Goal: Task Accomplishment & Management: Manage account settings

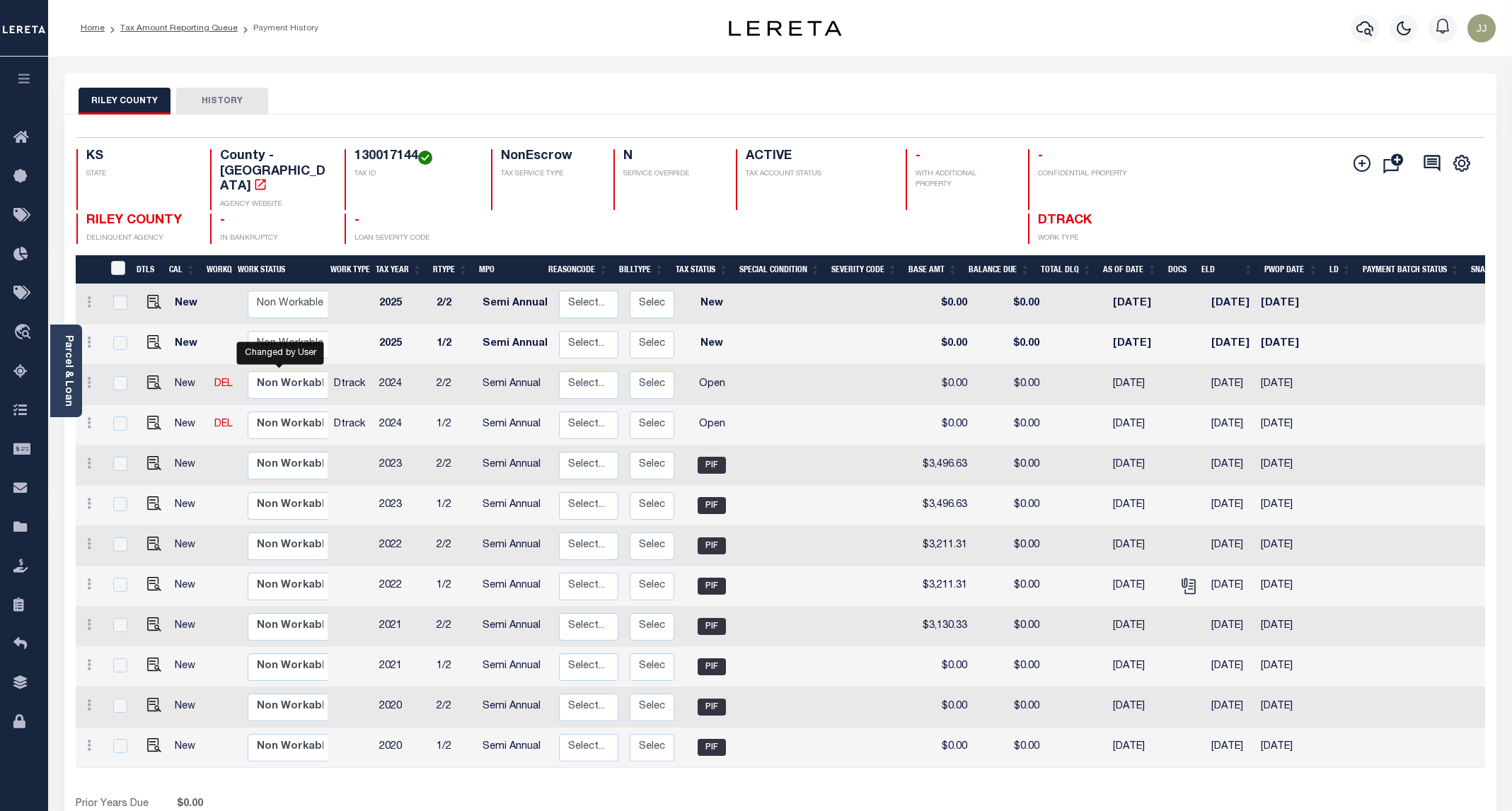
select select "true"
click at [28, 376] on icon at bounding box center [24, 372] width 23 height 17
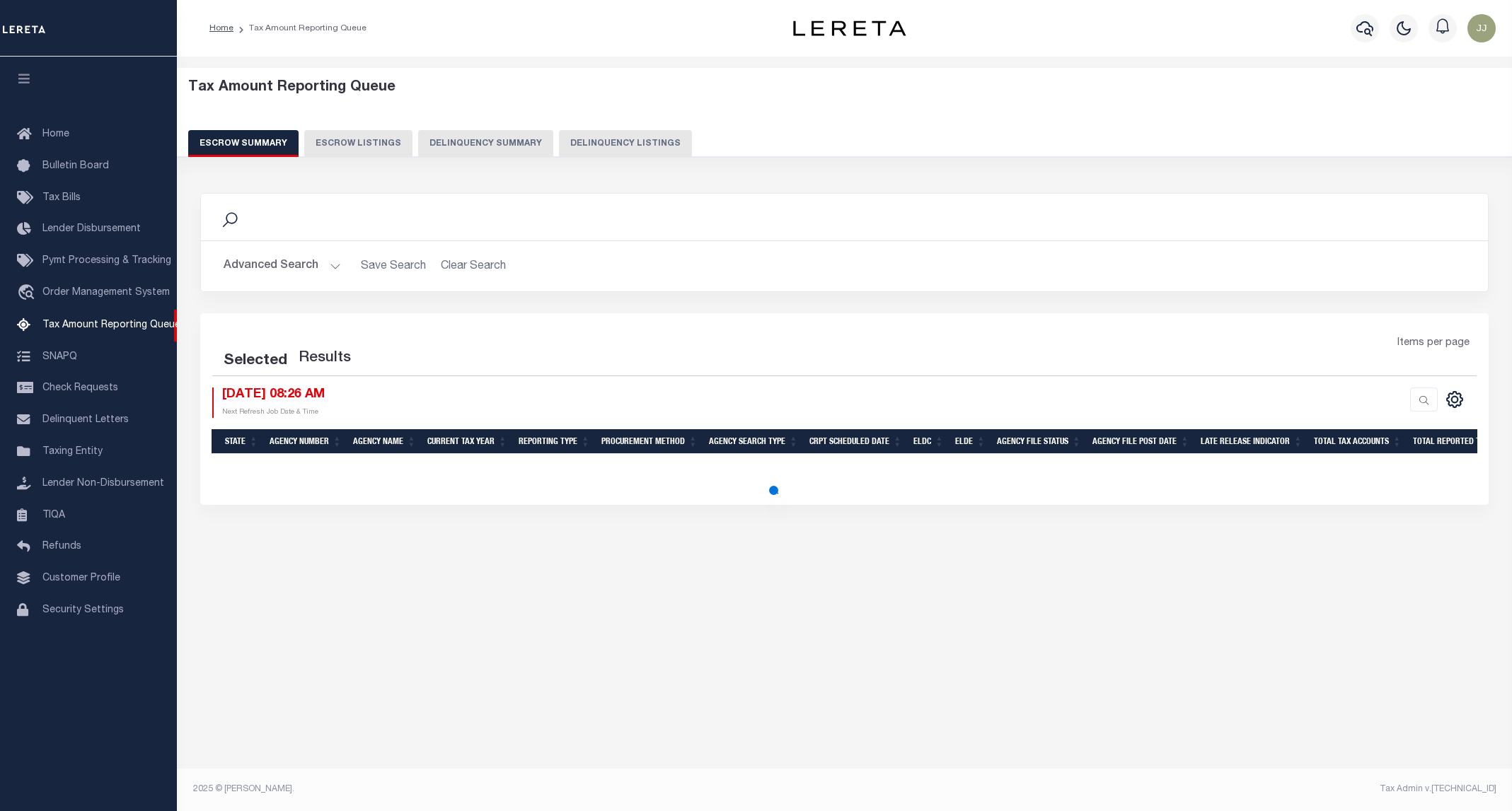
select select "100"
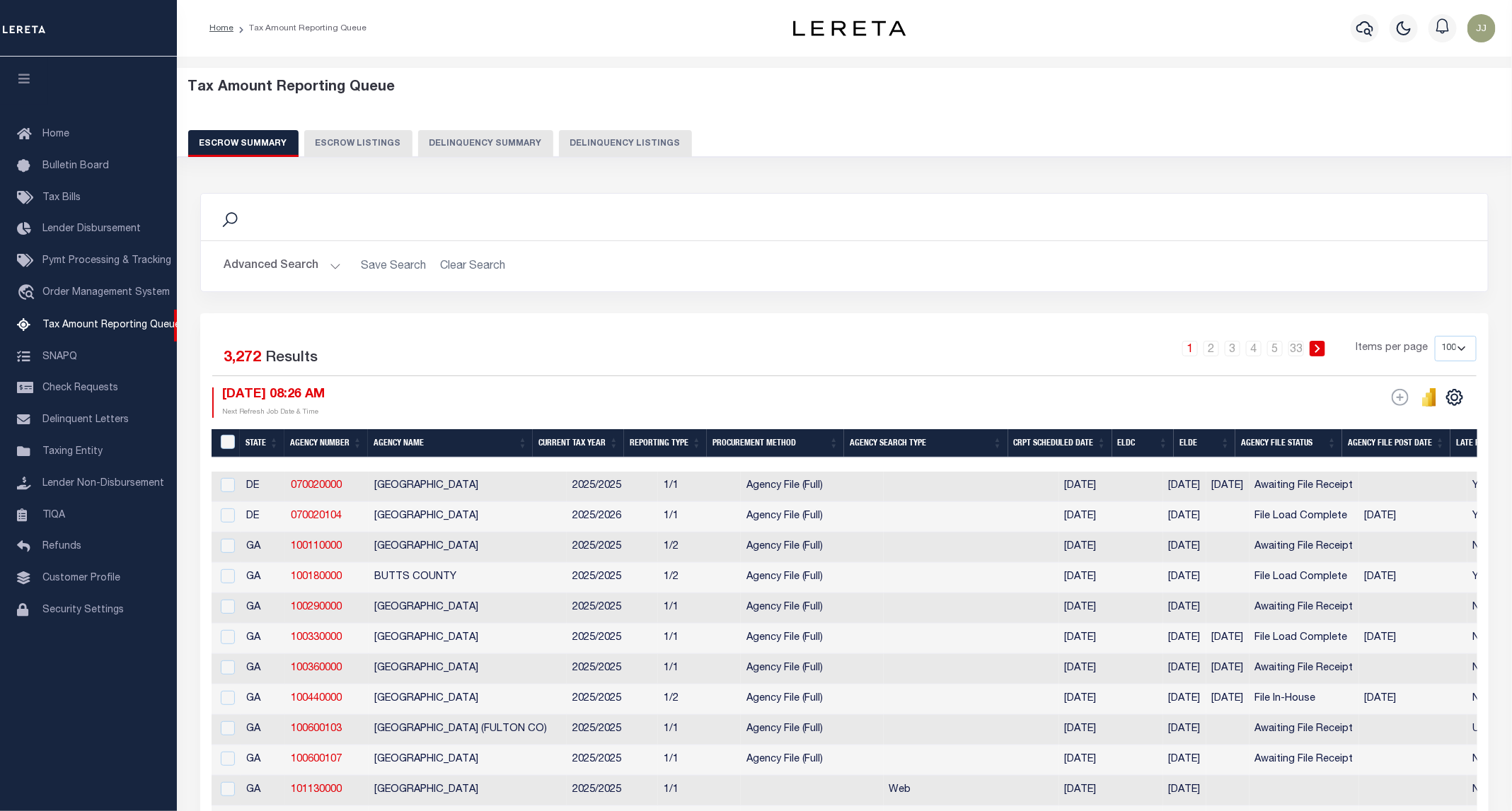
click at [593, 127] on div "Tax Amount Reporting Queue Escrow Summary Escrow Listings Delinquency Summary" at bounding box center [844, 118] width 1313 height 78
click at [597, 145] on button "Delinquency Listings" at bounding box center [625, 143] width 133 height 27
select select "100"
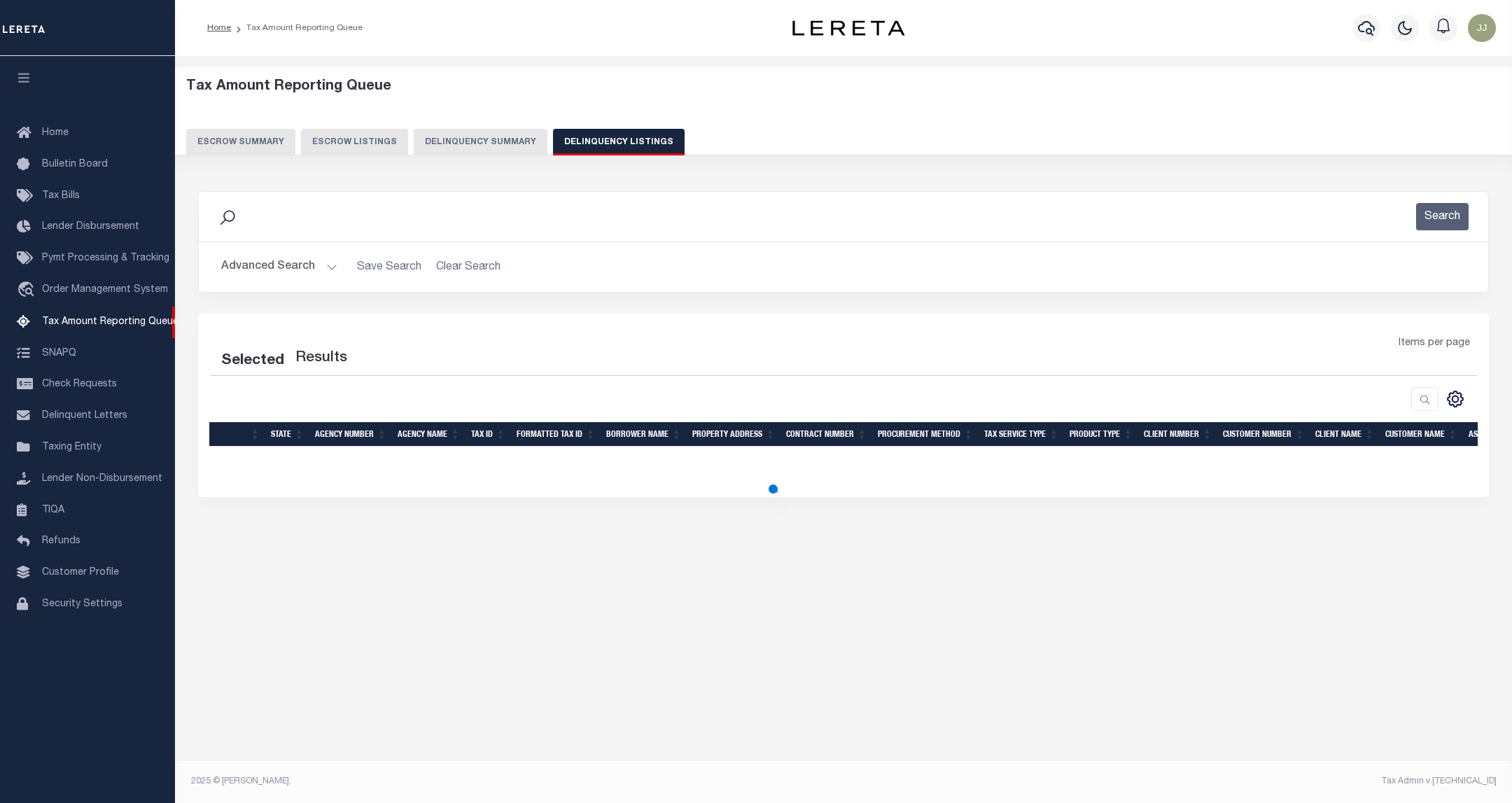
select select "100"
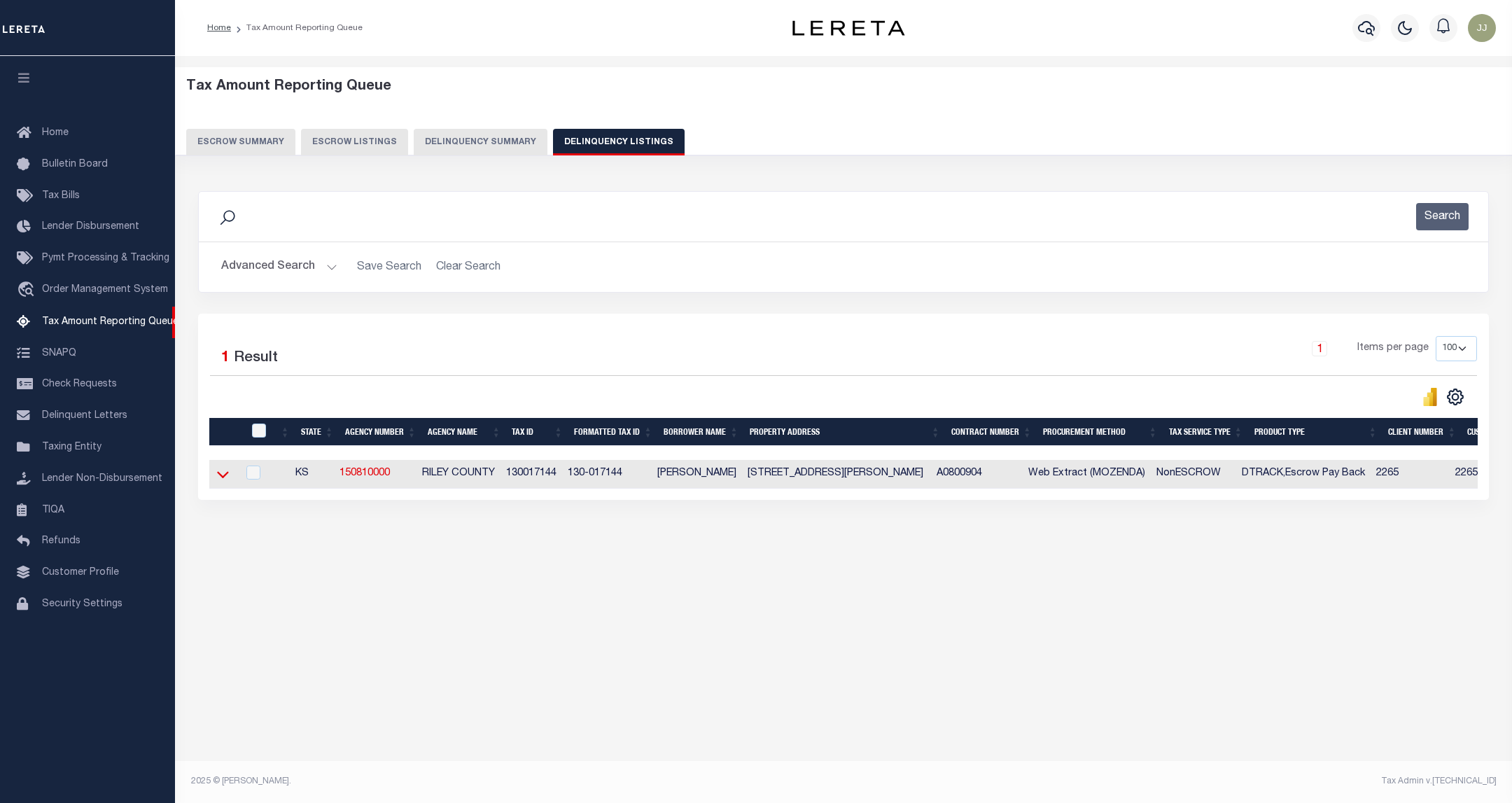
click at [219, 479] on icon at bounding box center [223, 476] width 12 height 7
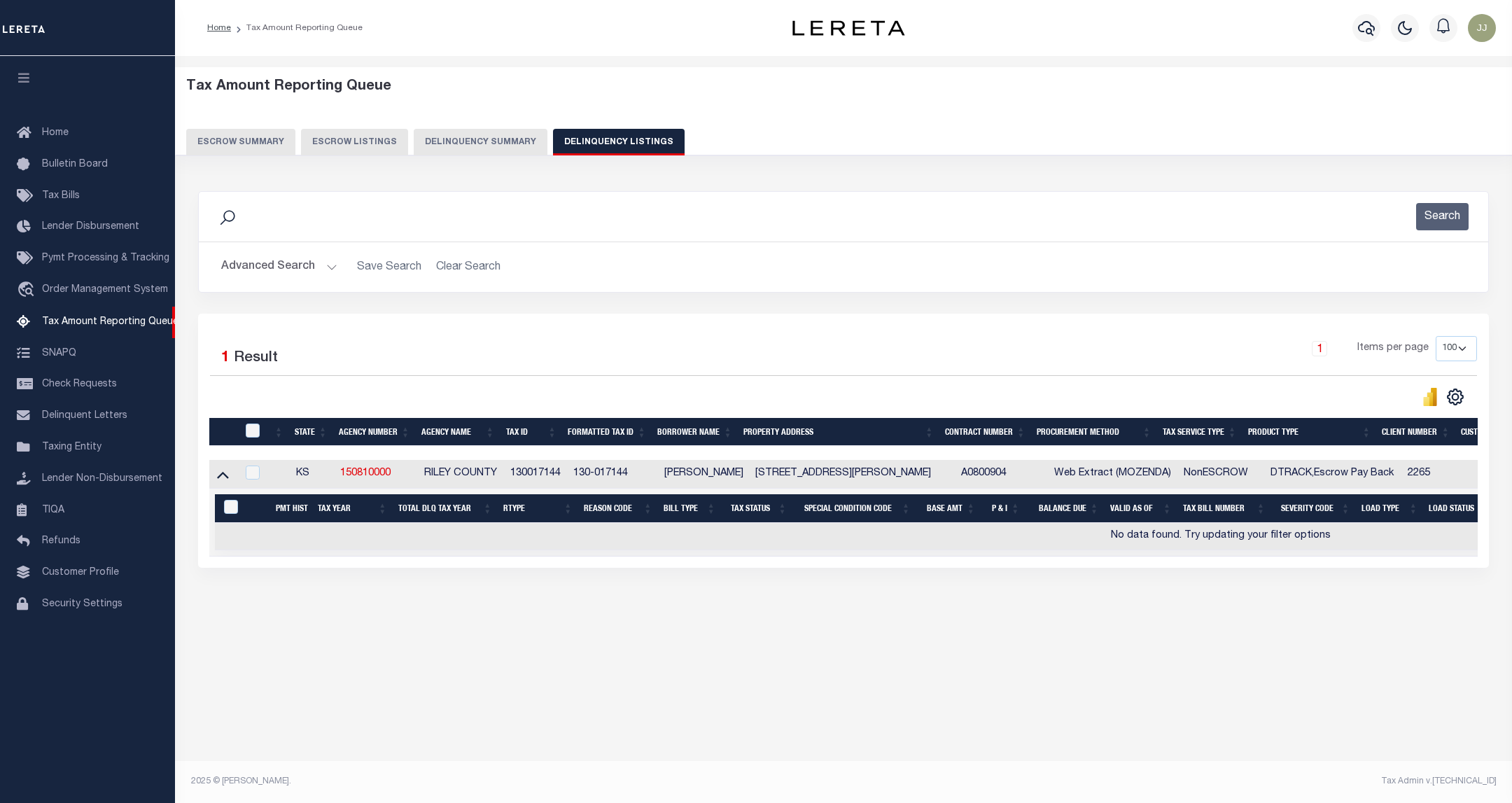
click at [320, 270] on button "Advanced Search" at bounding box center [279, 267] width 116 height 27
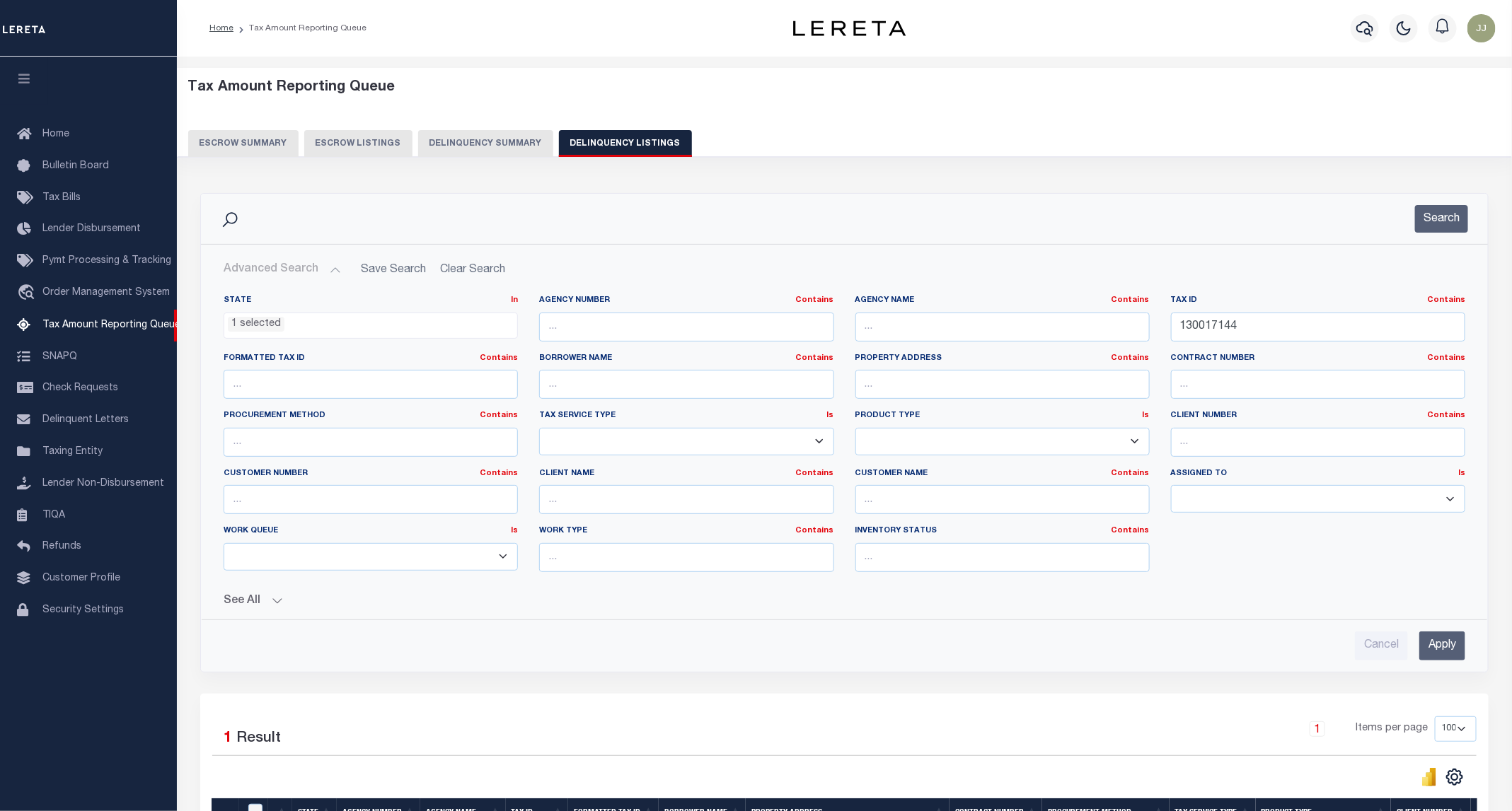
click at [277, 332] on li "1 selected" at bounding box center [256, 324] width 57 height 15
drag, startPoint x: 1267, startPoint y: 325, endPoint x: 1127, endPoint y: 325, distance: 140.0
click at [1127, 325] on div "State In In AK AL AR AZ CA CO CT DC DE FL GA GU HI IA ID IL IN KS KY LA MA MD M…" at bounding box center [844, 439] width 1263 height 288
paste input "DP16370000 0001"
type input "DP16370000 0001"
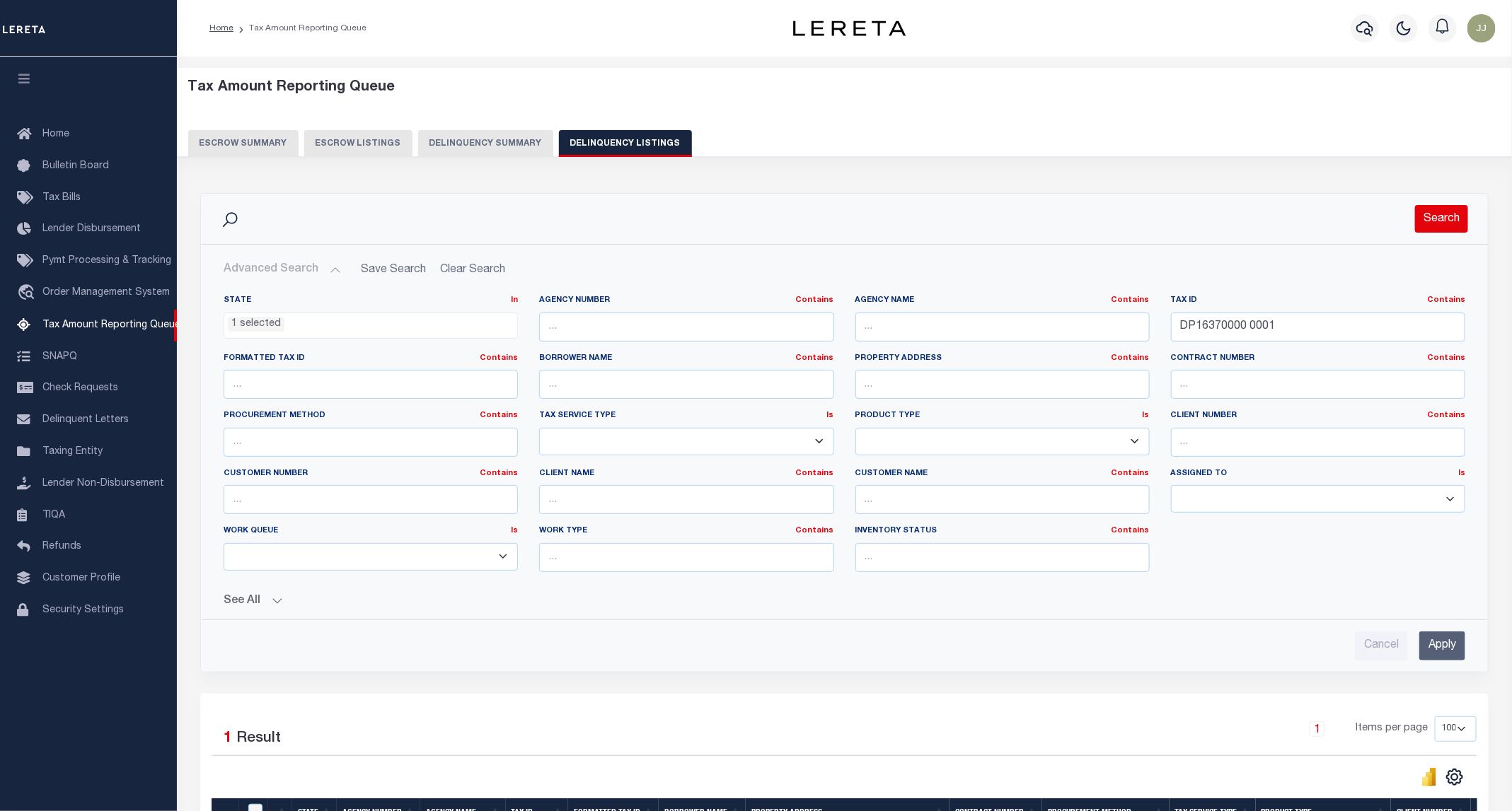
click at [1438, 221] on button "Search" at bounding box center [1441, 219] width 53 height 28
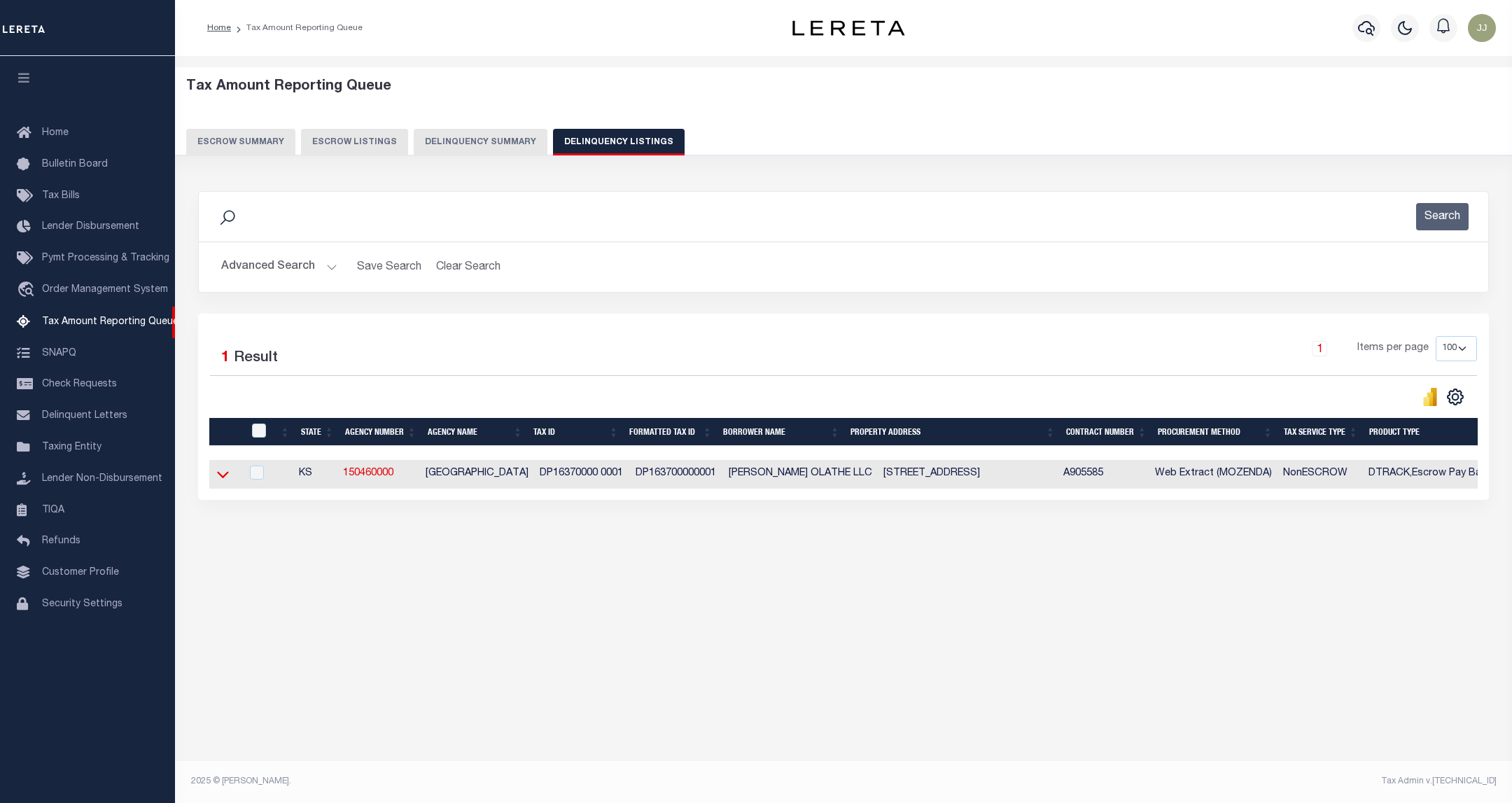
click at [228, 479] on icon at bounding box center [223, 476] width 12 height 7
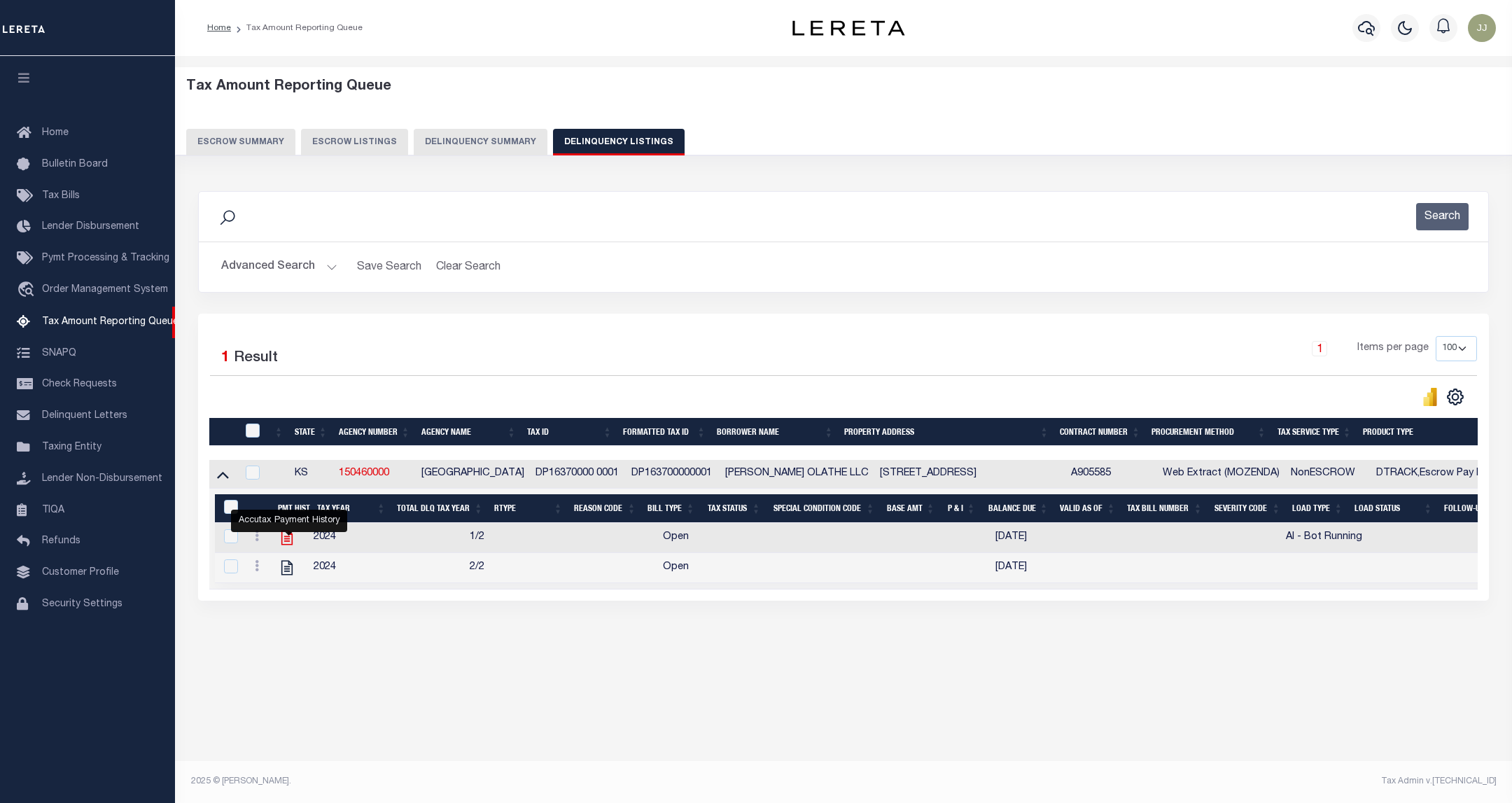
click at [292, 545] on icon "" at bounding box center [287, 537] width 18 height 18
checkbox input "true"
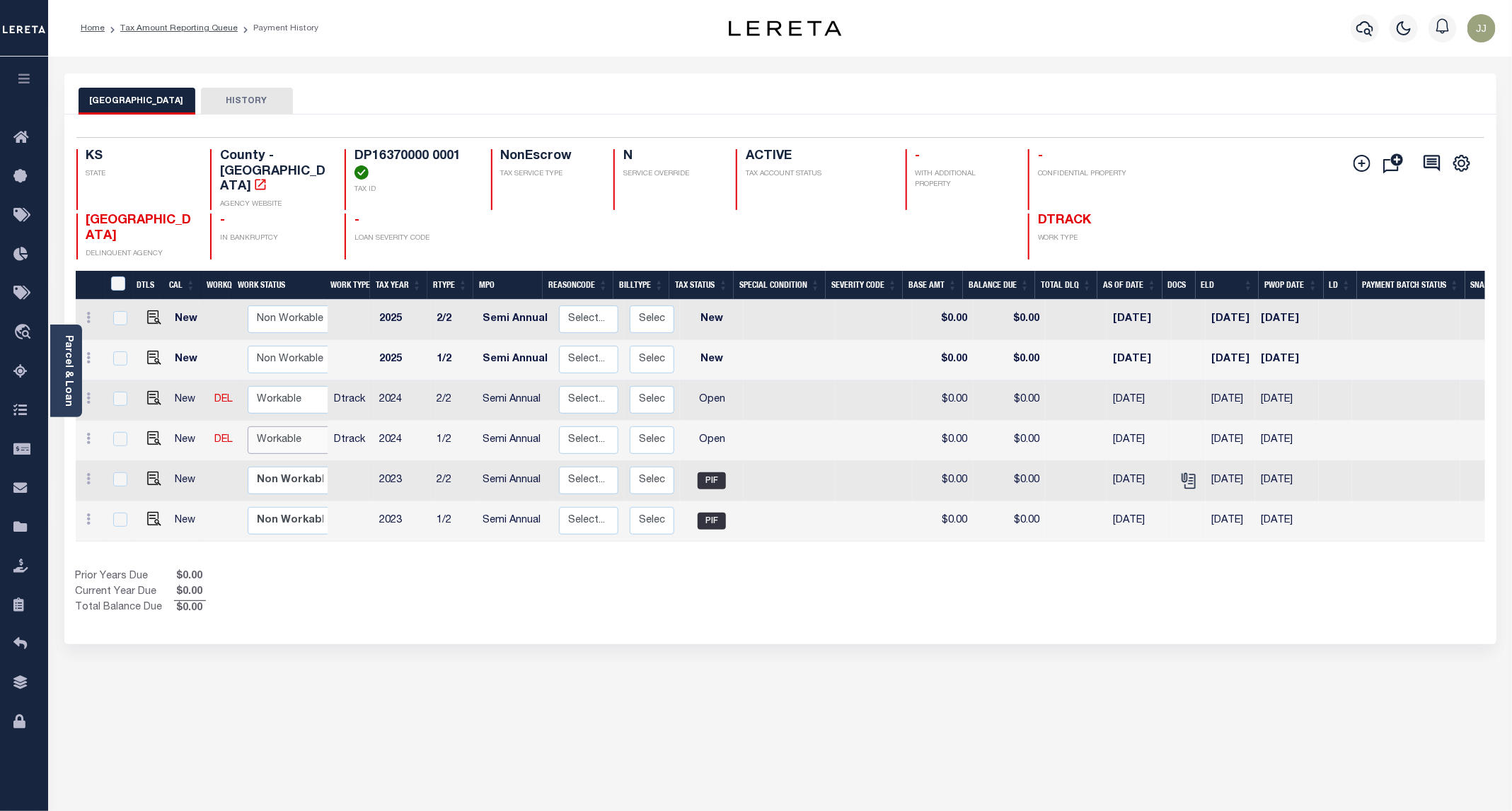
click at [263, 432] on select "Non Workable Workable" at bounding box center [290, 440] width 85 height 28
checkbox input "true"
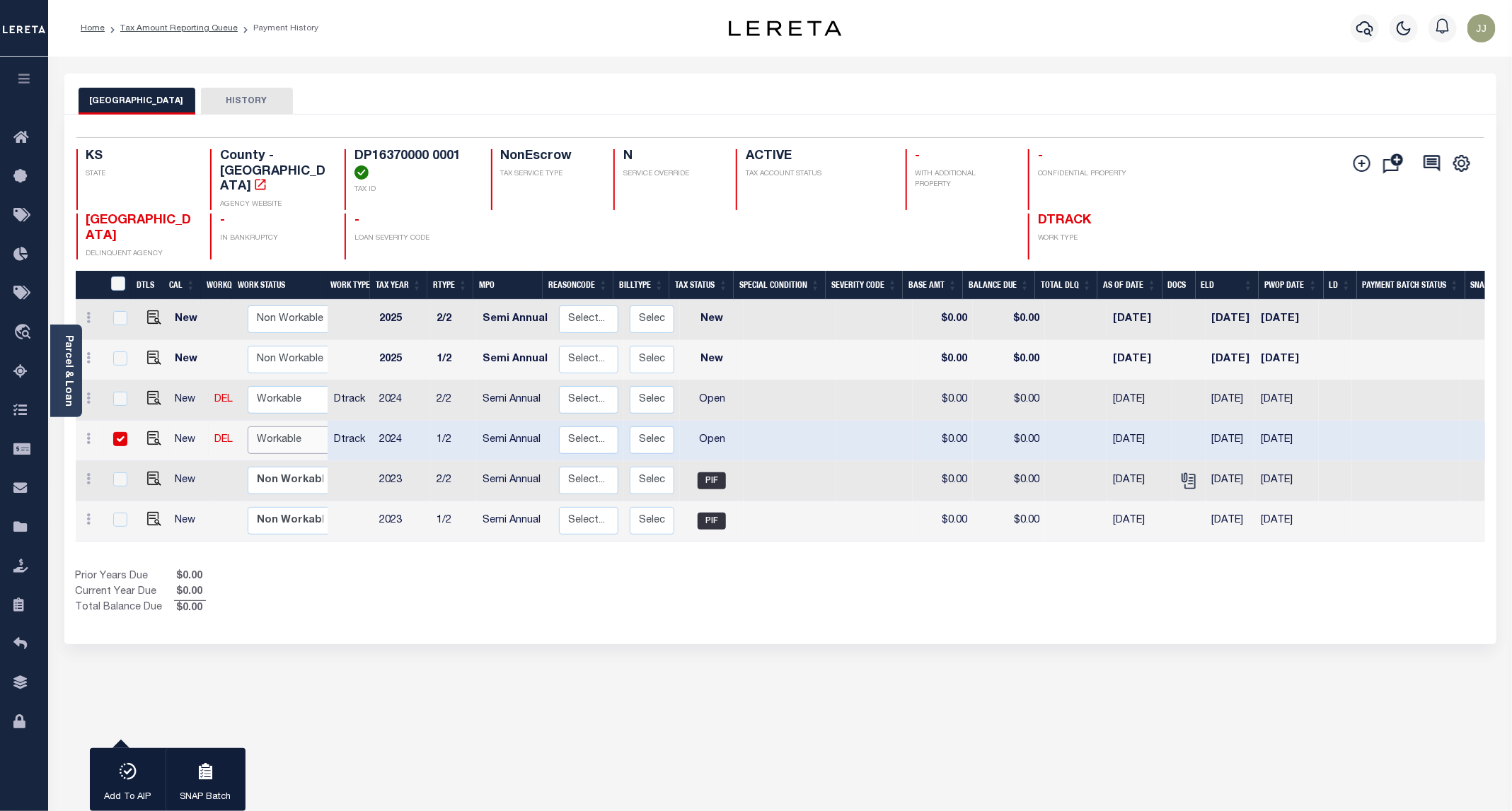
select select "true"
click at [248, 427] on select "Non Workable Workable" at bounding box center [290, 440] width 85 height 28
checkbox input "false"
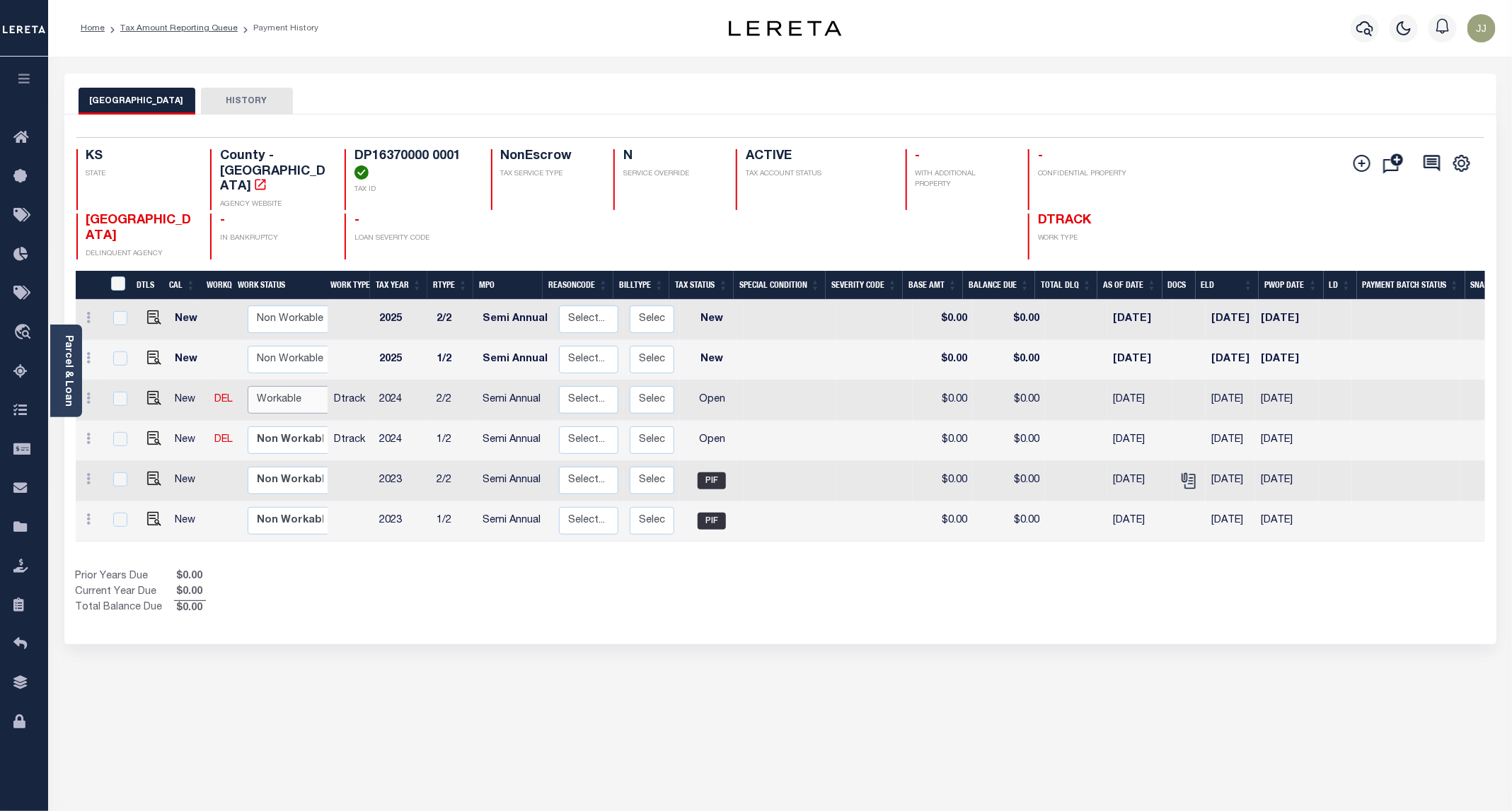
click at [286, 388] on select "Non Workable Workable" at bounding box center [290, 400] width 85 height 28
checkbox input "true"
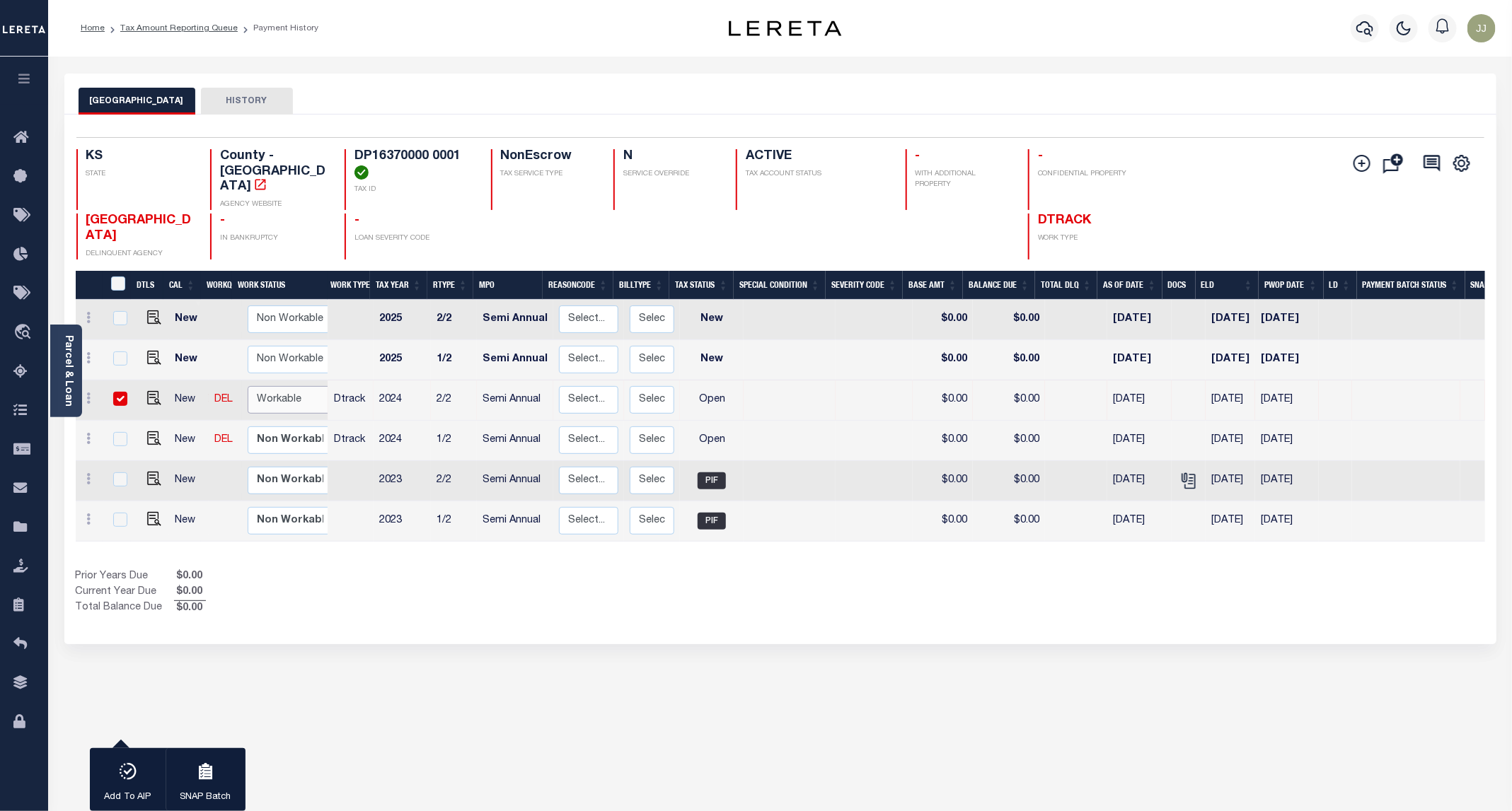
select select "true"
click at [248, 386] on select "Non Workable Workable" at bounding box center [290, 400] width 85 height 28
checkbox input "false"
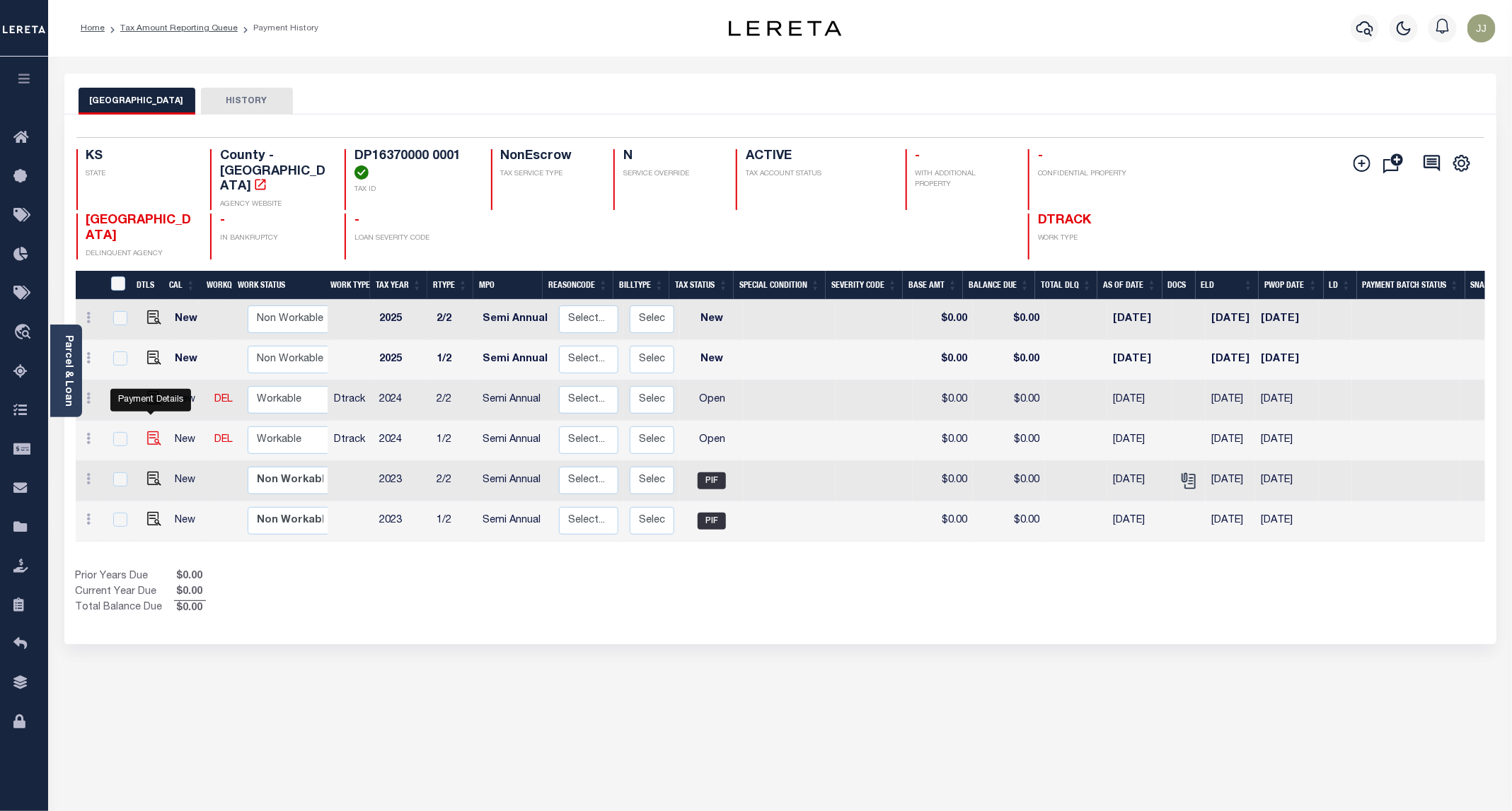
click at [149, 431] on img "" at bounding box center [154, 438] width 14 height 14
checkbox input "true"
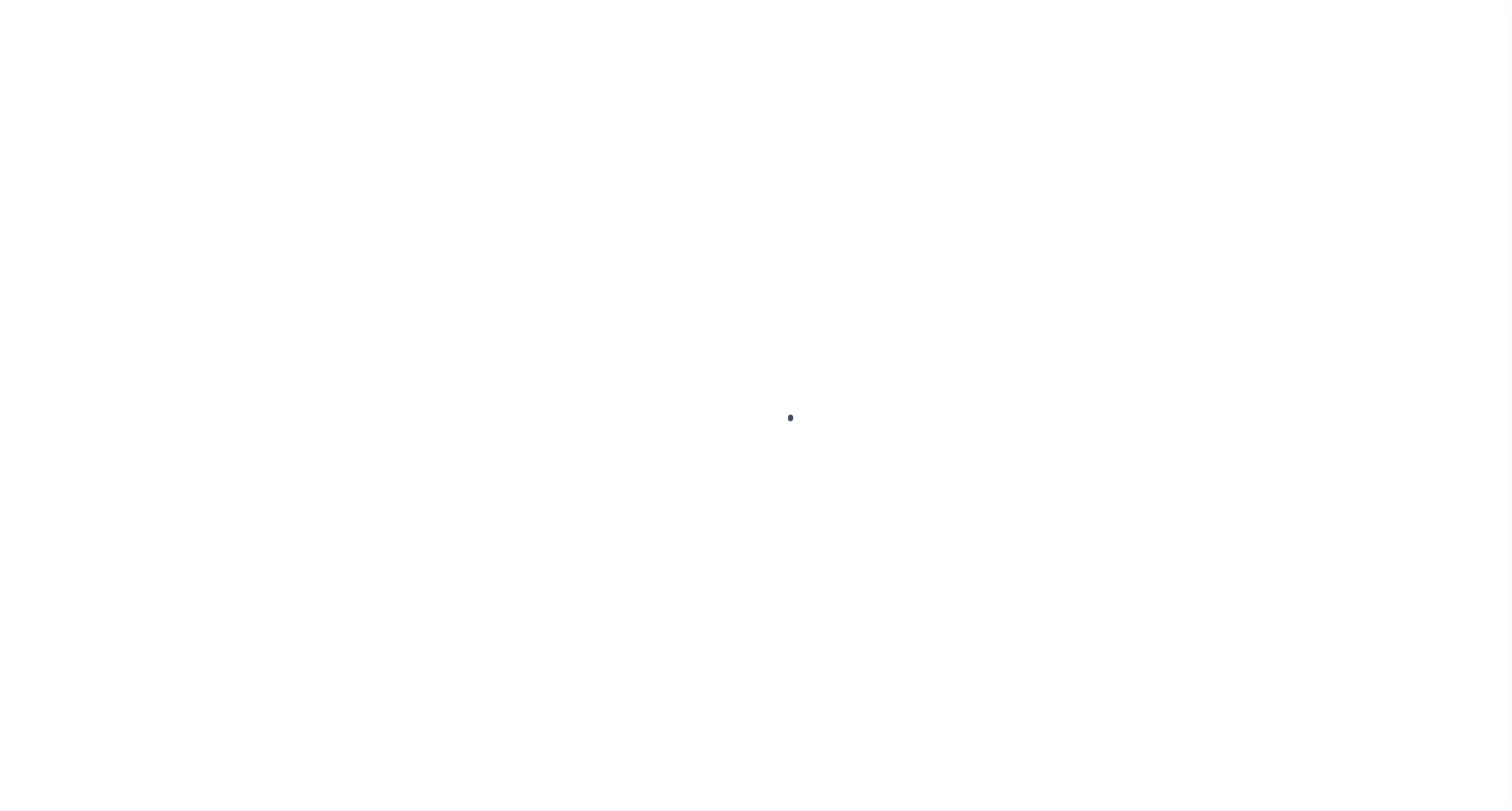
select select "OP2"
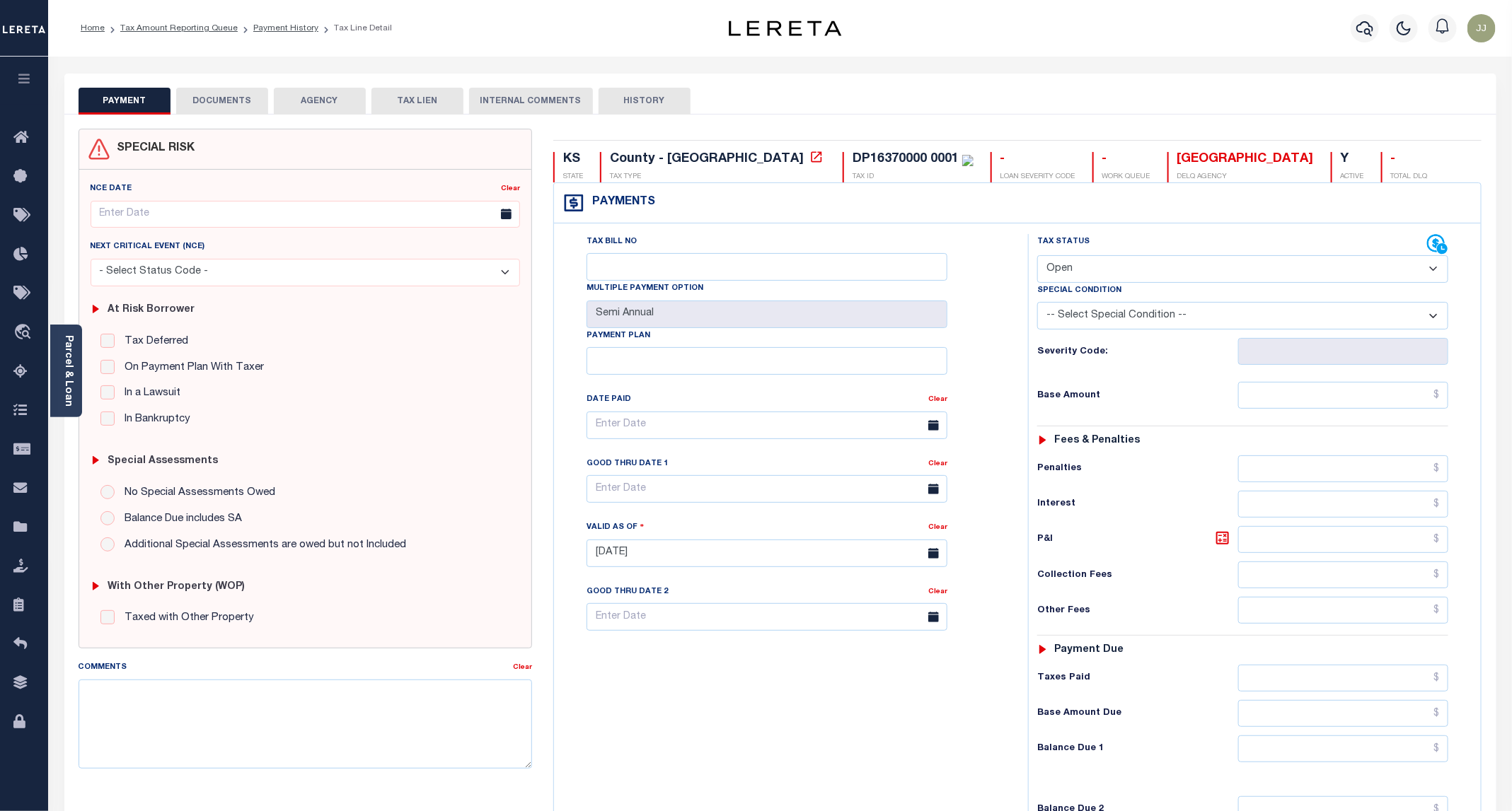
click at [79, 384] on div "Parcel & Loan" at bounding box center [66, 371] width 32 height 92
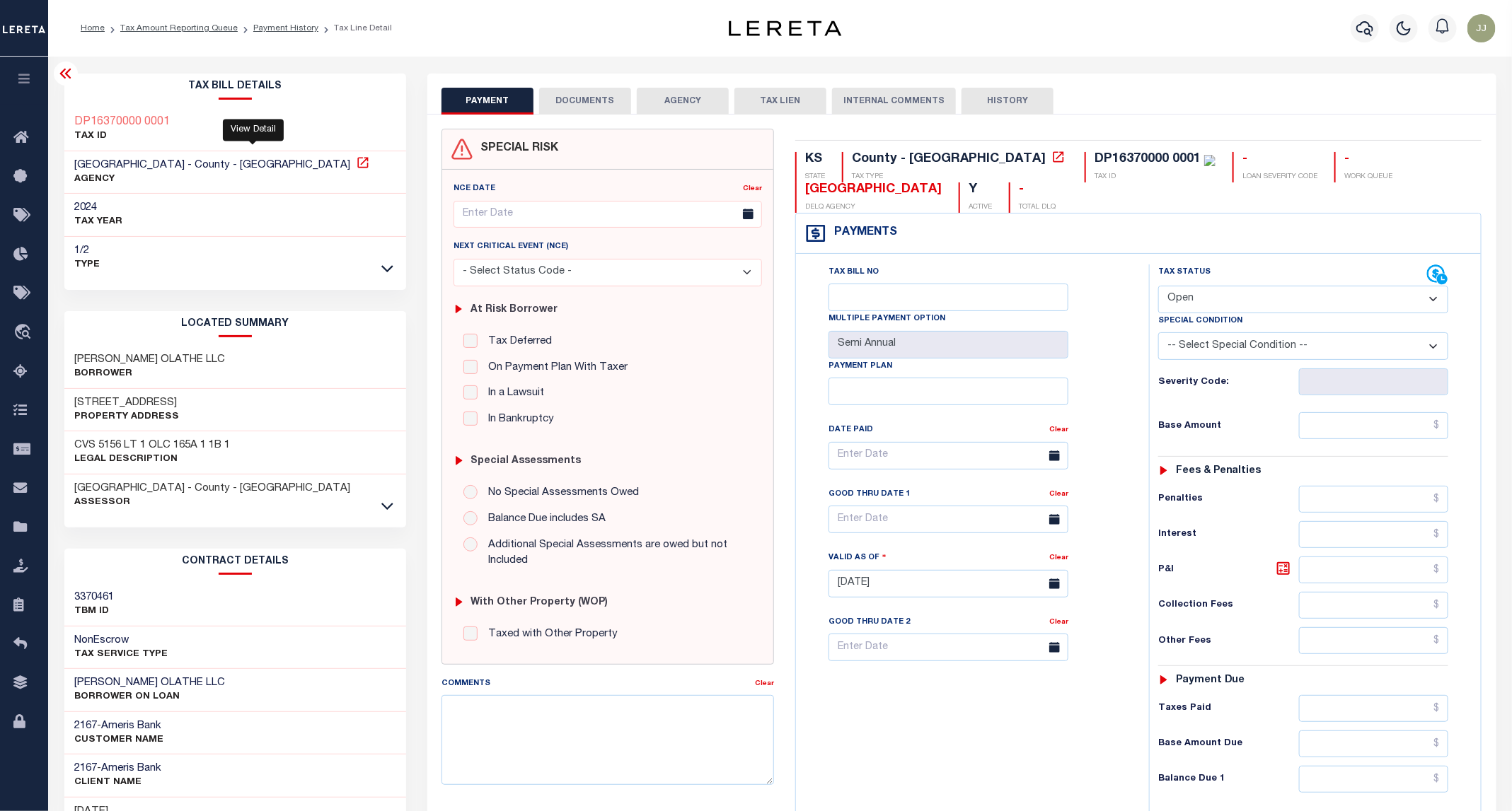
click at [356, 164] on icon at bounding box center [363, 162] width 14 height 14
drag, startPoint x: 189, startPoint y: 111, endPoint x: 71, endPoint y: 121, distance: 118.4
click at [71, 121] on div "DP16370000 0001 TAX ID" at bounding box center [235, 130] width 342 height 43
copy h3 "DP16370000 0001"
click at [595, 107] on button "DOCUMENTS" at bounding box center [585, 100] width 92 height 27
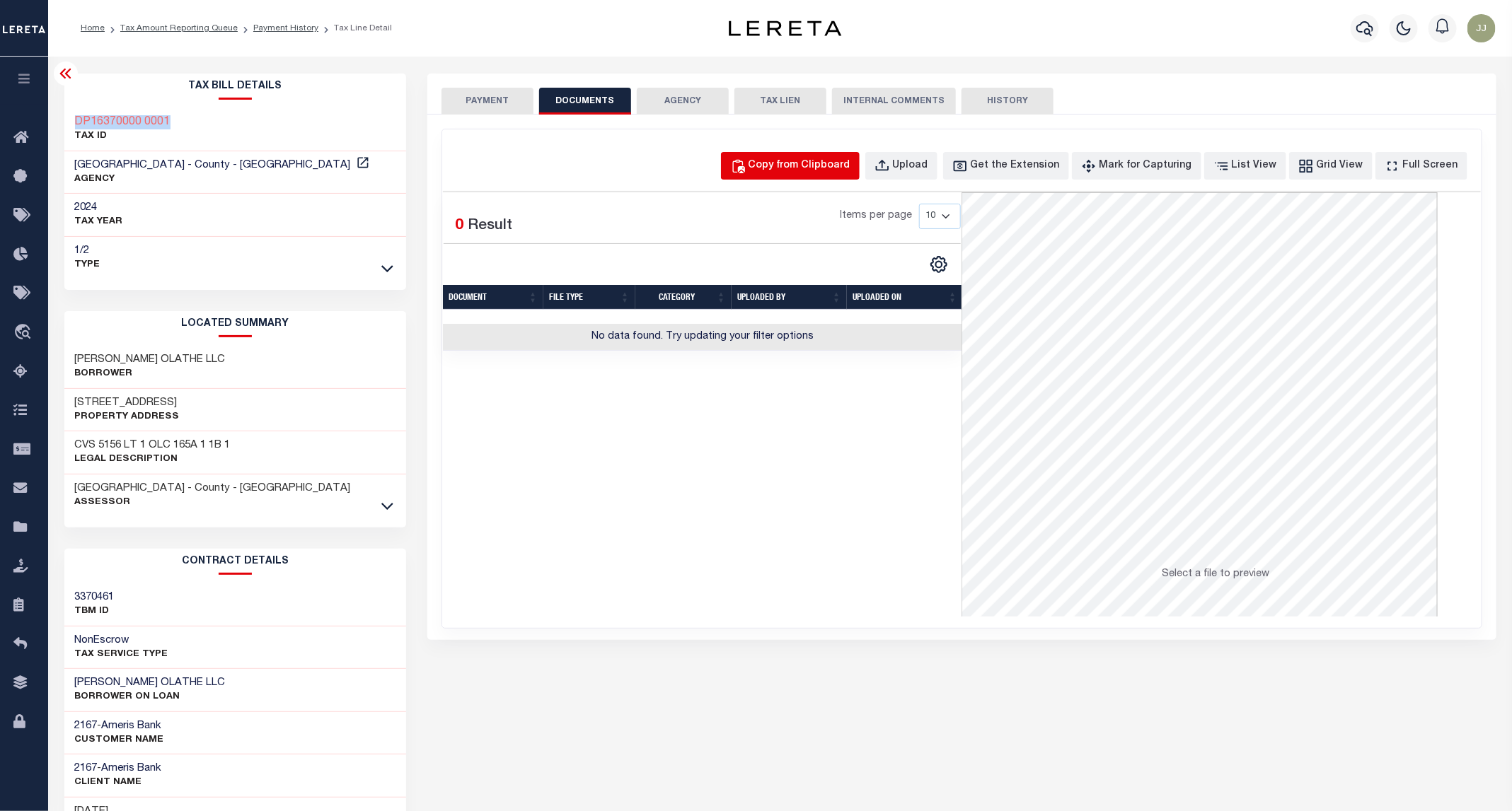
click at [832, 168] on div "Copy from Clipboard" at bounding box center [800, 166] width 102 height 15
select select "POP"
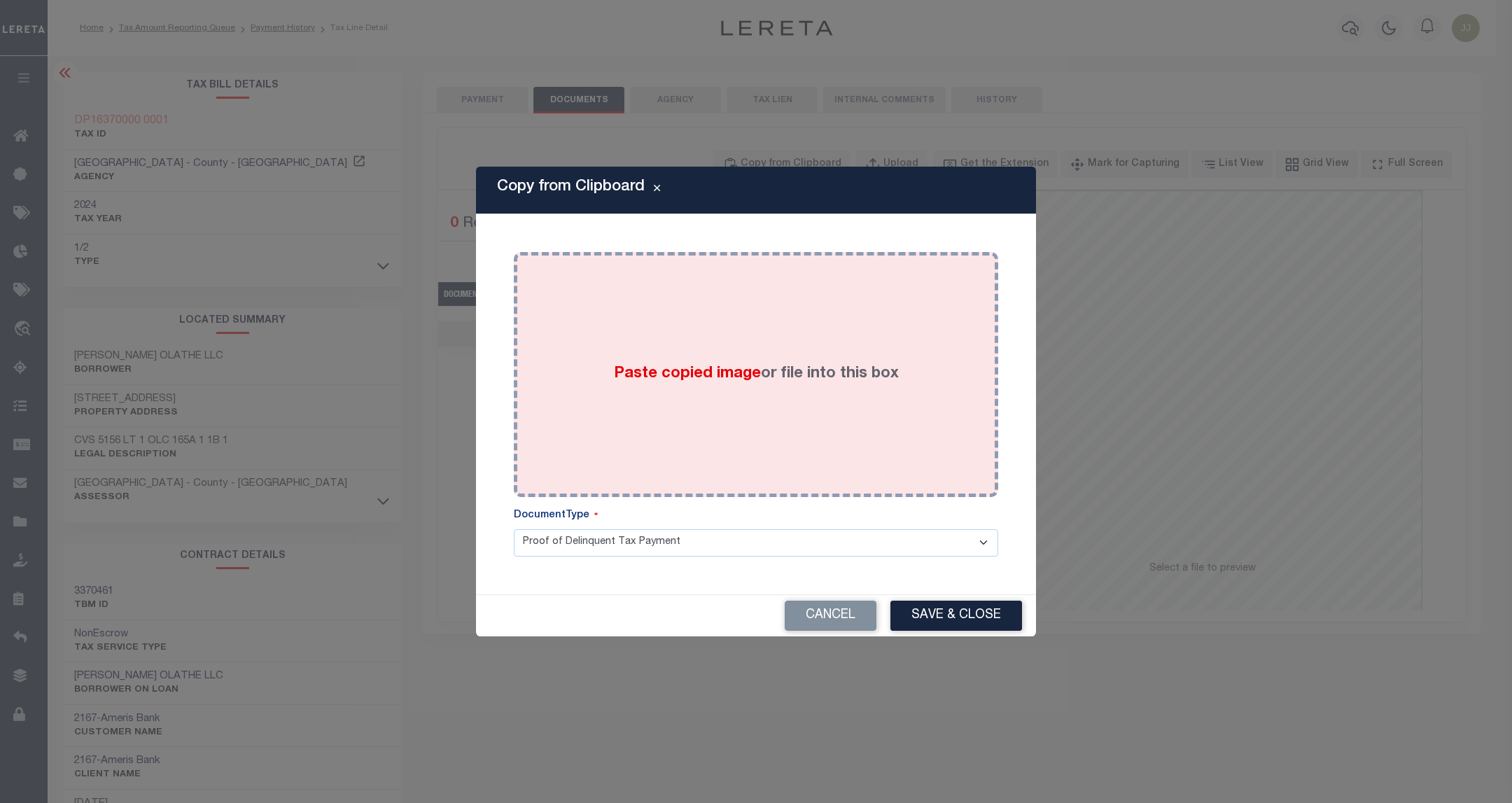
click at [809, 373] on label "Paste copied image or file into this box" at bounding box center [756, 374] width 285 height 23
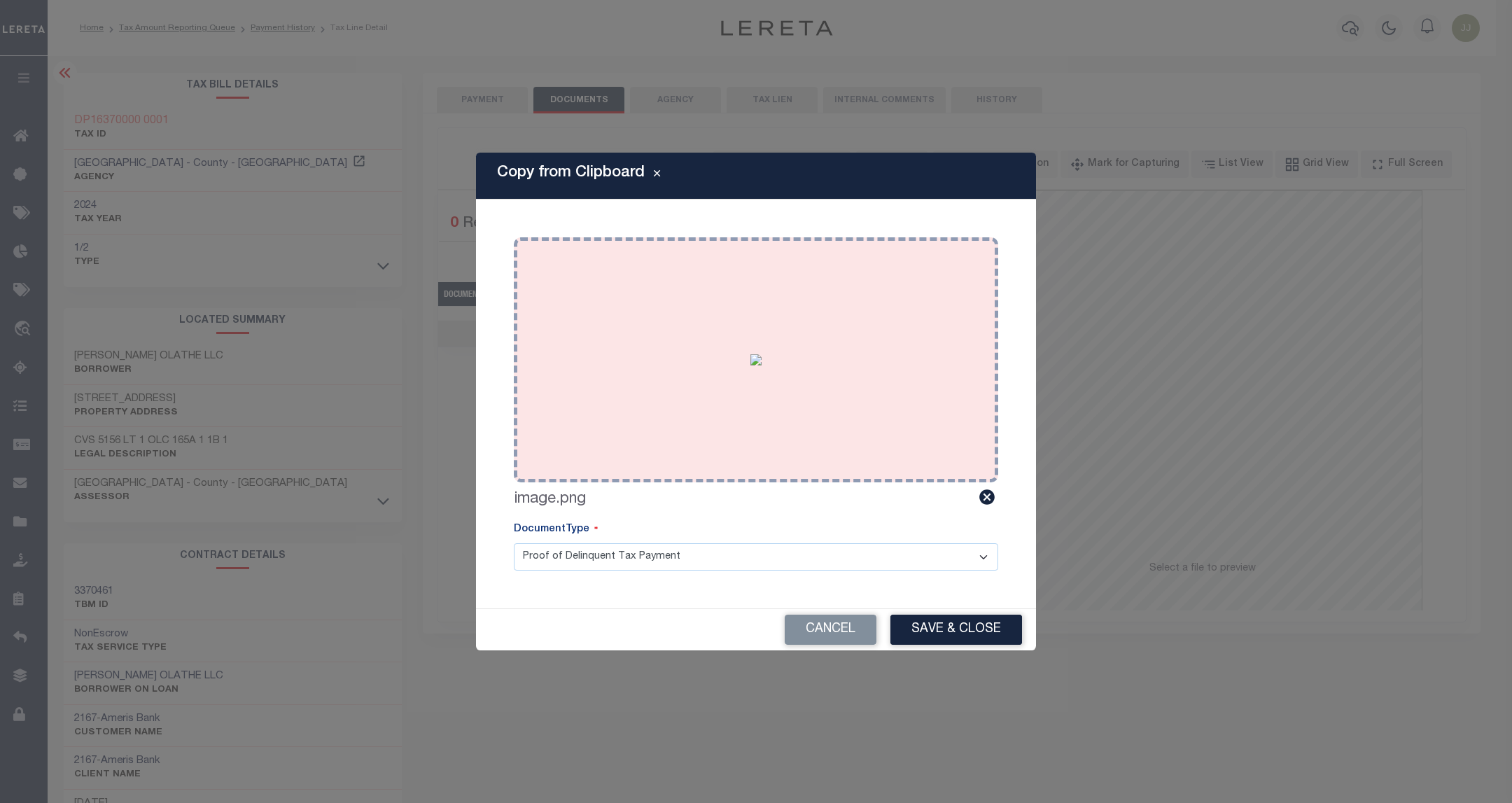
click at [750, 365] on img at bounding box center [756, 360] width 12 height 12
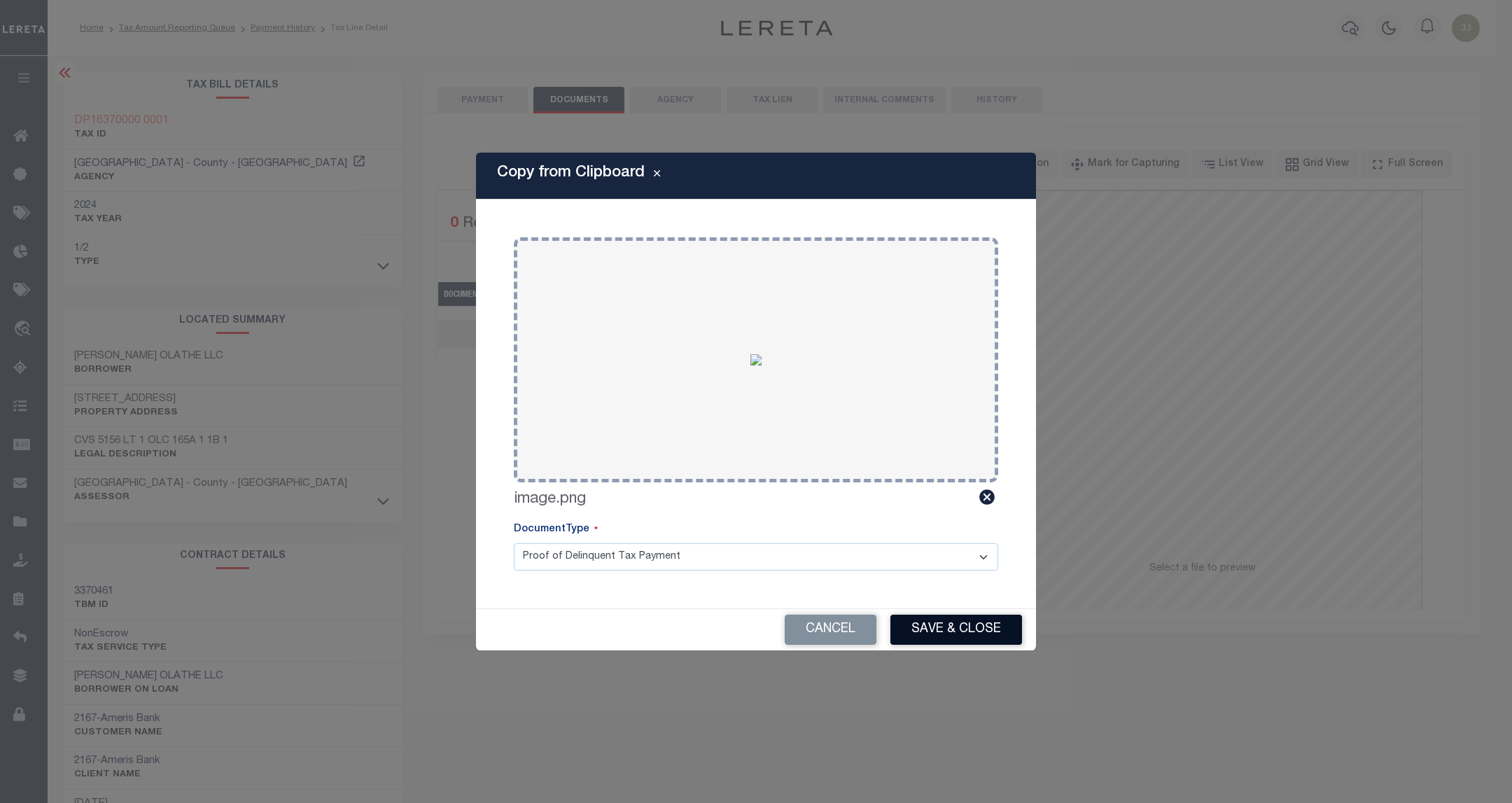
click at [918, 639] on button "Save & Close" at bounding box center [956, 630] width 132 height 30
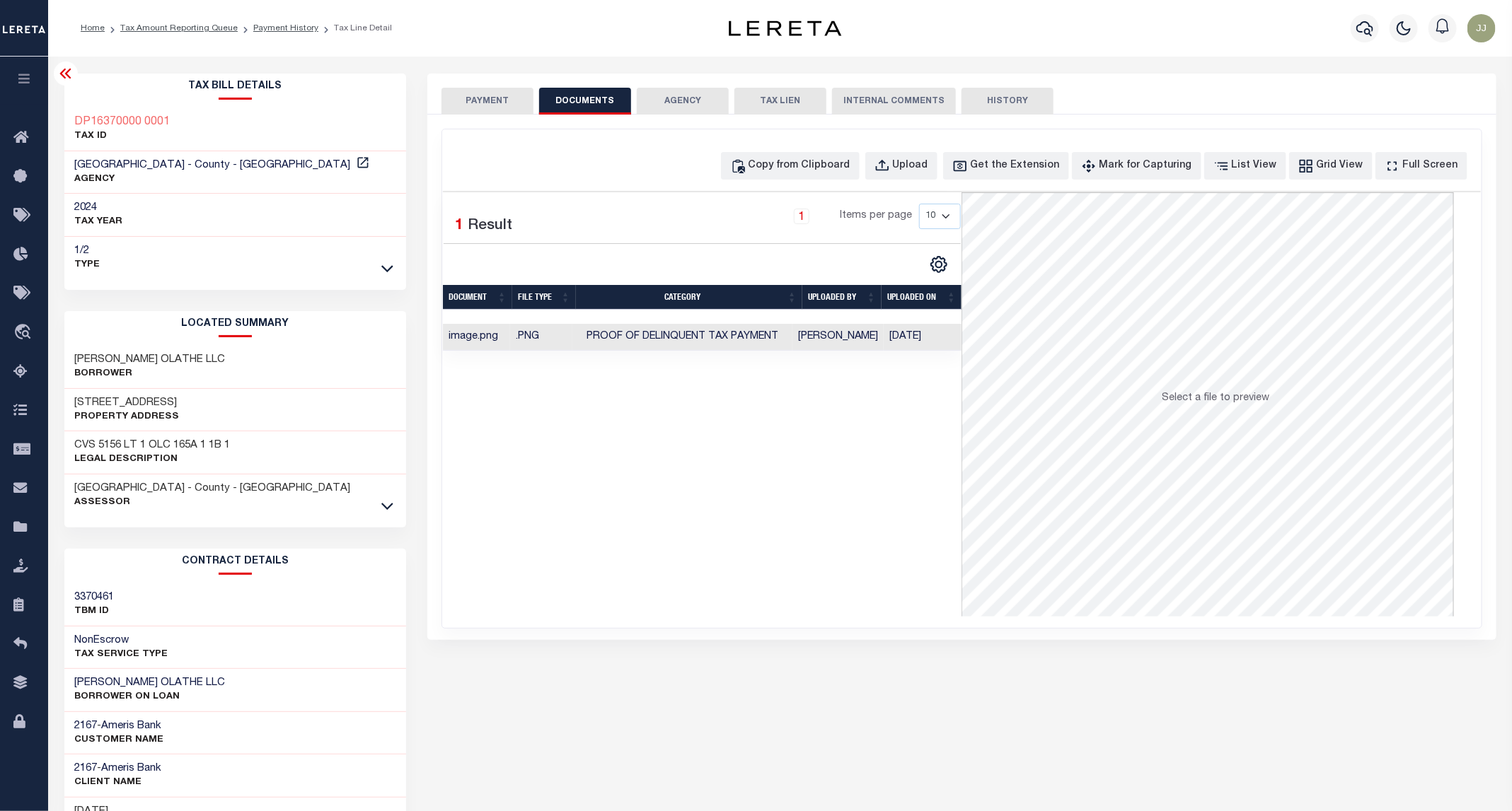
click at [460, 106] on button "PAYMENT" at bounding box center [487, 100] width 92 height 27
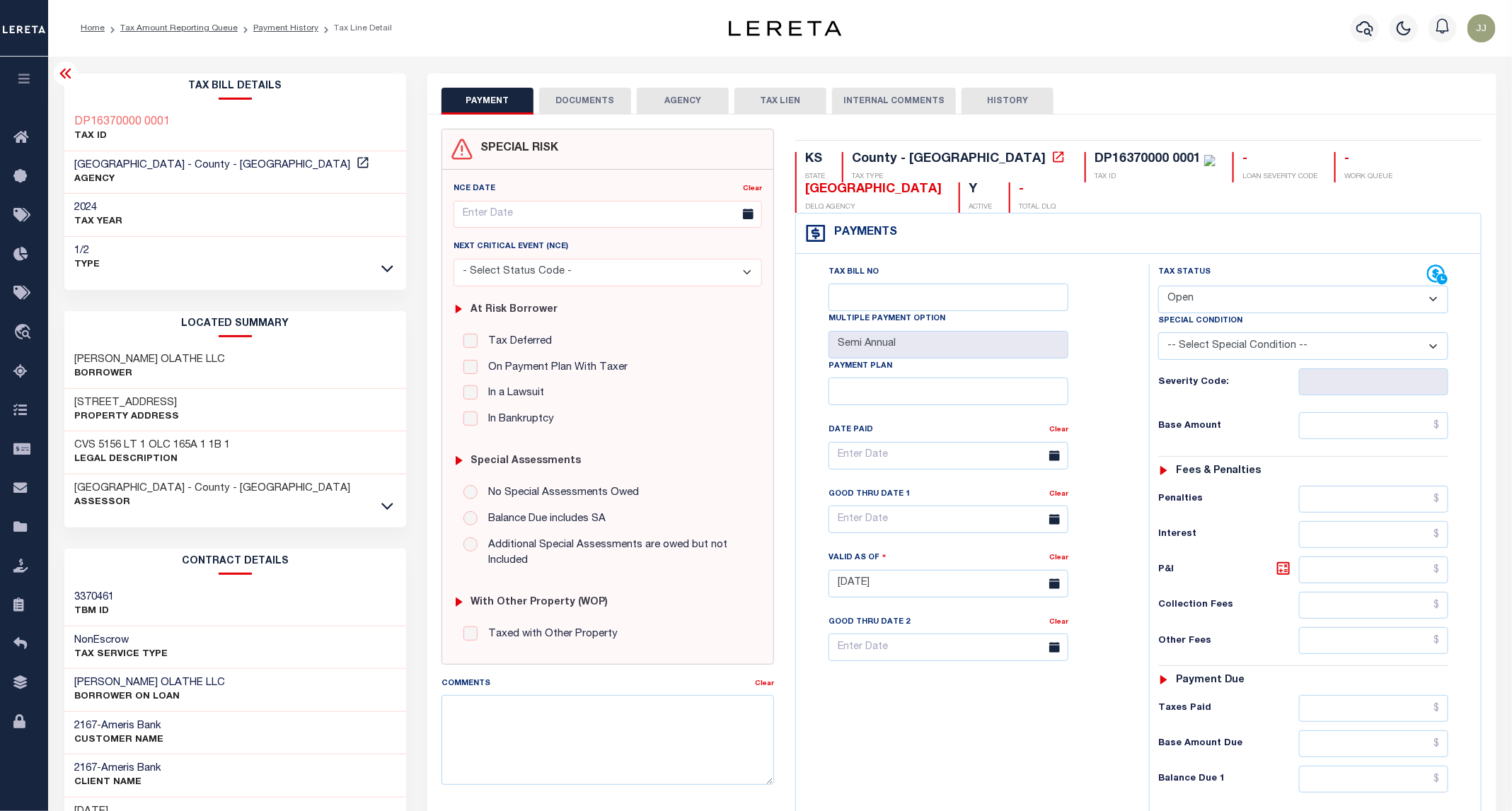
click at [1168, 285] on div "Tax Status Status" at bounding box center [1292, 274] width 269 height 21
click at [1197, 308] on select "- Select Status Code - Open Due/Unpaid Paid Incomplete No Tax Due Internal Refu…" at bounding box center [1303, 299] width 290 height 28
select select "PYD"
click at [1159, 287] on select "- Select Status Code - Open Due/Unpaid Paid Incomplete No Tax Due Internal Refu…" at bounding box center [1303, 299] width 290 height 28
type input "[DATE]"
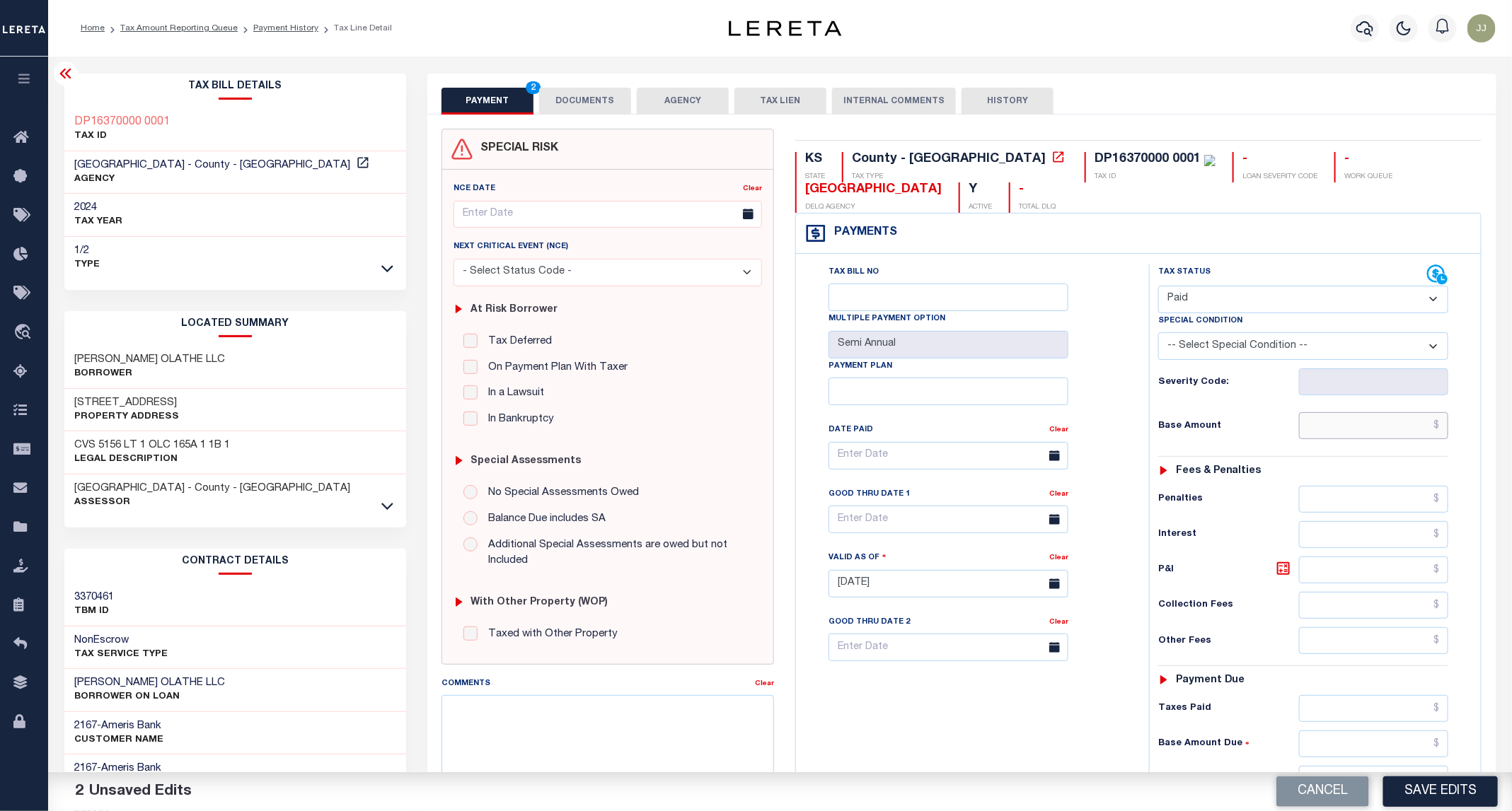
click at [1331, 435] on input "text" at bounding box center [1374, 425] width 150 height 27
type input "$0.00"
click at [1373, 437] on input "$0.00" at bounding box center [1374, 425] width 150 height 27
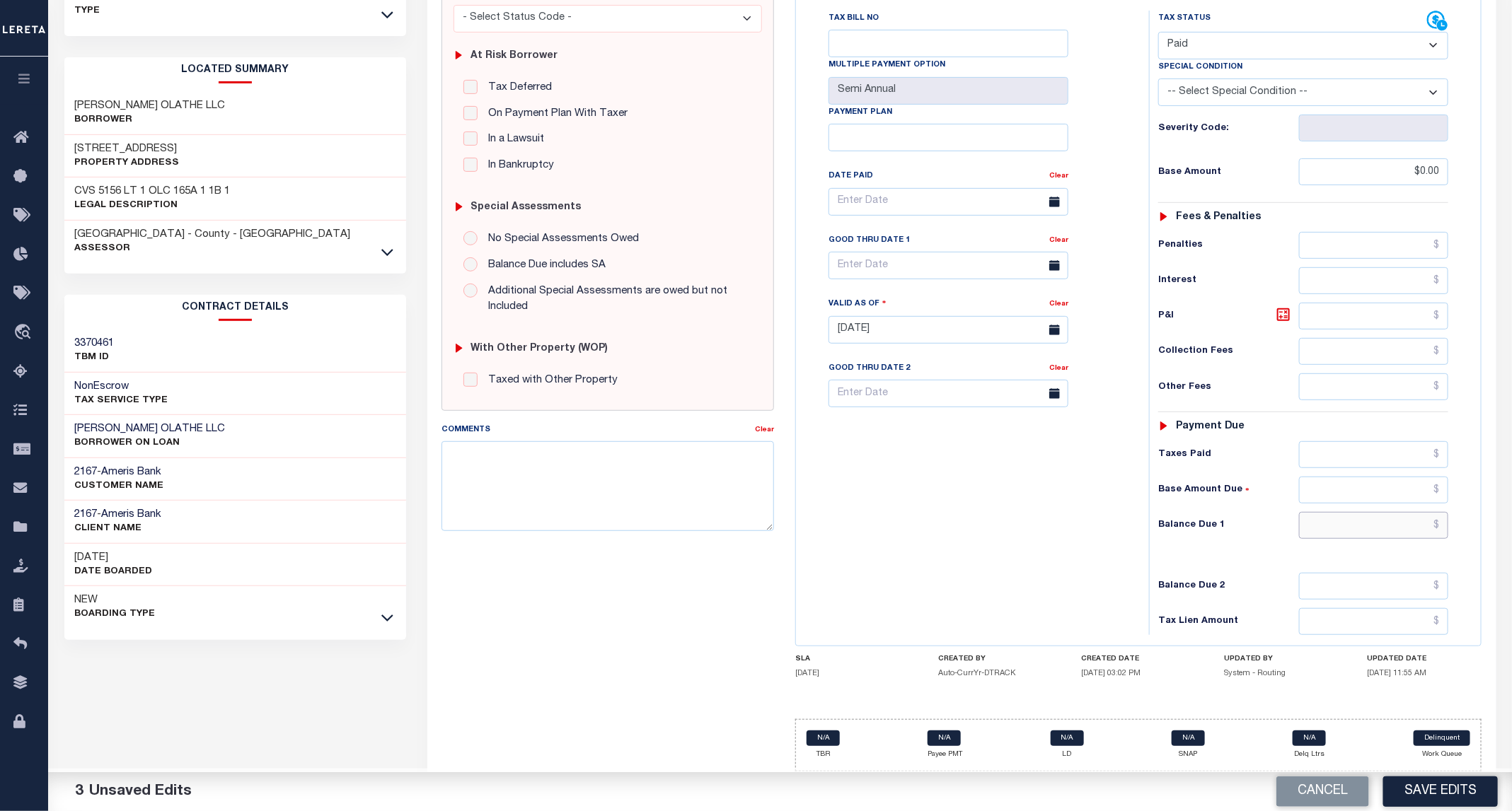
click at [1374, 524] on input "text" at bounding box center [1374, 525] width 150 height 27
type input "$0.00"
click at [1422, 783] on button "Save Edits" at bounding box center [1440, 791] width 114 height 31
checkbox input "false"
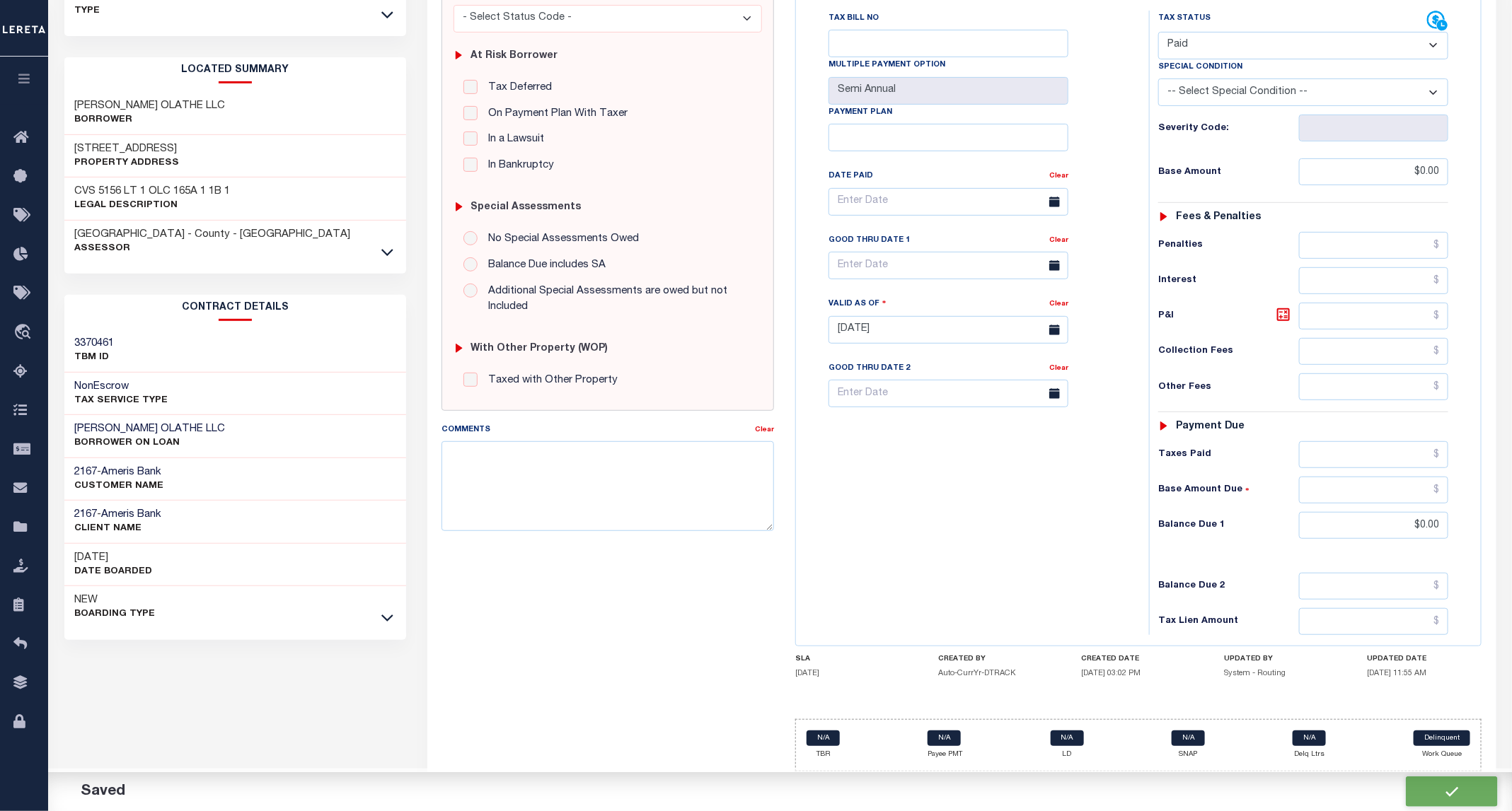
checkbox input "false"
type input "$0"
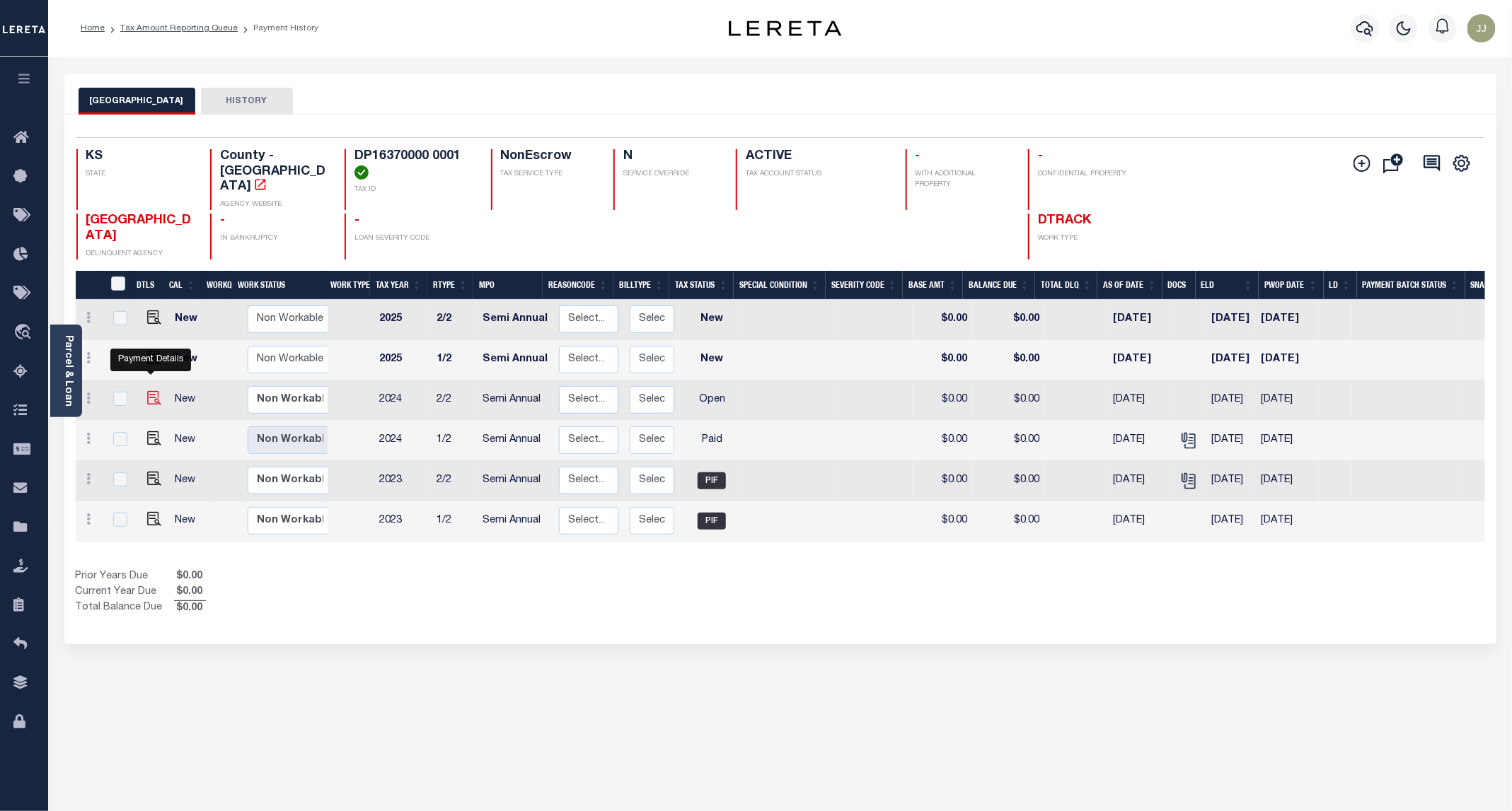
click at [151, 391] on img "" at bounding box center [154, 397] width 14 height 14
checkbox input "true"
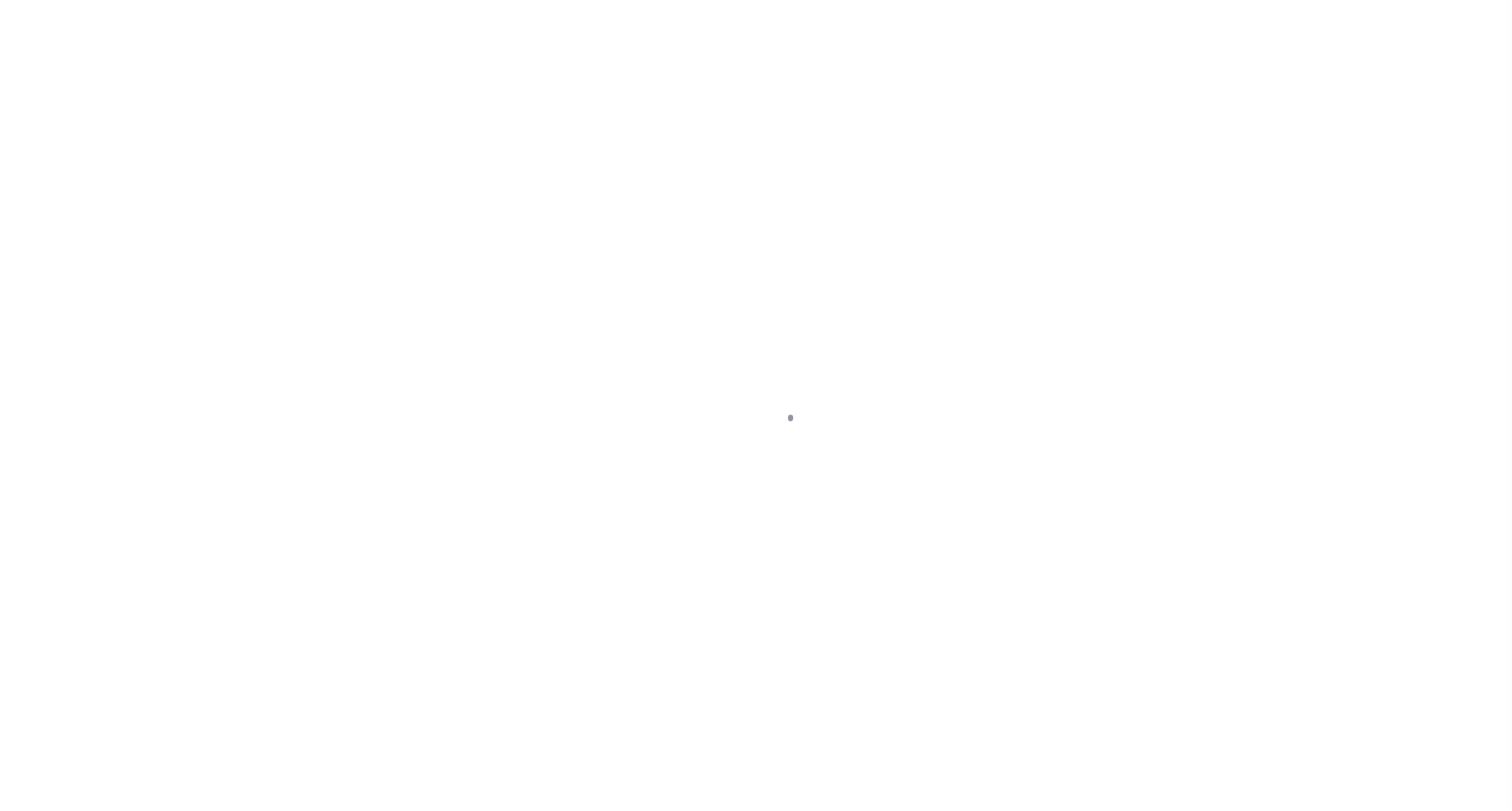
select select "OP2"
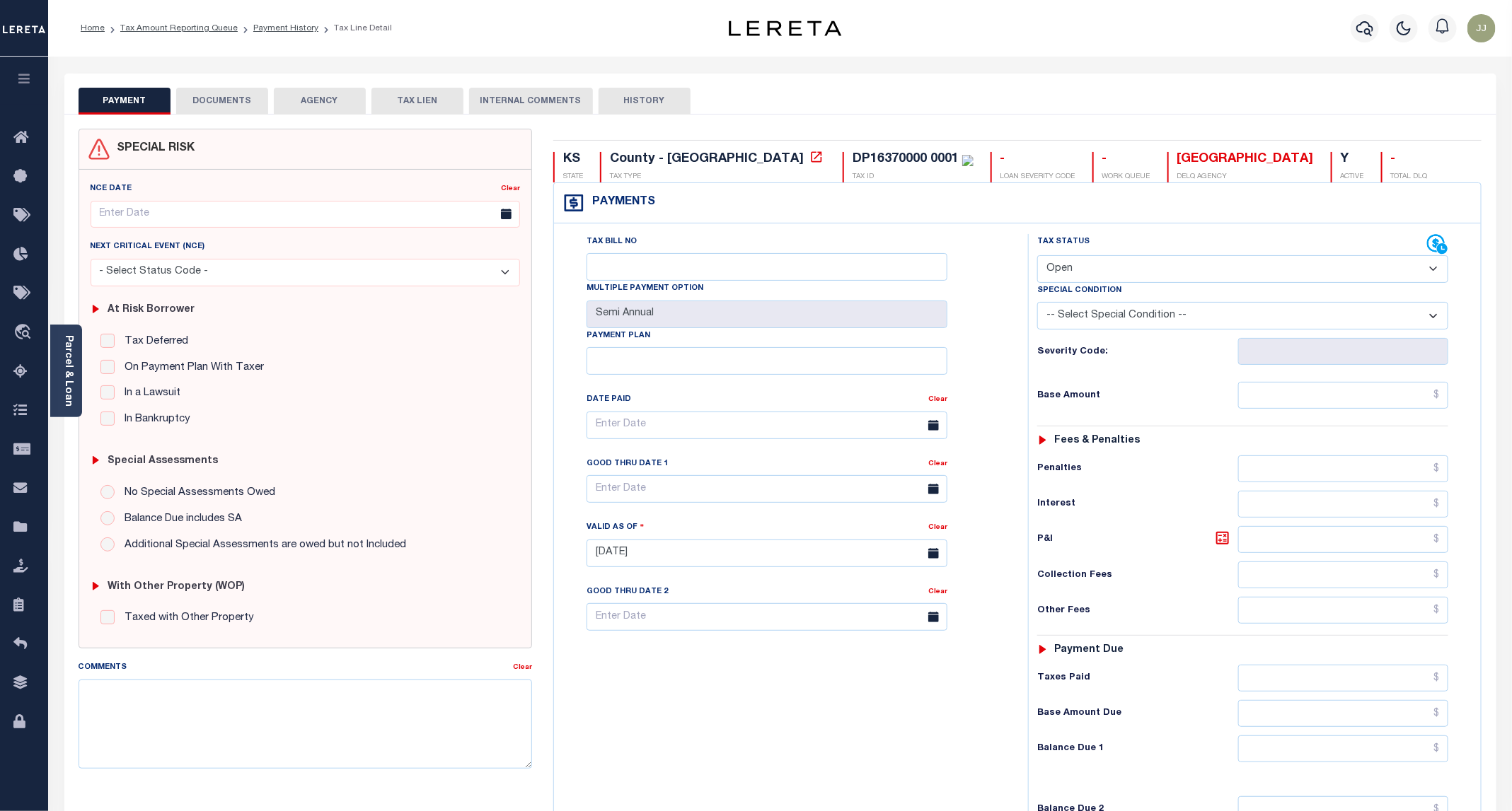
click at [215, 109] on button "DOCUMENTS" at bounding box center [222, 100] width 92 height 27
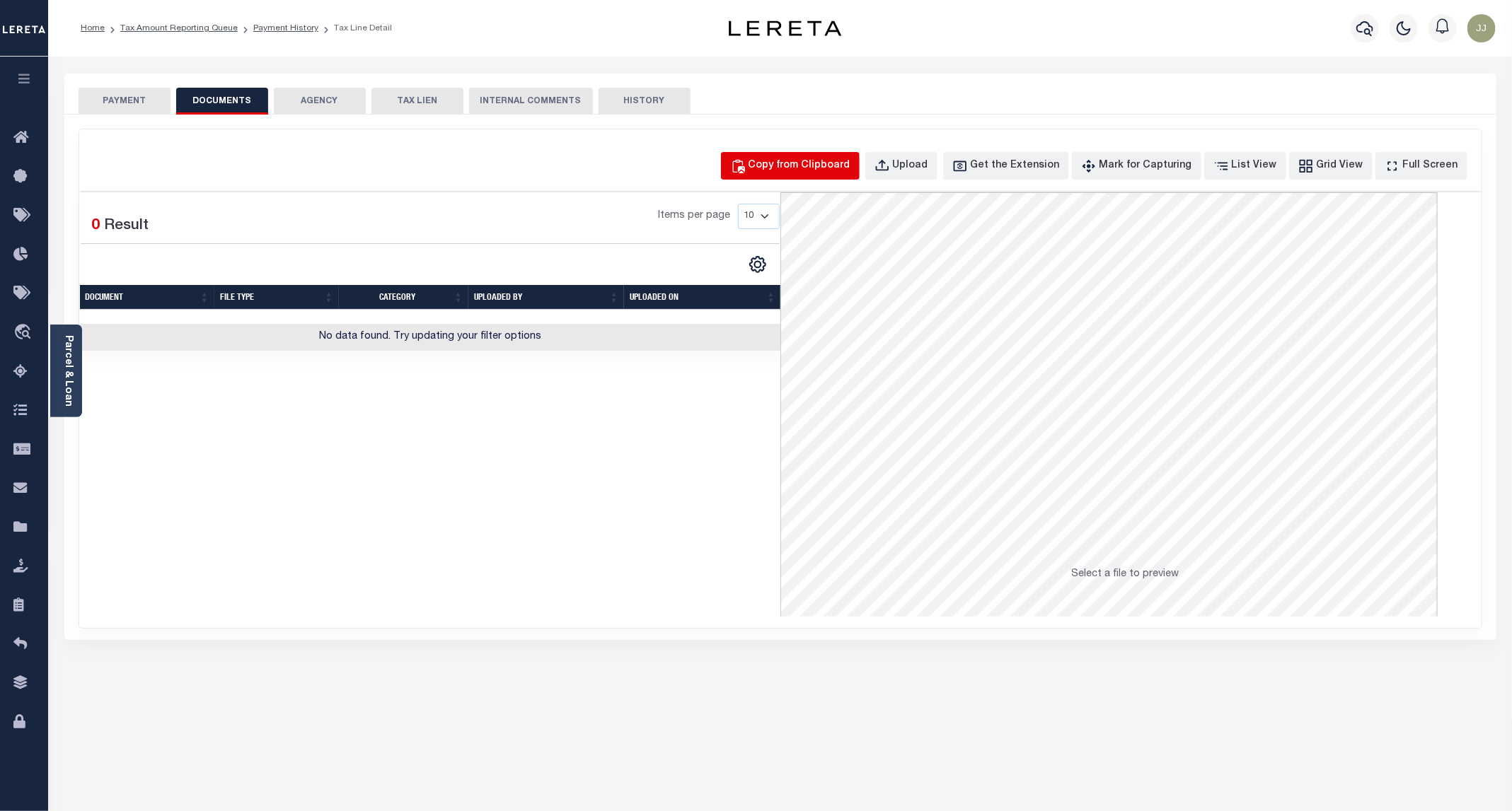
click at [848, 162] on div "Copy from Clipboard" at bounding box center [800, 166] width 102 height 15
select select "POP"
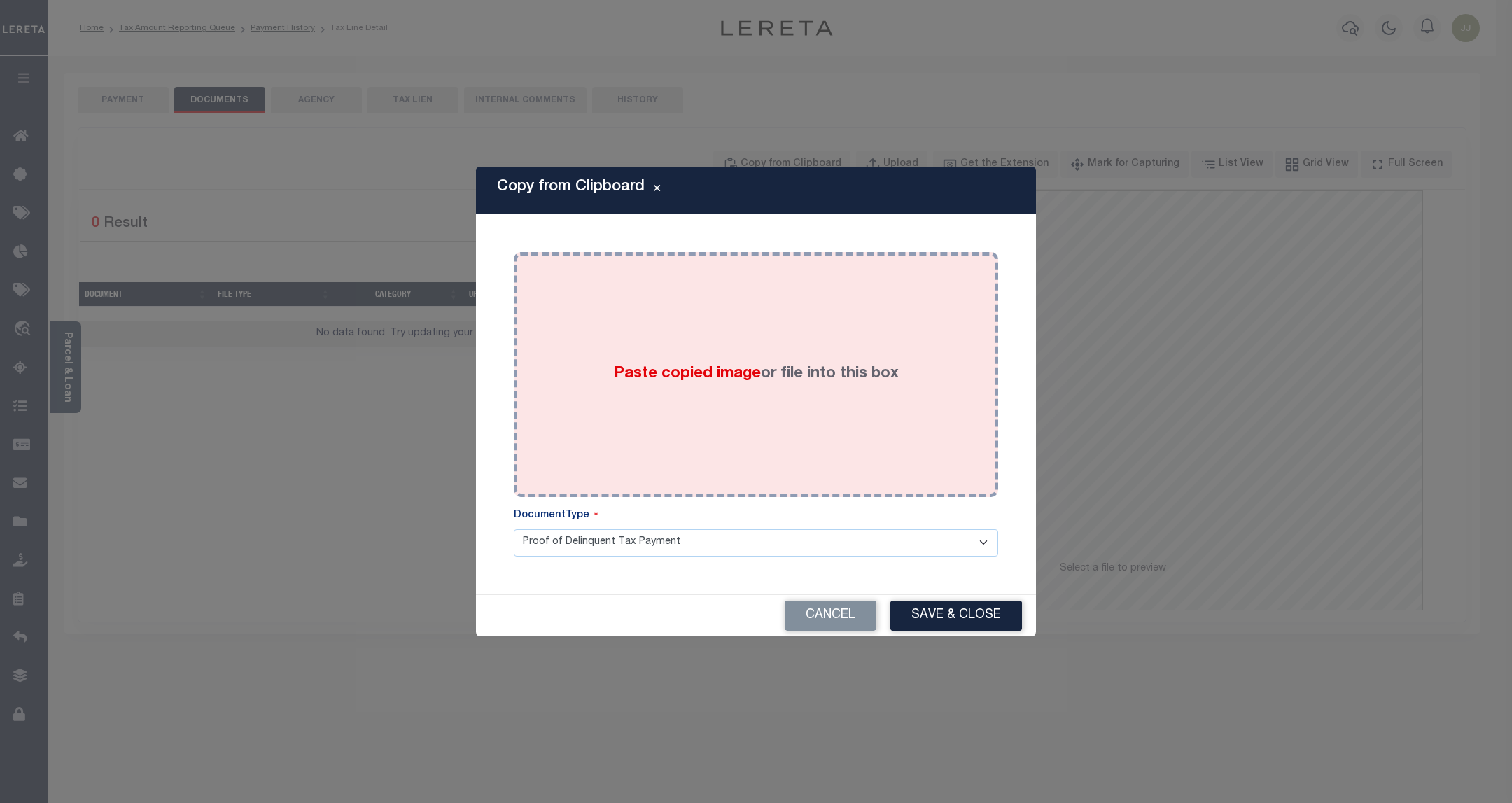
click at [761, 431] on div "Paste copied image or file into this box" at bounding box center [755, 374] width 463 height 224
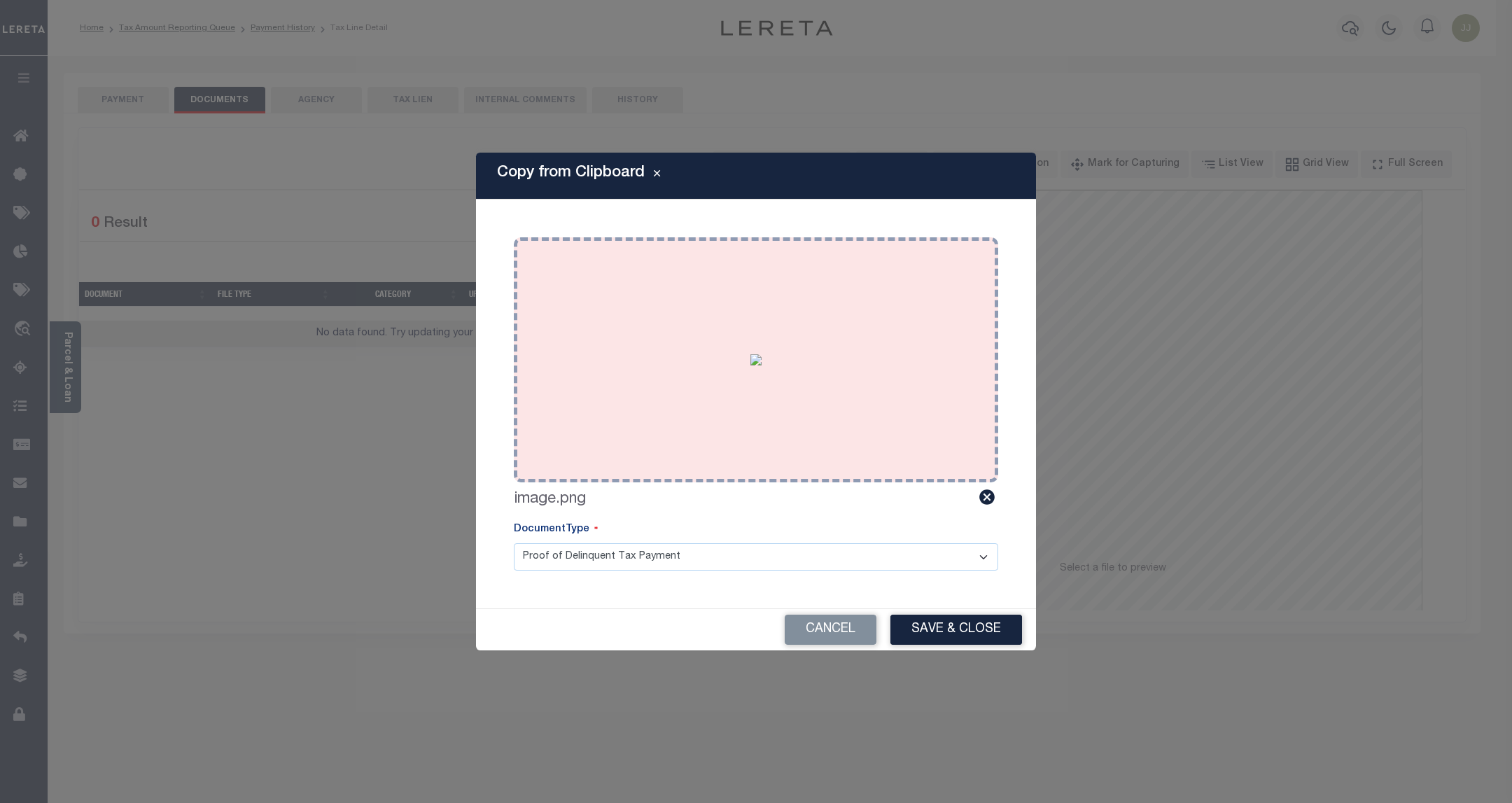
click at [750, 365] on img at bounding box center [756, 360] width 12 height 12
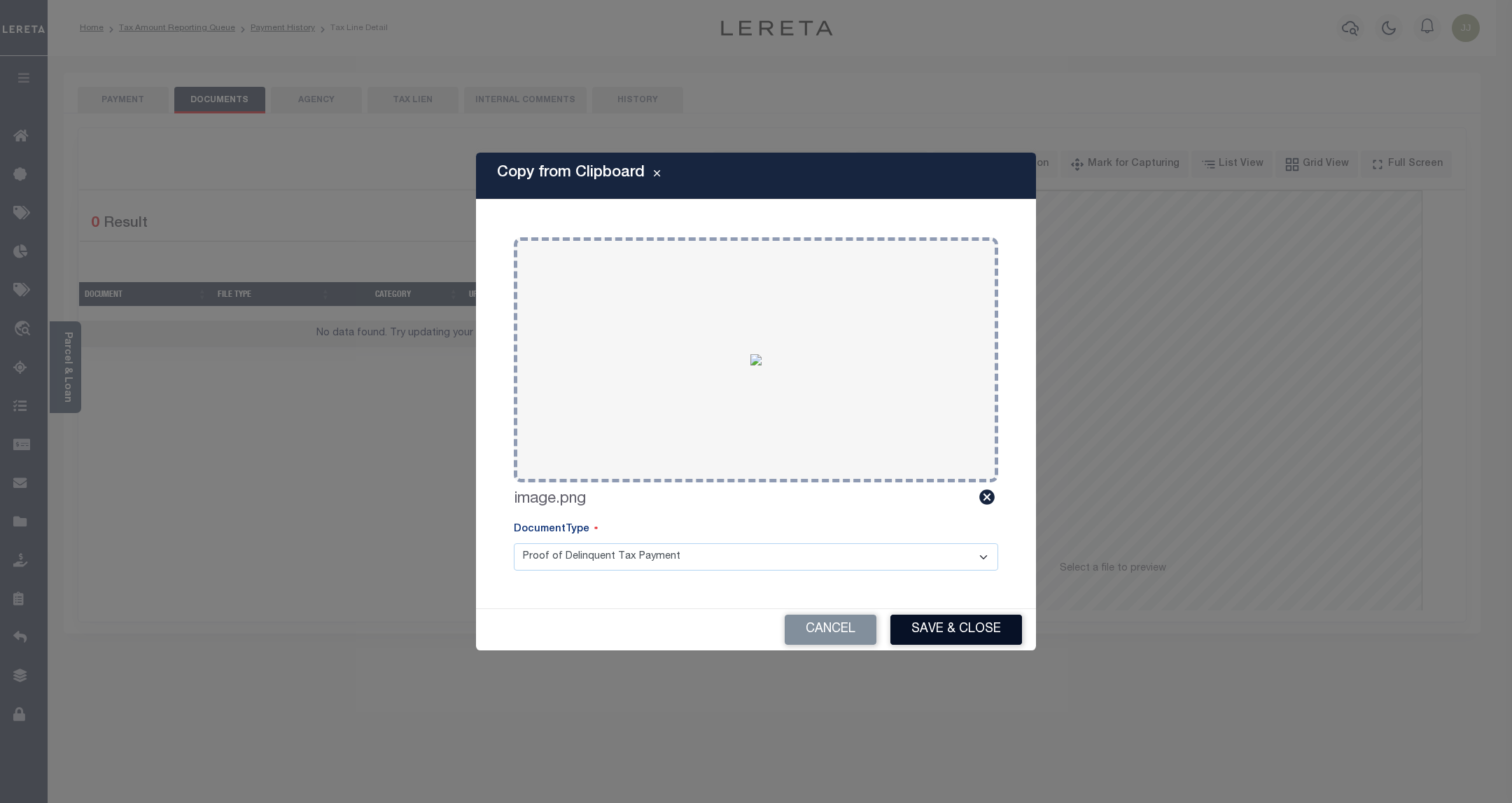
click at [962, 624] on button "Save & Close" at bounding box center [956, 630] width 132 height 30
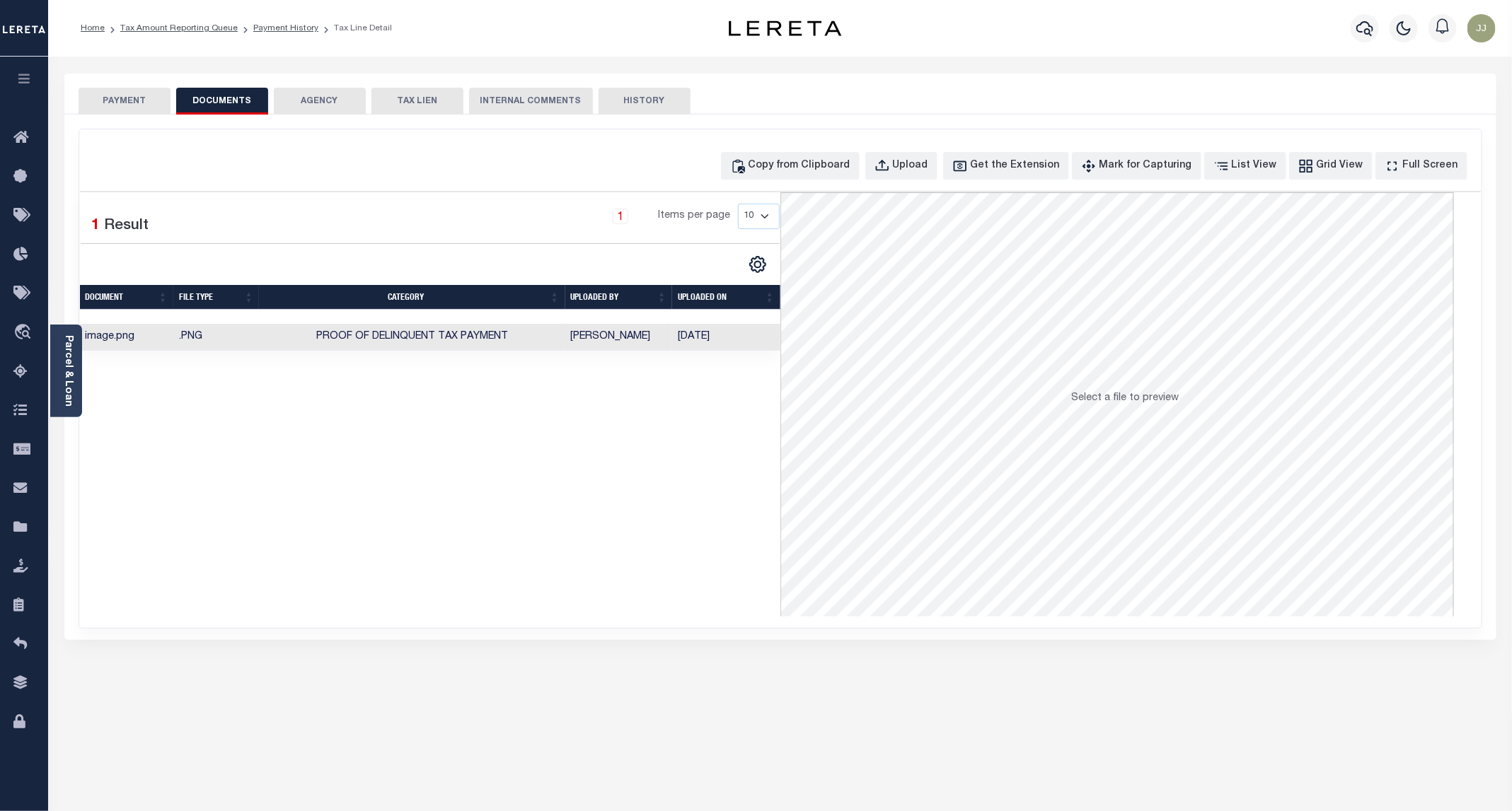
click at [128, 98] on button "PAYMENT" at bounding box center [125, 100] width 92 height 27
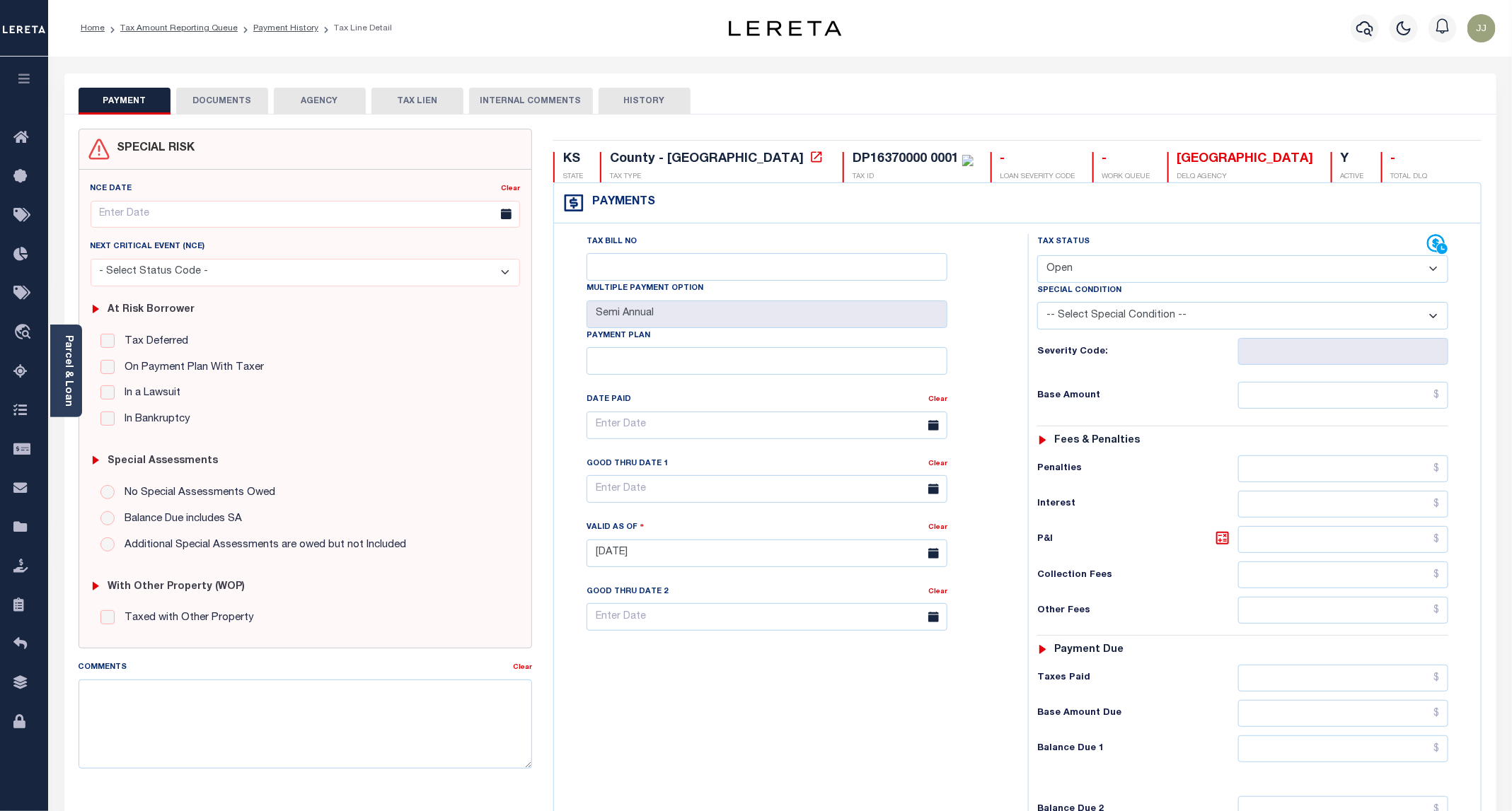
click at [1083, 272] on select "- Select Status Code - Open Due/Unpaid Paid Incomplete No Tax Due Internal Refu…" at bounding box center [1243, 269] width 411 height 28
select select "PYD"
click at [1038, 257] on select "- Select Status Code - Open Due/Unpaid Paid Incomplete No Tax Due Internal Refu…" at bounding box center [1243, 269] width 411 height 28
type input "09/04/2025"
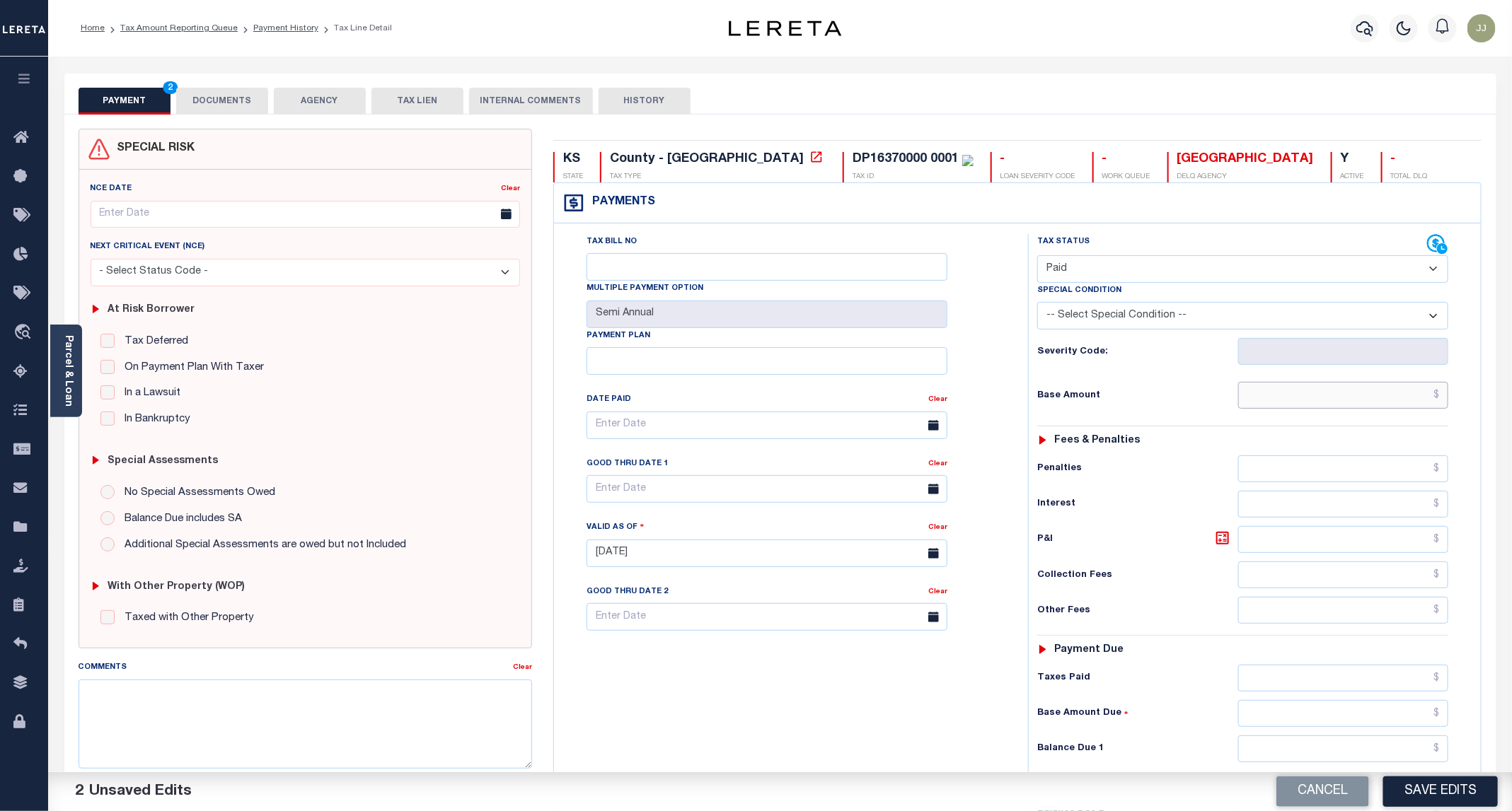
click at [1292, 402] on input "text" at bounding box center [1343, 395] width 210 height 27
type input "$0.00"
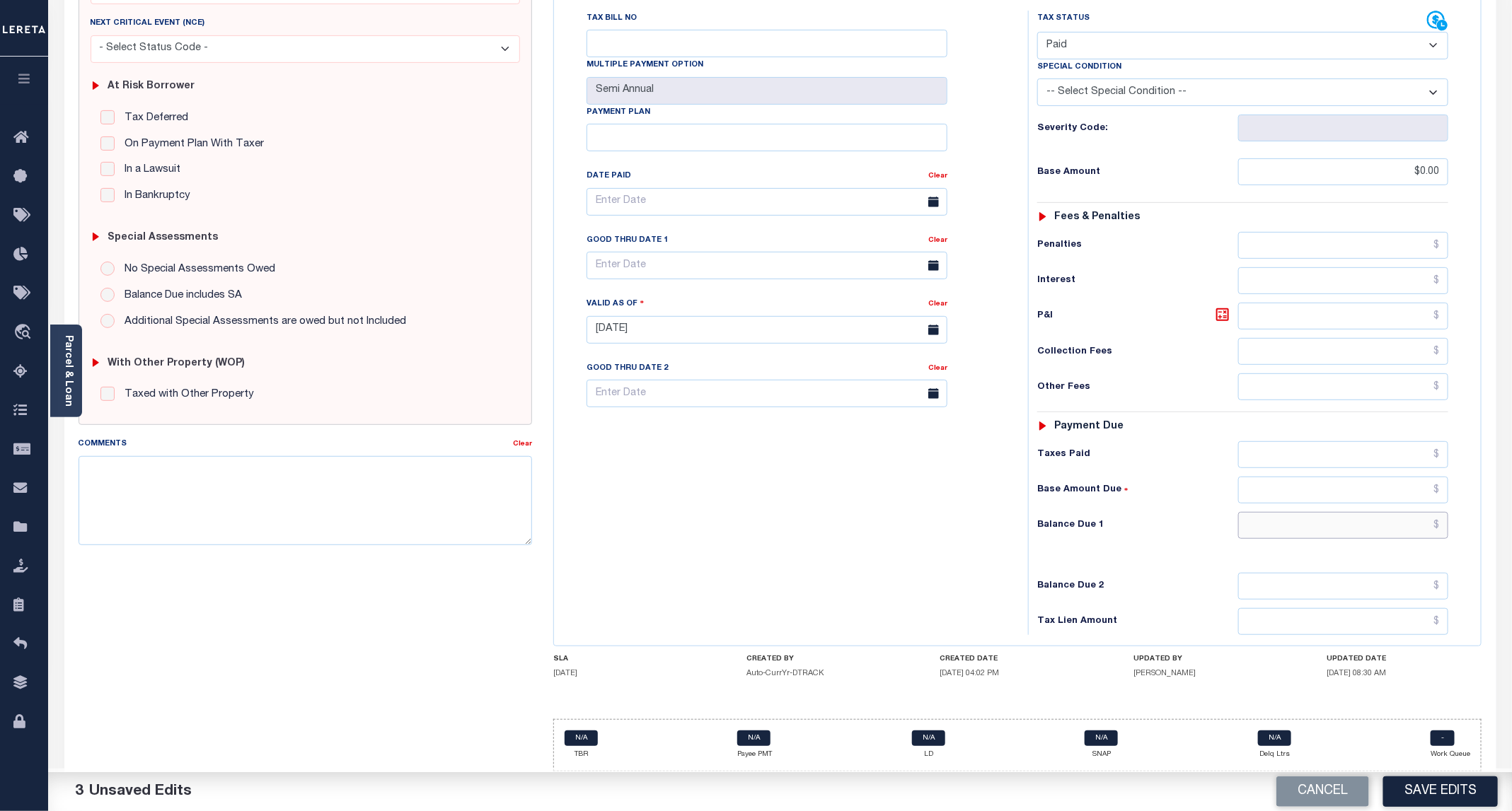
click at [1340, 512] on input "text" at bounding box center [1343, 525] width 210 height 27
type input "$0.00"
click at [1441, 794] on button "Save Edits" at bounding box center [1440, 791] width 114 height 31
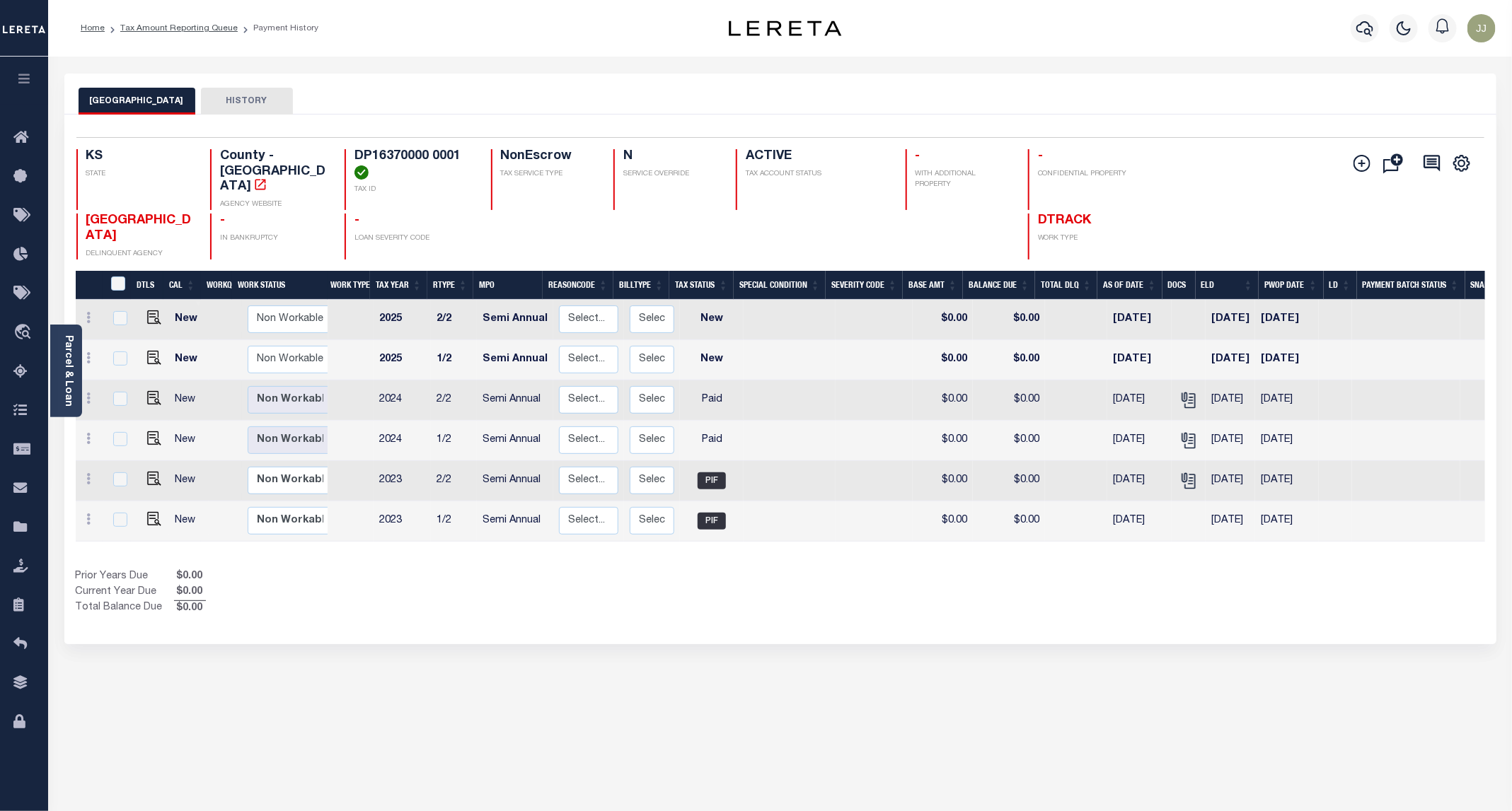
click at [900, 597] on div "Show Tax Lines before Bill Release Date Prior Years Due $0.00 Current Year Due …" at bounding box center [780, 593] width 1409 height 47
click at [25, 373] on icon at bounding box center [24, 372] width 23 height 17
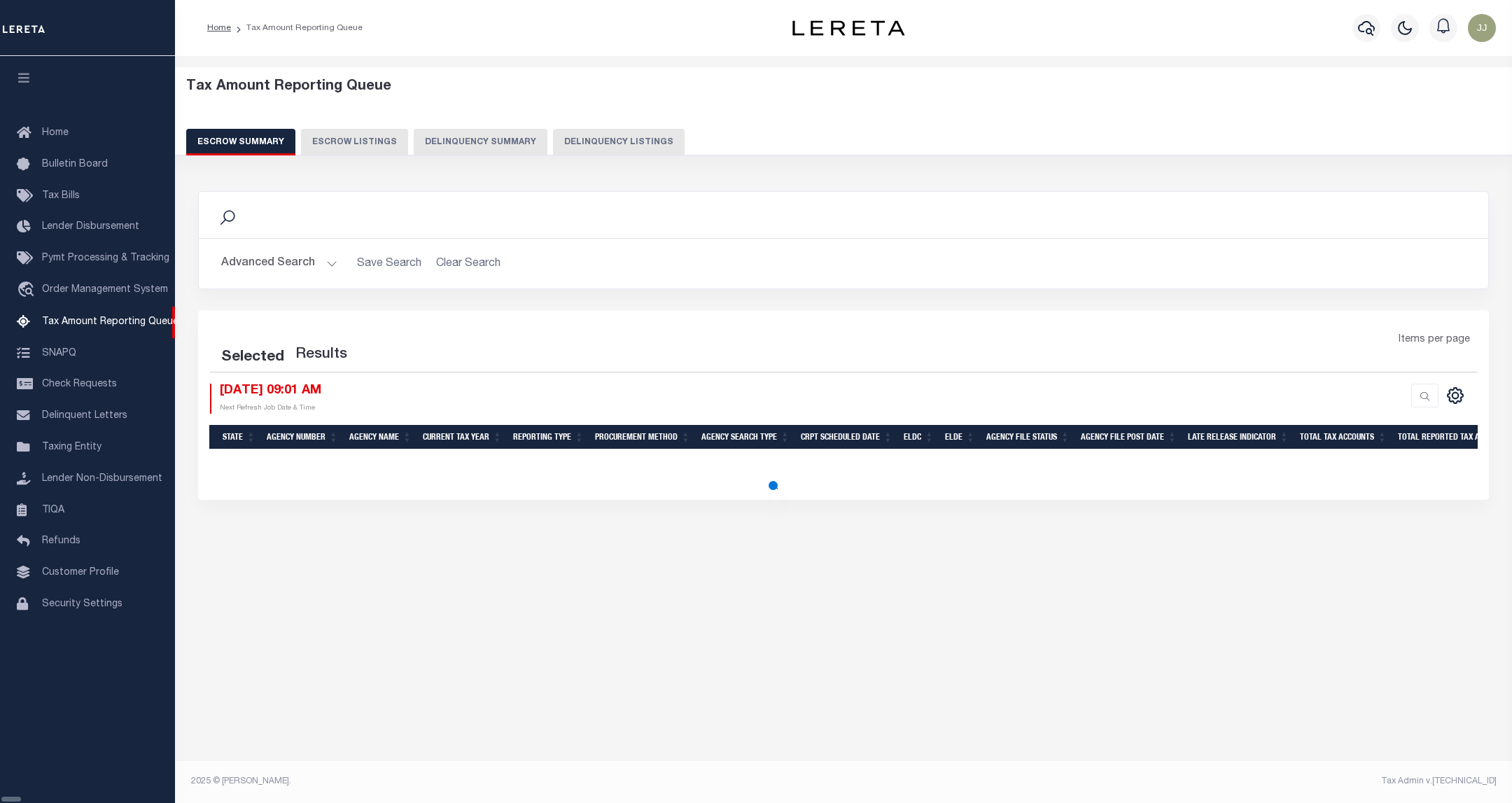
select select "100"
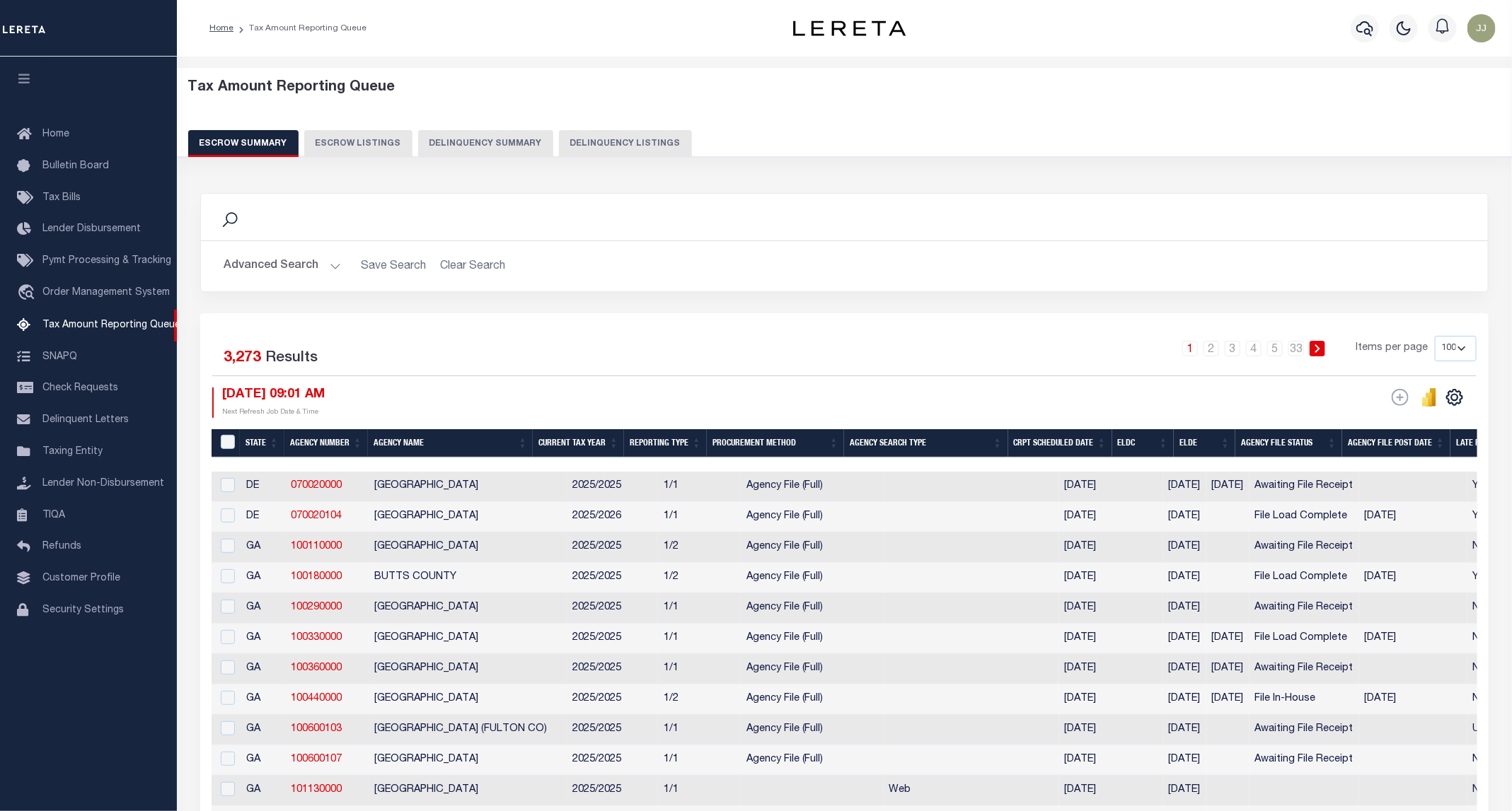
click at [539, 138] on button "Delinquency Summary" at bounding box center [486, 143] width 135 height 27
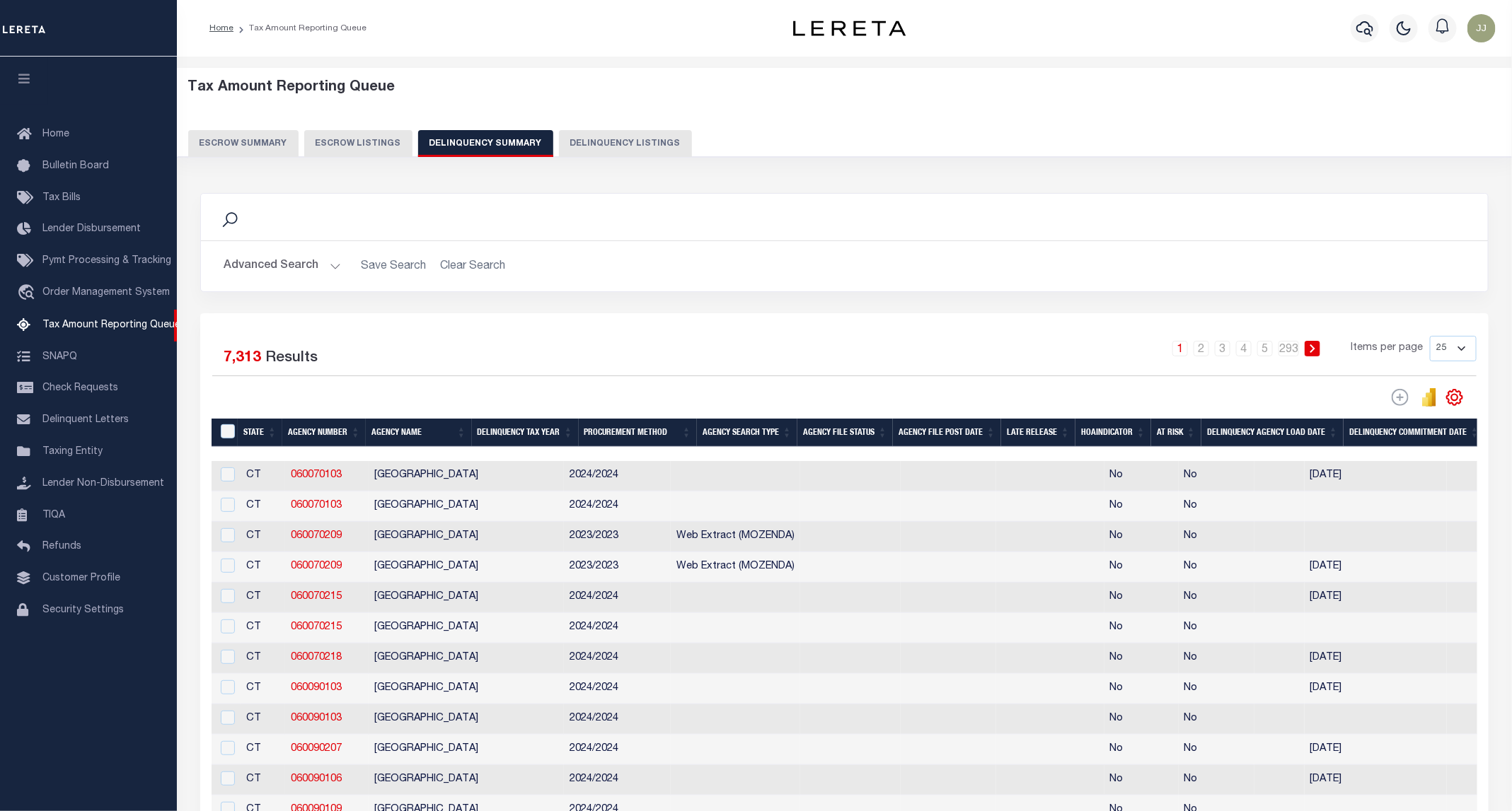
click at [642, 140] on button "Delinquency Listings" at bounding box center [625, 143] width 133 height 27
select select "100"
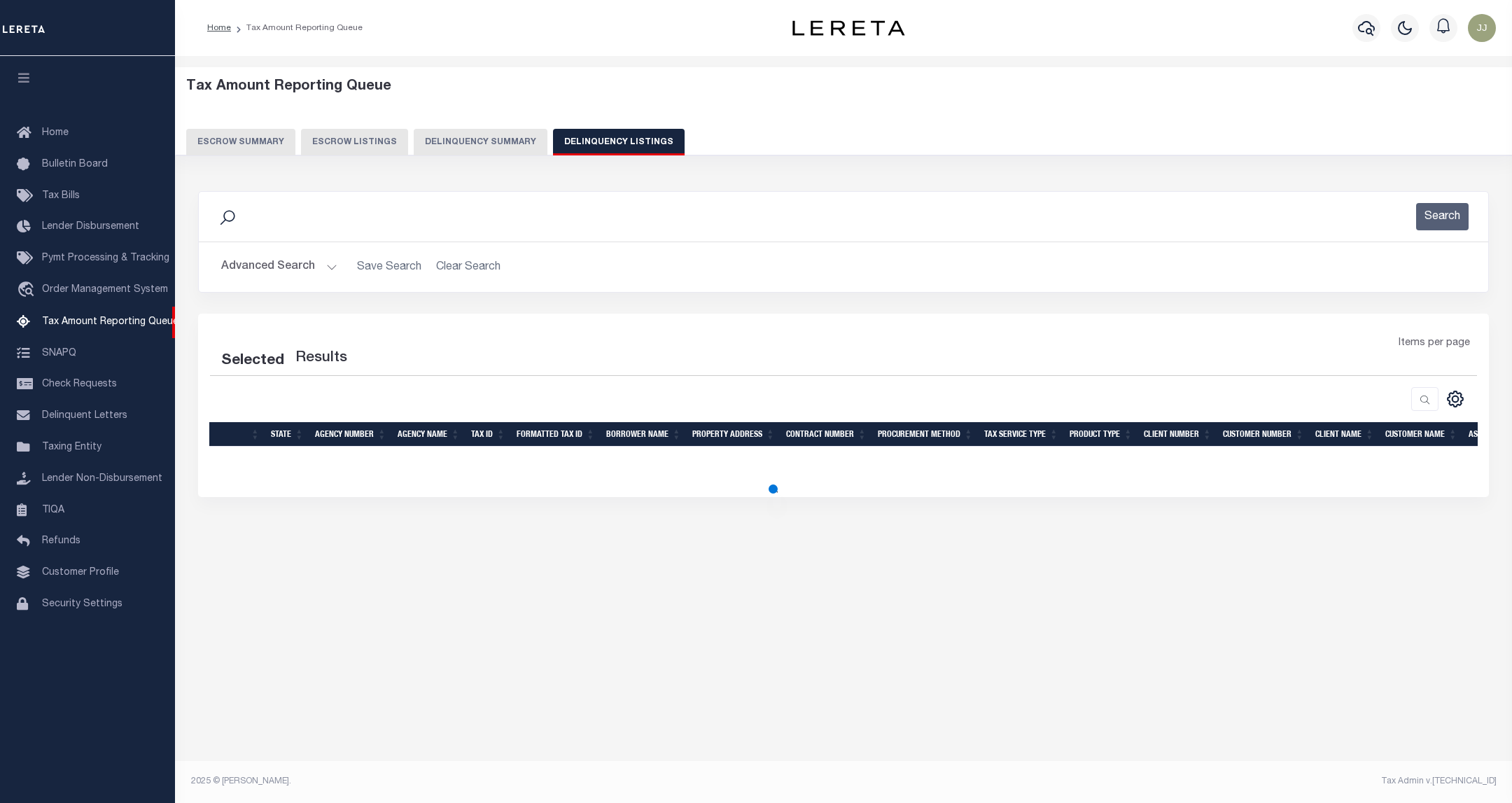
select select "100"
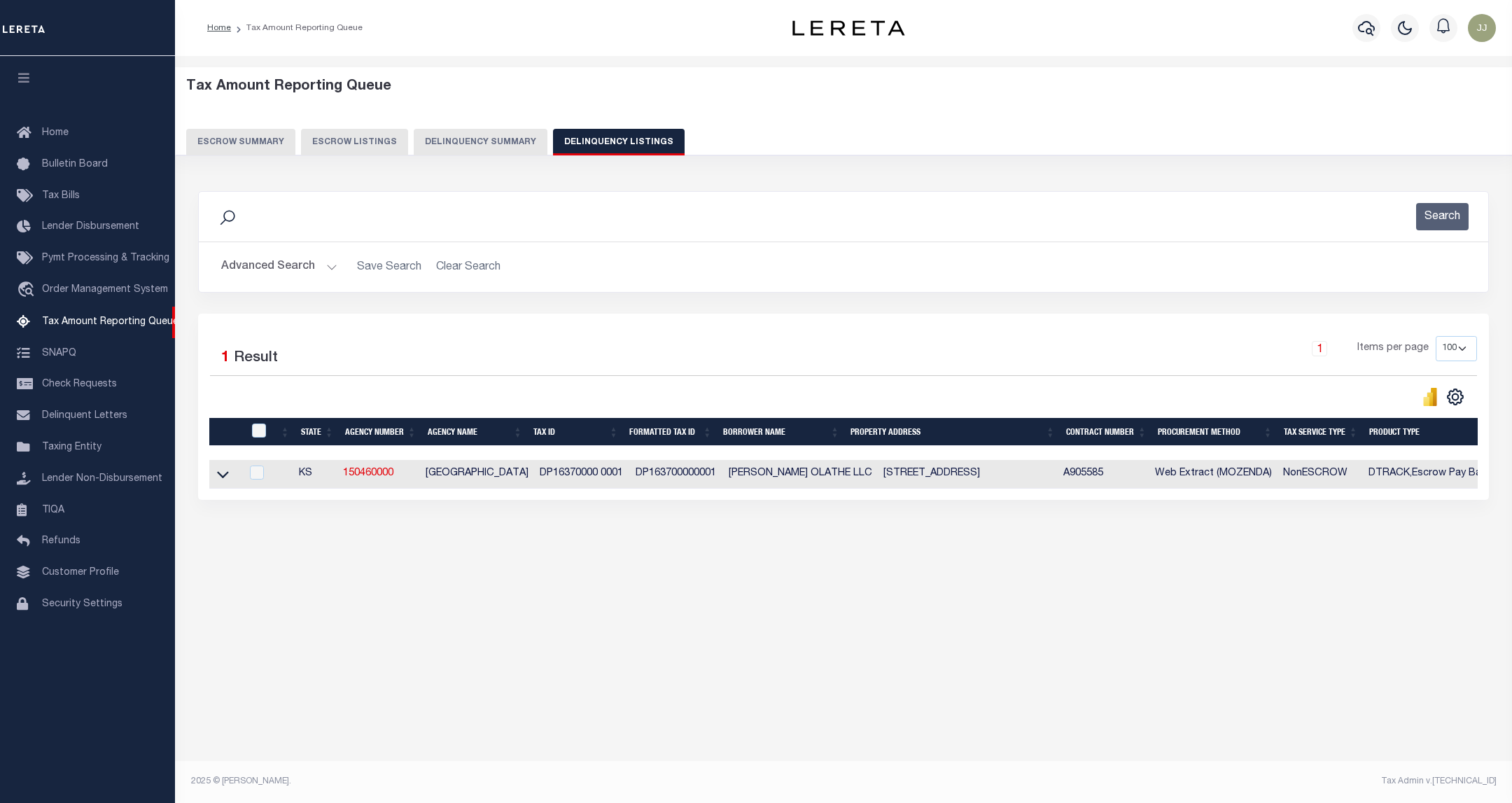
click at [304, 263] on button "Advanced Search" at bounding box center [279, 267] width 116 height 27
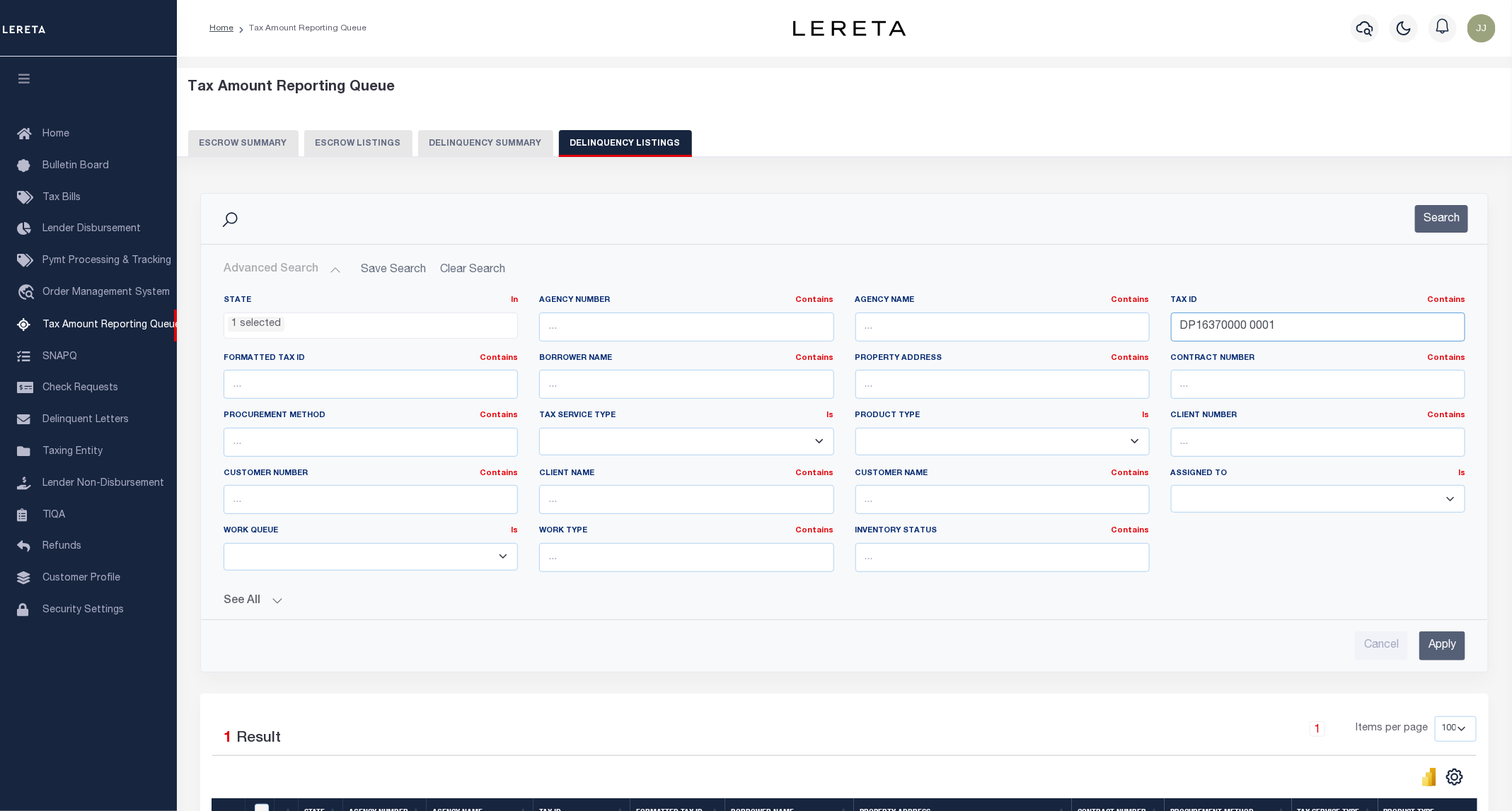
drag, startPoint x: 1310, startPoint y: 332, endPoint x: 1166, endPoint y: 325, distance: 144.2
click at [1166, 325] on div "Tax ID Contains Contains Is DP16370000 0001" at bounding box center [1318, 324] width 315 height 58
paste input "32650000 0178"
type input "DP32650000 0178"
click at [1445, 223] on button "Search" at bounding box center [1441, 219] width 53 height 28
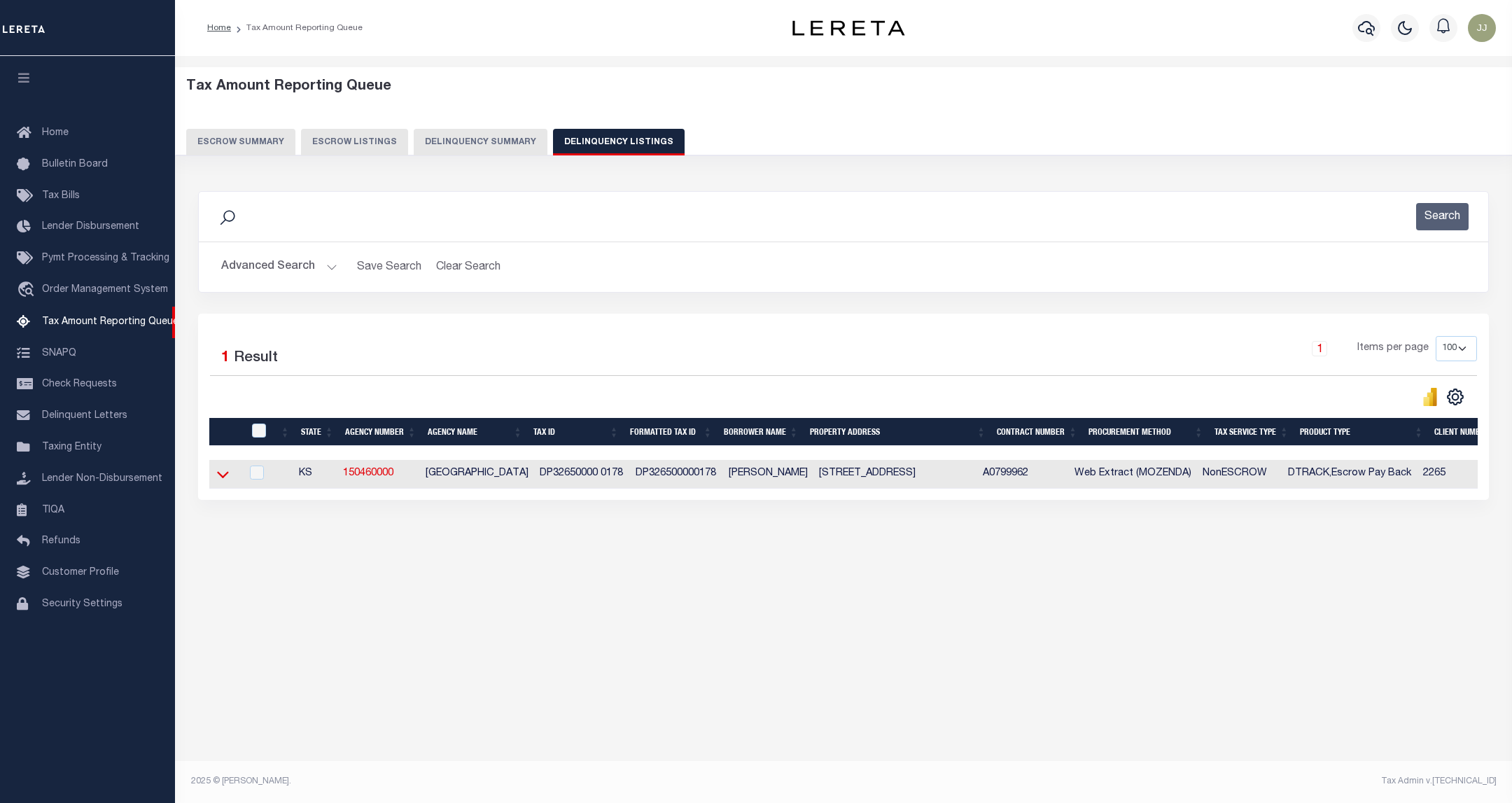
click at [226, 479] on icon at bounding box center [223, 476] width 12 height 7
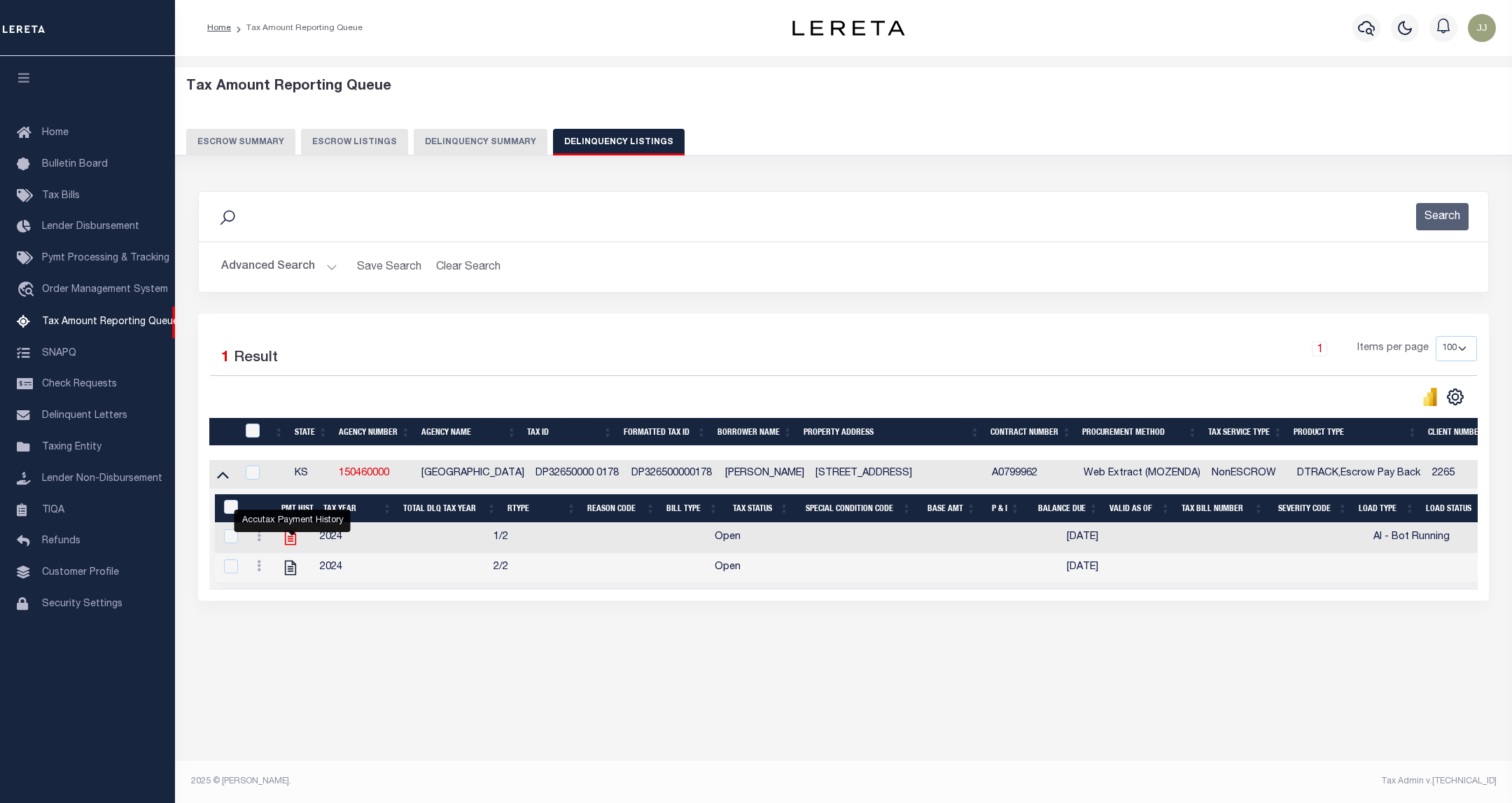
click at [290, 540] on icon "" at bounding box center [290, 537] width 18 height 18
checkbox input "true"
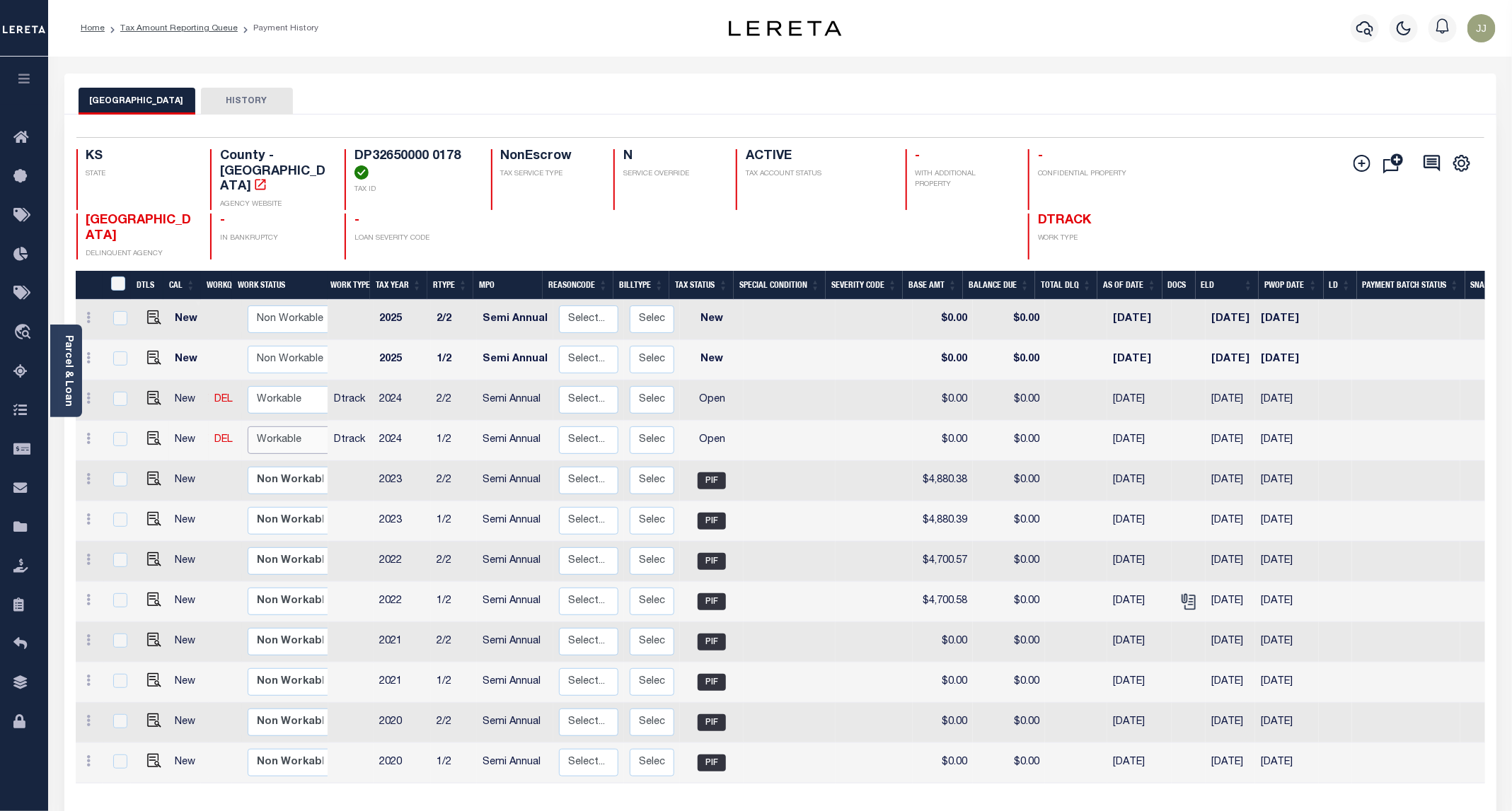
click at [280, 430] on select "Non Workable Workable" at bounding box center [290, 440] width 85 height 28
checkbox input "true"
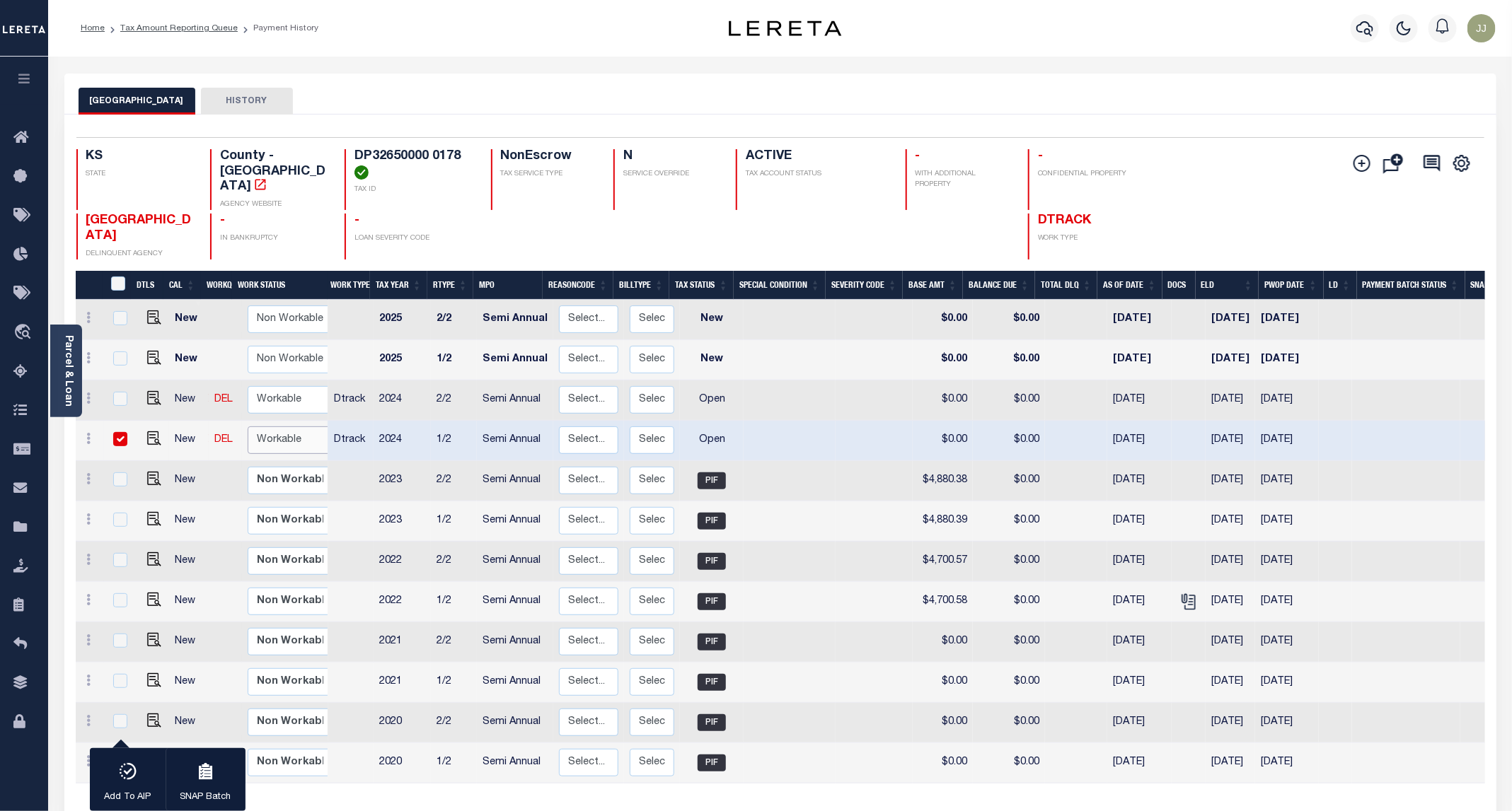
select select "true"
click at [248, 427] on select "Non Workable Workable" at bounding box center [290, 440] width 85 height 28
checkbox input "false"
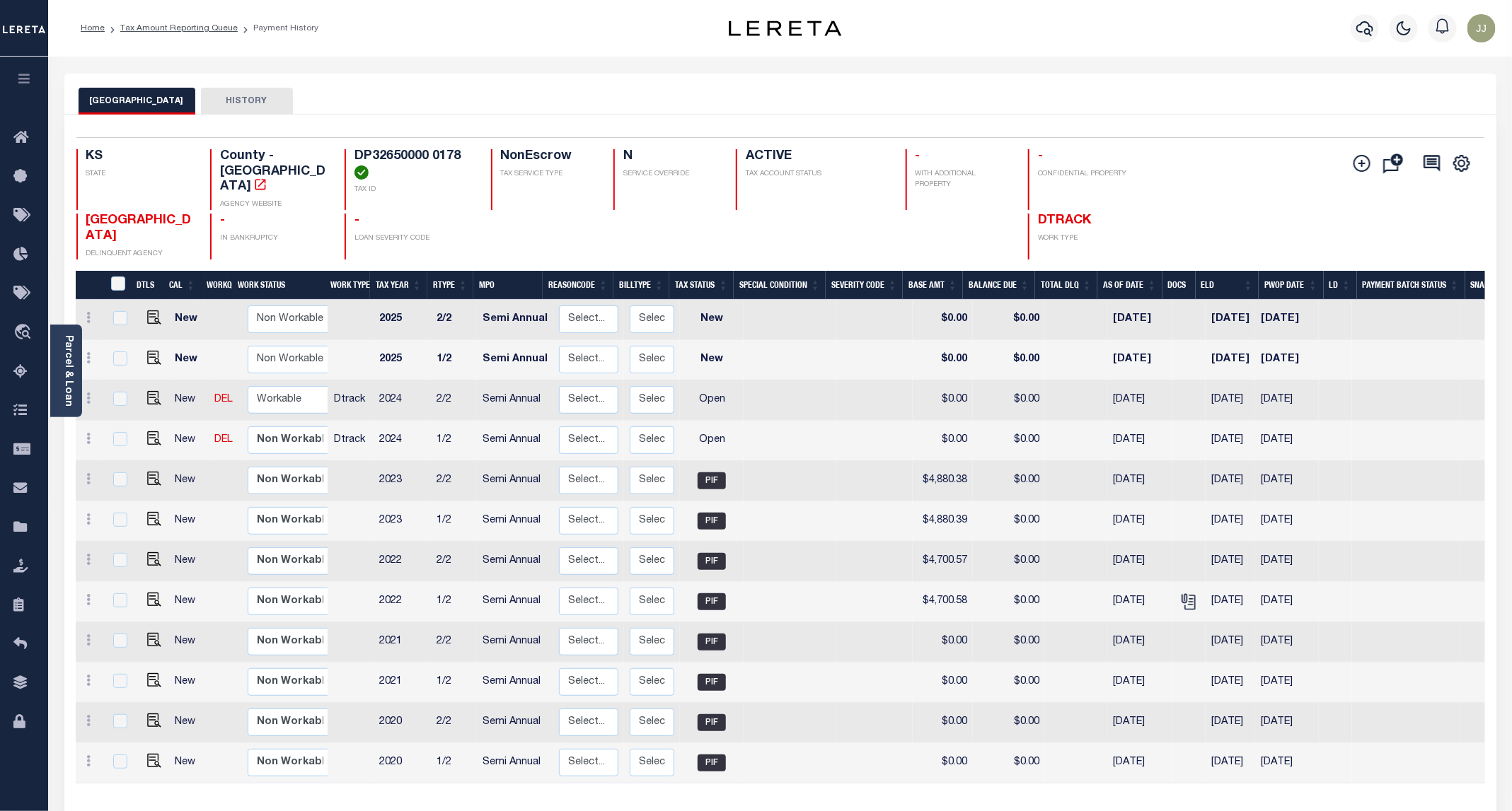
click at [279, 461] on td "Non Workable Workable" at bounding box center [293, 480] width 103 height 40
checkbox input "true"
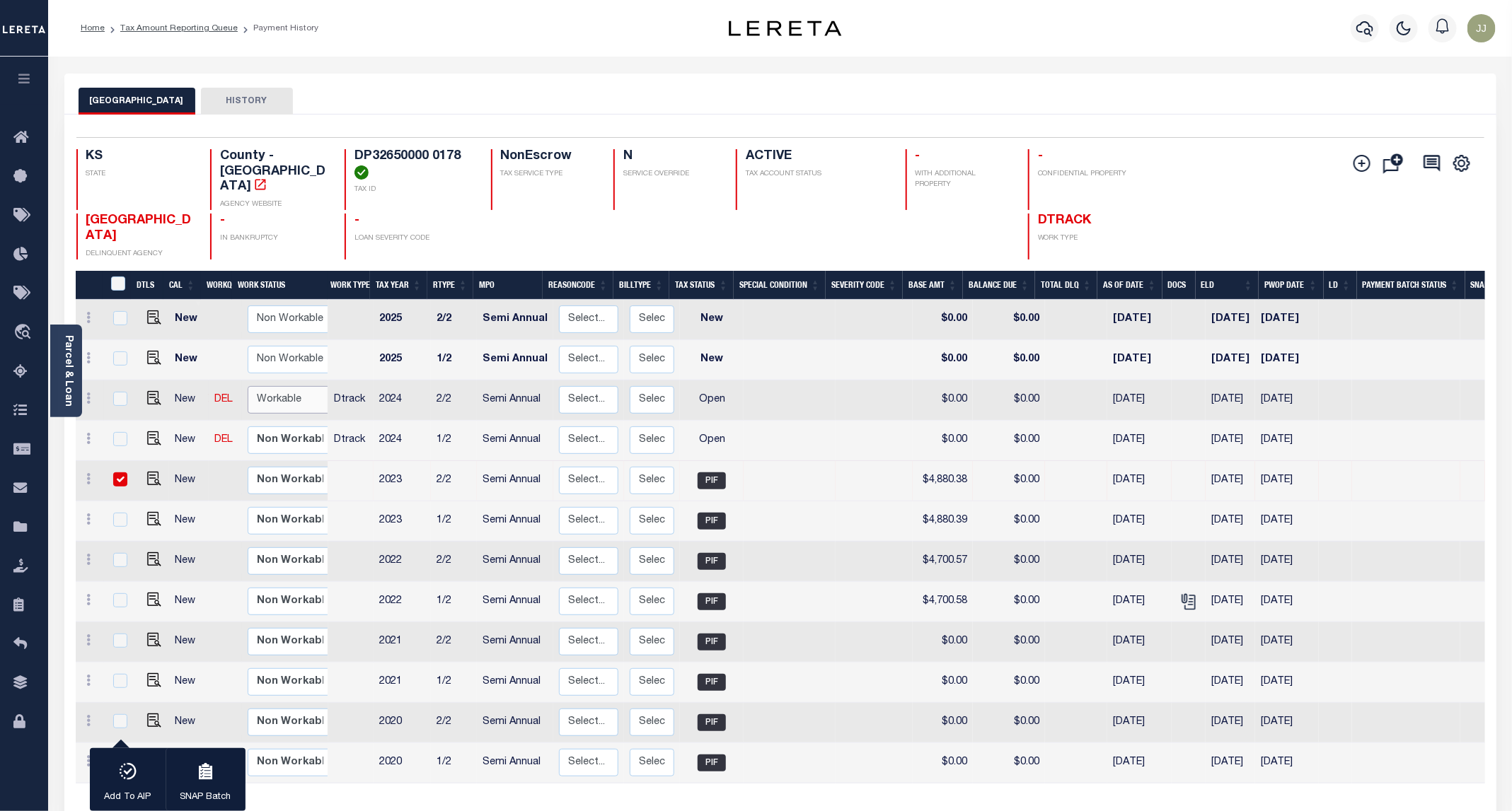
click at [266, 388] on select "Non Workable Workable" at bounding box center [290, 400] width 85 height 28
checkbox input "true"
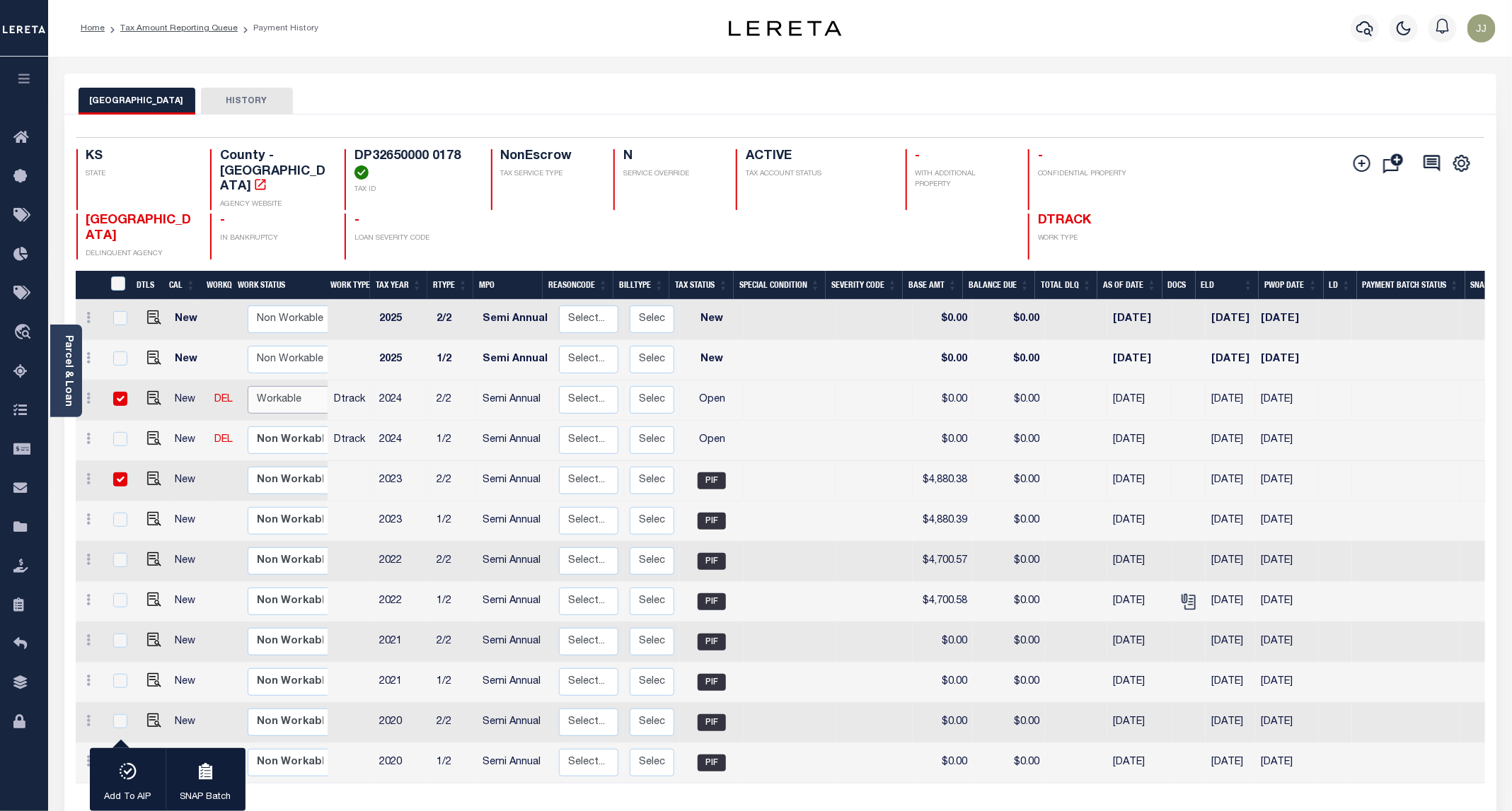
select select "true"
click at [248, 386] on select "Non Workable Workable" at bounding box center [290, 400] width 85 height 28
checkbox input "false"
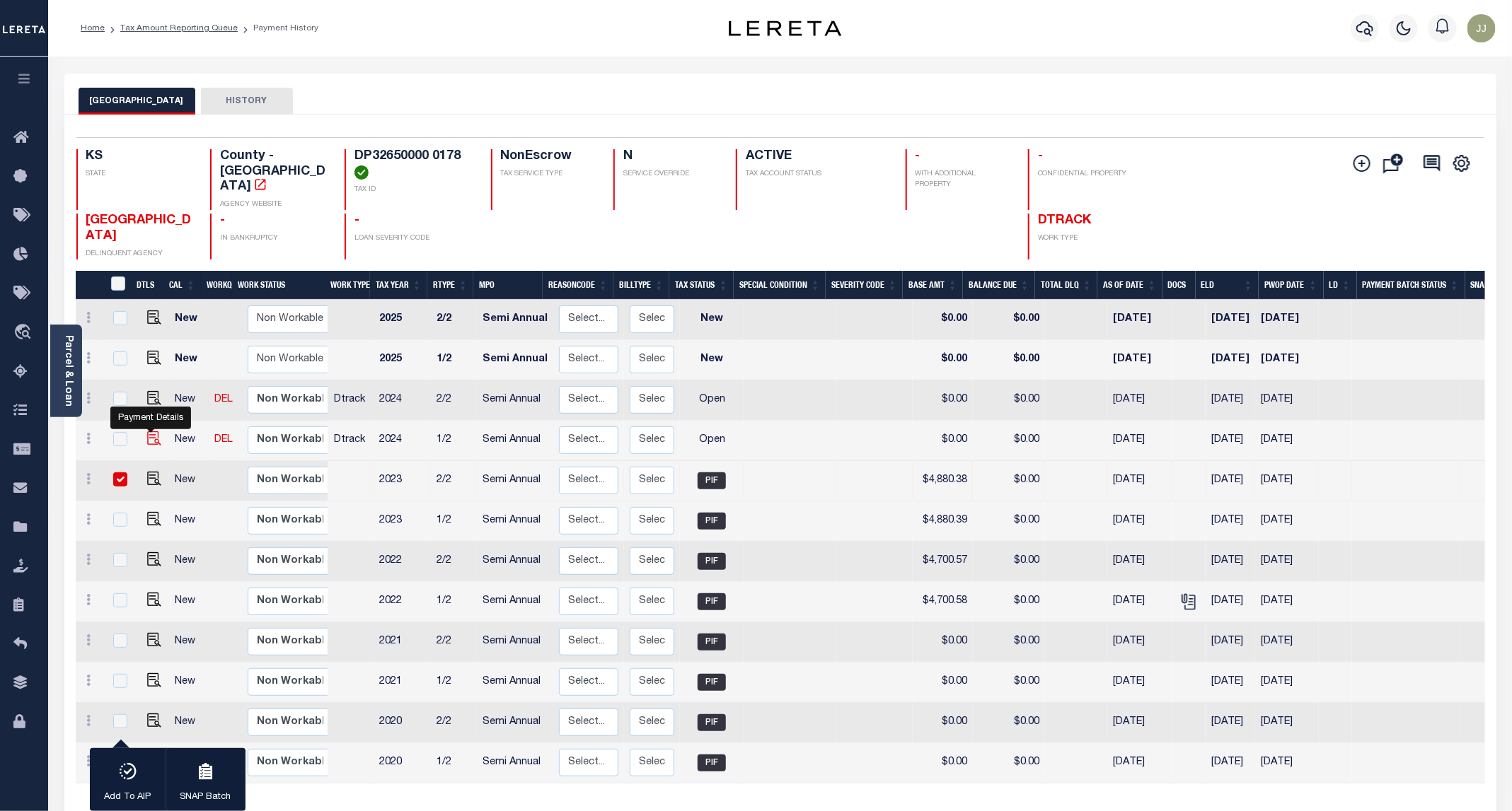
click at [151, 431] on img "" at bounding box center [154, 438] width 14 height 14
checkbox input "true"
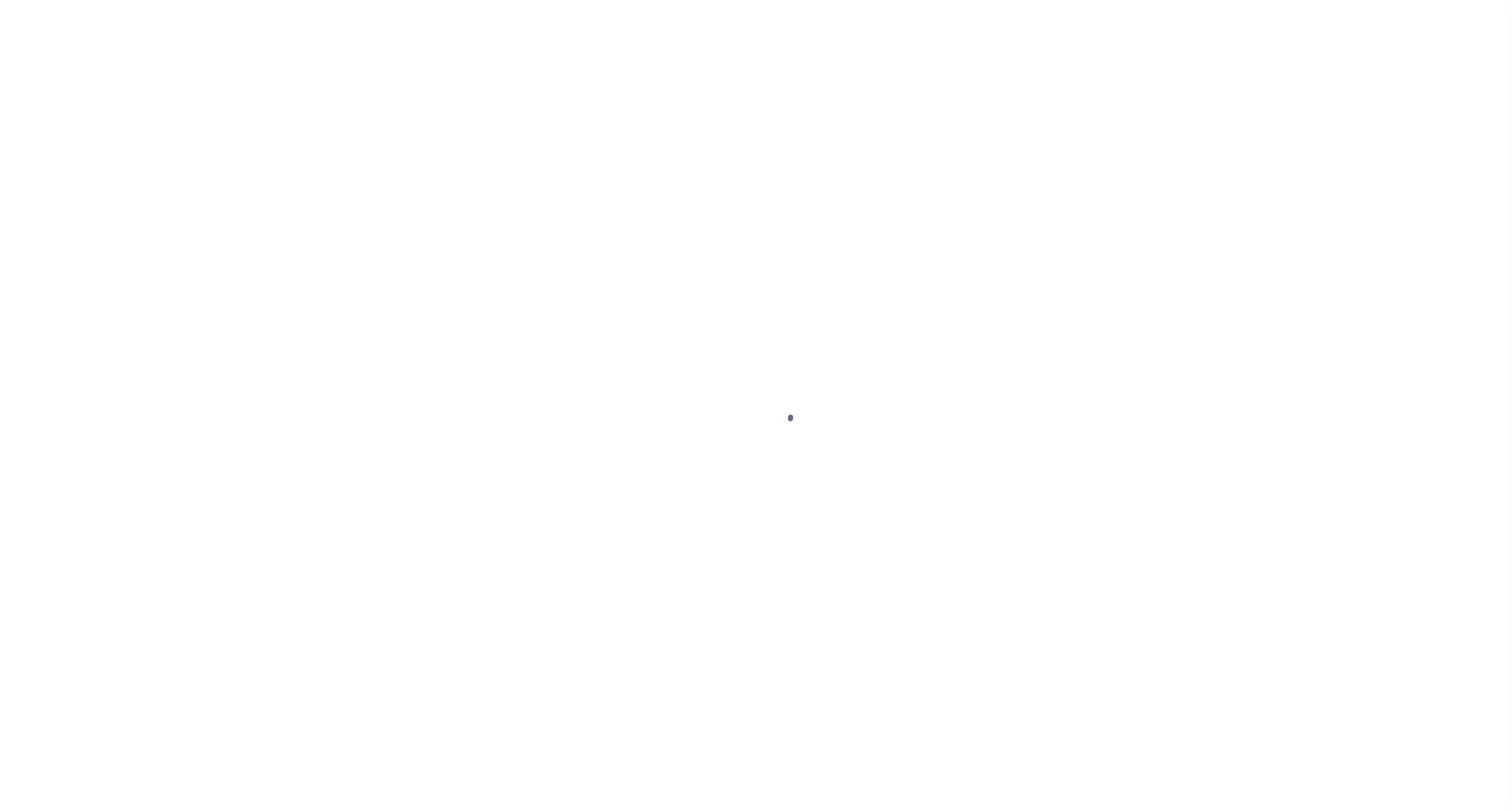
select select "OP2"
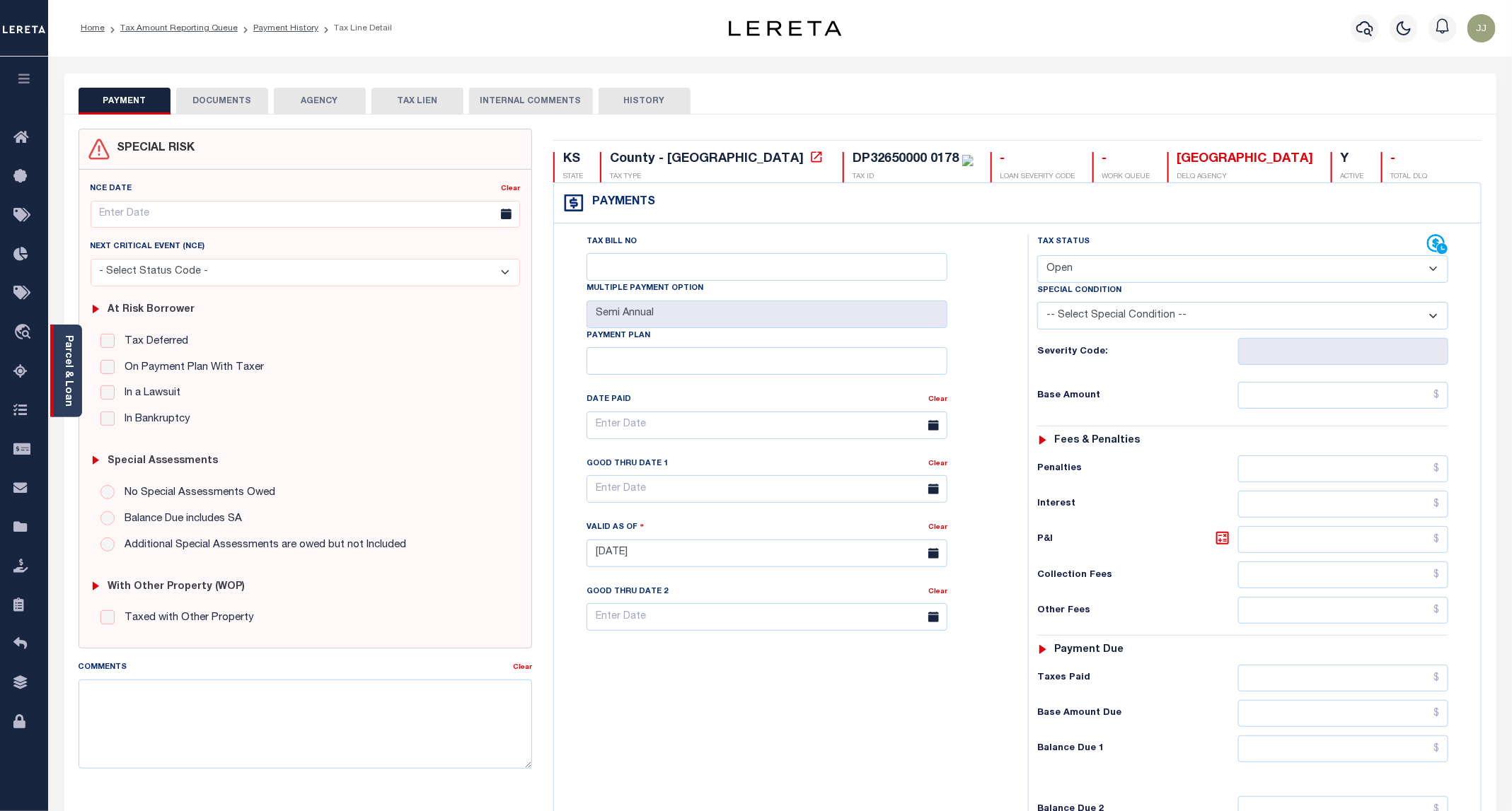
click at [68, 403] on div "Parcel & Loan" at bounding box center [66, 371] width 32 height 92
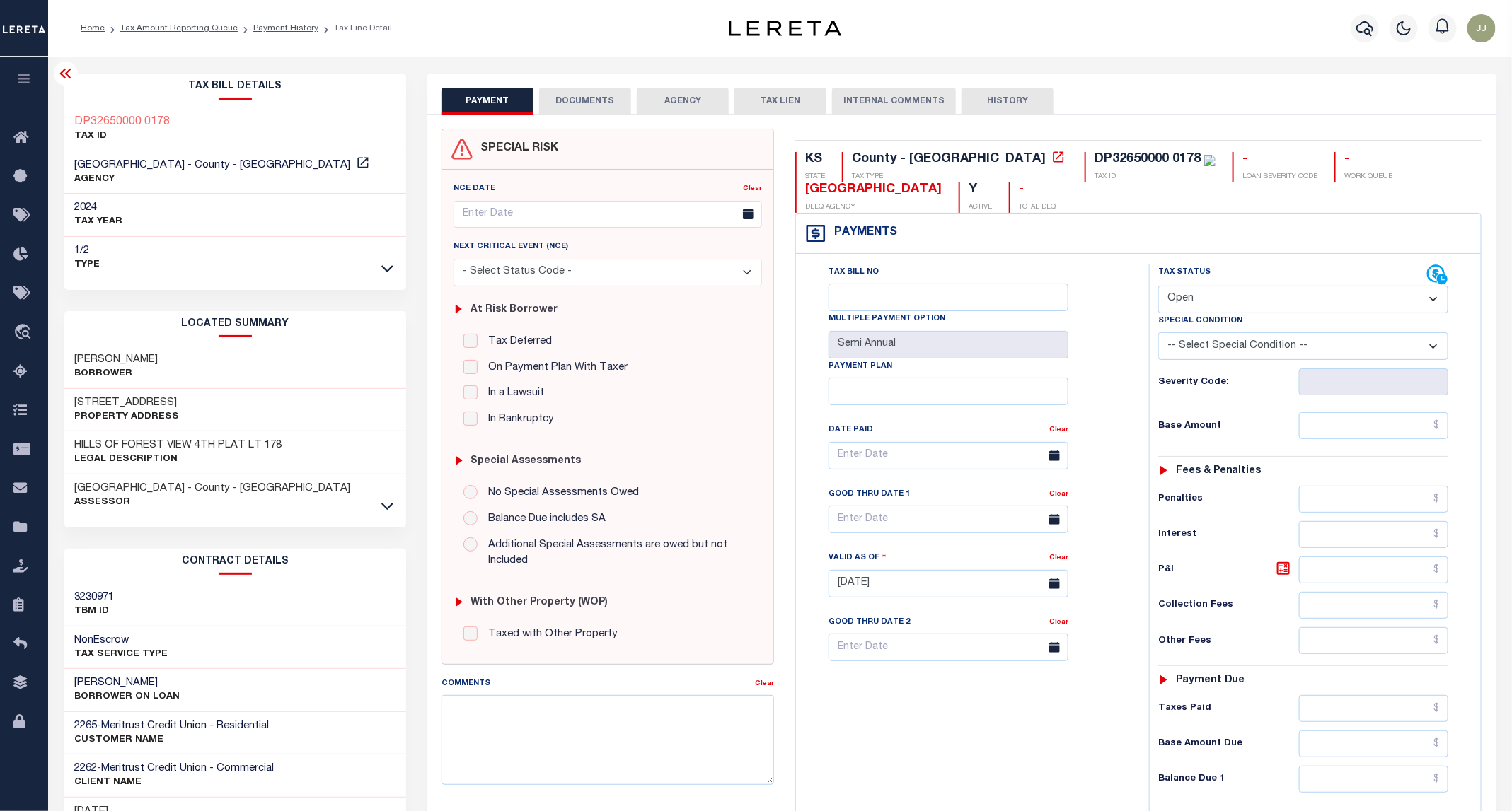
click at [599, 105] on button "DOCUMENTS" at bounding box center [585, 100] width 92 height 27
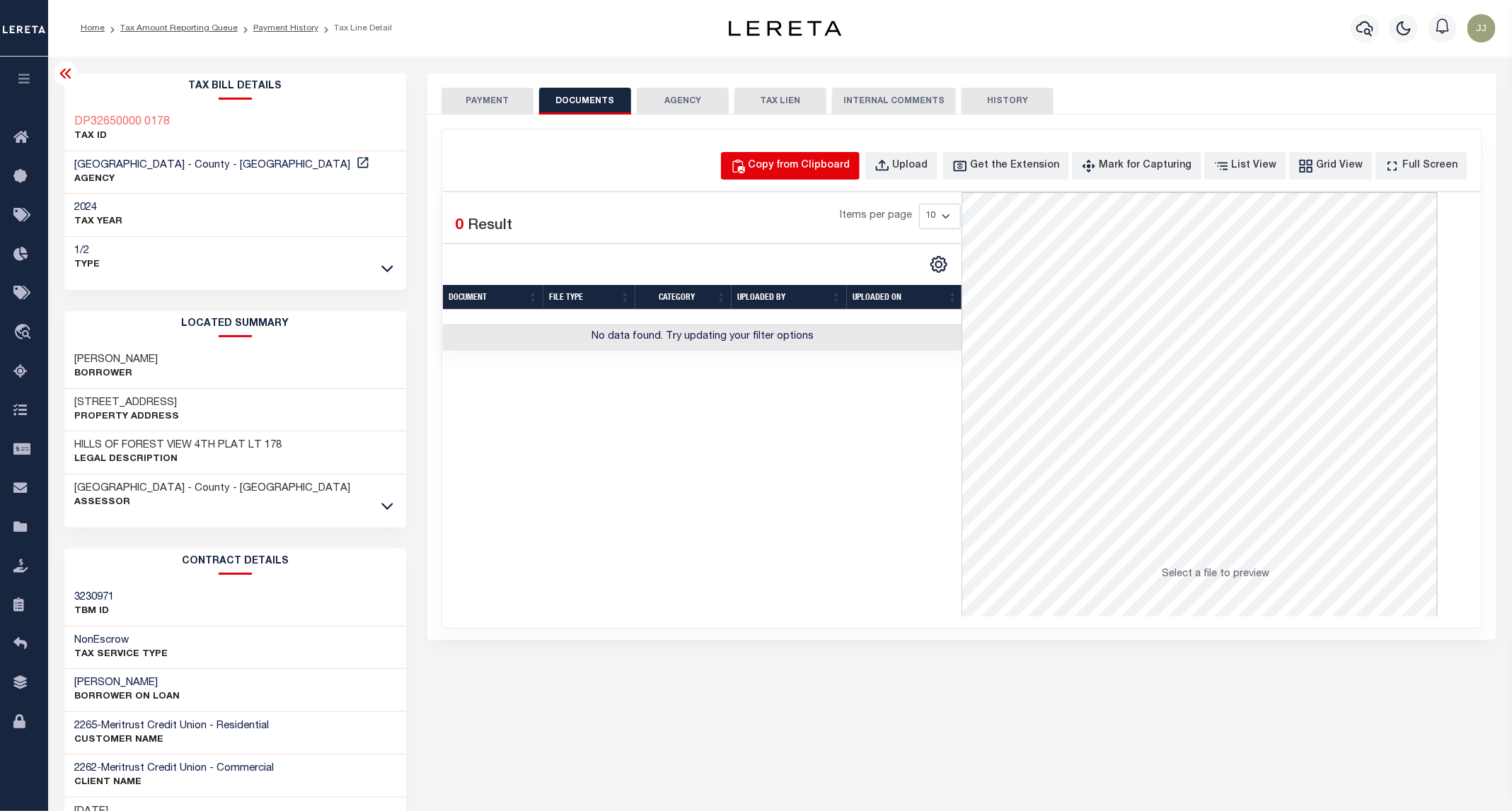
click at [818, 168] on div "Copy from Clipboard" at bounding box center [800, 166] width 102 height 15
select select "POP"
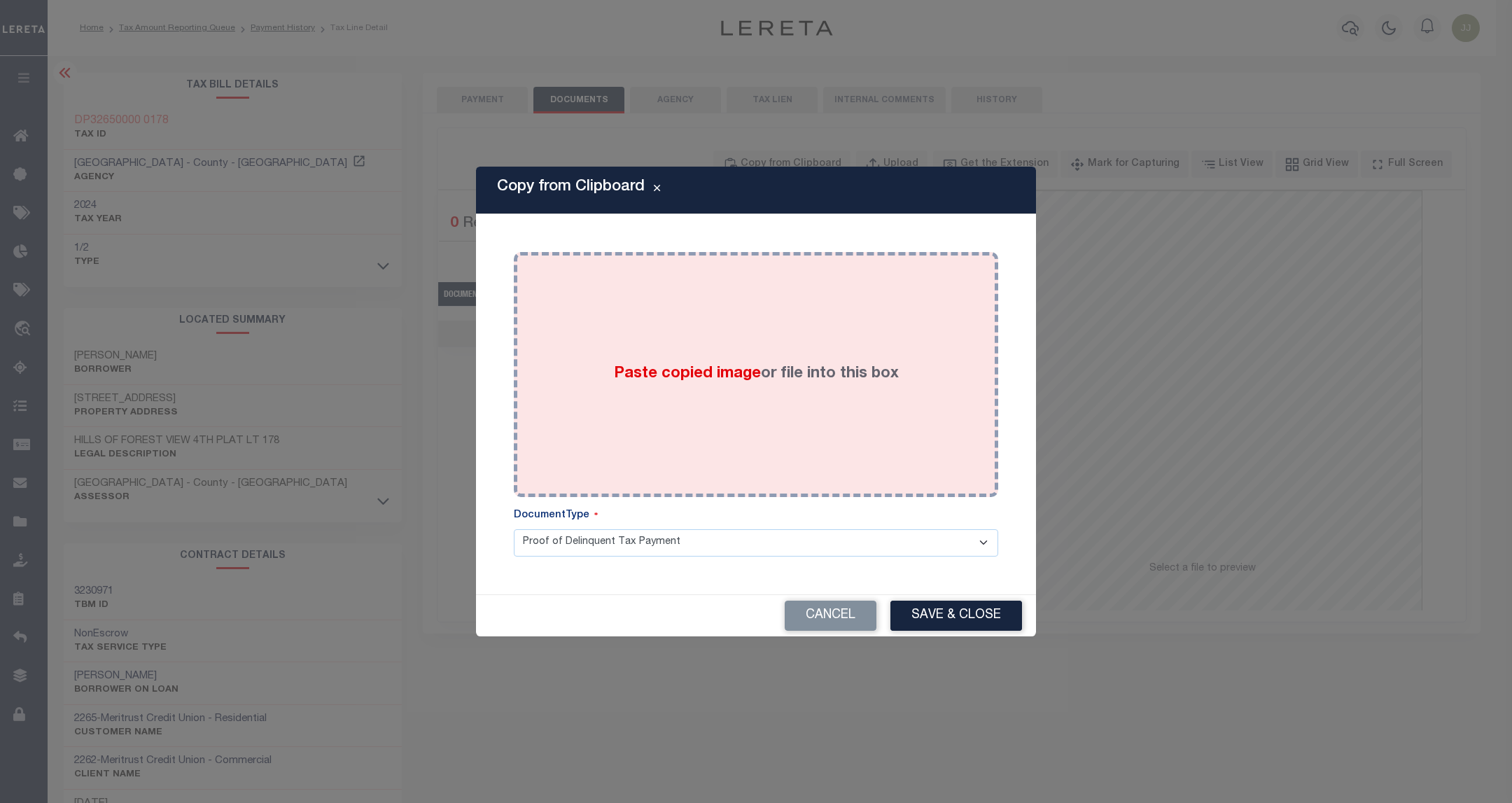
click at [762, 377] on label "Paste copied image or file into this box" at bounding box center [756, 374] width 285 height 23
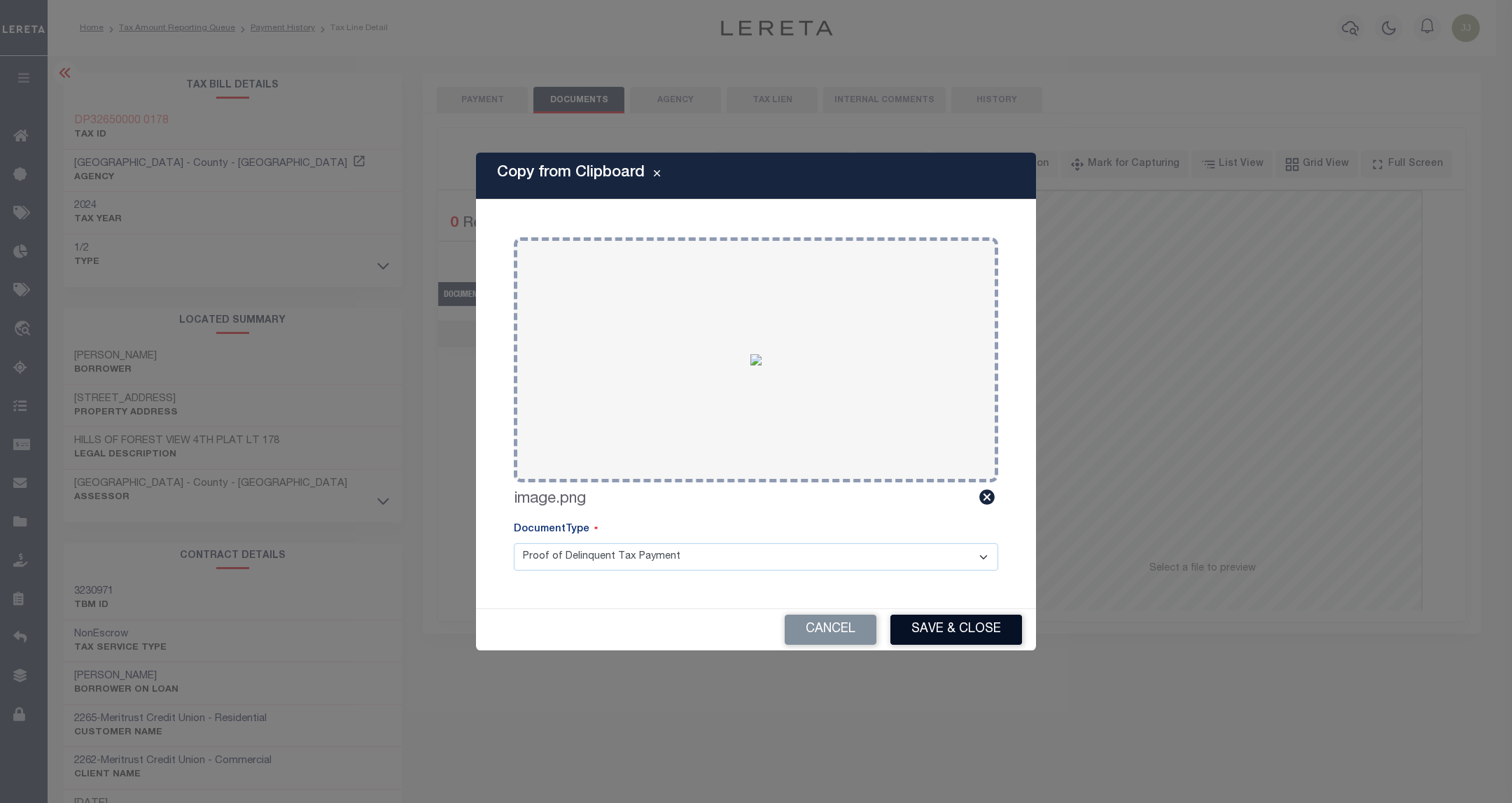
click at [959, 621] on button "Save & Close" at bounding box center [956, 630] width 132 height 30
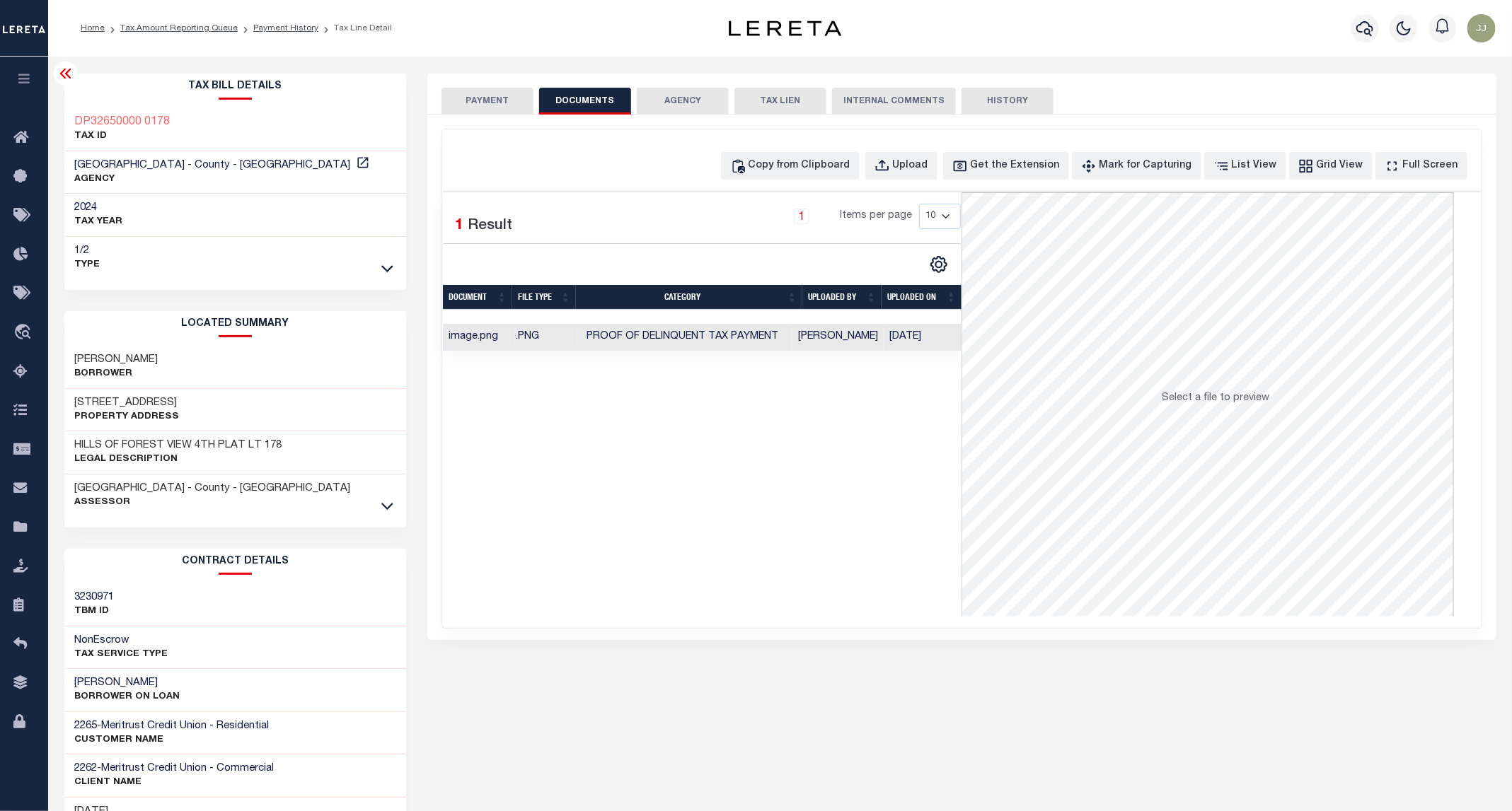
click at [472, 87] on button "PAYMENT" at bounding box center [487, 100] width 92 height 27
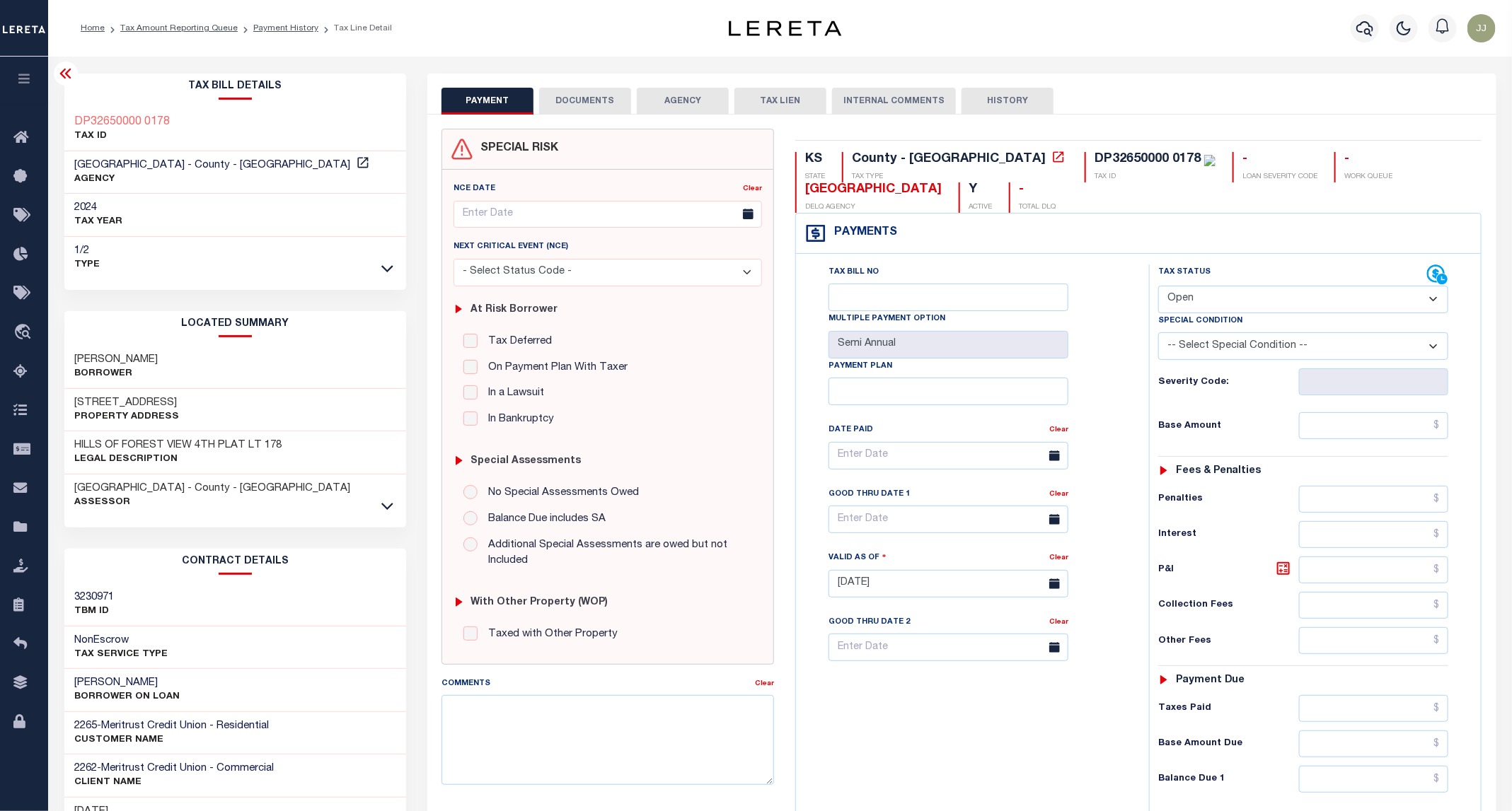
click at [1214, 301] on select "- Select Status Code - Open Due/Unpaid Paid Incomplete No Tax Due Internal Refu…" at bounding box center [1303, 299] width 290 height 28
select select "PYD"
click at [1159, 287] on select "- Select Status Code - Open Due/Unpaid Paid Incomplete No Tax Due Internal Refu…" at bounding box center [1303, 299] width 290 height 28
type input "09/04/2025"
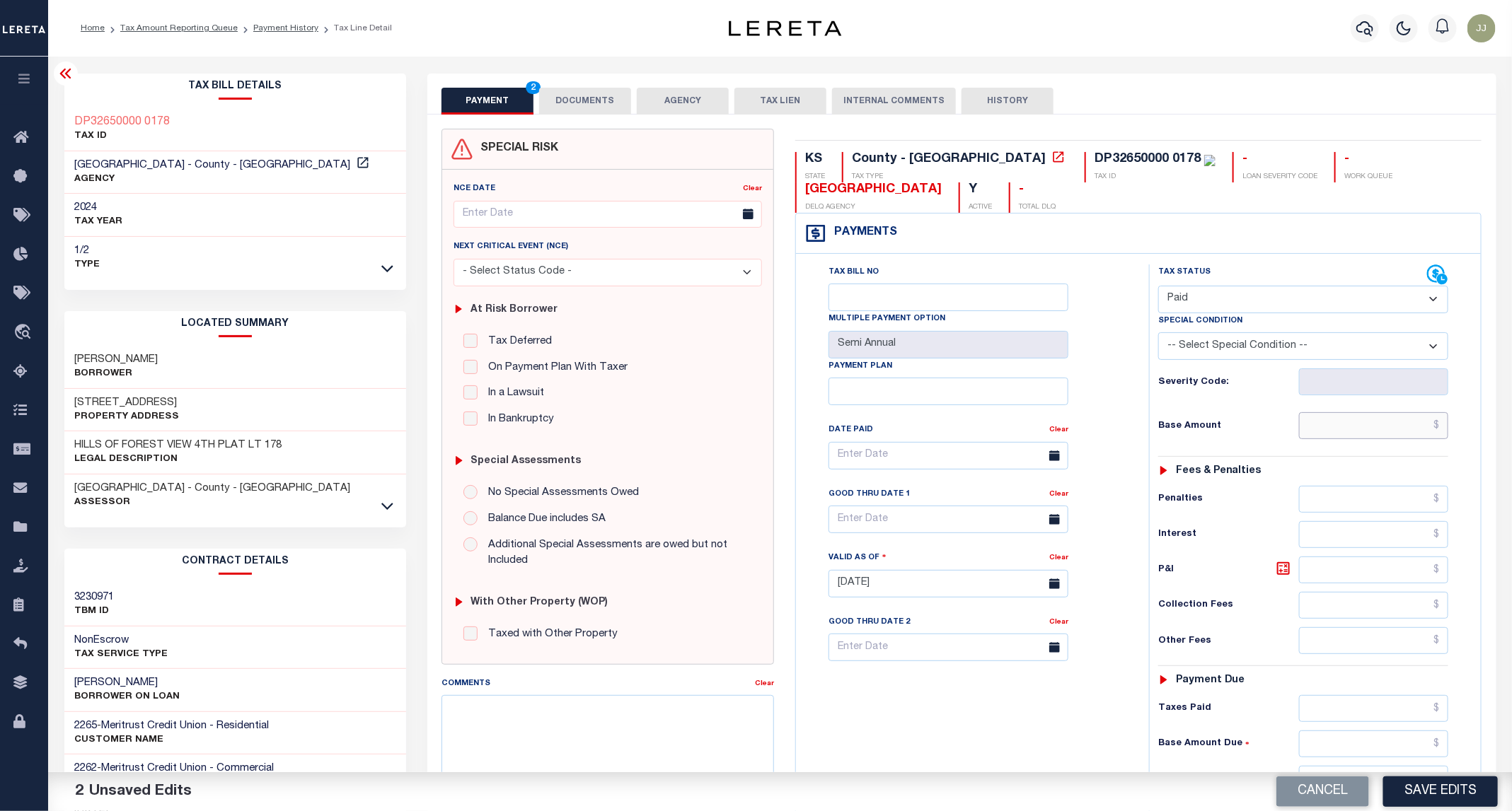
click at [1325, 419] on input "text" at bounding box center [1374, 425] width 150 height 27
type input "$0.00"
click at [1265, 478] on div "Fees & Penalties" at bounding box center [1303, 471] width 290 height 12
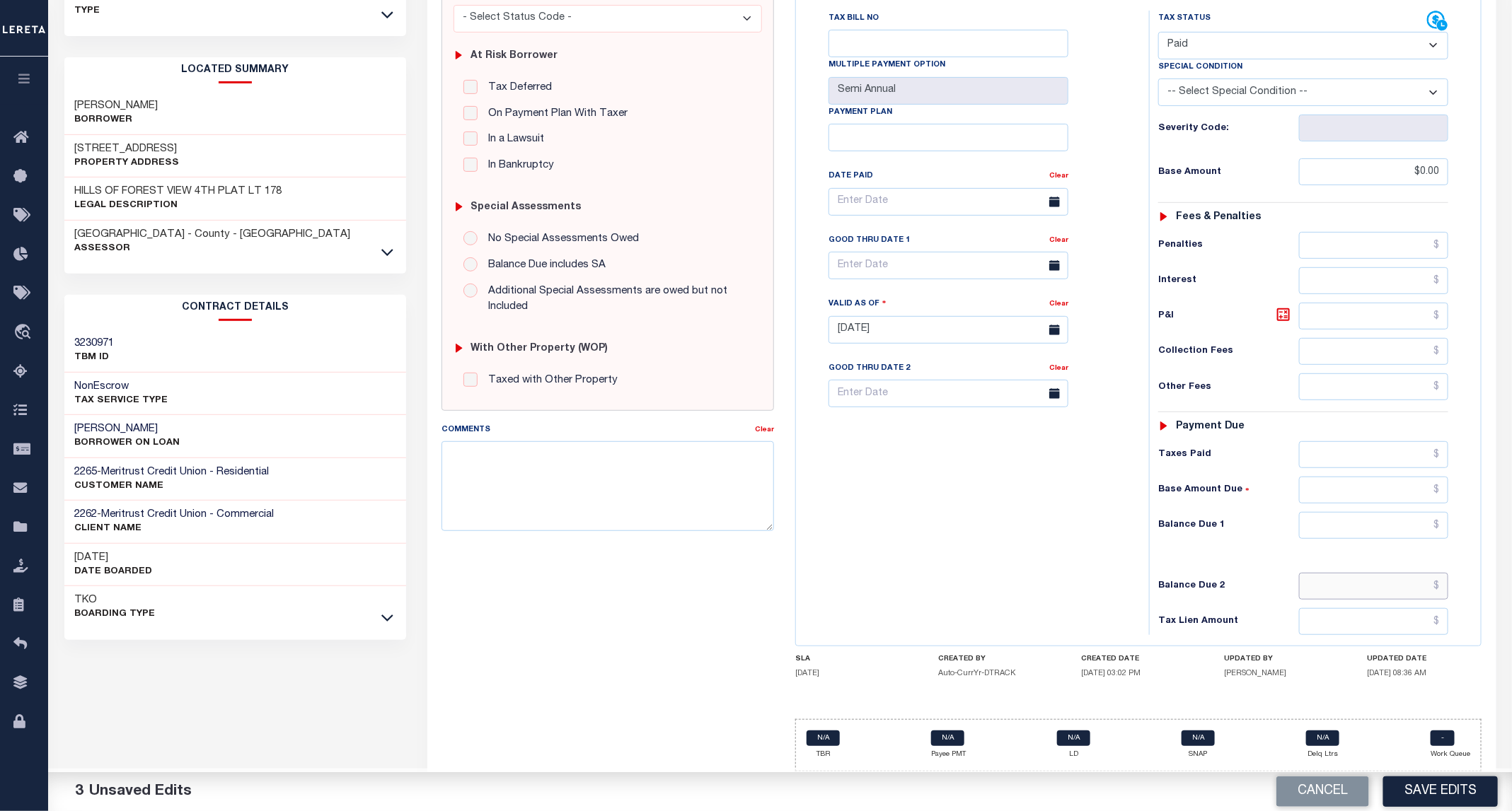
click at [1384, 590] on input "text" at bounding box center [1374, 586] width 150 height 27
click at [1390, 522] on input "text" at bounding box center [1374, 525] width 150 height 27
type input "$0.00"
click at [1414, 778] on button "Save Edits" at bounding box center [1440, 791] width 114 height 31
checkbox input "false"
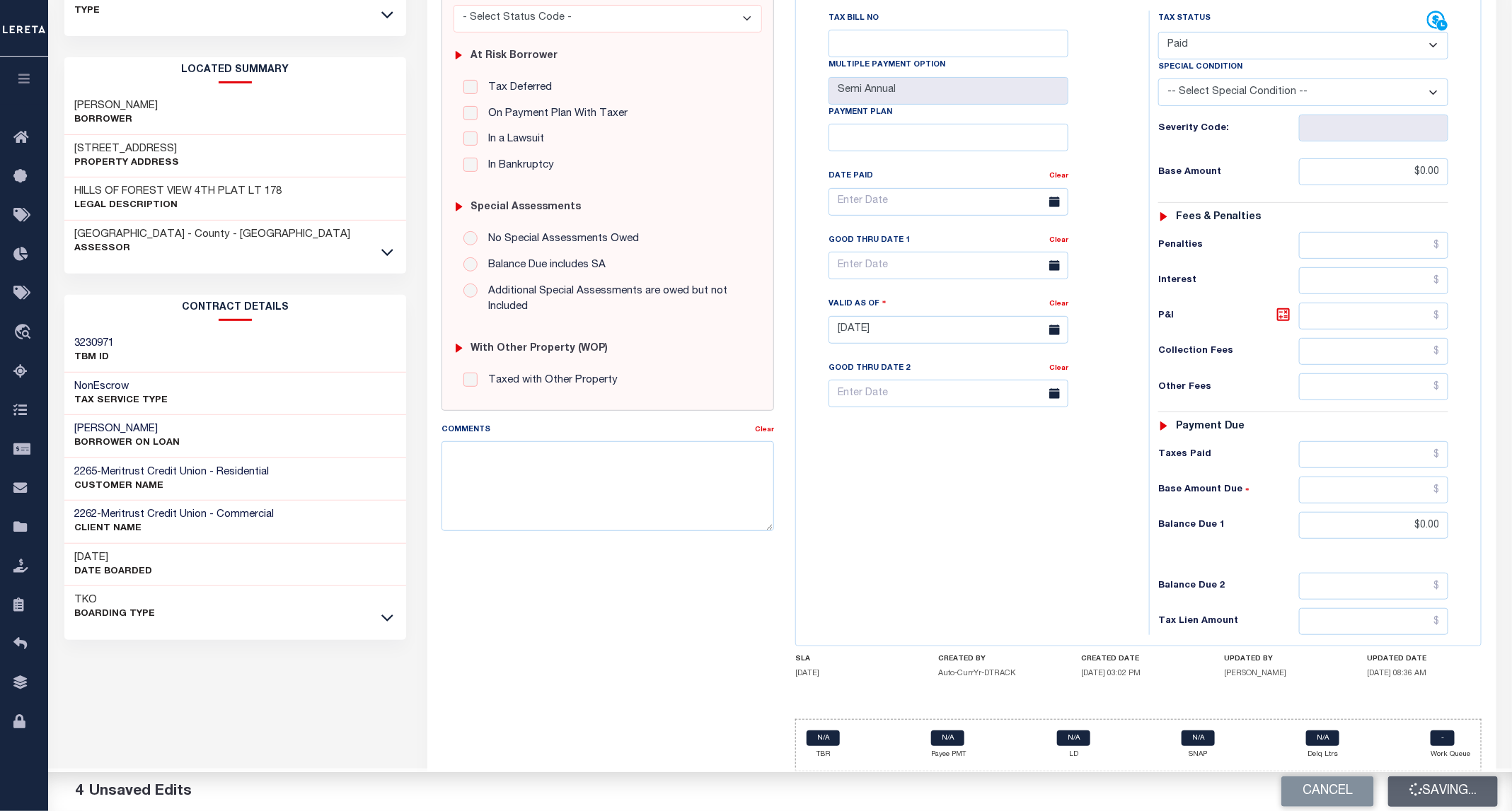
checkbox input "false"
type input "$0"
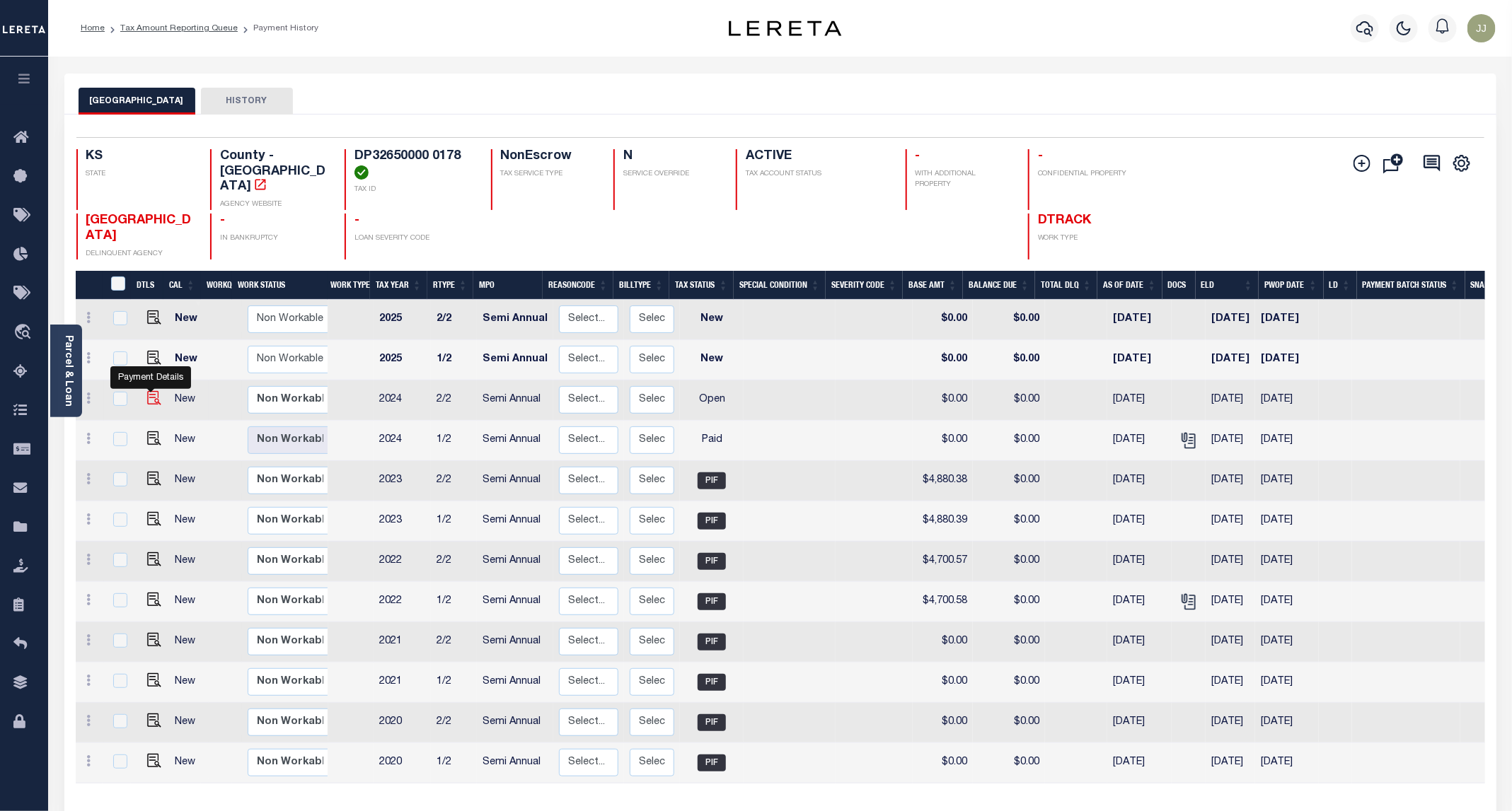
click at [151, 391] on img "" at bounding box center [154, 397] width 14 height 14
checkbox input "true"
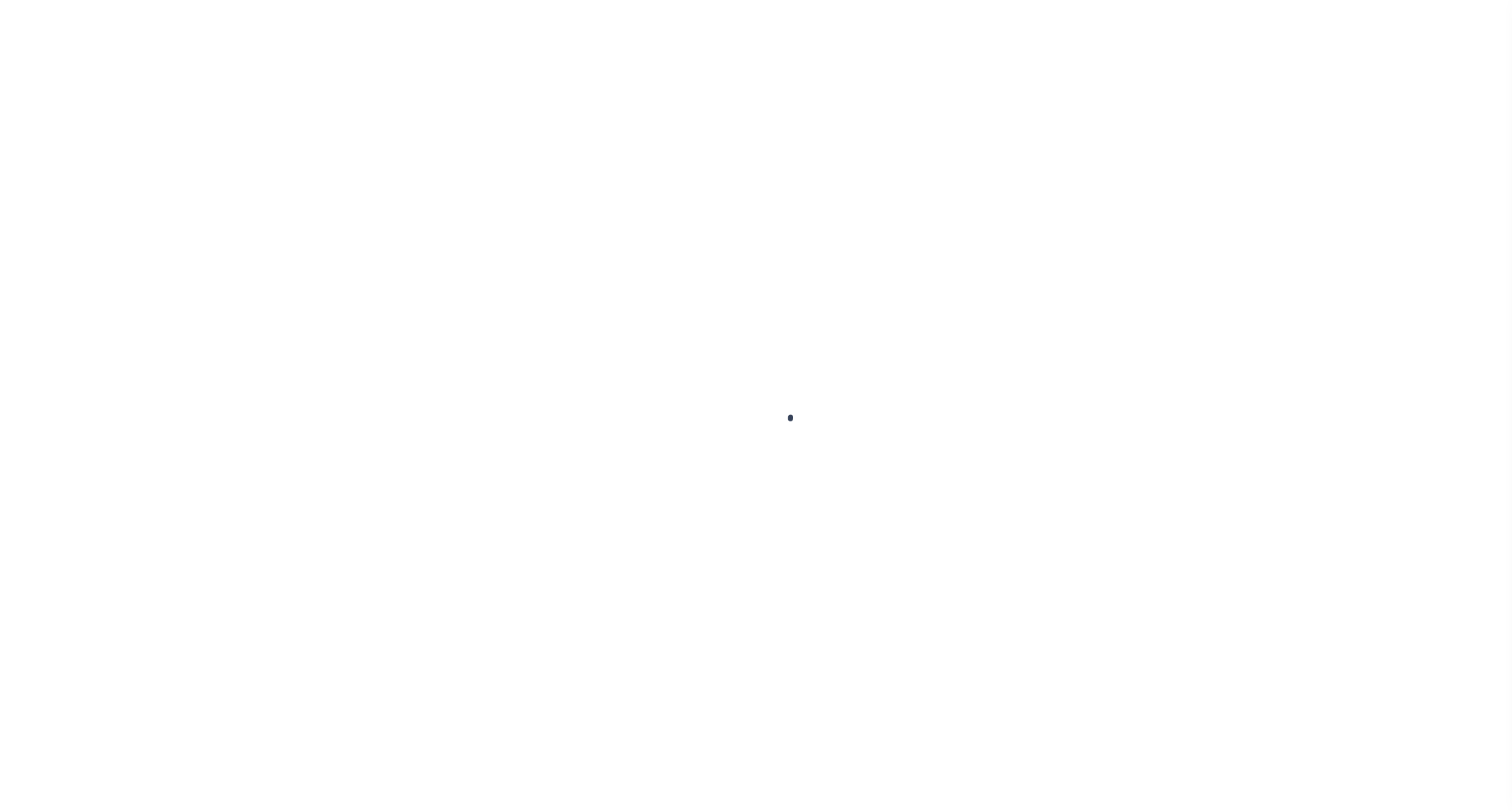
select select "OP2"
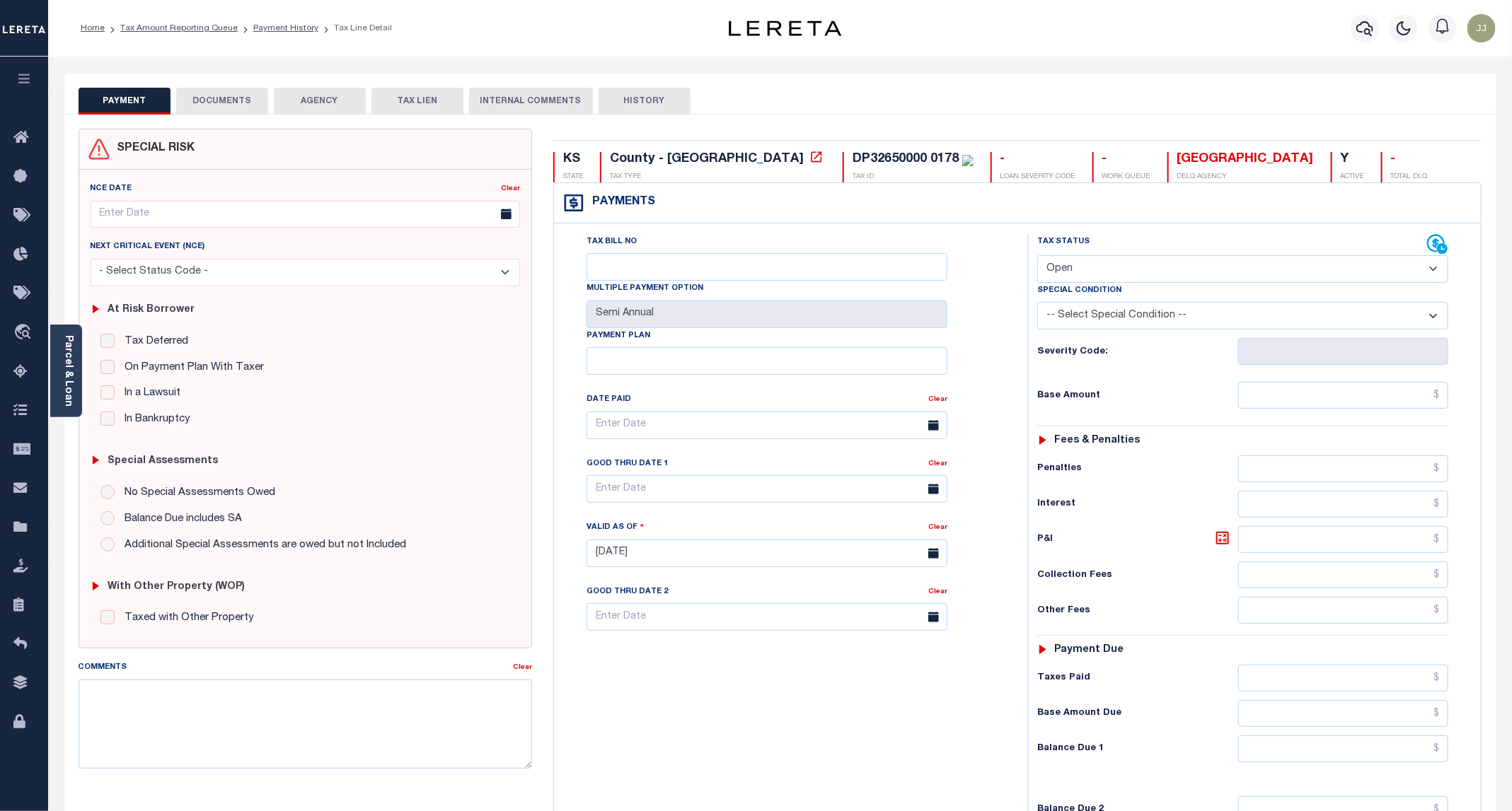
click at [238, 100] on button "DOCUMENTS" at bounding box center [222, 100] width 92 height 27
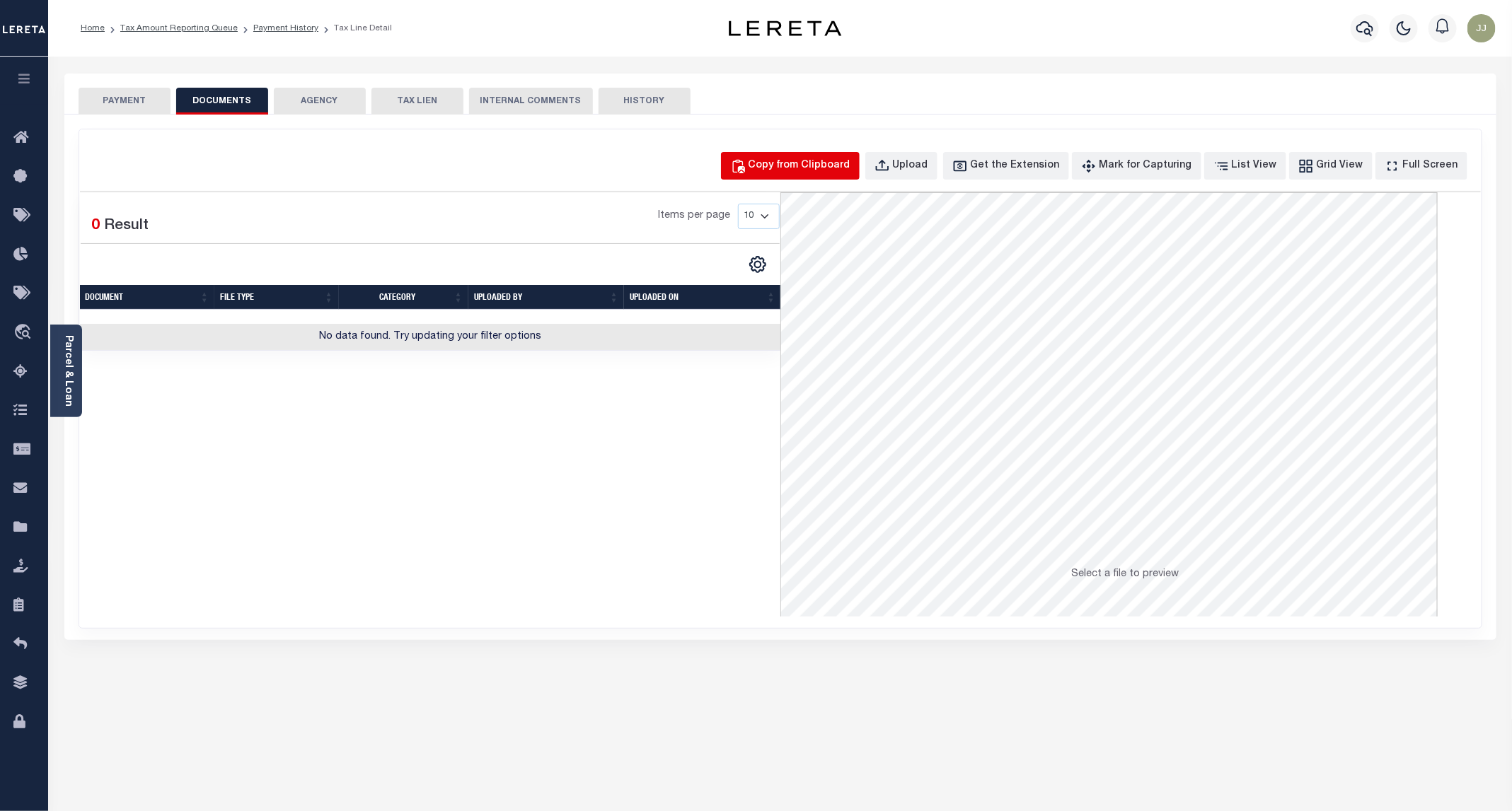
click at [800, 164] on div "Copy from Clipboard" at bounding box center [800, 166] width 102 height 15
select select "POP"
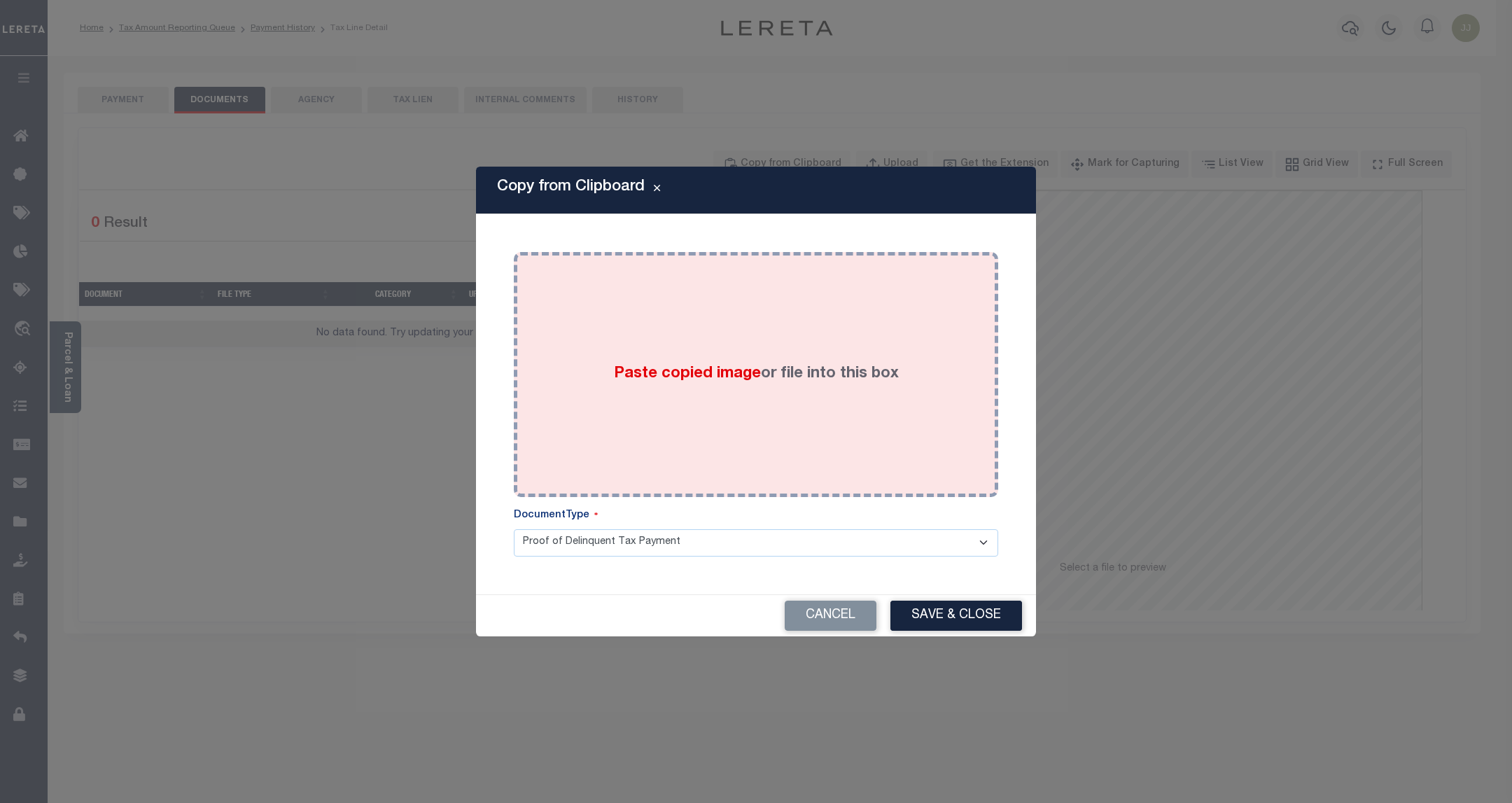
click at [761, 324] on div "Paste copied image or file into this box" at bounding box center [755, 374] width 463 height 224
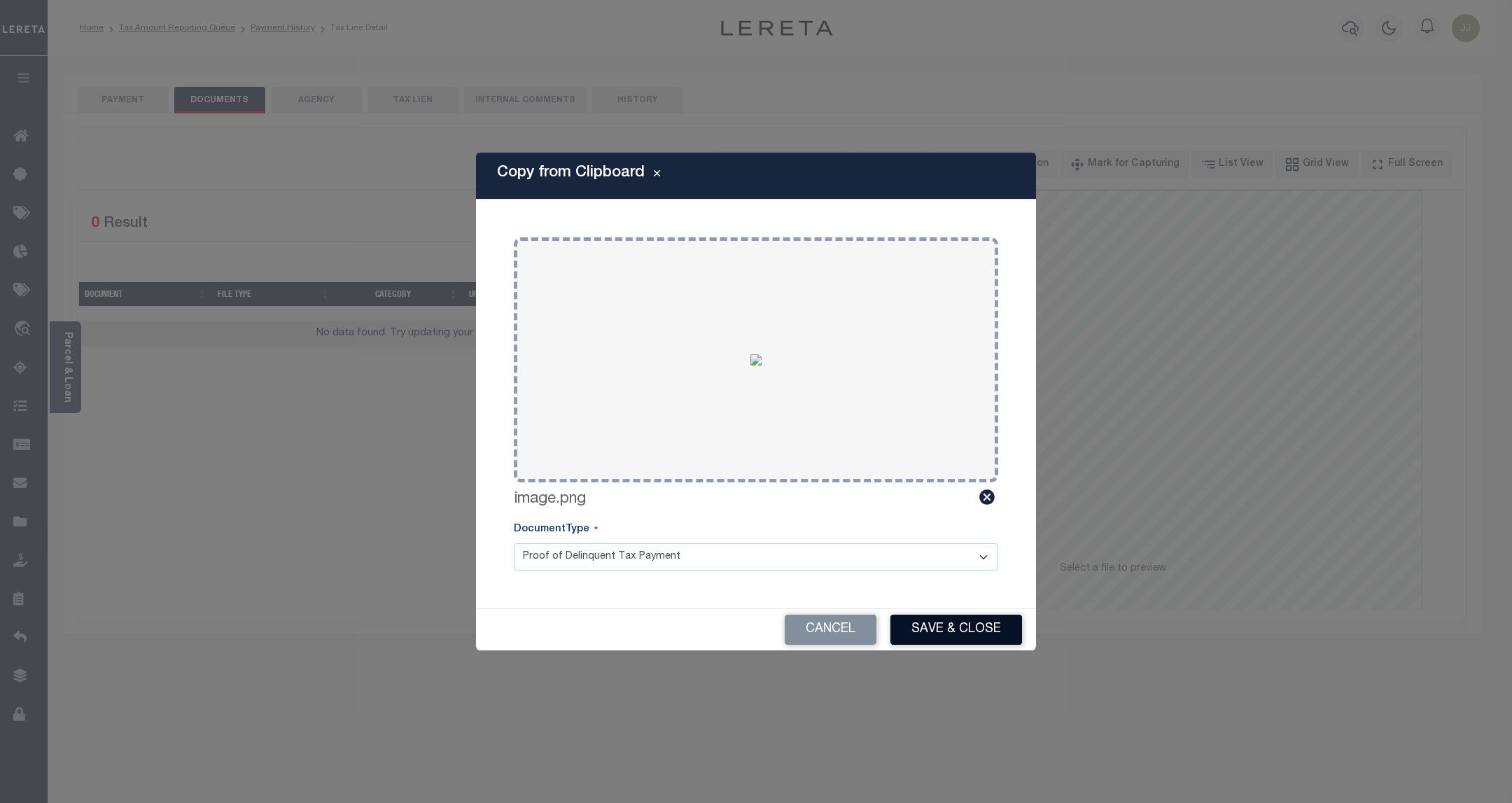
click at [958, 629] on button "Save & Close" at bounding box center [956, 630] width 132 height 30
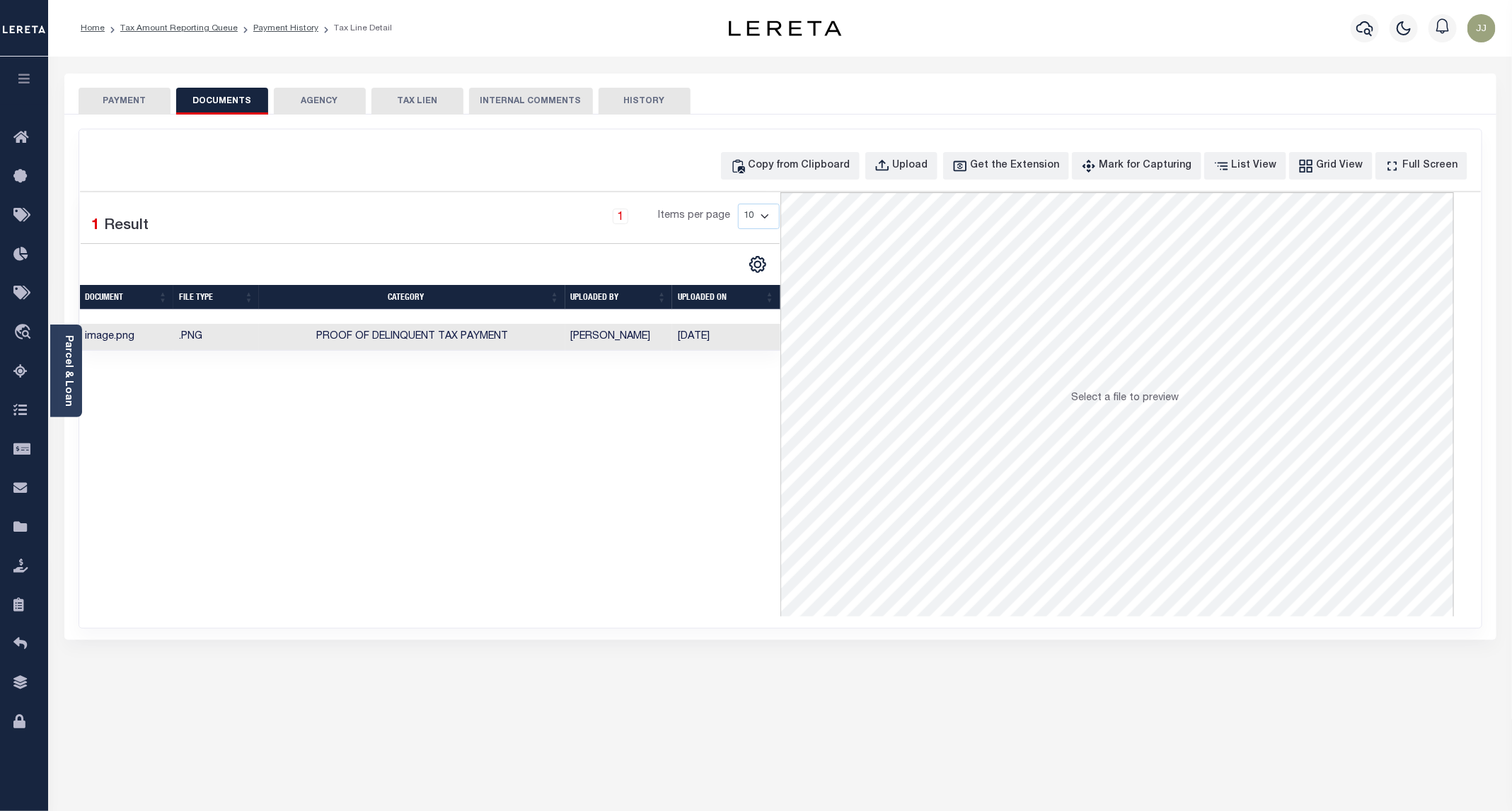
click at [117, 98] on button "PAYMENT" at bounding box center [125, 100] width 92 height 27
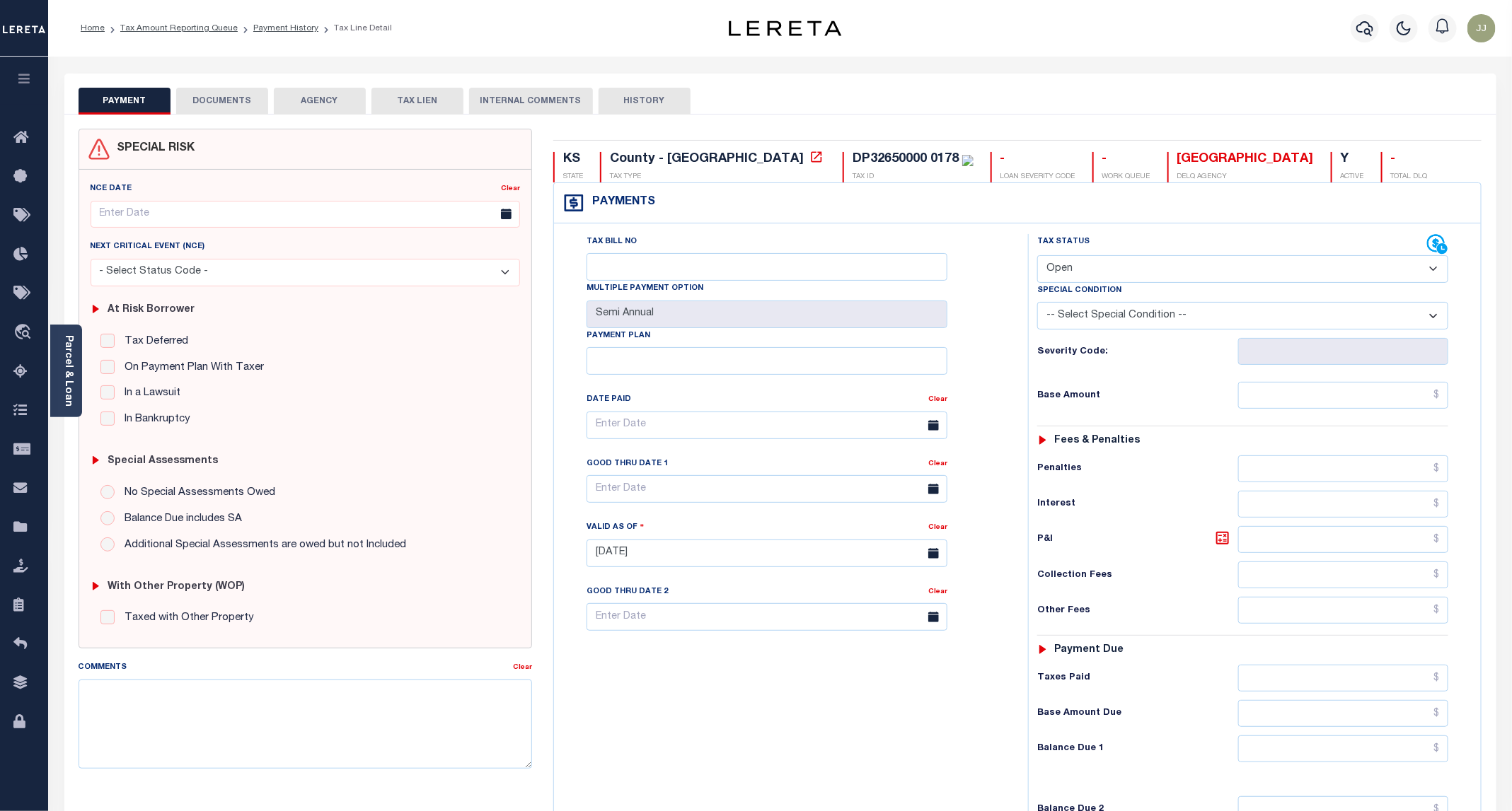
click at [1125, 272] on select "- Select Status Code - Open Due/Unpaid Paid Incomplete No Tax Due Internal Refu…" at bounding box center [1243, 269] width 411 height 28
select select "PYD"
click at [1038, 257] on select "- Select Status Code - Open Due/Unpaid Paid Incomplete No Tax Due Internal Refu…" at bounding box center [1243, 269] width 411 height 28
type input "[DATE]"
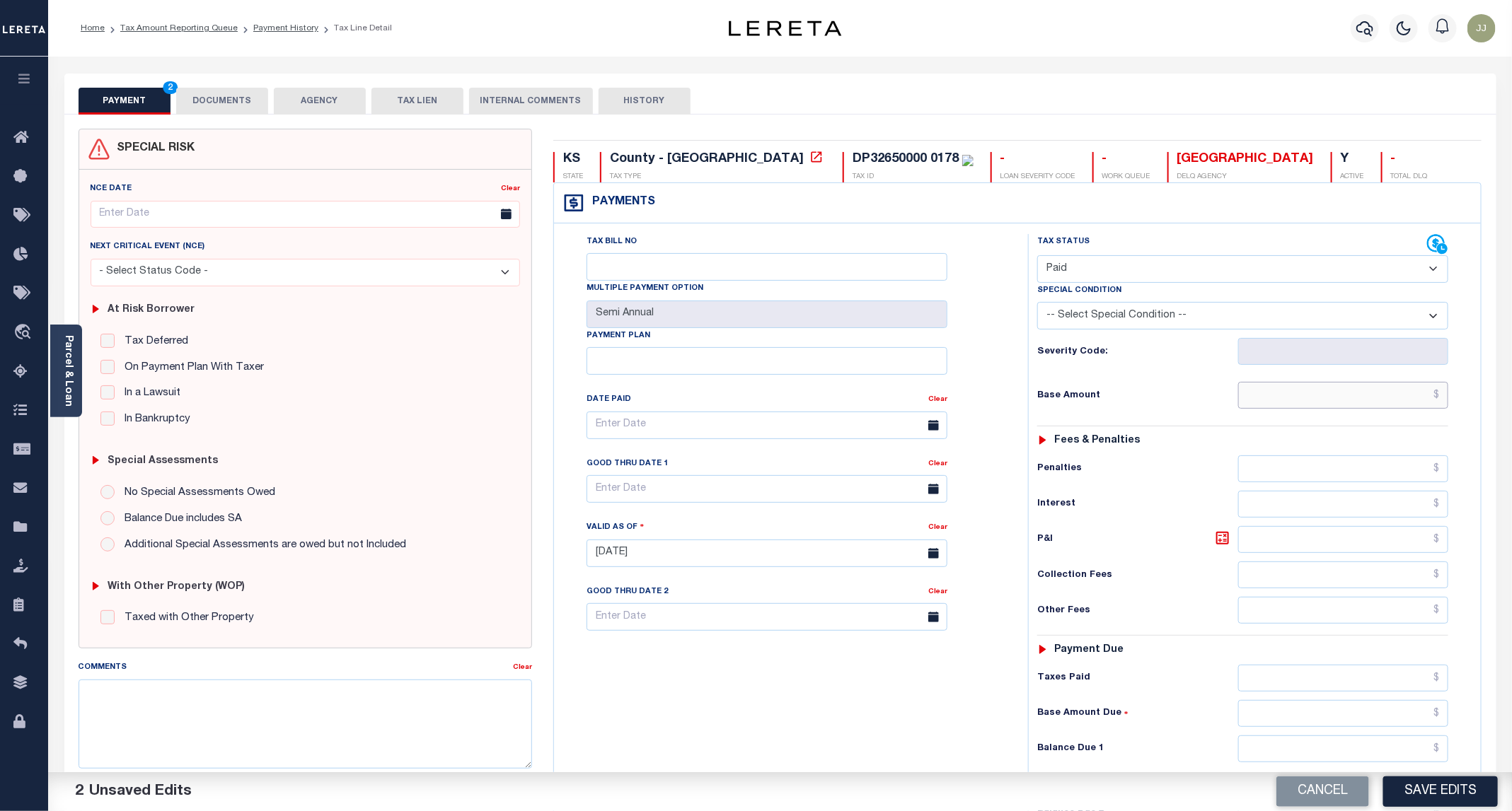
click at [1297, 395] on input "text" at bounding box center [1343, 395] width 210 height 27
type input "$0.00"
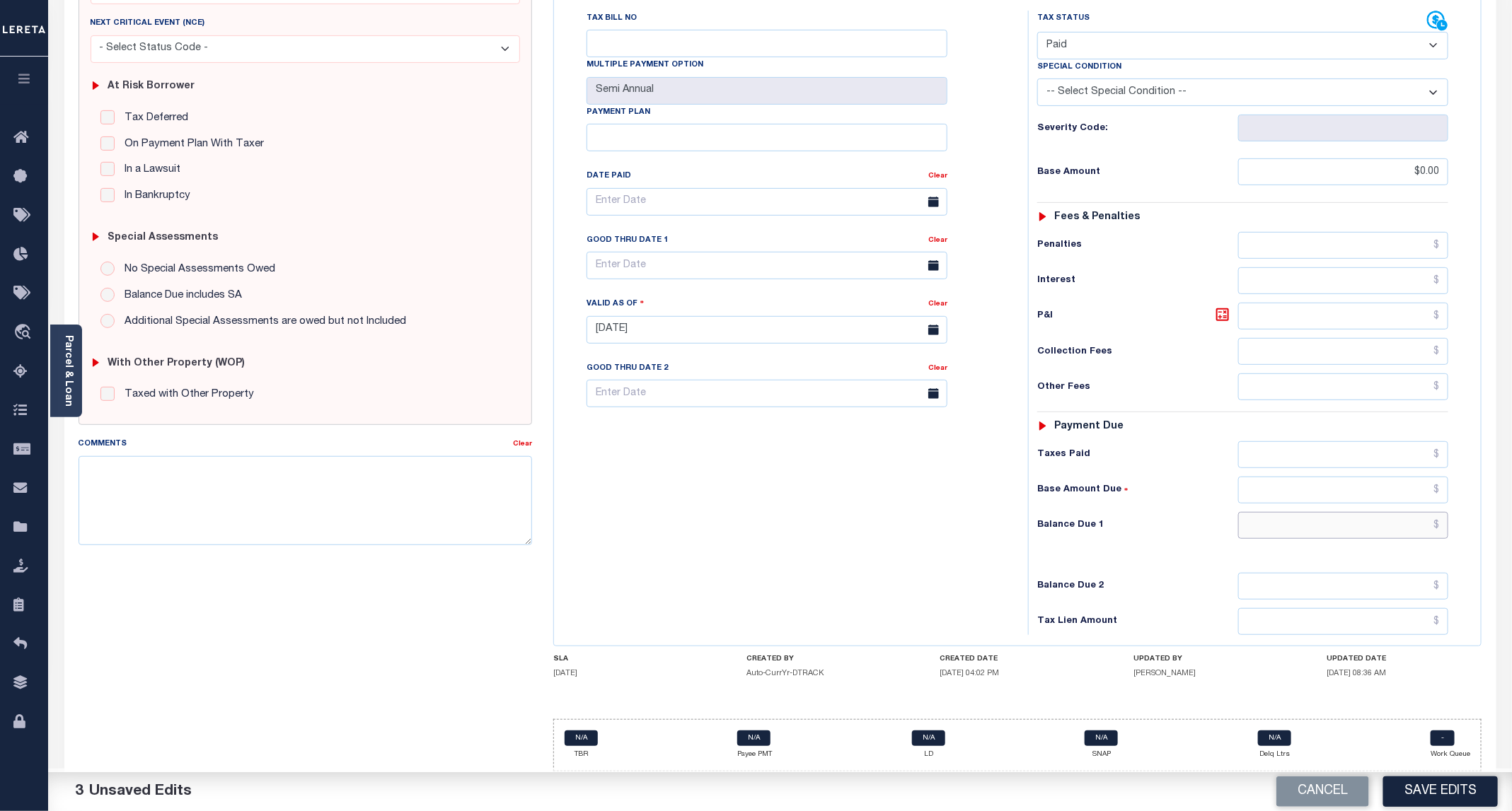
click at [1378, 524] on input "text" at bounding box center [1343, 525] width 210 height 27
type input "$0.00"
click at [1436, 794] on button "Save Edits" at bounding box center [1440, 791] width 114 height 31
checkbox input "false"
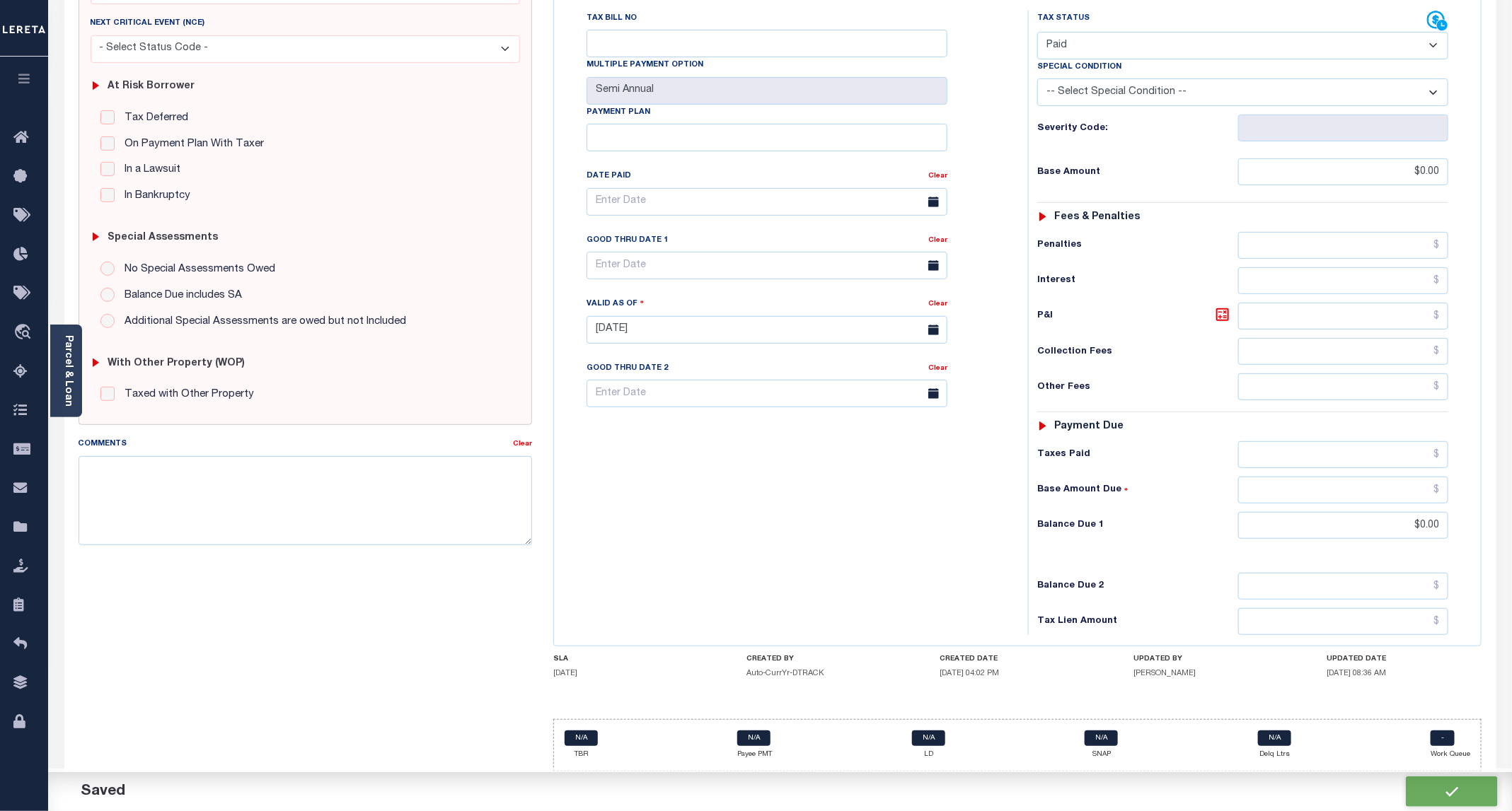
checkbox input "false"
type input "$0"
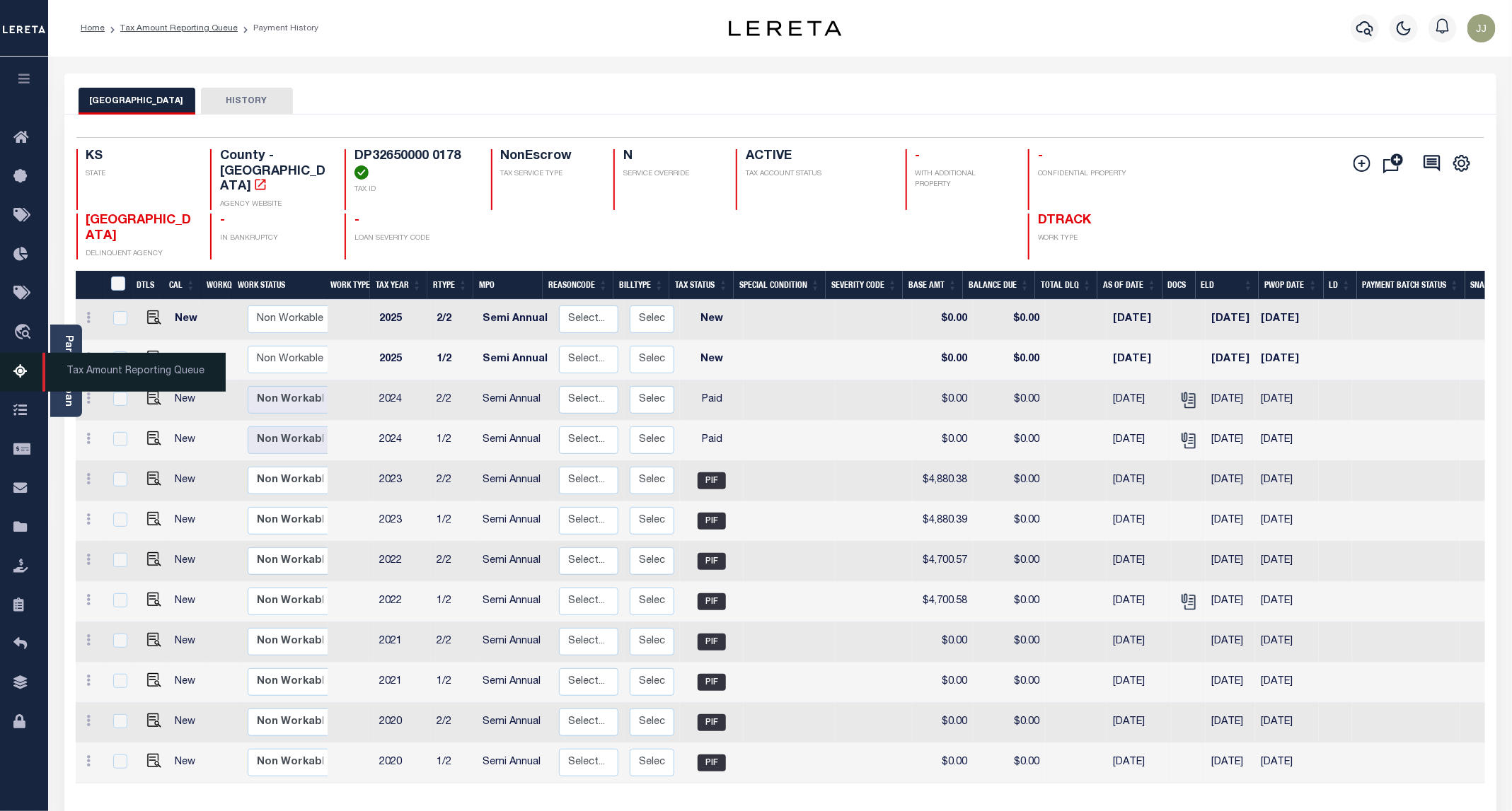
click at [26, 372] on icon at bounding box center [24, 372] width 23 height 17
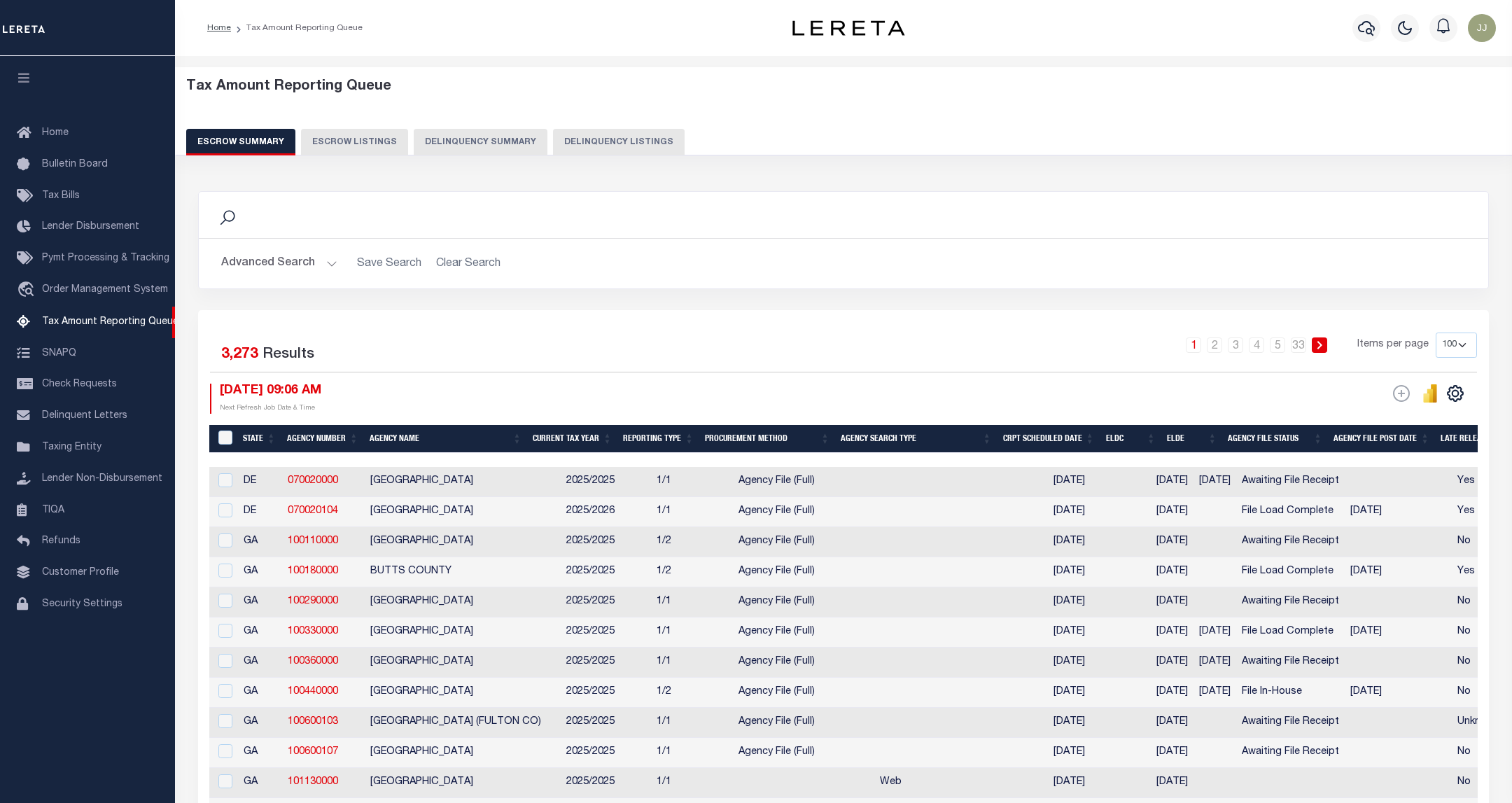
select select "100"
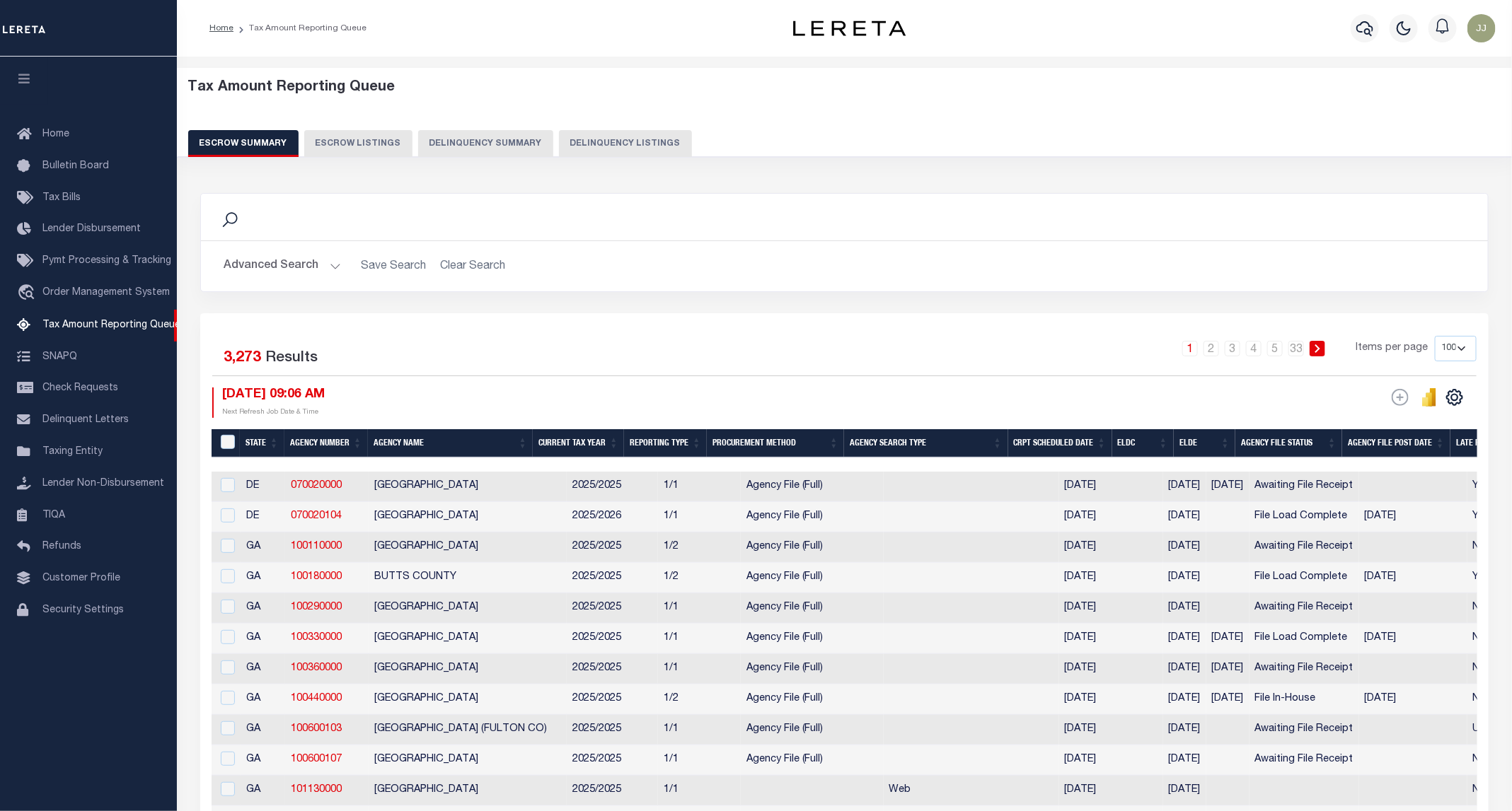
click at [542, 141] on div "Escrow Summary Escrow Listings Delinquency Summary Delinquency Listings" at bounding box center [844, 143] width 1313 height 26
click at [635, 141] on button "Delinquency Listings" at bounding box center [625, 143] width 133 height 27
select select "KS"
select select "100"
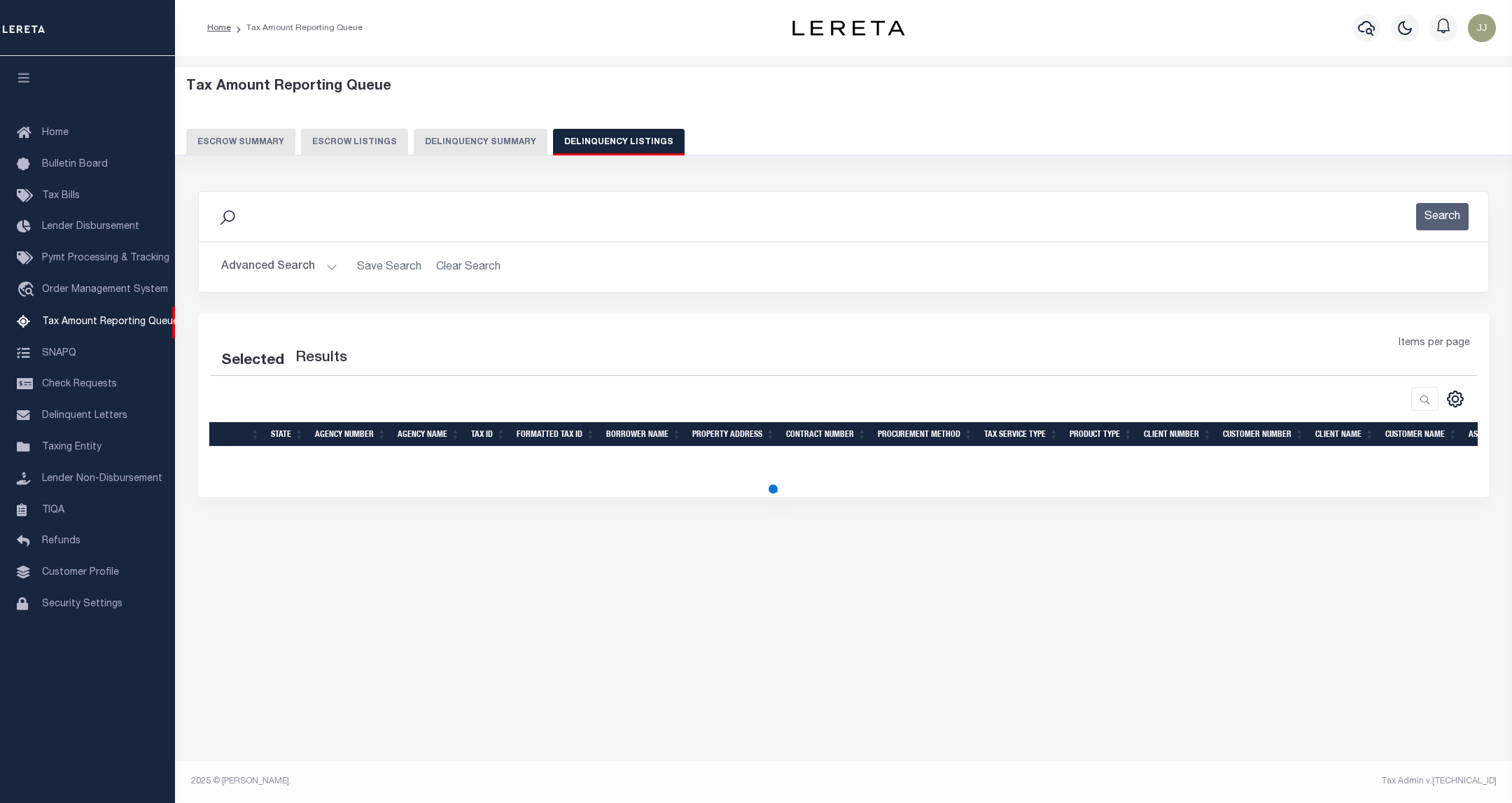
select select "100"
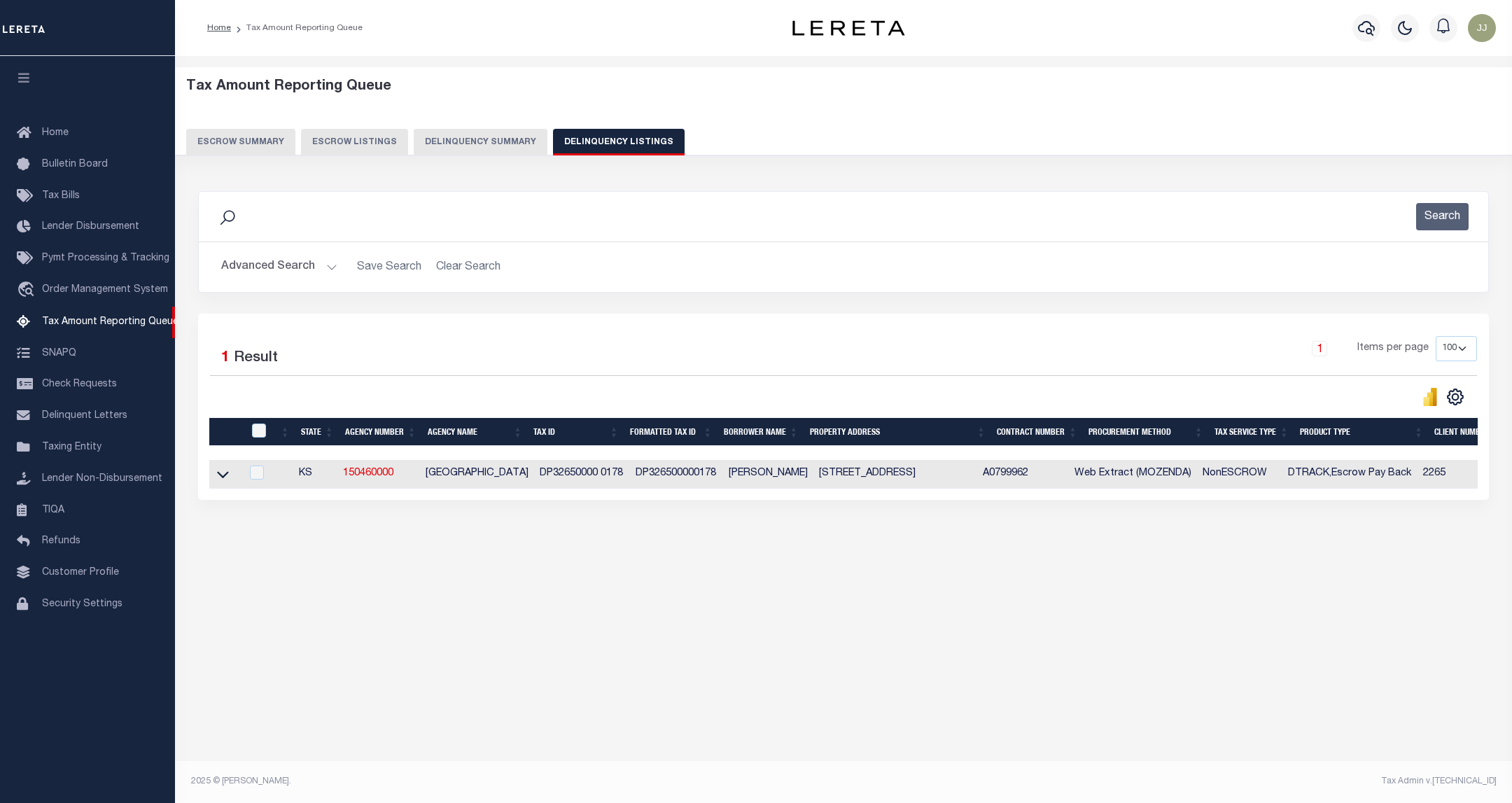
click at [309, 272] on button "Advanced Search" at bounding box center [279, 267] width 116 height 27
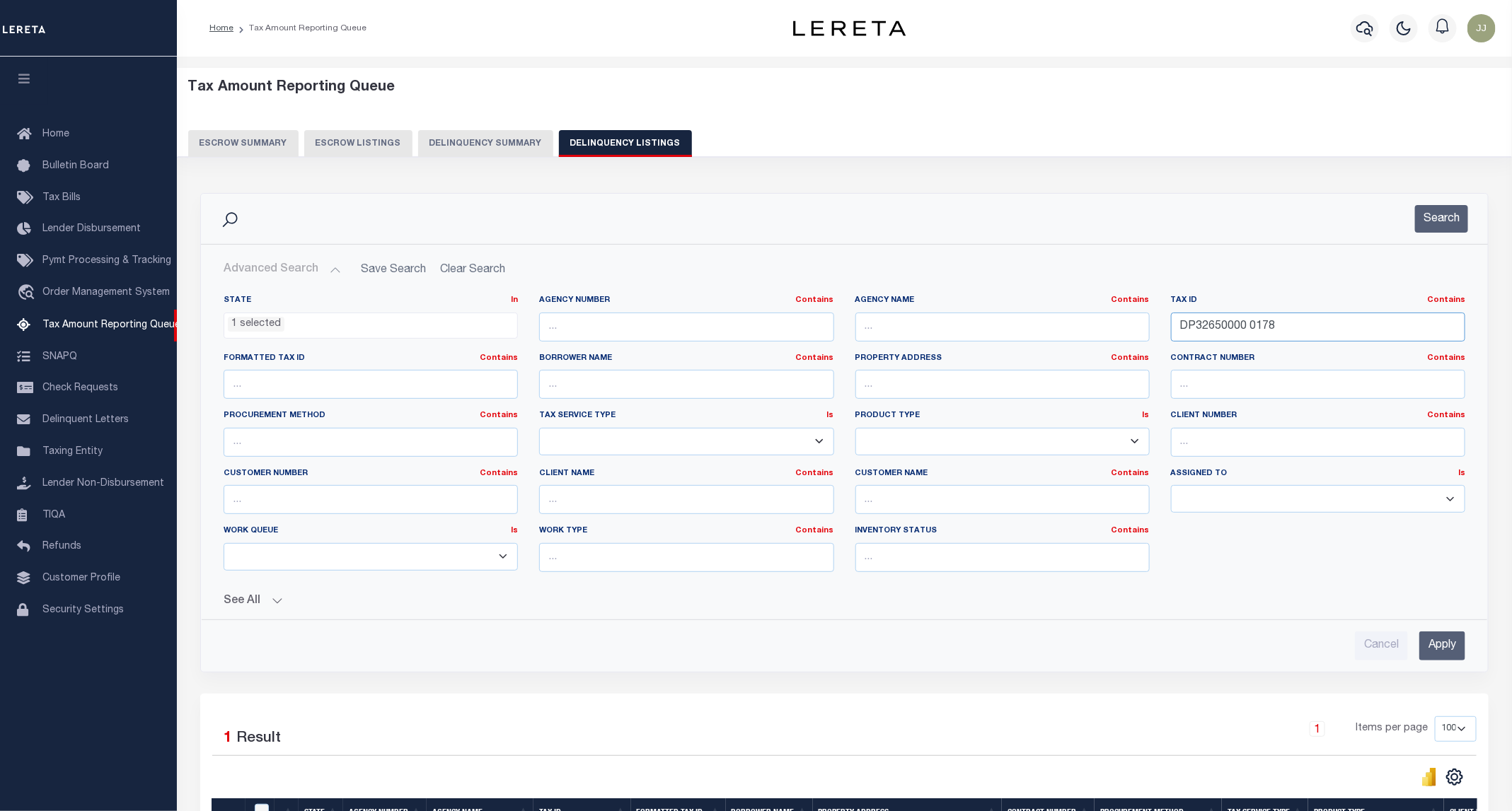
drag, startPoint x: 1294, startPoint y: 320, endPoint x: 1159, endPoint y: 329, distance: 135.3
click at [1159, 329] on div "State In In AK AL AR AZ CA CO CT DC DE FL GA GU HI IA ID IL IN KS KY LA MA MD M…" at bounding box center [844, 439] width 1263 height 288
paste input "57700000 0017"
type input "DP57700000 0017"
click at [1430, 212] on button "Search" at bounding box center [1441, 219] width 53 height 28
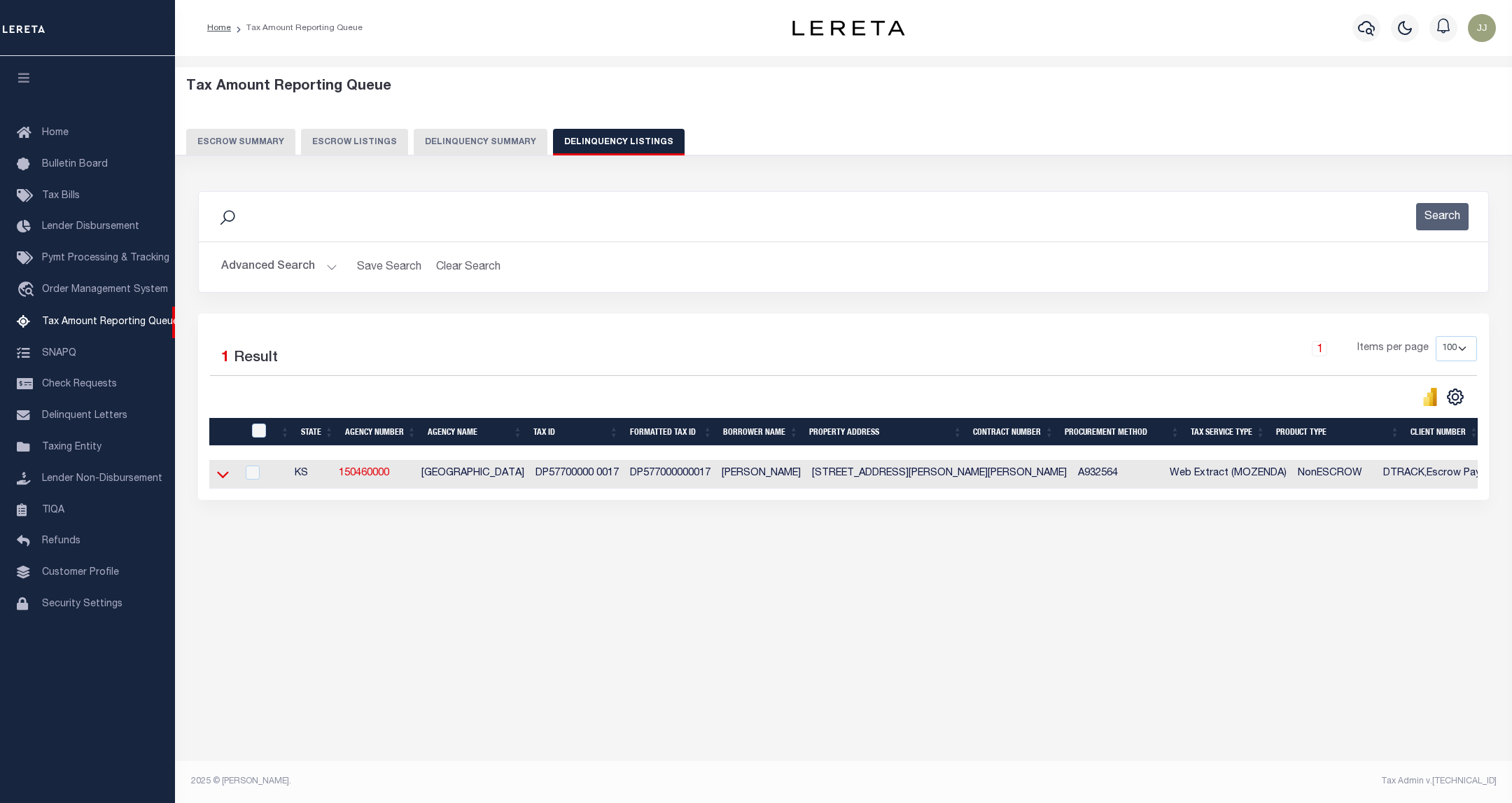
click at [221, 482] on icon at bounding box center [223, 474] width 12 height 14
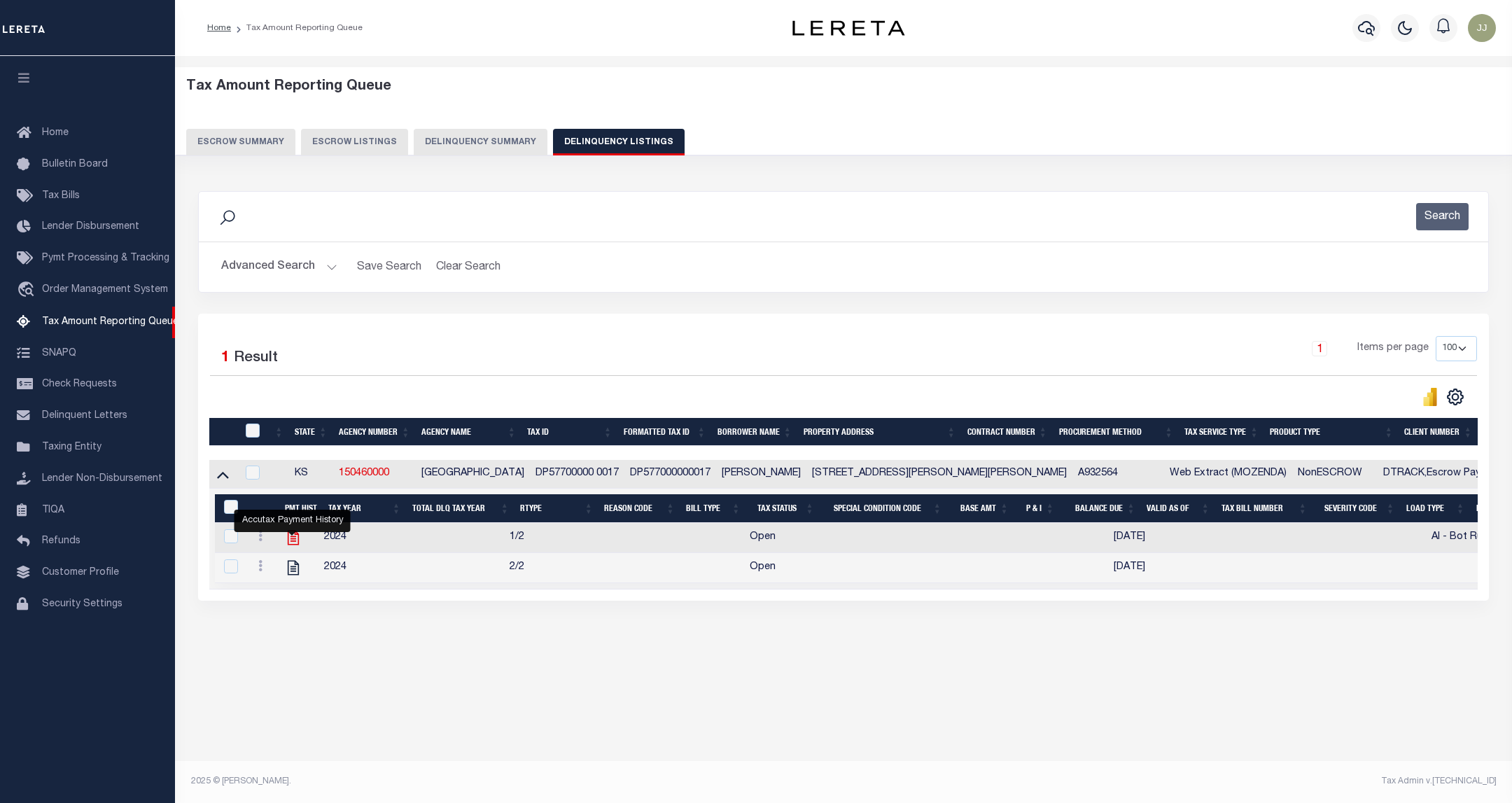
click at [292, 545] on icon "" at bounding box center [293, 537] width 18 height 18
checkbox input "true"
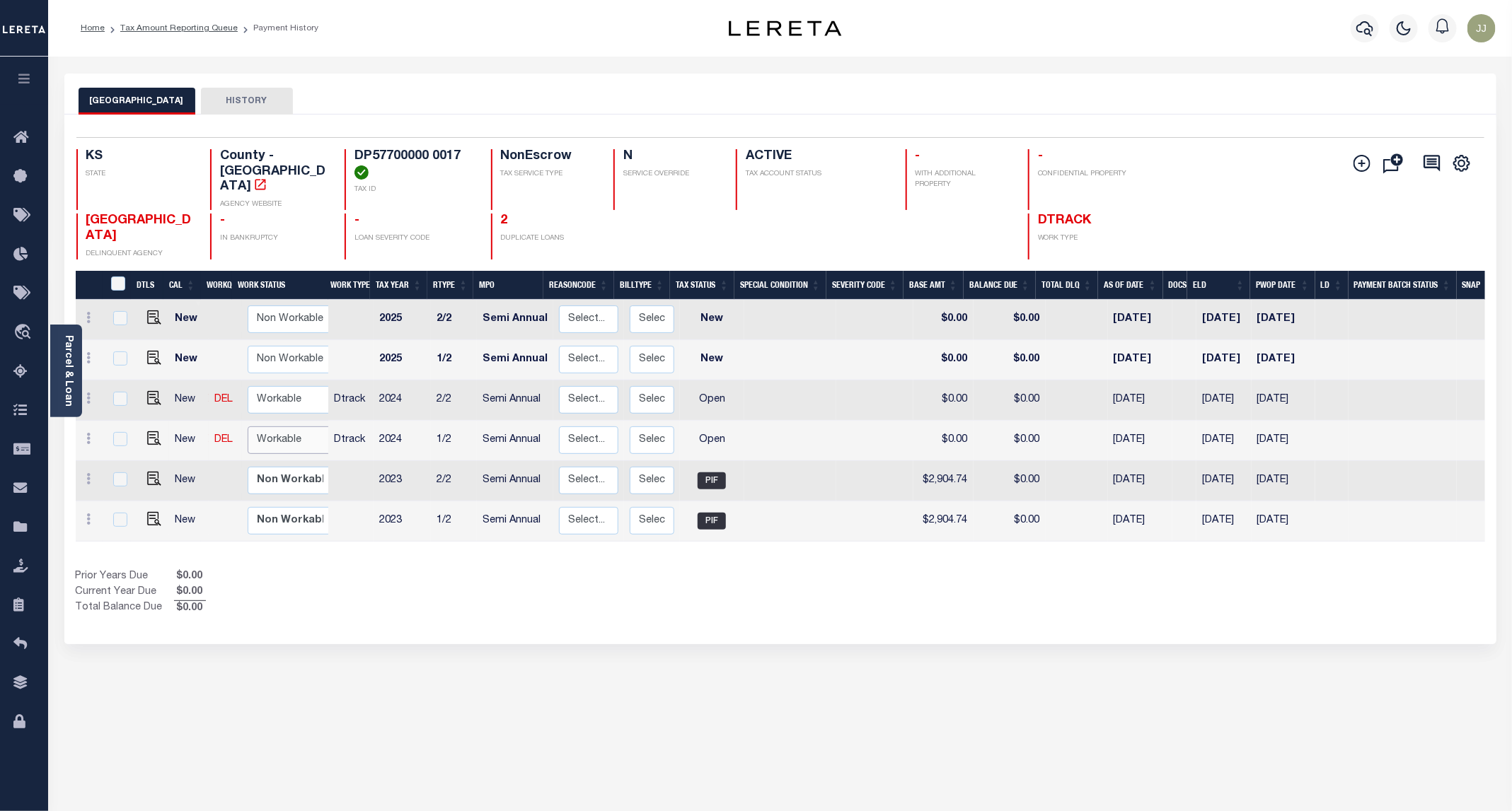
click at [274, 431] on select "Non Workable Workable" at bounding box center [290, 440] width 85 height 28
checkbox input "true"
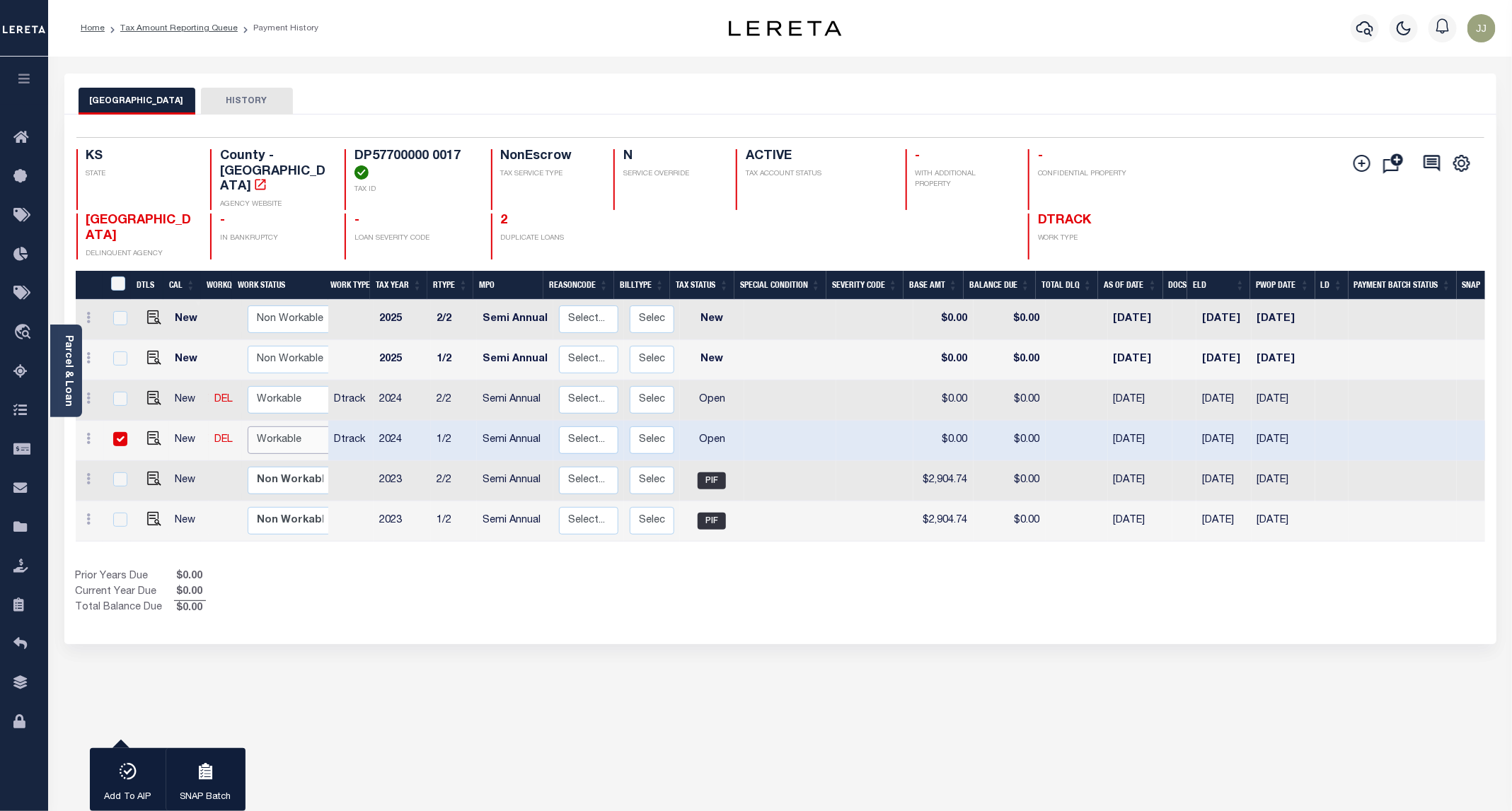
select select "true"
click at [248, 427] on select "Non Workable Workable" at bounding box center [290, 440] width 85 height 28
checkbox input "false"
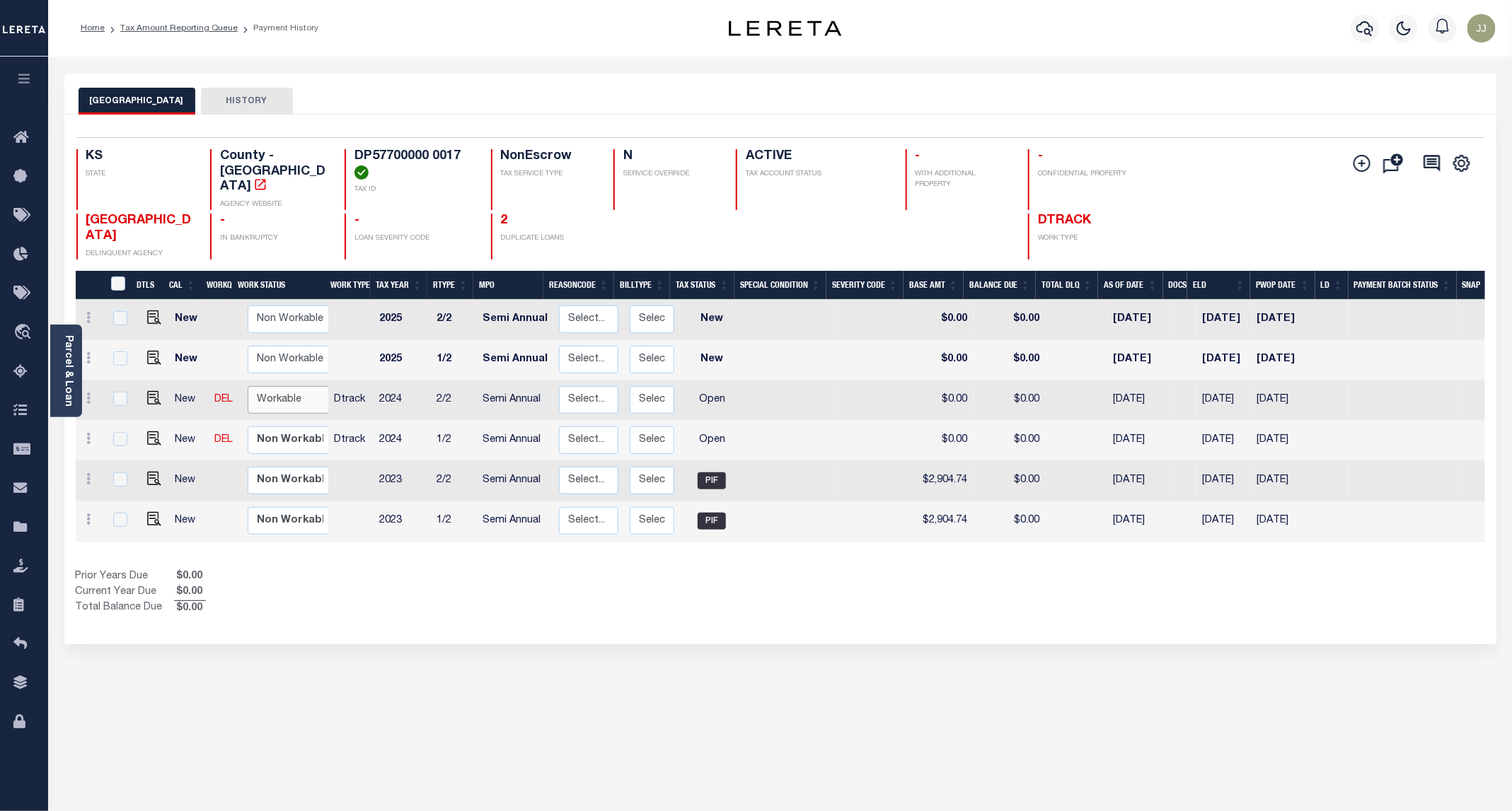
click at [276, 386] on select "Non Workable Workable" at bounding box center [290, 400] width 85 height 28
checkbox input "true"
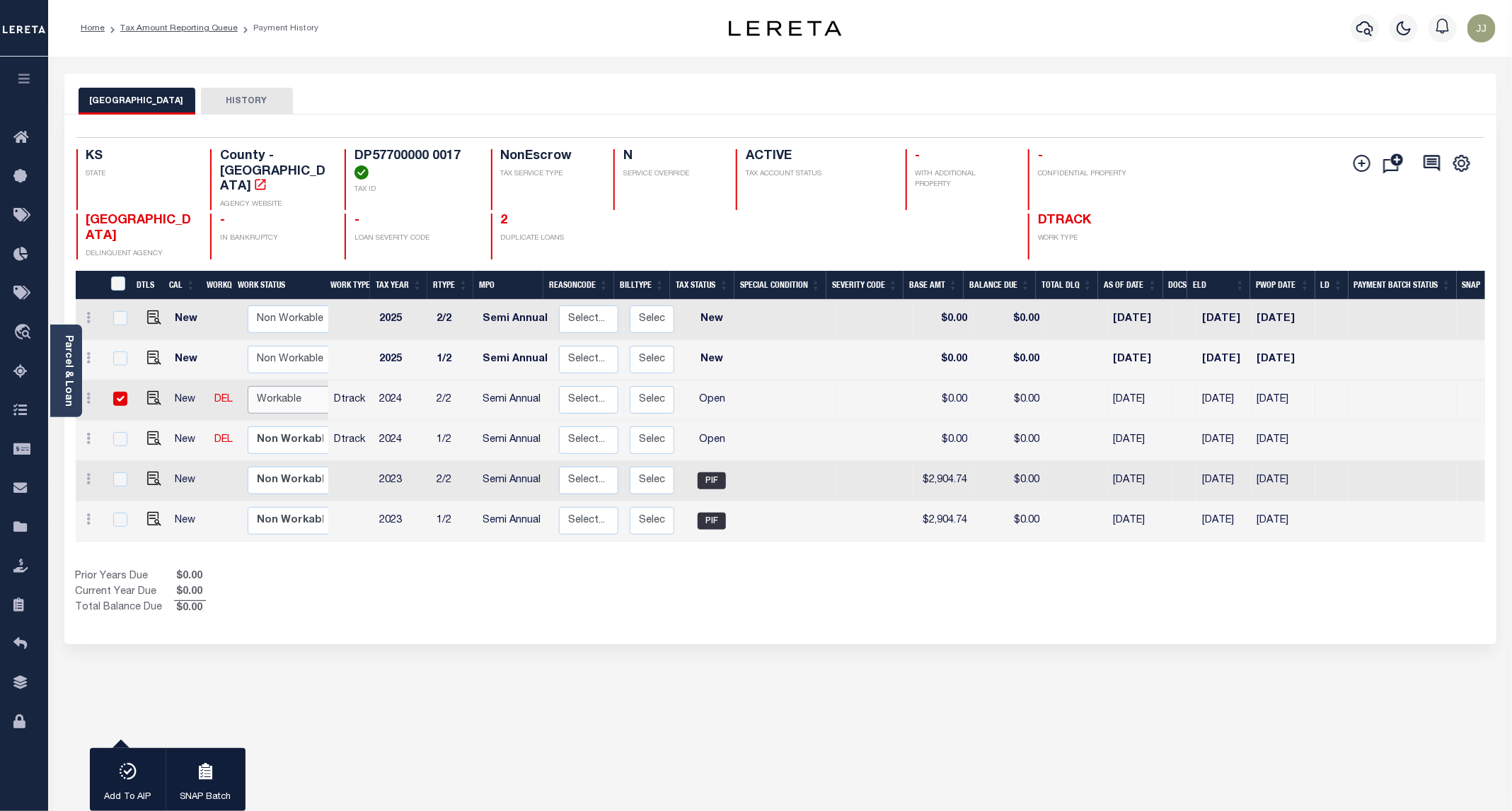
select select "true"
click at [248, 386] on select "Non Workable Workable" at bounding box center [290, 400] width 85 height 28
checkbox input "false"
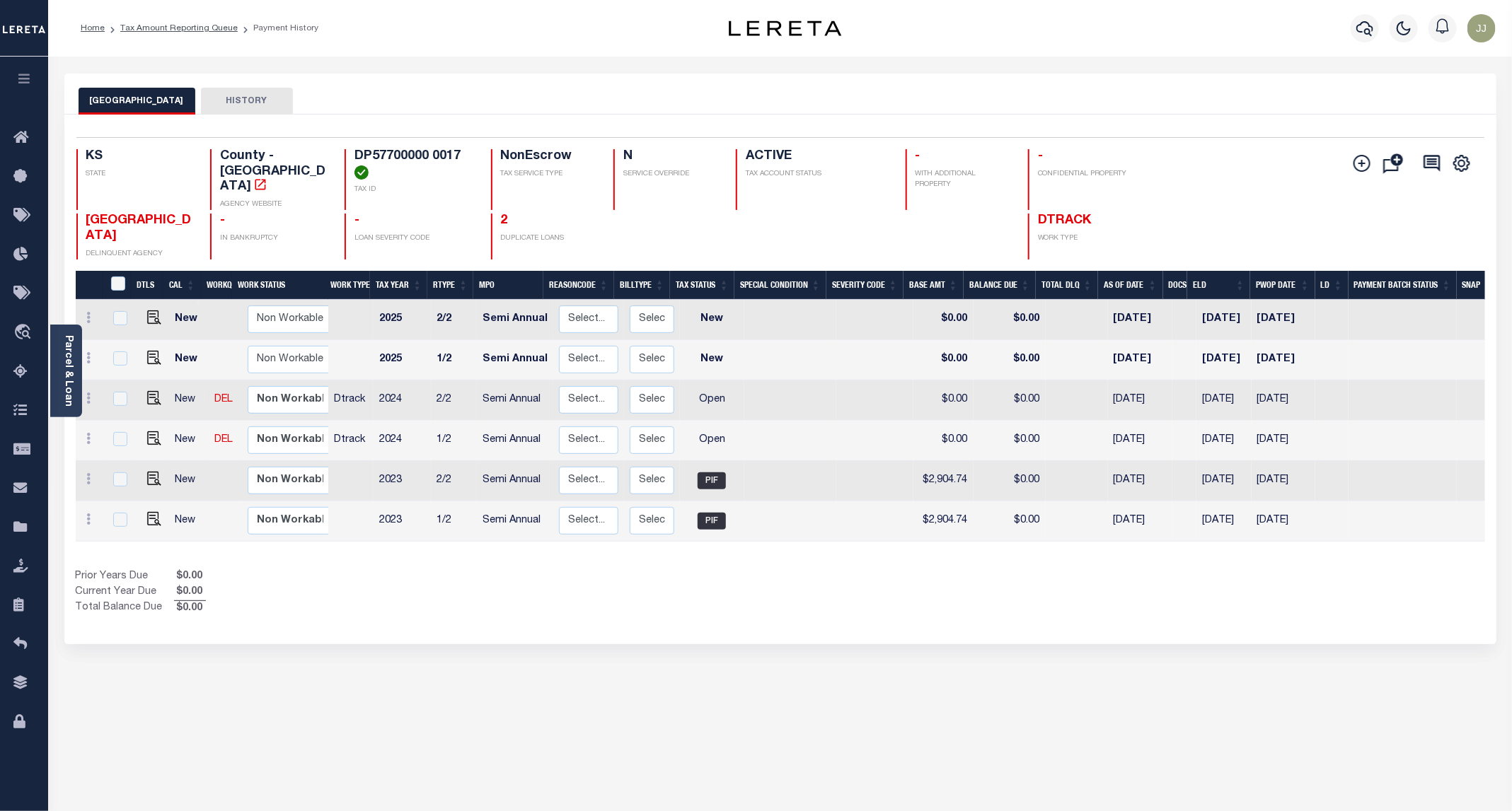
click at [404, 569] on div "Prior Years Due $0.00 Current Year Due $0.00 Total Balance Due $0.00" at bounding box center [428, 593] width 704 height 47
click at [147, 431] on img "" at bounding box center [154, 438] width 14 height 14
checkbox input "true"
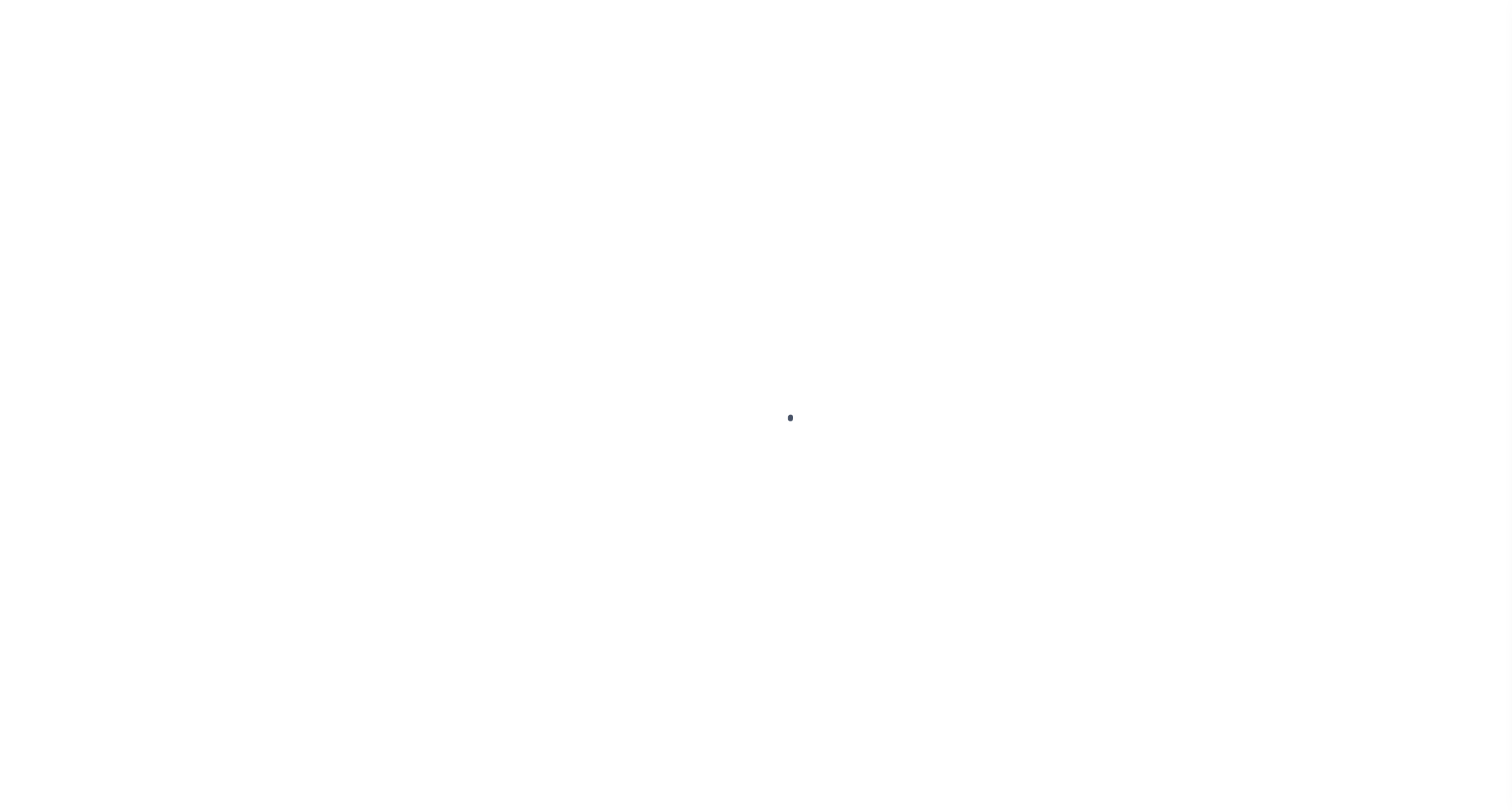
select select "OP2"
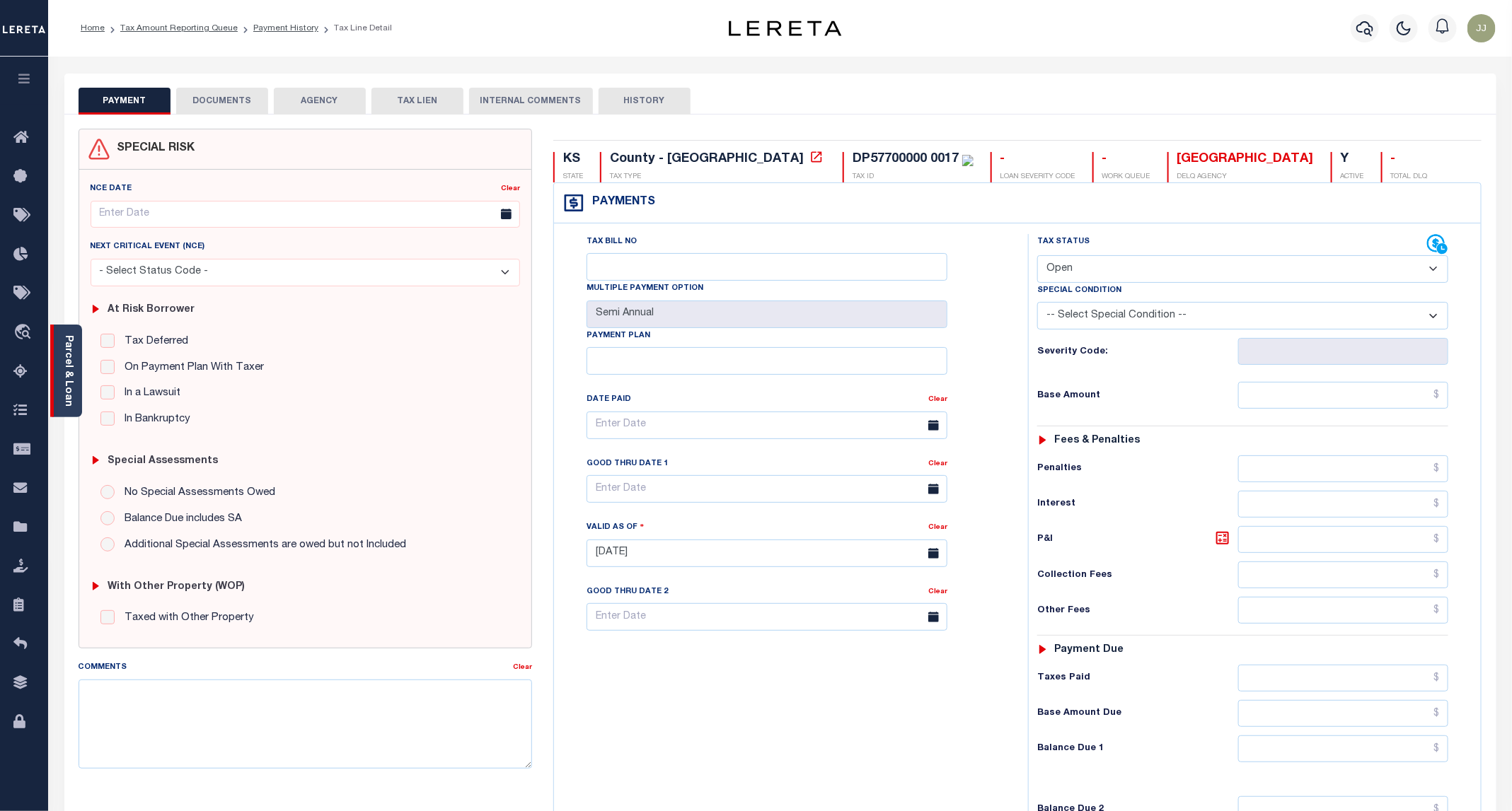
click at [71, 388] on link "Parcel & Loan" at bounding box center [68, 371] width 10 height 71
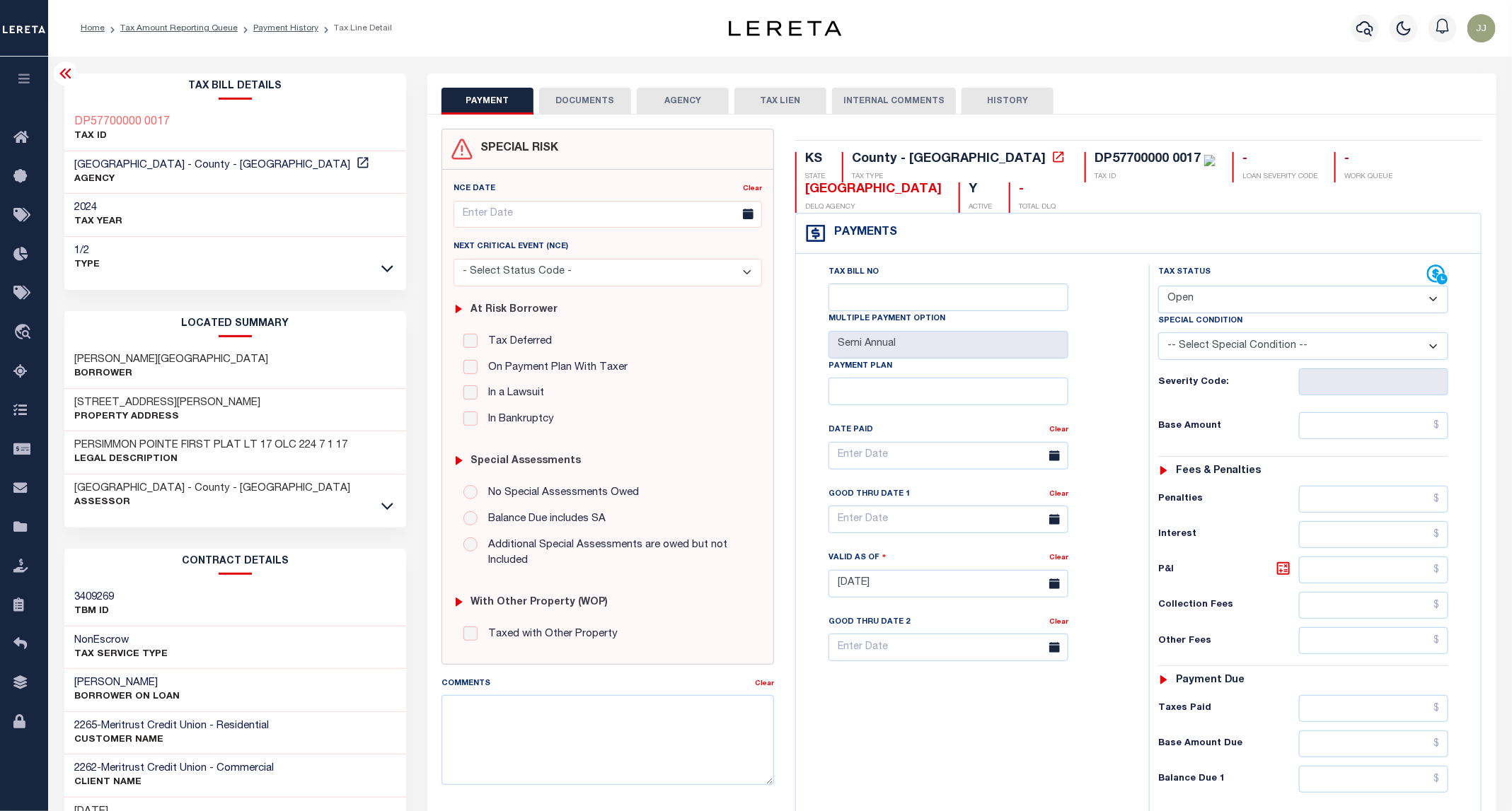
click at [560, 103] on button "DOCUMENTS" at bounding box center [585, 100] width 92 height 27
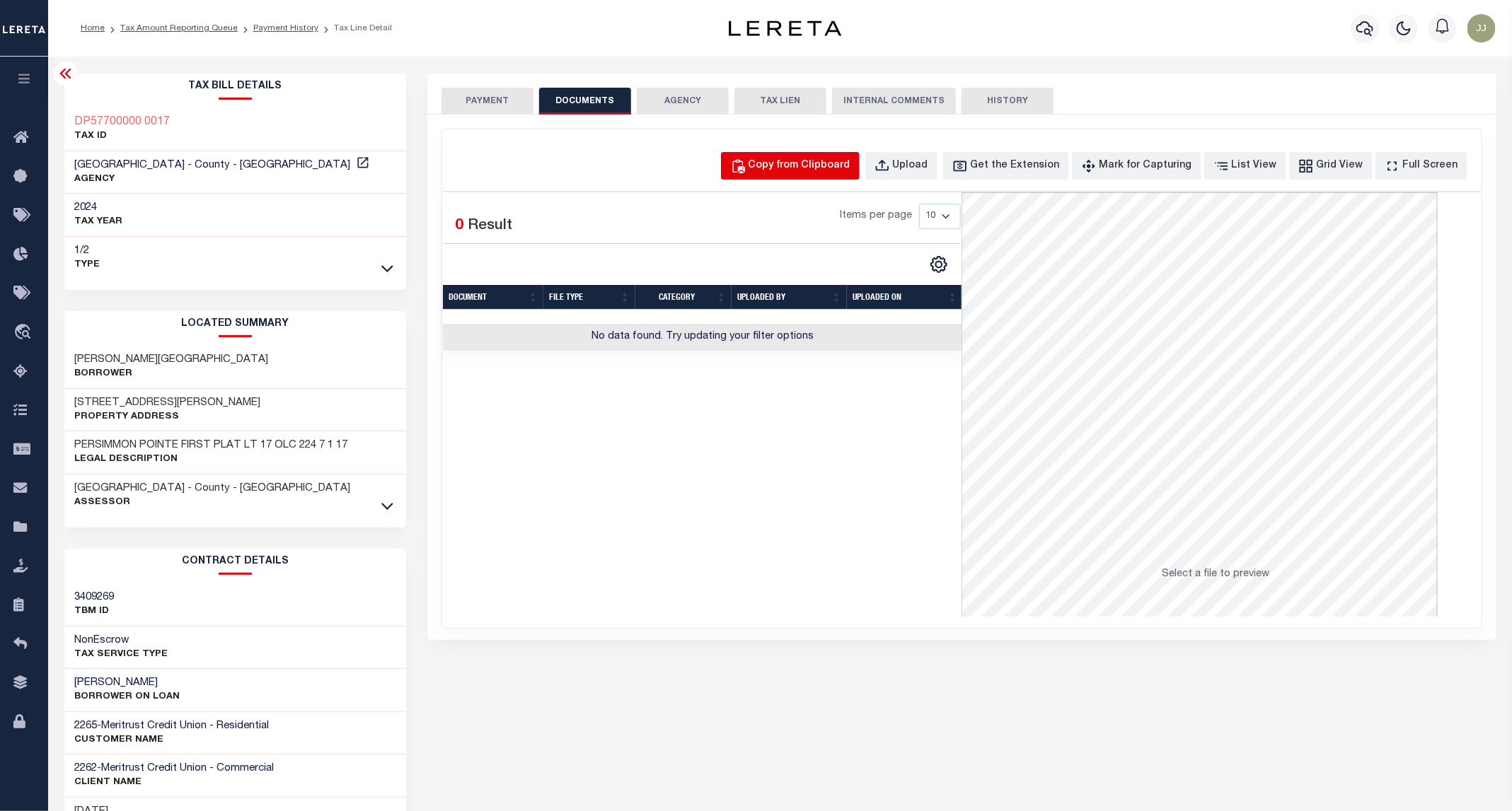
click at [786, 168] on div "Copy from Clipboard" at bounding box center [800, 166] width 102 height 15
select select "POP"
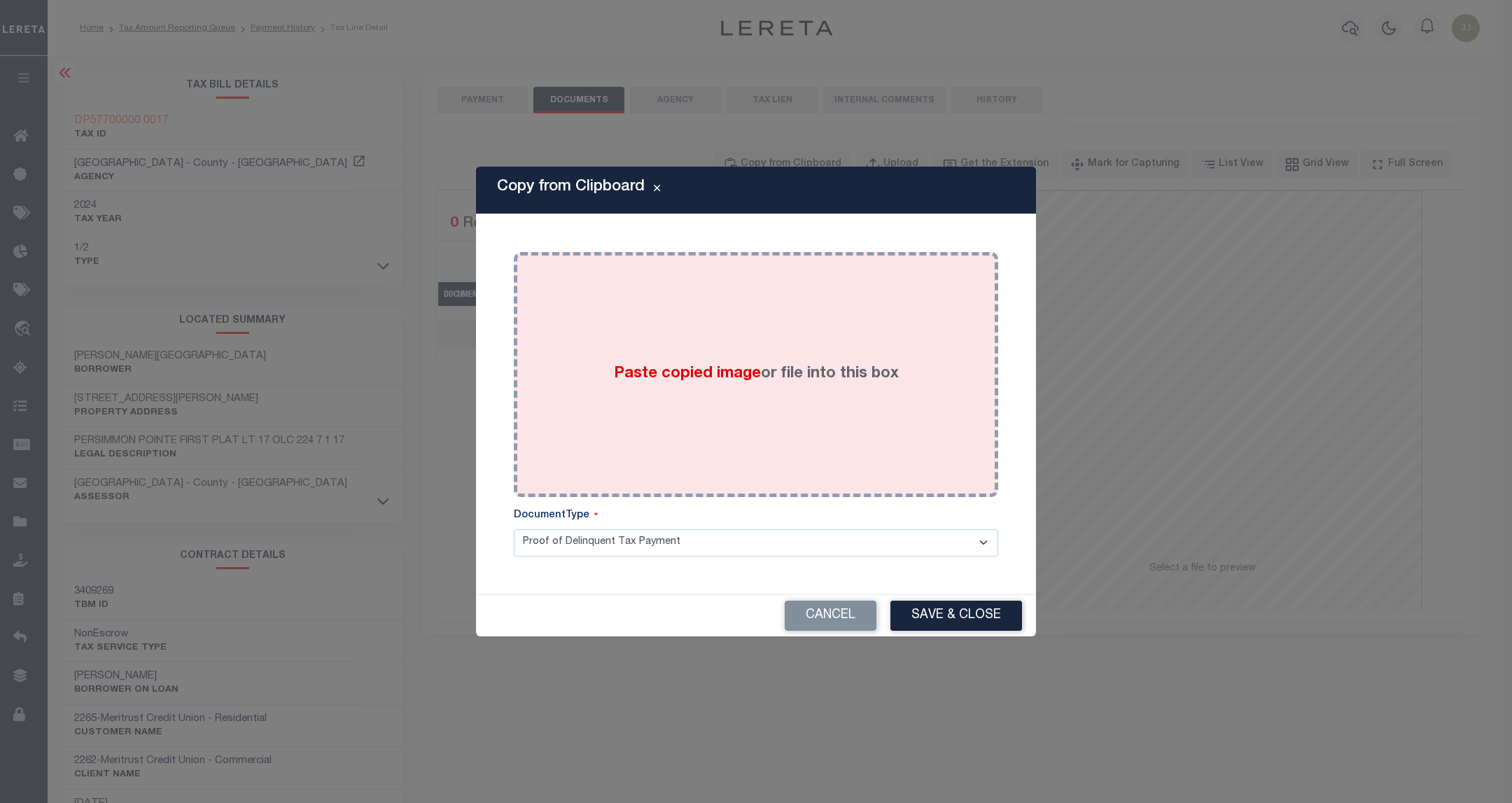
click at [703, 380] on span "Paste copied image" at bounding box center [688, 373] width 147 height 15
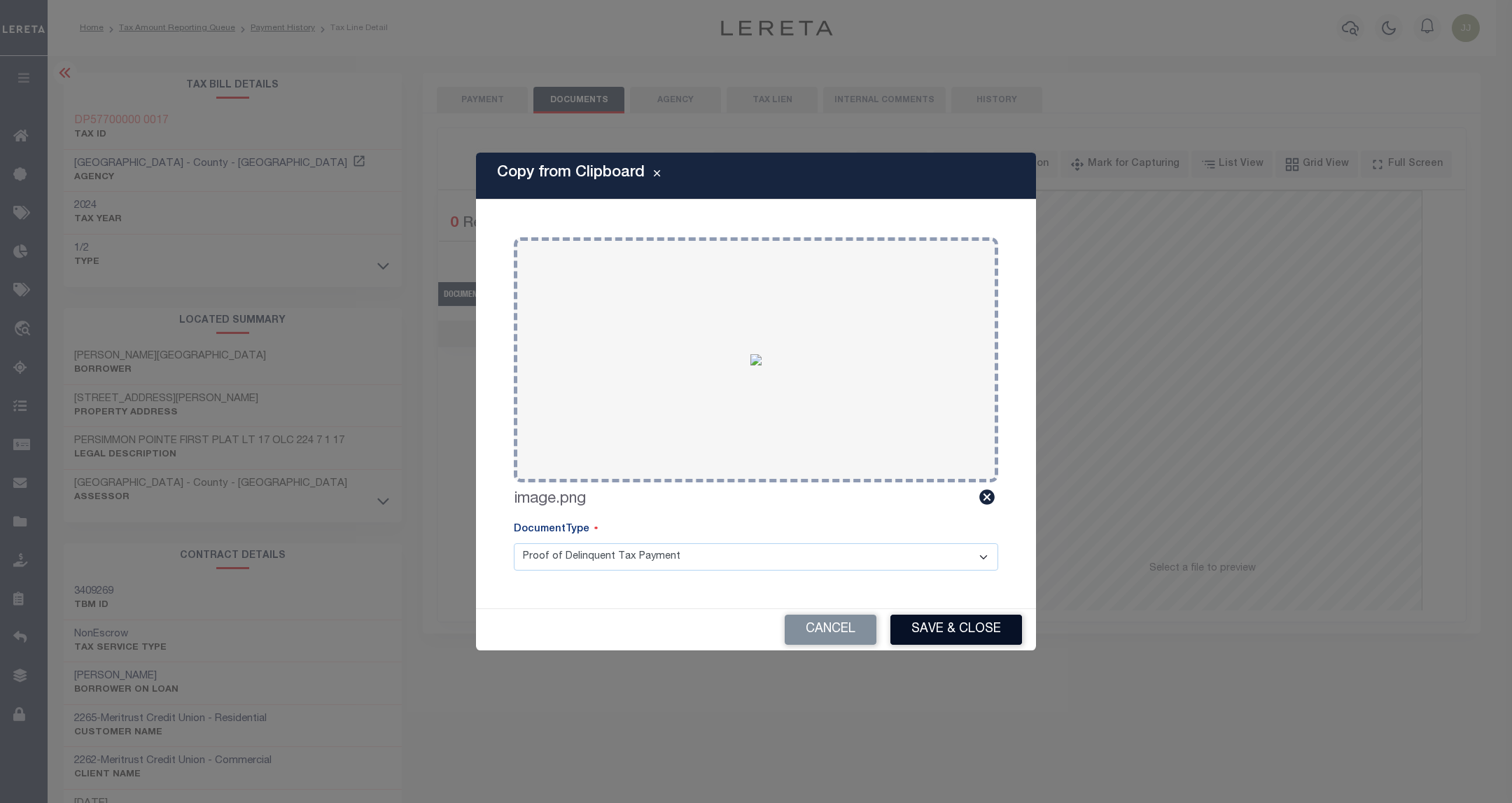
click at [958, 622] on button "Save & Close" at bounding box center [956, 630] width 132 height 30
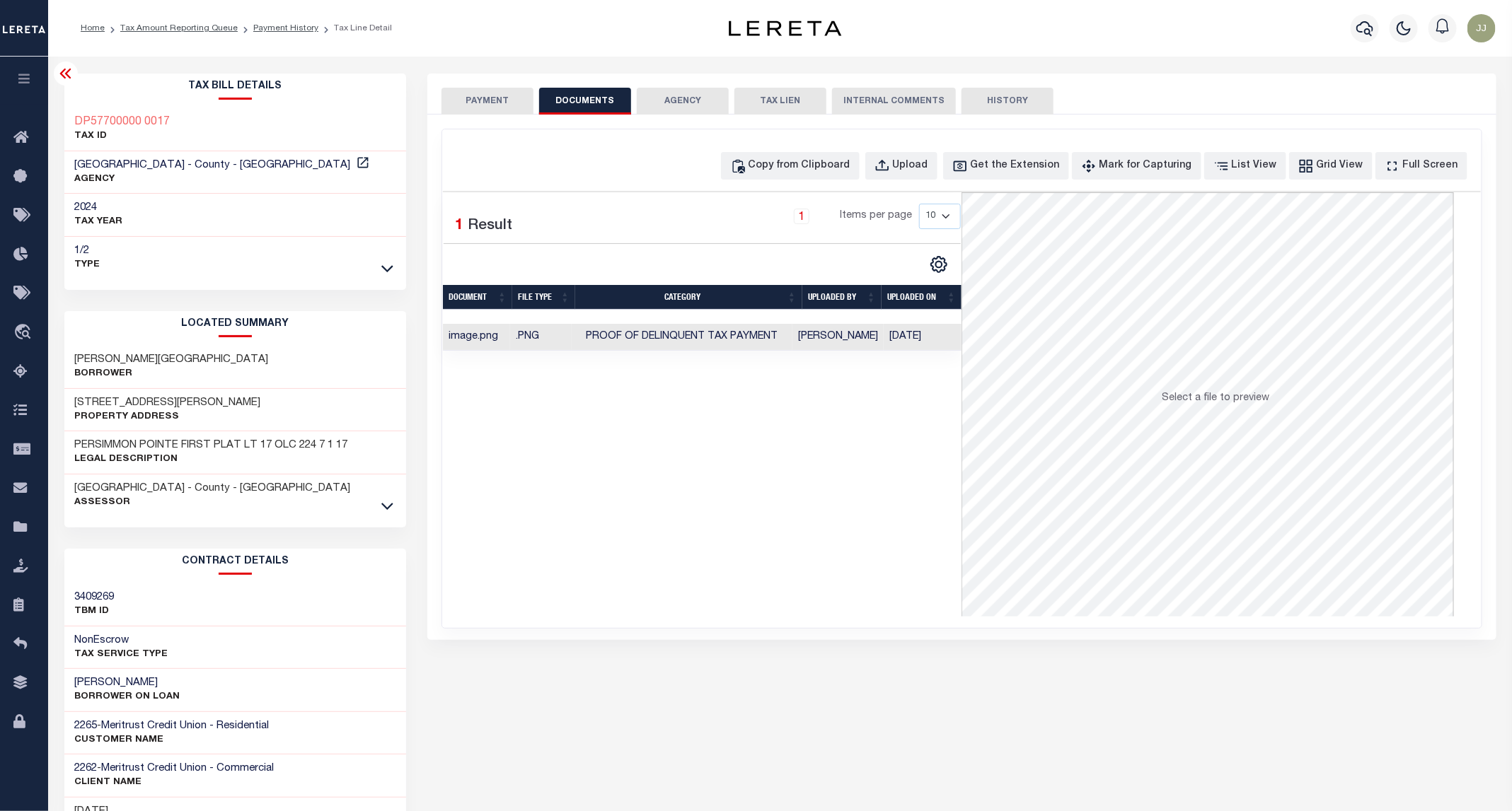
click at [486, 102] on button "PAYMENT" at bounding box center [487, 100] width 92 height 27
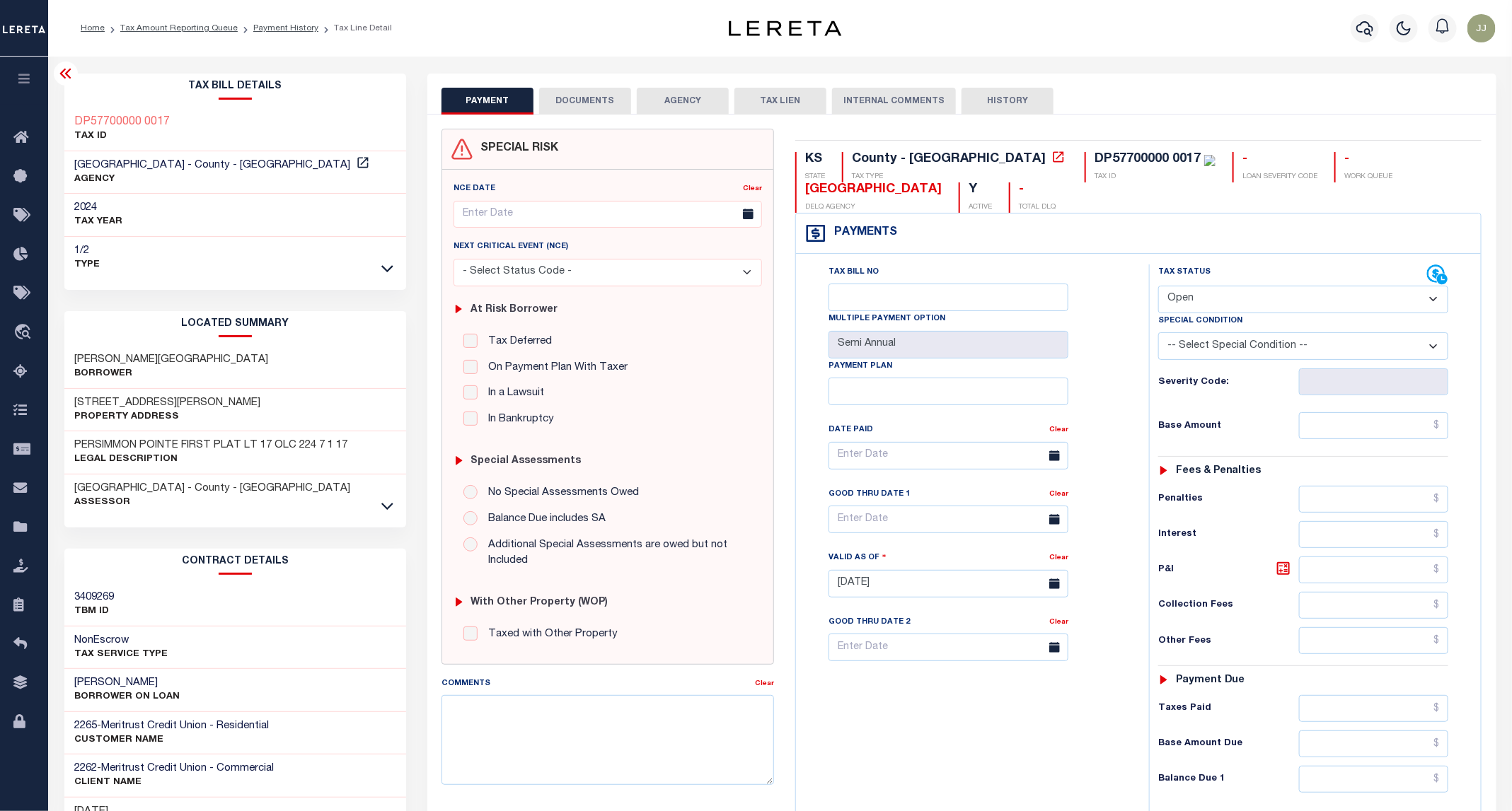
click at [1204, 307] on select "- Select Status Code - Open Due/Unpaid Paid Incomplete No Tax Due Internal Refu…" at bounding box center [1303, 299] width 290 height 28
select select "PYD"
click at [1159, 287] on select "- Select Status Code - Open Due/Unpaid Paid Incomplete No Tax Due Internal Refu…" at bounding box center [1303, 299] width 290 height 28
type input "[DATE]"
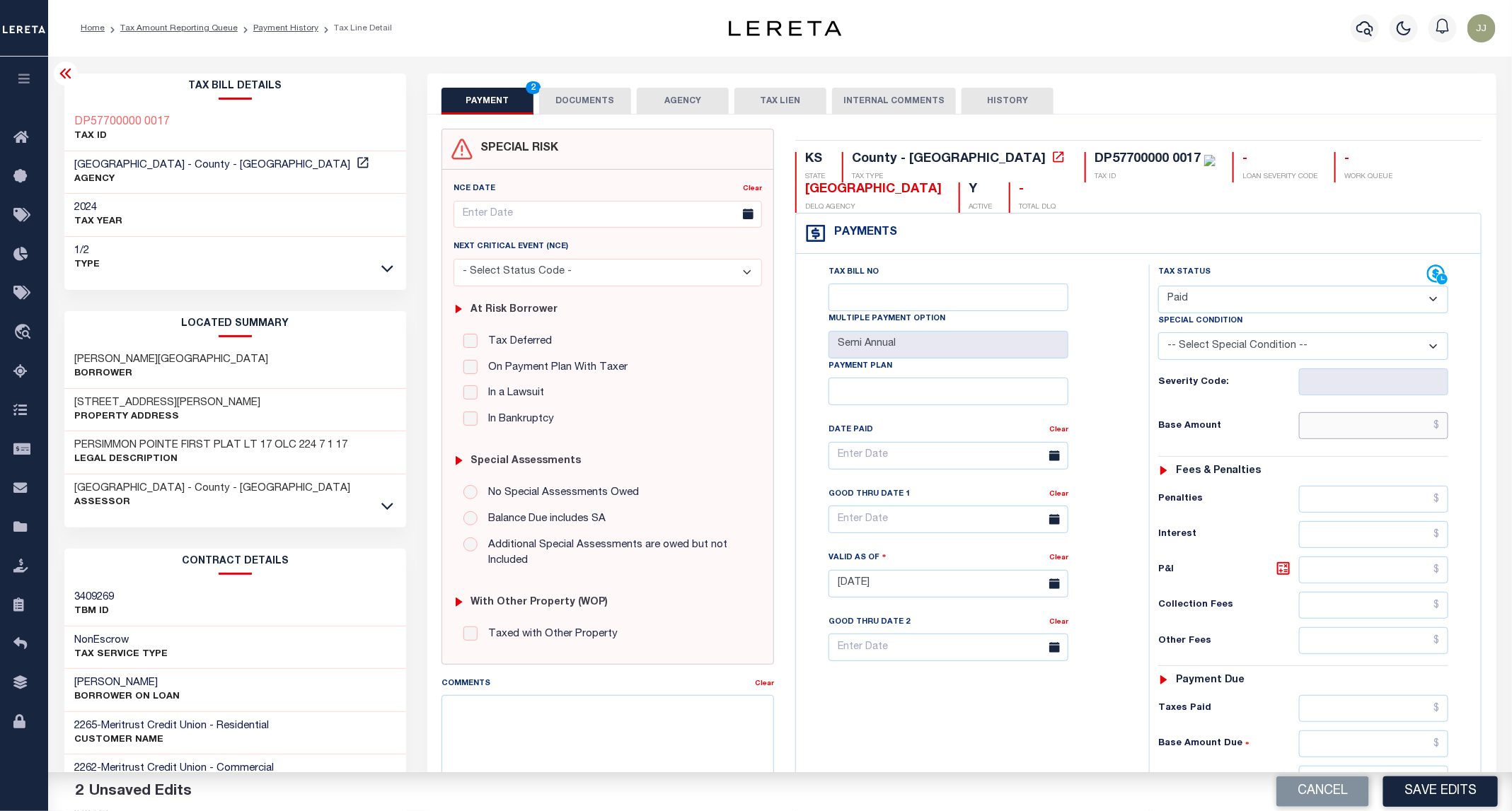
click at [1333, 435] on input "text" at bounding box center [1374, 425] width 150 height 27
type input "$0.00"
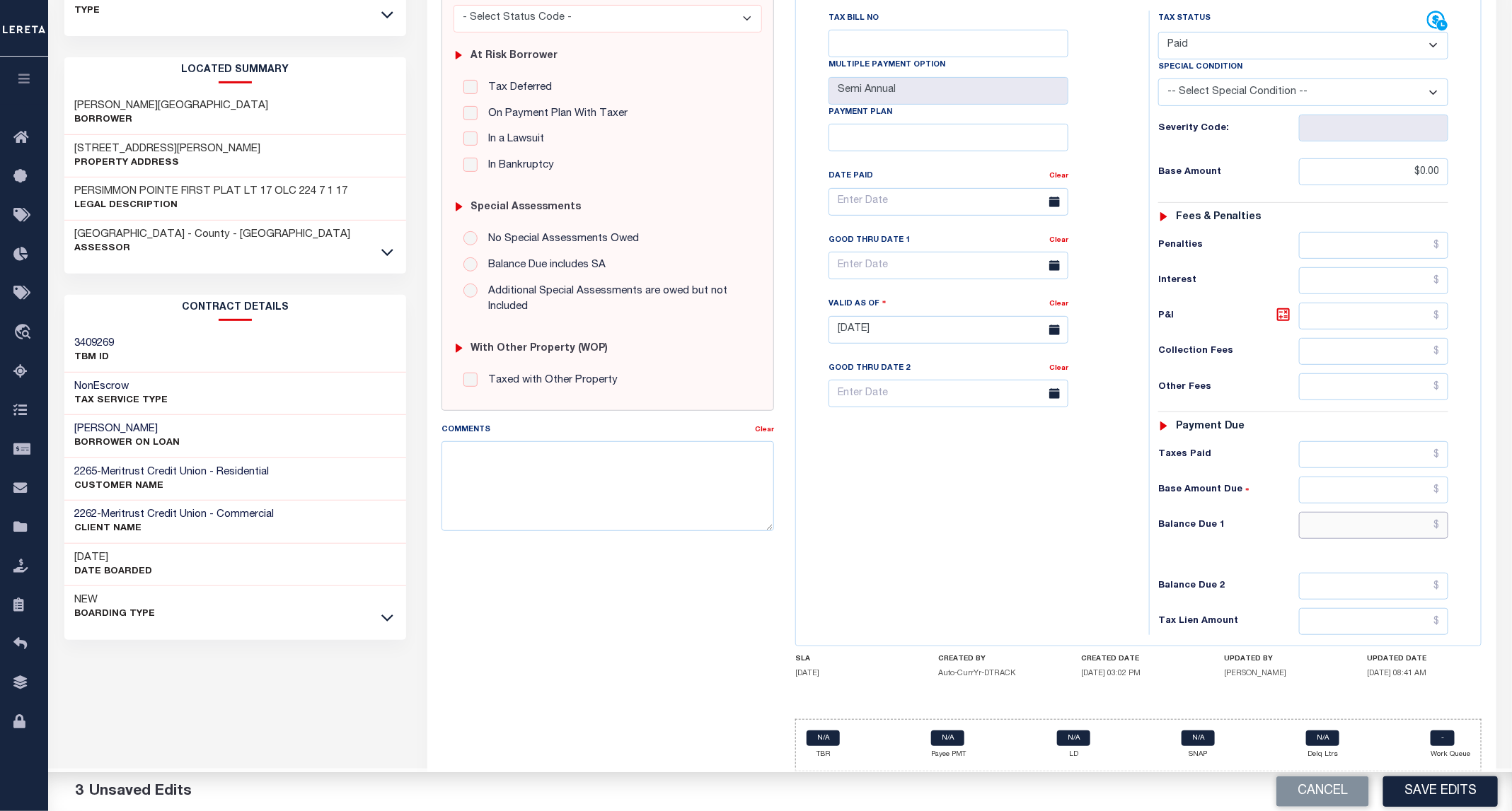
click at [1333, 514] on input "text" at bounding box center [1374, 525] width 150 height 27
type input "$0.00"
click at [1435, 799] on button "Save Edits" at bounding box center [1440, 791] width 114 height 31
checkbox input "false"
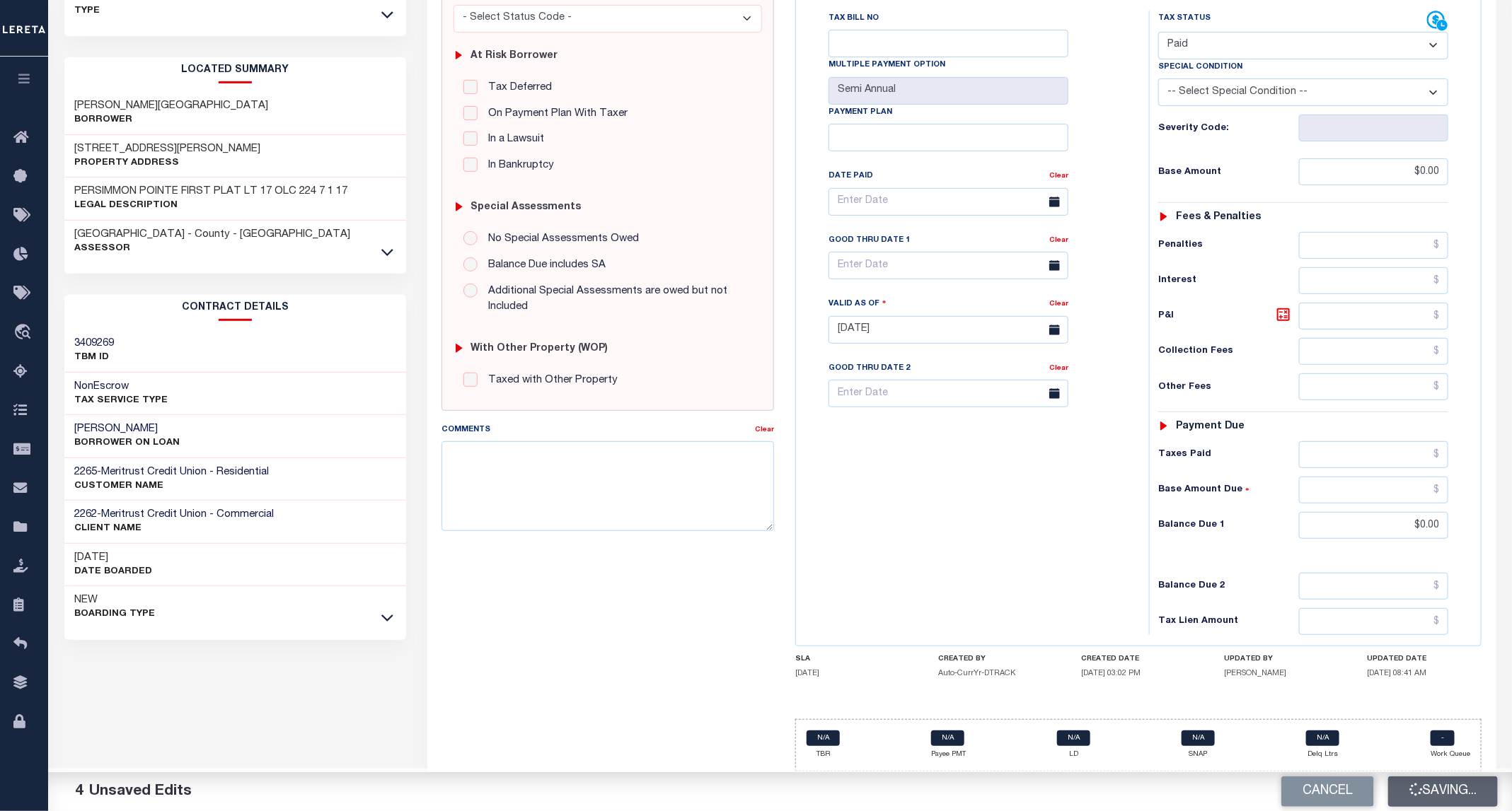
checkbox input "false"
type input "$0"
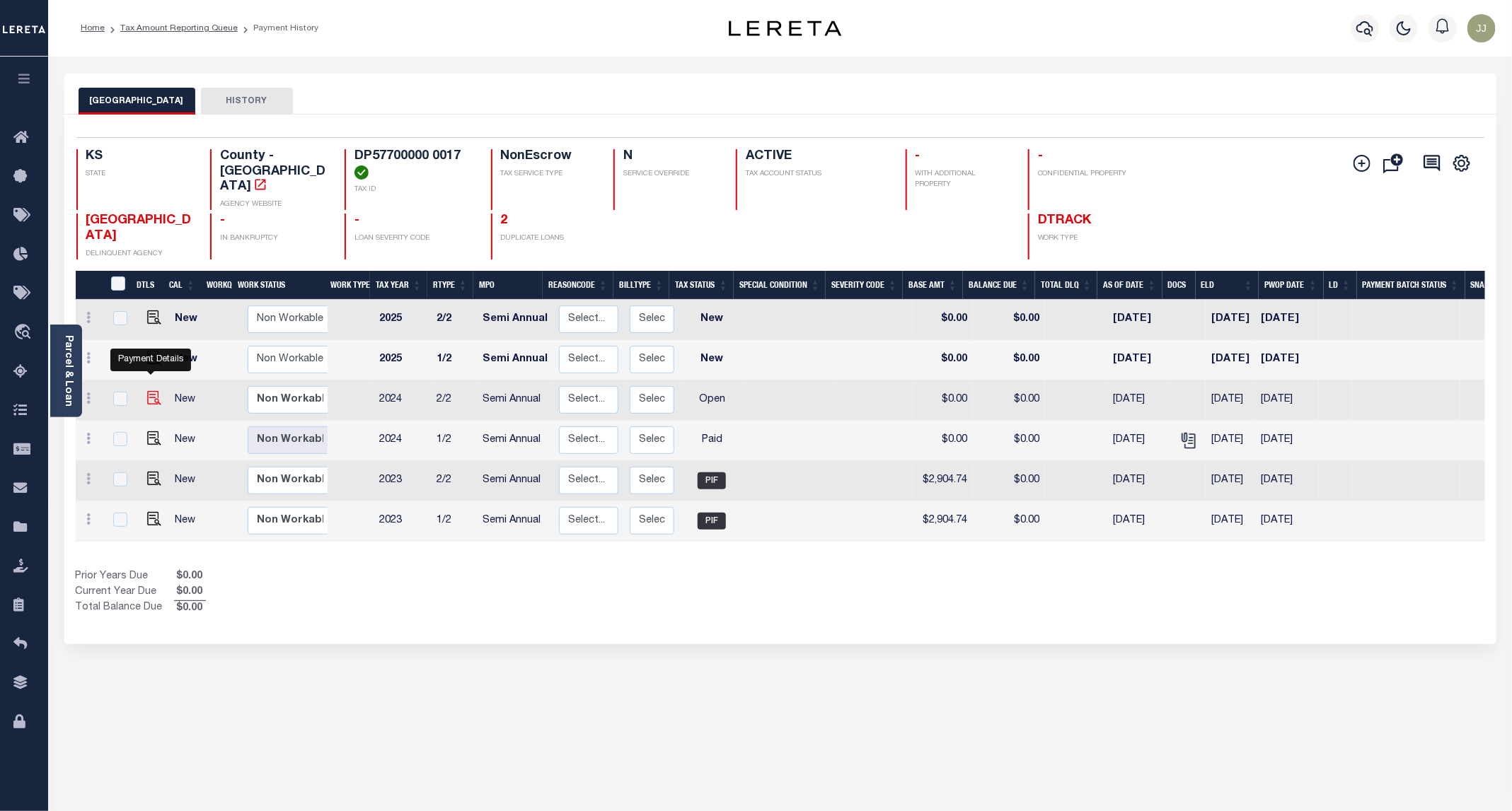
click at [151, 391] on img "" at bounding box center [154, 397] width 14 height 14
checkbox input "true"
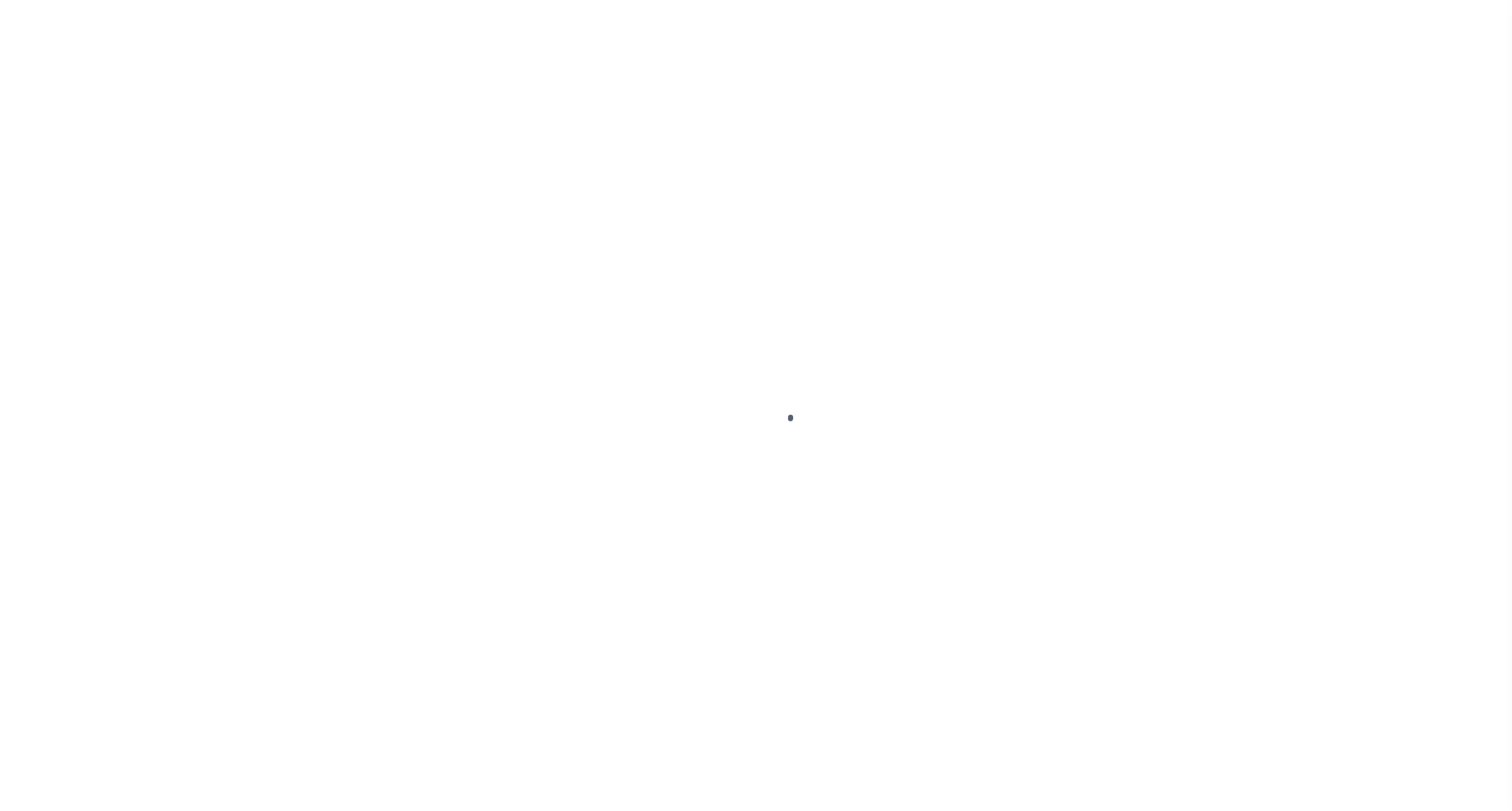
select select "OP2"
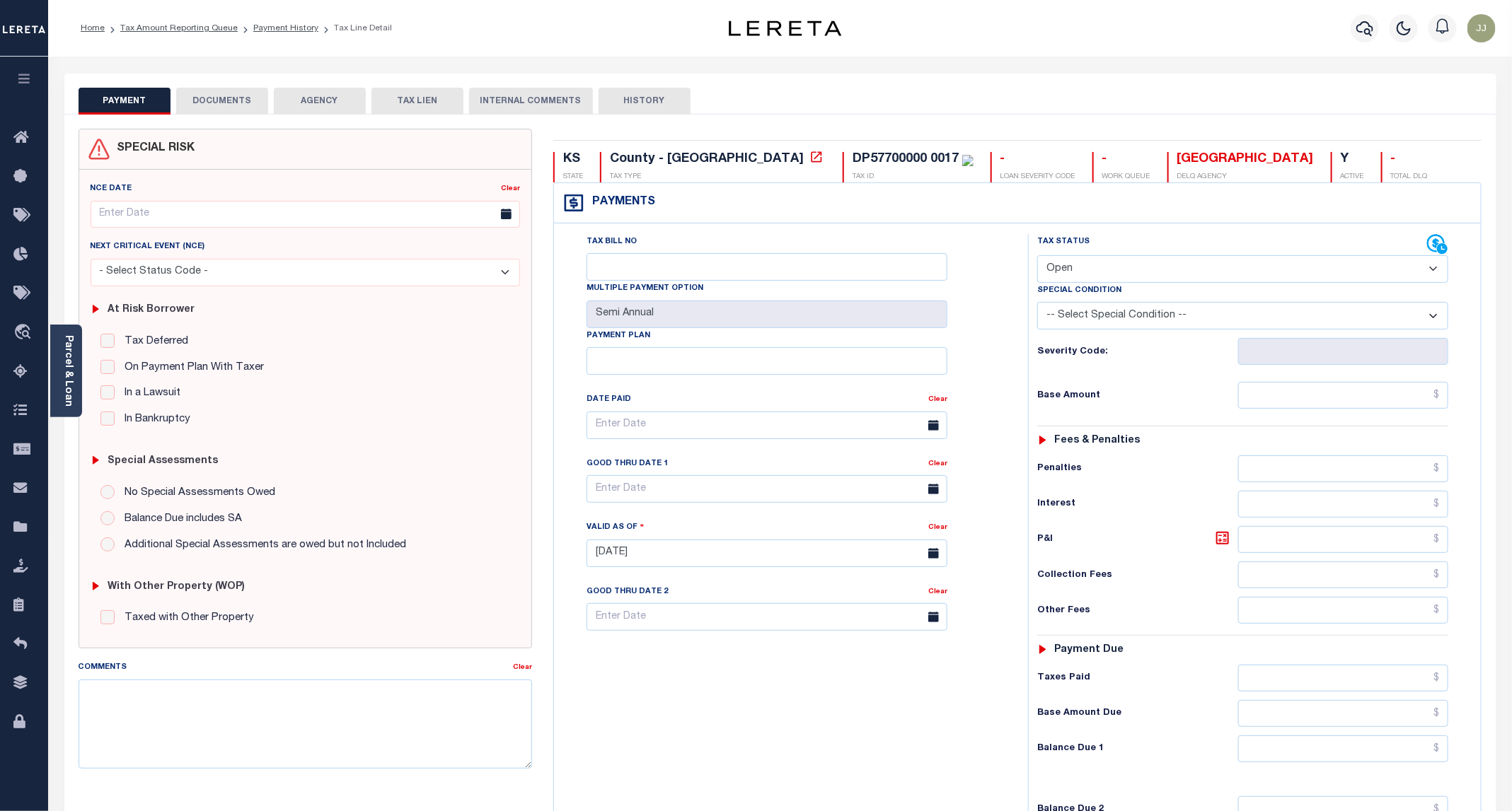
click at [219, 90] on button "DOCUMENTS" at bounding box center [222, 100] width 92 height 27
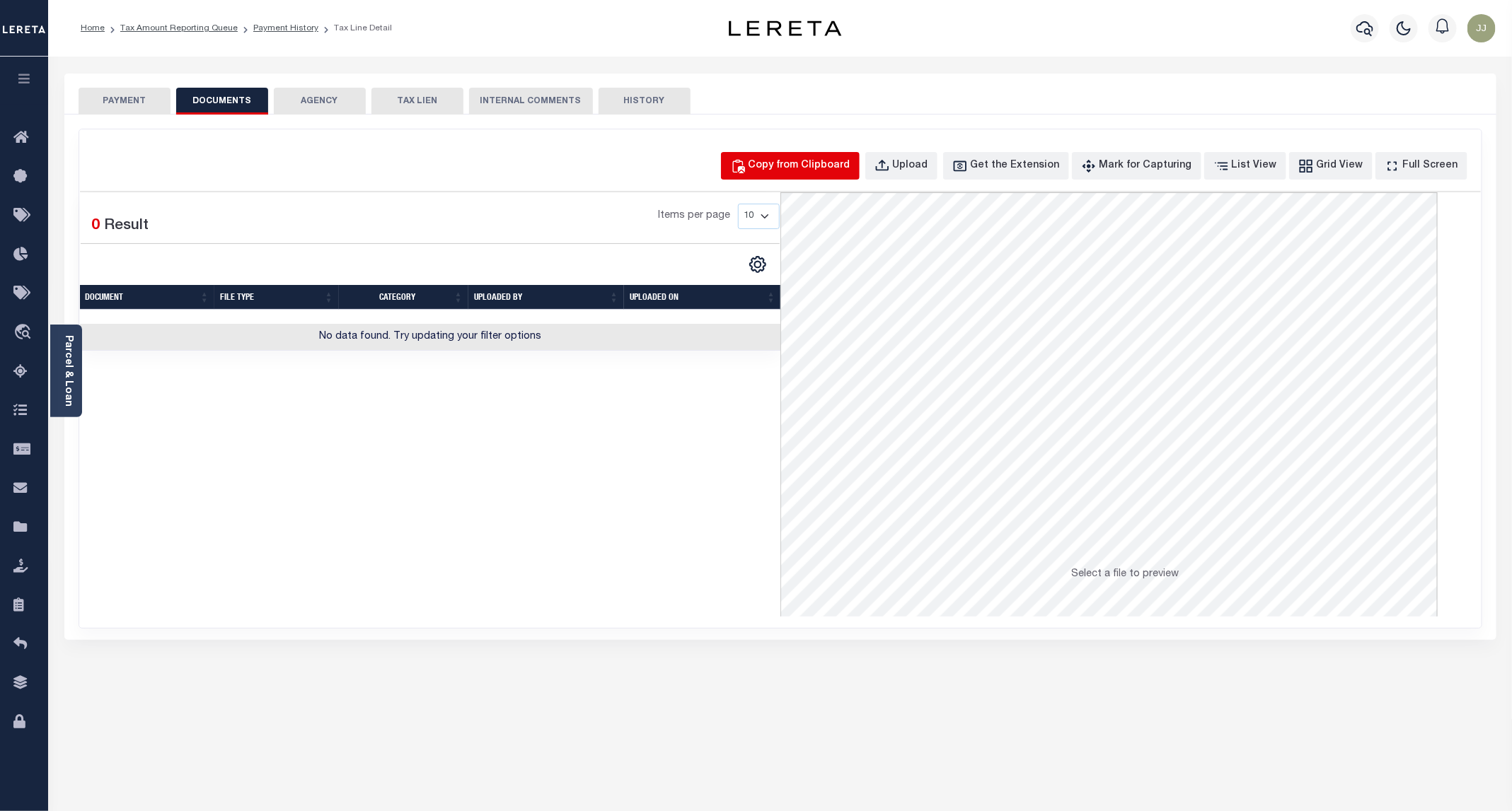
click at [840, 162] on div "Copy from Clipboard" at bounding box center [800, 166] width 102 height 15
select select "POP"
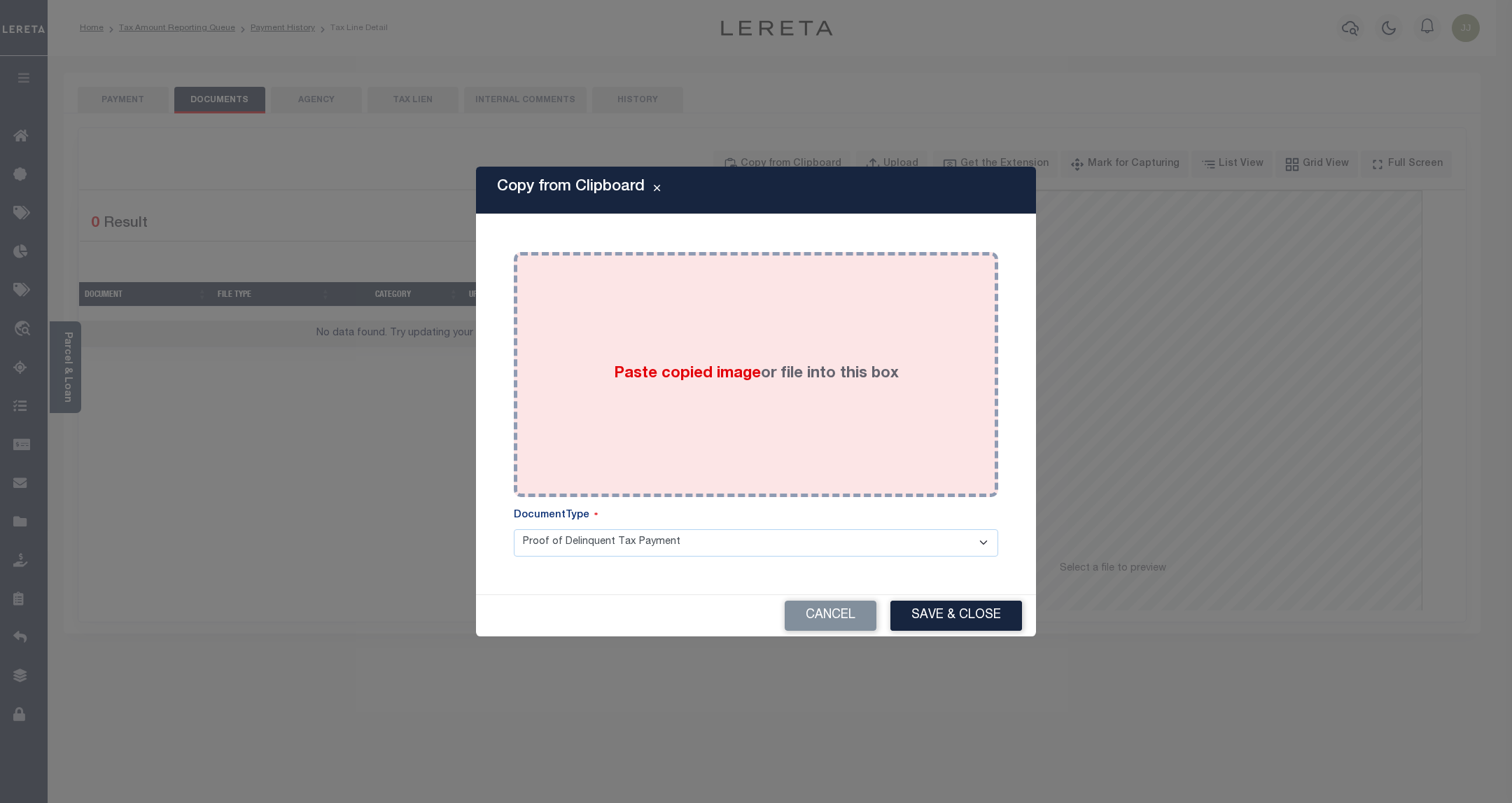
click at [742, 363] on label "Paste copied image or file into this box" at bounding box center [756, 374] width 285 height 23
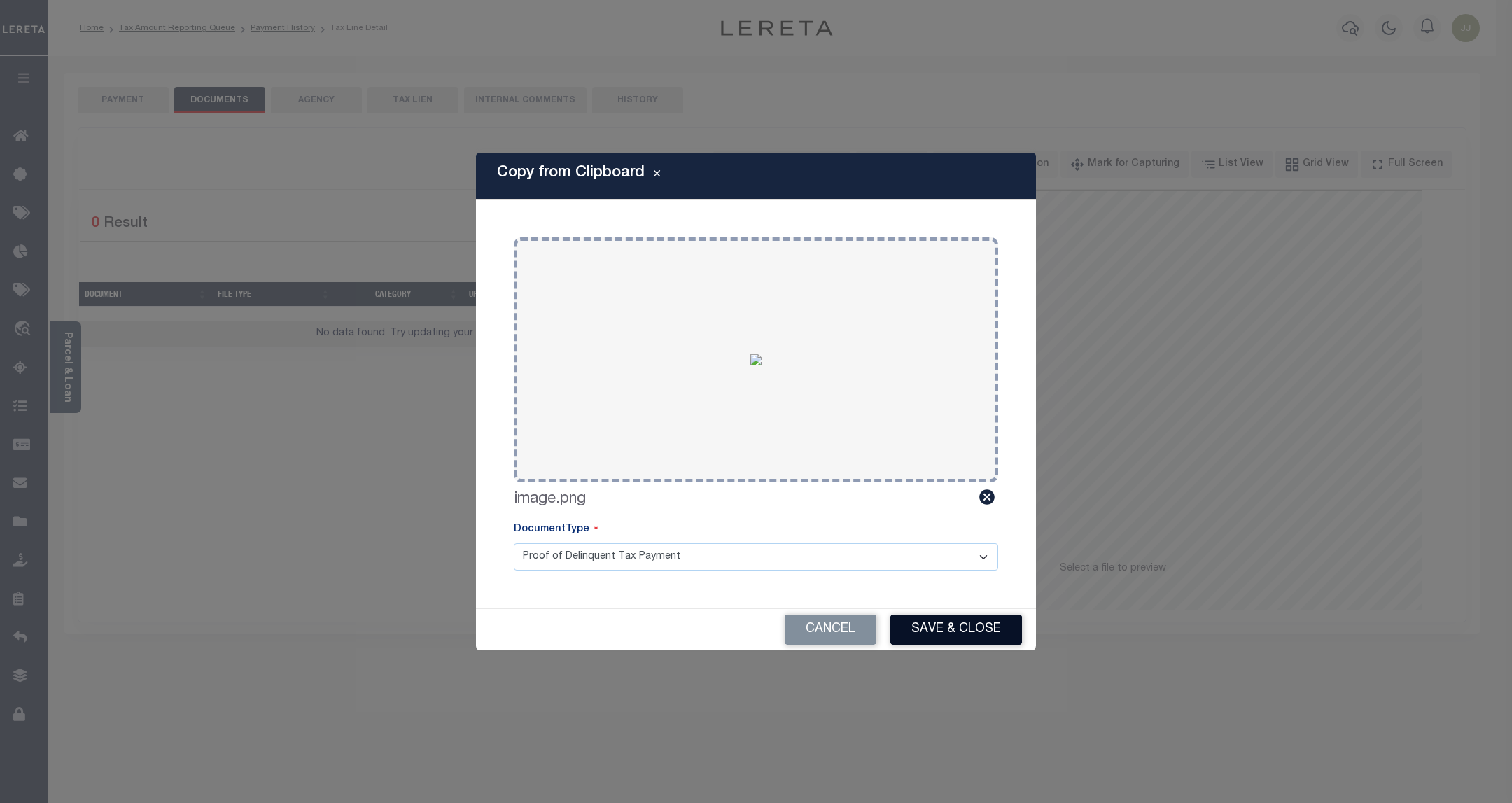
click at [966, 626] on button "Save & Close" at bounding box center [956, 630] width 132 height 30
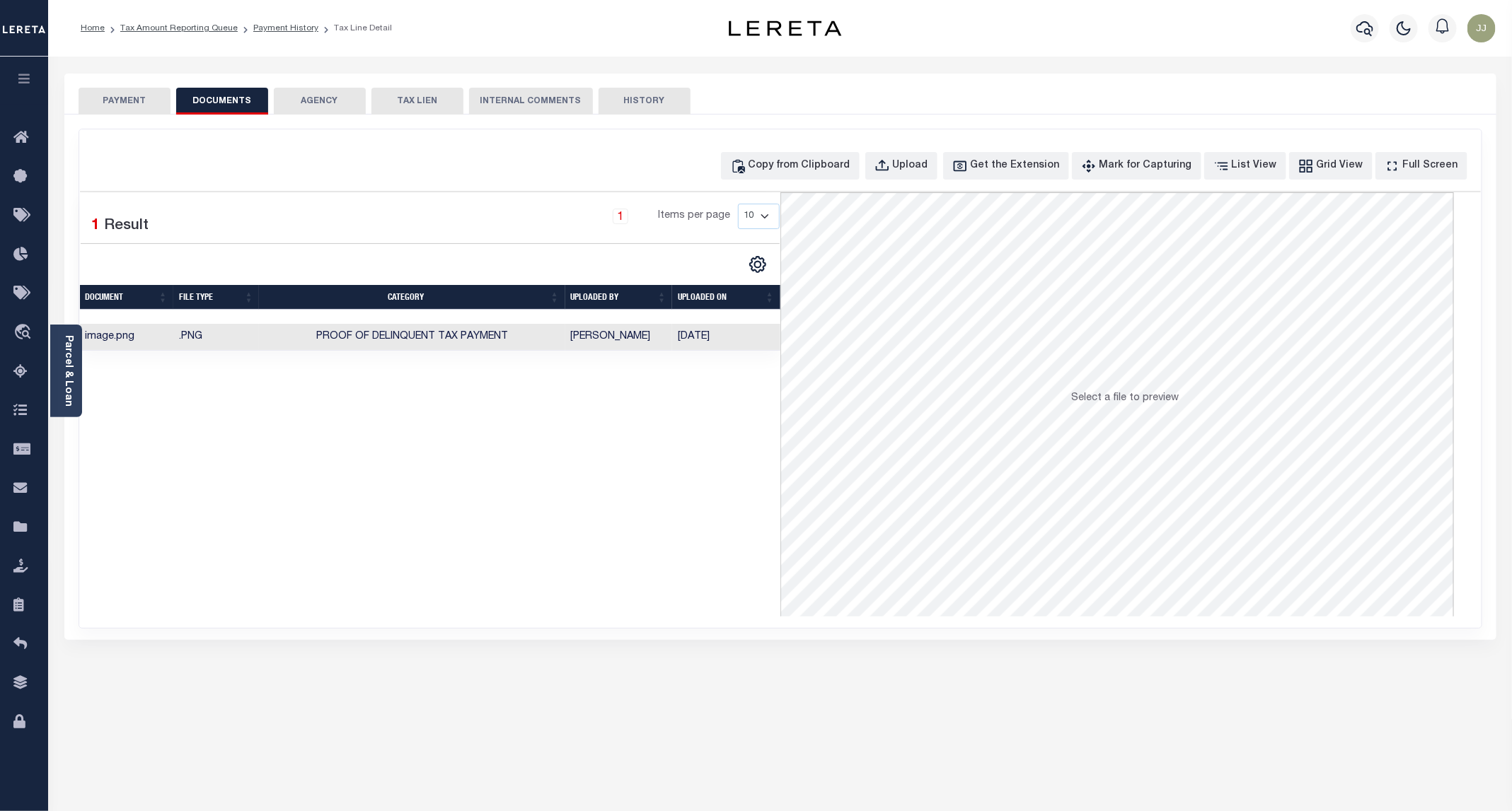
click at [119, 103] on button "PAYMENT" at bounding box center [125, 100] width 92 height 27
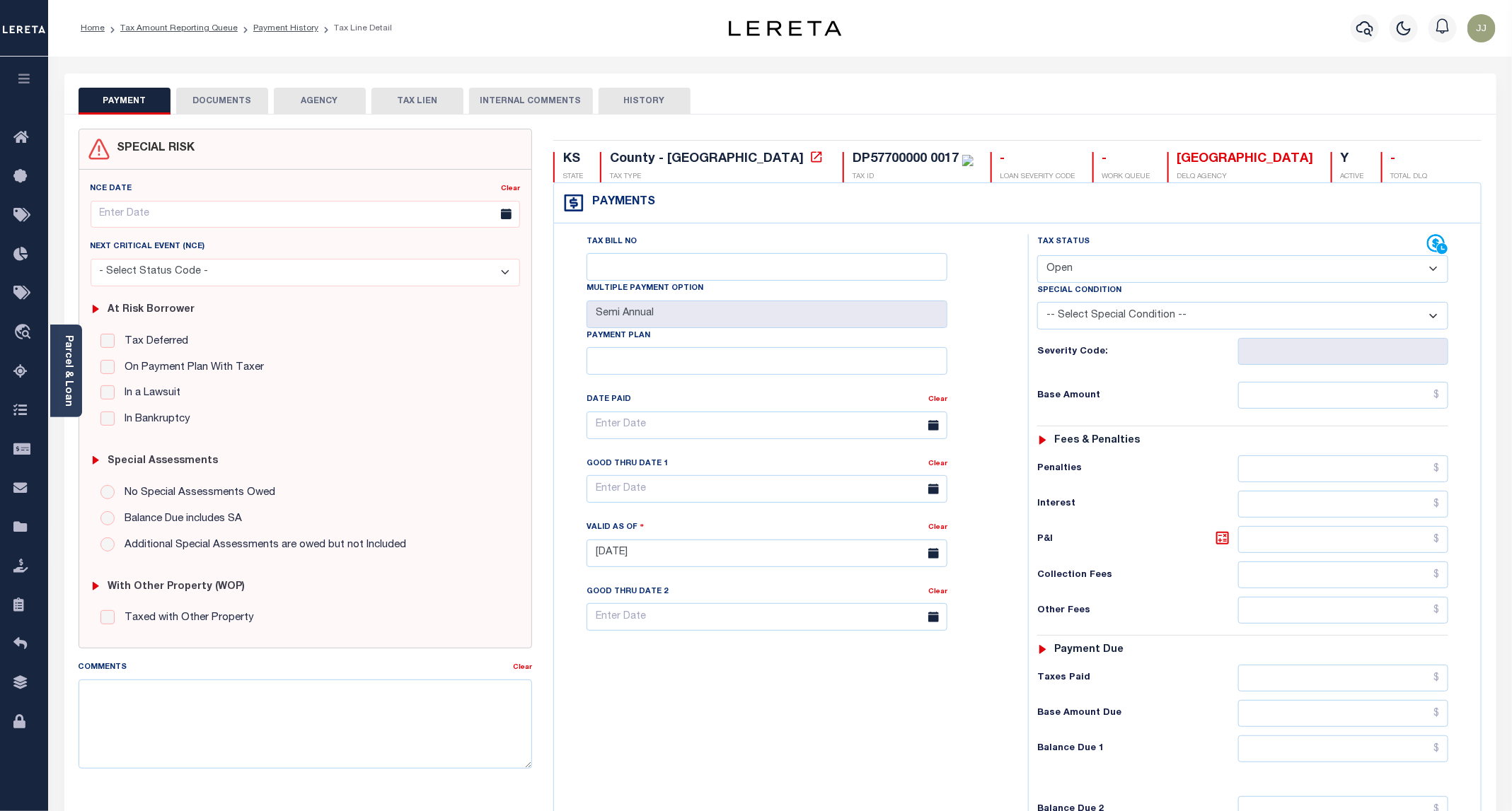
click at [1071, 272] on select "- Select Status Code - Open Due/Unpaid Paid Incomplete No Tax Due Internal Refu…" at bounding box center [1243, 269] width 411 height 28
select select "PYD"
click at [1038, 257] on select "- Select Status Code - Open Due/Unpaid Paid Incomplete No Tax Due Internal Refu…" at bounding box center [1243, 269] width 411 height 28
type input "[DATE]"
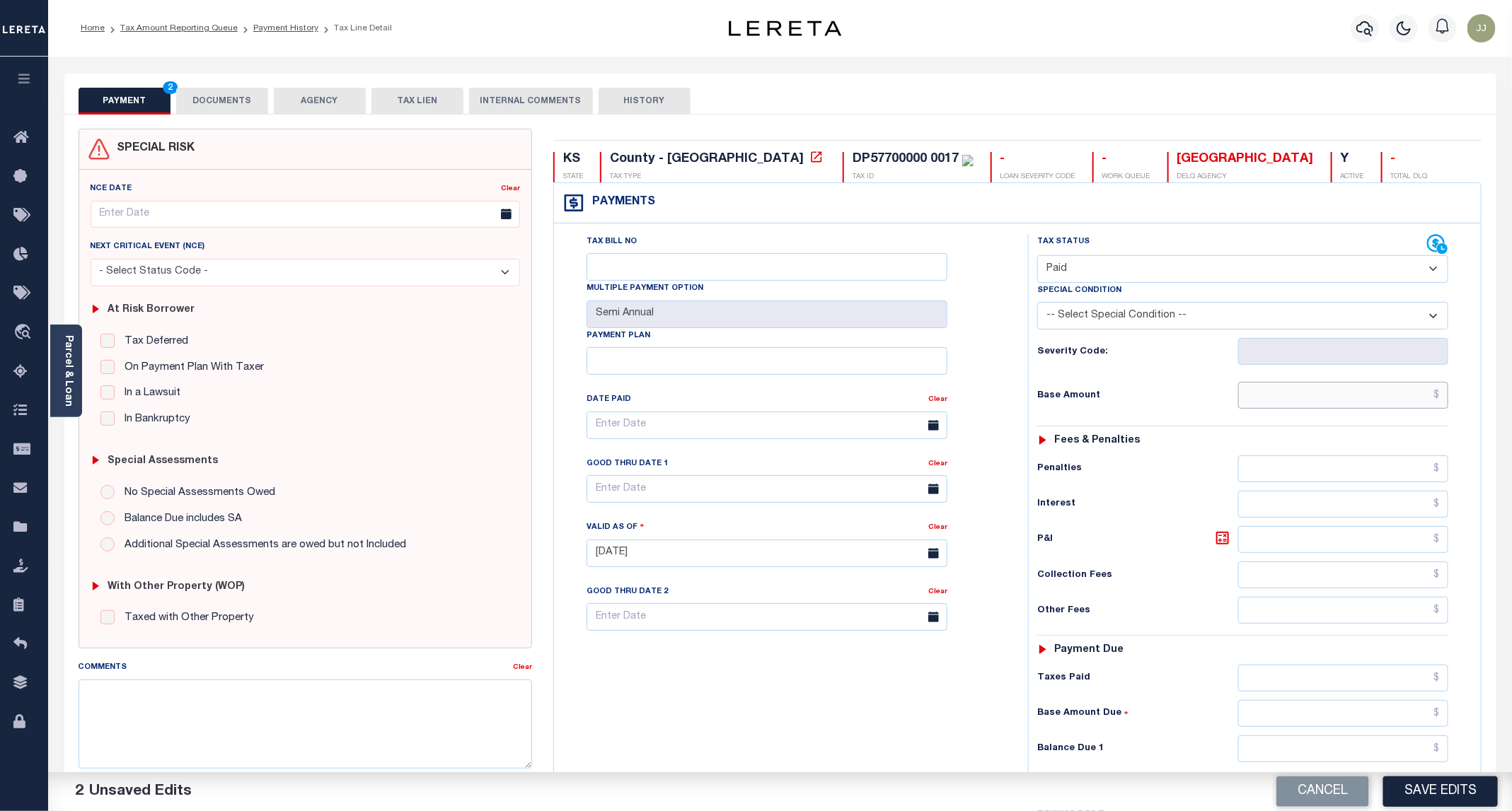
click at [1280, 401] on input "text" at bounding box center [1343, 395] width 210 height 27
type input "$0.00"
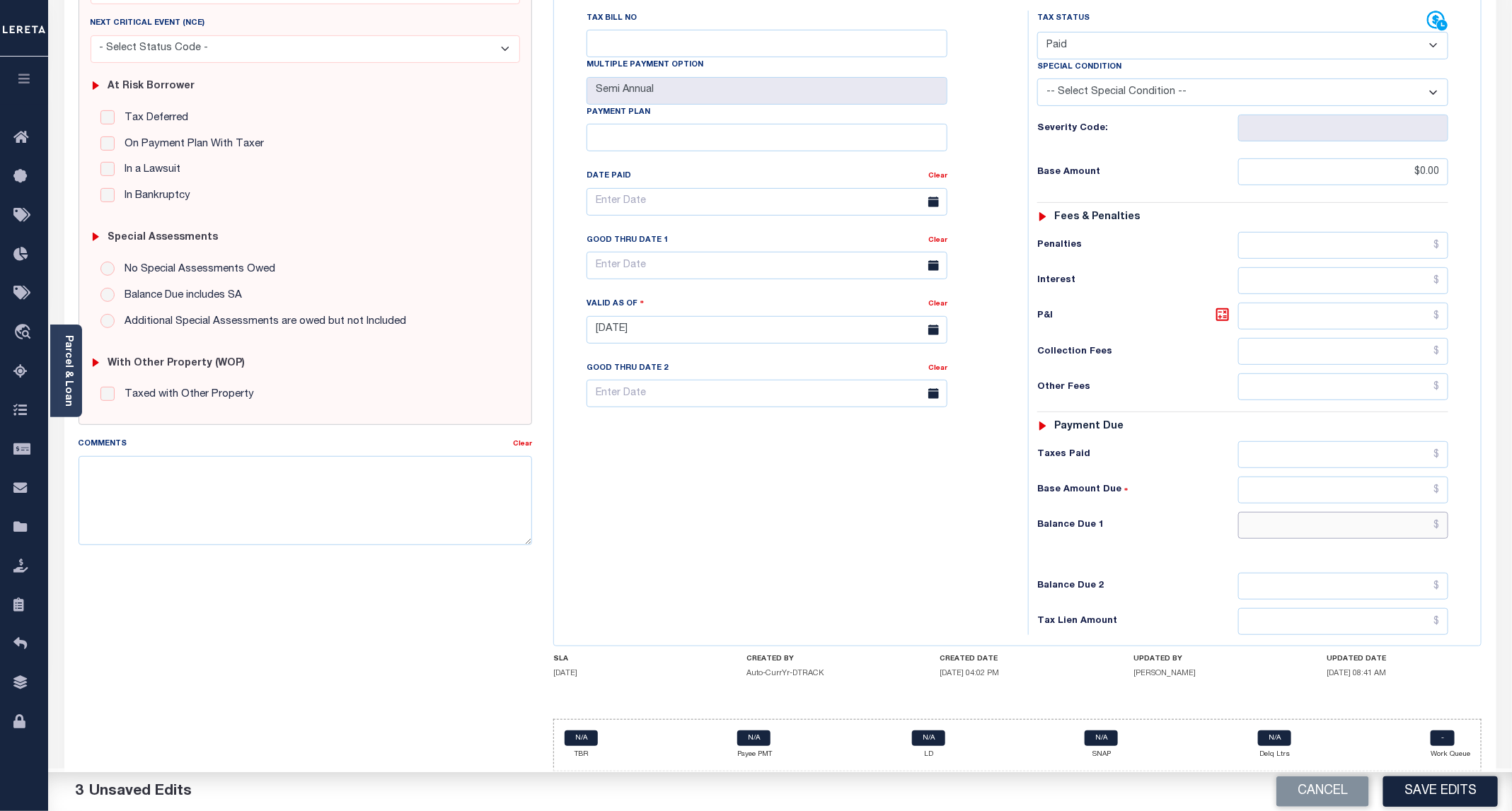
click at [1306, 520] on input "text" at bounding box center [1343, 525] width 210 height 27
type input "$0.00"
click at [1425, 802] on button "Save Edits" at bounding box center [1440, 791] width 114 height 31
checkbox input "false"
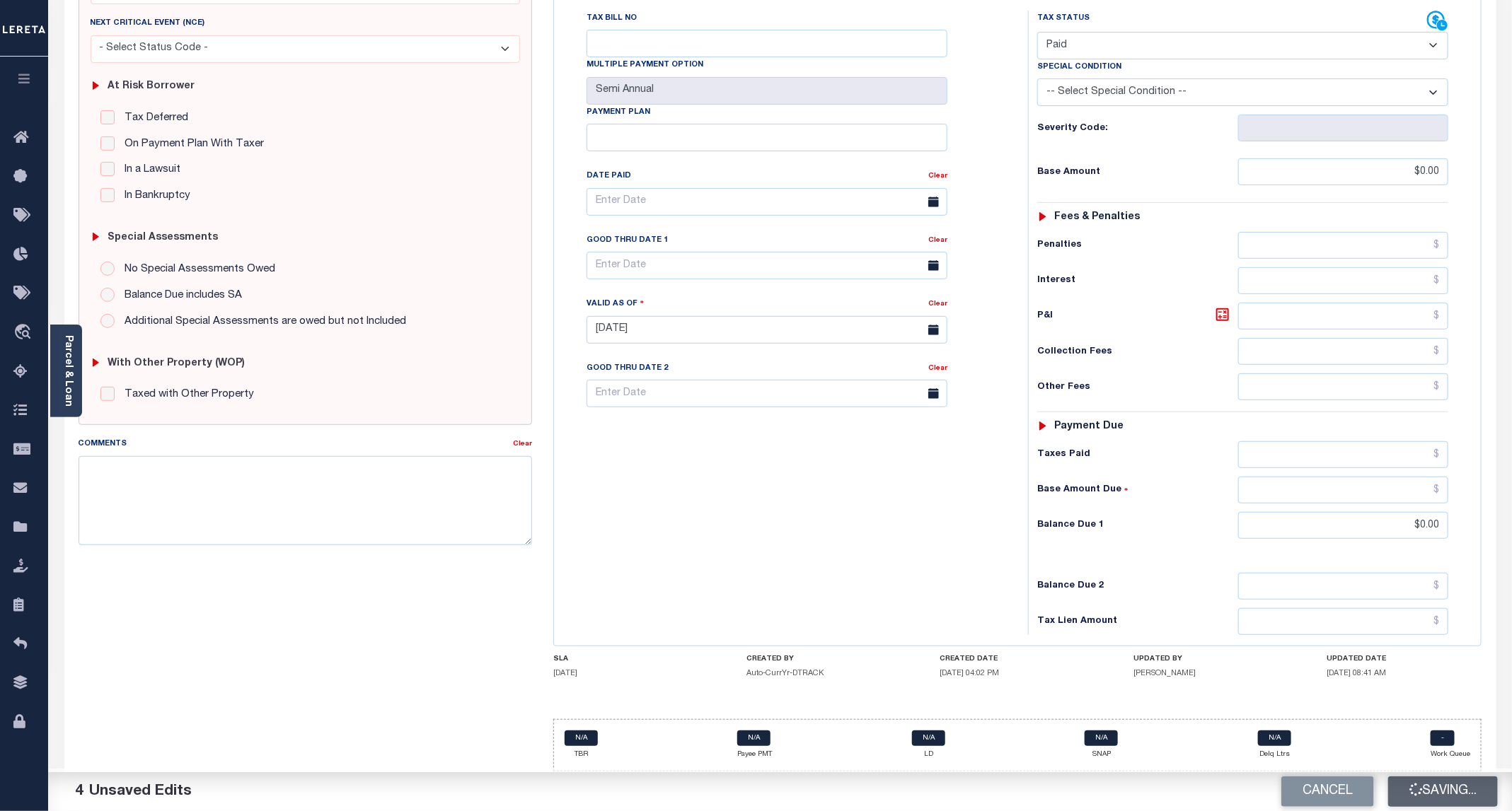
checkbox input "false"
type input "$0"
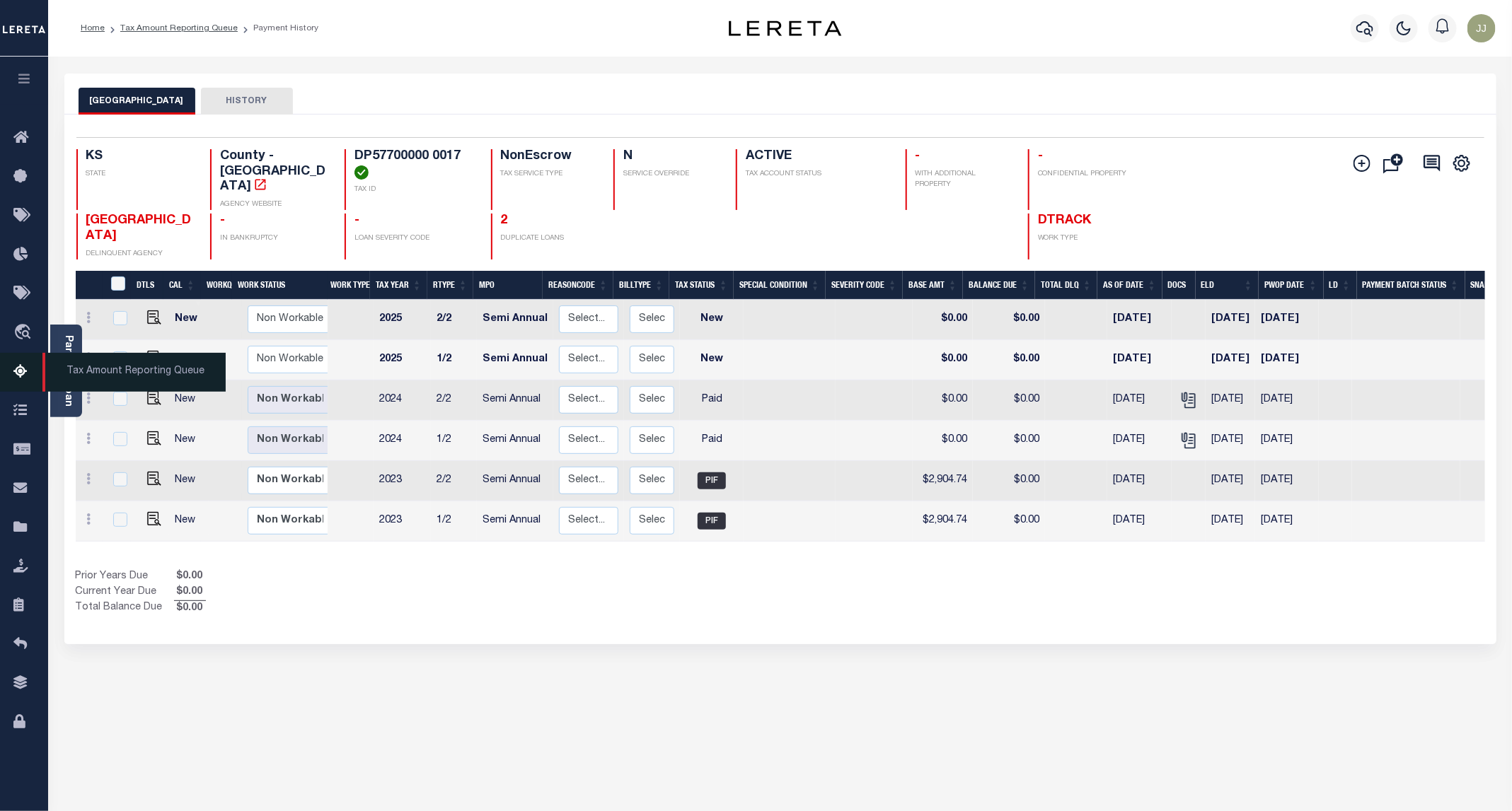
click at [28, 379] on icon at bounding box center [24, 372] width 23 height 17
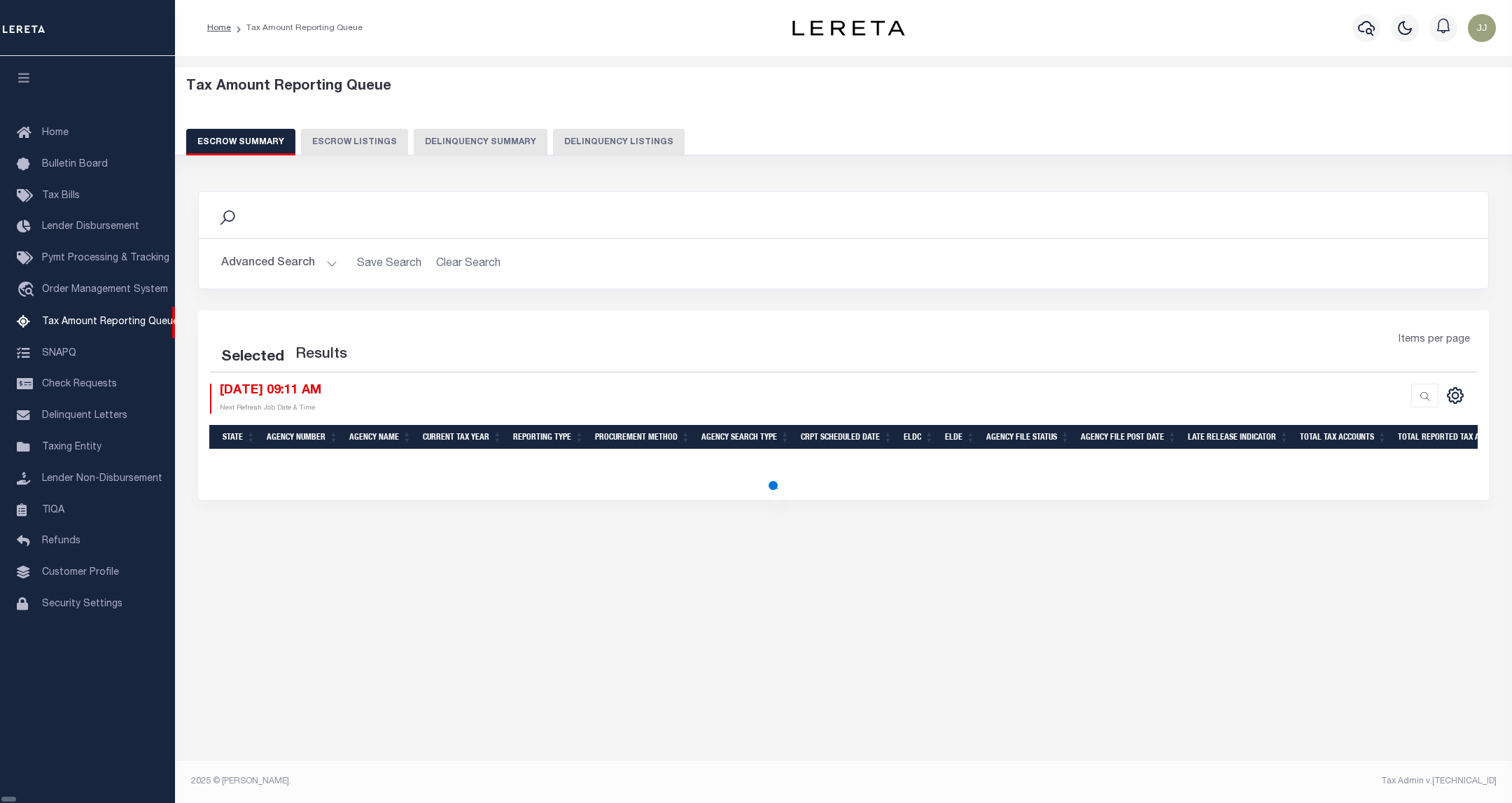
select select "100"
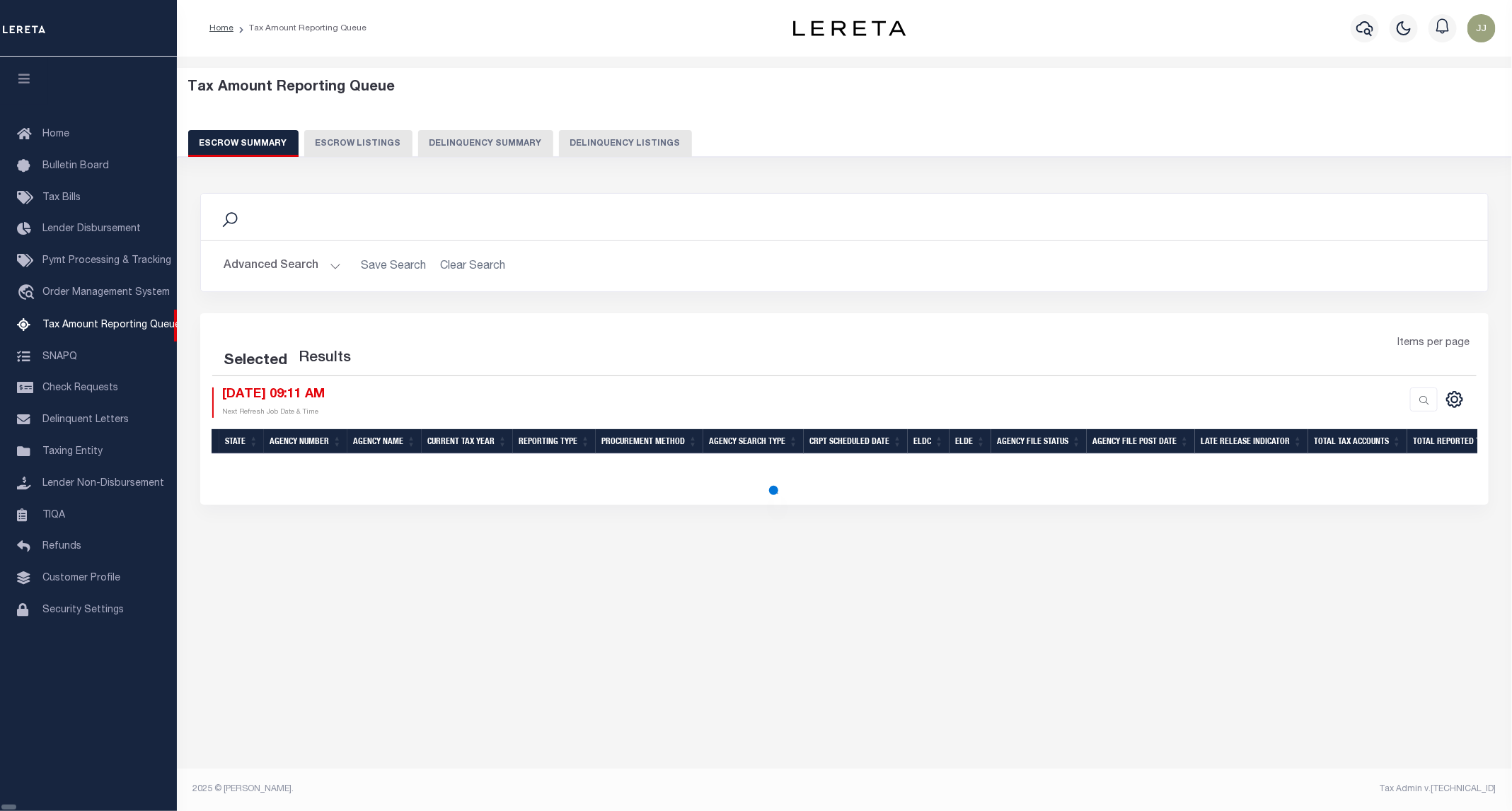
select select "100"
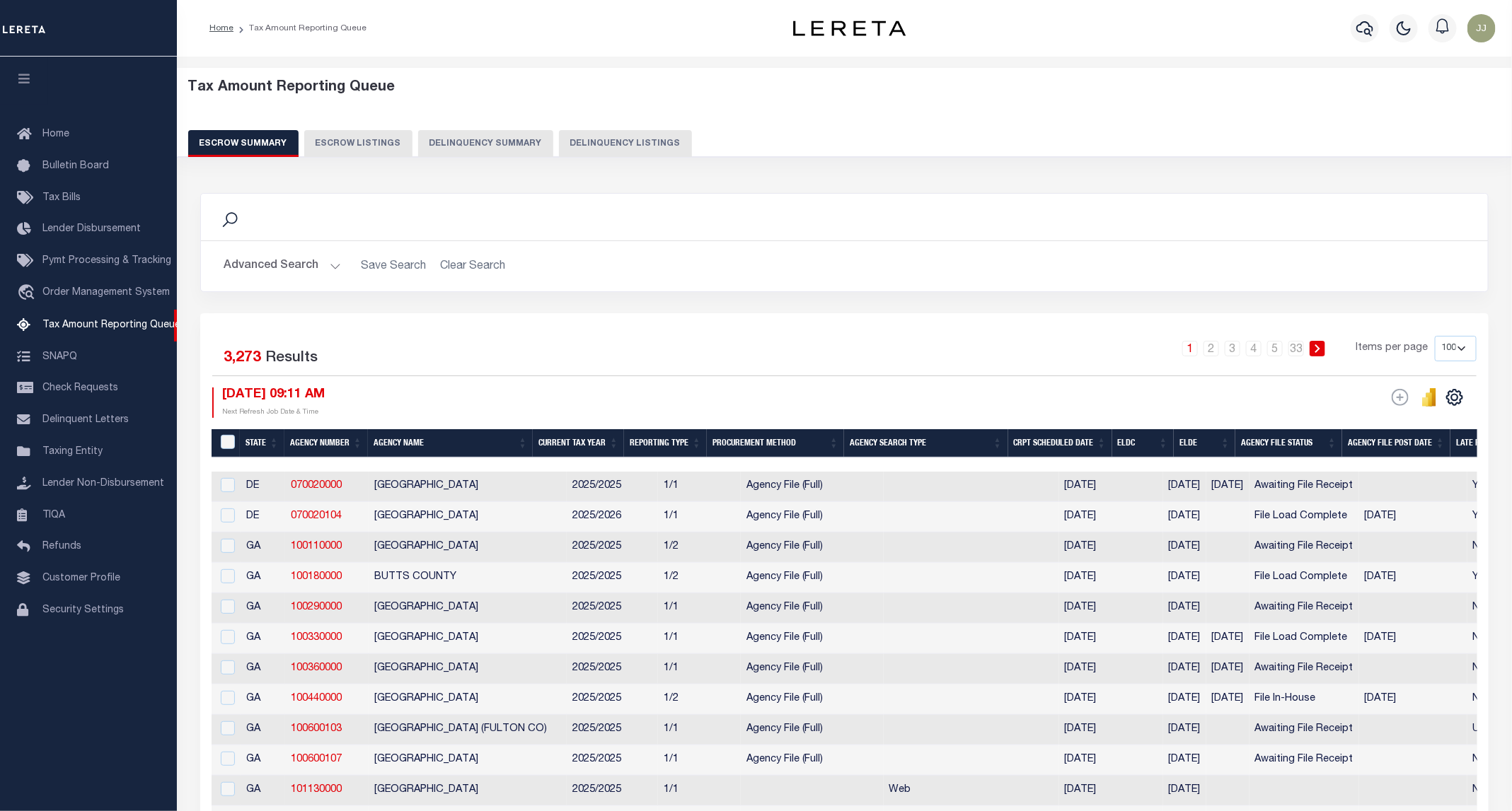
click at [535, 147] on button "Delinquency Summary" at bounding box center [486, 143] width 135 height 27
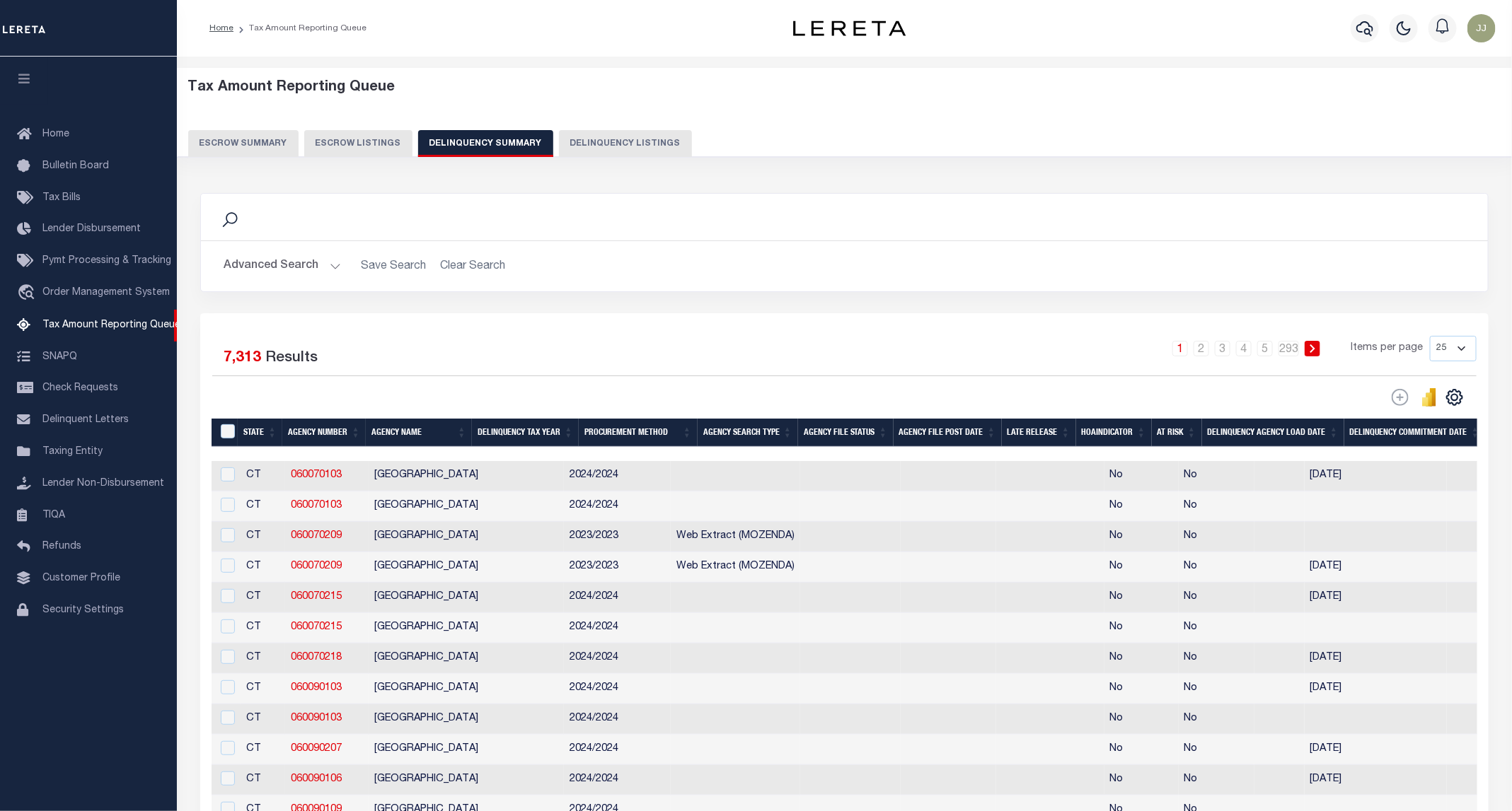
click at [602, 143] on button "Delinquency Listings" at bounding box center [625, 143] width 133 height 27
select select "100"
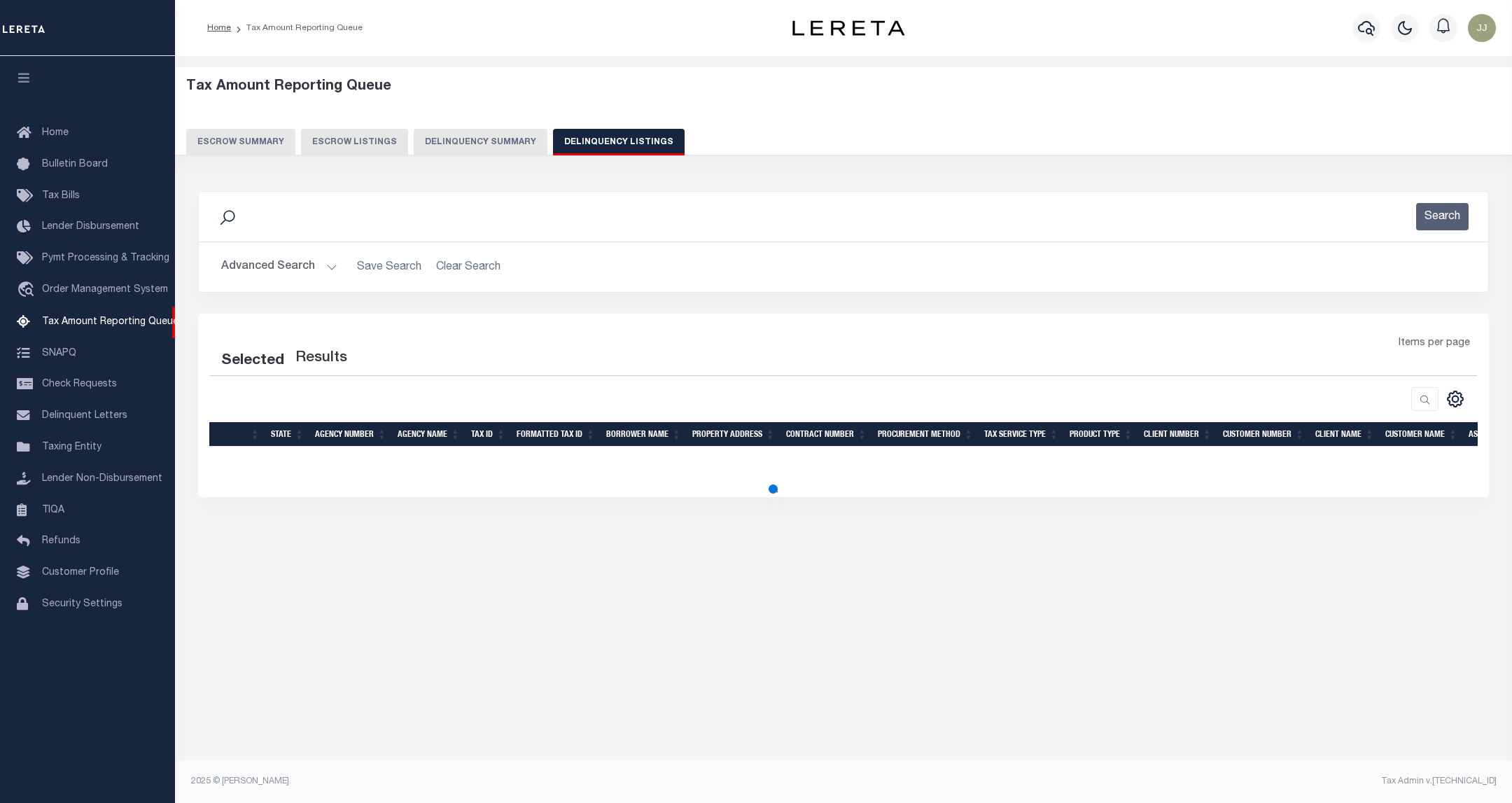
select select "100"
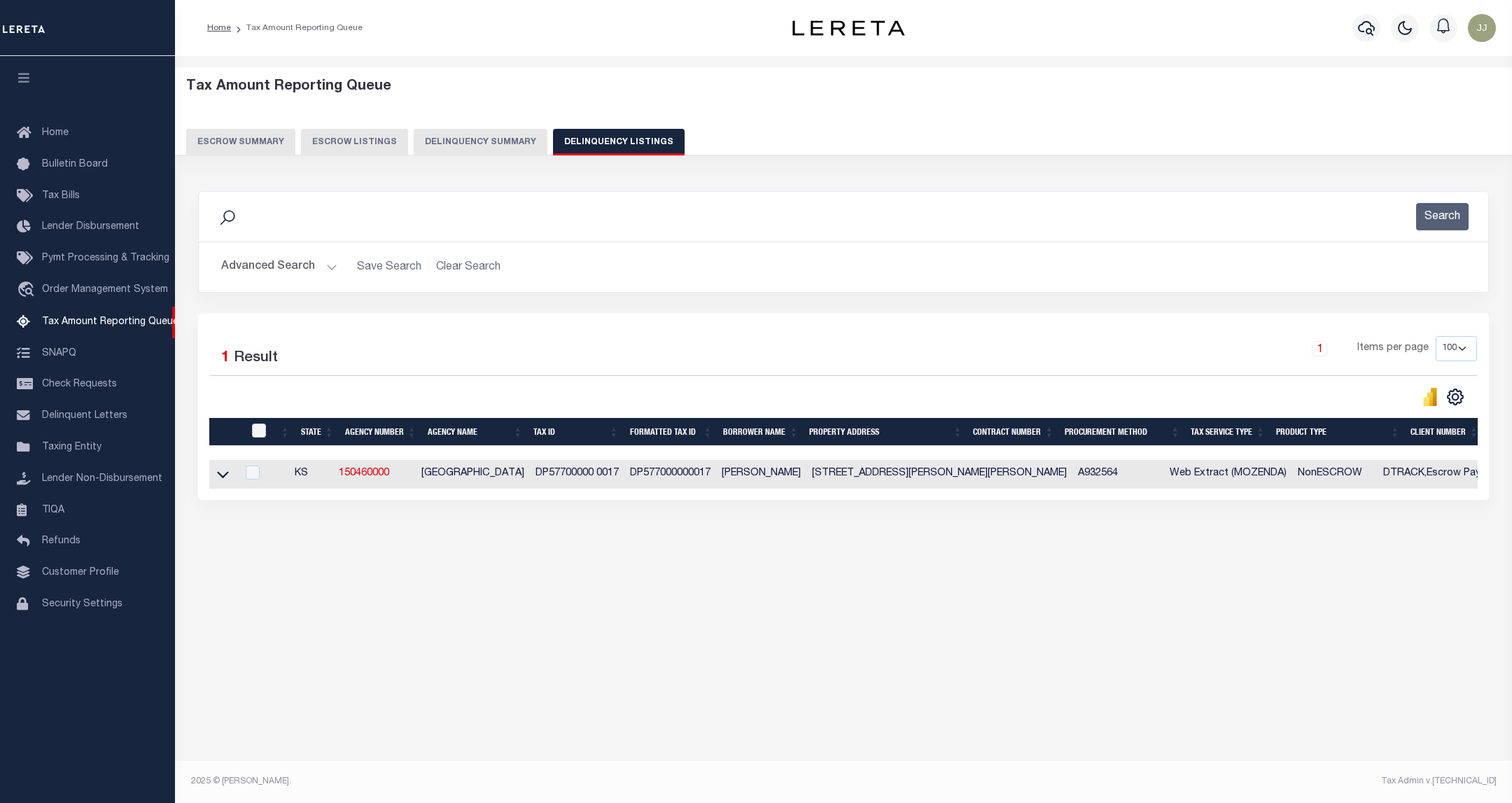
click at [306, 267] on button "Advanced Search" at bounding box center [279, 267] width 116 height 27
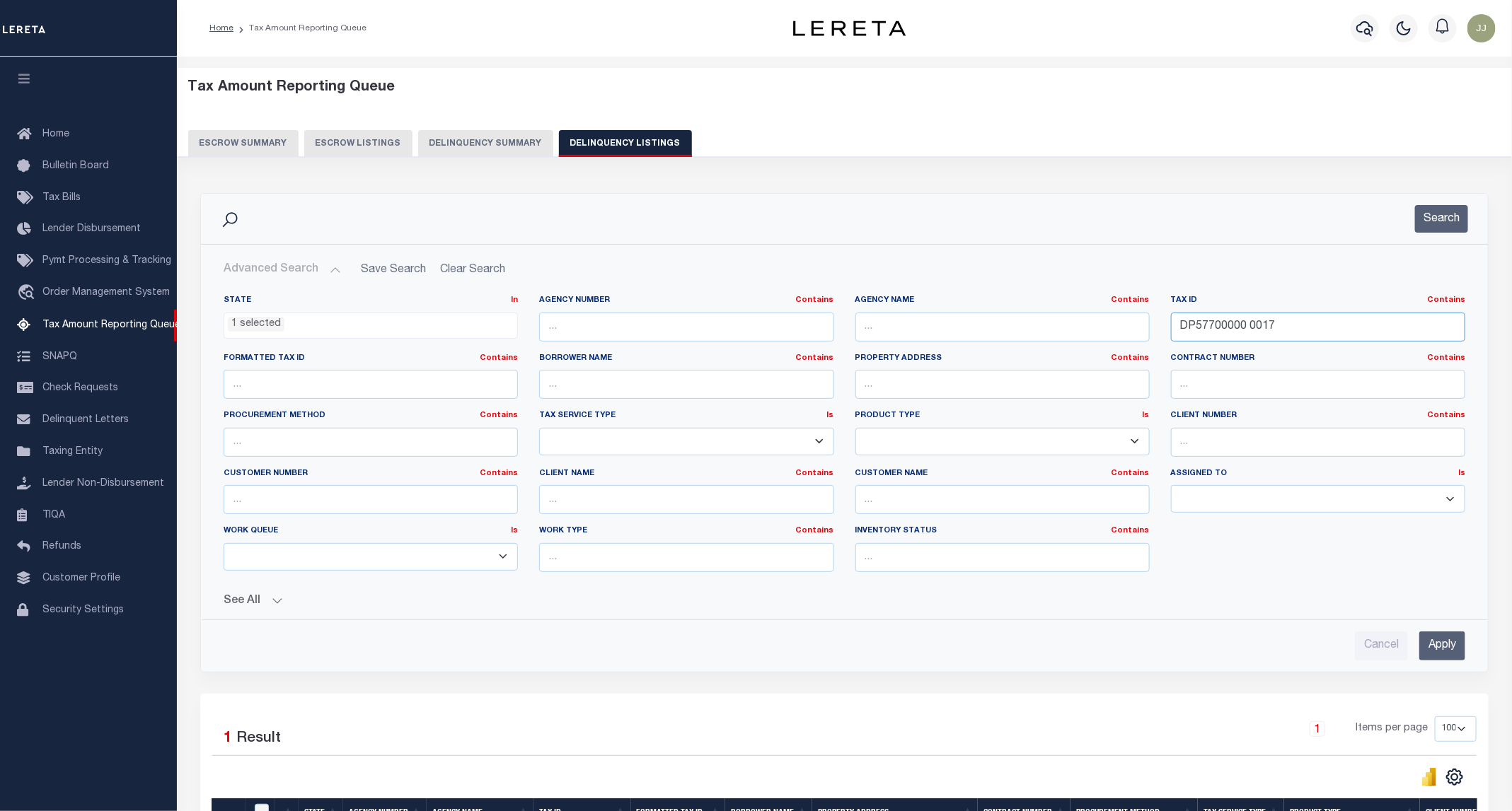
drag, startPoint x: 1306, startPoint y: 328, endPoint x: 1153, endPoint y: 333, distance: 153.1
click at [1153, 333] on div "State In In AK AL AR AZ CA CO CT DC DE FL GA GU HI IA ID IL IN KS KY LA MA MD M…" at bounding box center [844, 439] width 1263 height 288
paste input "73960000 0202"
drag, startPoint x: 1310, startPoint y: 327, endPoint x: 1170, endPoint y: 325, distance: 140.0
click at [1170, 325] on input "DP73960000 0202" at bounding box center [1318, 327] width 294 height 29
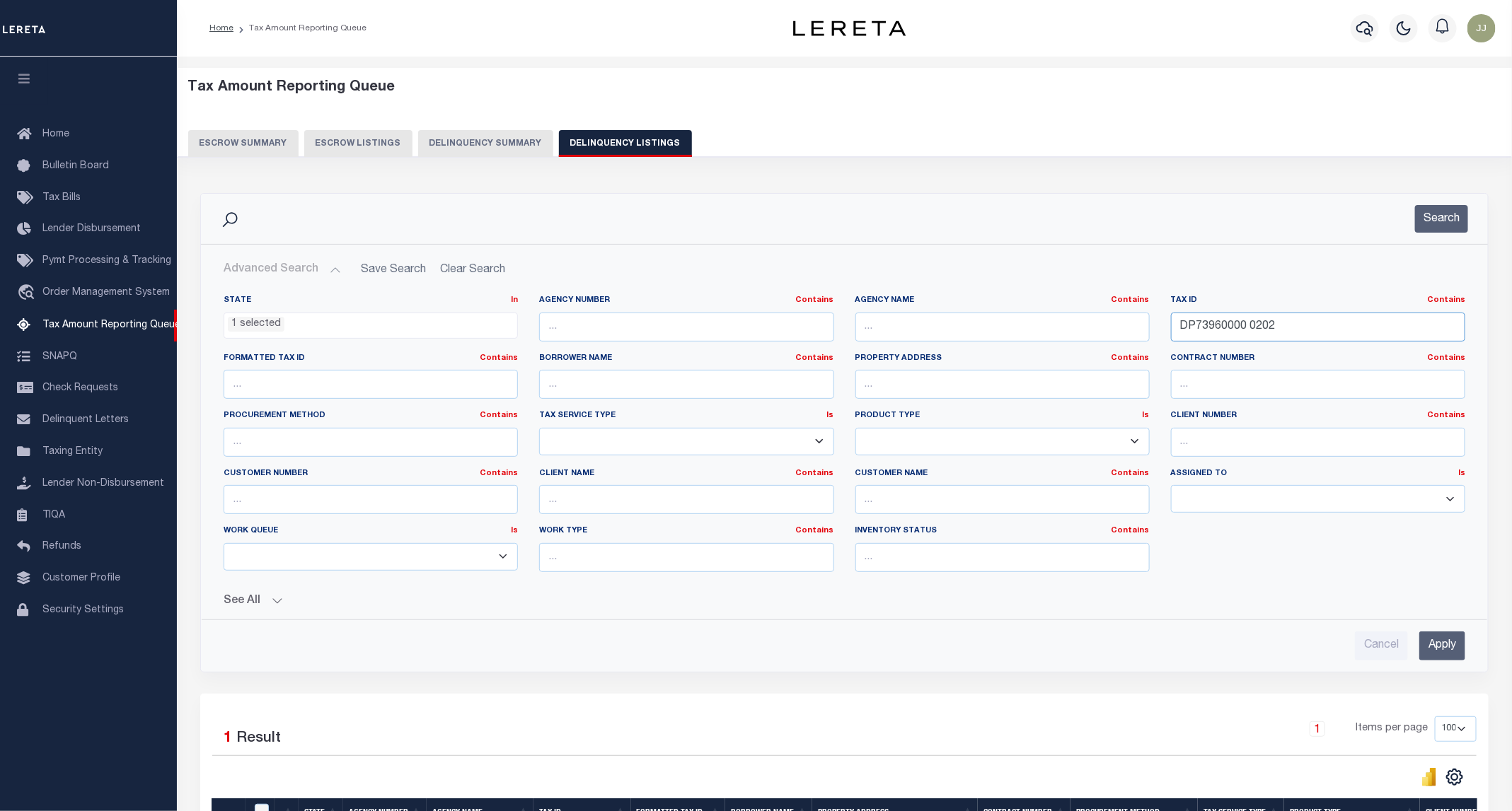
paste input "text"
type input "DP73960000 0202"
click at [1452, 215] on button "Search" at bounding box center [1441, 219] width 53 height 28
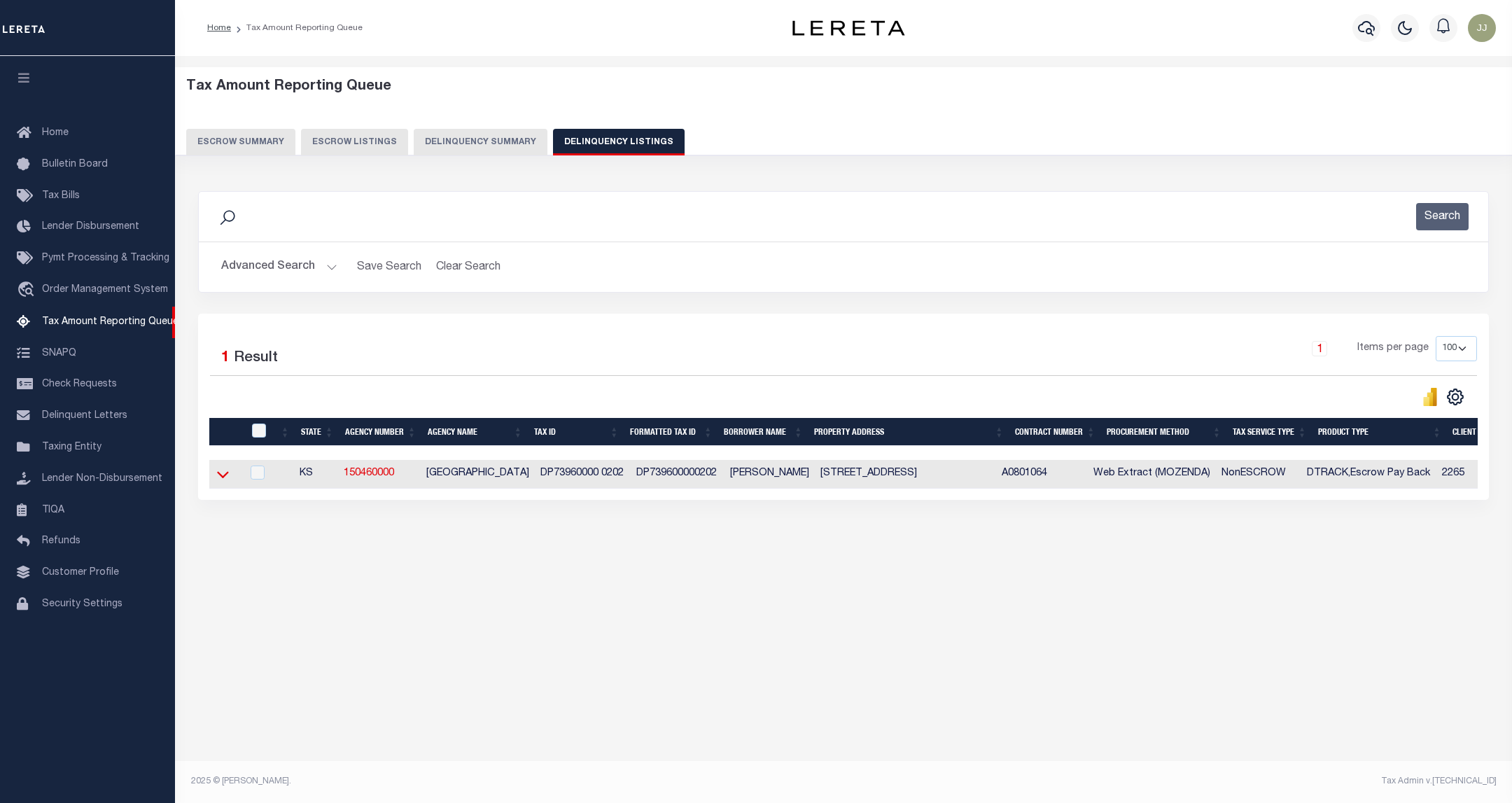
click at [223, 481] on icon at bounding box center [223, 474] width 12 height 14
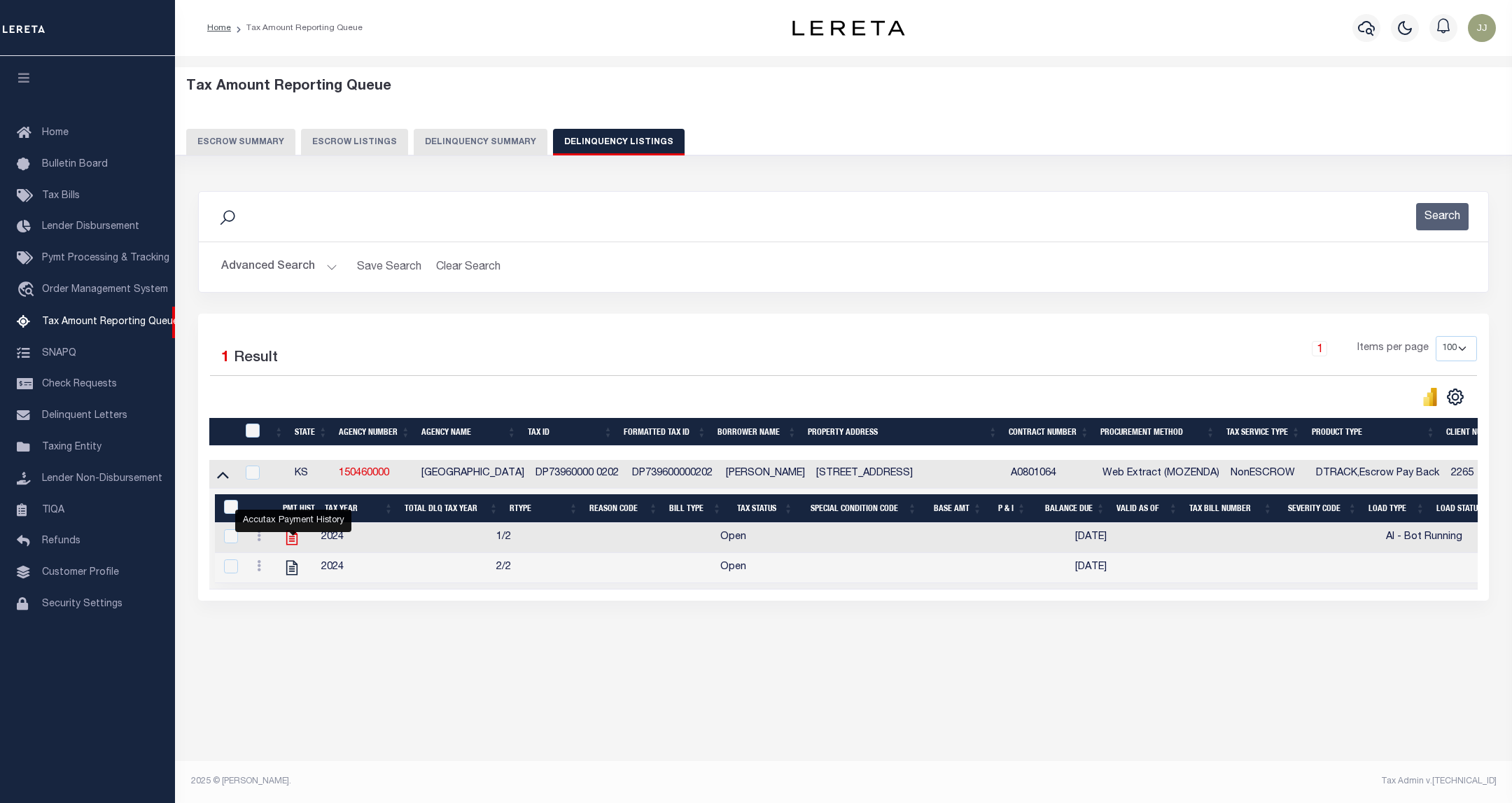
click at [292, 544] on icon "" at bounding box center [292, 538] width 12 height 14
checkbox input "true"
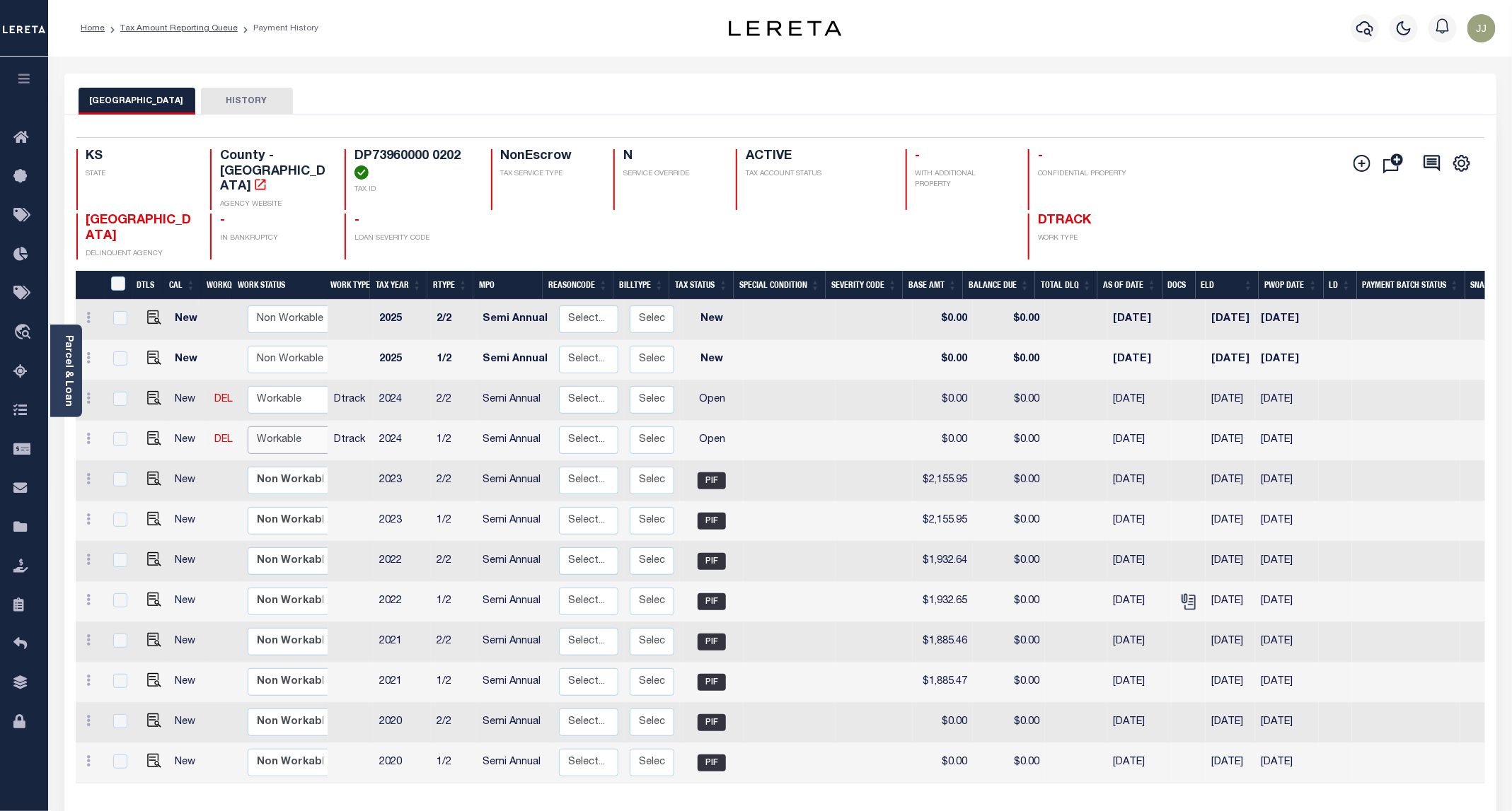
click at [302, 427] on select "Non Workable Workable" at bounding box center [290, 440] width 85 height 28
checkbox input "true"
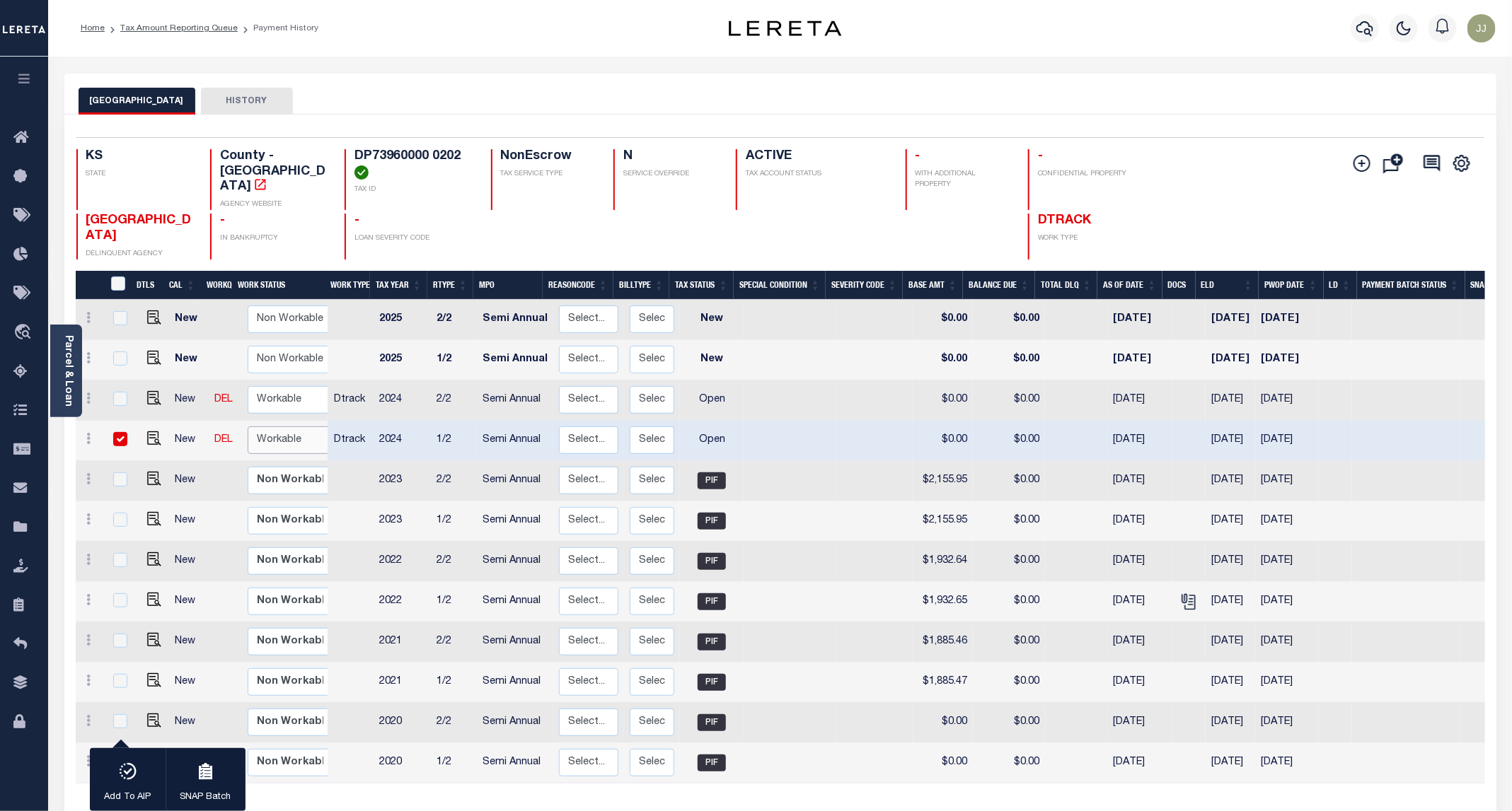
select select "true"
click at [248, 427] on select "Non Workable Workable" at bounding box center [290, 440] width 85 height 28
checkbox input "false"
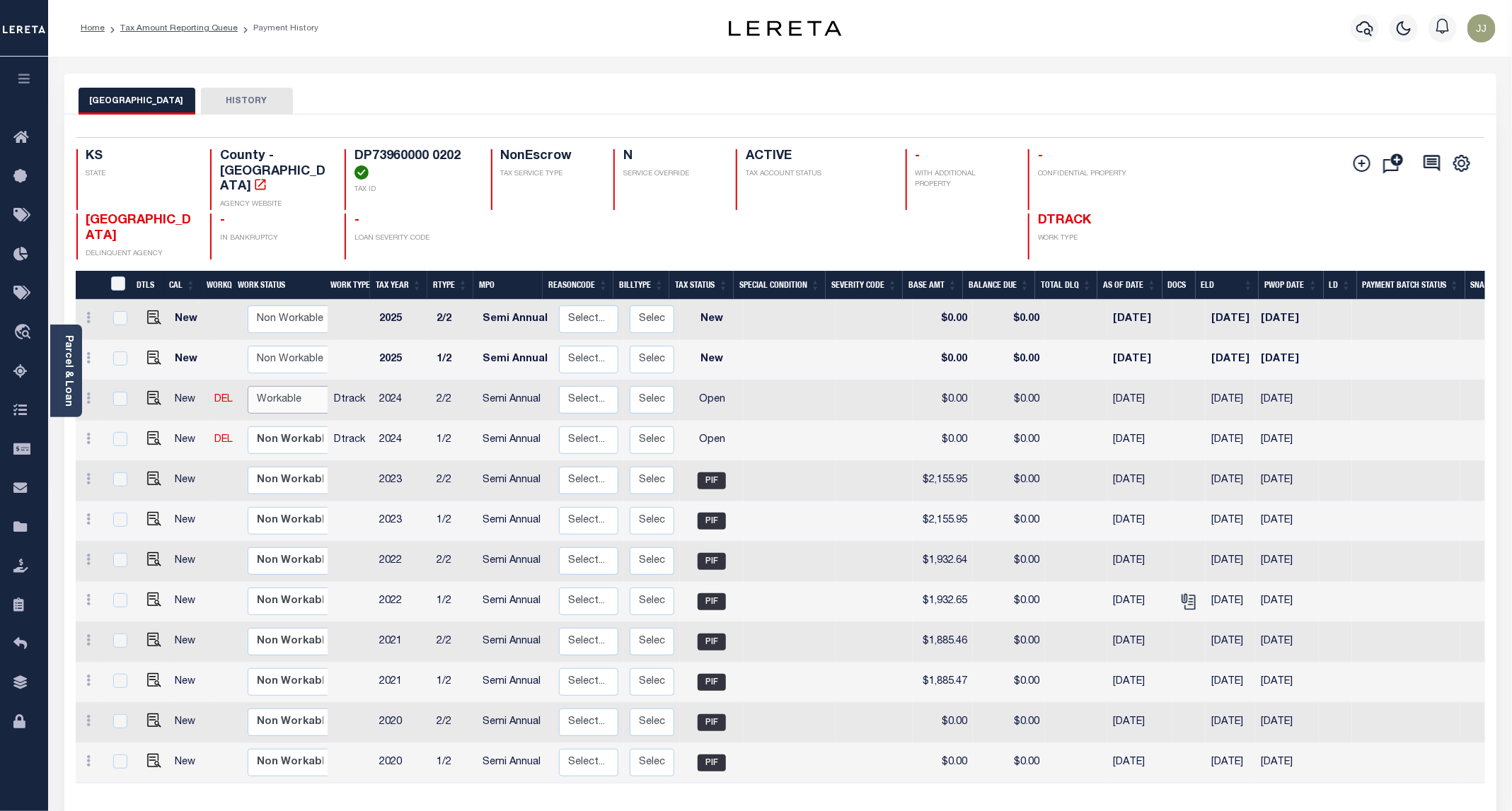
click at [293, 386] on select "Non Workable Workable" at bounding box center [290, 400] width 85 height 28
checkbox input "true"
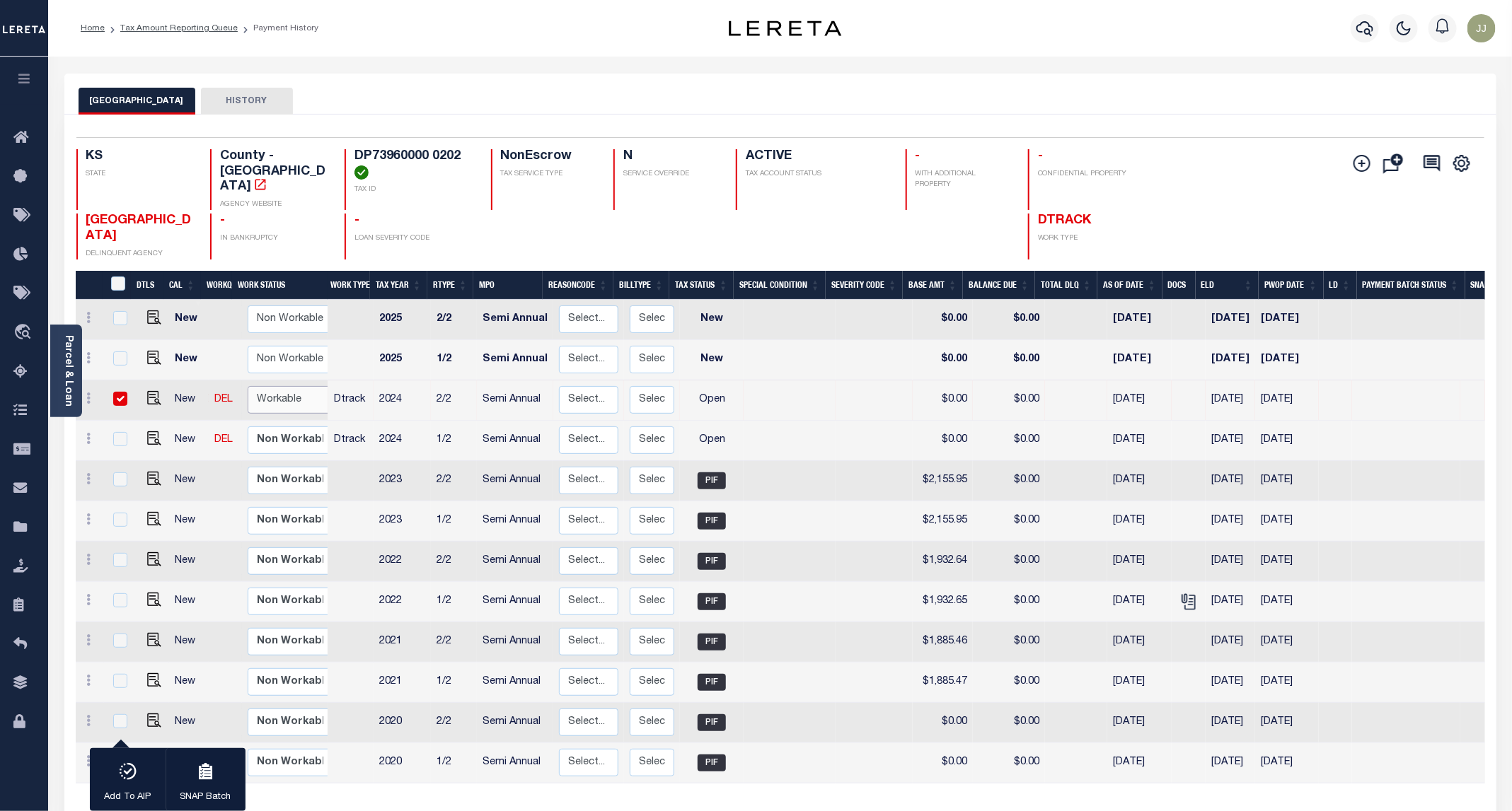
select select "true"
click at [248, 386] on select "Non Workable Workable" at bounding box center [290, 400] width 85 height 28
checkbox input "false"
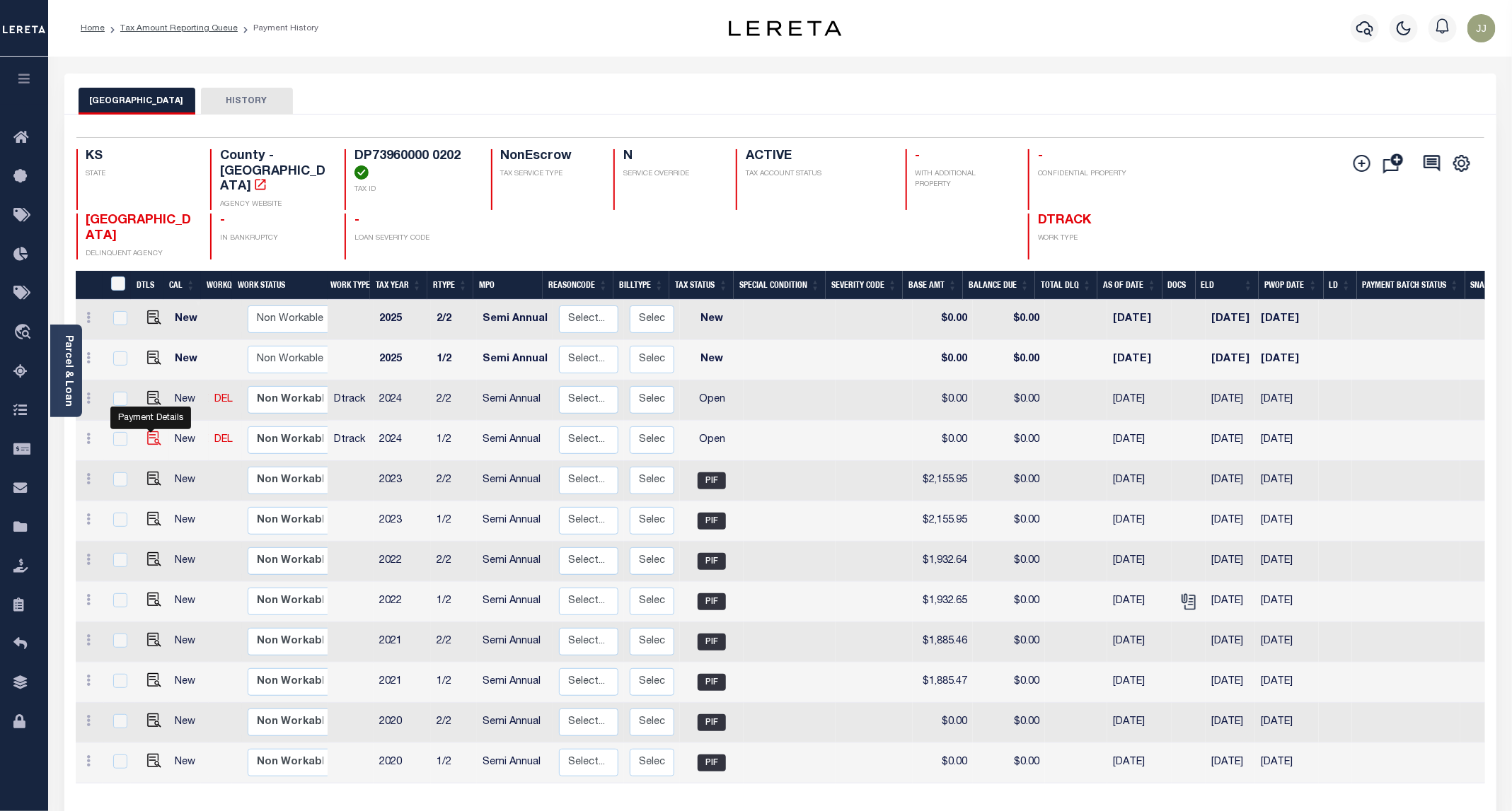
click at [151, 431] on img "" at bounding box center [154, 438] width 14 height 14
checkbox input "true"
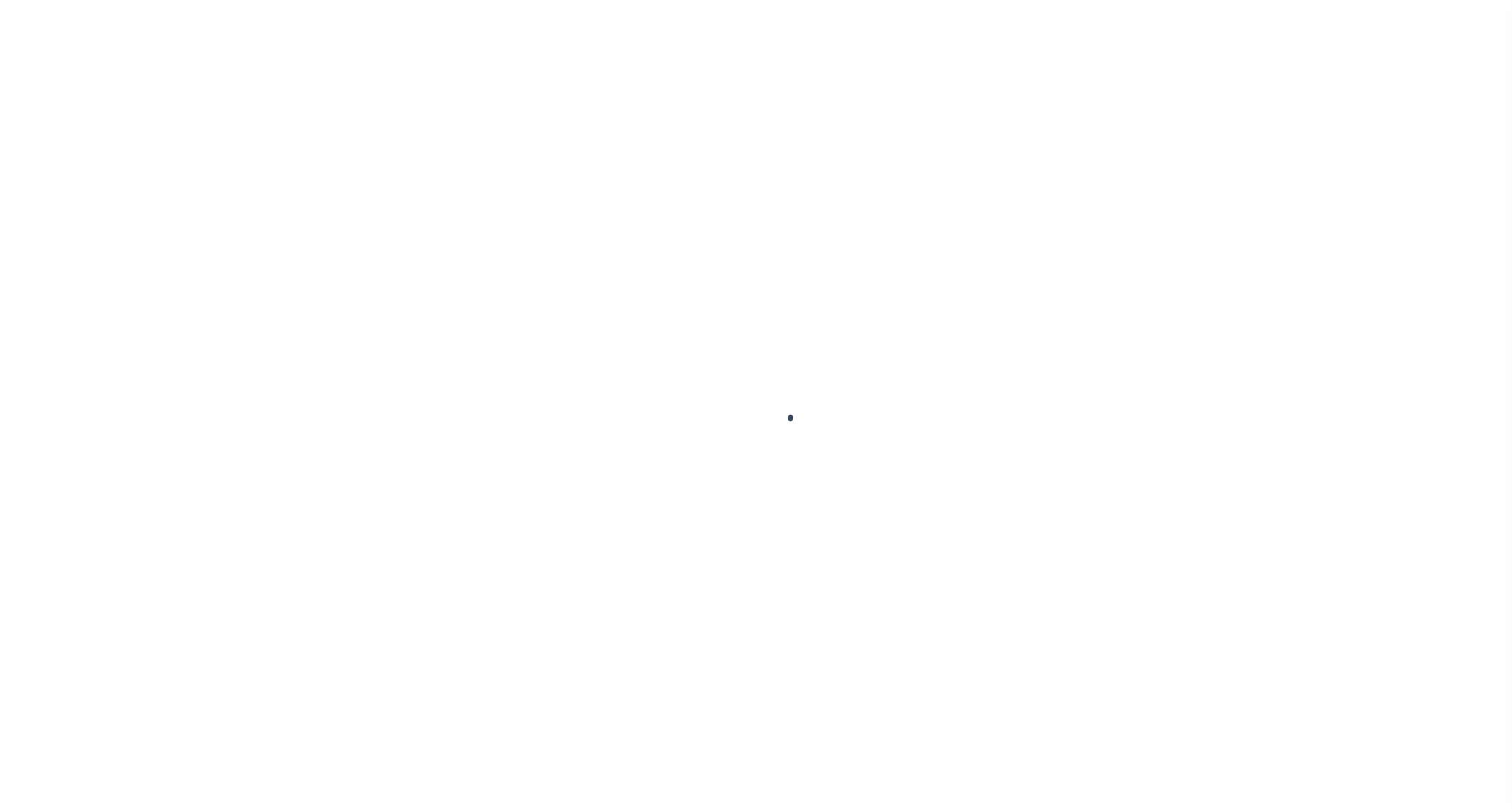
select select "OP2"
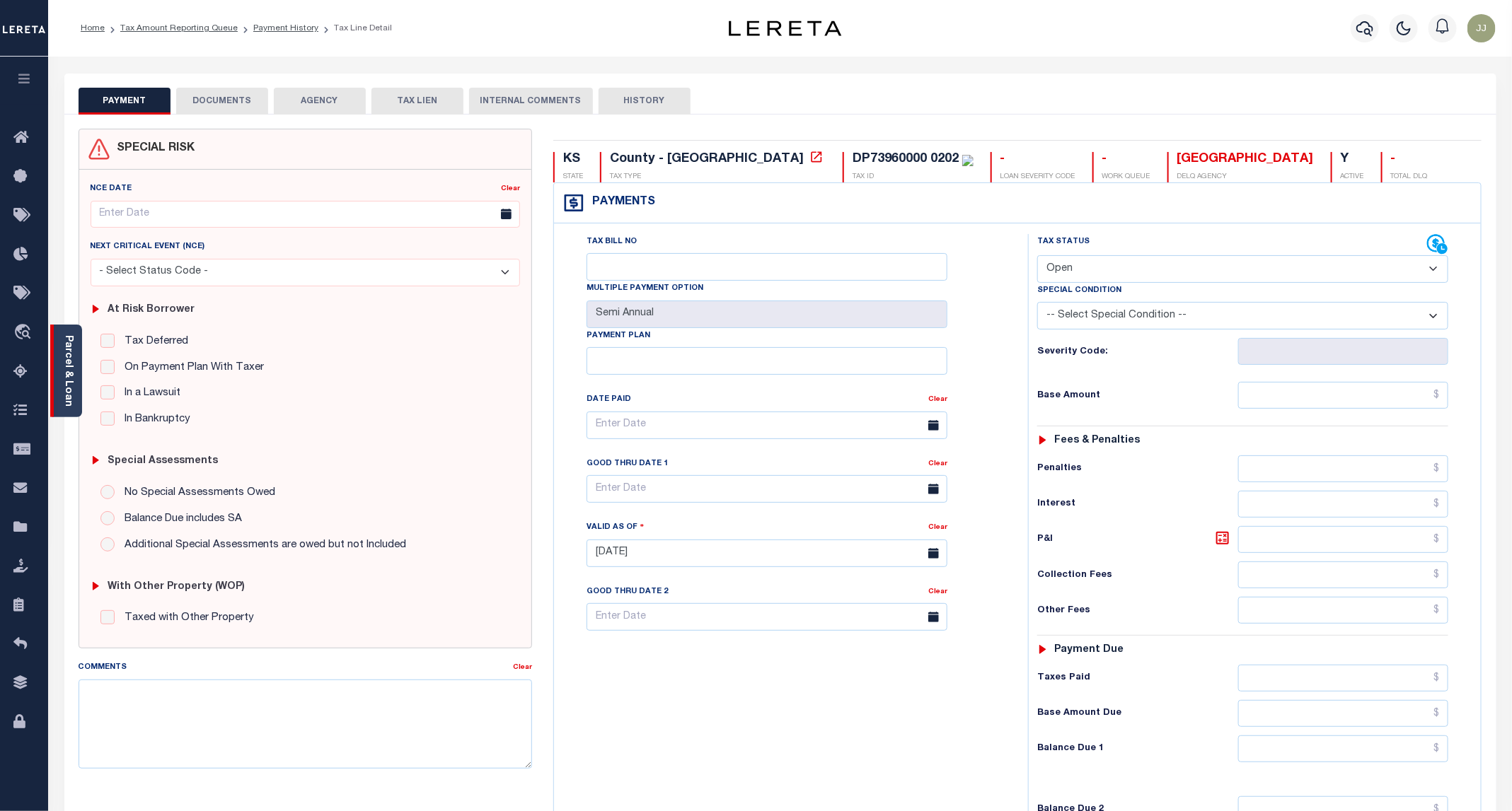
click at [70, 381] on link "Parcel & Loan" at bounding box center [68, 371] width 10 height 71
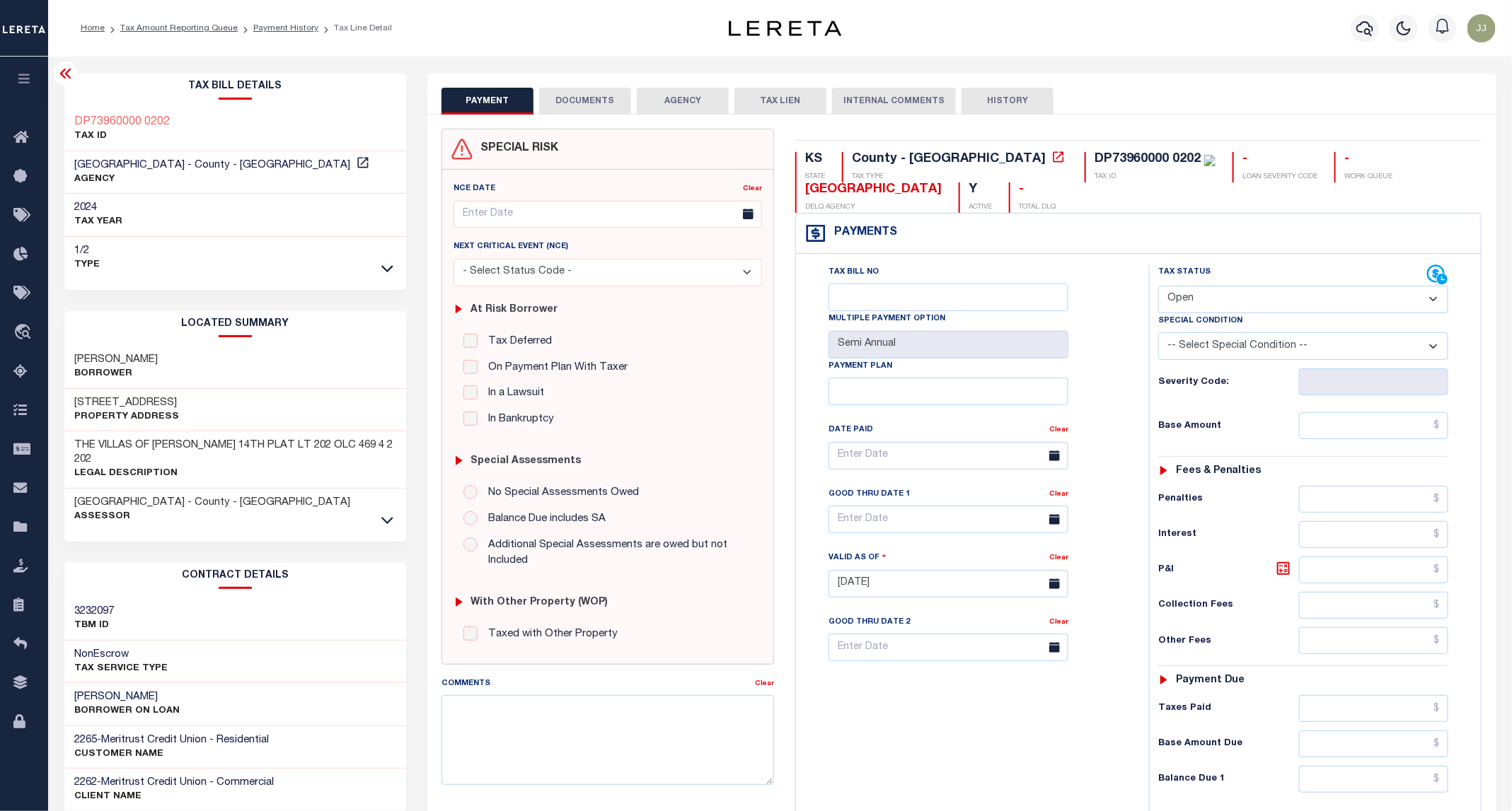
click at [595, 100] on button "DOCUMENTS" at bounding box center [585, 100] width 92 height 27
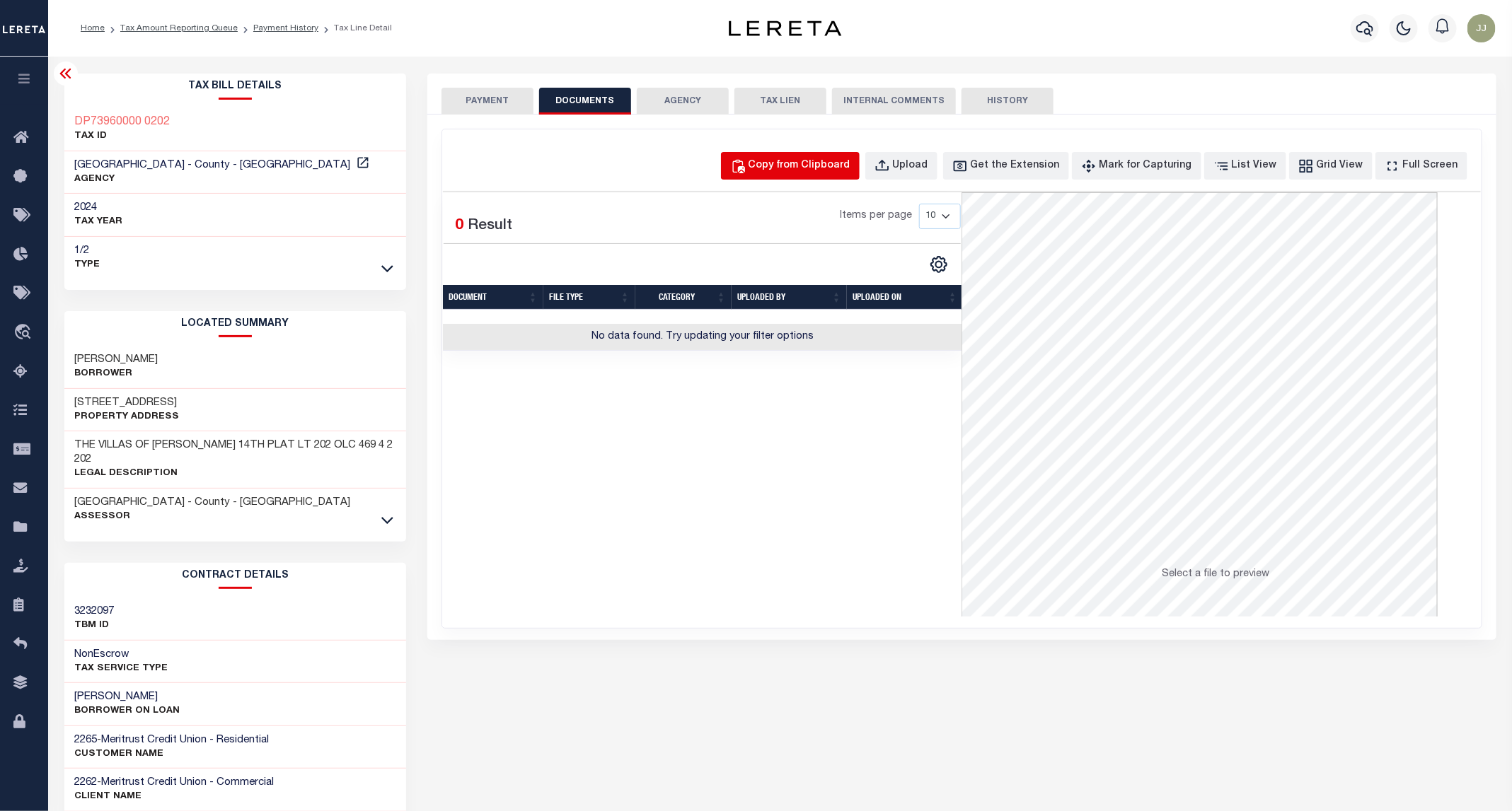
click at [800, 170] on div "Copy from Clipboard" at bounding box center [800, 166] width 102 height 15
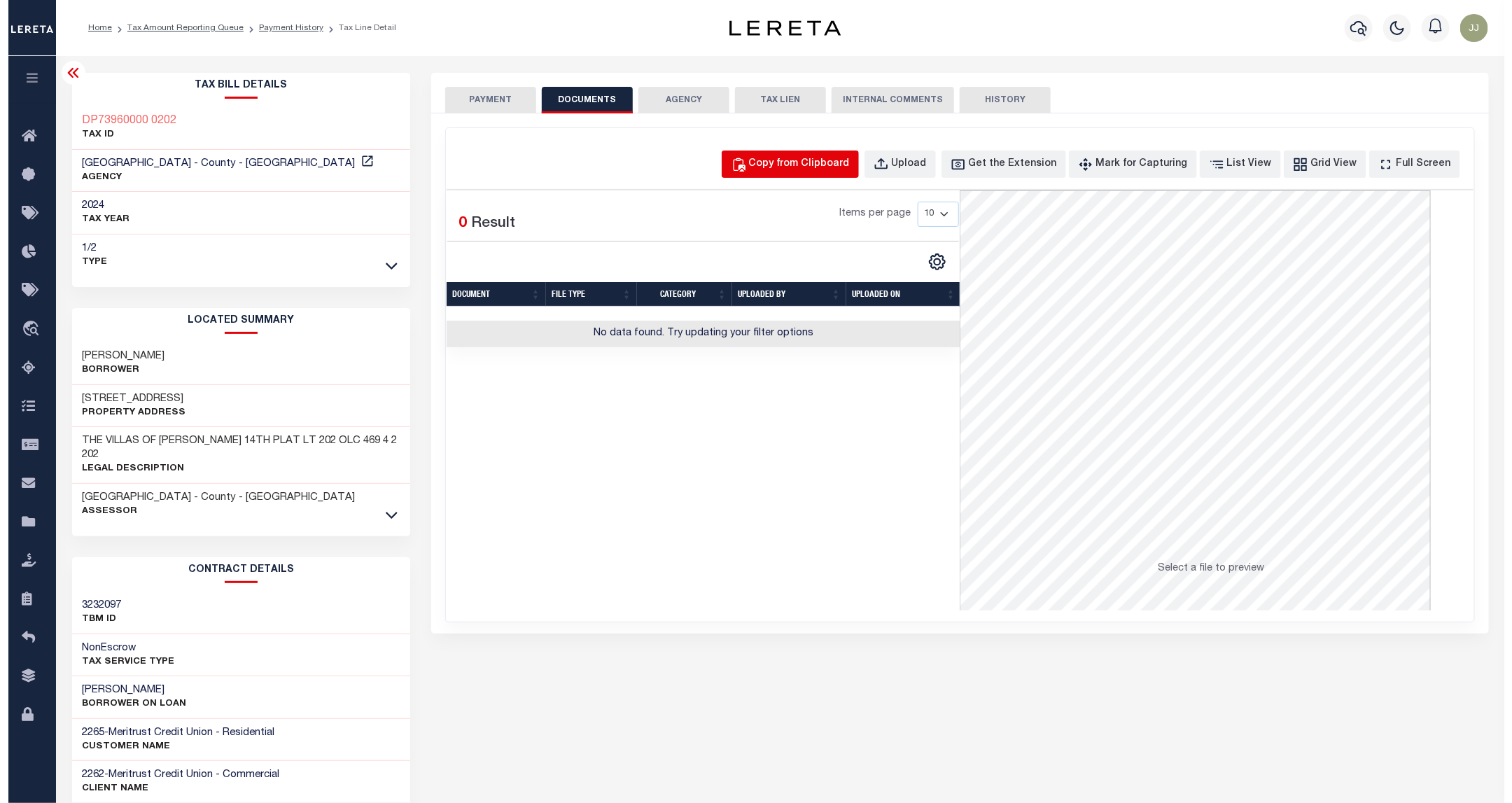
select select "POP"
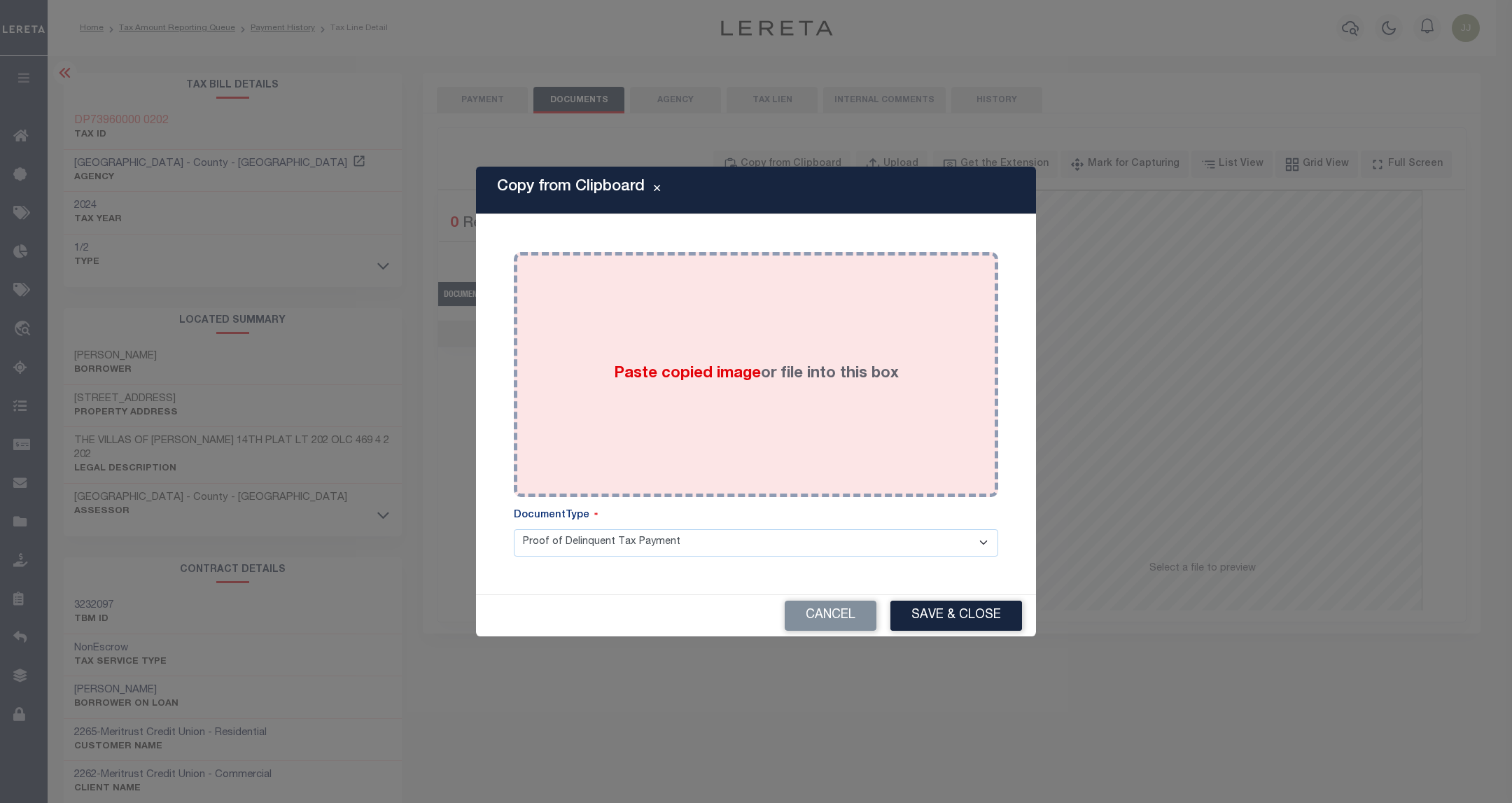
click at [697, 352] on div "Paste copied image or file into this box" at bounding box center [755, 374] width 463 height 224
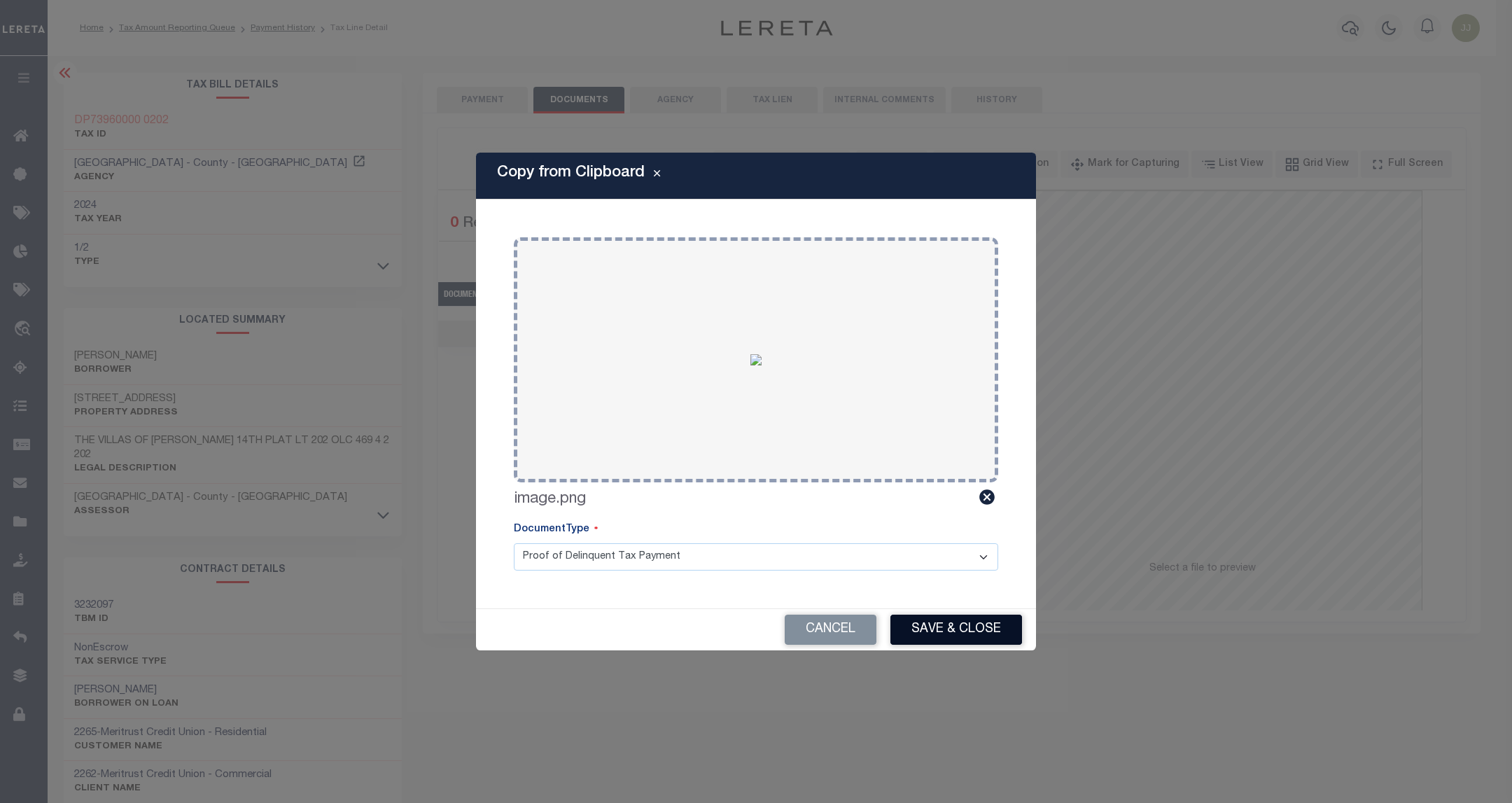
click at [968, 637] on button "Save & Close" at bounding box center [956, 630] width 132 height 30
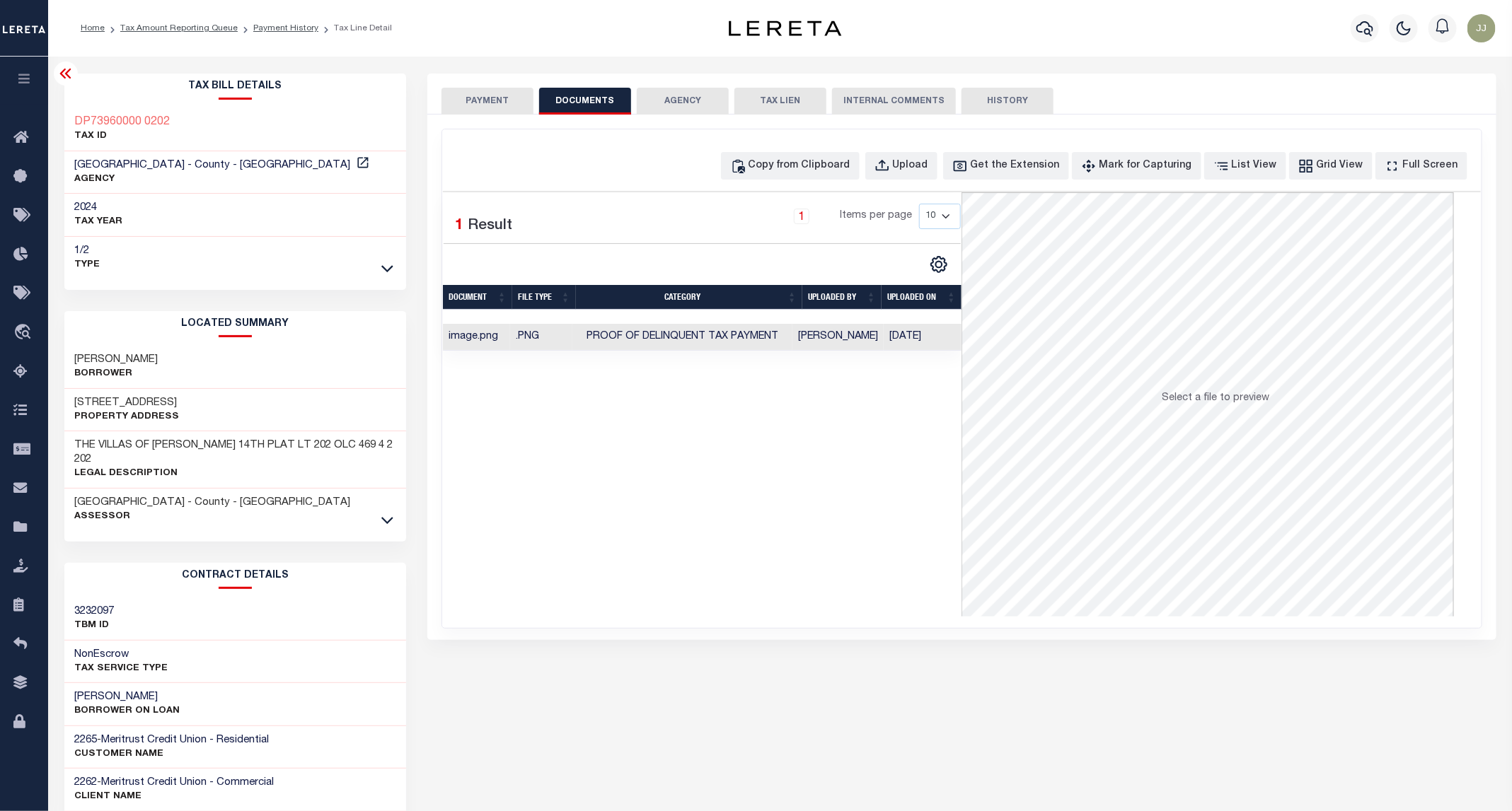
click at [484, 107] on button "PAYMENT" at bounding box center [487, 100] width 92 height 27
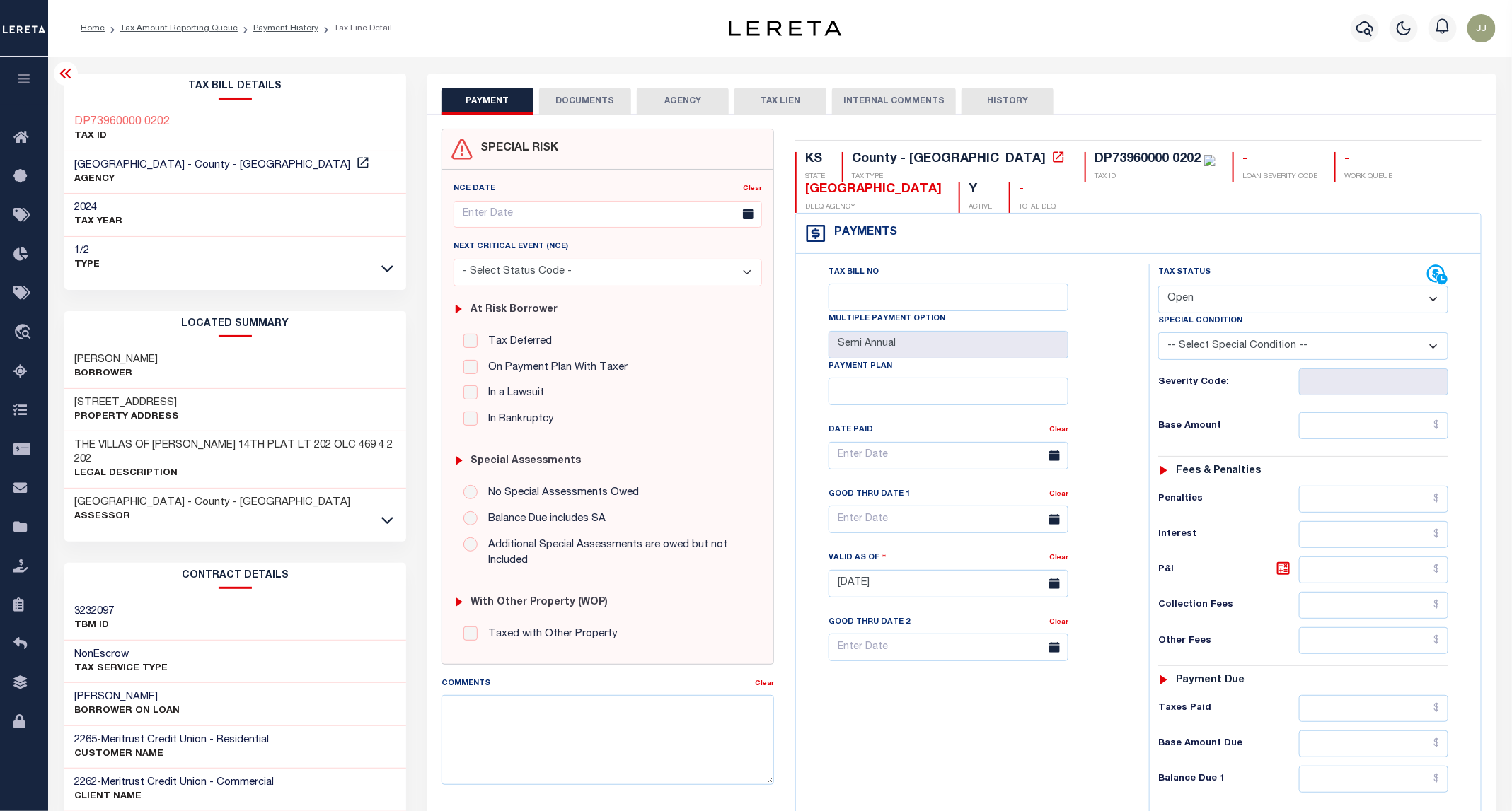
click at [1227, 300] on select "- Select Status Code - Open Due/Unpaid Paid Incomplete No Tax Due Internal Refu…" at bounding box center [1303, 299] width 290 height 28
select select "INC"
click at [1159, 287] on select "- Select Status Code - Open Due/Unpaid Paid Incomplete No Tax Due Internal Refu…" at bounding box center [1303, 299] width 290 height 28
type input "[DATE]"
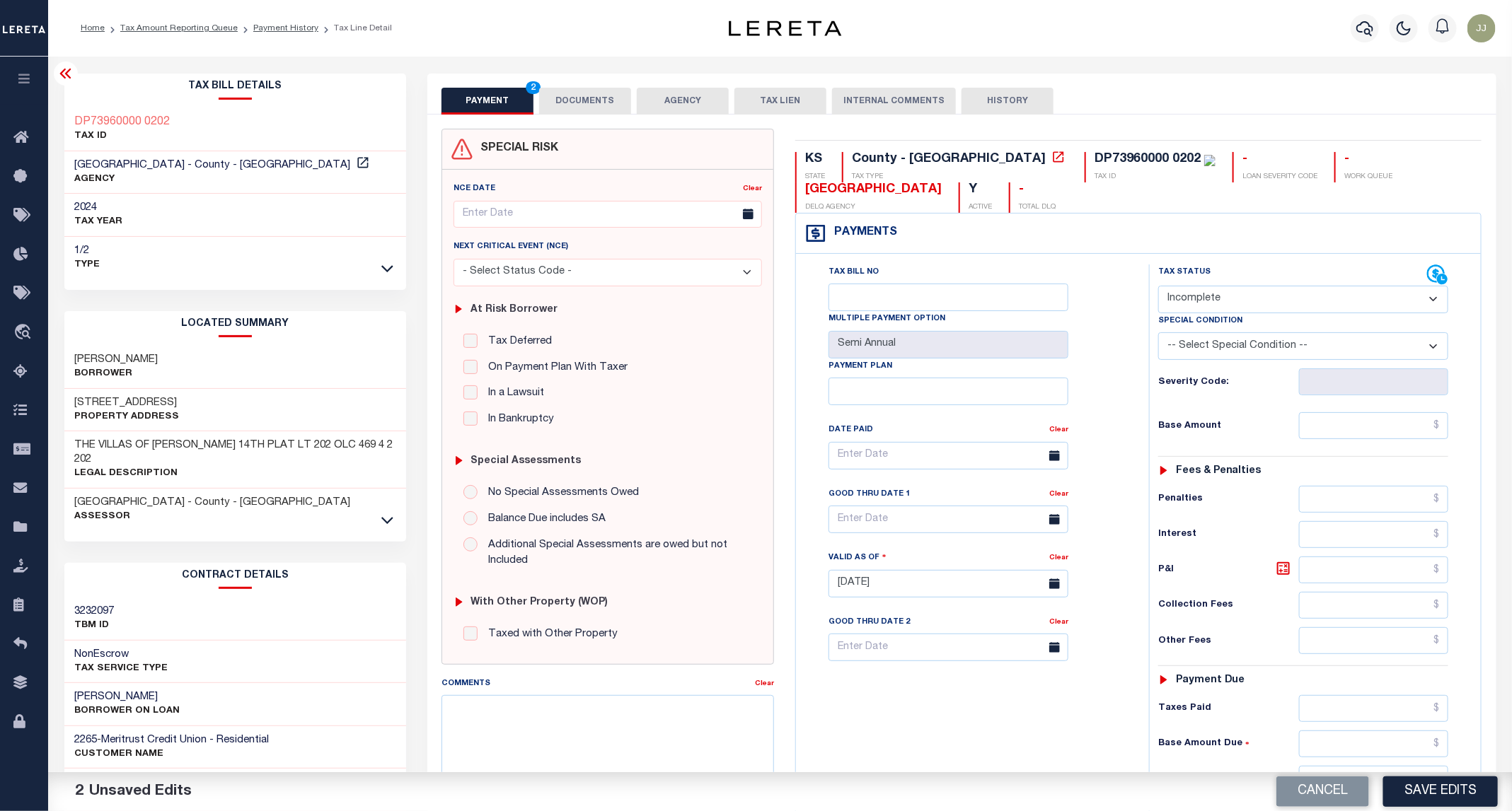
click at [1181, 310] on select "- Select Status Code - Open Due/Unpaid Paid Incomplete No Tax Due Internal Refu…" at bounding box center [1303, 299] width 290 height 28
select select "PYD"
click at [1159, 287] on select "- Select Status Code - Open Due/Unpaid Paid Incomplete No Tax Due Internal Refu…" at bounding box center [1303, 299] width 290 height 28
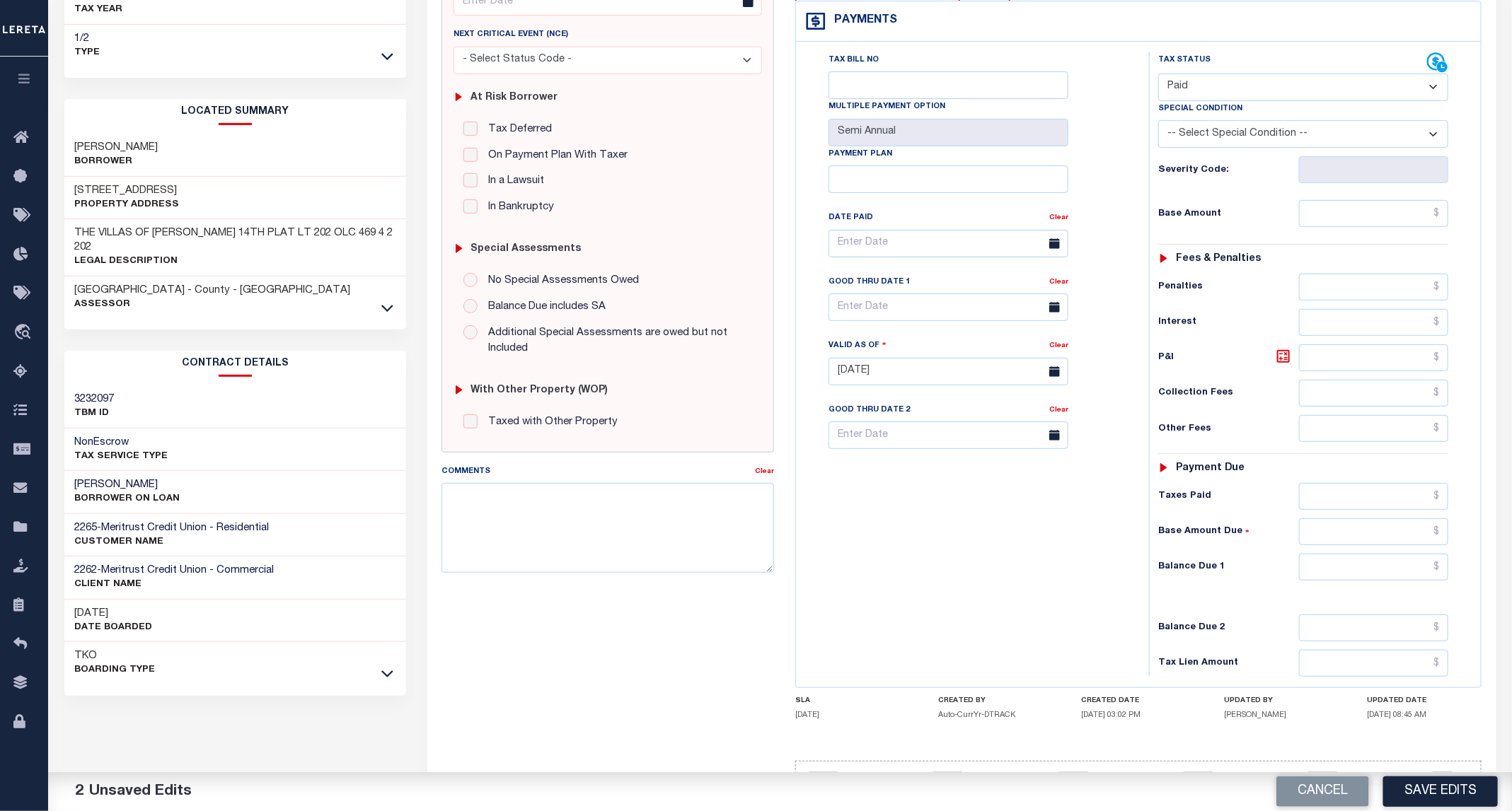
click at [1334, 202] on div "Tax Status Status - Select Status Code -" at bounding box center [1307, 365] width 318 height 625
click at [1333, 213] on input "text" at bounding box center [1374, 213] width 150 height 27
type input "$0.00"
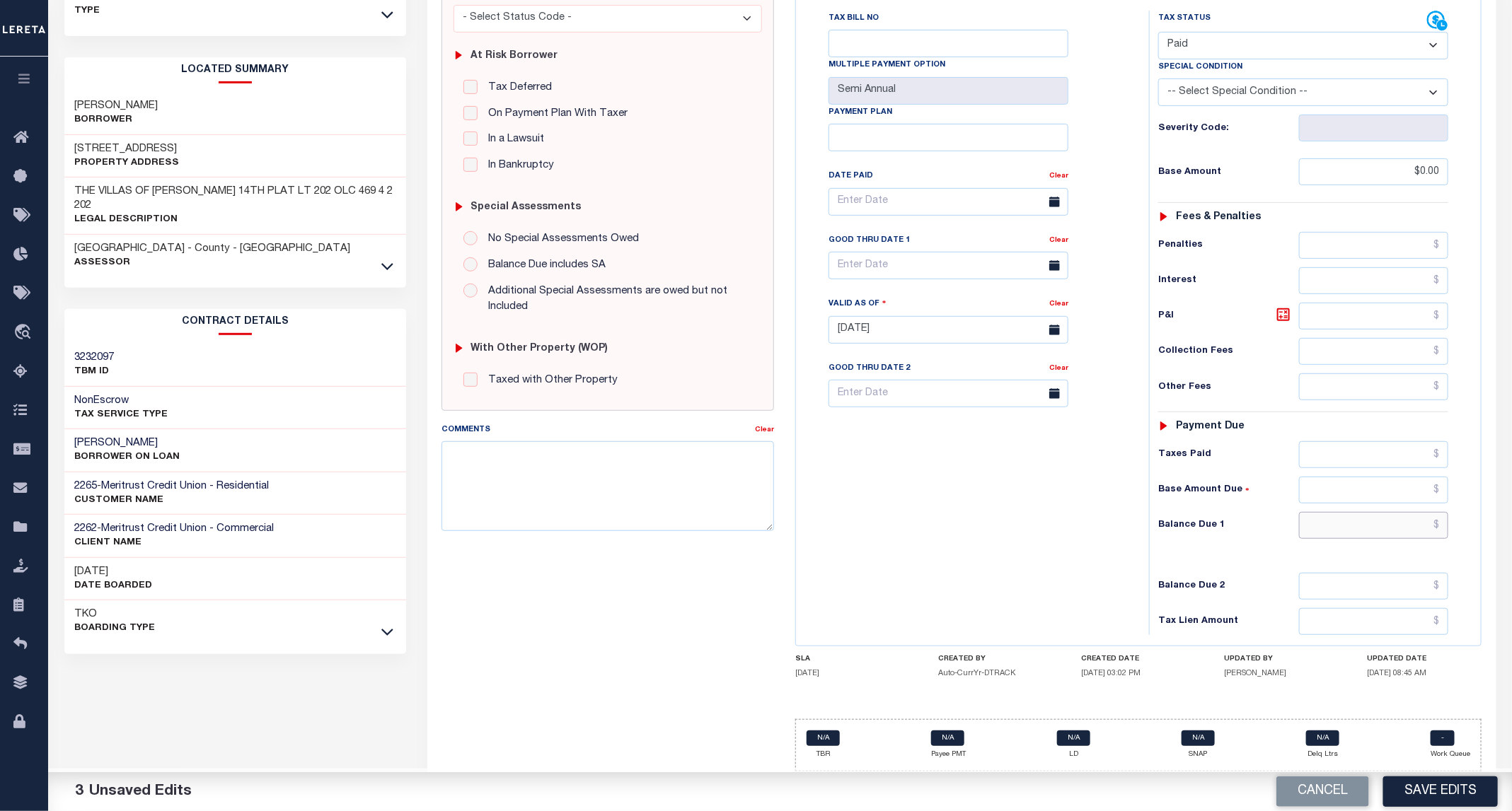
click at [1401, 514] on input "text" at bounding box center [1374, 525] width 150 height 27
type input "$0.00"
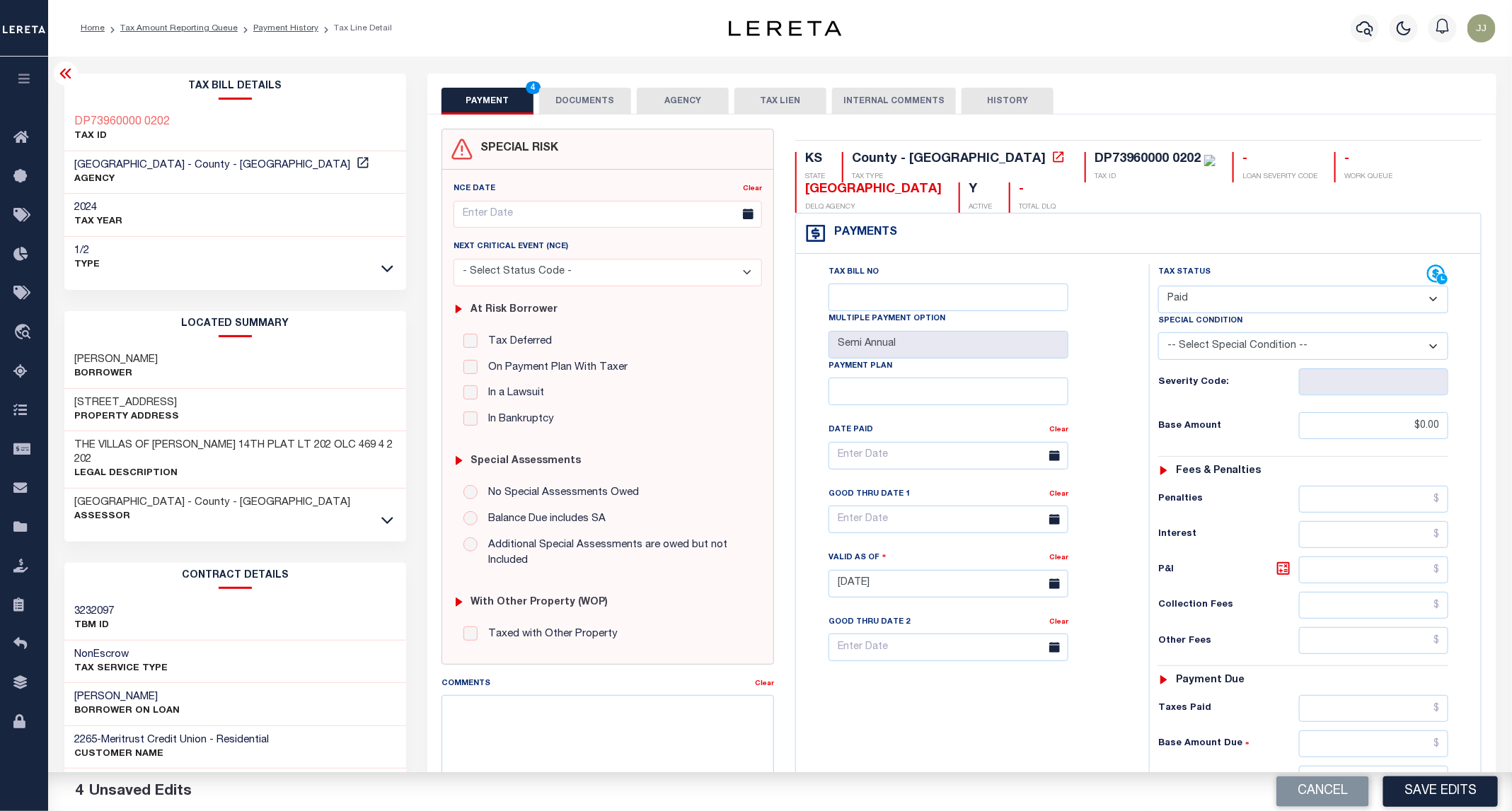
click at [603, 98] on button "DOCUMENTS" at bounding box center [585, 100] width 92 height 27
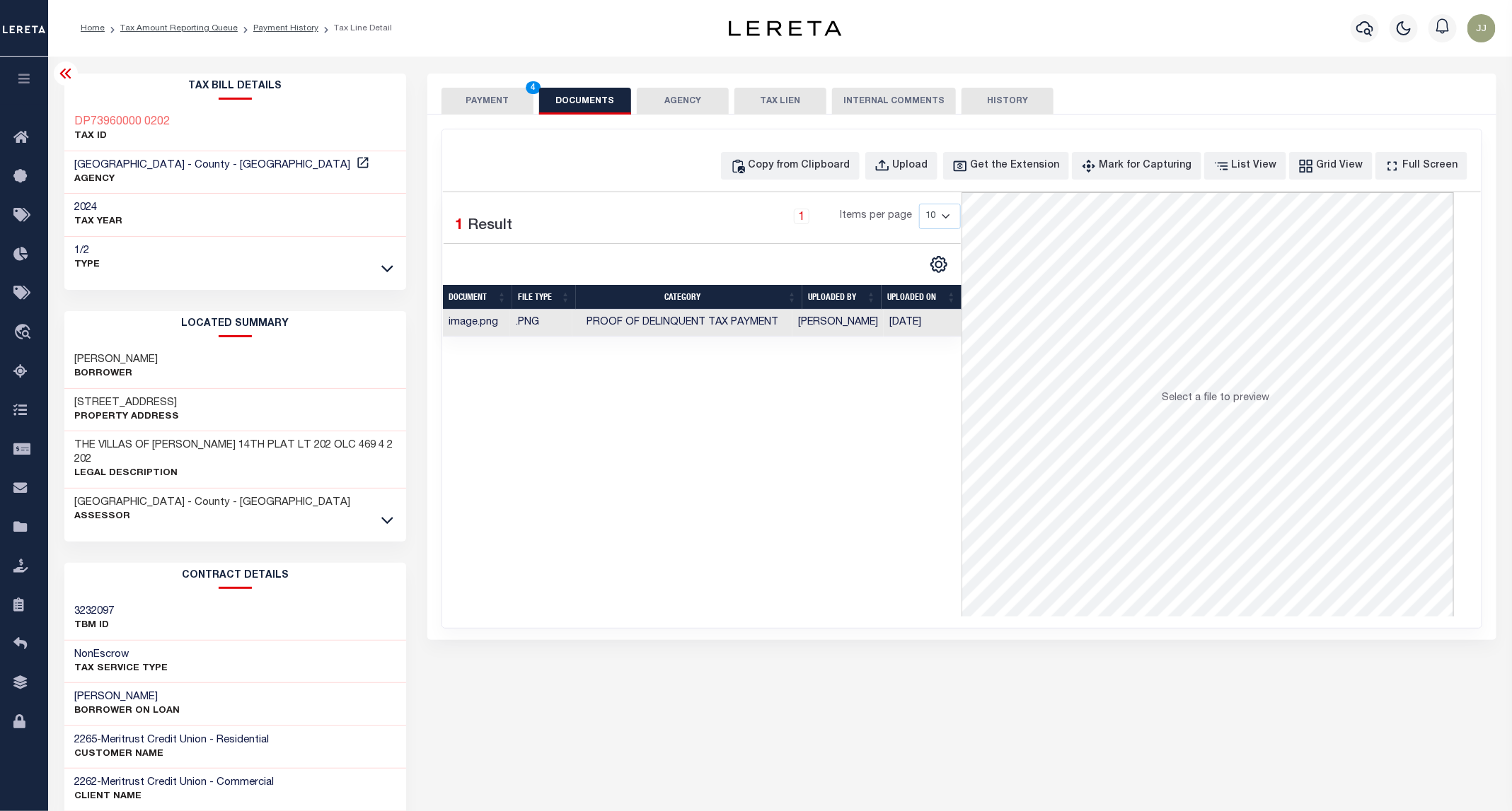
click at [491, 102] on button "PAYMENT 4" at bounding box center [487, 100] width 92 height 27
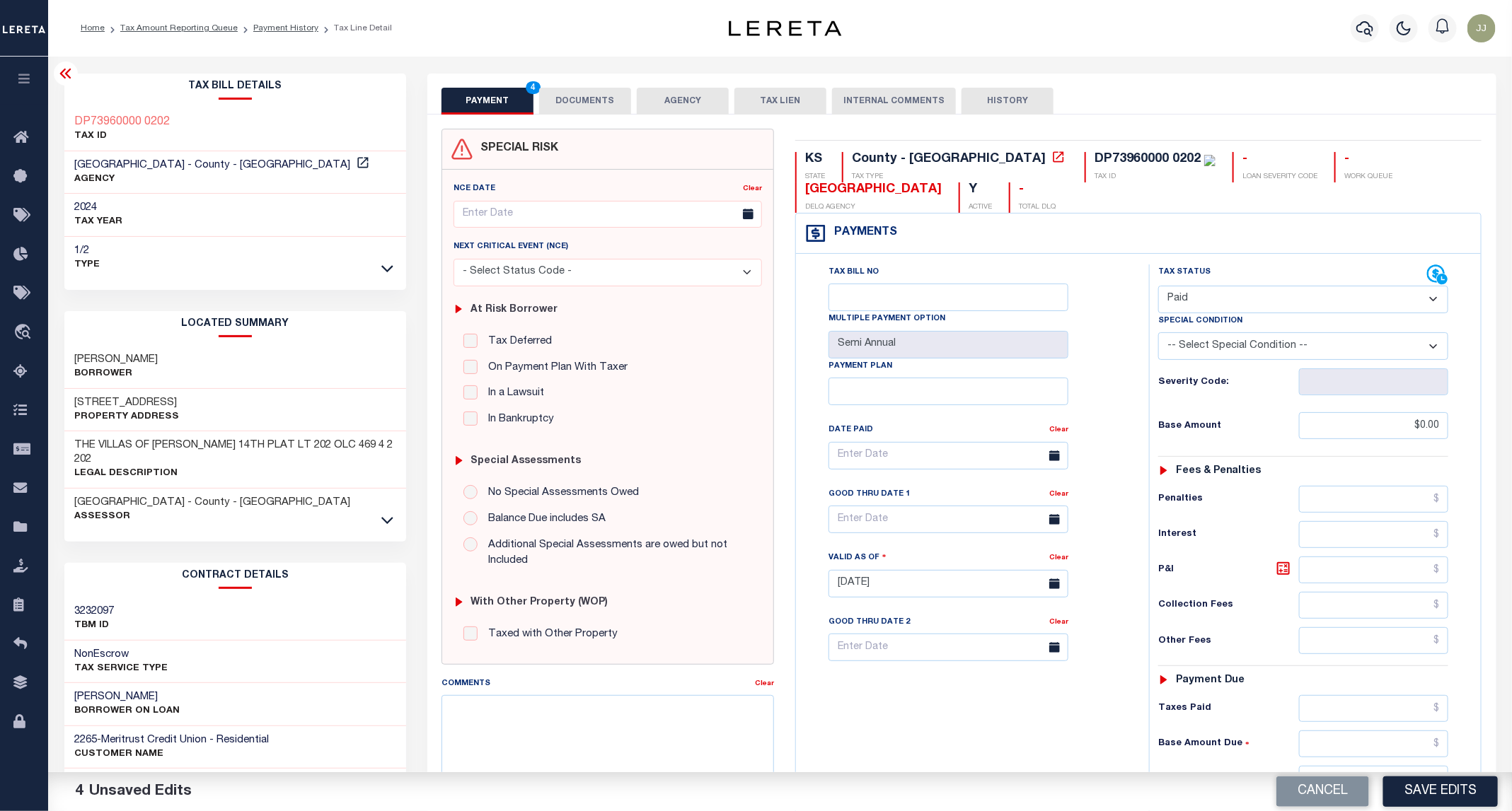
scroll to position [267, 0]
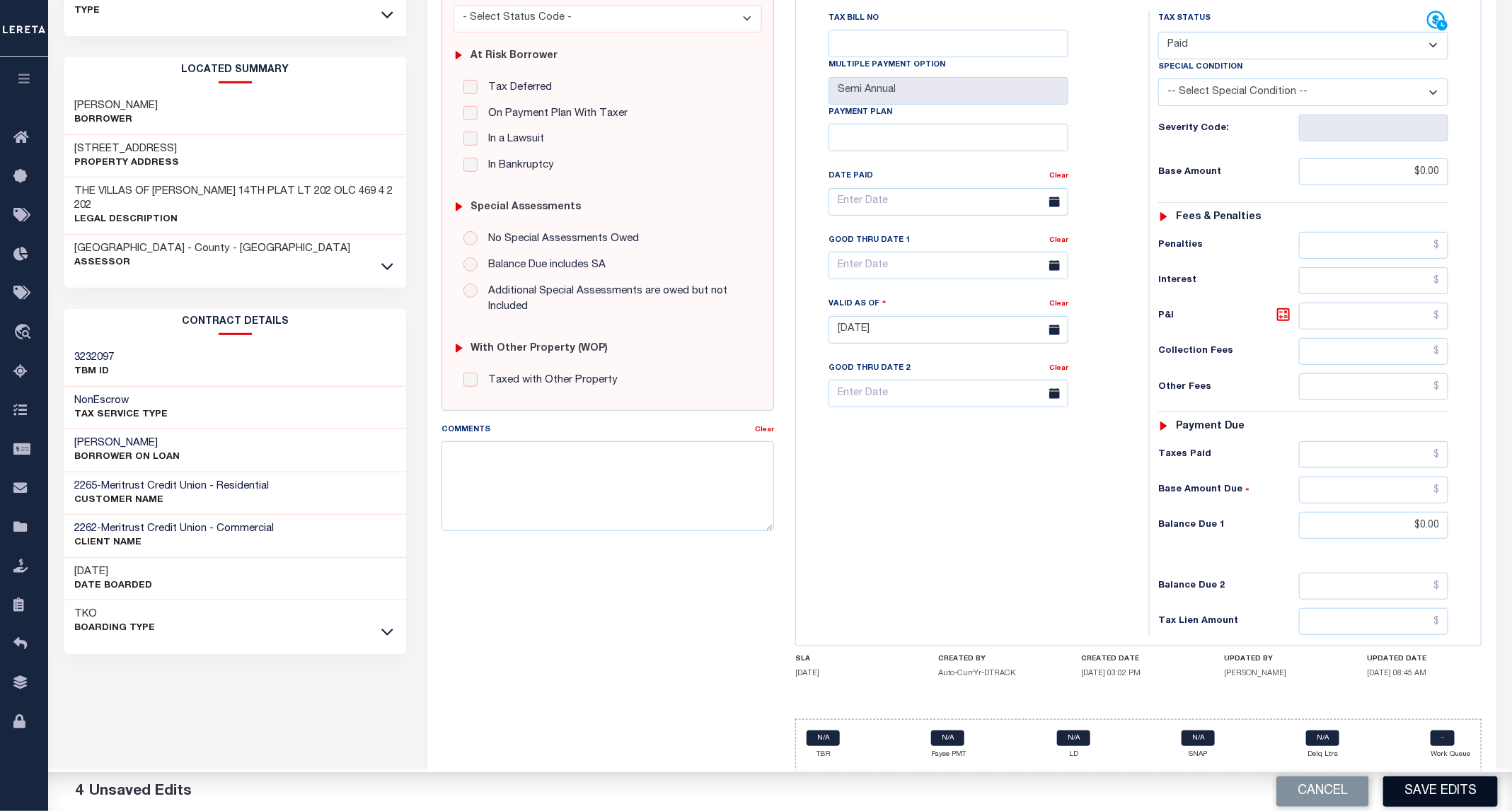
click at [1435, 799] on button "Save Edits" at bounding box center [1440, 791] width 114 height 31
checkbox input "false"
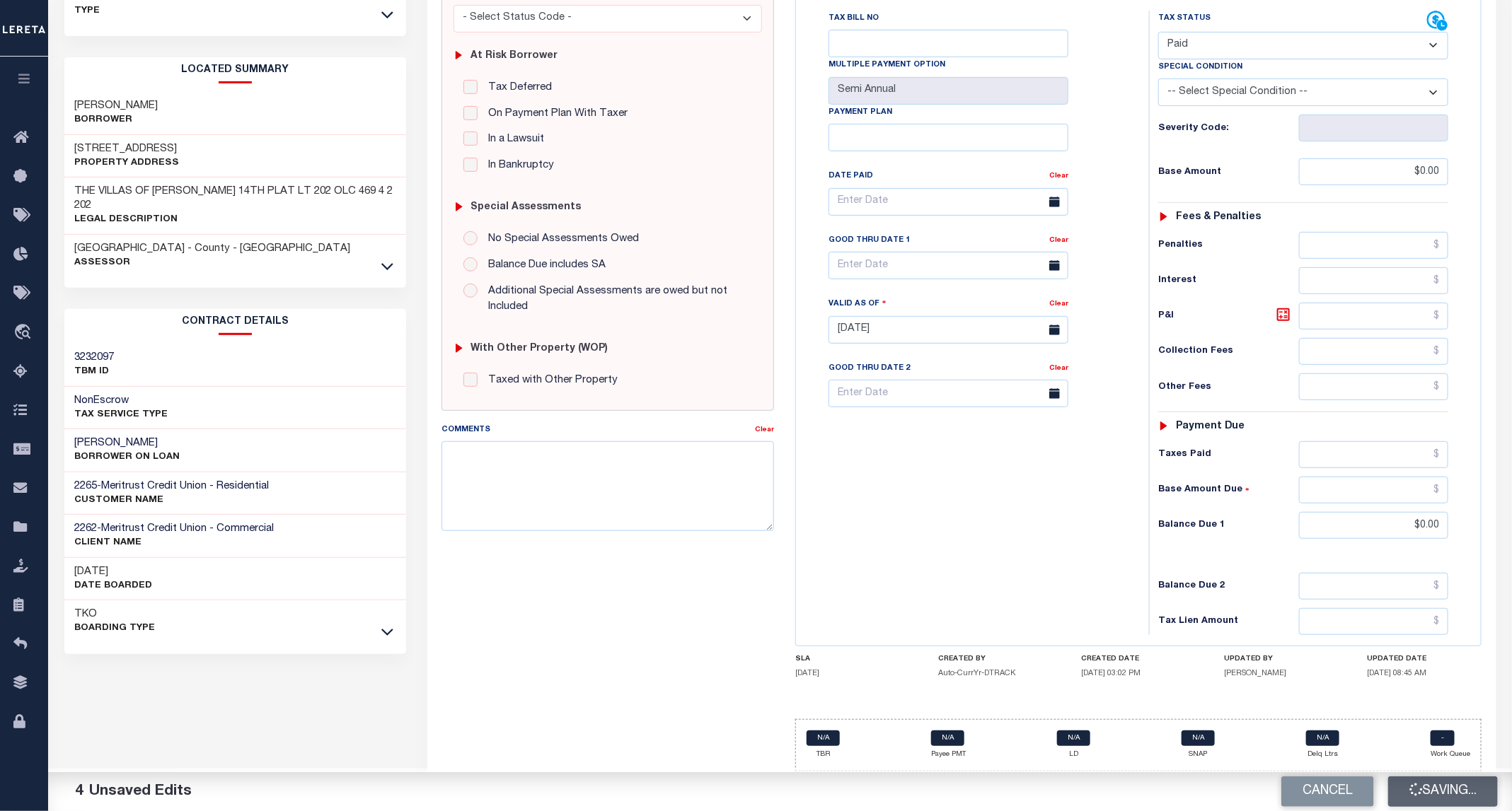
type input "$0"
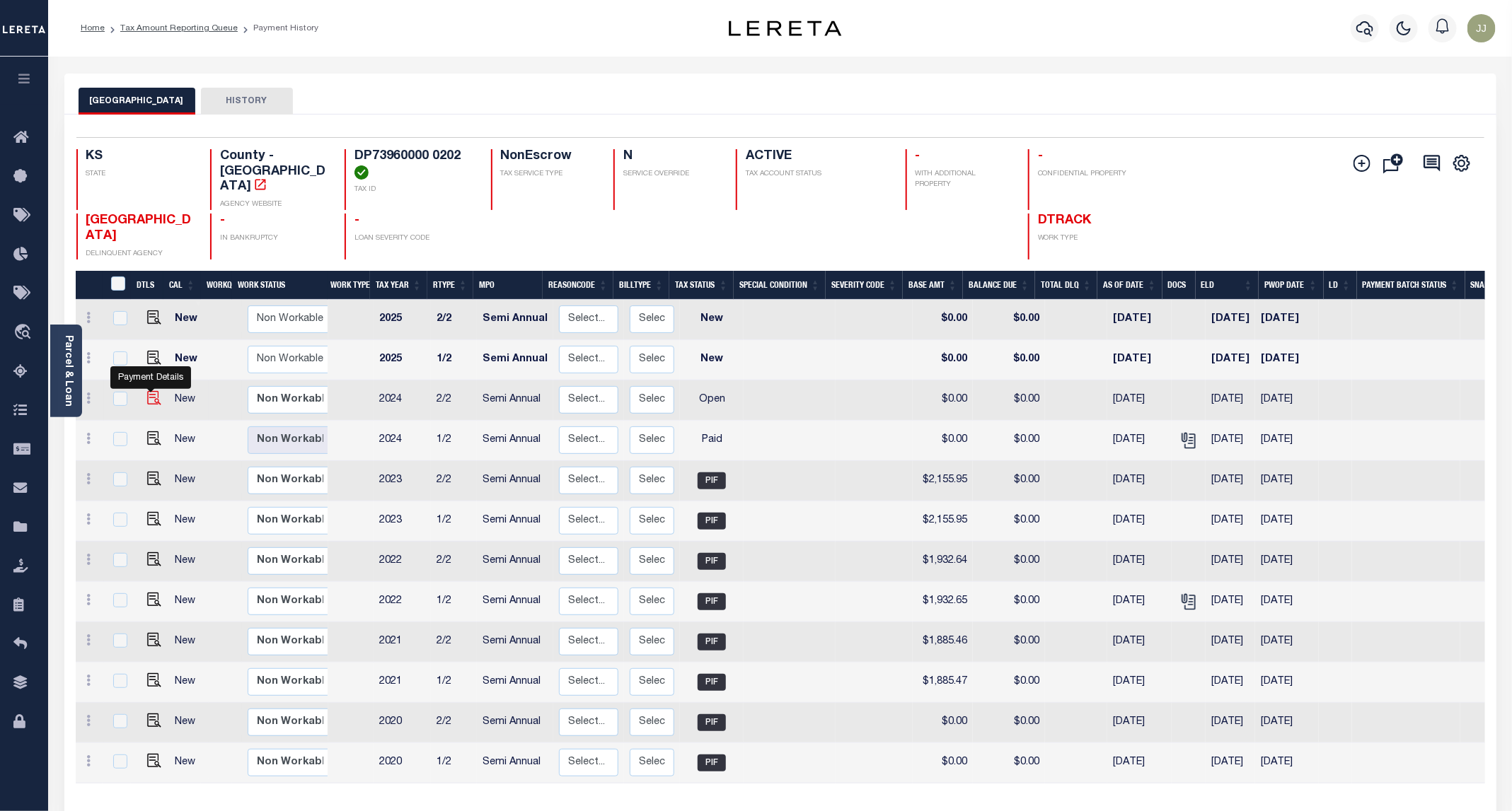
click at [149, 391] on img "" at bounding box center [154, 397] width 14 height 14
checkbox input "true"
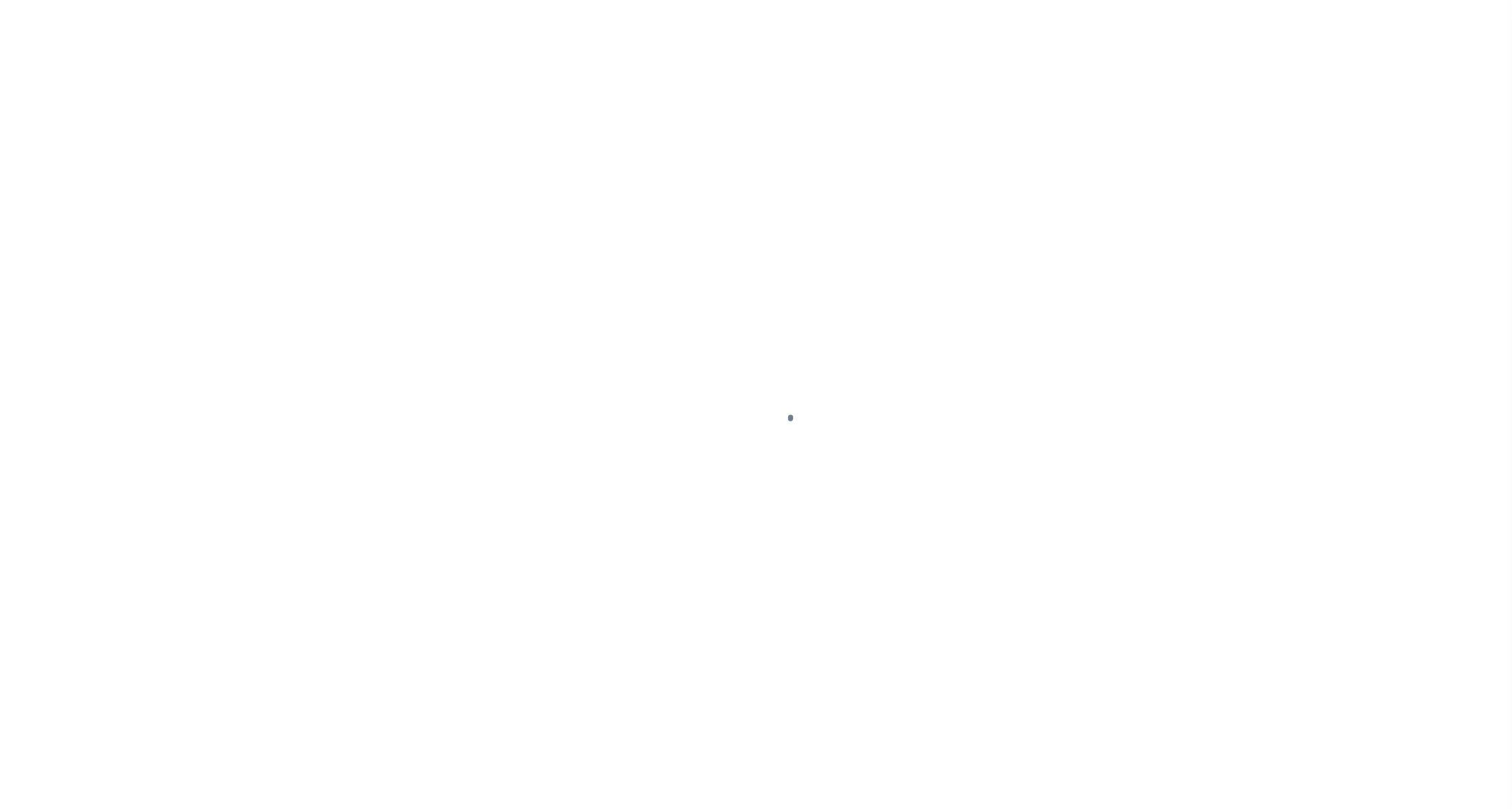
select select "OP2"
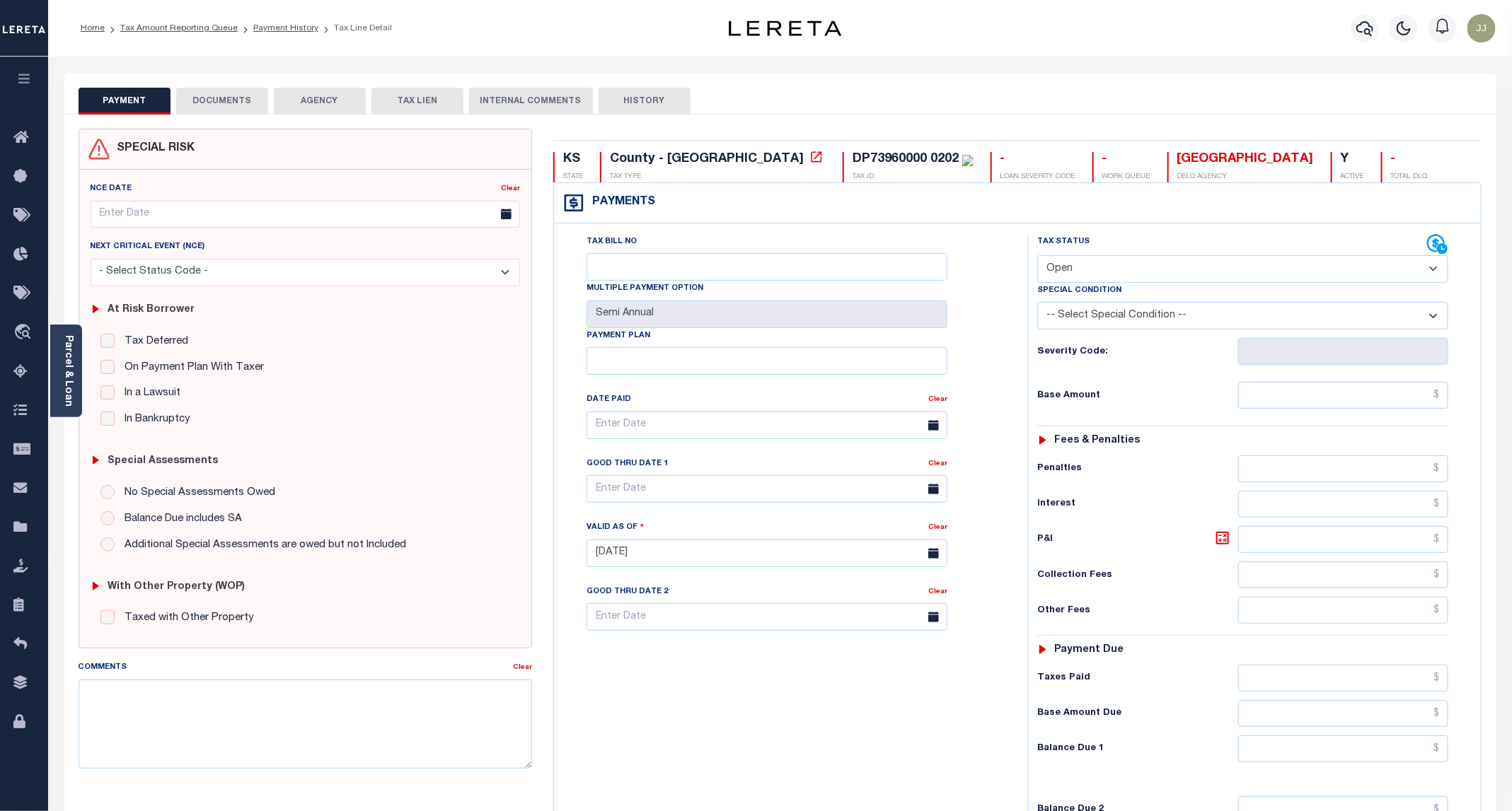
click at [207, 90] on button "DOCUMENTS" at bounding box center [222, 100] width 92 height 27
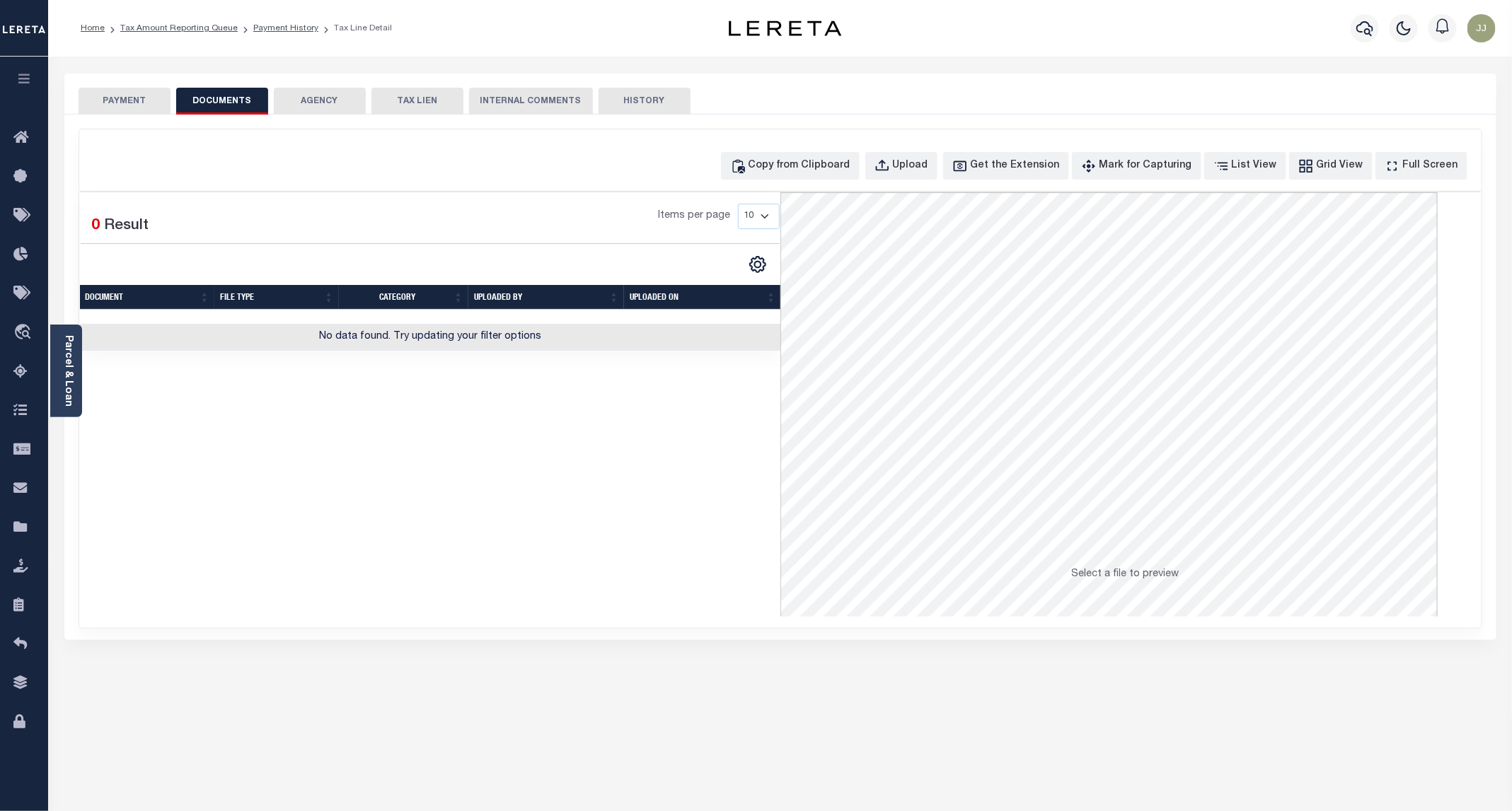
click at [226, 100] on button "DOCUMENTS" at bounding box center [222, 100] width 92 height 27
click at [828, 164] on div "Copy from Clipboard" at bounding box center [800, 166] width 102 height 15
select select "POP"
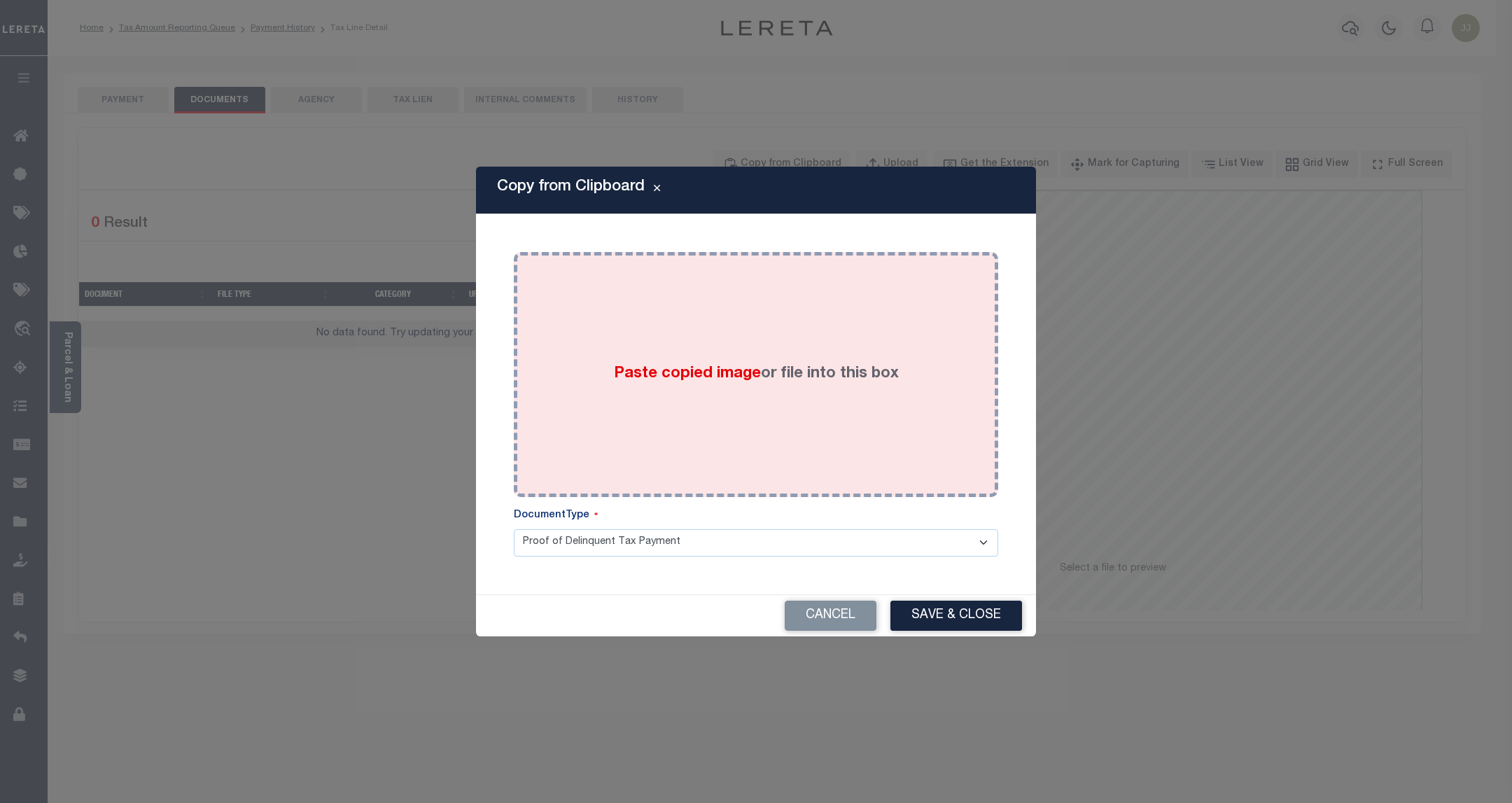
click at [600, 439] on div "Paste copied image or file into this box" at bounding box center [755, 374] width 463 height 224
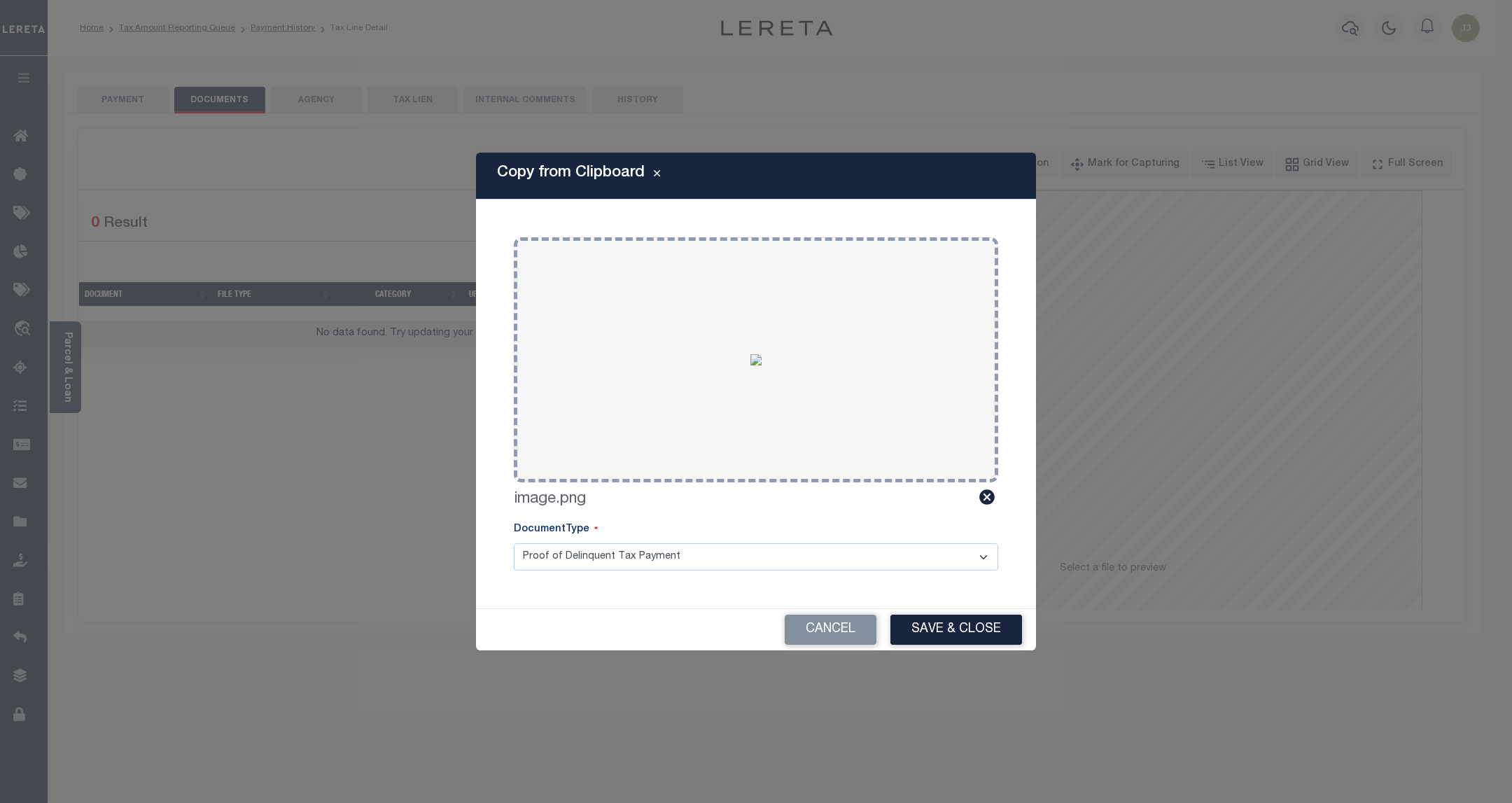
click at [951, 624] on button "Save & Close" at bounding box center [956, 630] width 132 height 30
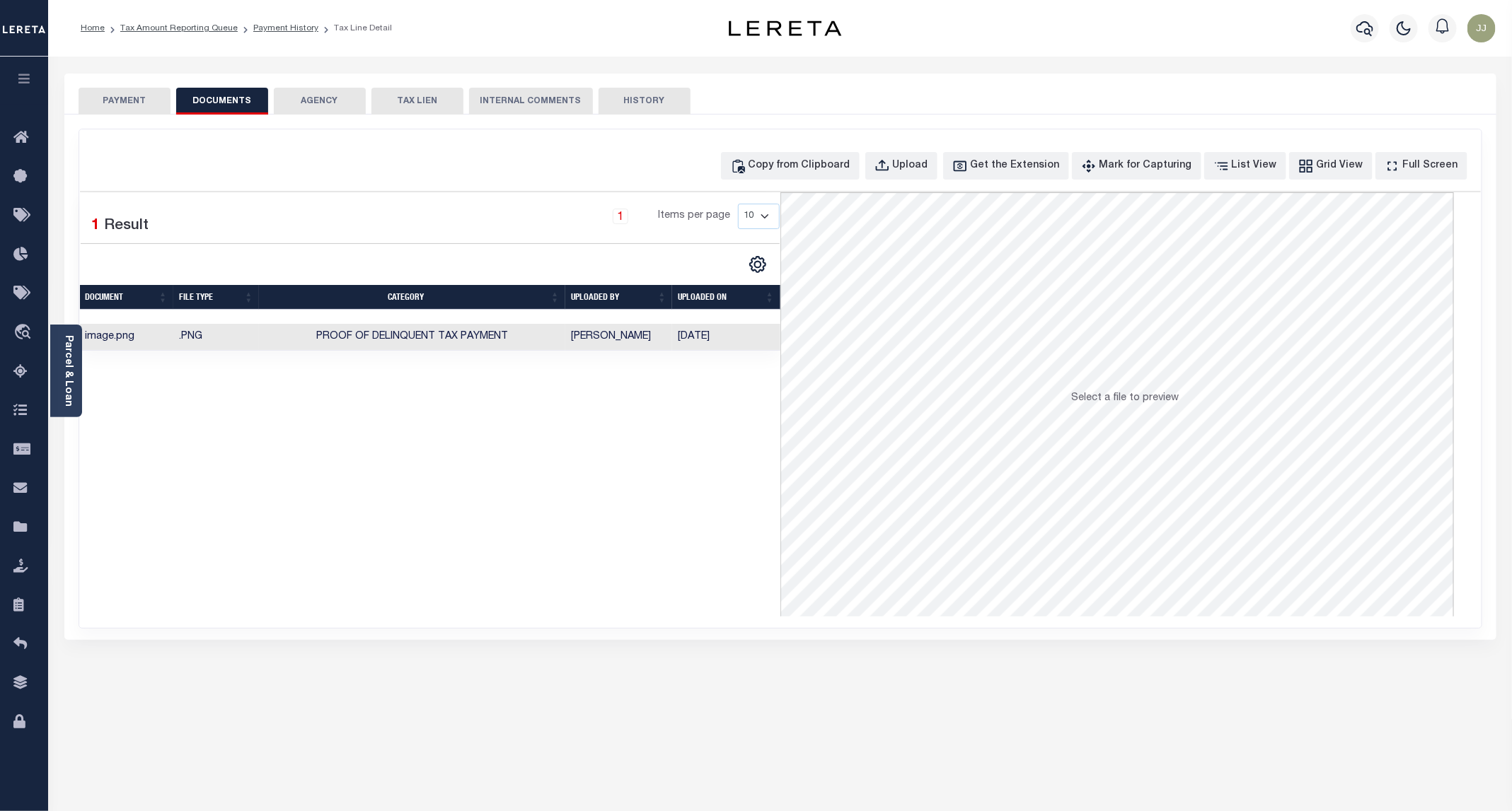
click at [119, 94] on button "PAYMENT" at bounding box center [125, 100] width 92 height 27
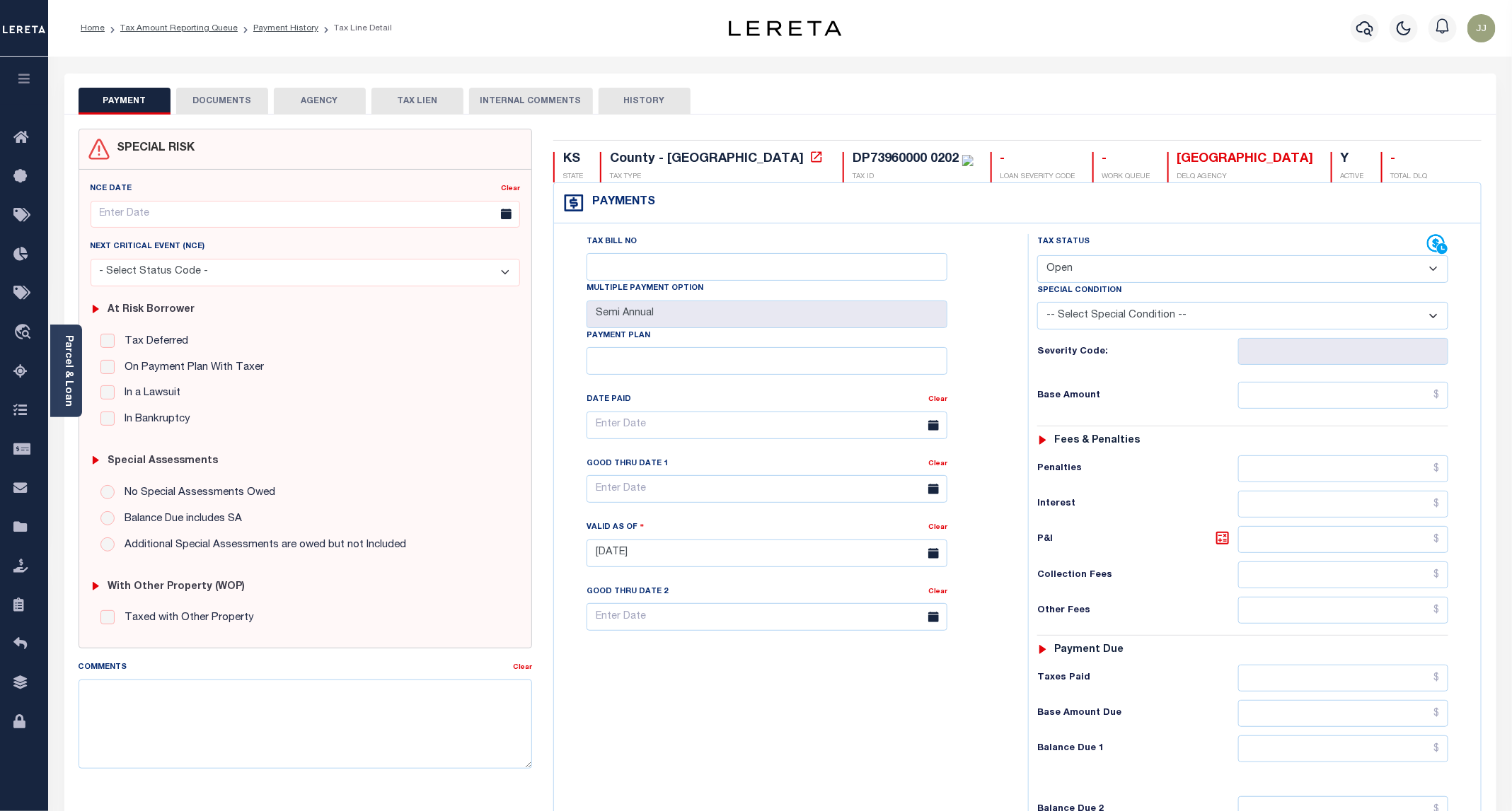
click at [1058, 263] on select "- Select Status Code - Open Due/Unpaid Paid Incomplete No Tax Due Internal Refu…" at bounding box center [1243, 269] width 411 height 28
select select "INC"
click at [1038, 257] on select "- Select Status Code - Open Due/Unpaid Paid Incomplete No Tax Due Internal Refu…" at bounding box center [1243, 269] width 411 height 28
type input "[DATE]"
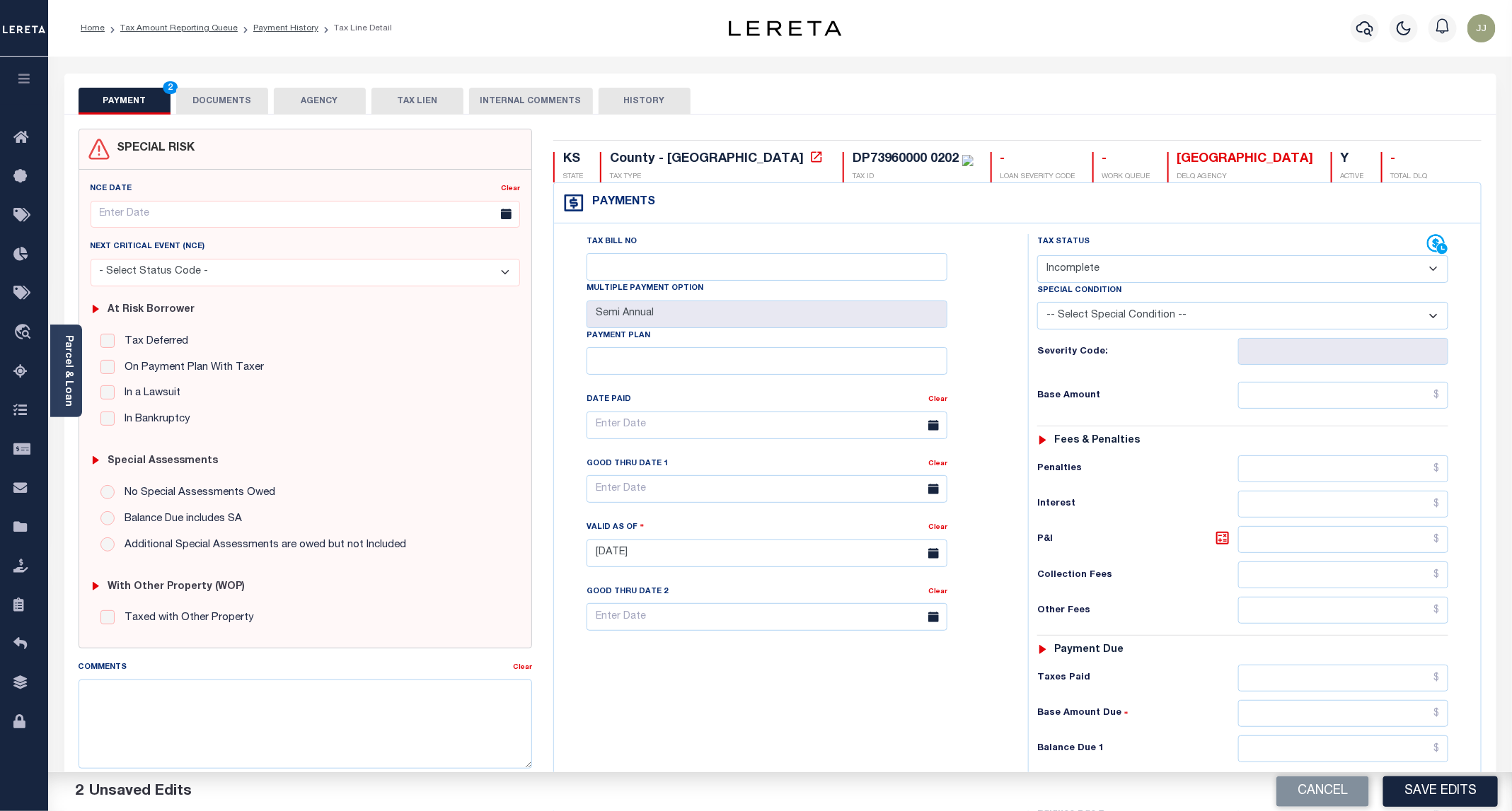
click at [1078, 267] on select "- Select Status Code - Open Due/Unpaid Paid Incomplete No Tax Due Internal Refu…" at bounding box center [1243, 269] width 411 height 28
select select "PYD"
click at [1038, 257] on select "- Select Status Code - Open Due/Unpaid Paid Incomplete No Tax Due Internal Refu…" at bounding box center [1243, 269] width 411 height 28
click at [1316, 393] on input "text" at bounding box center [1343, 395] width 210 height 27
type input "$0.00"
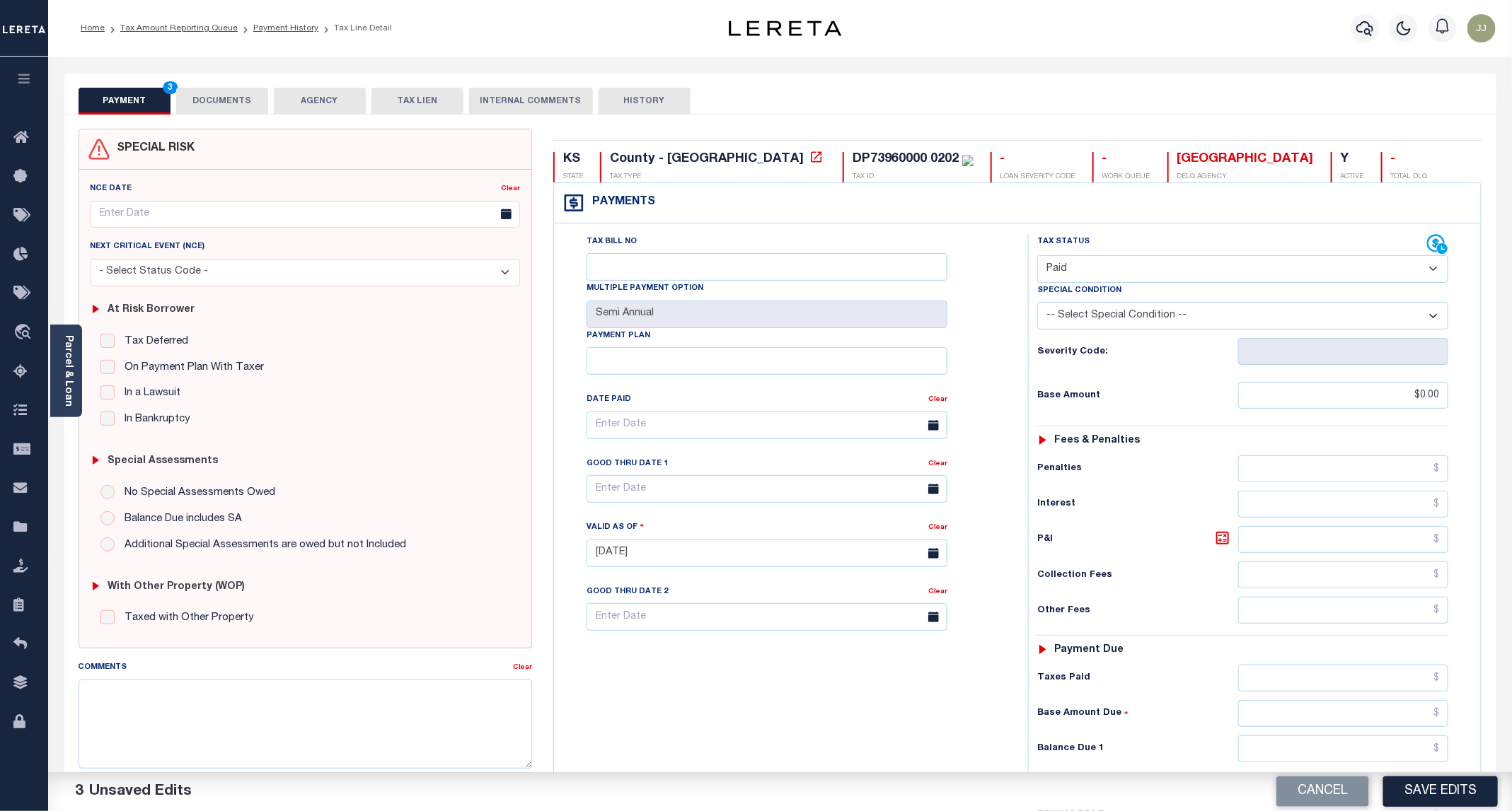
click at [1238, 447] on div "Fees & Penalties" at bounding box center [1243, 440] width 411 height 12
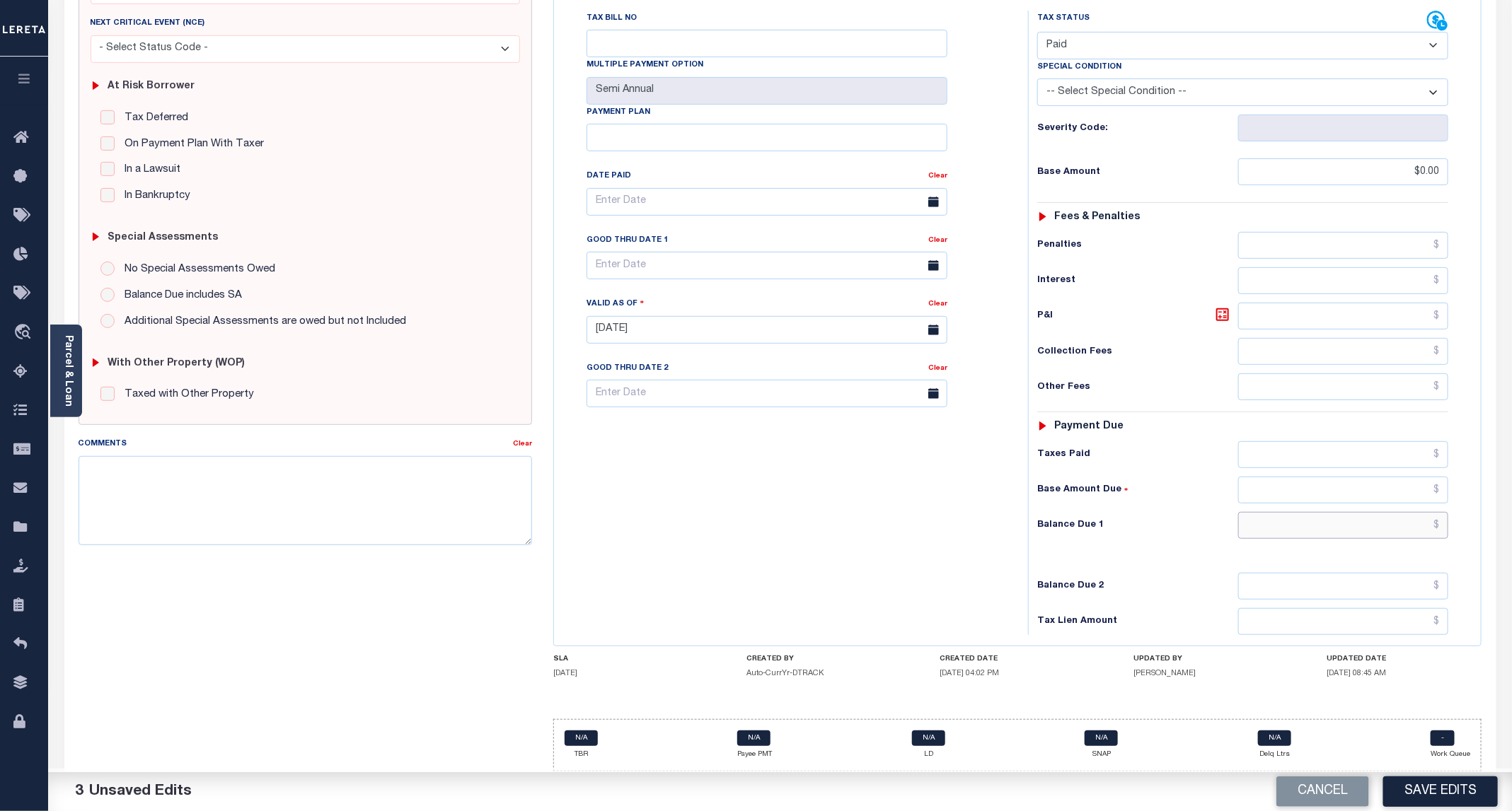
click at [1334, 537] on input "text" at bounding box center [1343, 525] width 210 height 27
click at [1307, 523] on input "text" at bounding box center [1343, 525] width 210 height 27
type input "$0.00"
click at [839, 574] on div "Tax Bill No Multiple Payment Option Semi Annual Payment Plan Clear" at bounding box center [787, 323] width 460 height 625
click at [1457, 794] on button "Save Edits" at bounding box center [1440, 791] width 114 height 31
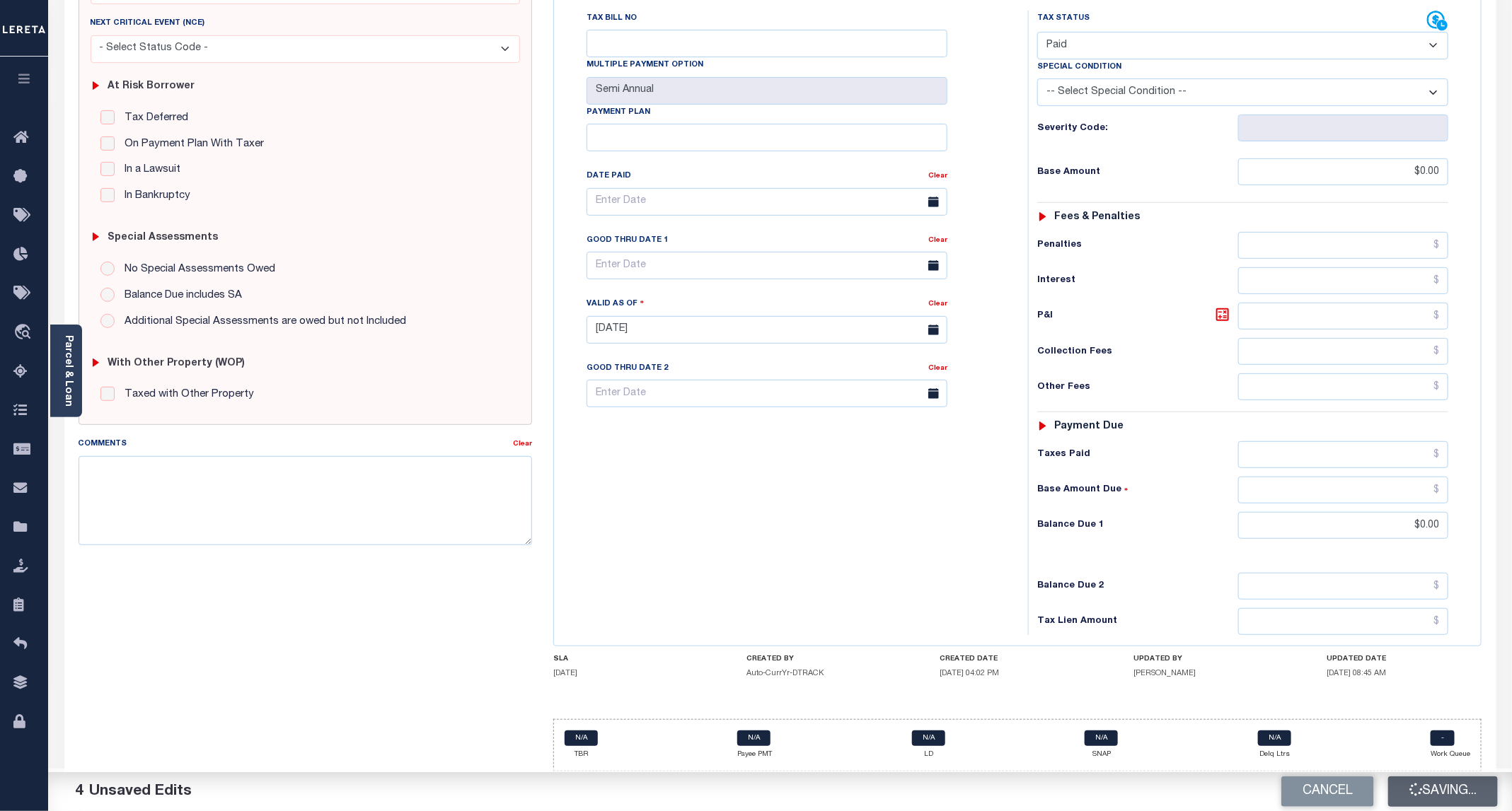
checkbox input "false"
type input "$0"
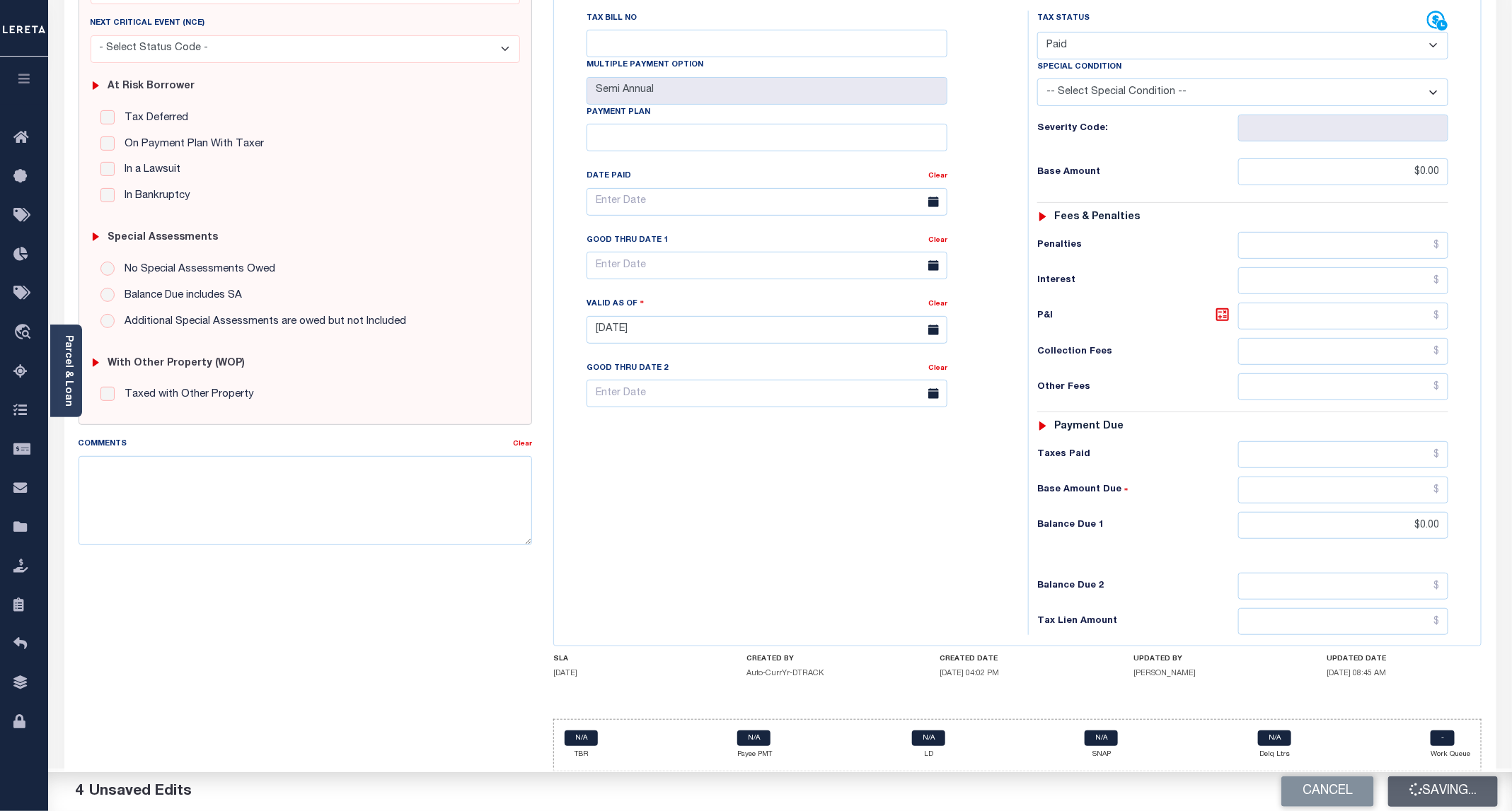
type input "$0"
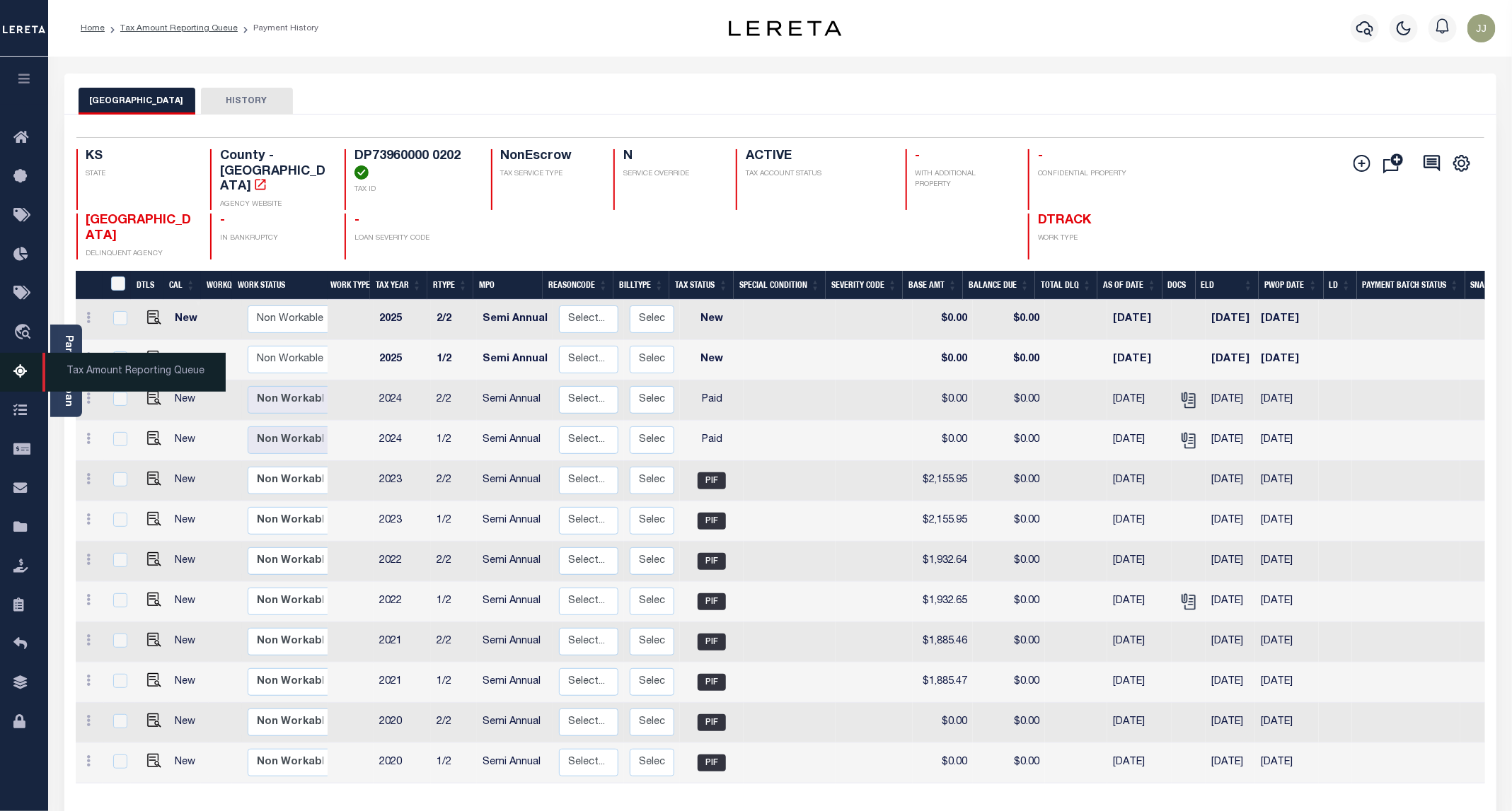
click at [21, 380] on icon at bounding box center [24, 372] width 23 height 17
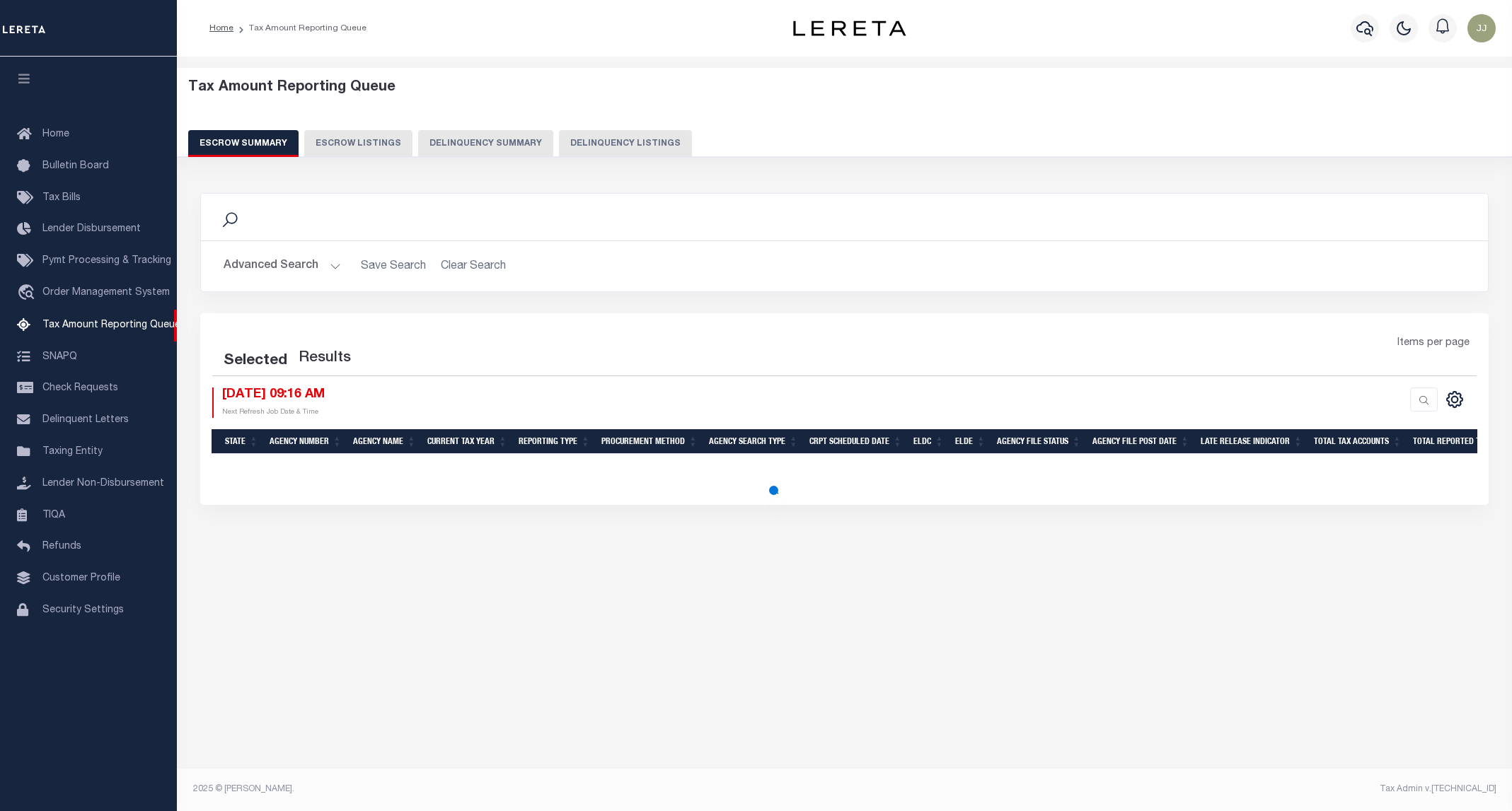
select select "100"
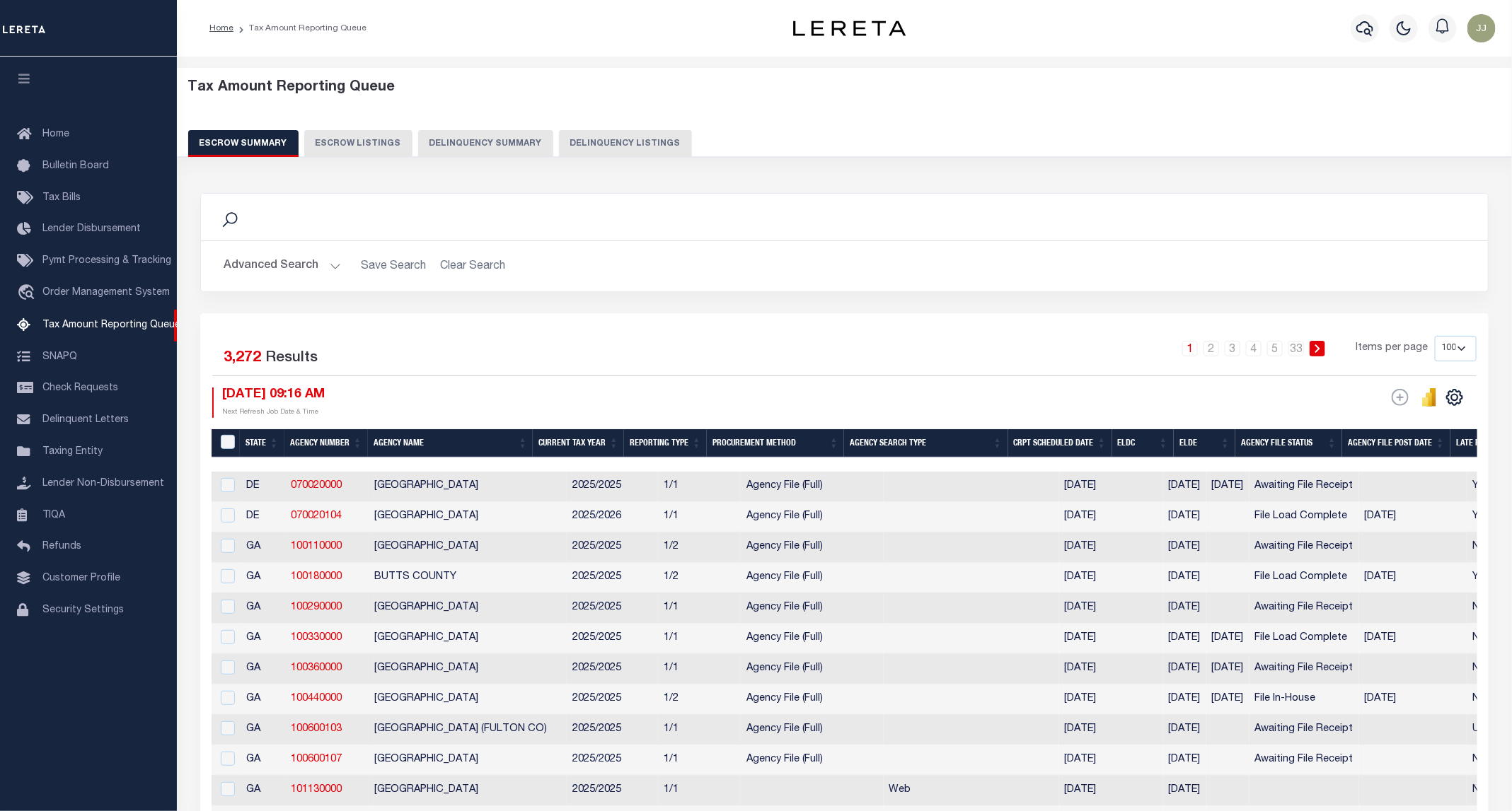
click at [535, 149] on button "Delinquency Summary" at bounding box center [486, 143] width 135 height 27
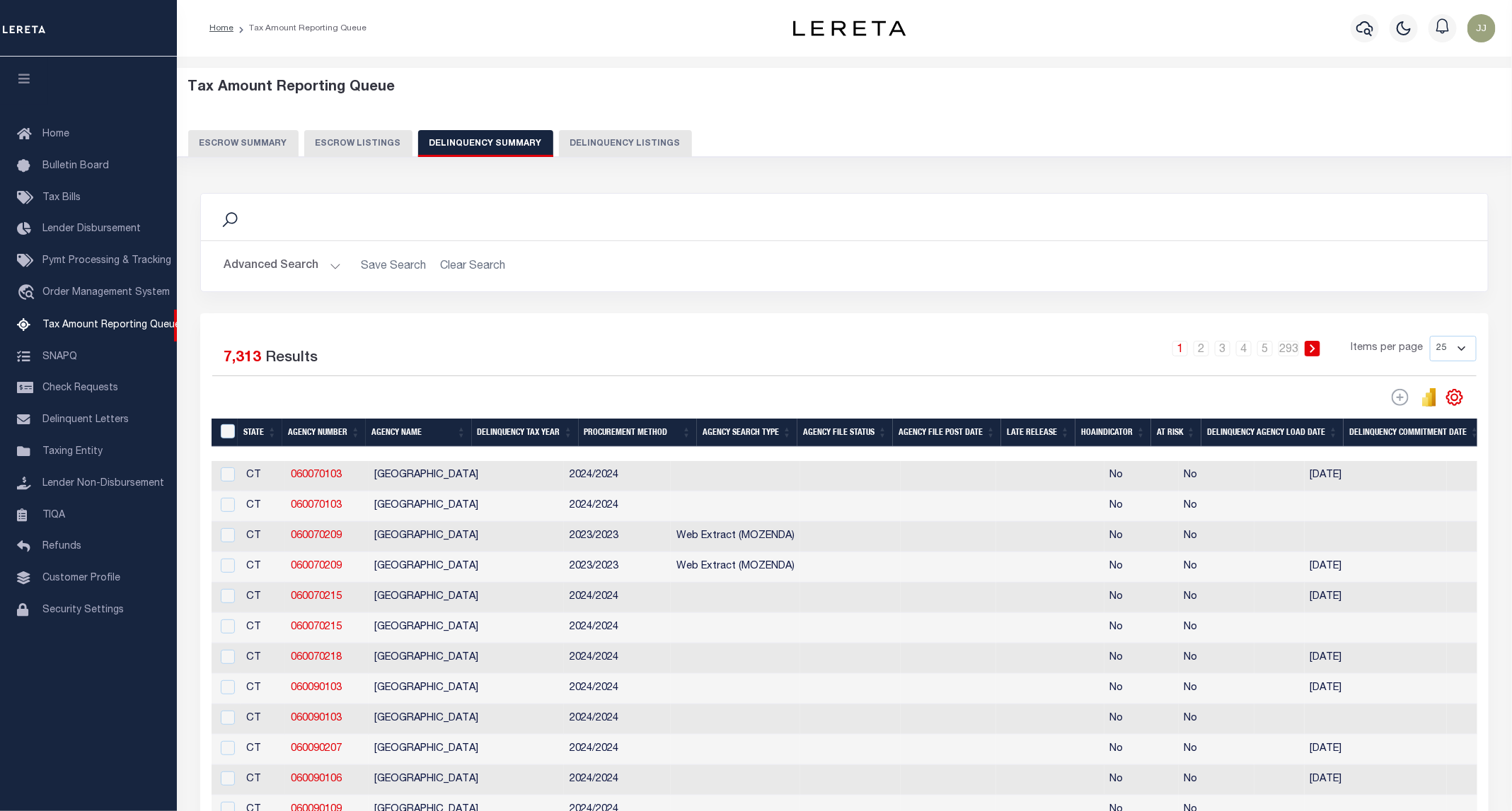
click at [607, 151] on button "Delinquency Listings" at bounding box center [625, 143] width 133 height 27
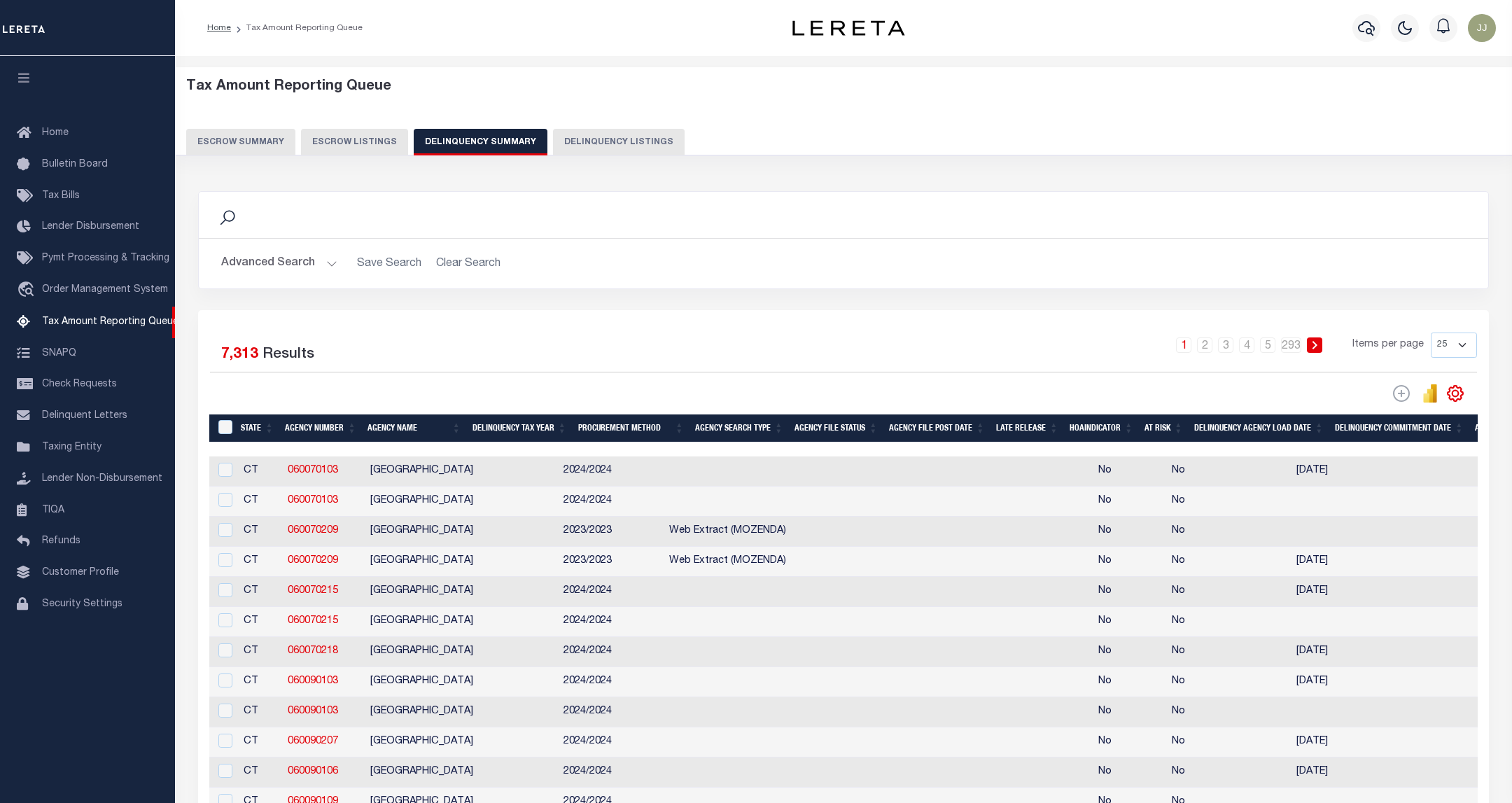
select select "100"
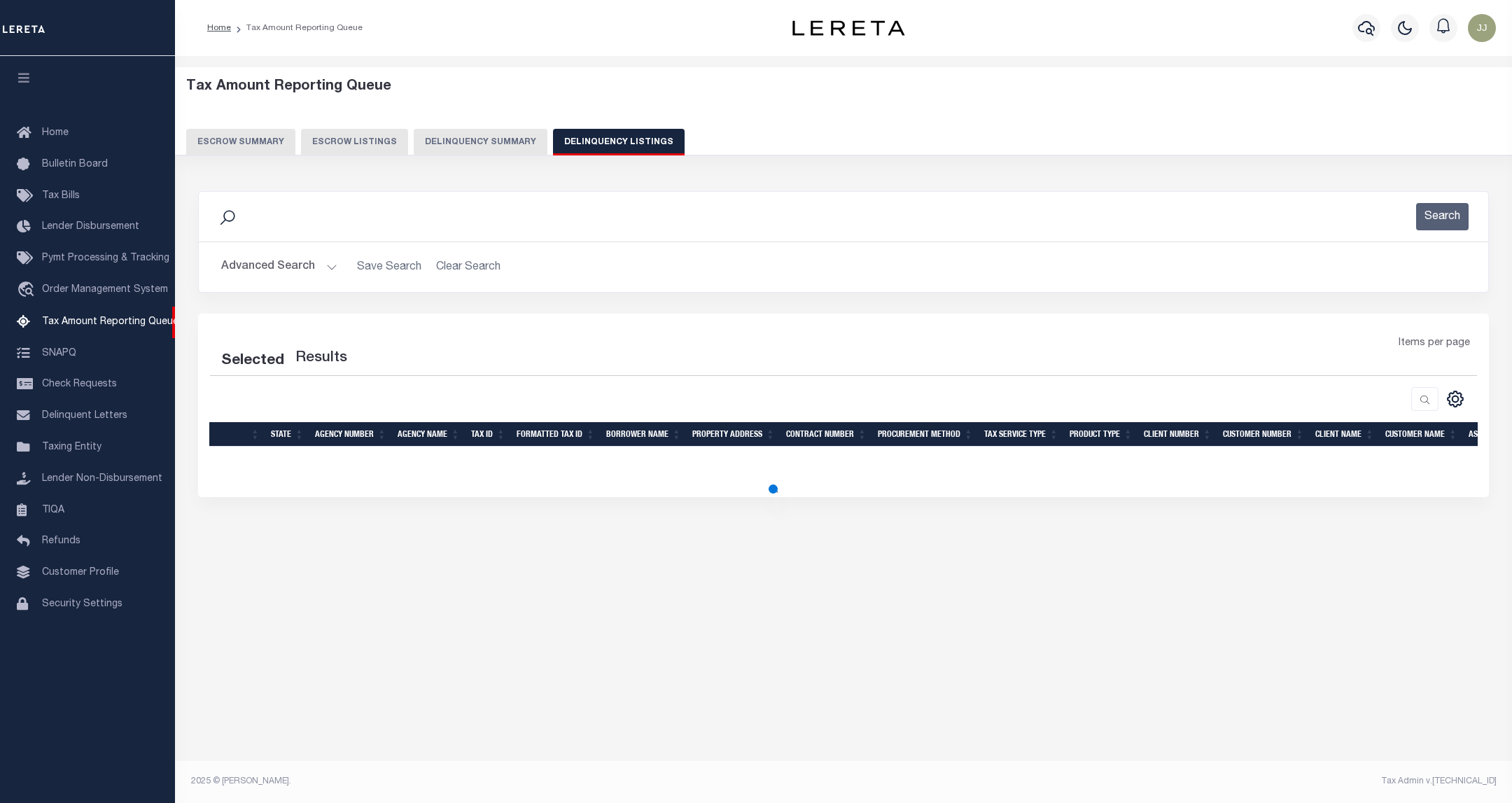
select select "100"
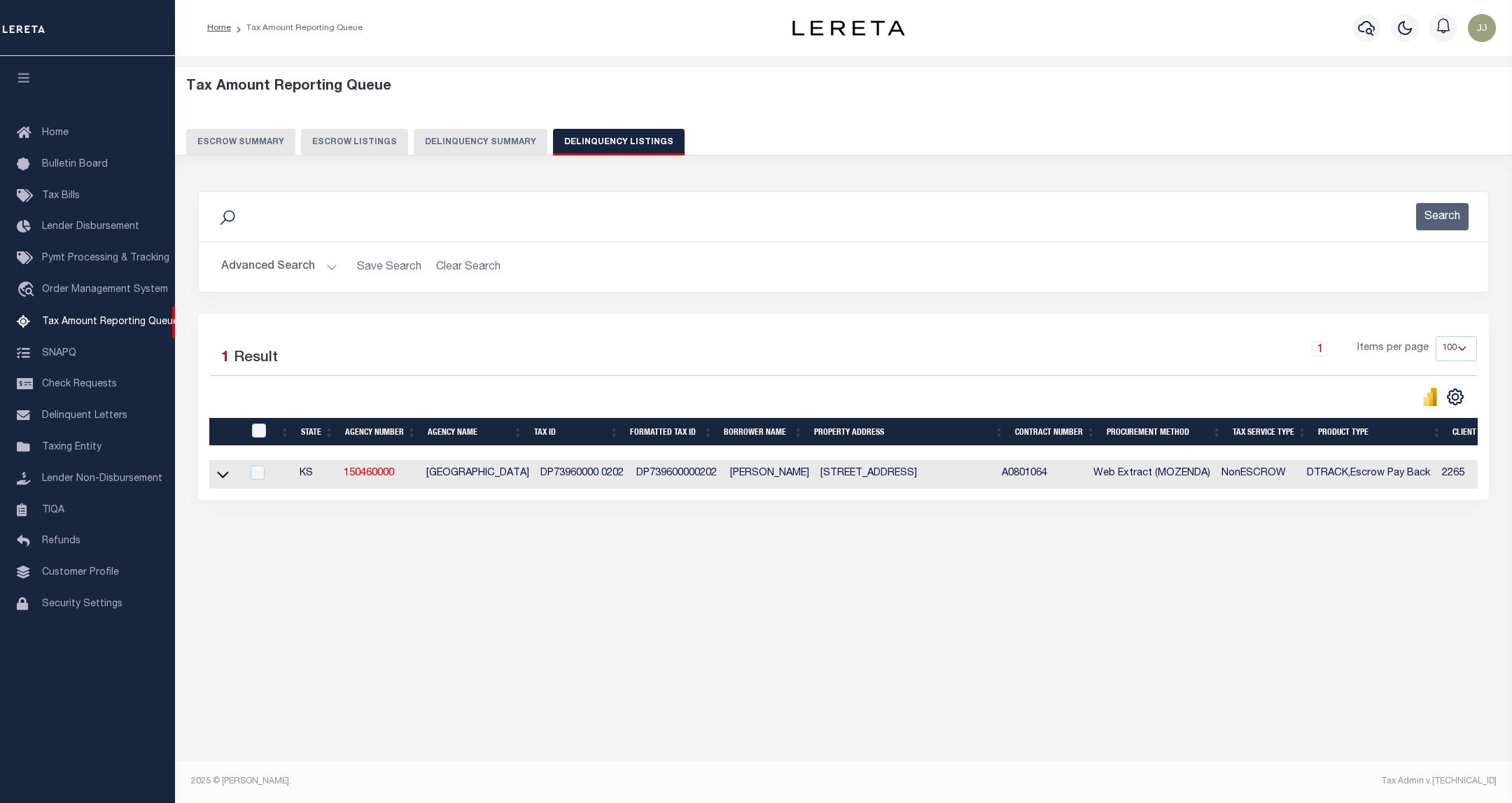
click at [294, 276] on button "Advanced Search" at bounding box center [279, 267] width 116 height 27
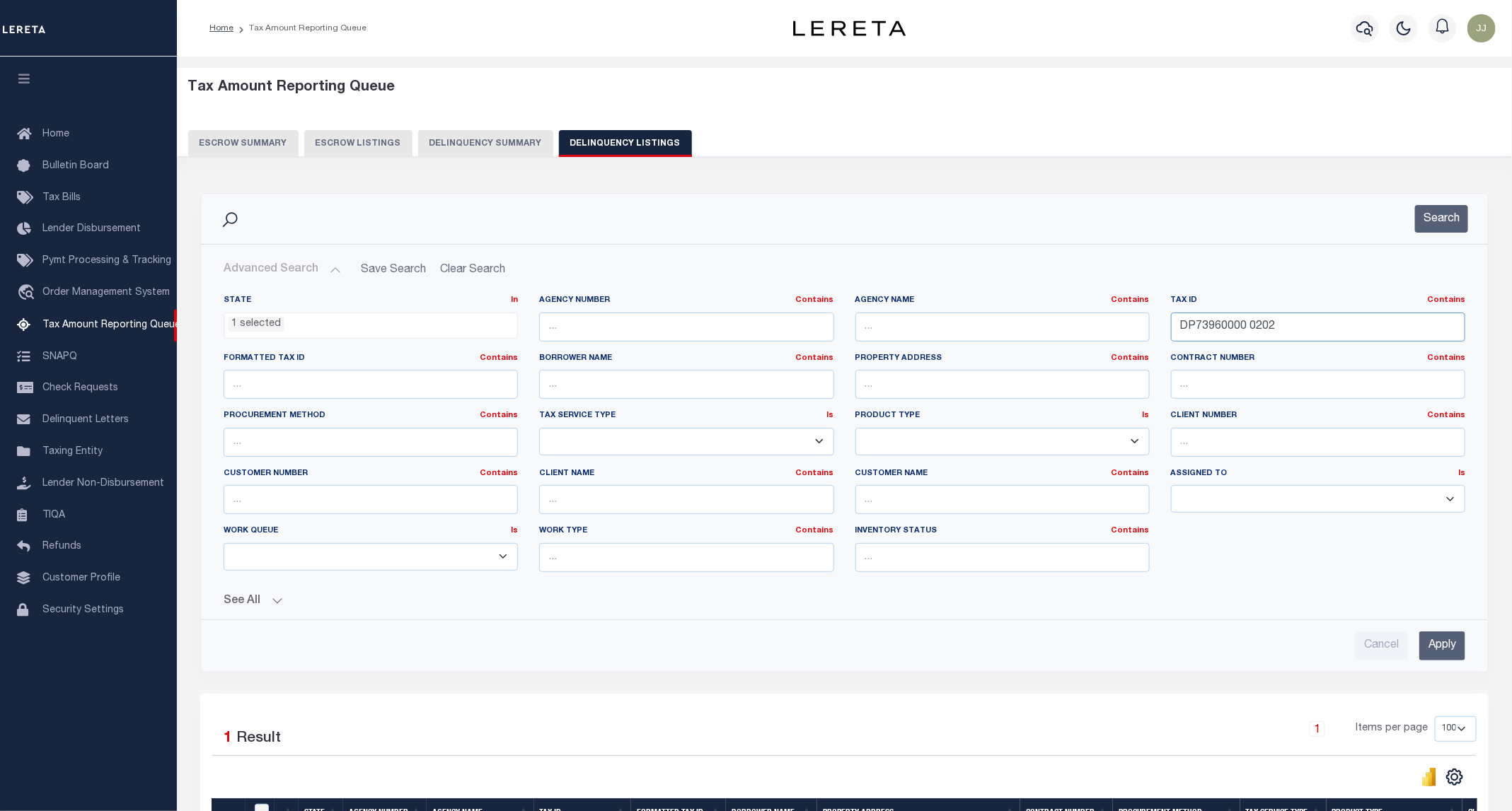
drag, startPoint x: 1304, startPoint y: 320, endPoint x: 1171, endPoint y: 330, distance: 133.4
click at [1171, 330] on input "DP73960000 0202" at bounding box center [1318, 327] width 294 height 29
paste input "4500000 0258"
type input "DP74500000 0258"
click at [1443, 229] on button "Search" at bounding box center [1441, 219] width 53 height 28
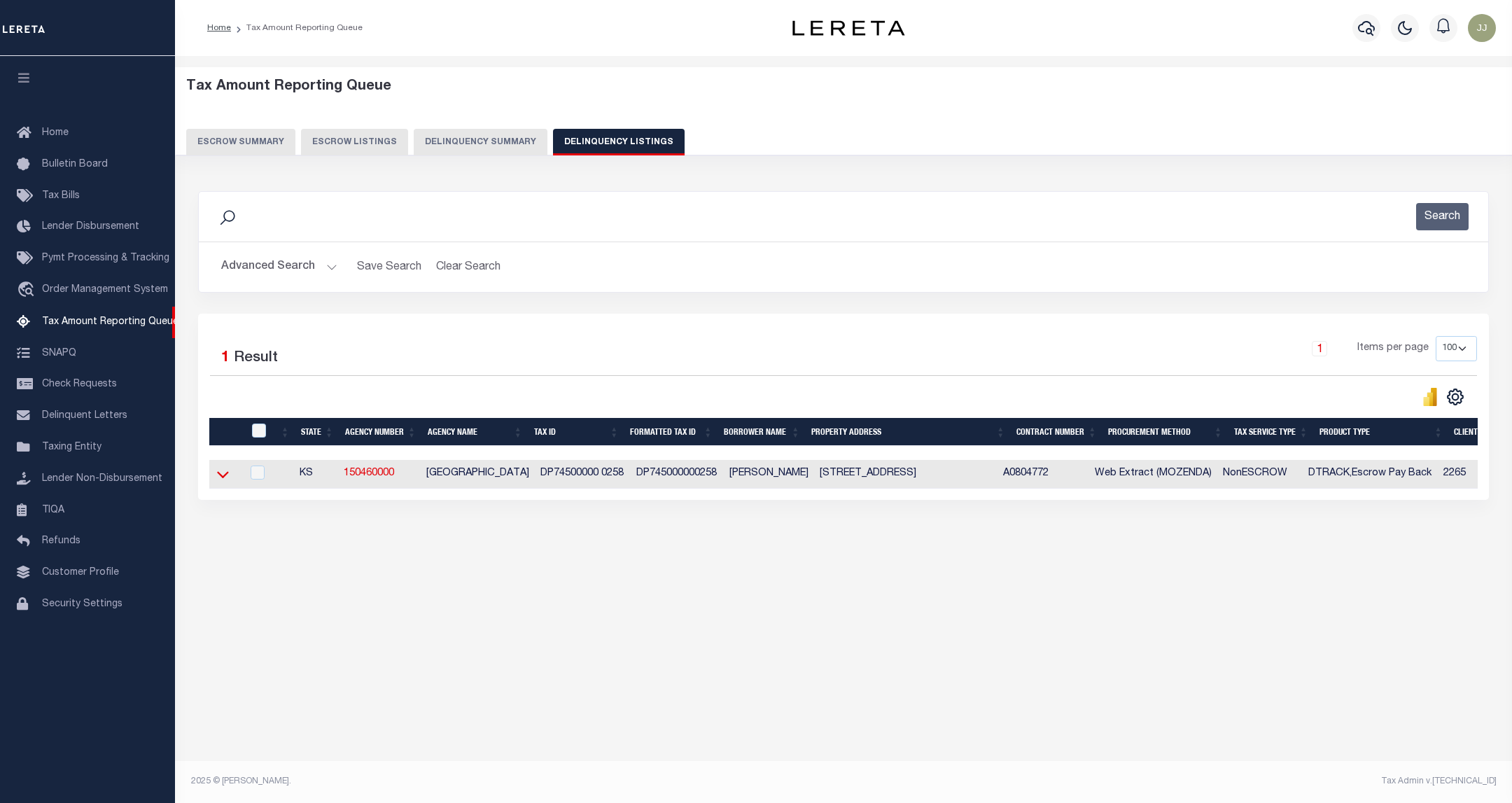
click at [227, 482] on icon at bounding box center [223, 474] width 12 height 14
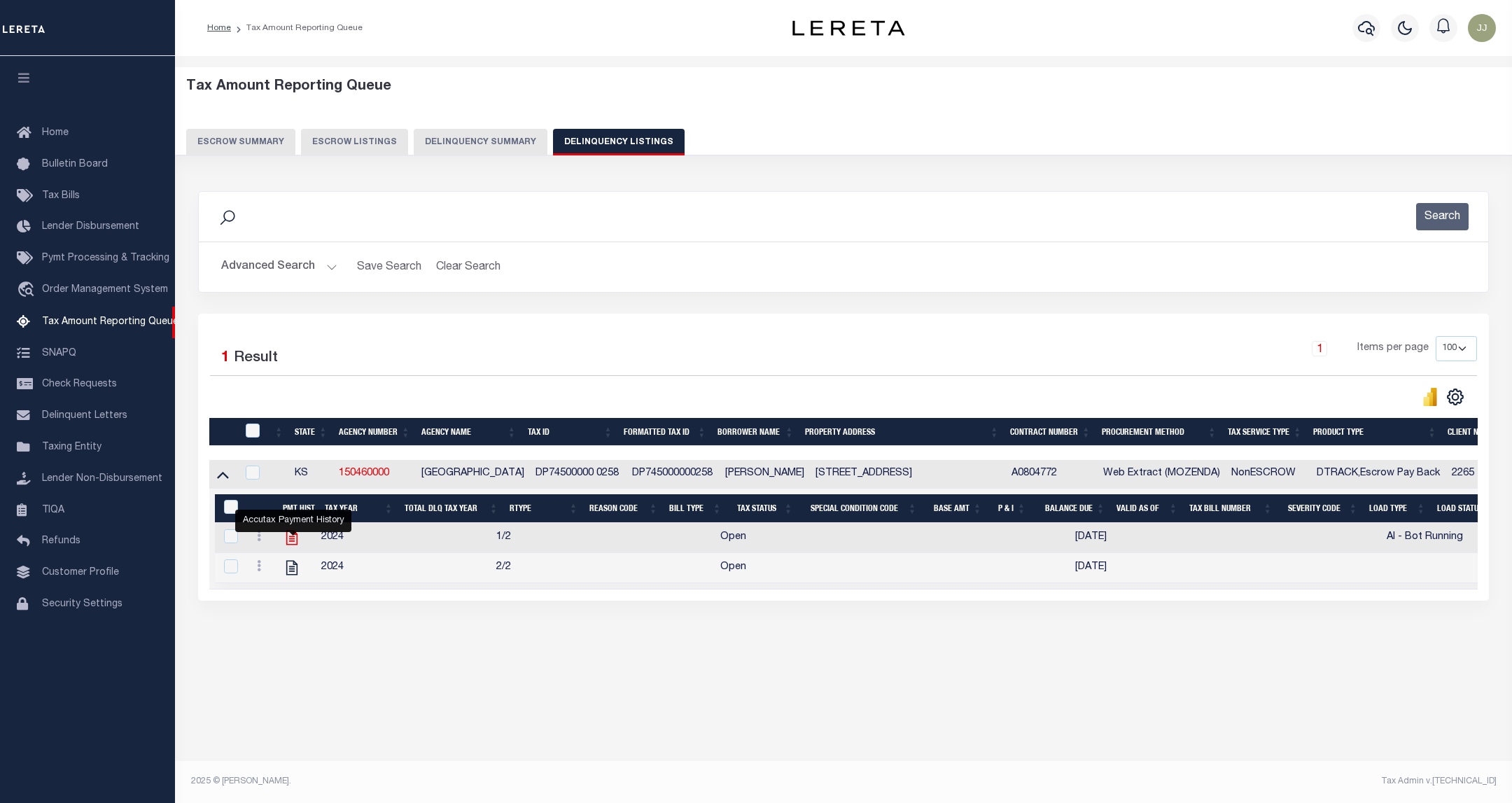
click at [296, 542] on icon "" at bounding box center [291, 537] width 18 height 18
checkbox input "true"
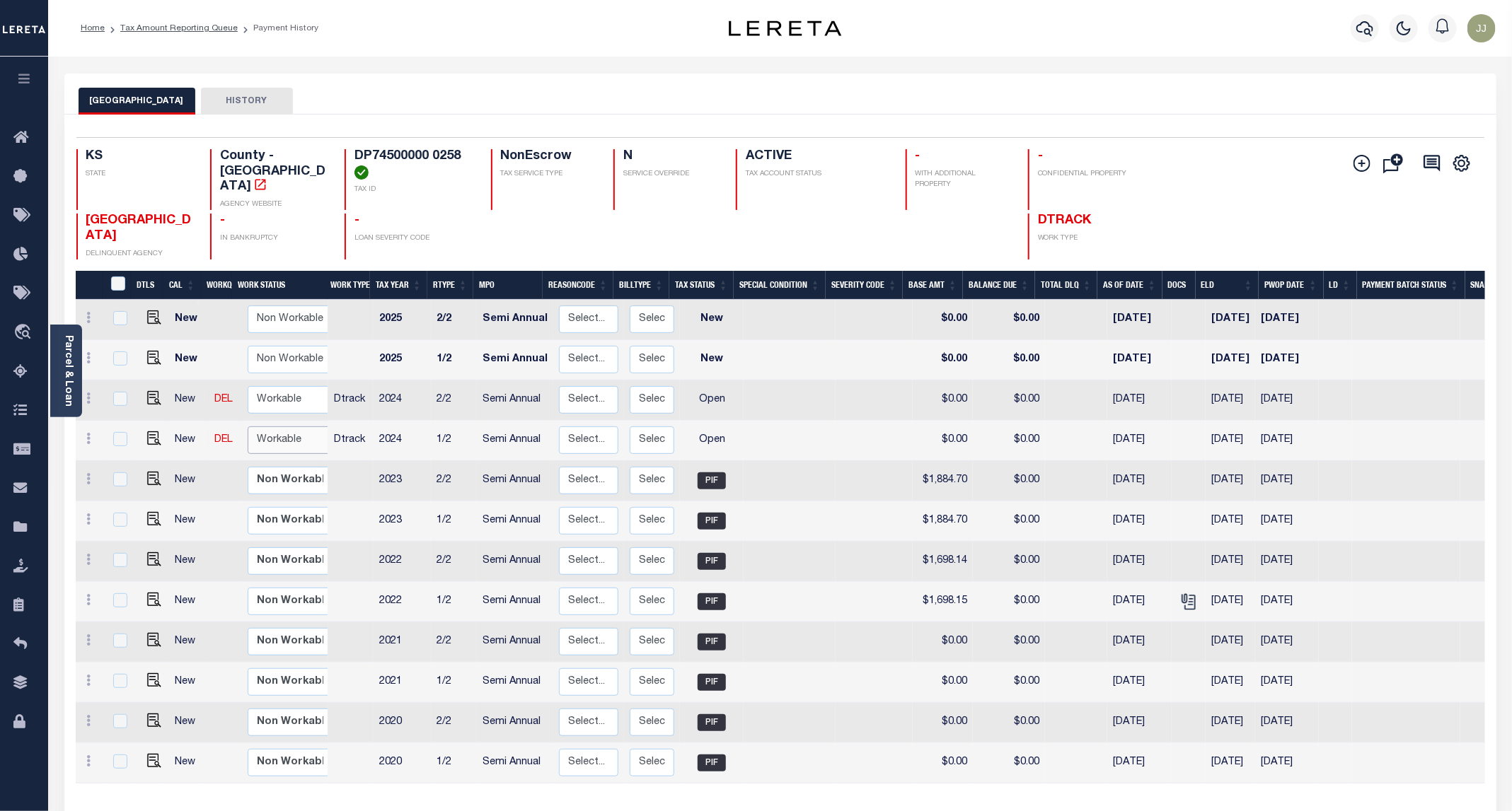
click at [284, 427] on select "Non Workable Workable" at bounding box center [290, 440] width 85 height 28
checkbox input "true"
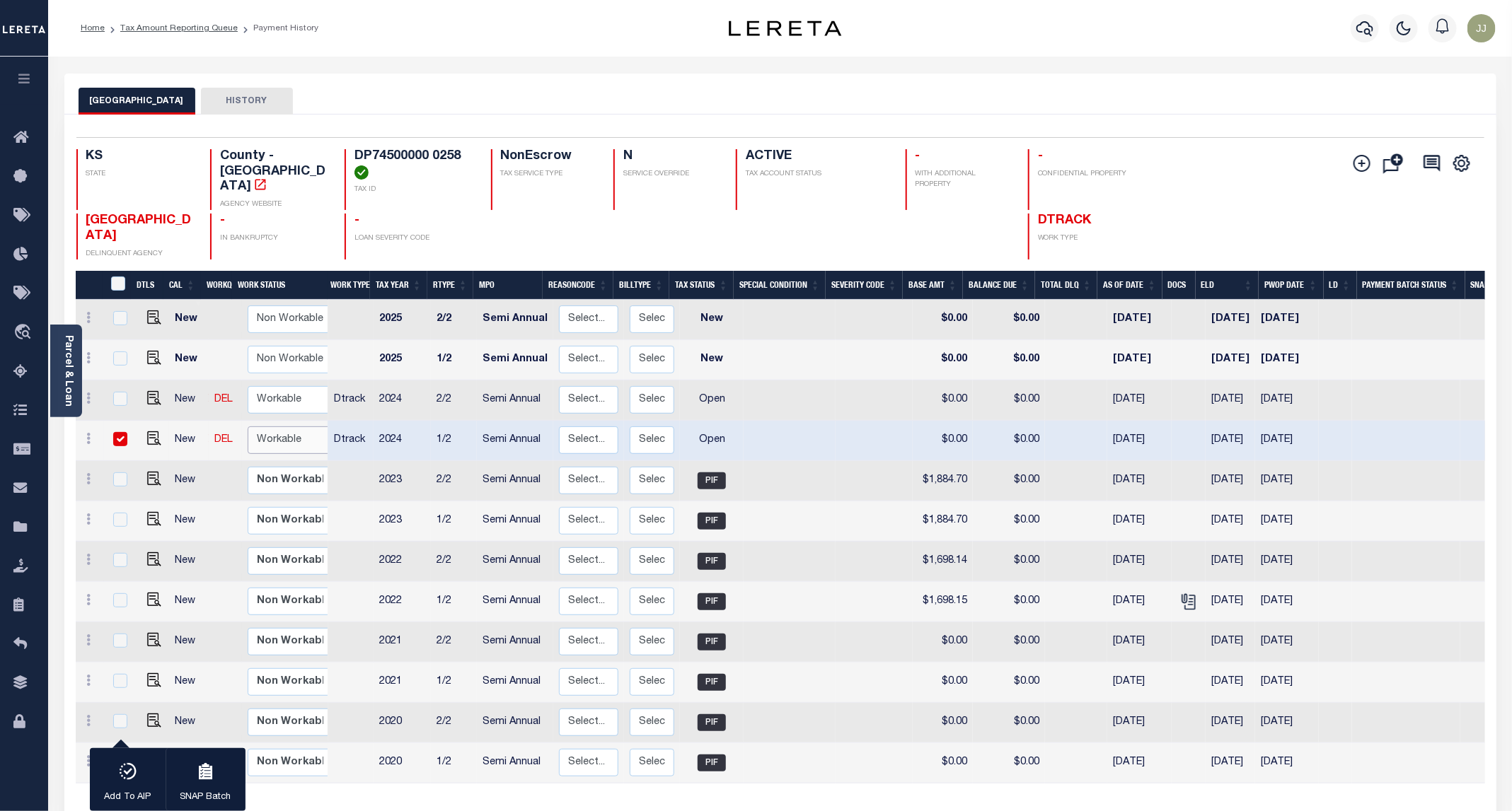
select select "true"
click at [248, 427] on select "Non Workable Workable" at bounding box center [290, 440] width 85 height 28
checkbox input "false"
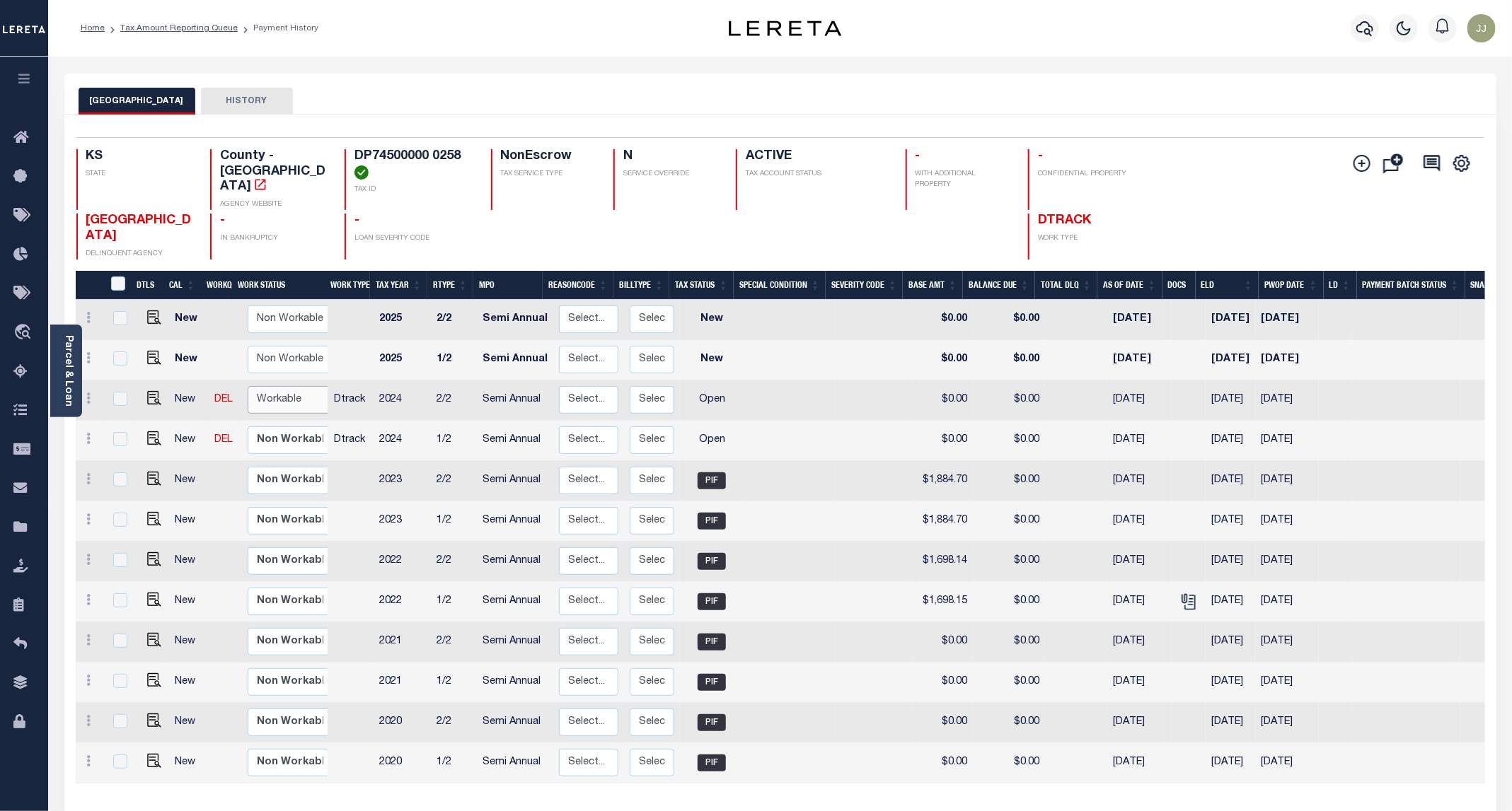
click at [285, 386] on select "Non Workable Workable" at bounding box center [290, 400] width 85 height 28
checkbox input "true"
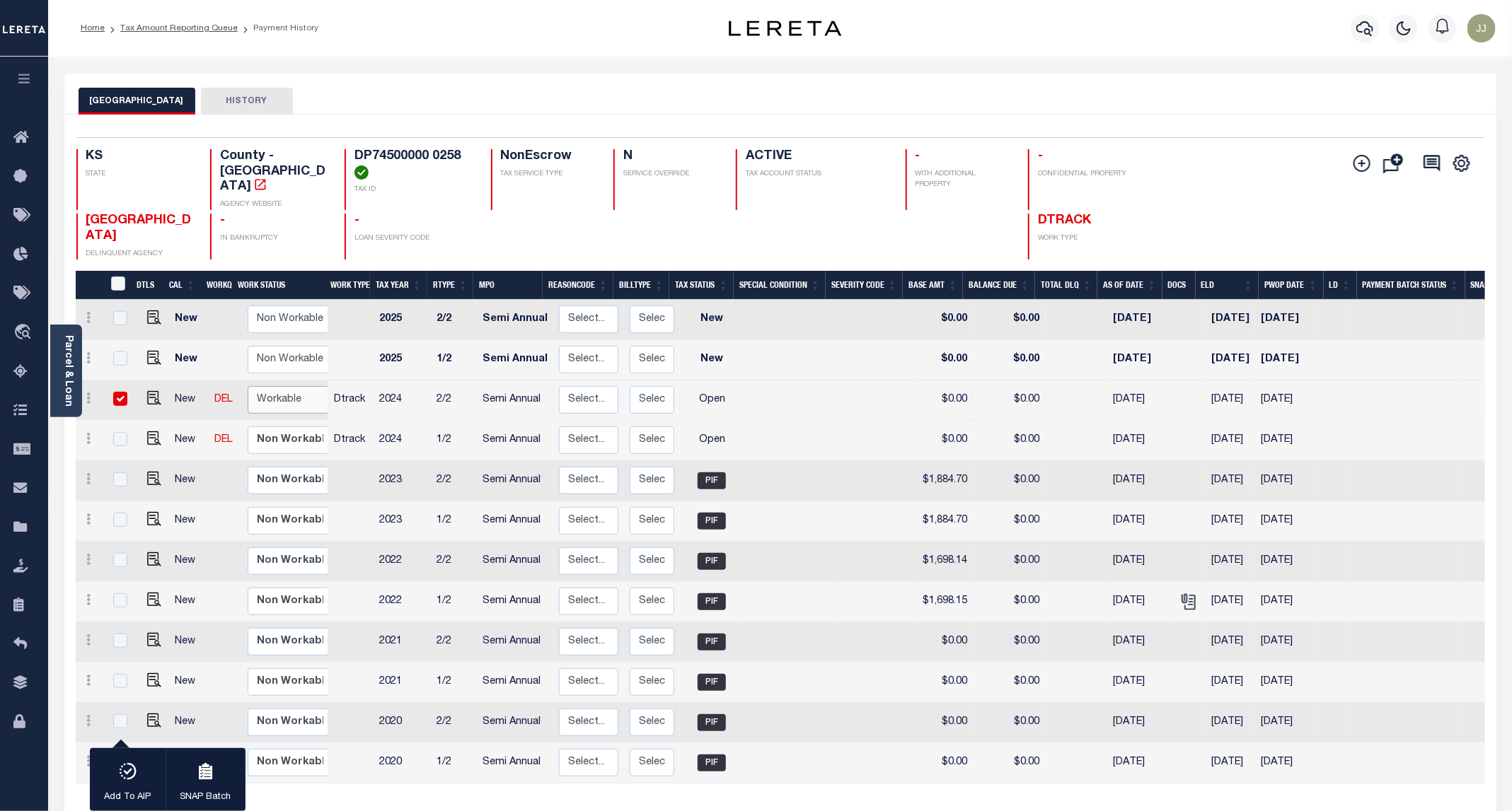
click at [272, 386] on select "Non Workable Workable" at bounding box center [290, 400] width 85 height 28
checkbox input "false"
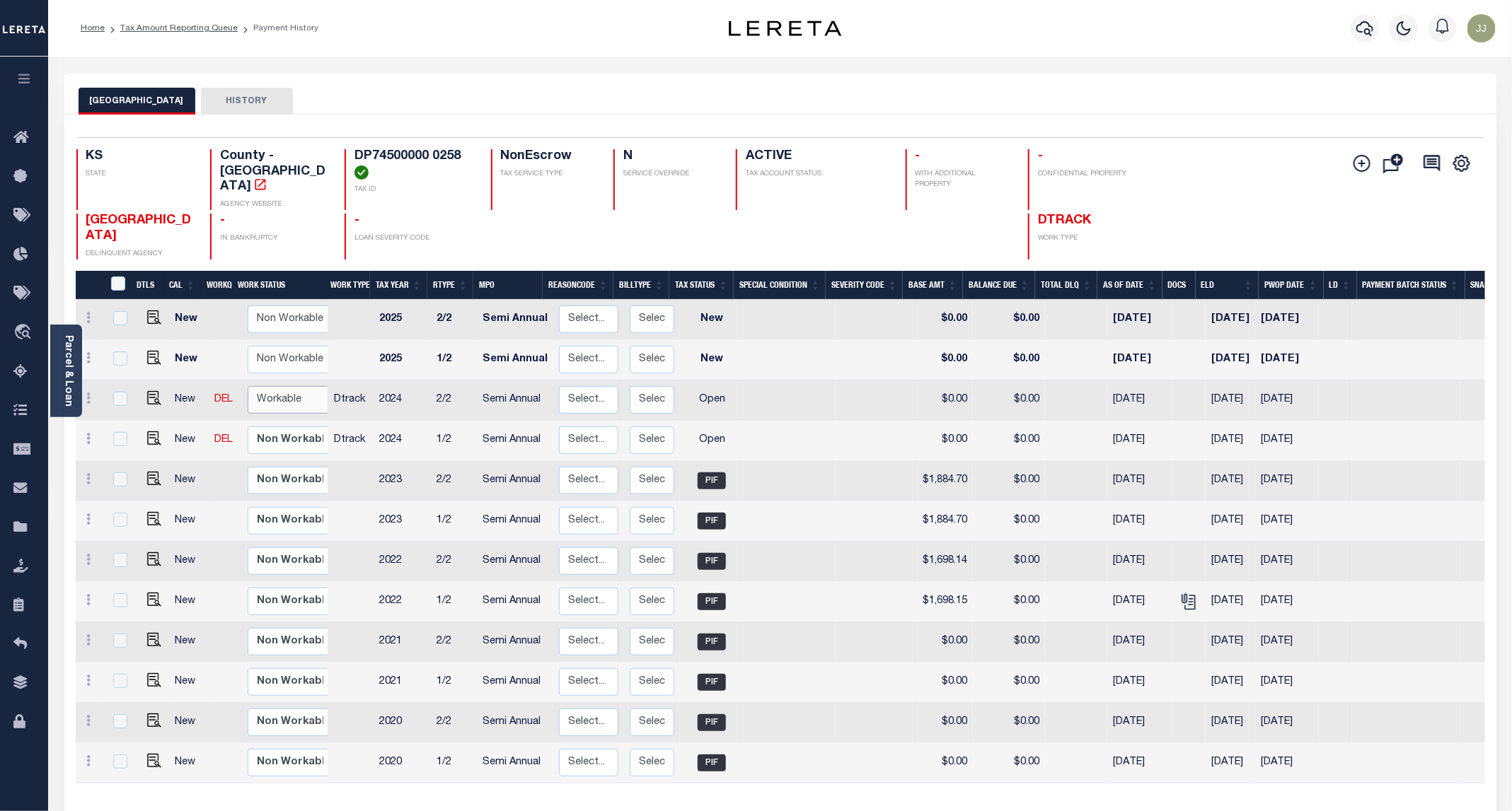
click at [279, 386] on select "Non Workable Workable" at bounding box center [290, 400] width 85 height 28
checkbox input "true"
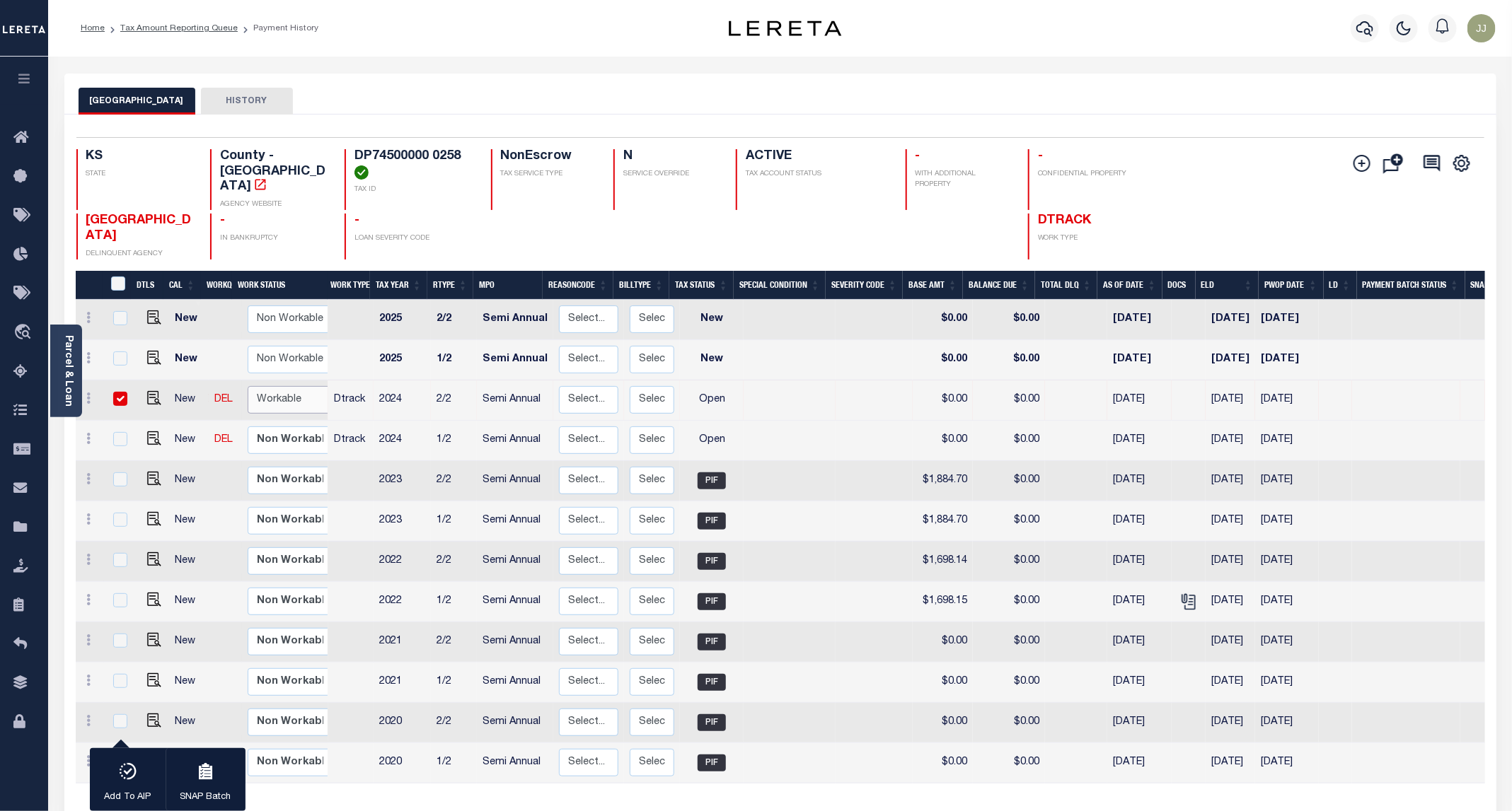
select select "true"
click at [248, 386] on select "Non Workable Workable" at bounding box center [290, 400] width 85 height 28
checkbox input "false"
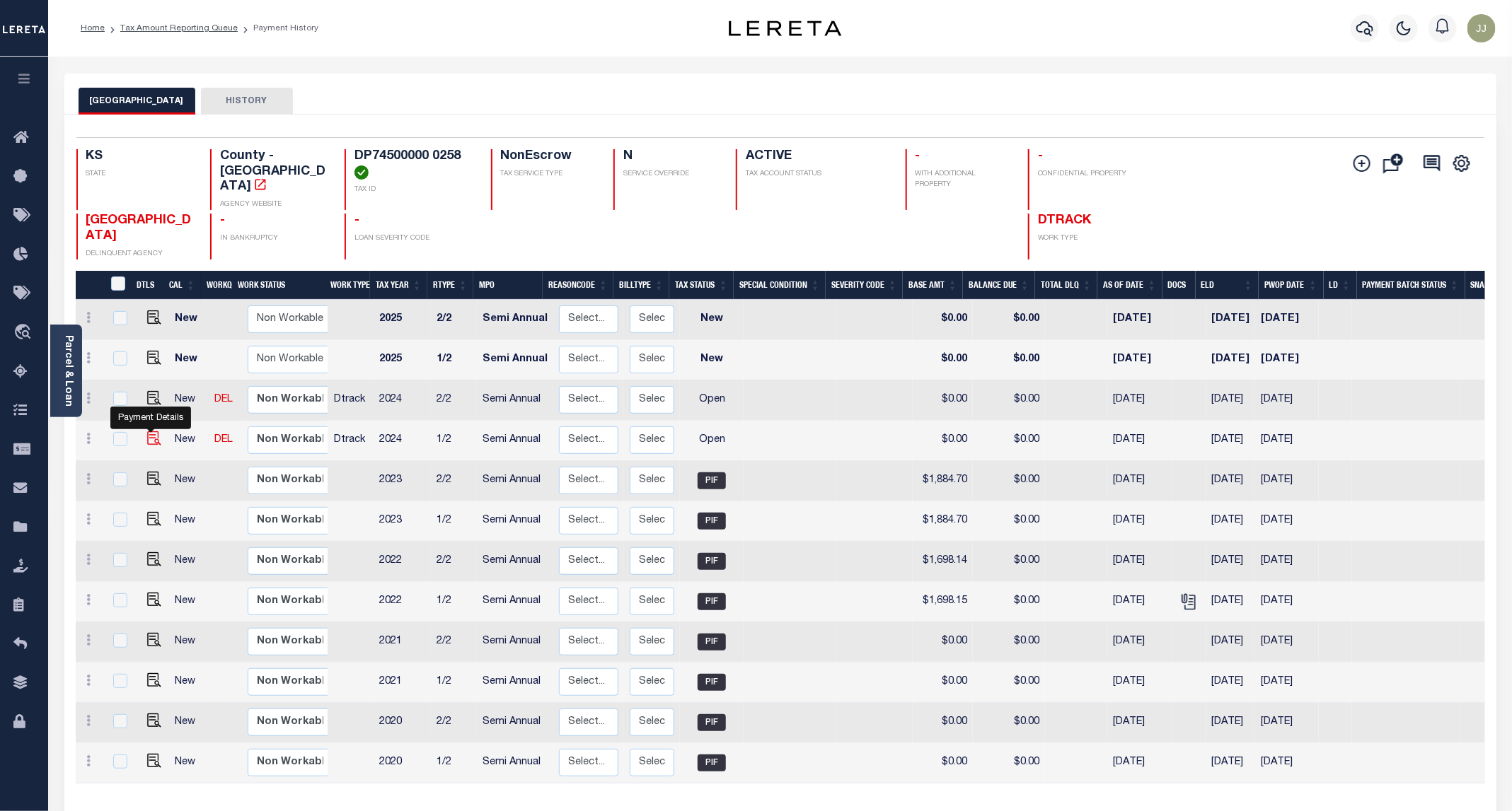
click at [151, 431] on img "" at bounding box center [154, 438] width 14 height 14
checkbox input "true"
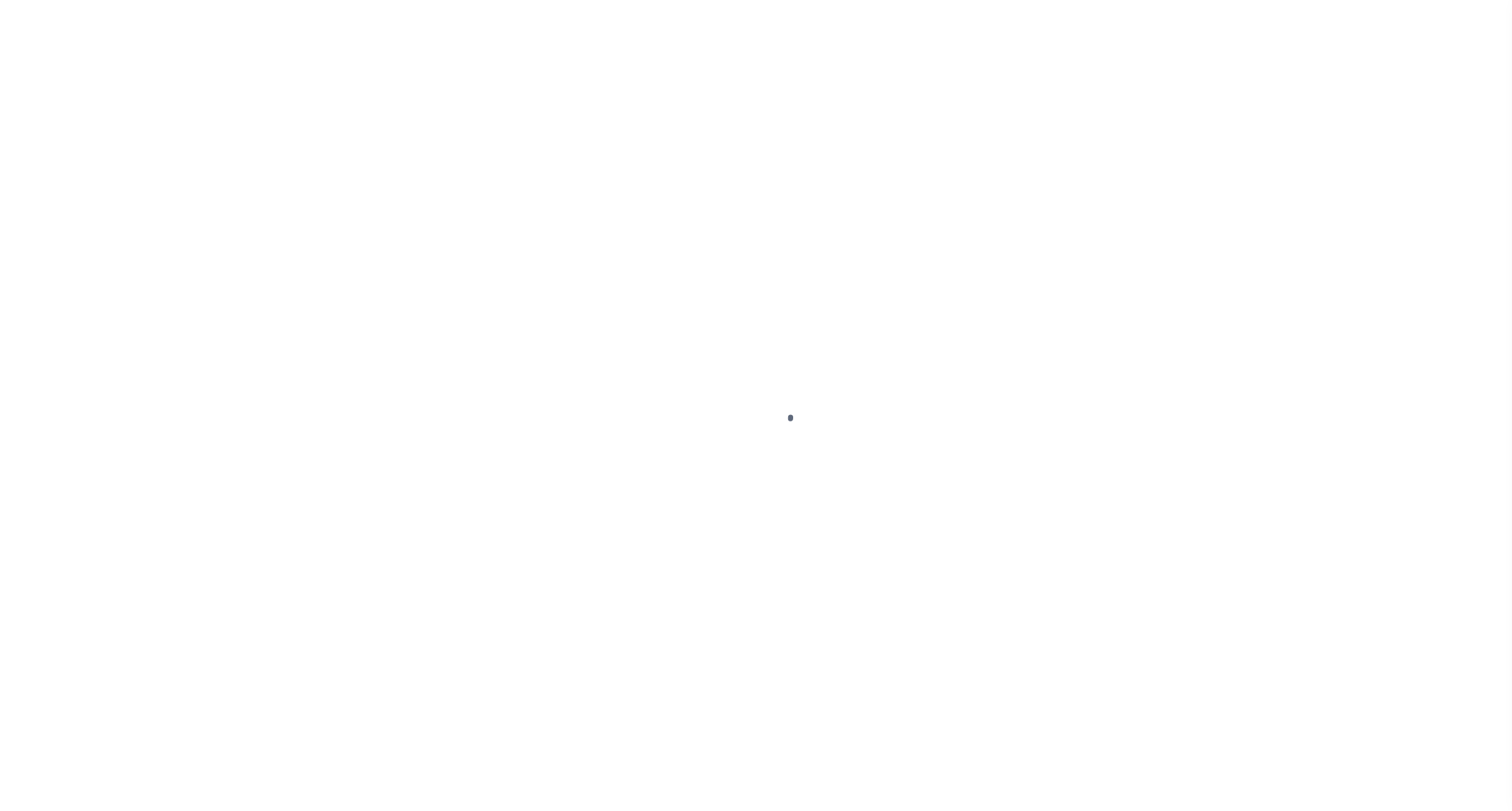
select select "OP2"
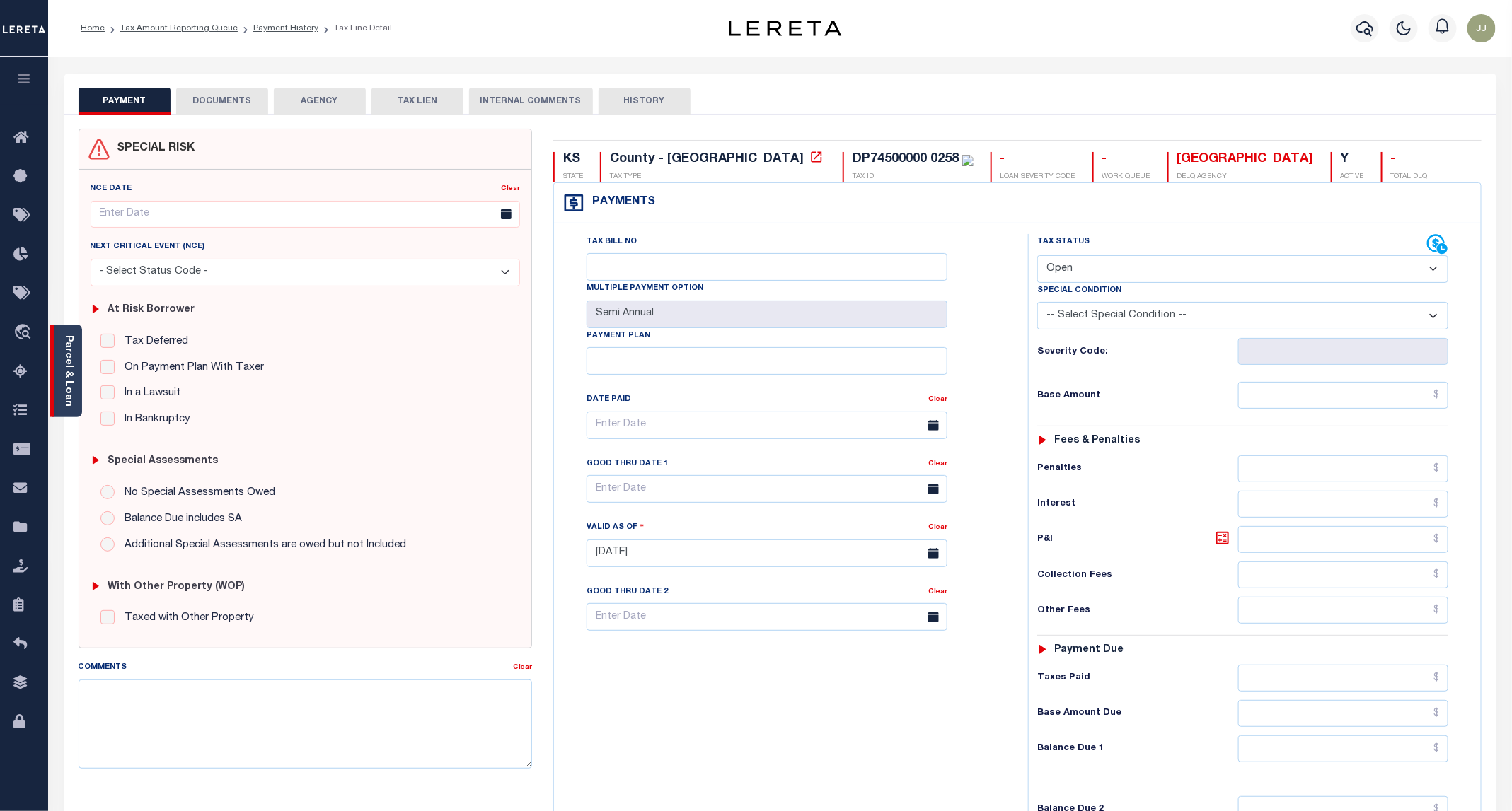
click at [77, 395] on div "Parcel & Loan" at bounding box center [66, 371] width 32 height 92
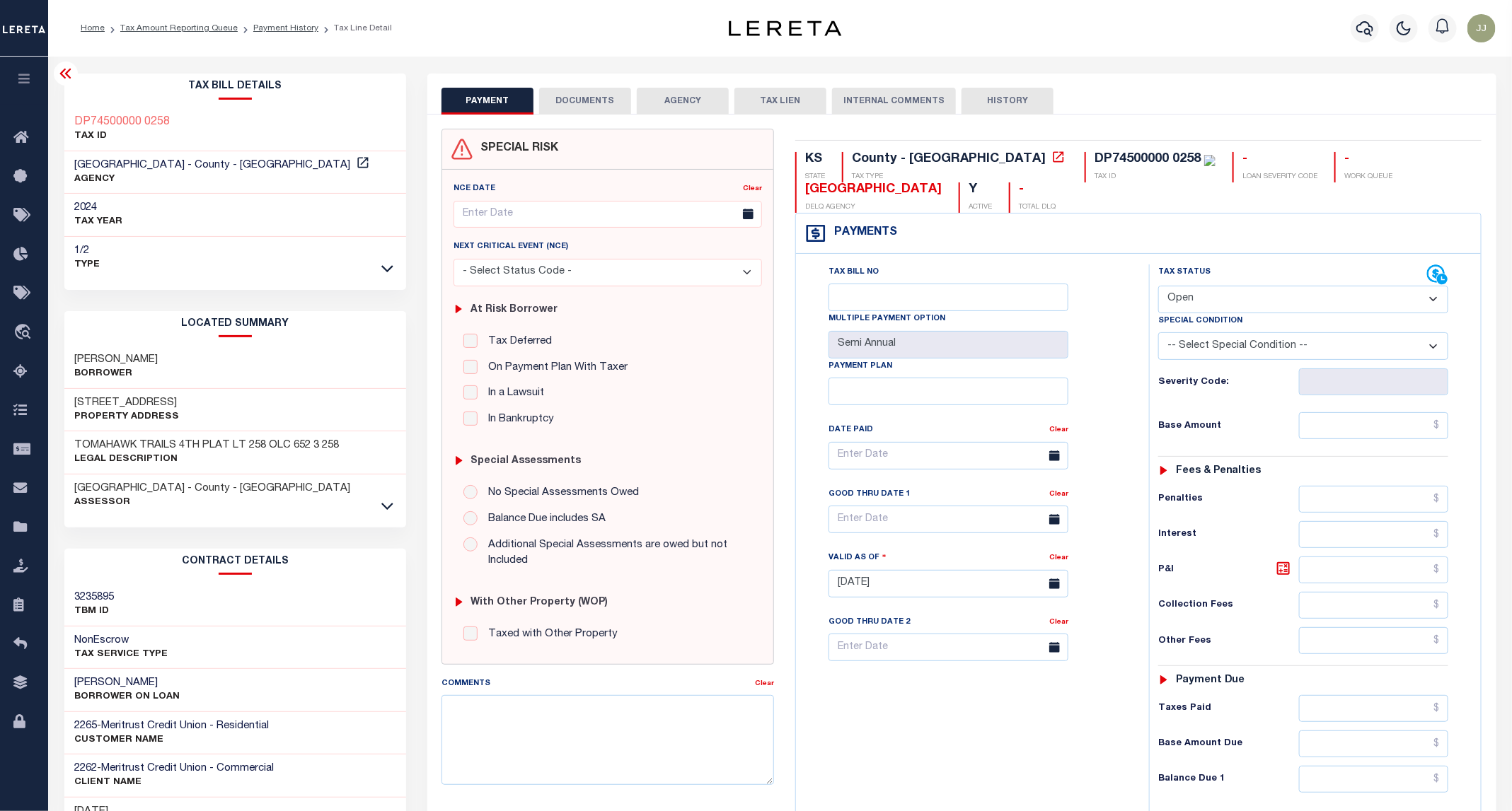
click at [554, 95] on button "DOCUMENTS" at bounding box center [585, 100] width 92 height 27
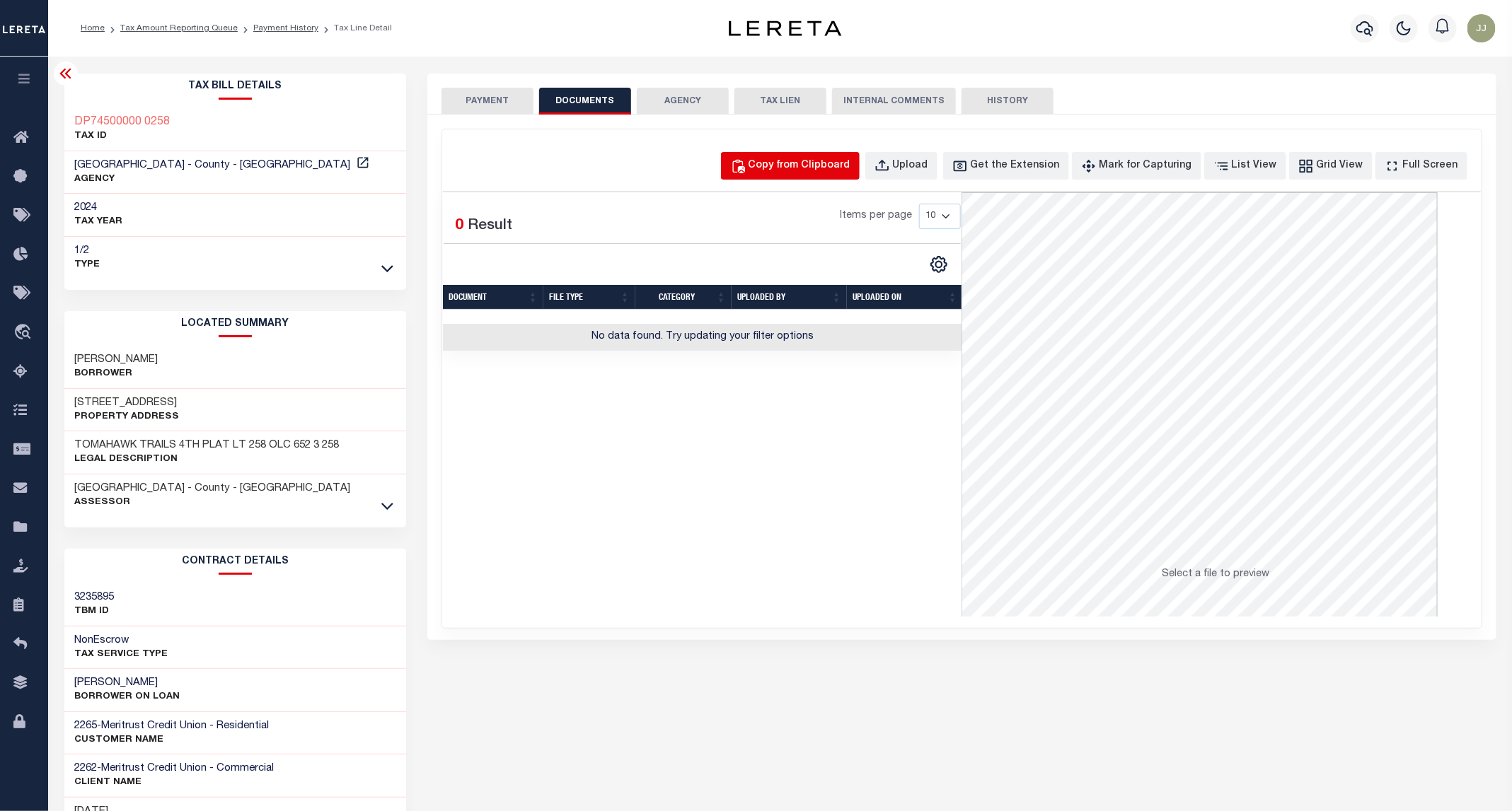
click at [808, 168] on div "Copy from Clipboard" at bounding box center [800, 166] width 102 height 15
select select "POP"
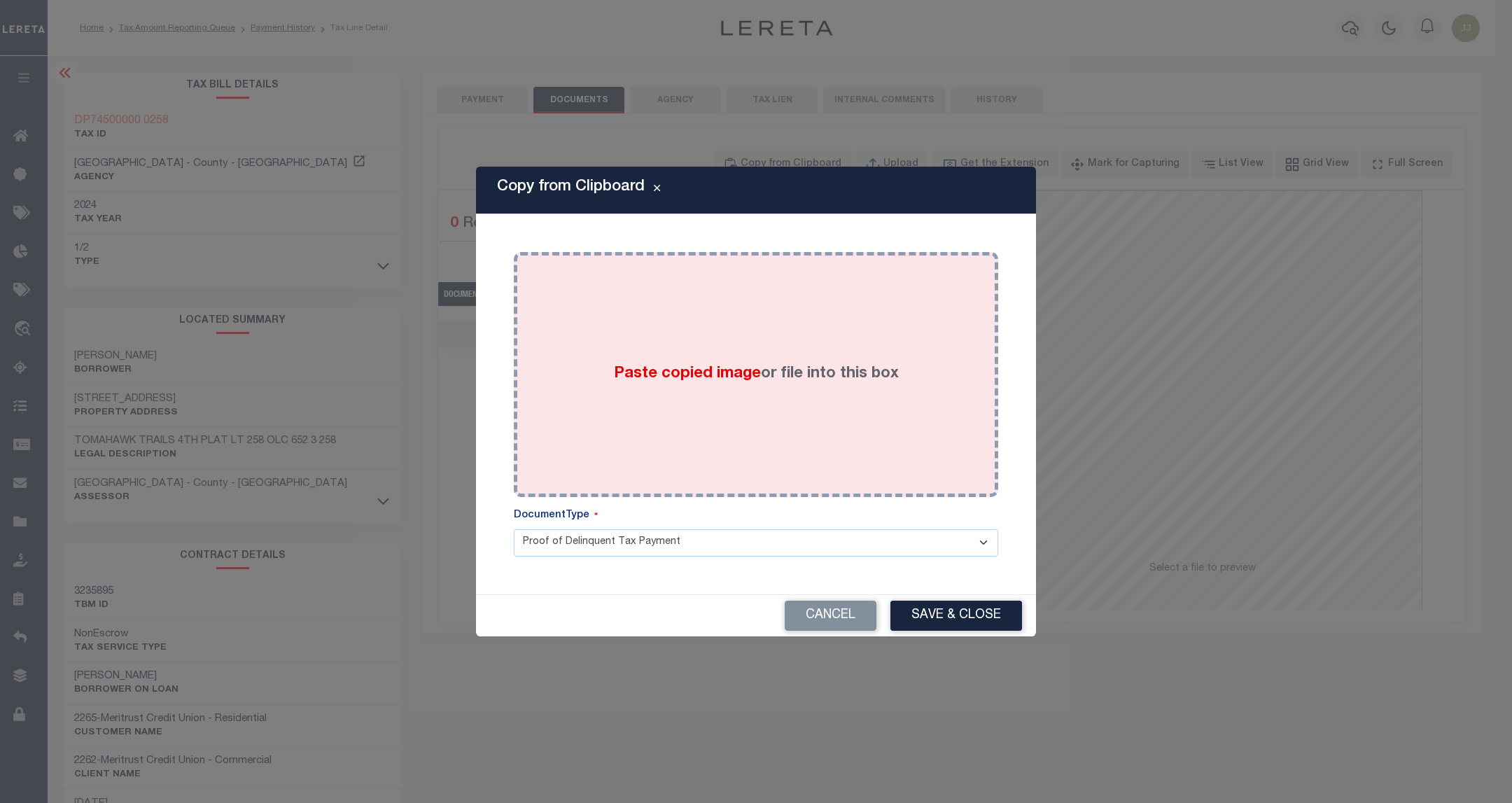
click at [769, 309] on div "Paste copied image or file into this box" at bounding box center [755, 374] width 463 height 224
click at [708, 396] on div "Paste copied image or file into this box" at bounding box center [755, 374] width 463 height 224
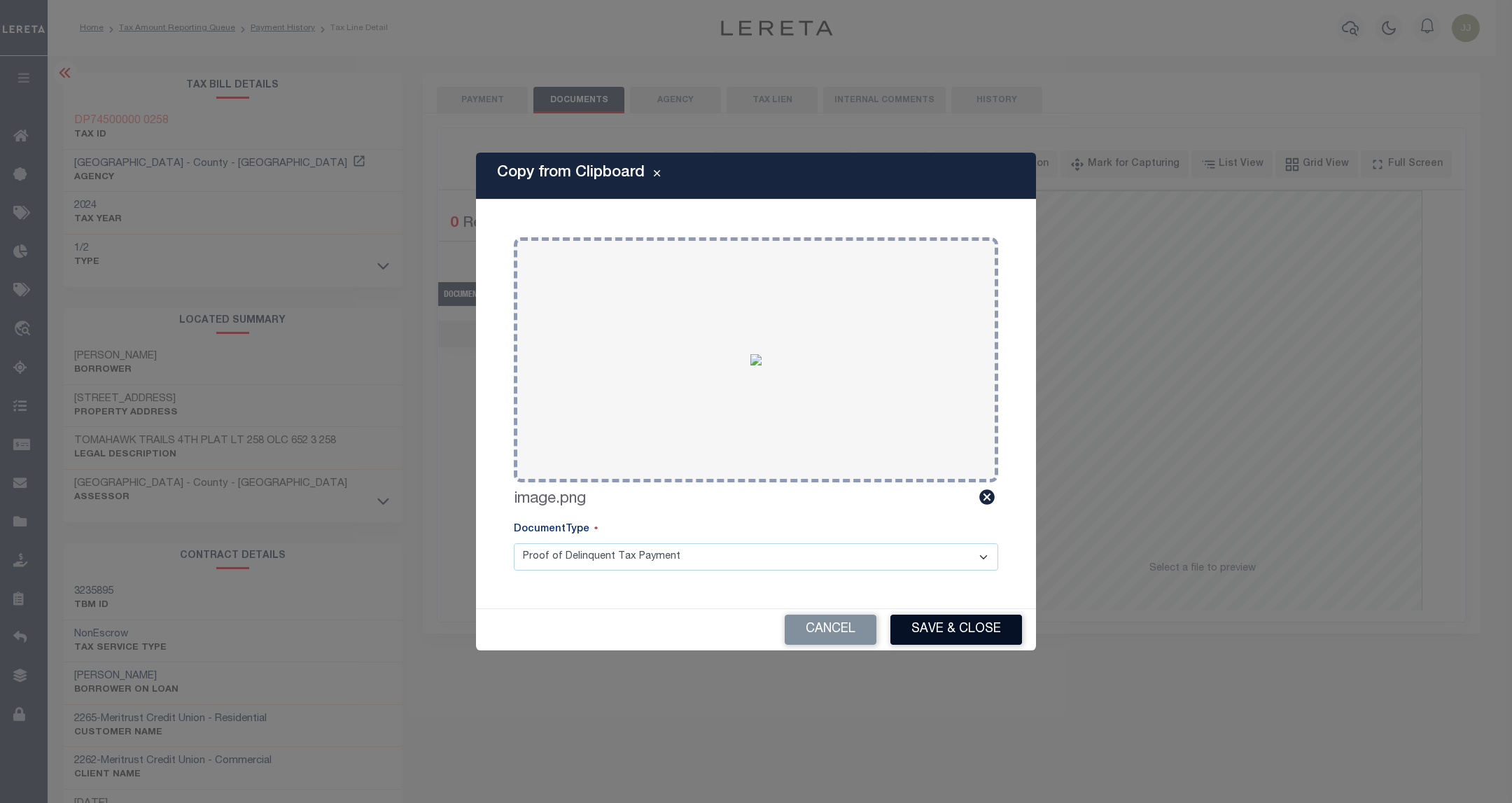
click at [949, 620] on button "Save & Close" at bounding box center [956, 630] width 132 height 30
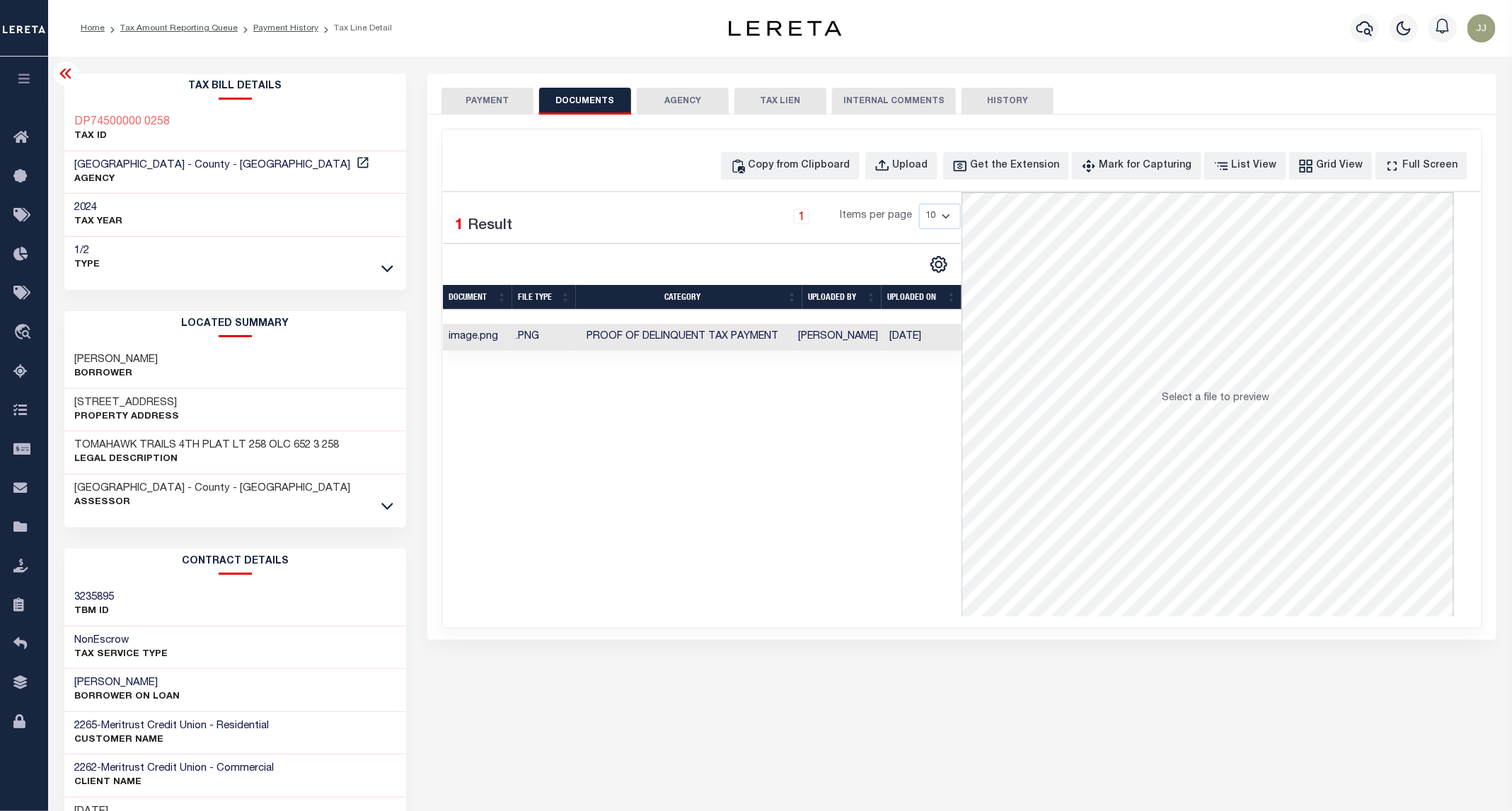
click at [467, 98] on button "PAYMENT" at bounding box center [487, 100] width 92 height 27
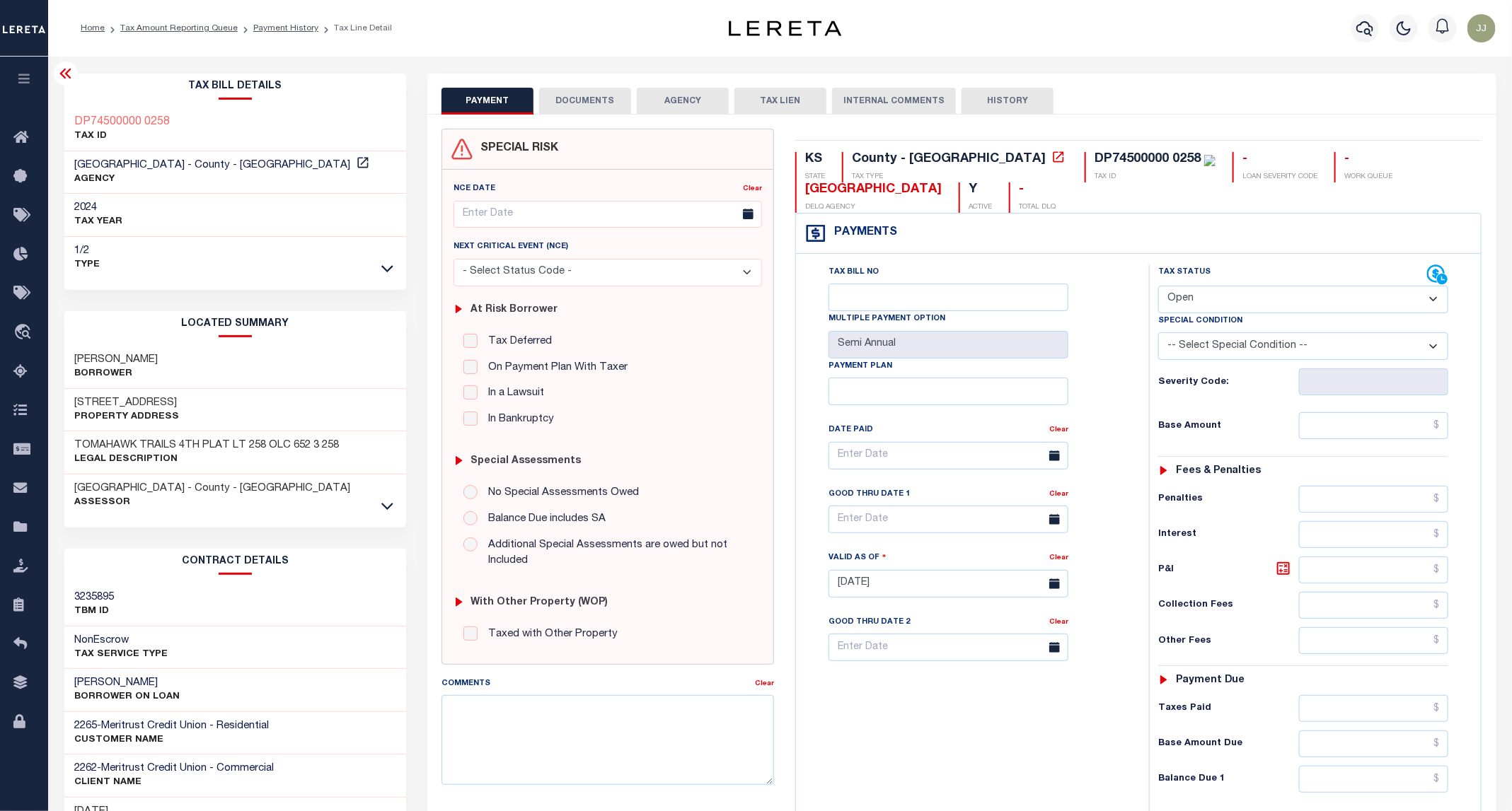
click at [1187, 290] on select "- Select Status Code - Open Due/Unpaid Paid Incomplete No Tax Due Internal Refu…" at bounding box center [1303, 299] width 290 height 28
select select "PYD"
click at [1159, 287] on select "- Select Status Code - Open Due/Unpaid Paid Incomplete No Tax Due Internal Refu…" at bounding box center [1303, 299] width 290 height 28
type input "09/04/2025"
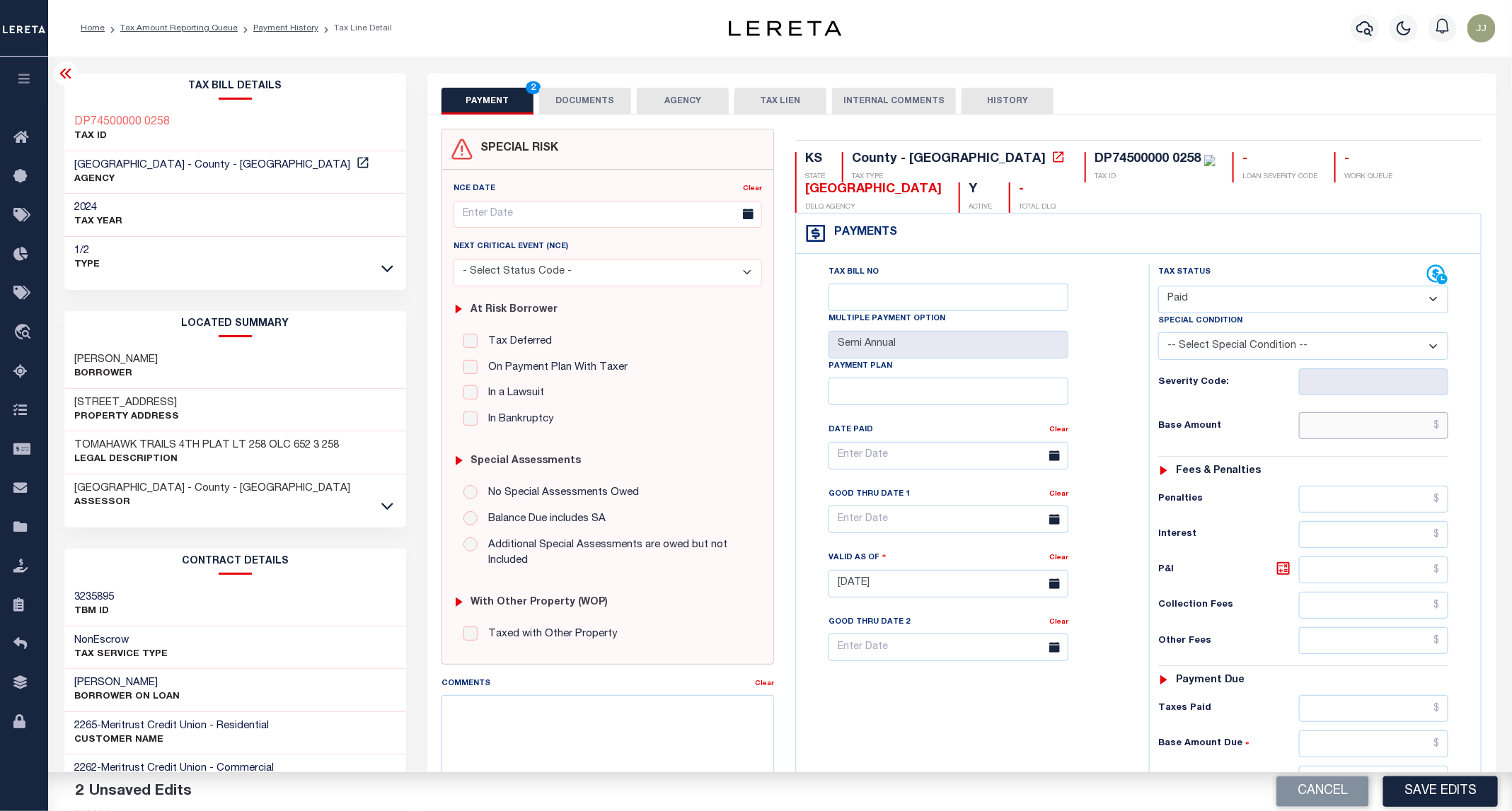
click at [1392, 430] on input "text" at bounding box center [1374, 425] width 150 height 27
type input "$0.00"
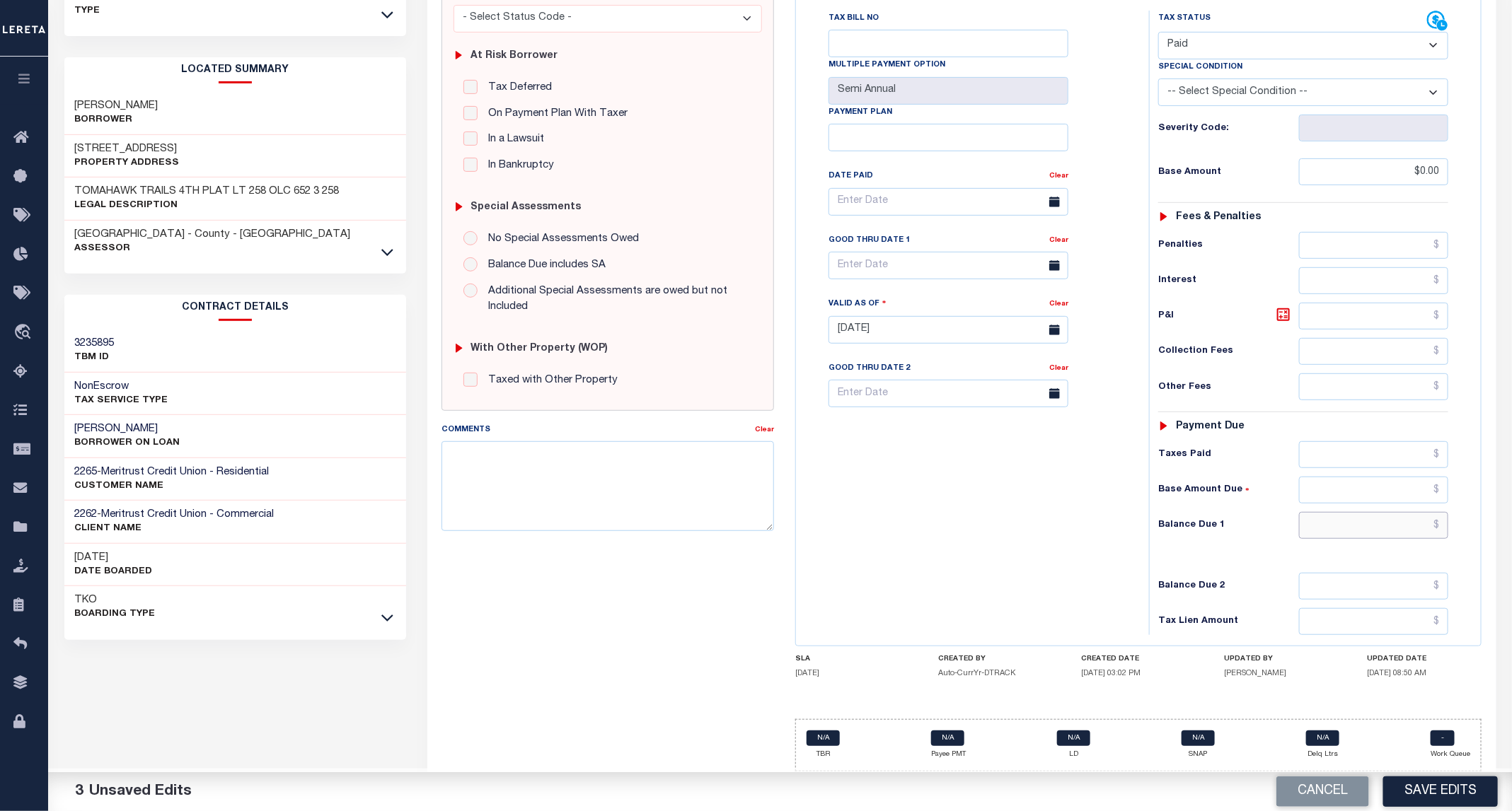
click at [1371, 522] on input "text" at bounding box center [1374, 525] width 150 height 27
type input "$0.00"
click at [1418, 789] on button "Save Edits" at bounding box center [1440, 791] width 114 height 31
checkbox input "false"
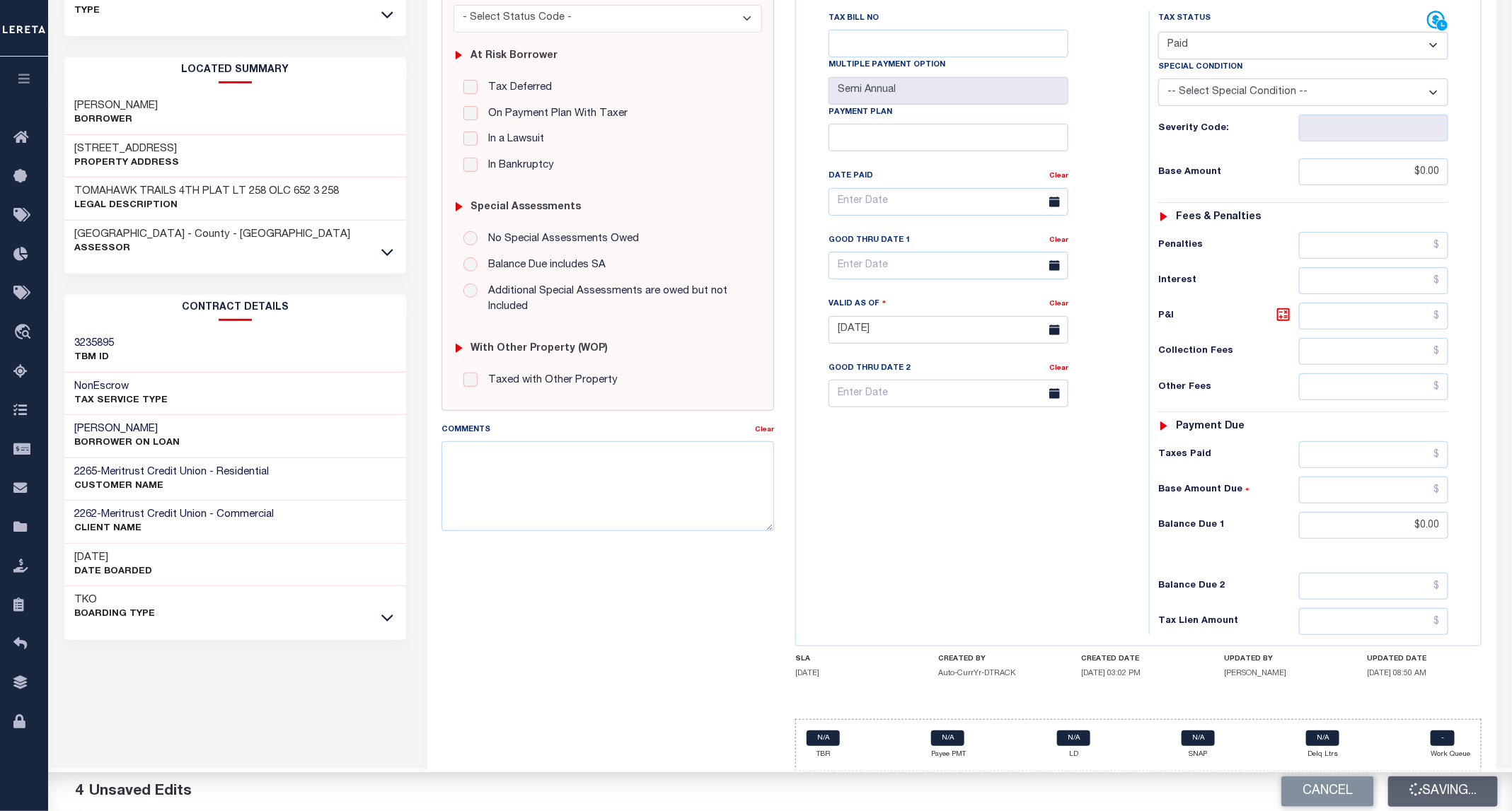
checkbox input "false"
type input "$0"
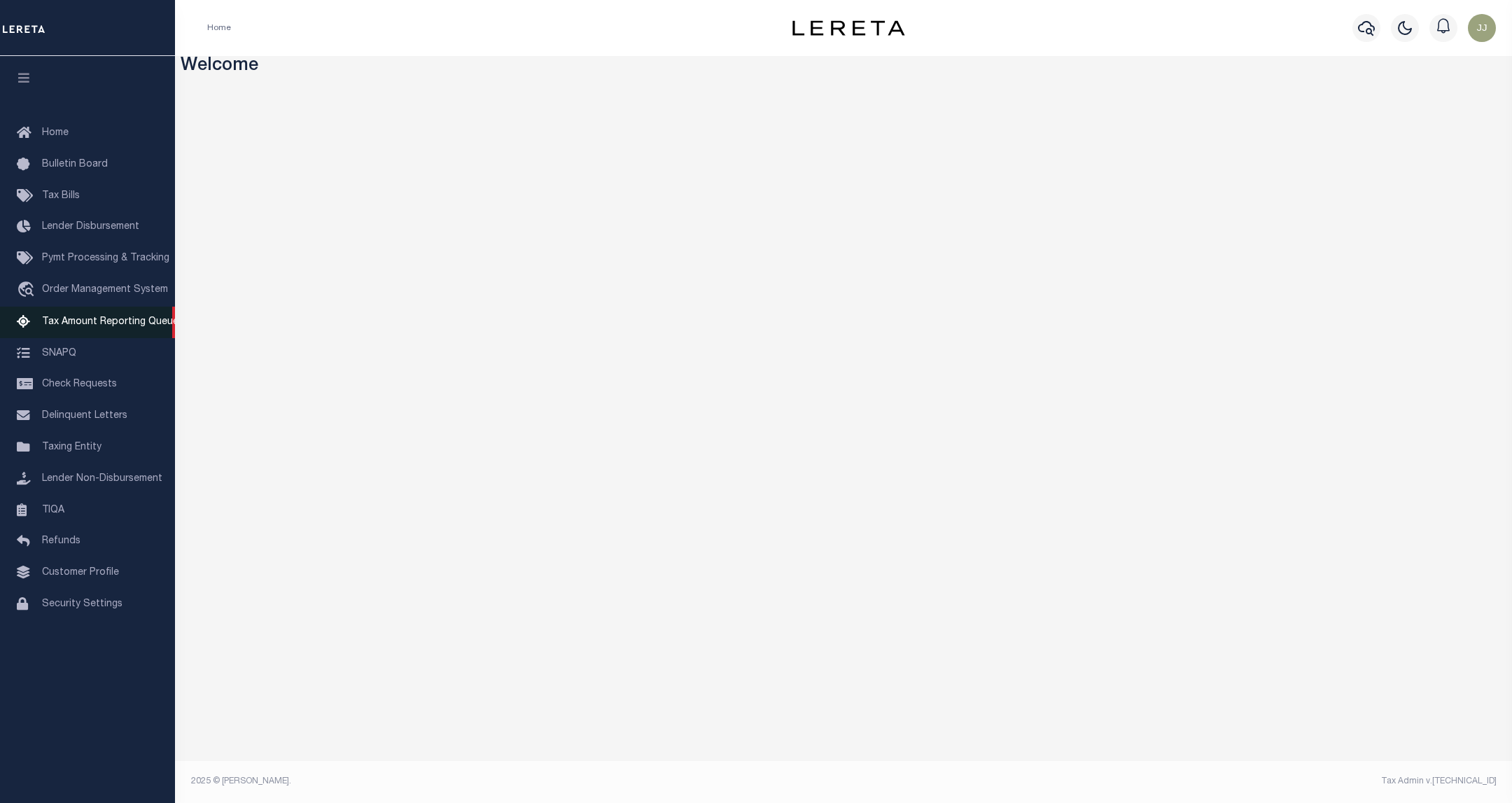
click at [70, 334] on link "Tax Amount Reporting Queue" at bounding box center [87, 322] width 175 height 32
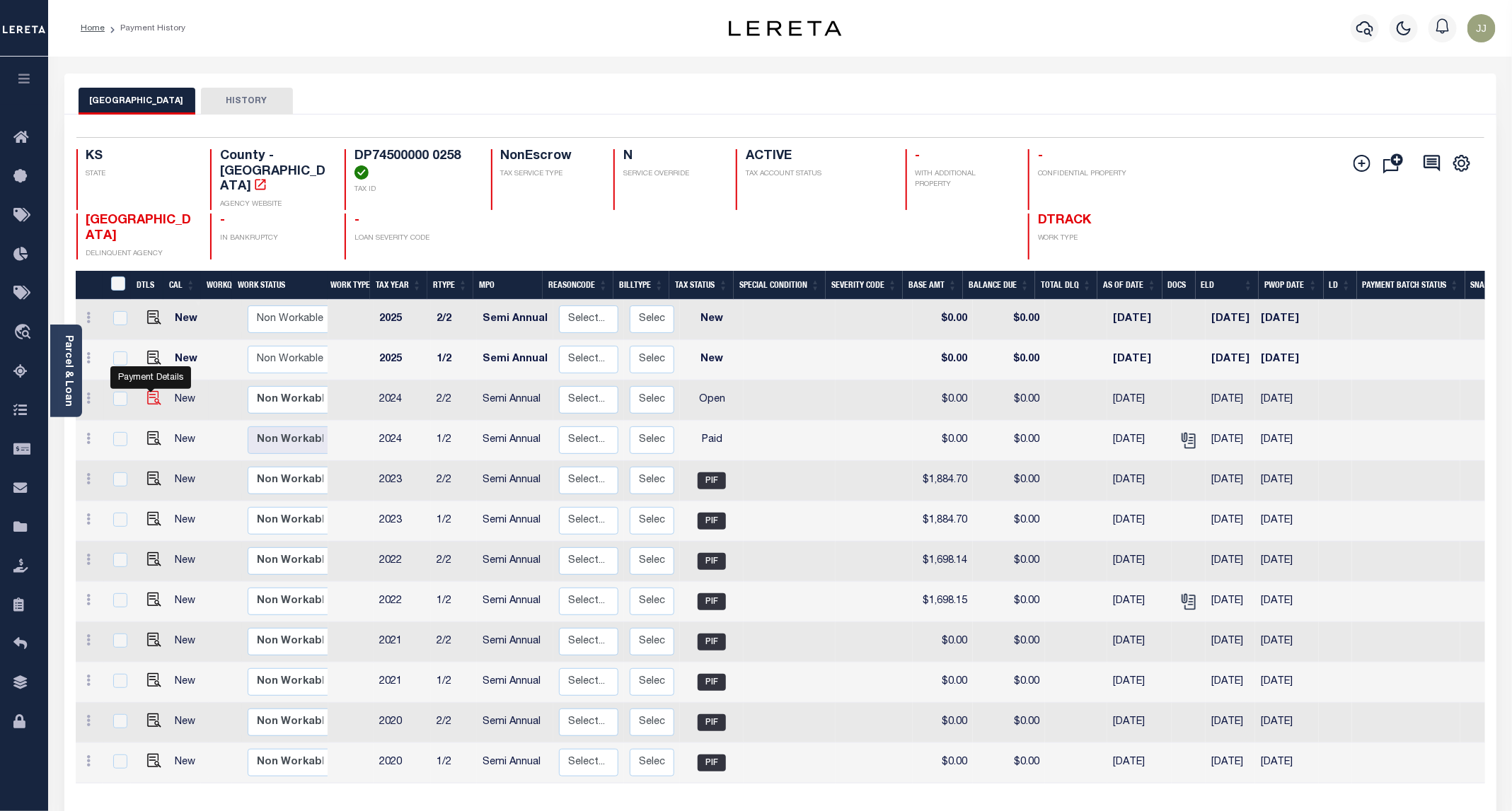
click at [156, 391] on img "" at bounding box center [154, 397] width 14 height 14
checkbox input "true"
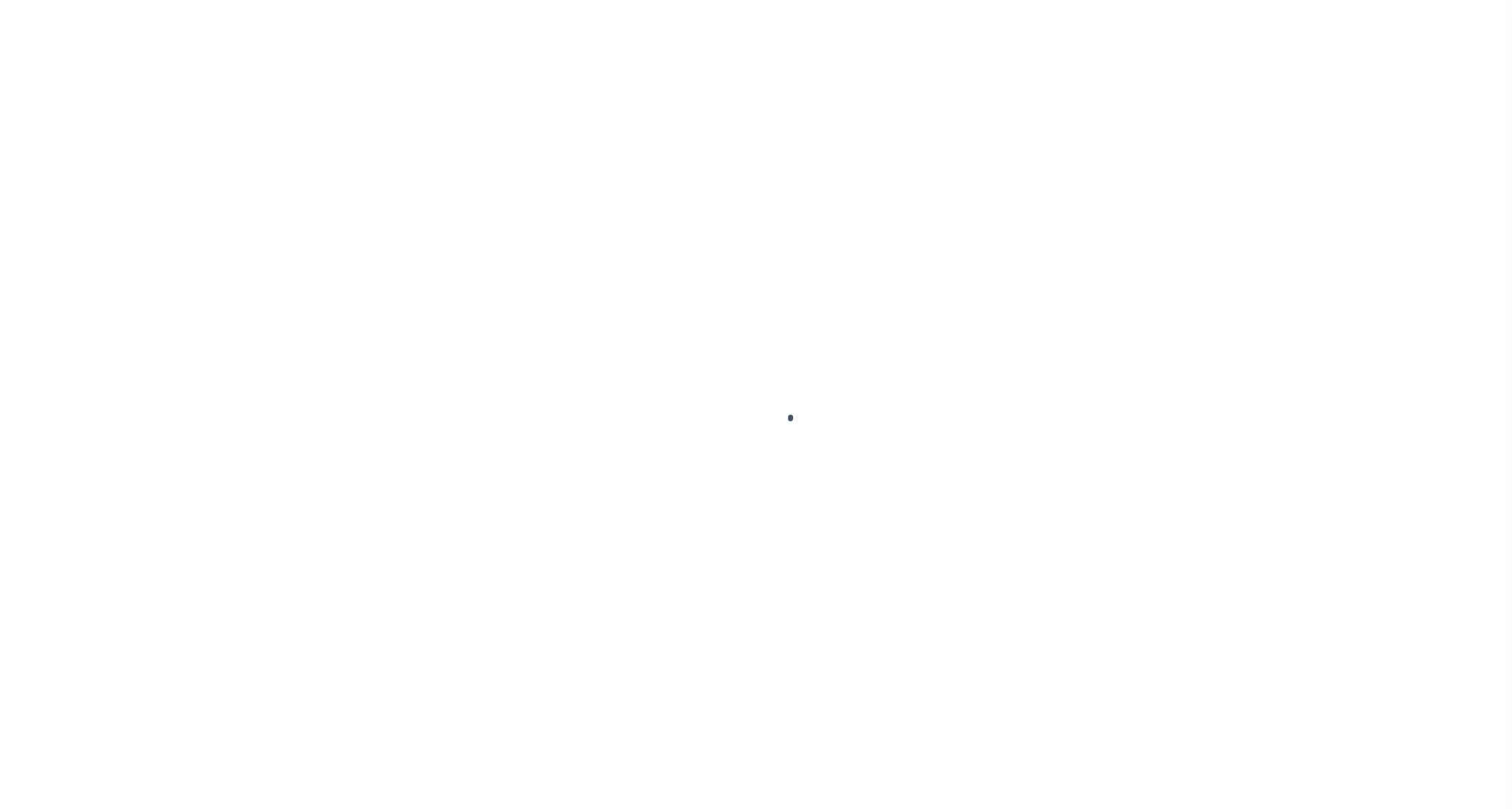
select select "OP2"
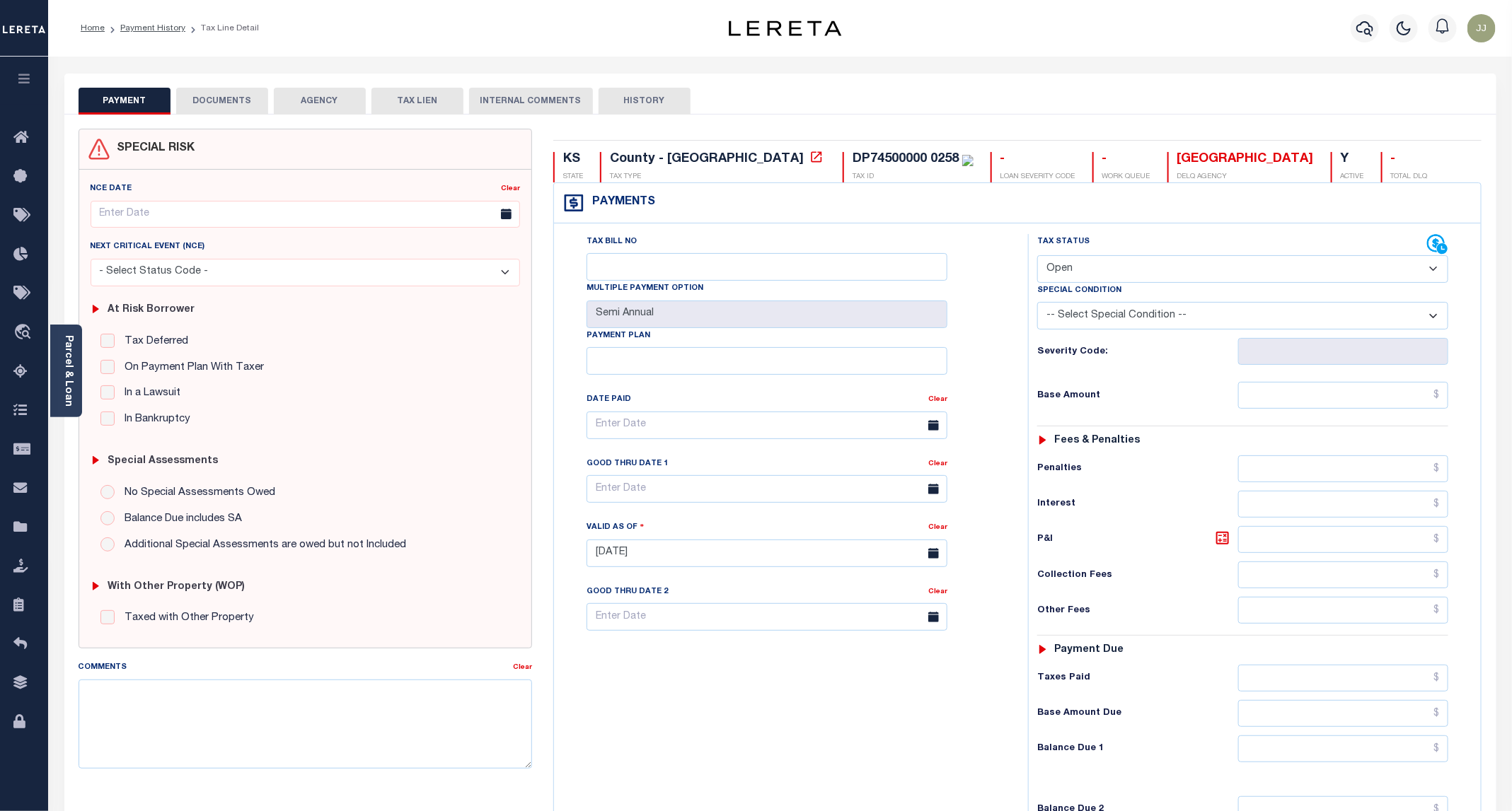
click at [192, 100] on button "DOCUMENTS" at bounding box center [222, 100] width 92 height 27
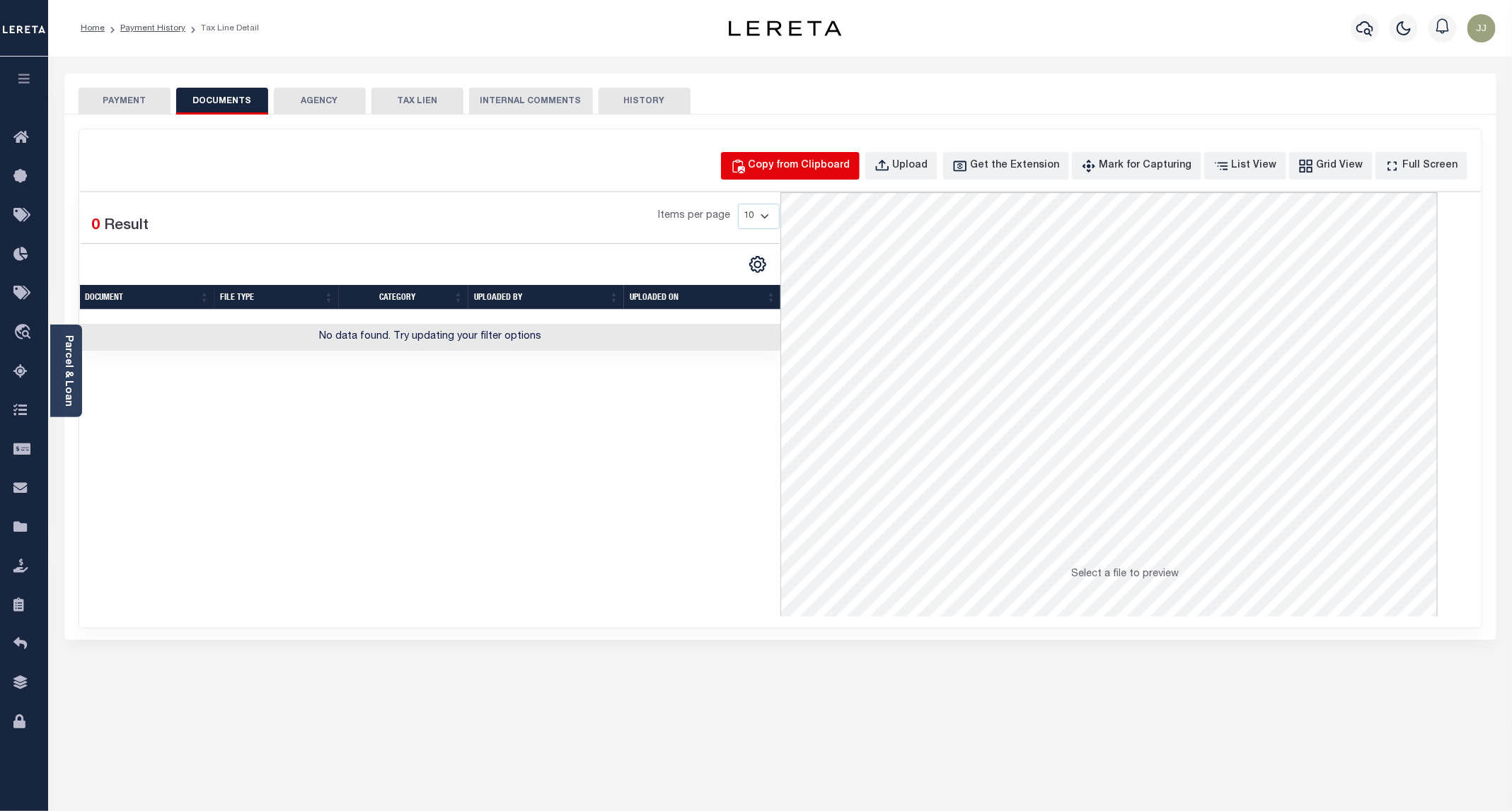
click at [814, 170] on div "Copy from Clipboard" at bounding box center [800, 166] width 102 height 15
select select "POP"
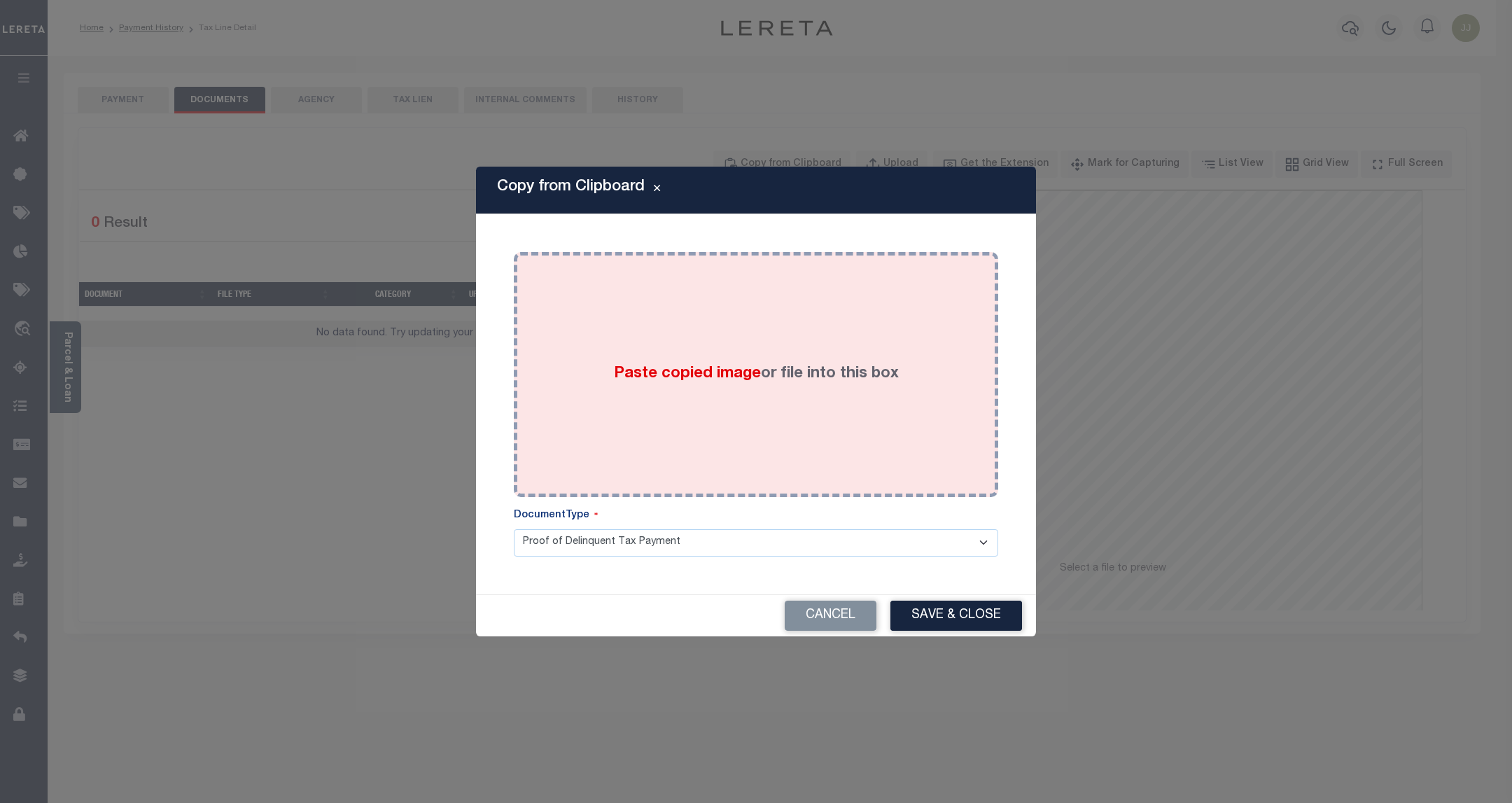
click at [603, 443] on div "Paste copied image or file into this box" at bounding box center [755, 374] width 463 height 224
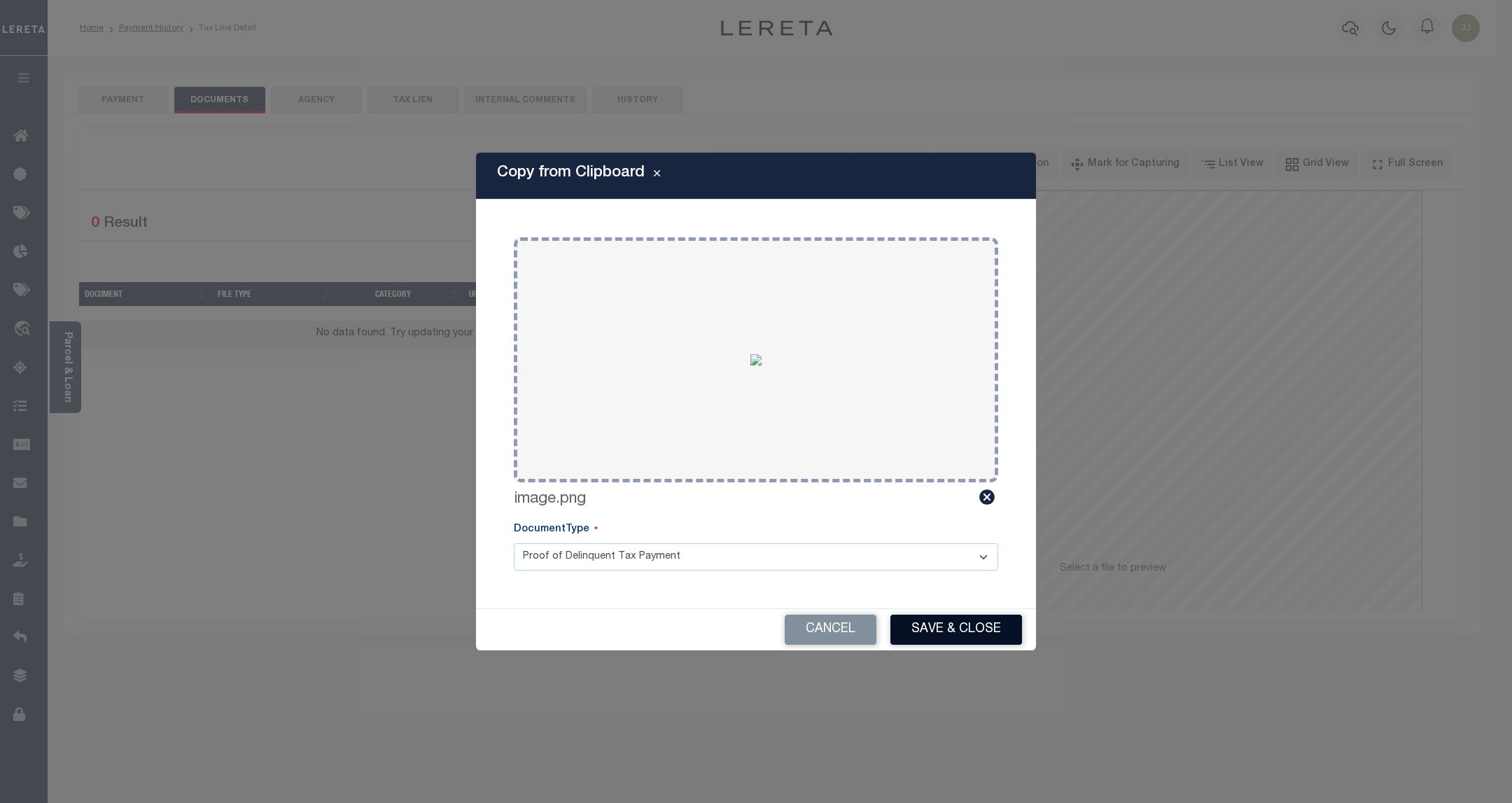
click at [953, 631] on button "Save & Close" at bounding box center [956, 630] width 132 height 30
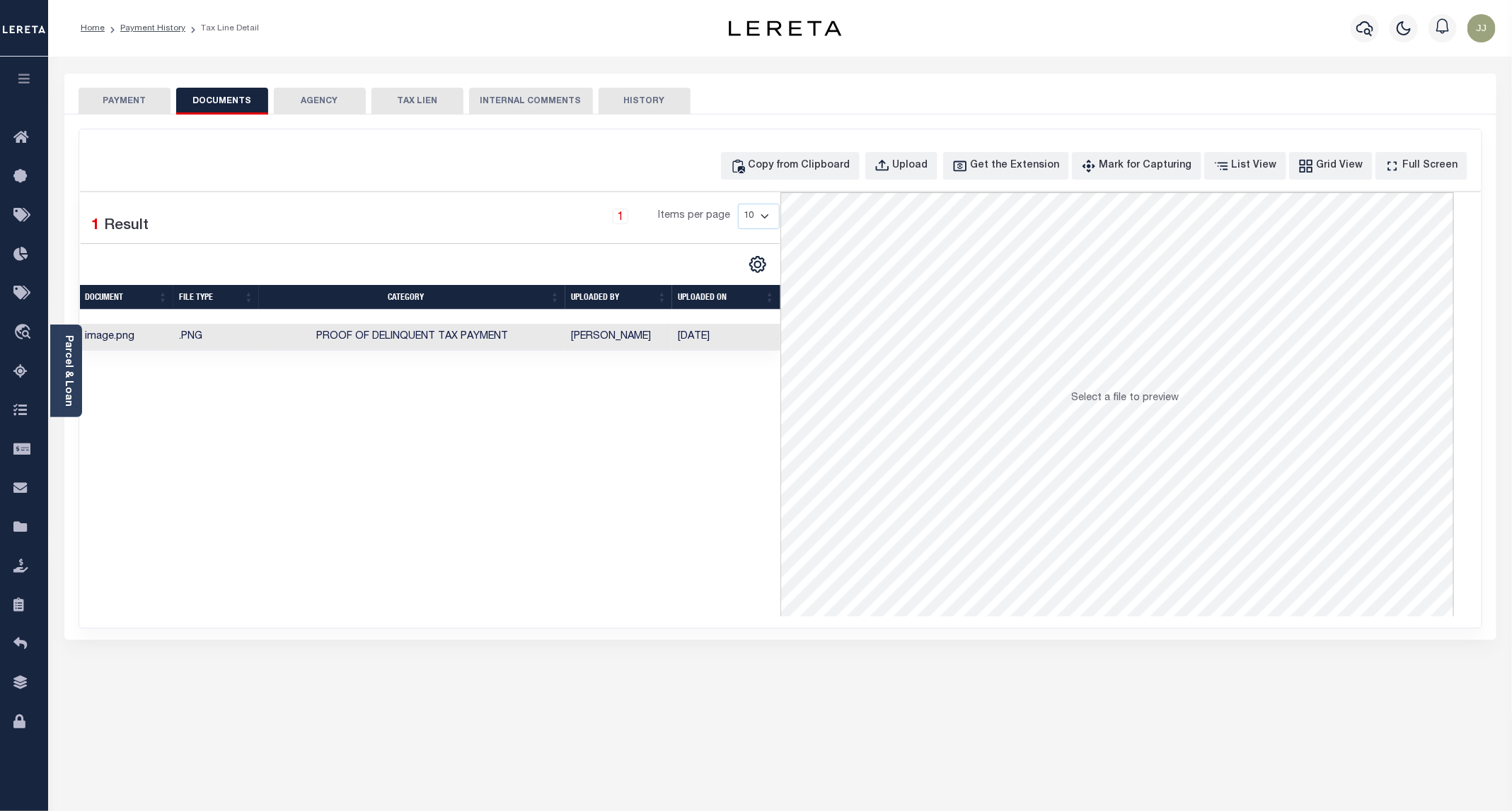
click at [121, 86] on div "PAYMENT DOCUMENTS AGENCY DELINQUENT PAYEE TAX LIEN" at bounding box center [780, 94] width 1432 height 41
click at [121, 96] on button "PAYMENT" at bounding box center [125, 100] width 92 height 27
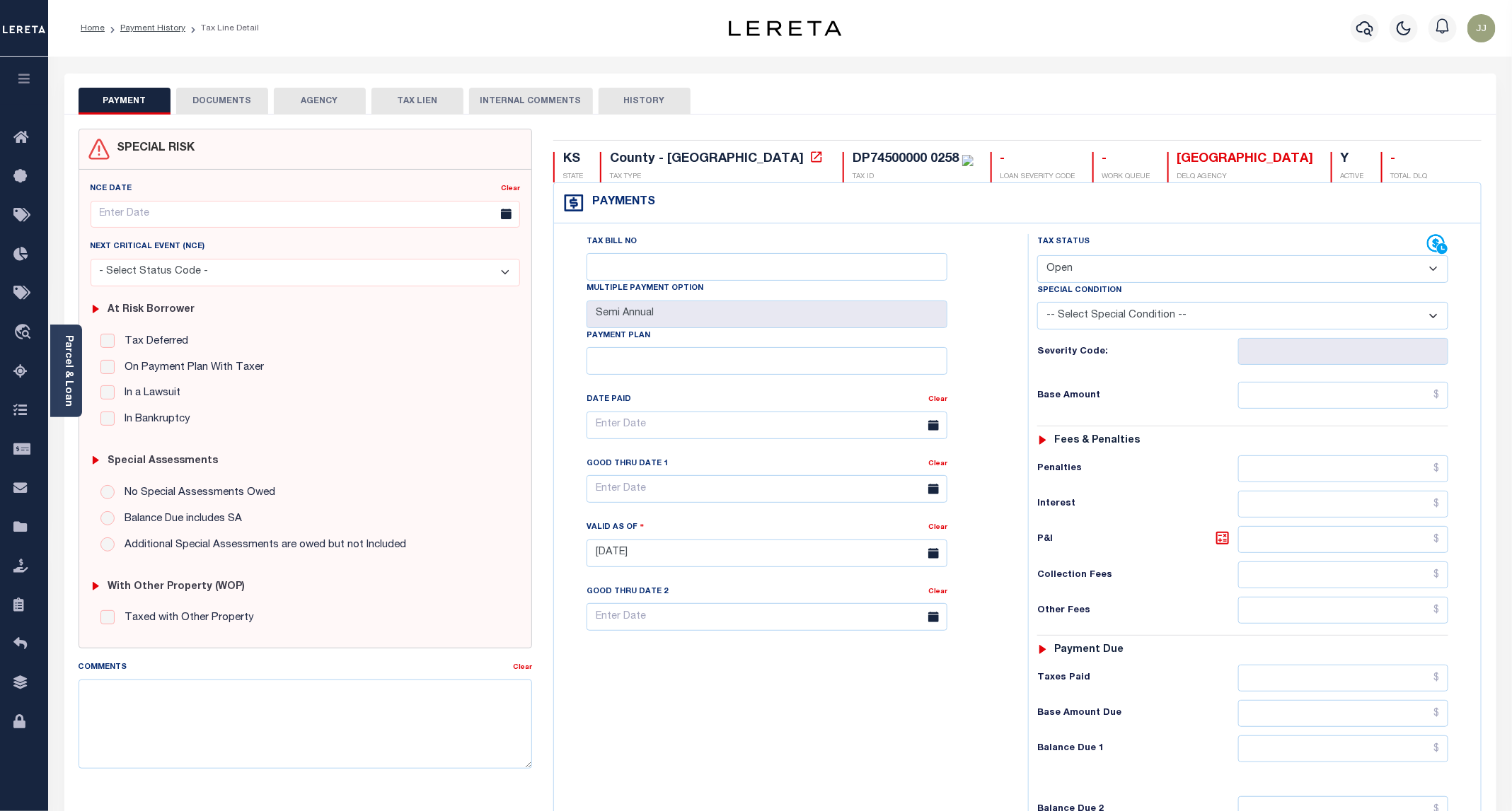
click at [1080, 259] on select "- Select Status Code - Open Due/Unpaid Paid Incomplete No Tax Due Internal Refu…" at bounding box center [1243, 269] width 411 height 28
select select "PYD"
click at [1038, 257] on select "- Select Status Code - Open Due/Unpaid Paid Incomplete No Tax Due Internal Refu…" at bounding box center [1243, 269] width 411 height 28
type input "[DATE]"
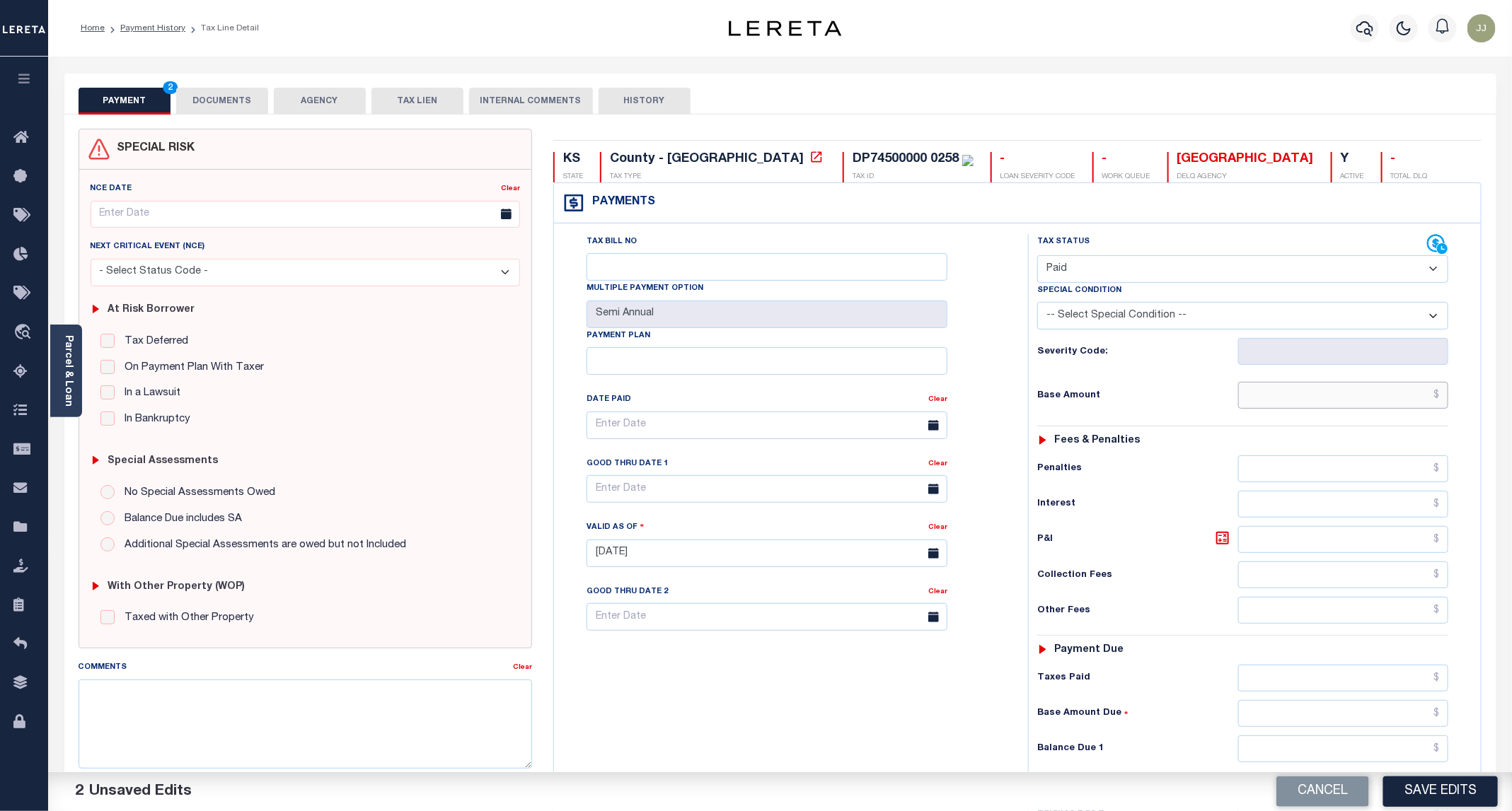
click at [1296, 407] on input "text" at bounding box center [1343, 395] width 210 height 27
type input "$0.00"
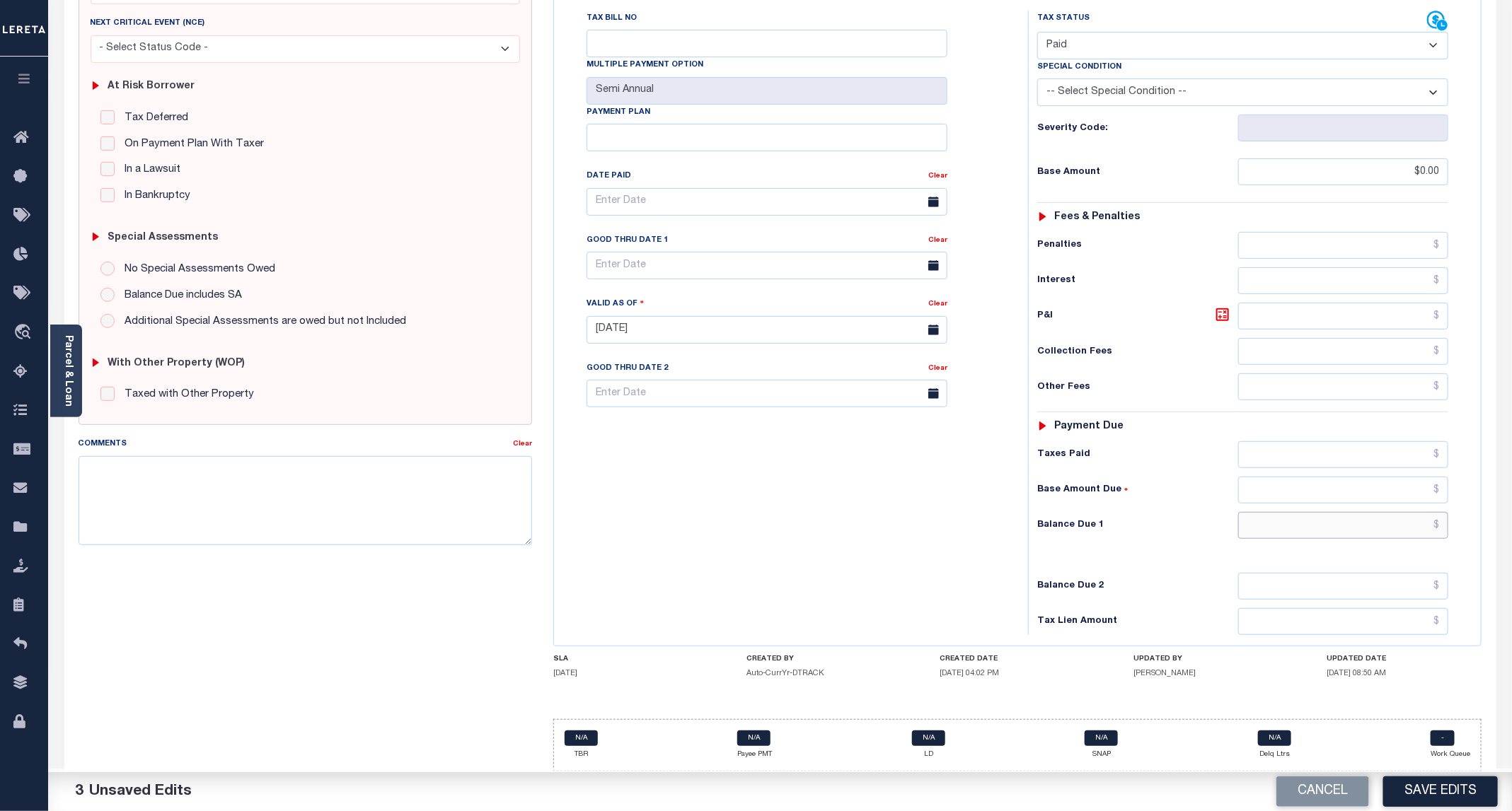
click at [1356, 526] on input "text" at bounding box center [1343, 525] width 210 height 27
type input "$0.00"
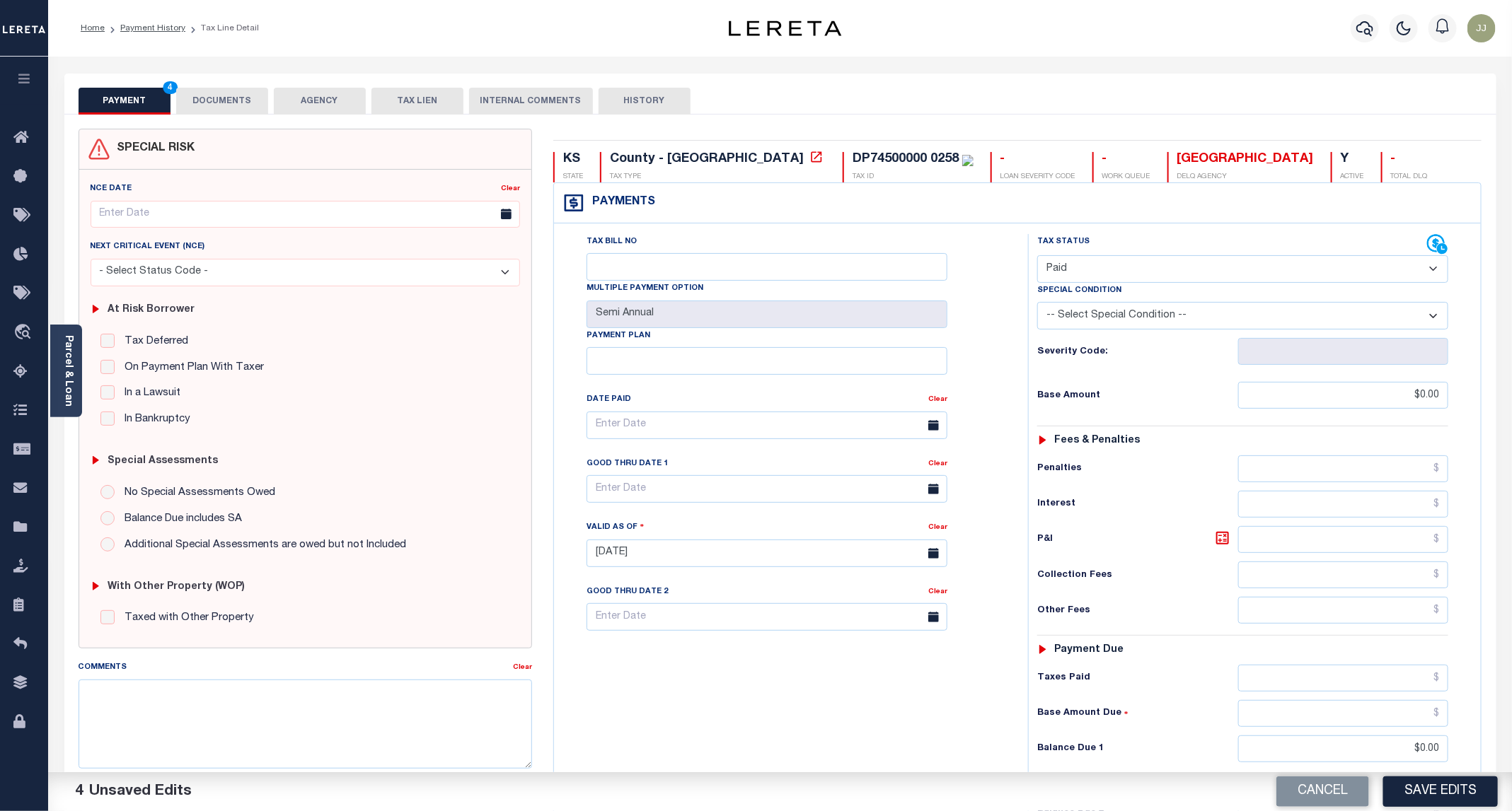
click at [228, 92] on button "DOCUMENTS" at bounding box center [222, 100] width 92 height 27
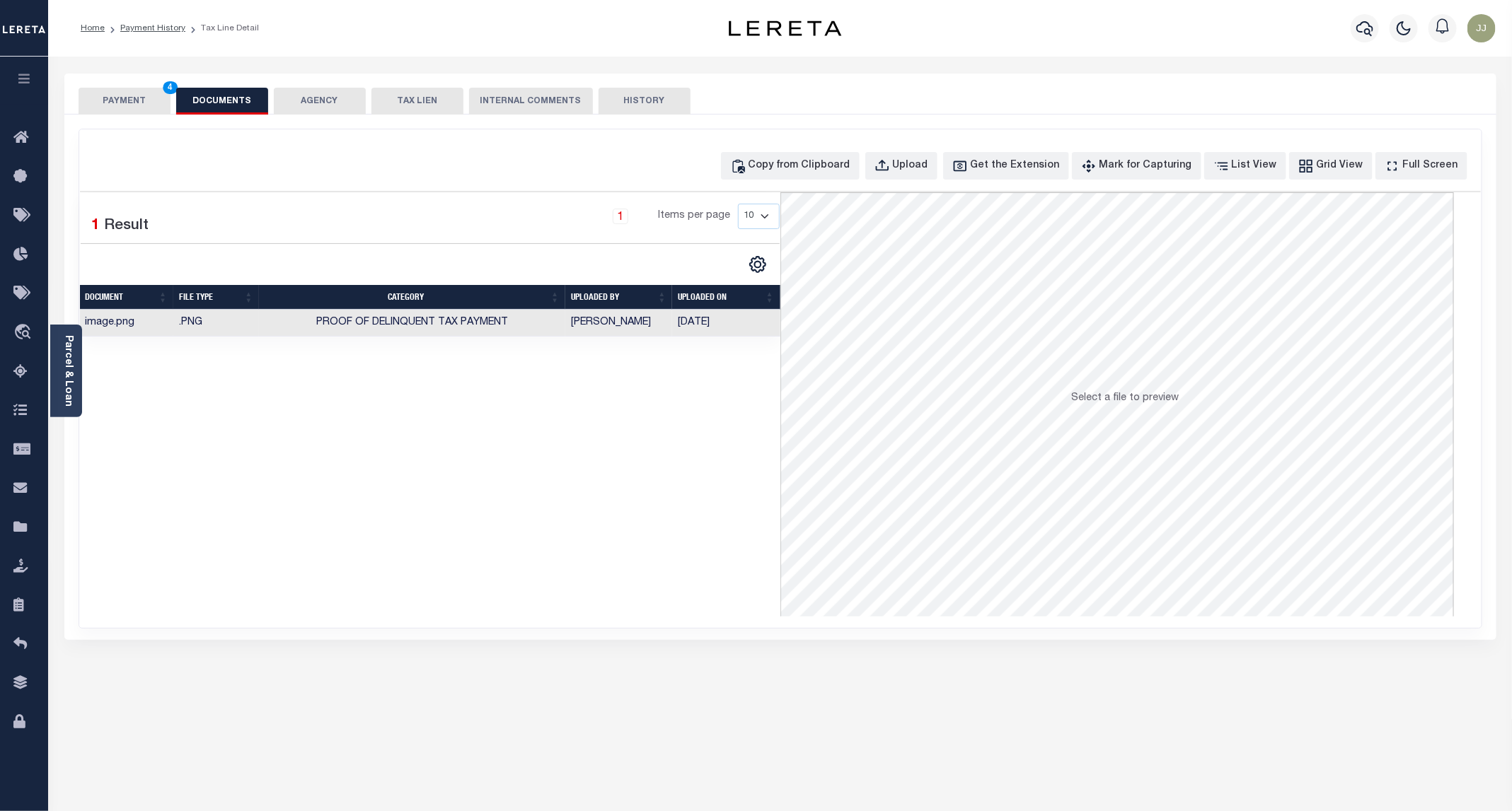
click at [142, 100] on button "PAYMENT 4" at bounding box center [125, 100] width 92 height 27
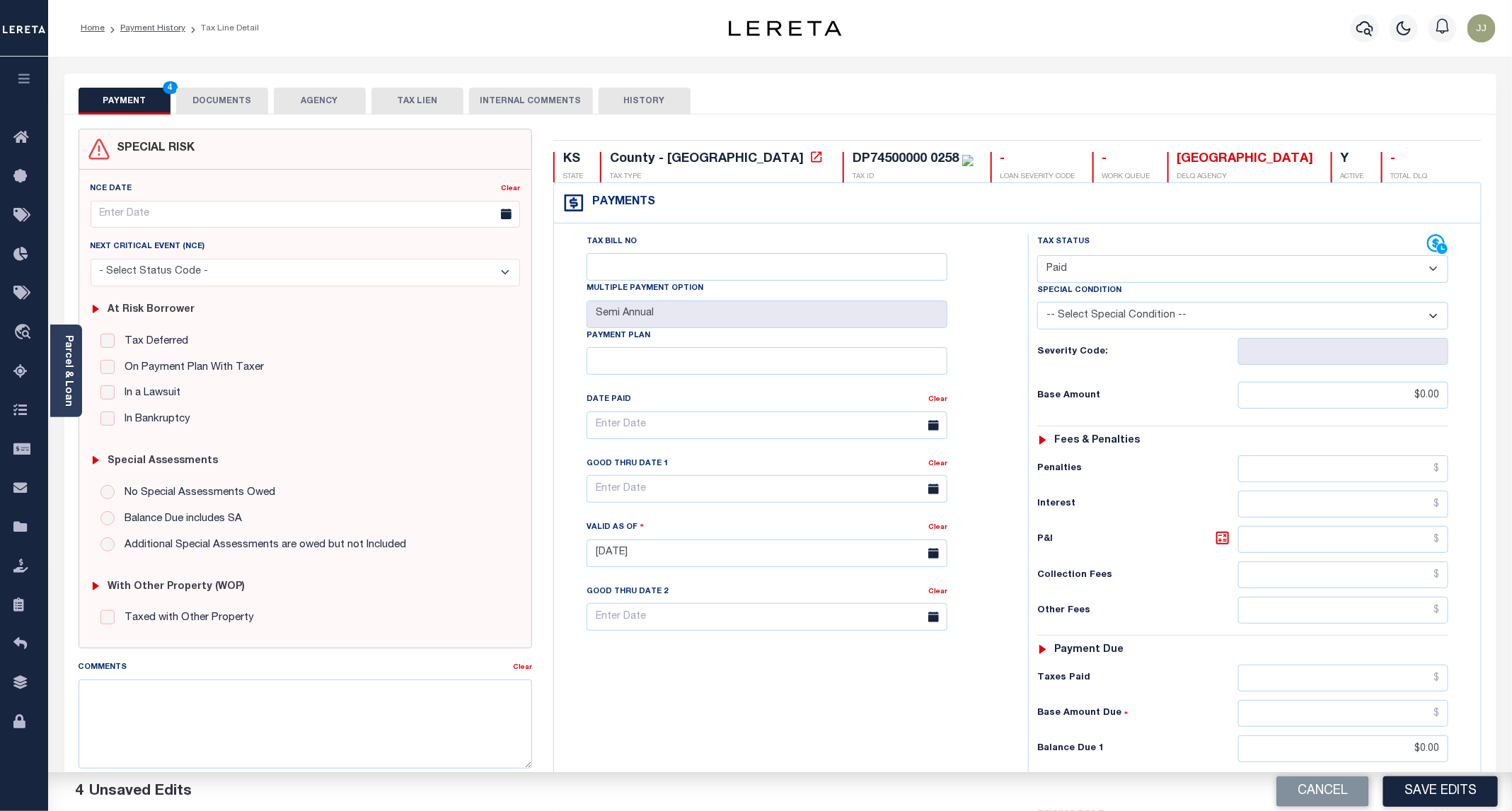
scroll to position [236, 0]
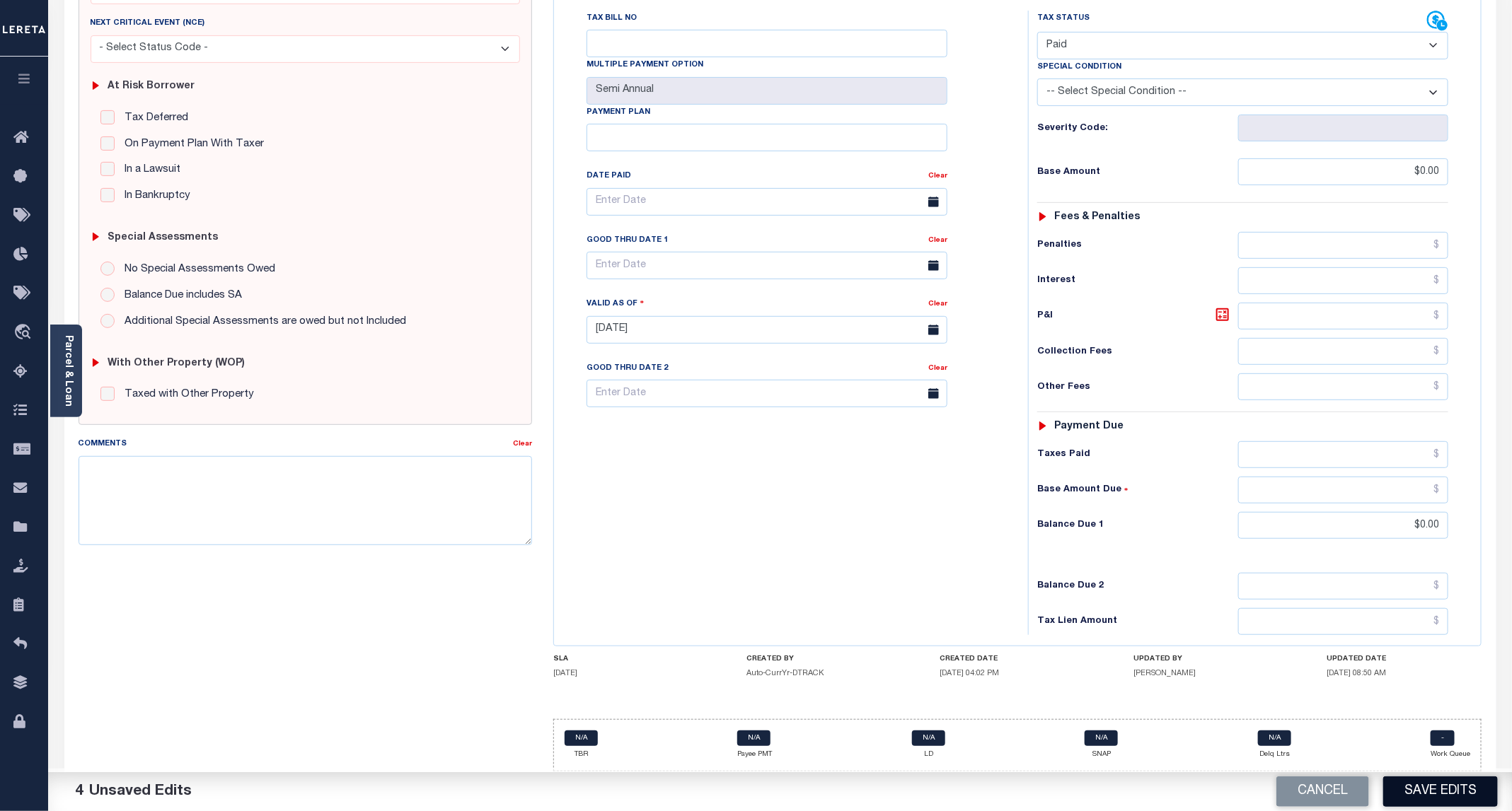
click at [1420, 787] on button "Save Edits" at bounding box center [1440, 791] width 114 height 31
checkbox input "false"
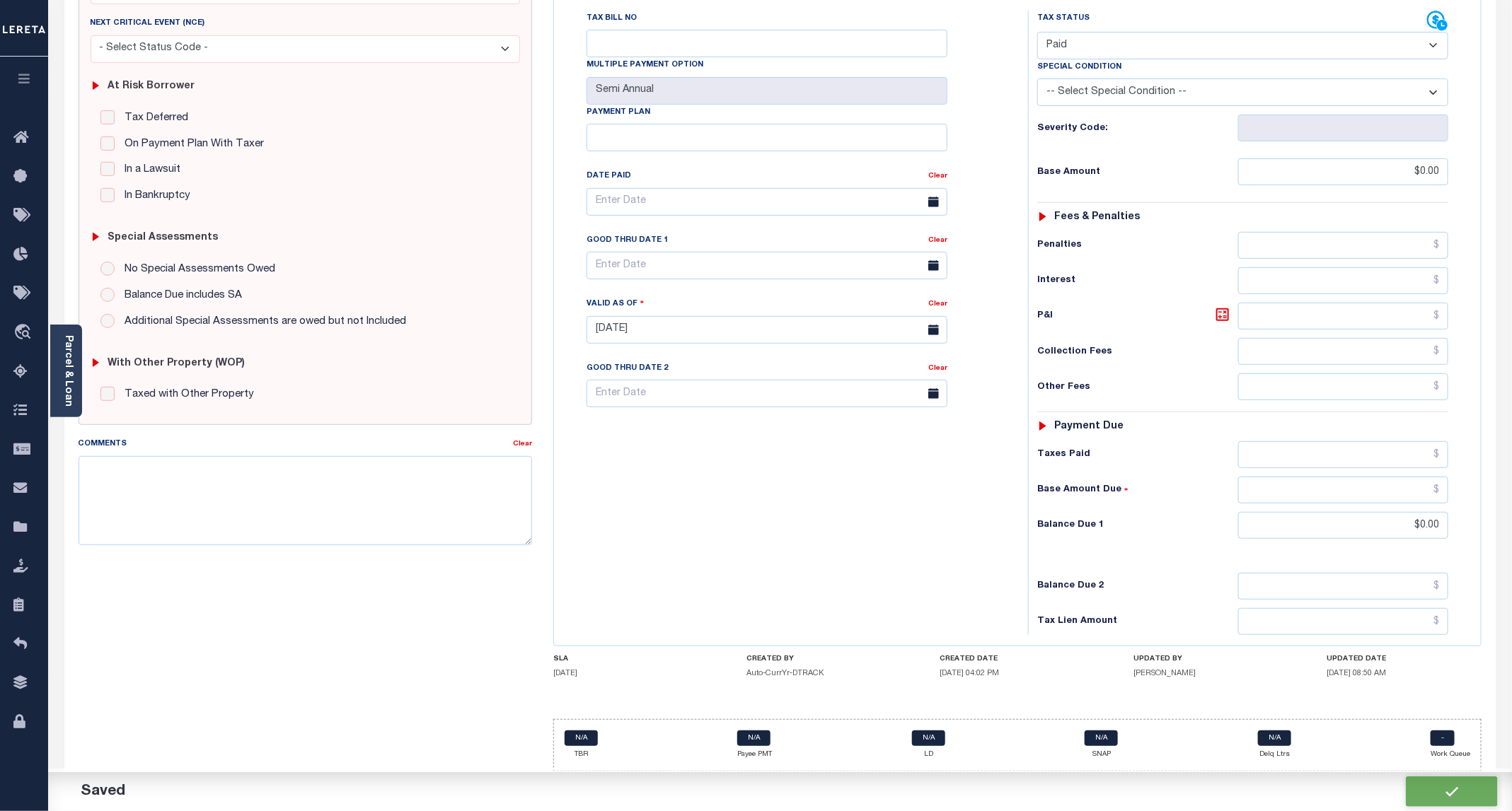
type input "$0"
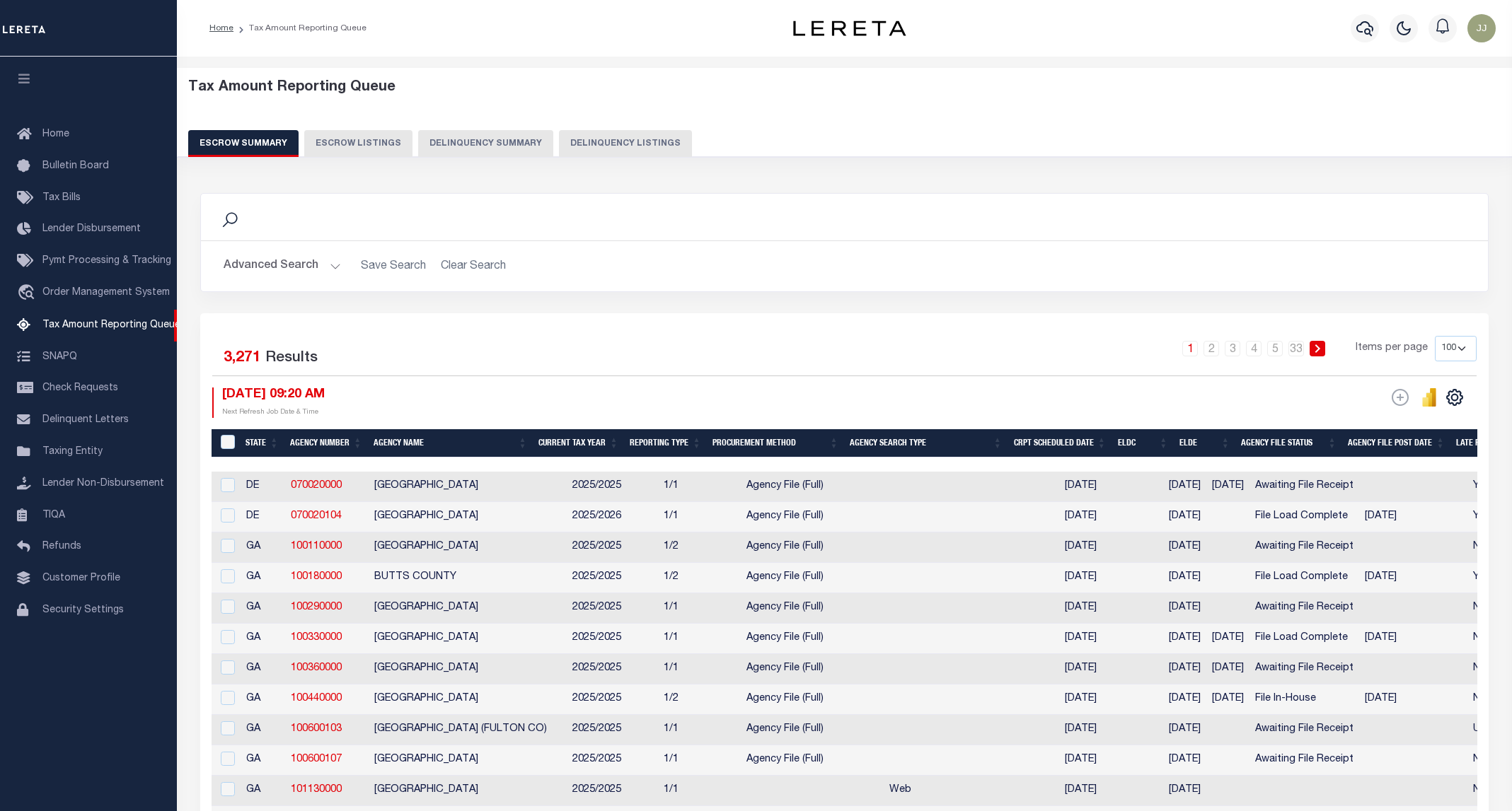
select select "100"
click at [643, 138] on button "Delinquency Listings" at bounding box center [625, 143] width 133 height 27
select select "KS"
select select "100"
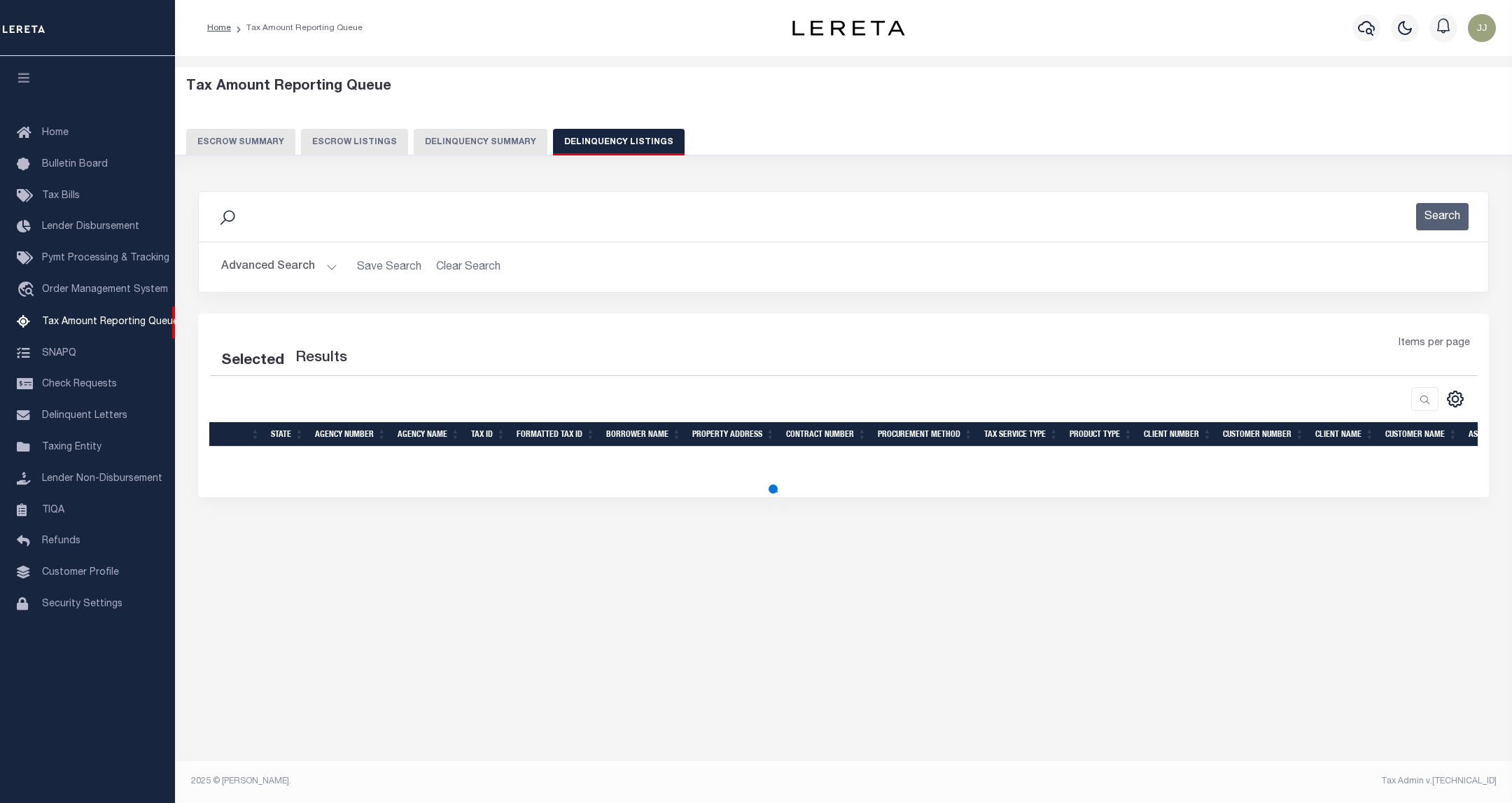
select select "100"
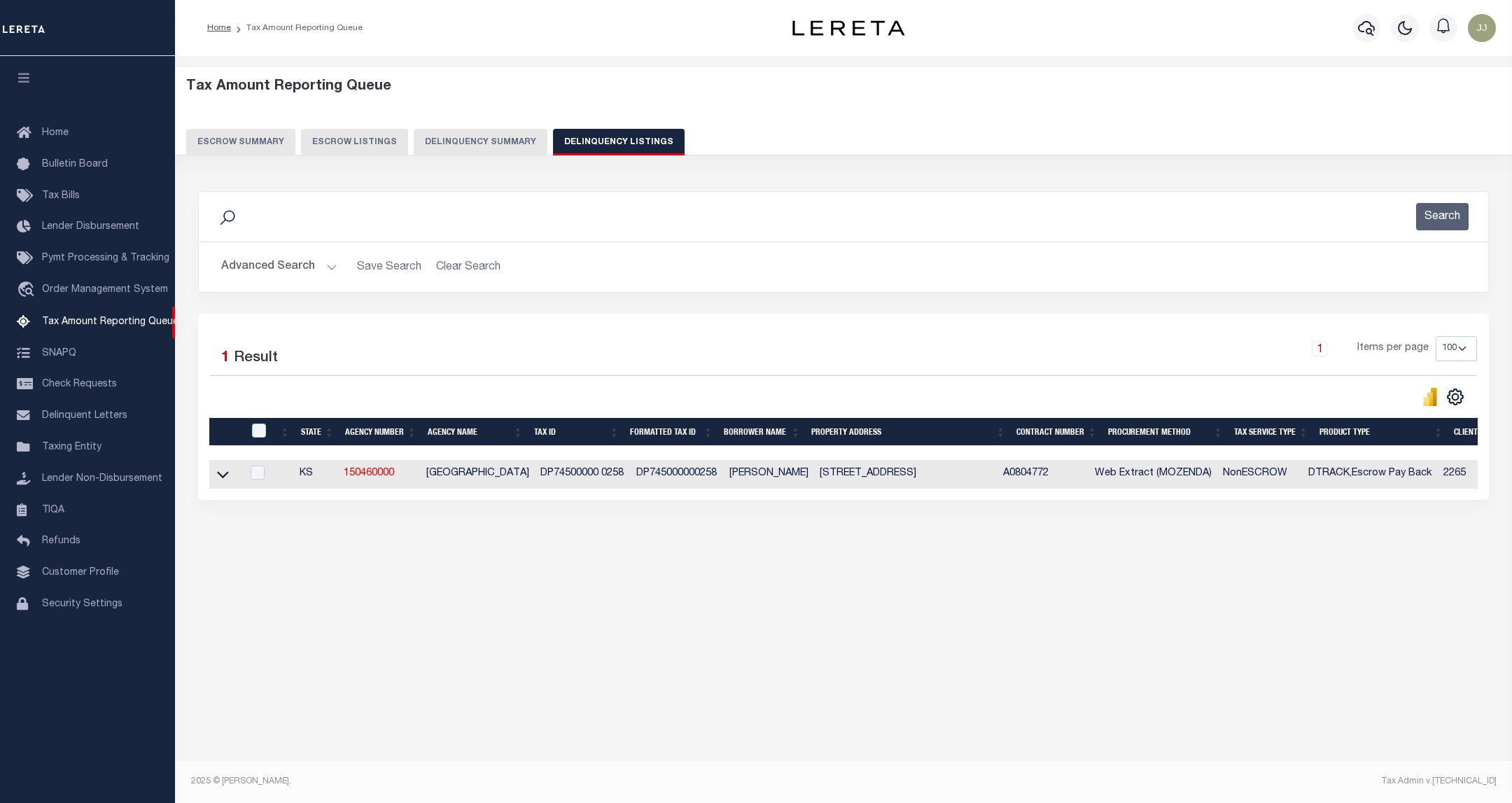
click at [276, 280] on button "Advanced Search" at bounding box center [279, 267] width 116 height 27
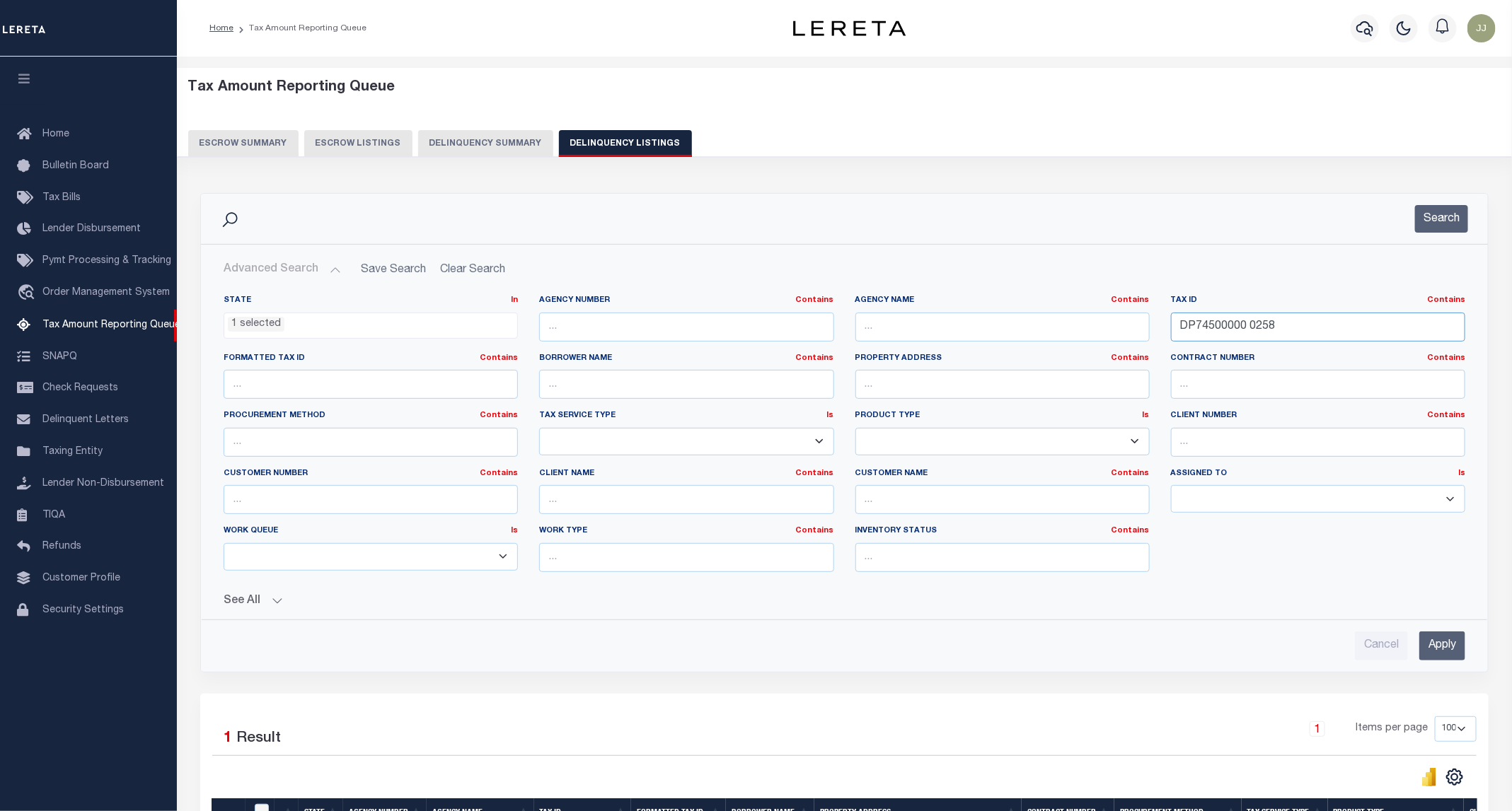
drag, startPoint x: 1326, startPoint y: 330, endPoint x: 1150, endPoint y: 344, distance: 176.6
click at [1150, 344] on div "State In In AK AL AR AZ CA CO CT DC DE FL GA GU HI IA ID IL IN KS KY LA MA MD M…" at bounding box center [844, 439] width 1263 height 288
paste input "7180000 0151"
type input "DP77180000 0151"
click at [1429, 227] on button "Search" at bounding box center [1441, 219] width 53 height 28
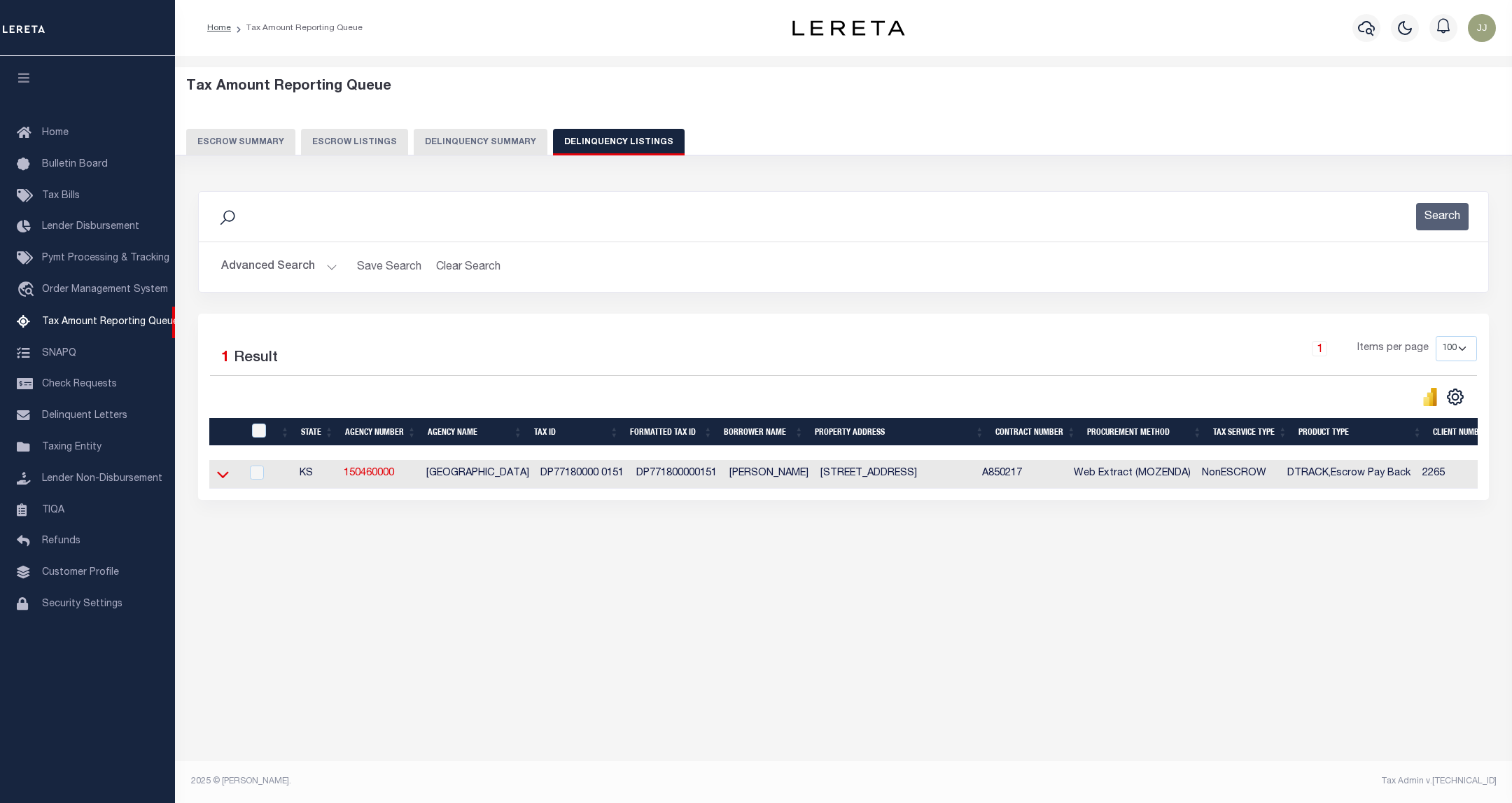
click at [218, 479] on icon at bounding box center [223, 476] width 12 height 7
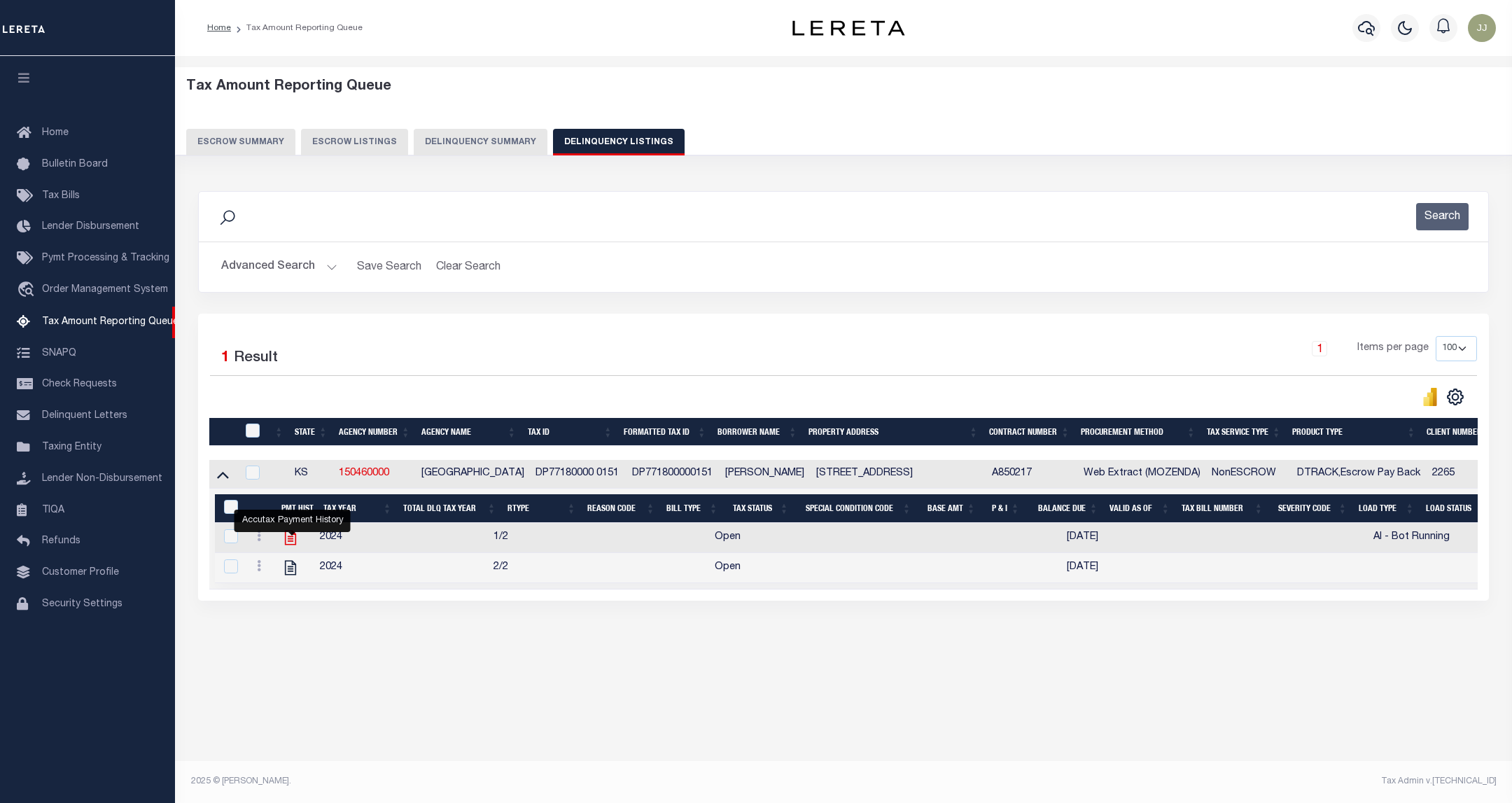
click at [296, 546] on icon "" at bounding box center [290, 537] width 18 height 18
checkbox input "true"
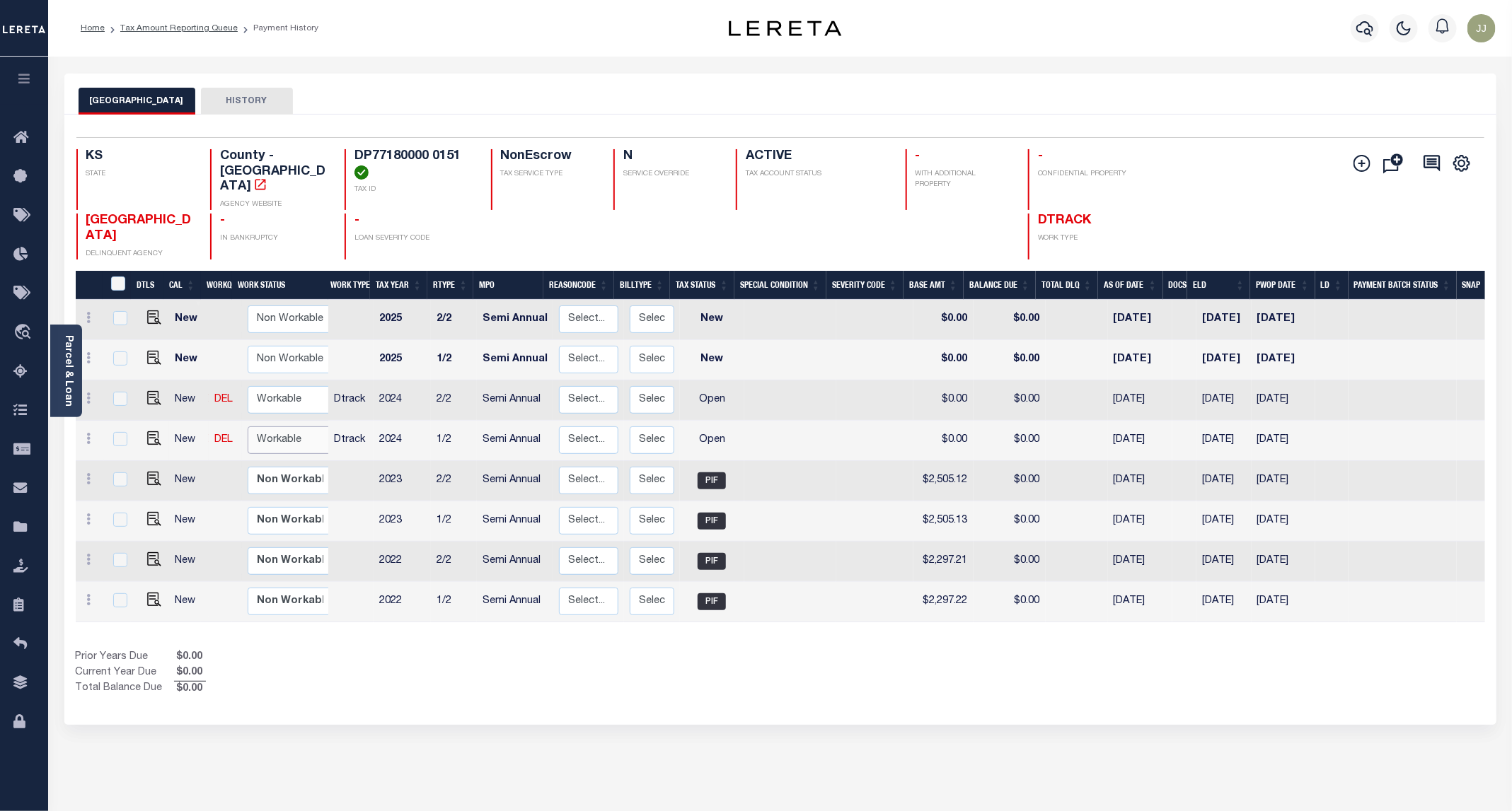
click at [277, 427] on select "Non Workable Workable" at bounding box center [290, 440] width 85 height 28
checkbox input "true"
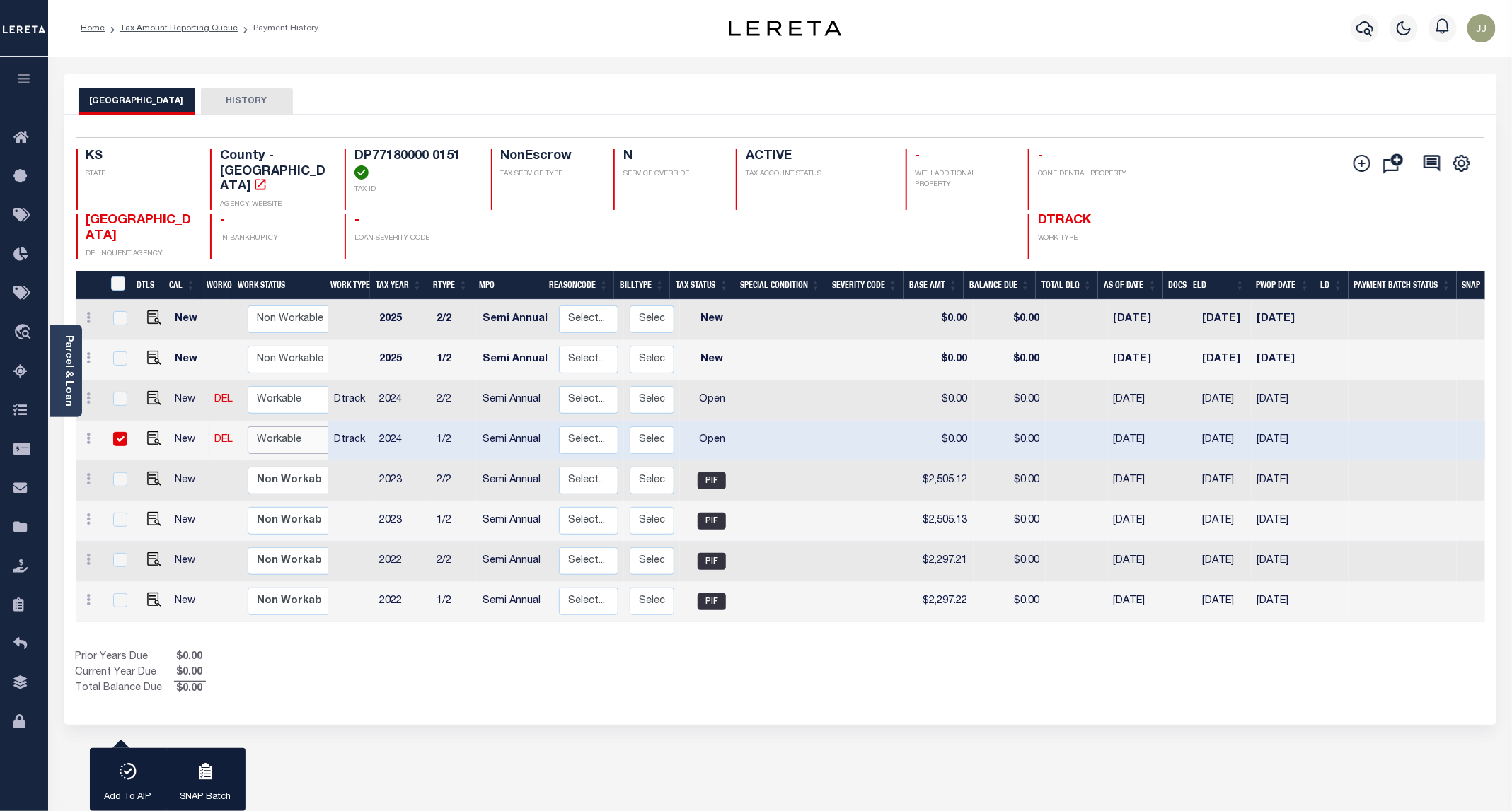
select select "true"
click at [248, 427] on select "Non Workable Workable" at bounding box center [290, 440] width 85 height 28
checkbox input "false"
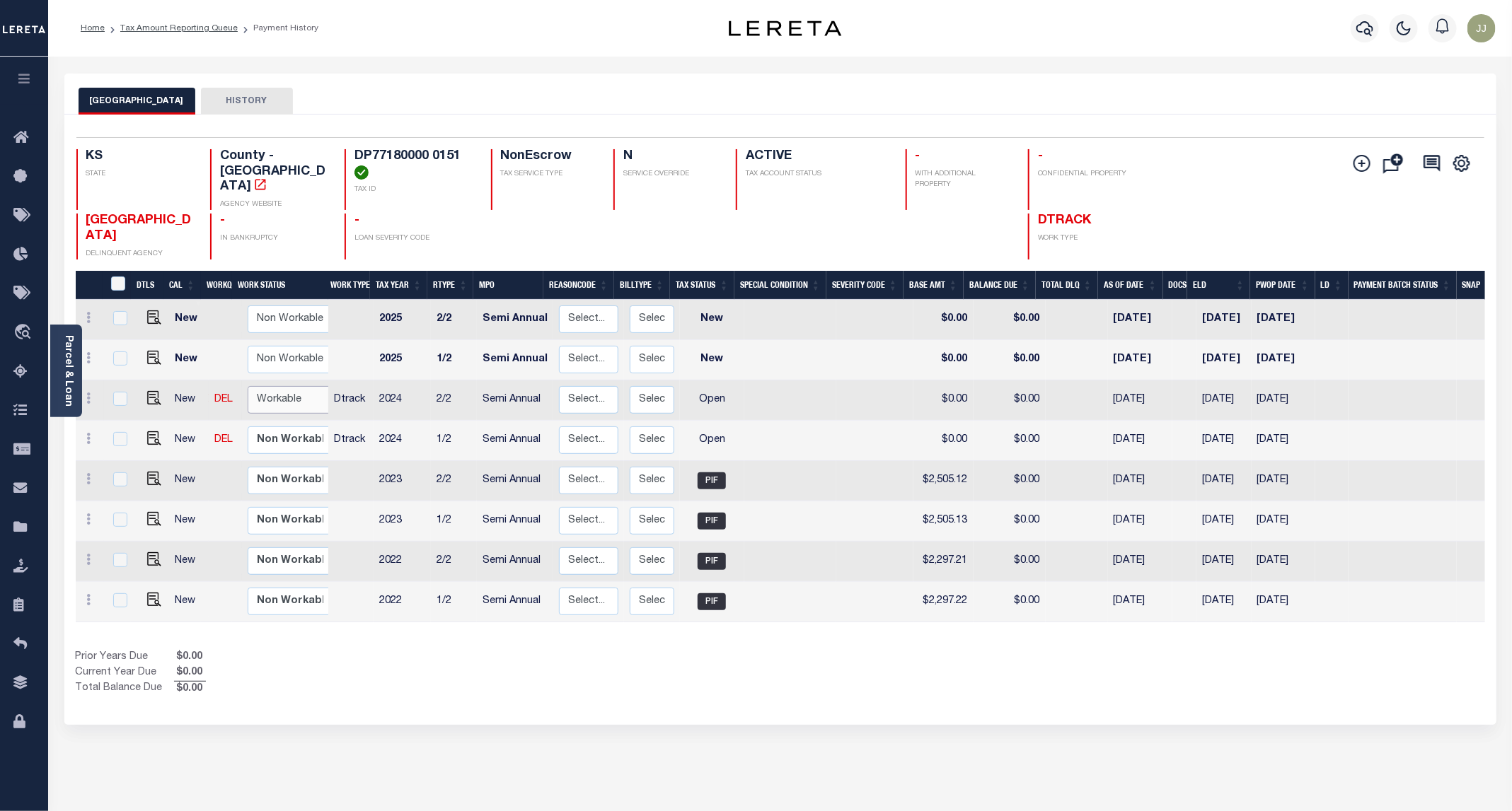
click at [275, 386] on select "Non Workable Workable" at bounding box center [290, 400] width 85 height 28
checkbox input "true"
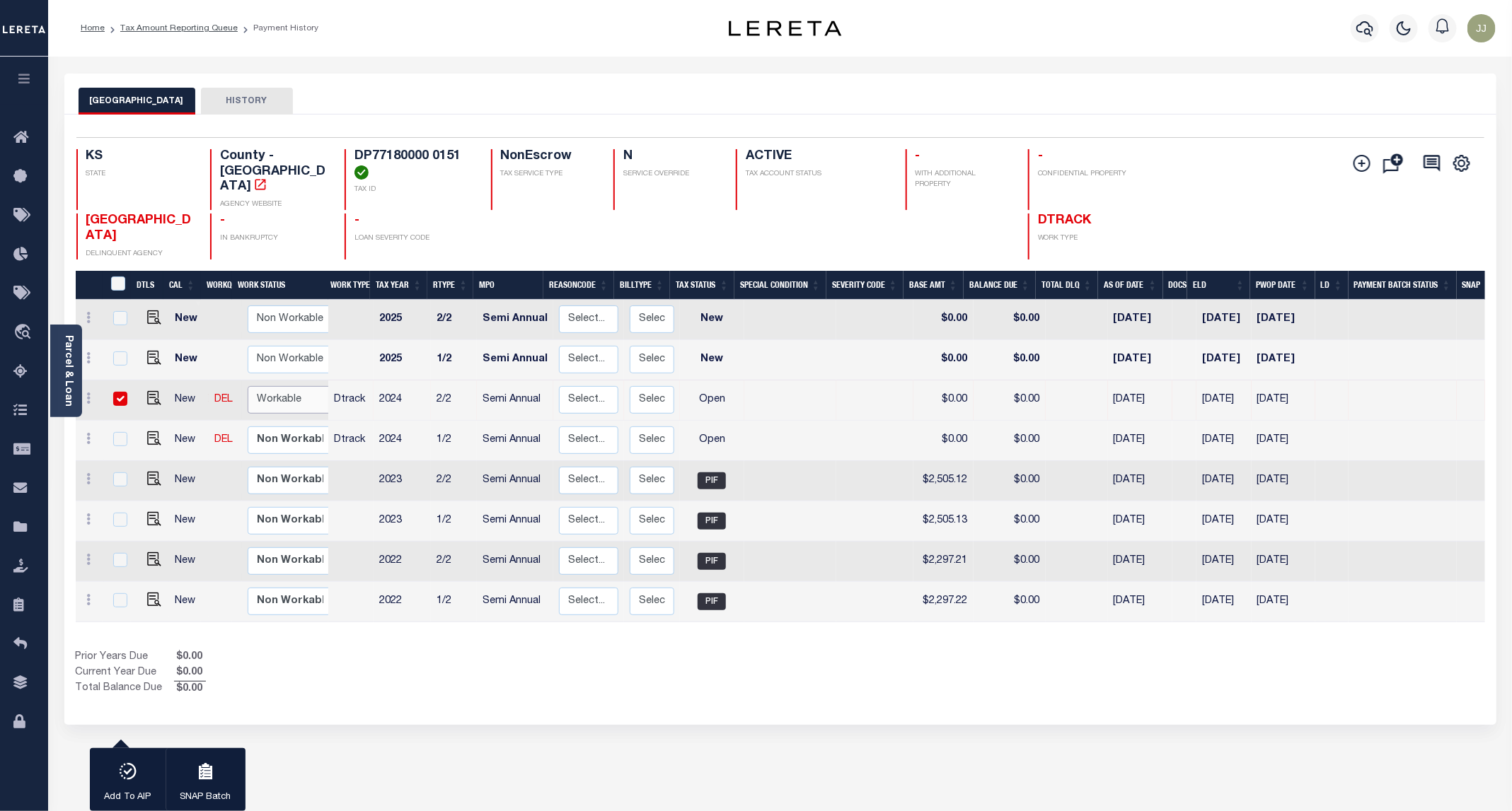
select select "true"
click at [248, 386] on select "Non Workable Workable" at bounding box center [290, 400] width 85 height 28
checkbox input "false"
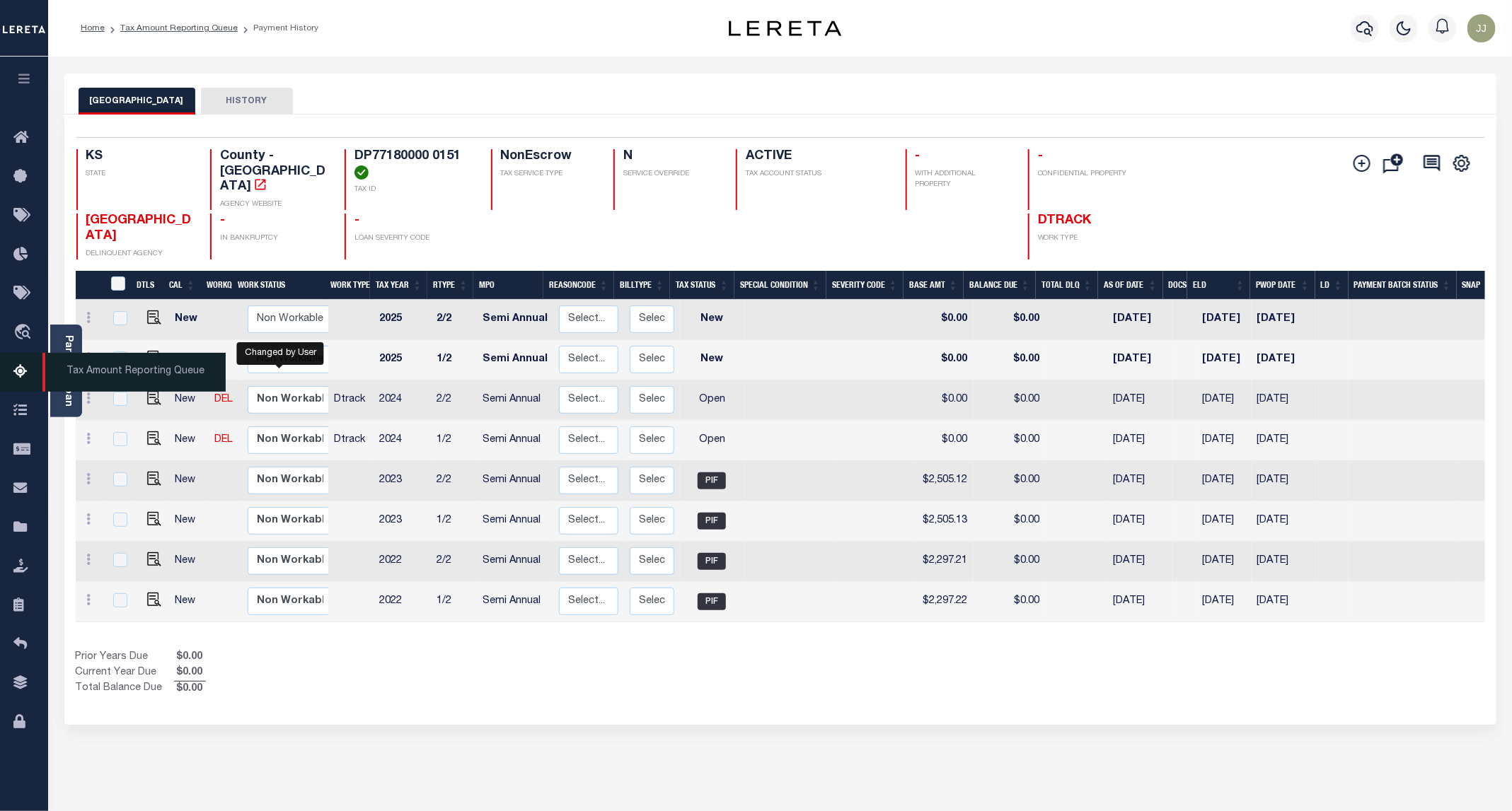
click at [20, 378] on icon at bounding box center [24, 372] width 23 height 17
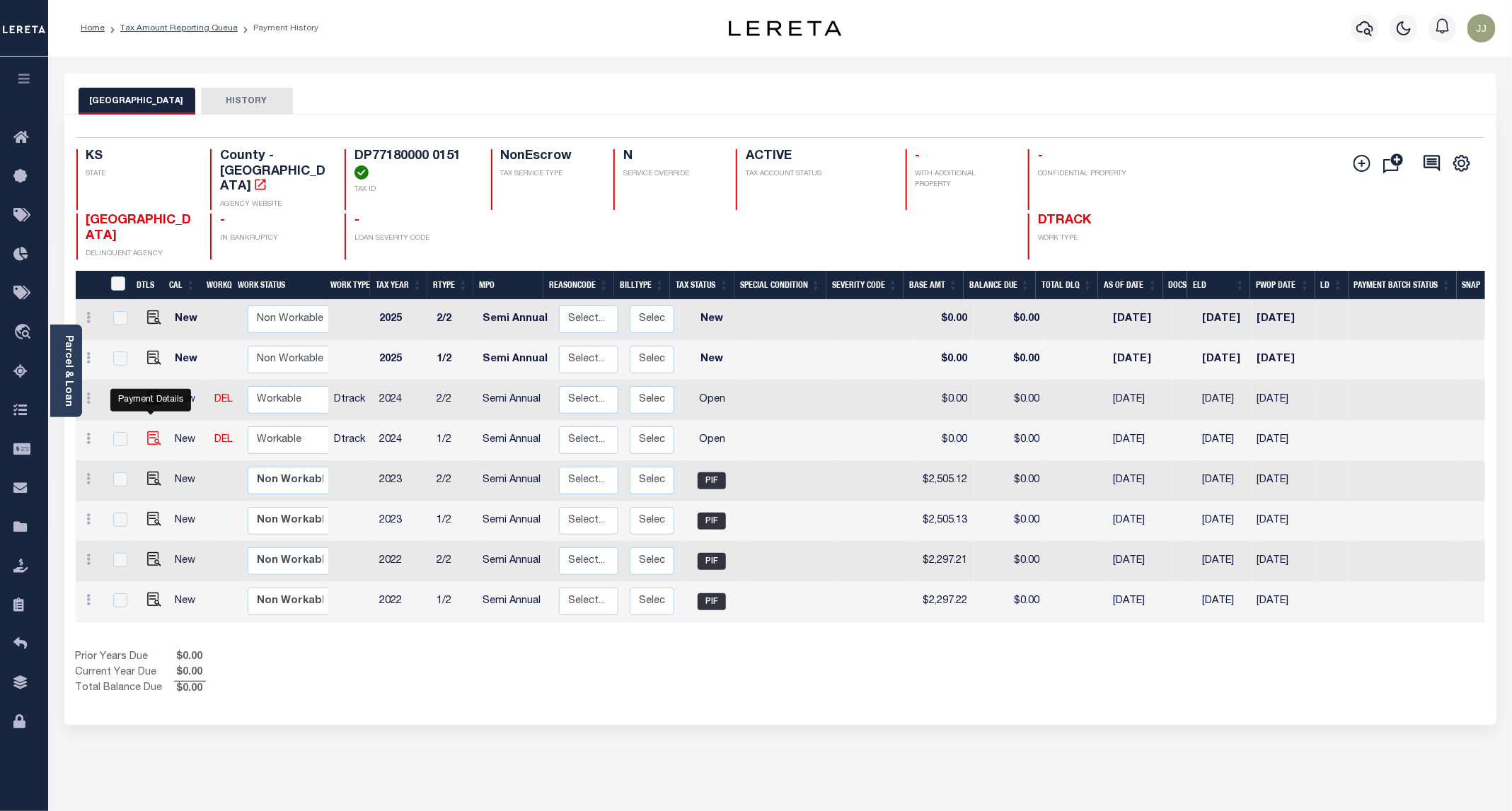
click at [153, 431] on img "" at bounding box center [154, 438] width 14 height 14
checkbox input "true"
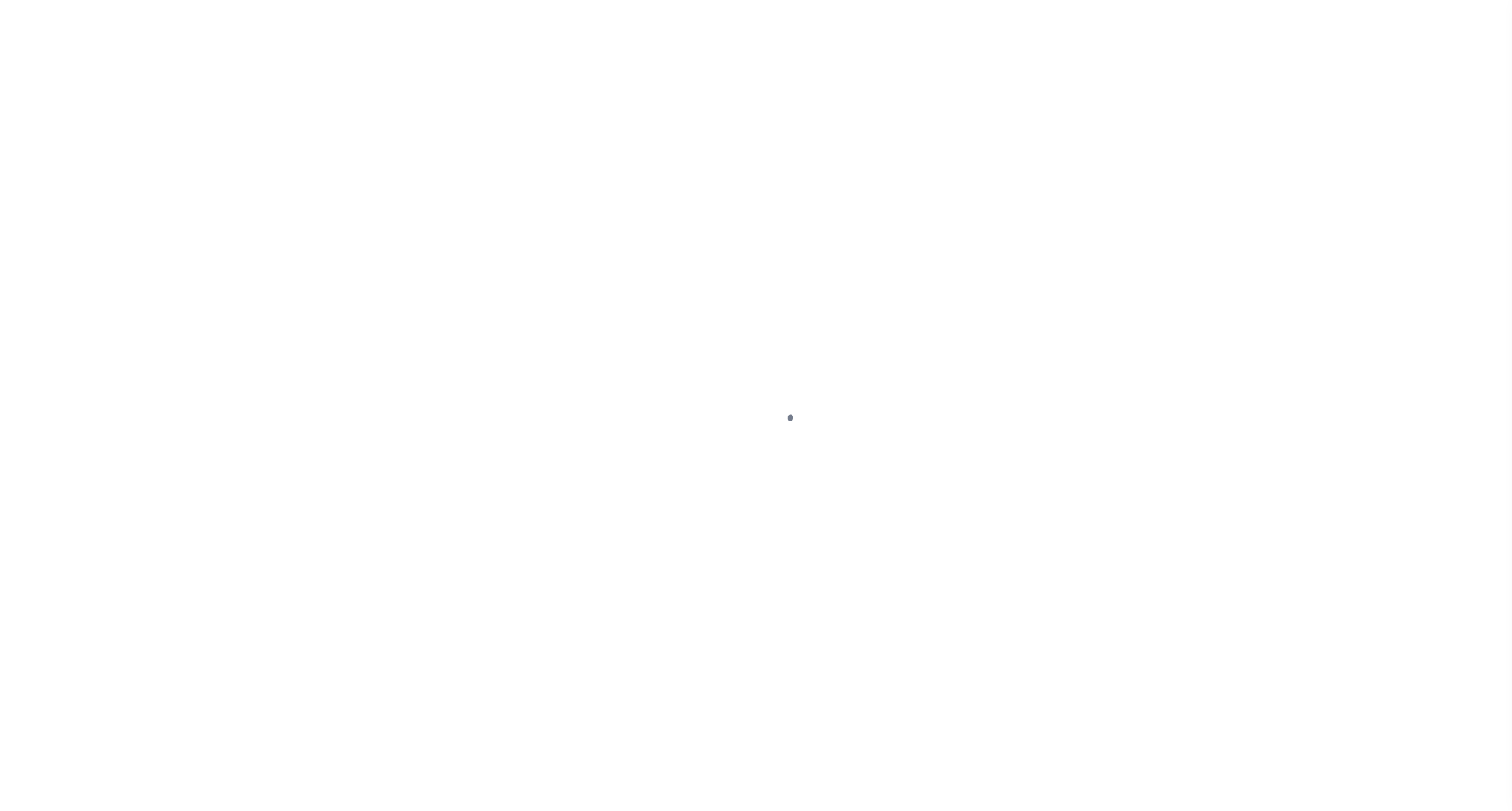
select select "OP2"
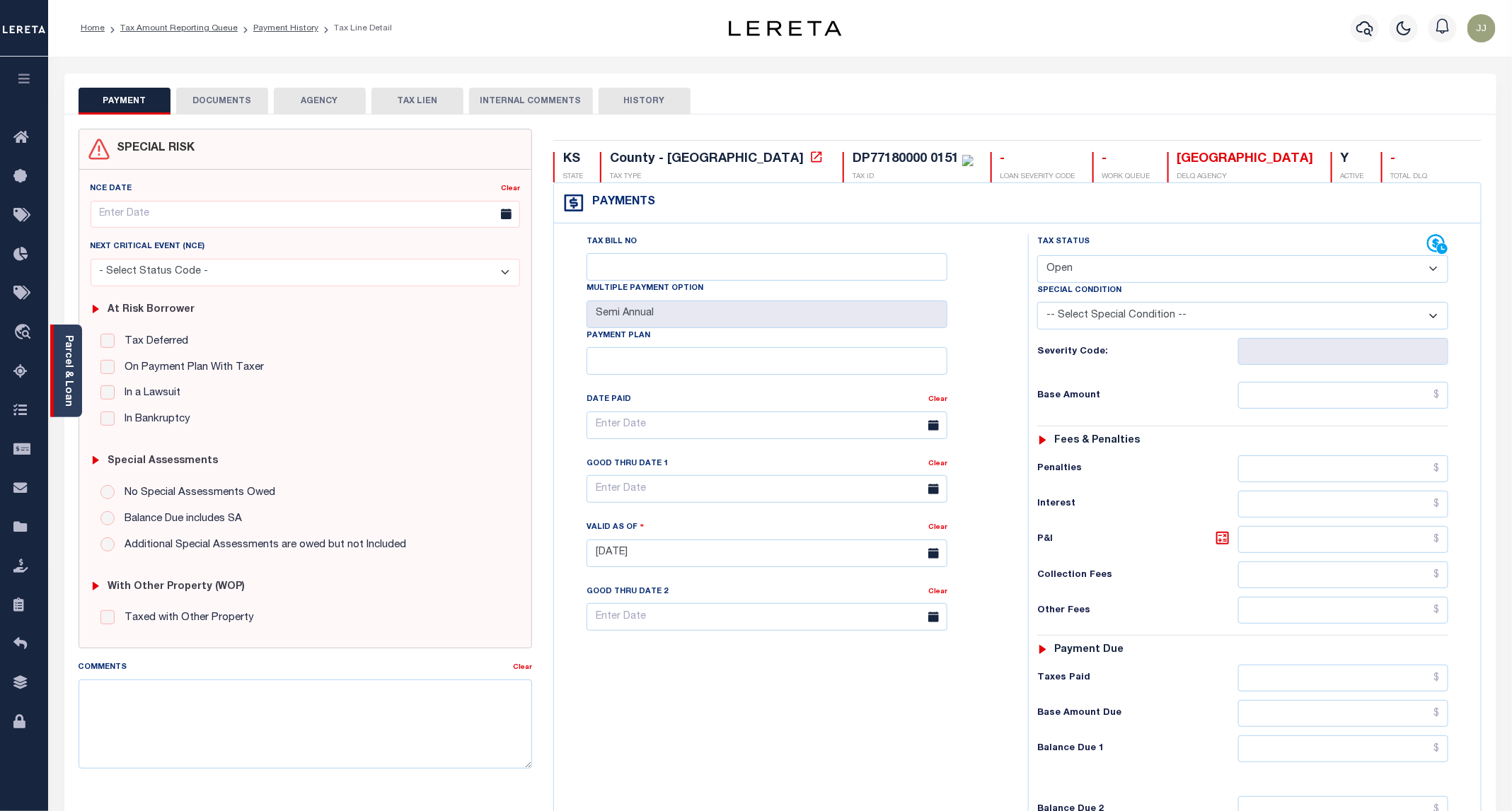
click at [72, 409] on div "Parcel & Loan" at bounding box center [66, 371] width 32 height 92
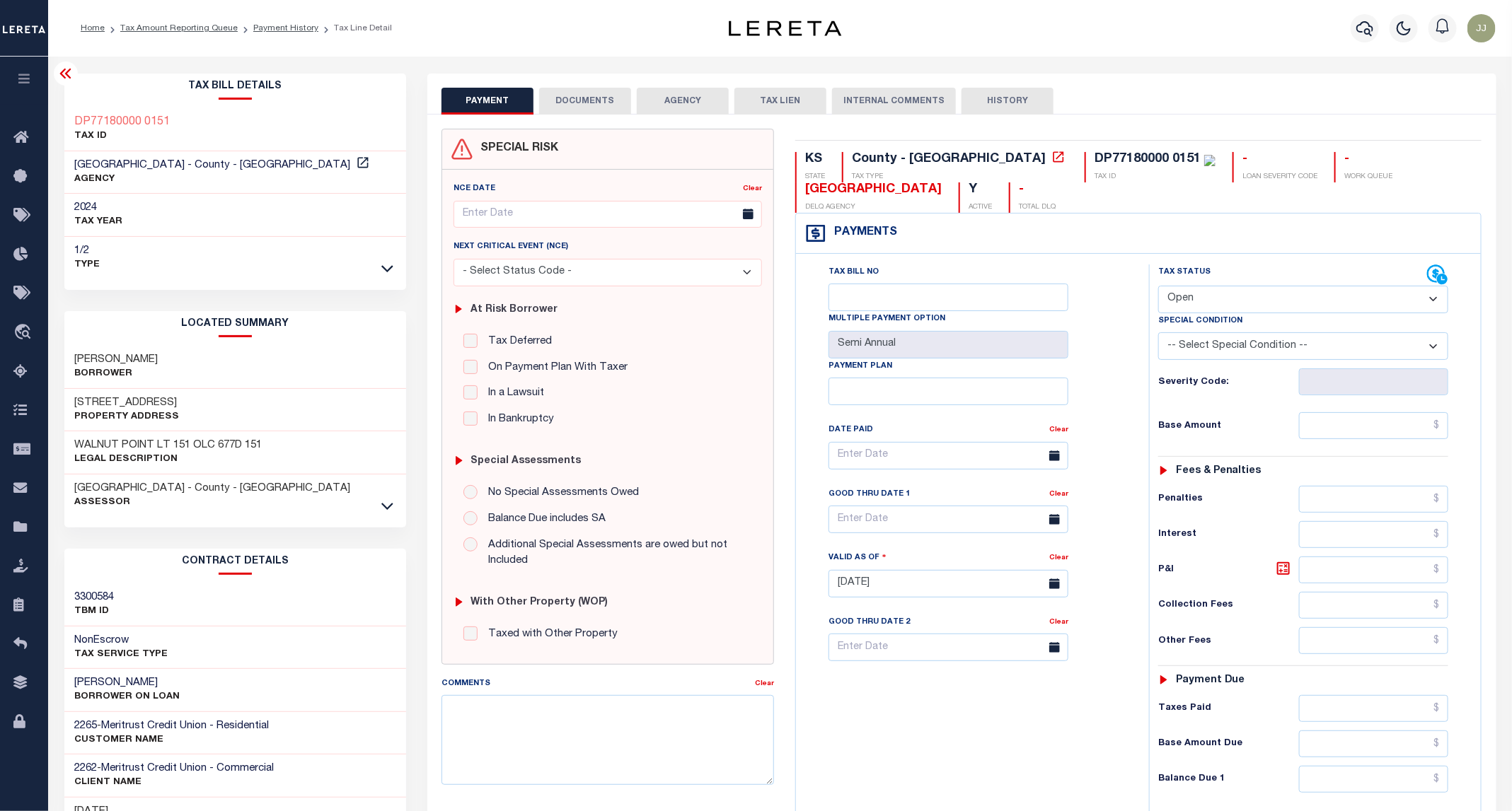
click at [561, 111] on button "DOCUMENTS" at bounding box center [585, 100] width 92 height 27
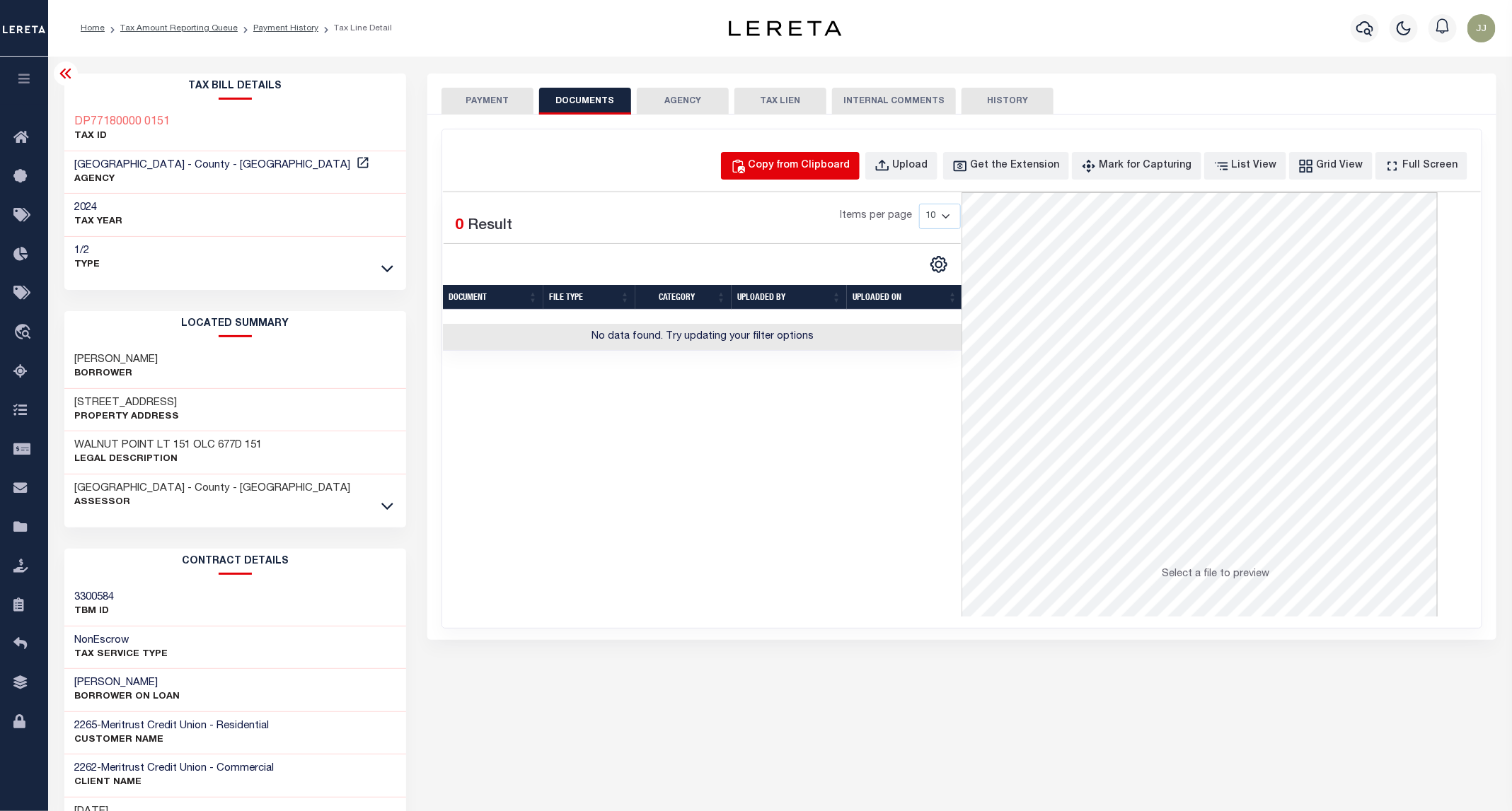
click at [830, 163] on div "Copy from Clipboard" at bounding box center [800, 166] width 102 height 15
select select "POP"
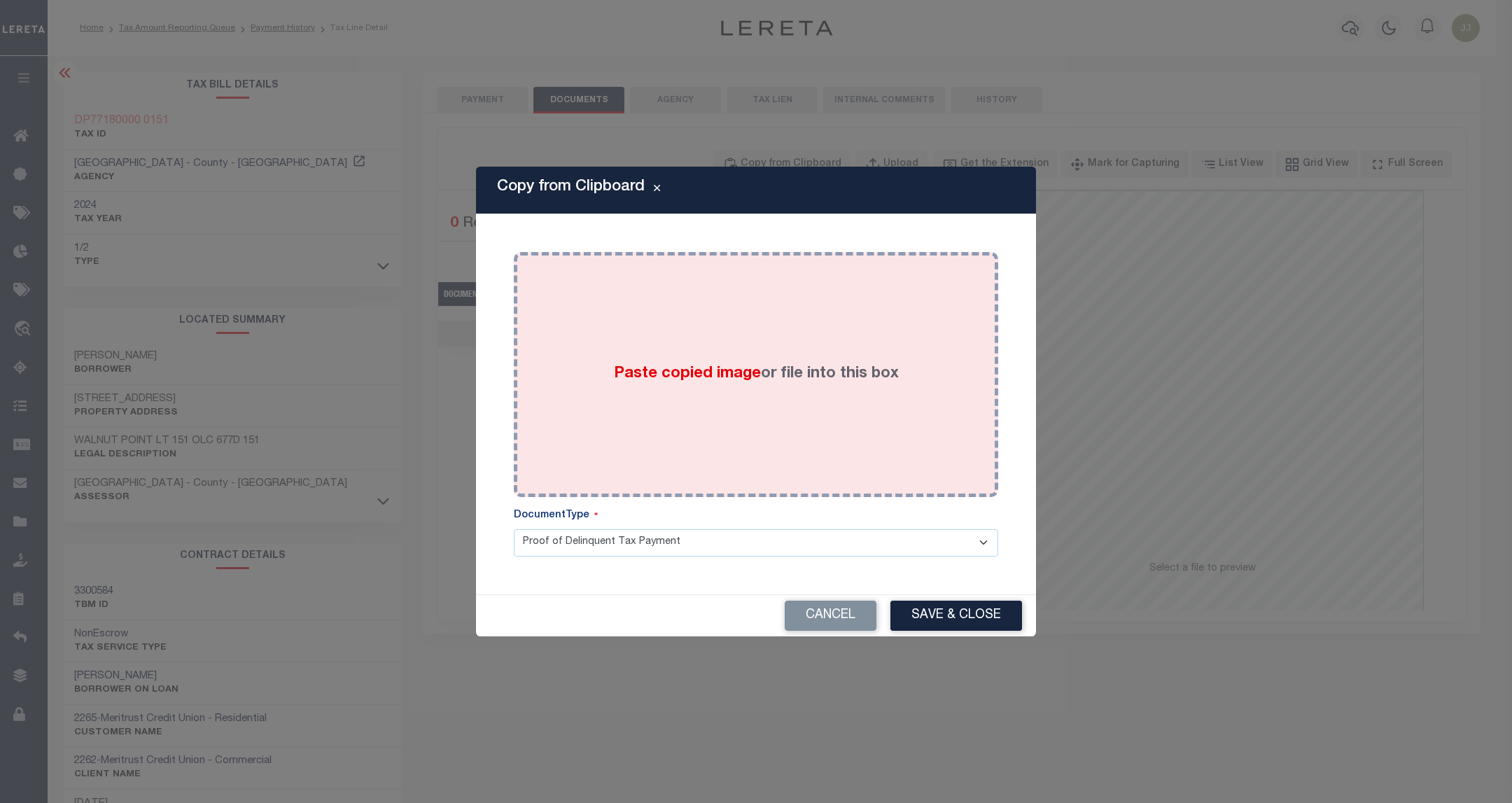
click at [777, 435] on div "Paste copied image or file into this box" at bounding box center [755, 374] width 463 height 224
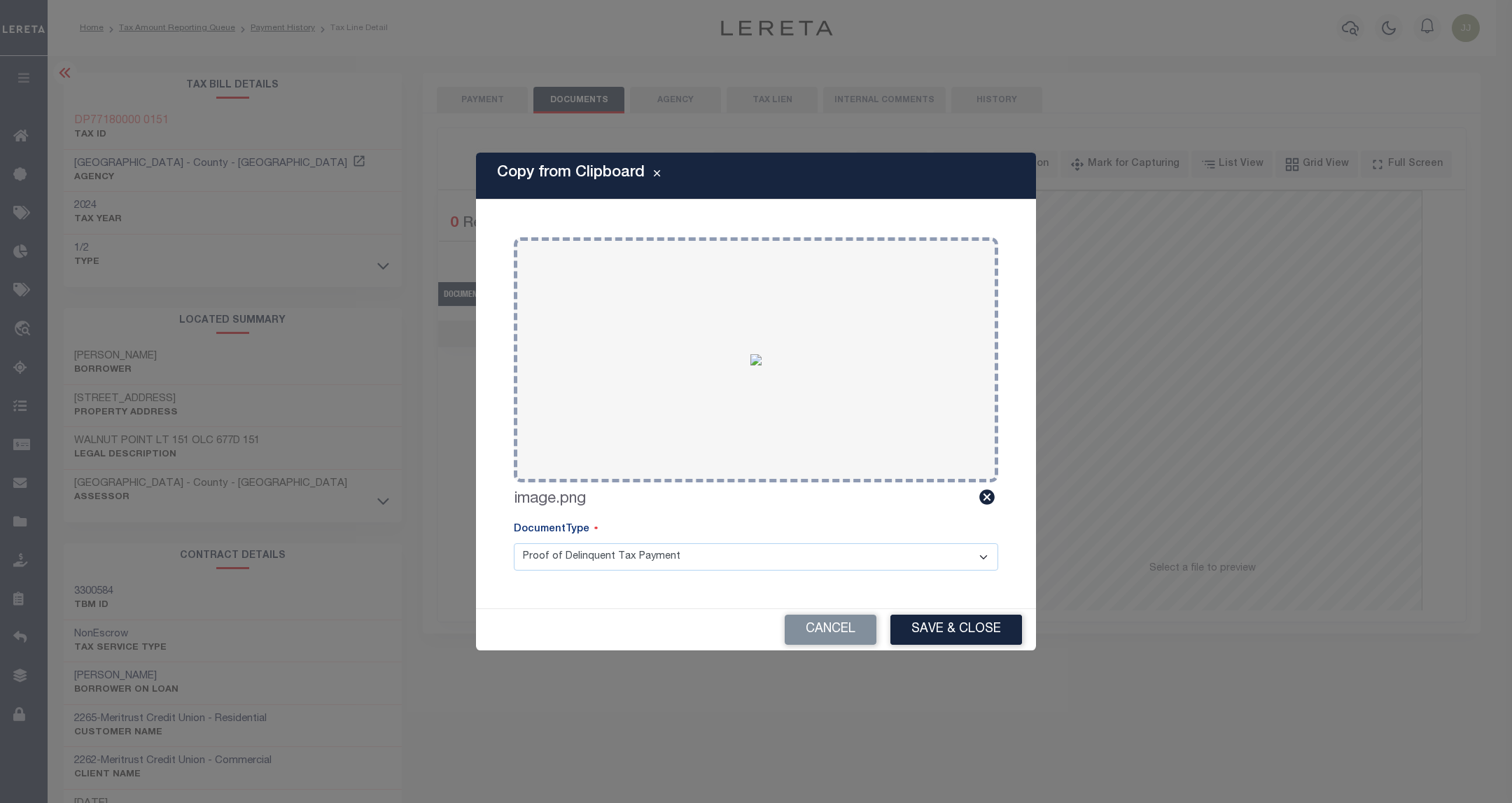
click at [940, 612] on div "Cancel Save & Close" at bounding box center [755, 629] width 560 height 41
click at [938, 626] on button "Save & Close" at bounding box center [956, 630] width 132 height 30
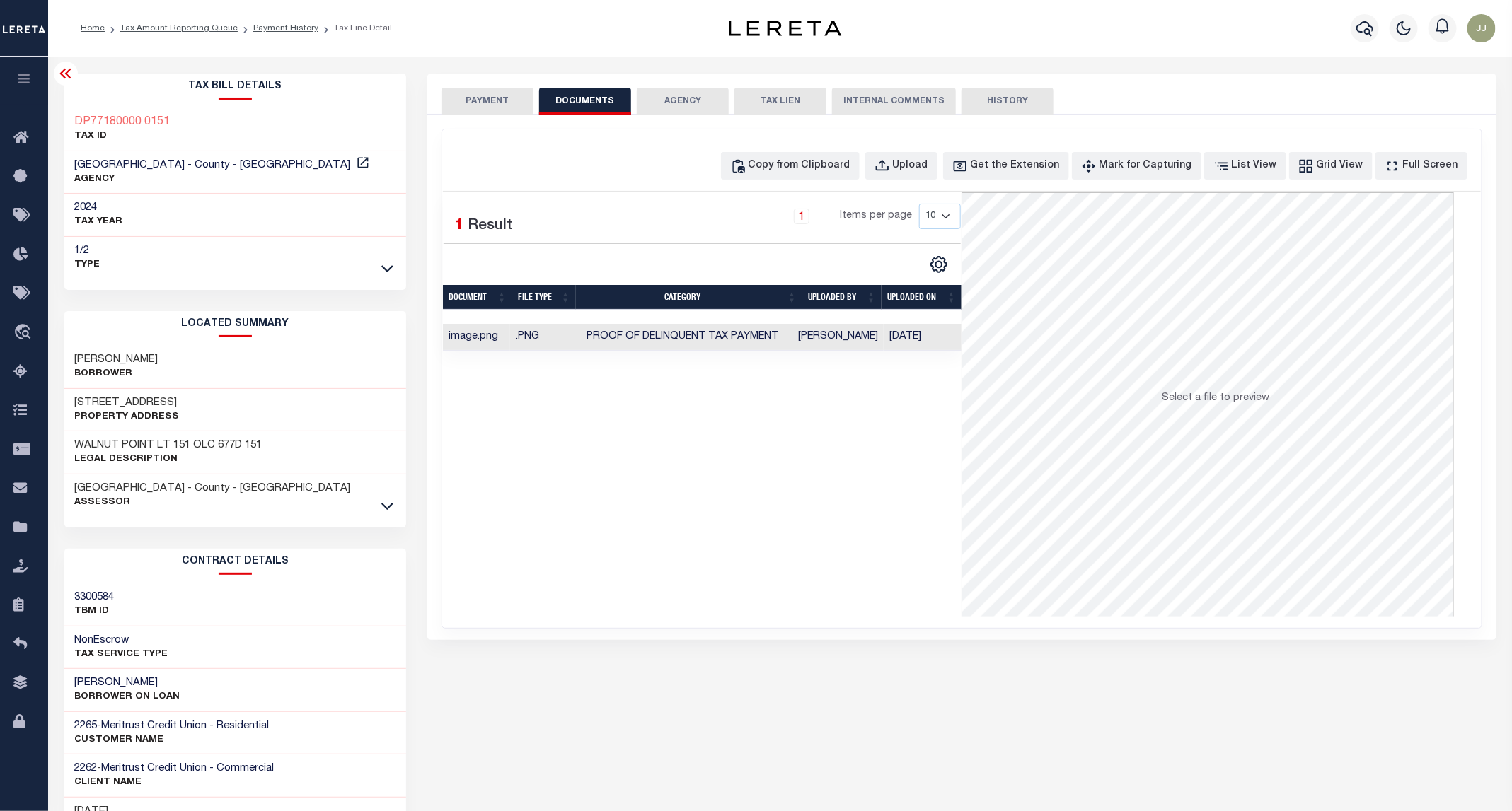
click at [497, 106] on button "PAYMENT" at bounding box center [487, 100] width 92 height 27
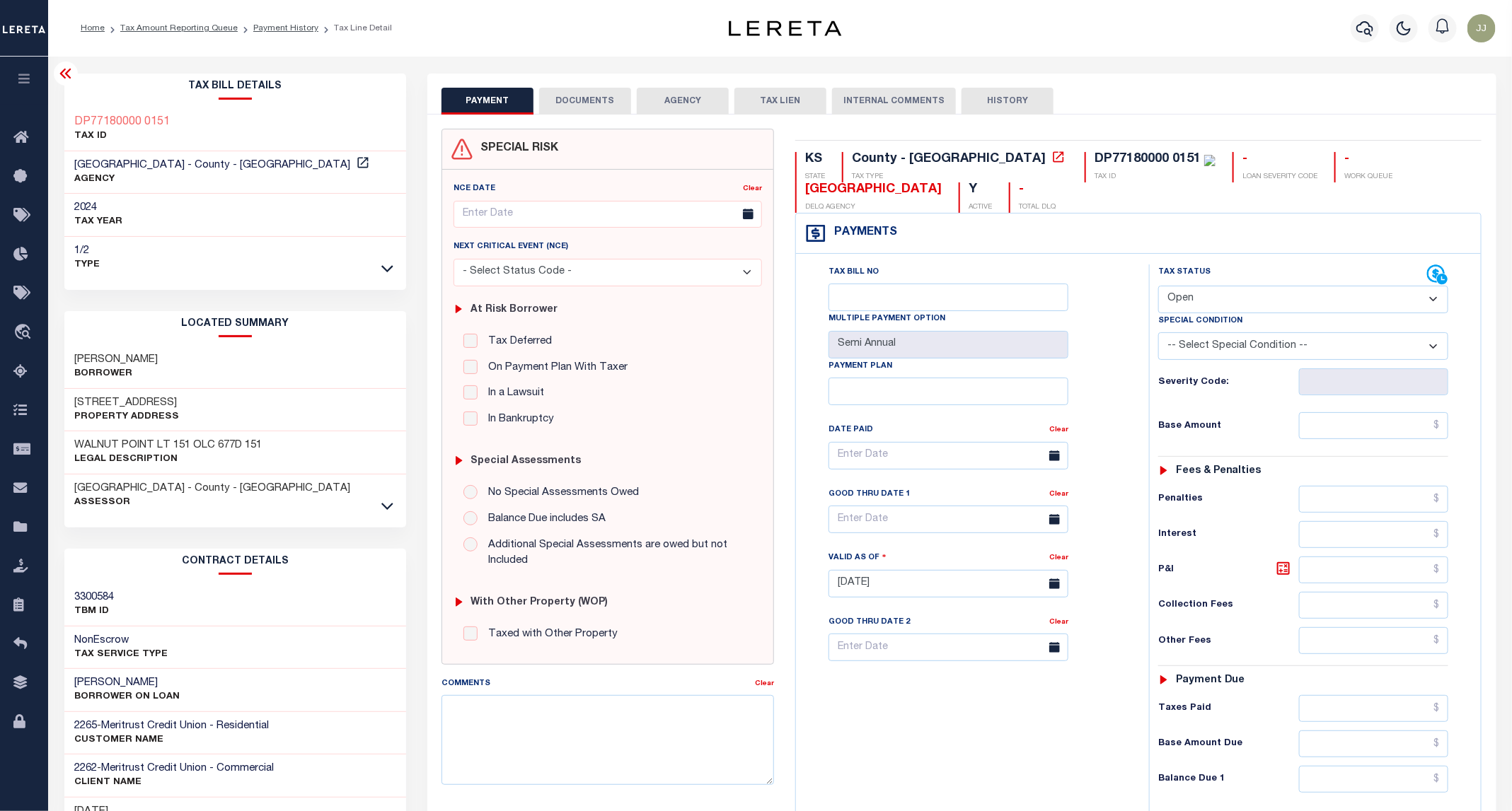
drag, startPoint x: 1176, startPoint y: 301, endPoint x: 1157, endPoint y: 301, distance: 19.0
click at [1178, 302] on select "- Select Status Code - Open Due/Unpaid Paid Incomplete No Tax Due Internal Refu…" at bounding box center [1303, 299] width 290 height 28
select select "PYD"
click at [1159, 287] on select "- Select Status Code - Open Due/Unpaid Paid Incomplete No Tax Due Internal Refu…" at bounding box center [1303, 299] width 290 height 28
type input "[DATE]"
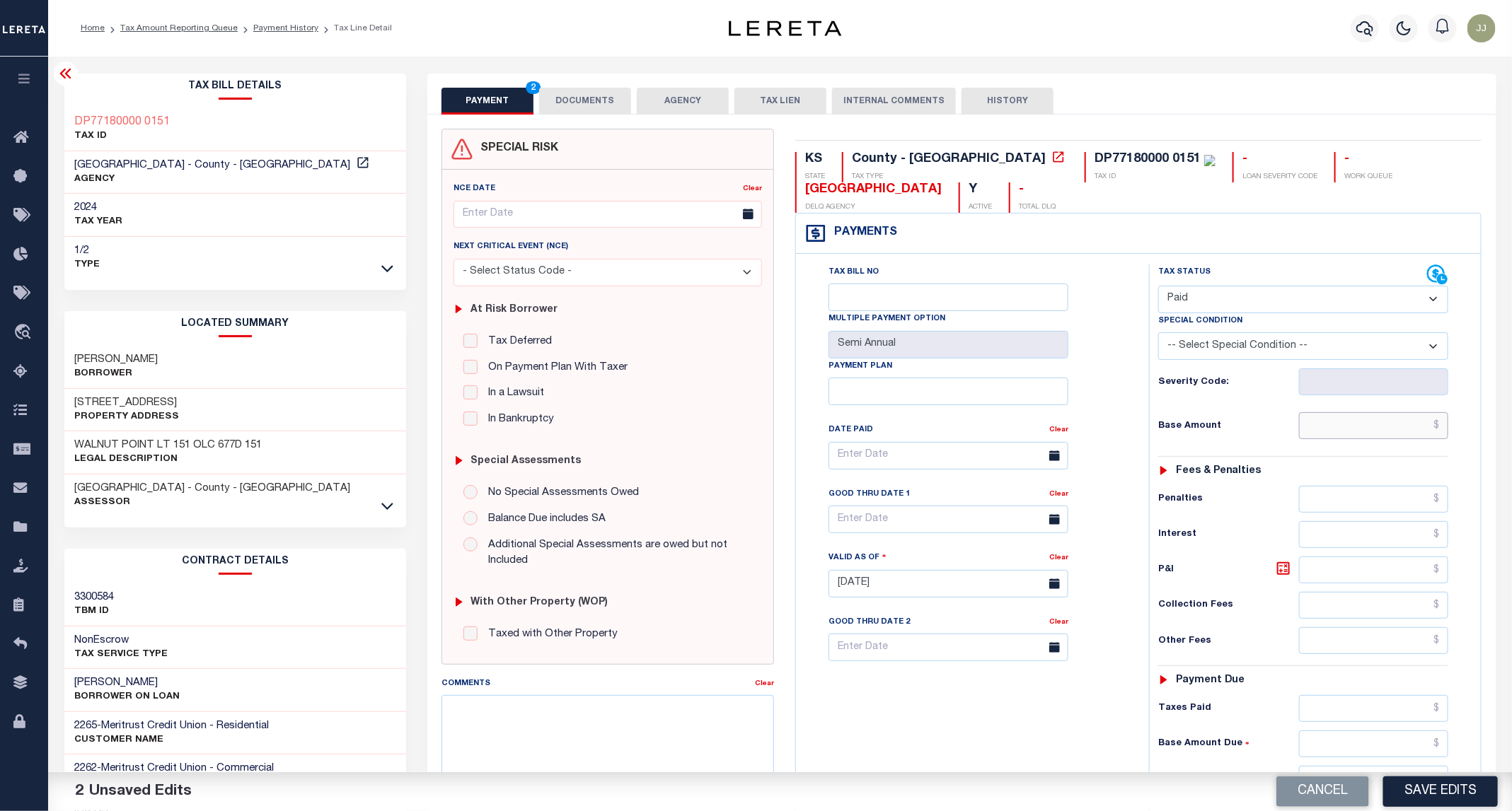
drag, startPoint x: 1336, startPoint y: 424, endPoint x: 1301, endPoint y: 416, distance: 35.9
click at [1336, 424] on input "text" at bounding box center [1374, 425] width 150 height 27
type input "$0.00"
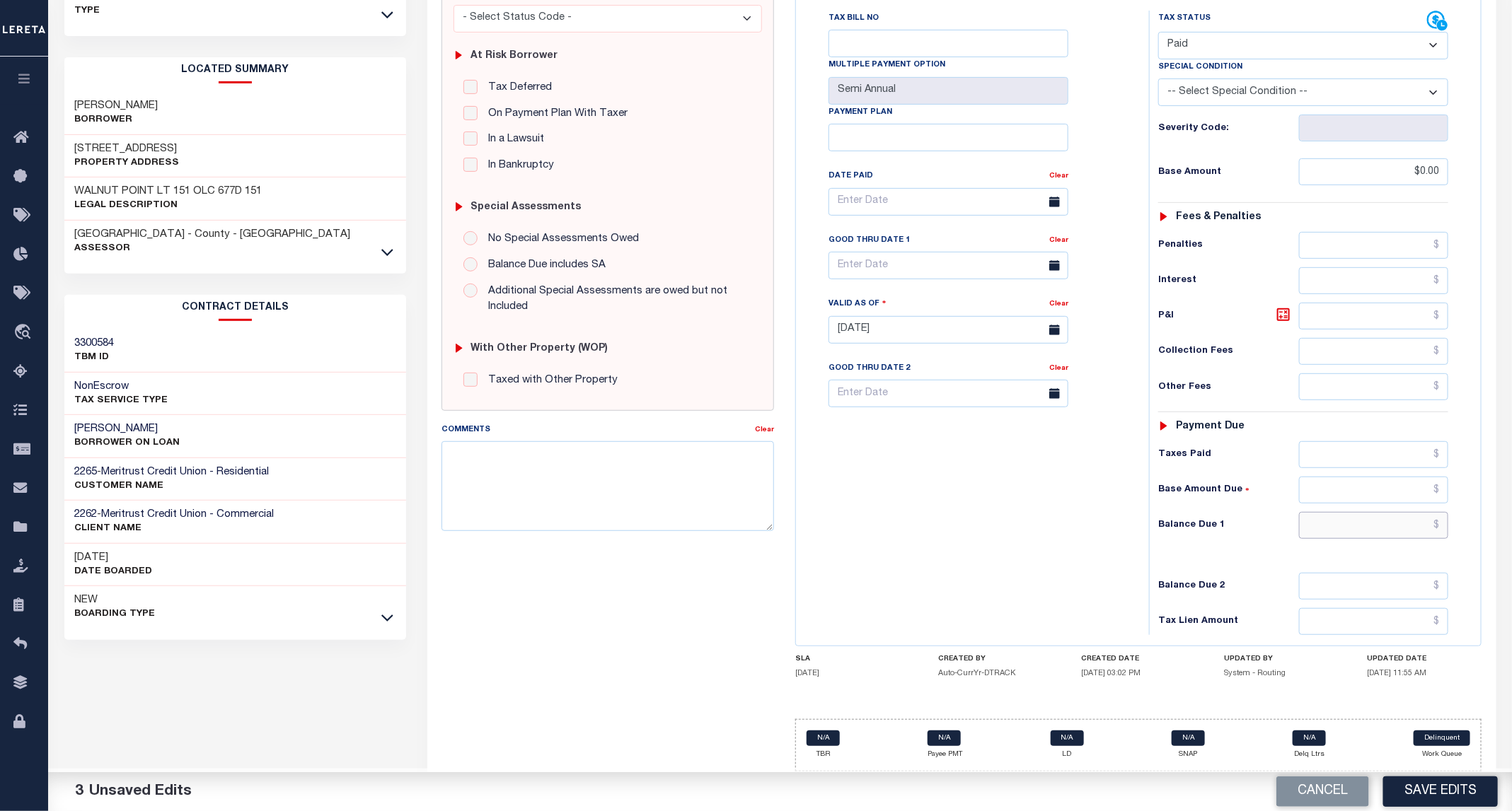
click at [1325, 514] on input "text" at bounding box center [1374, 525] width 150 height 27
type input "$0.00"
click at [1452, 786] on button "Save Edits" at bounding box center [1440, 791] width 114 height 31
checkbox input "false"
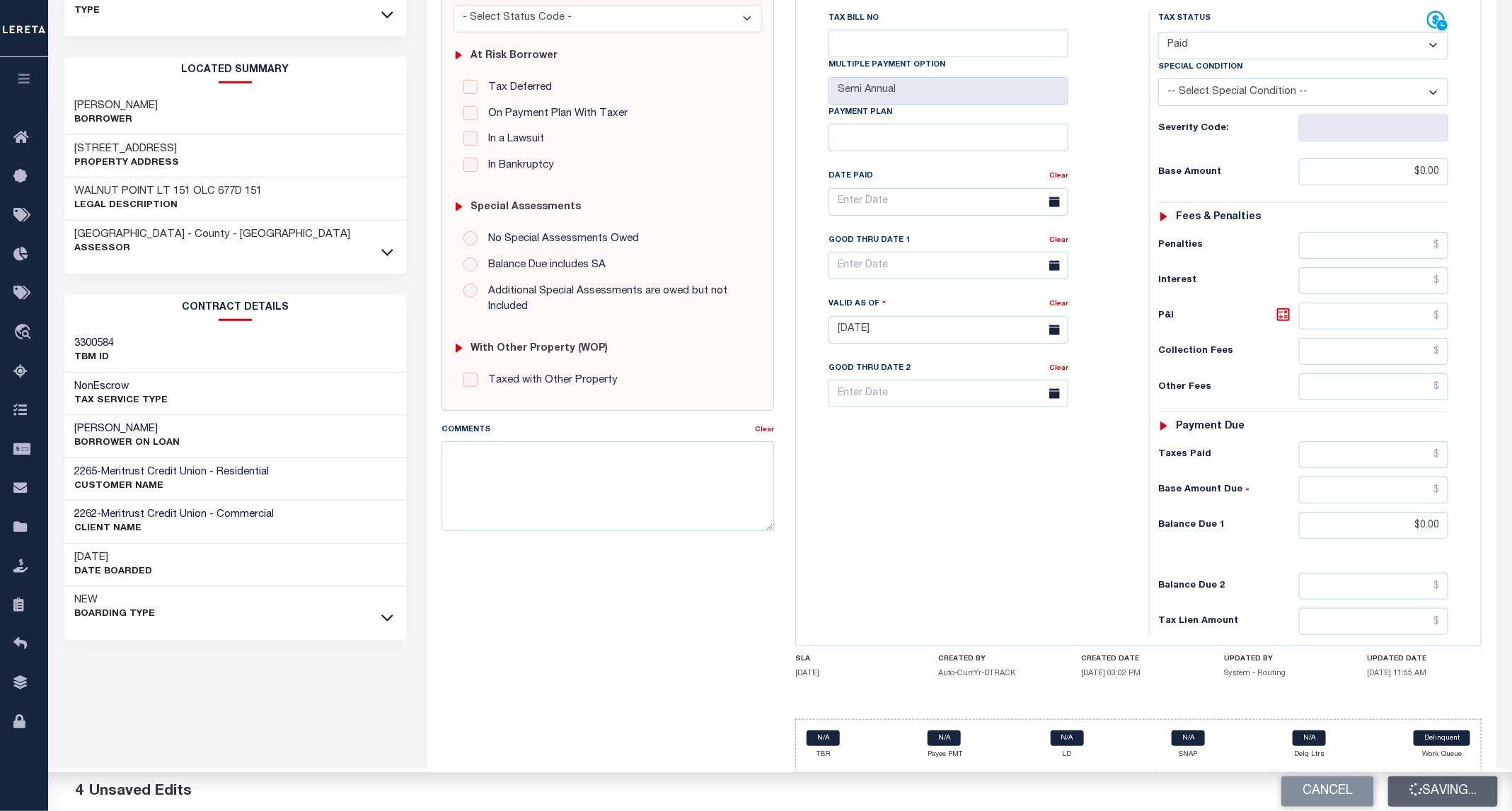
checkbox input "false"
type input "$0"
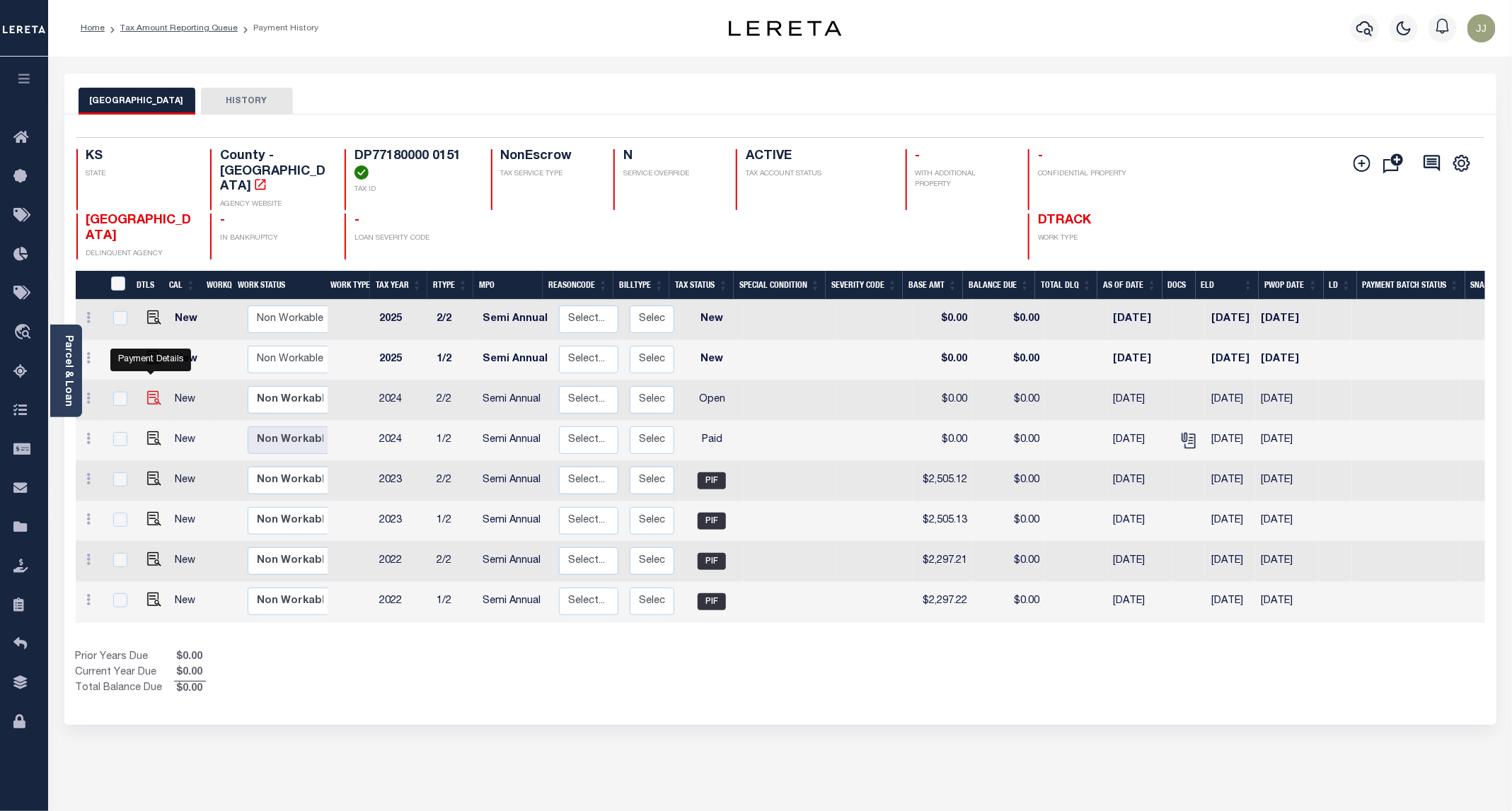
click at [149, 391] on img "" at bounding box center [154, 397] width 14 height 14
checkbox input "true"
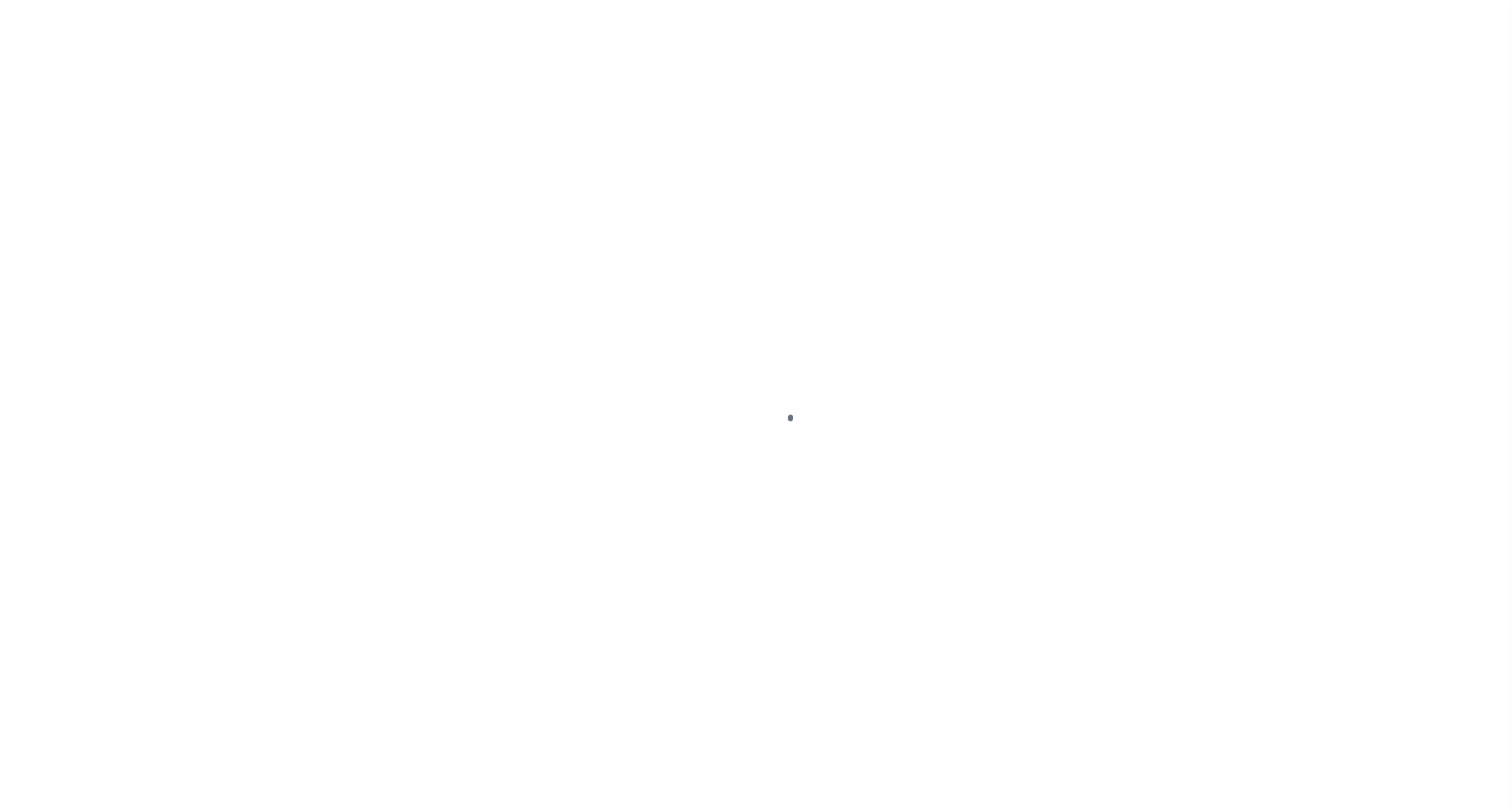
select select "OP2"
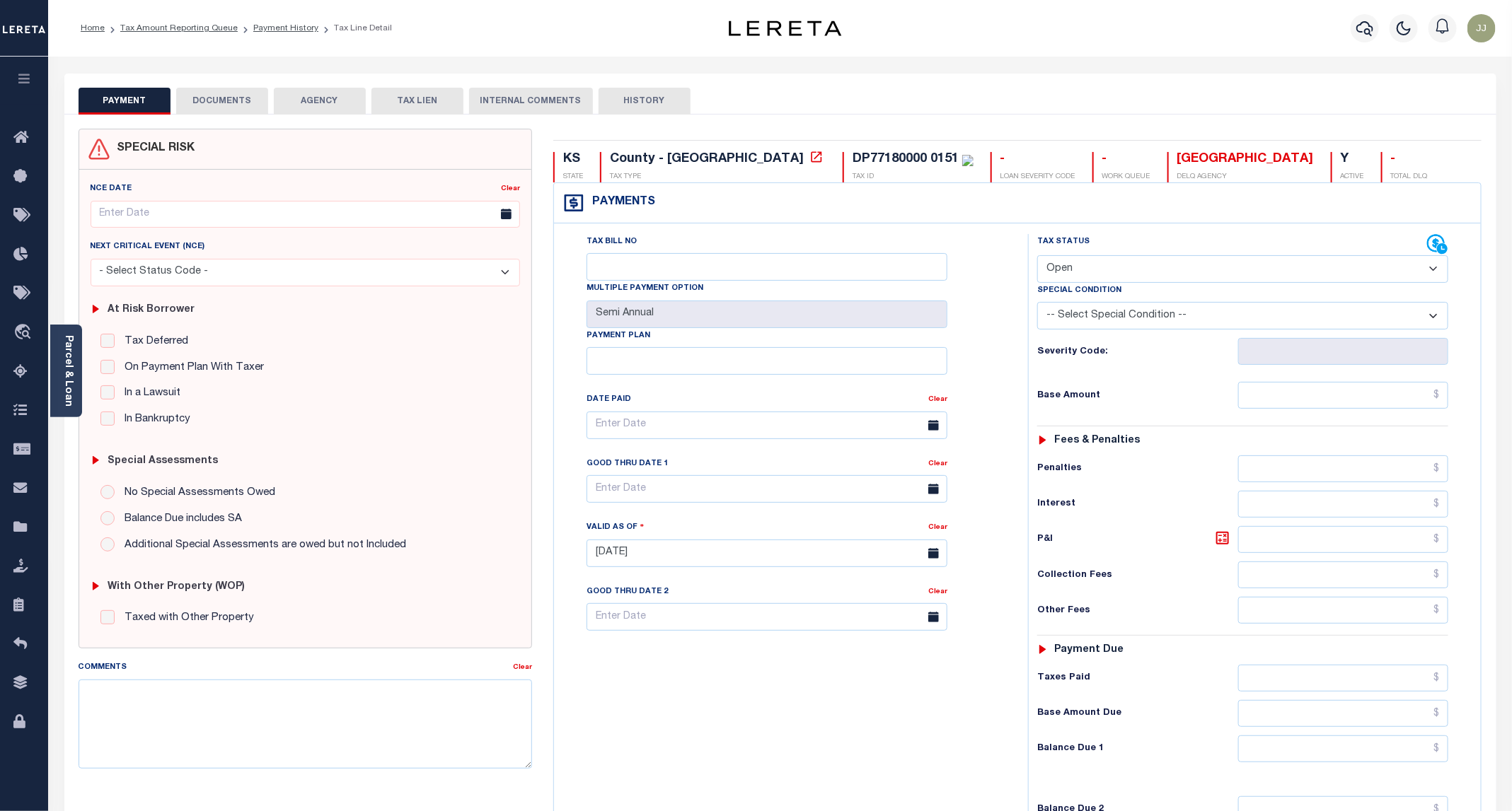
click at [238, 96] on button "DOCUMENTS" at bounding box center [222, 100] width 92 height 27
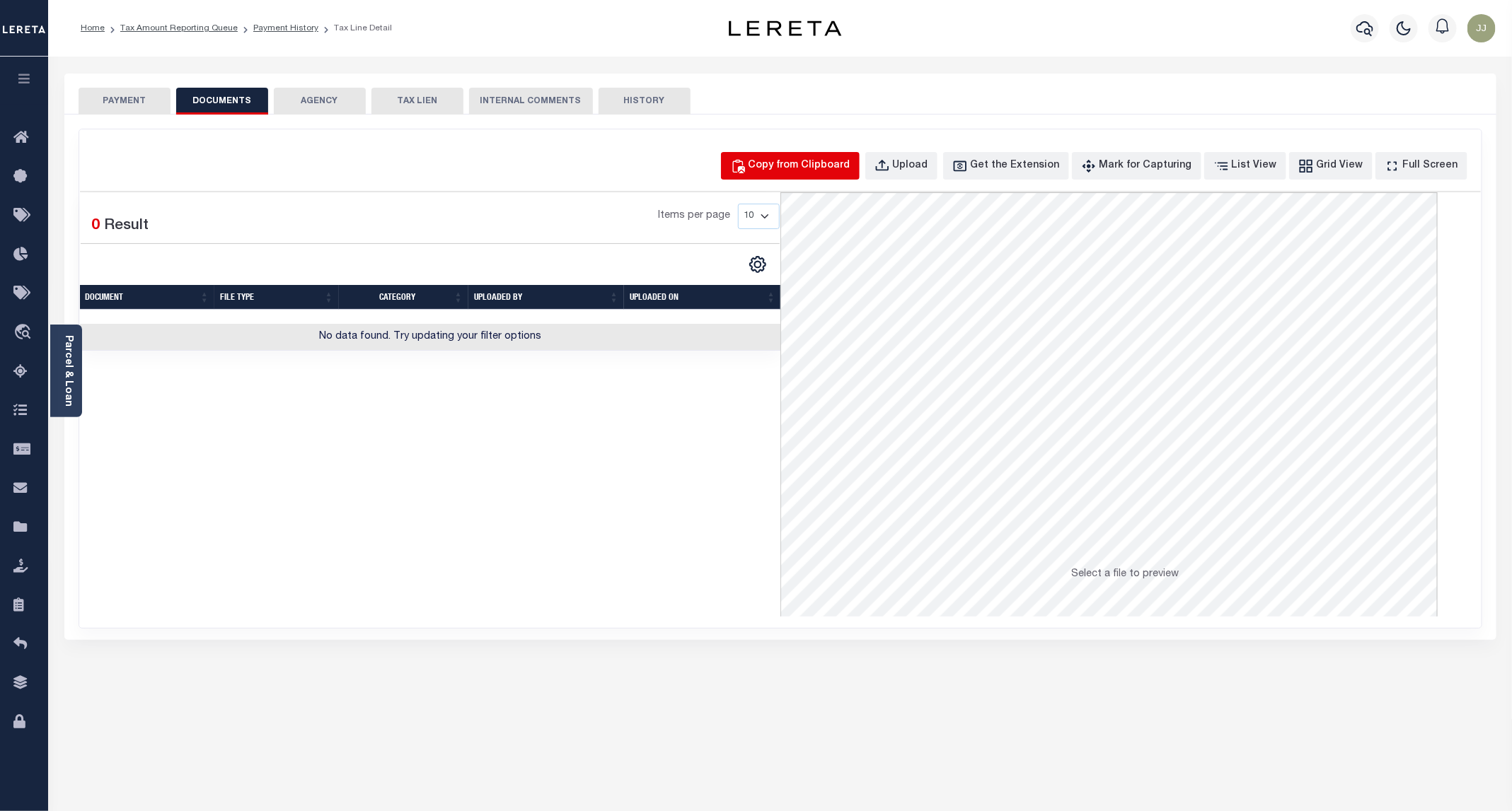
click at [850, 167] on div "Copy from Clipboard" at bounding box center [800, 166] width 102 height 15
select select "POP"
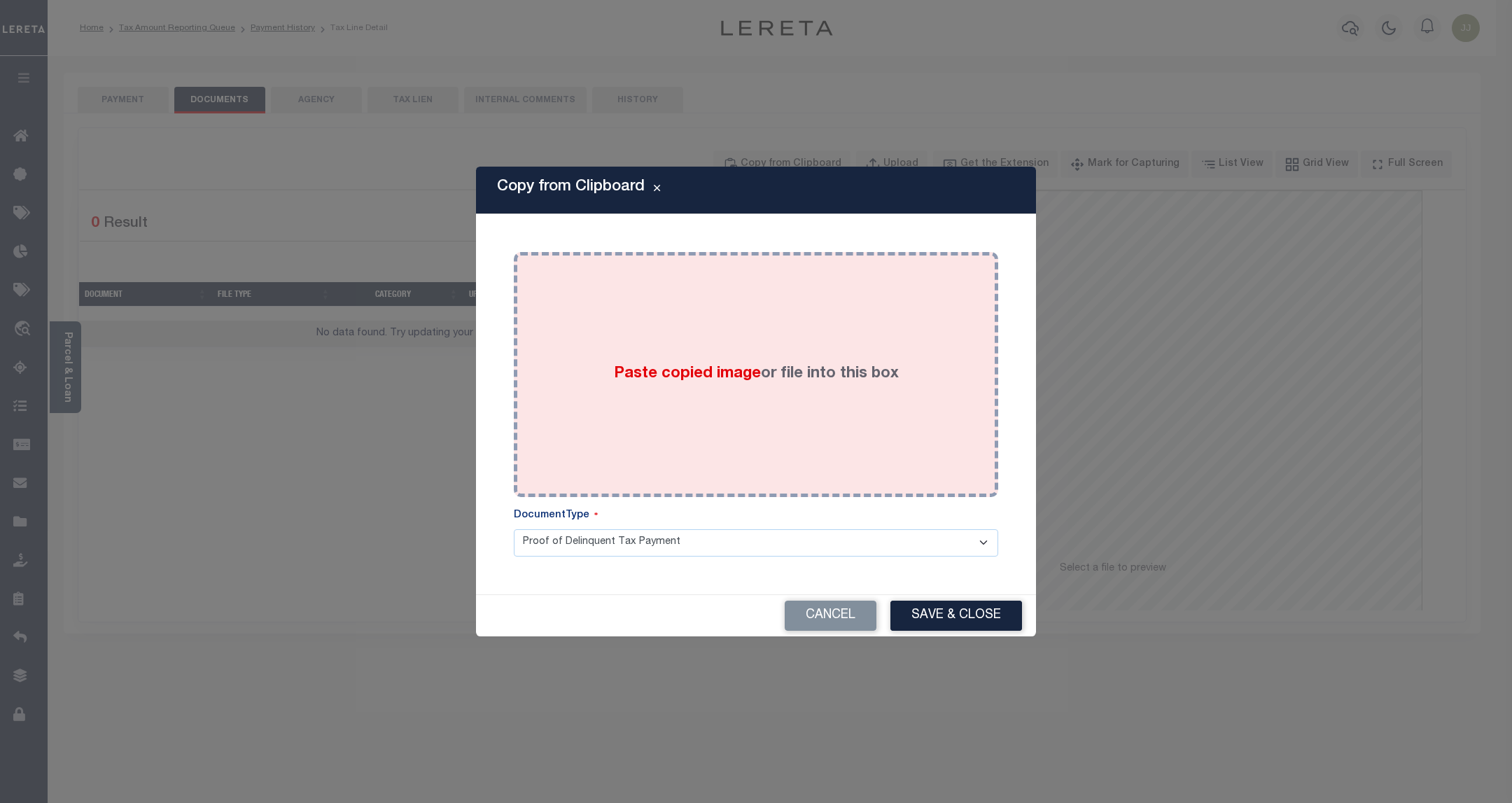
click at [760, 345] on div "Paste copied image or file into this box" at bounding box center [755, 374] width 463 height 224
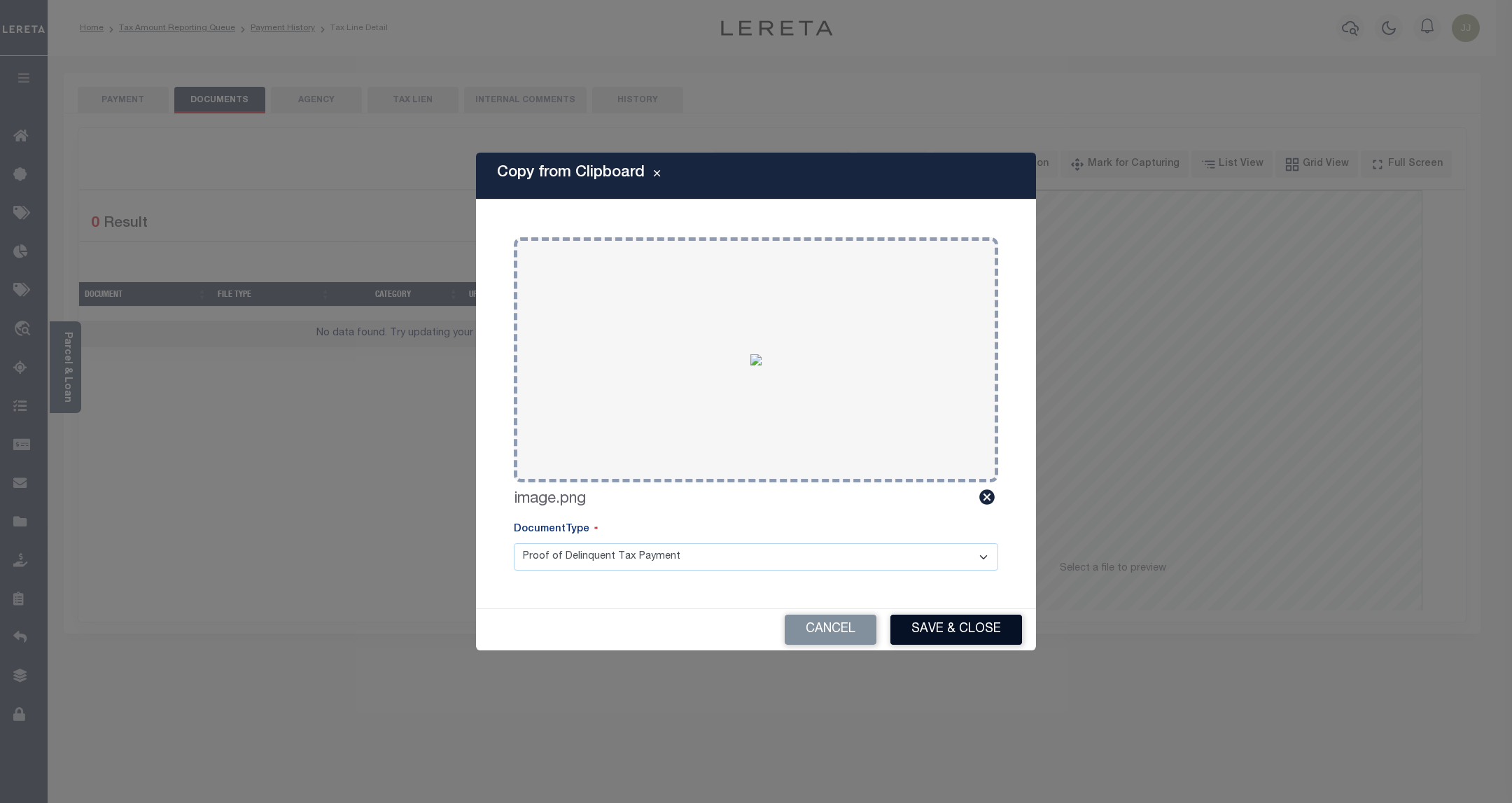
click at [952, 618] on button "Save & Close" at bounding box center [956, 630] width 132 height 30
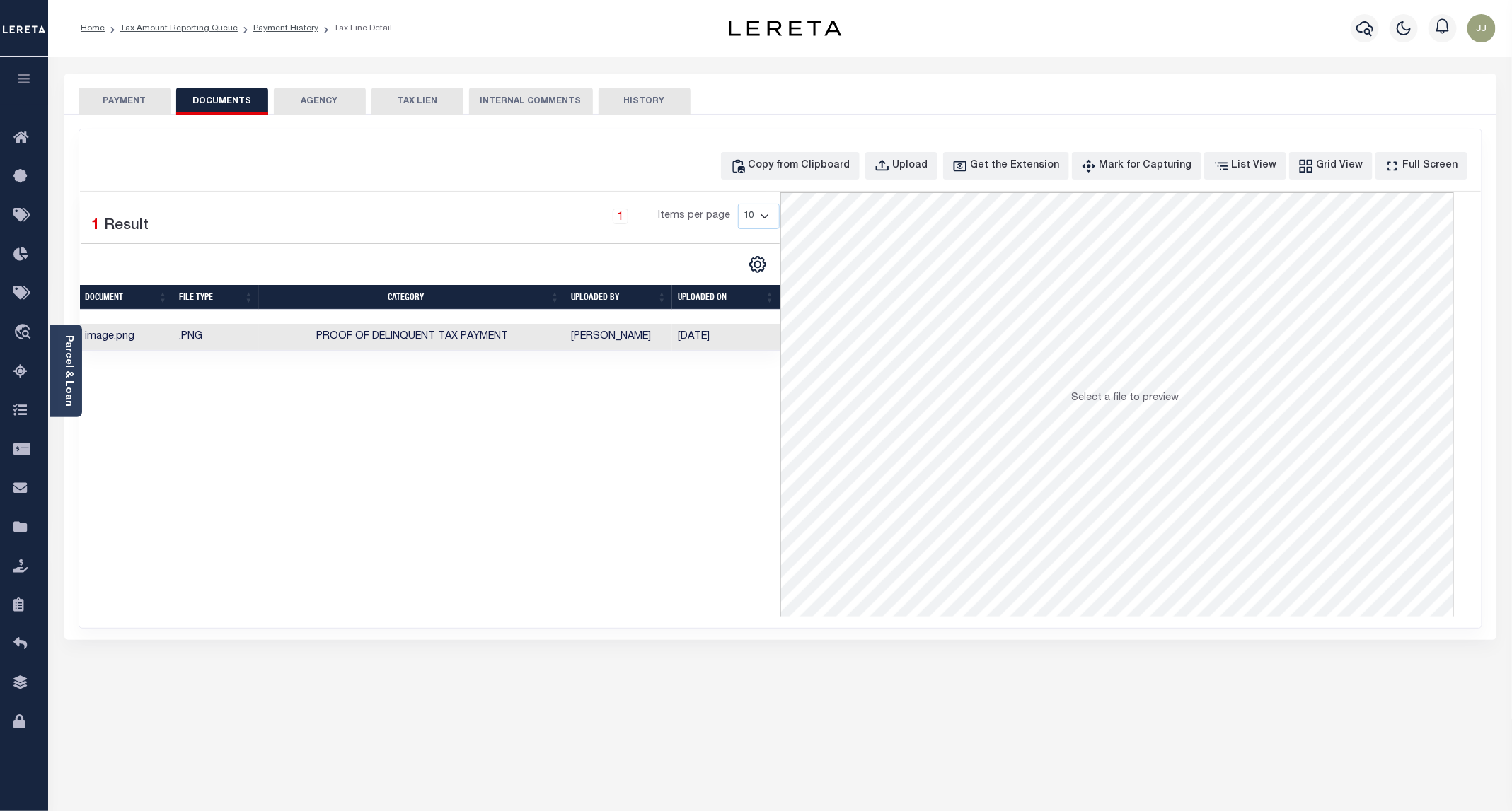
click at [107, 104] on button "PAYMENT" at bounding box center [125, 100] width 92 height 27
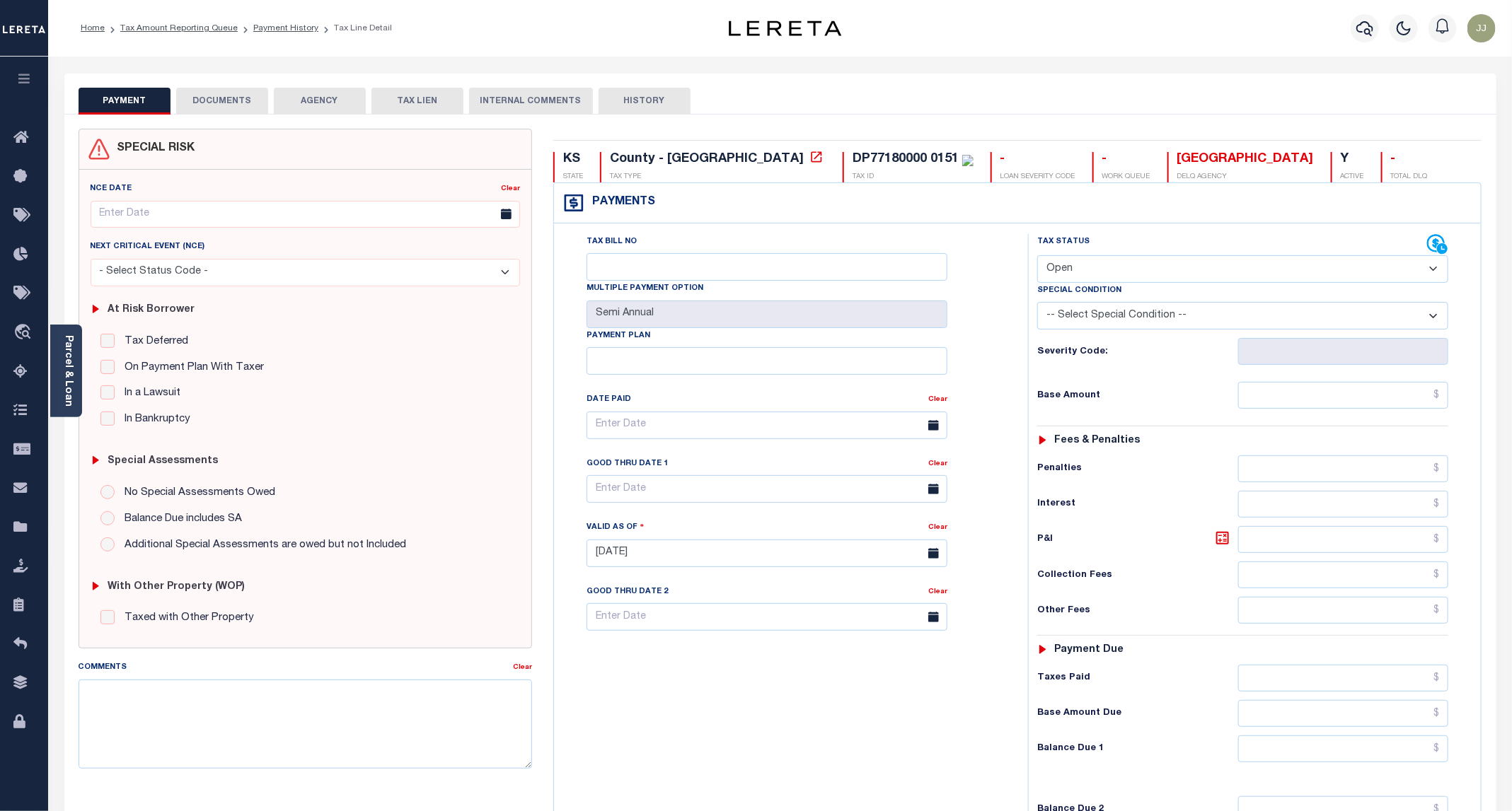
click at [1100, 276] on select "- Select Status Code - Open Due/Unpaid Paid Incomplete No Tax Due Internal Refu…" at bounding box center [1243, 269] width 411 height 28
select select "PYD"
click at [1038, 257] on select "- Select Status Code - Open Due/Unpaid Paid Incomplete No Tax Due Internal Refu…" at bounding box center [1243, 269] width 411 height 28
type input "[DATE]"
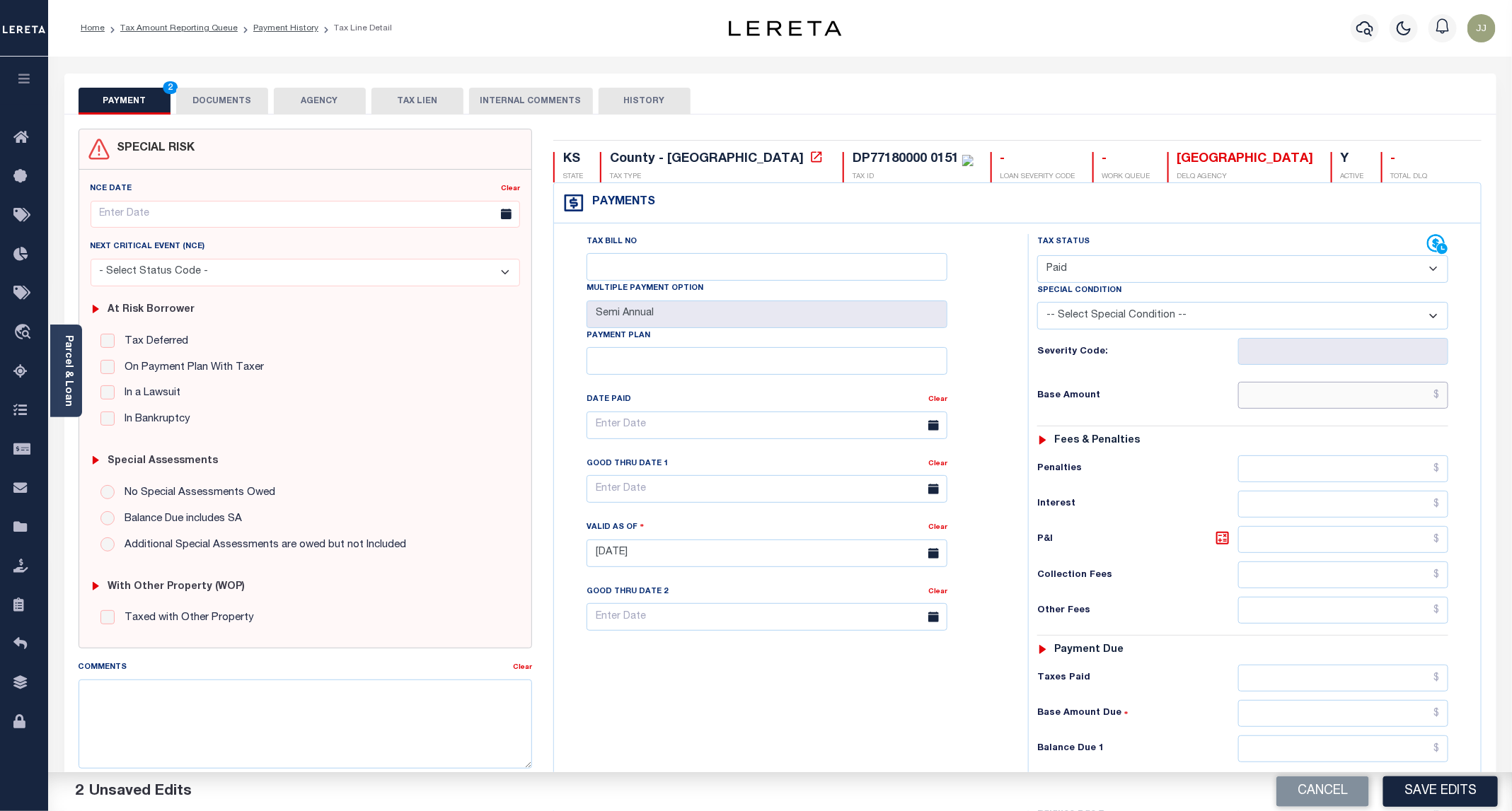
click at [1295, 387] on input "text" at bounding box center [1343, 395] width 210 height 27
type input "$0.00"
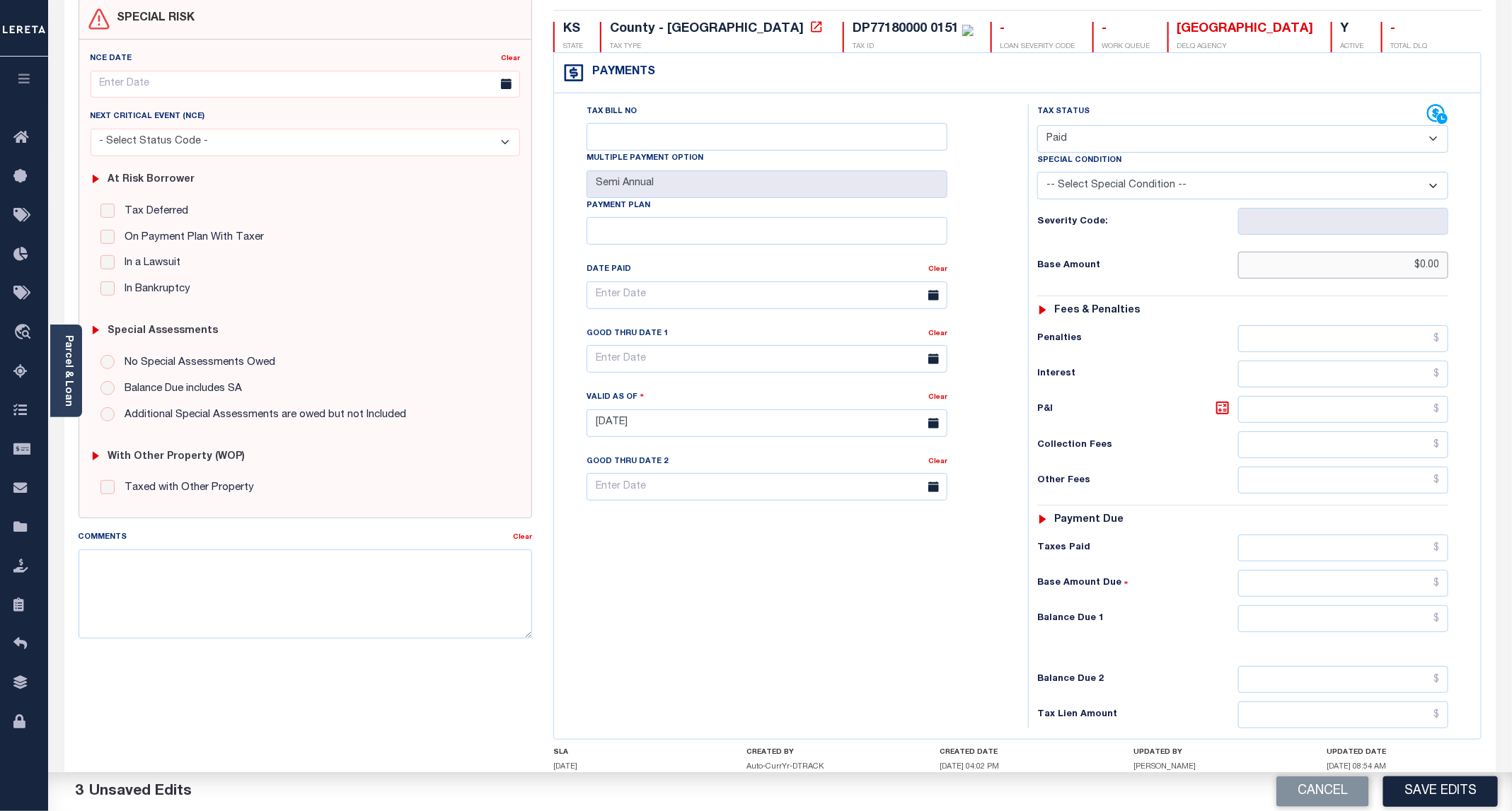
scroll to position [236, 0]
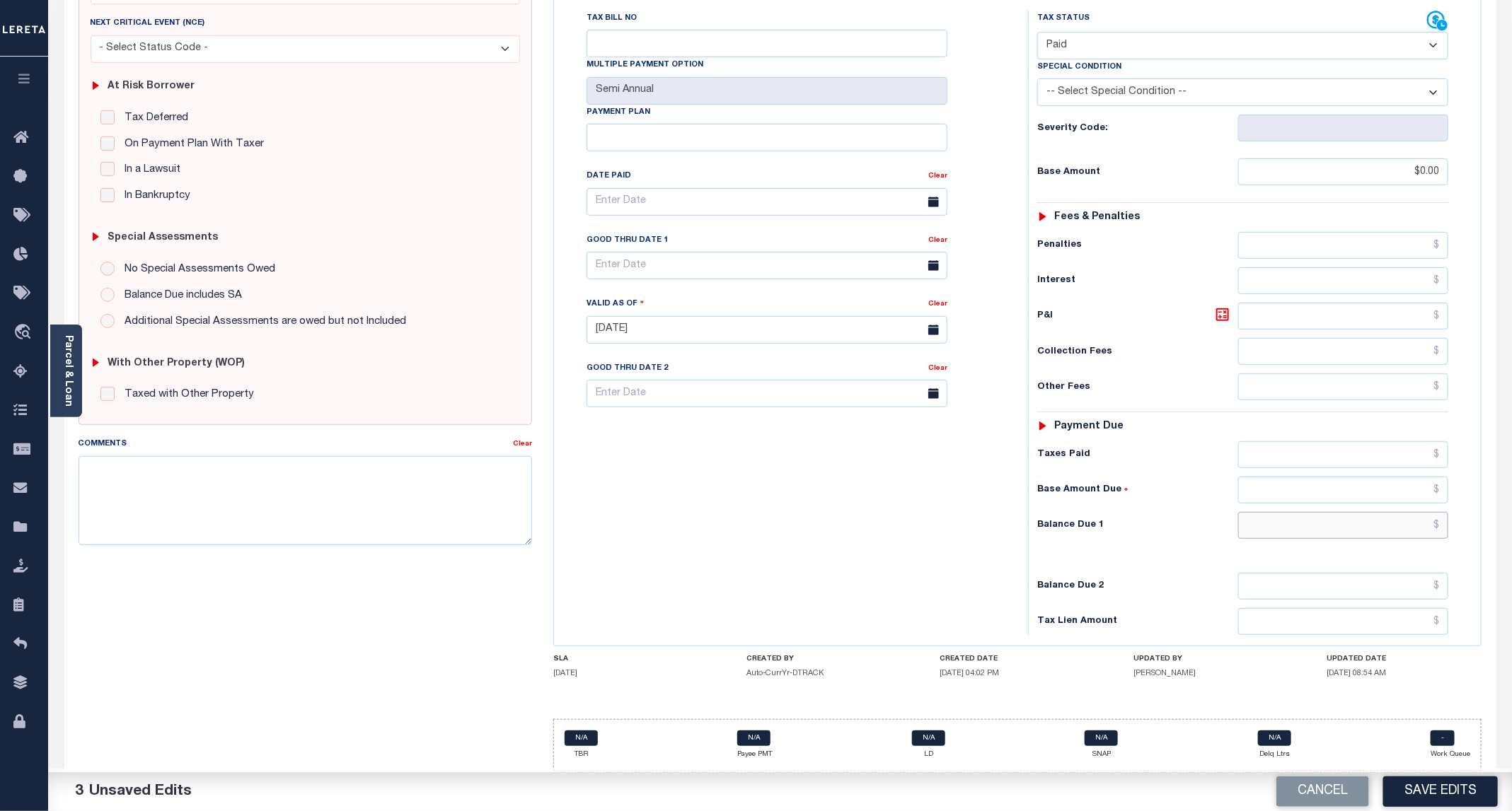
click at [1333, 520] on input "text" at bounding box center [1343, 525] width 210 height 27
type input "$0.00"
click at [1439, 808] on div "Cancel Save Edits" at bounding box center [1146, 792] width 732 height 39
click at [1433, 788] on button "Save Edits" at bounding box center [1440, 791] width 114 height 31
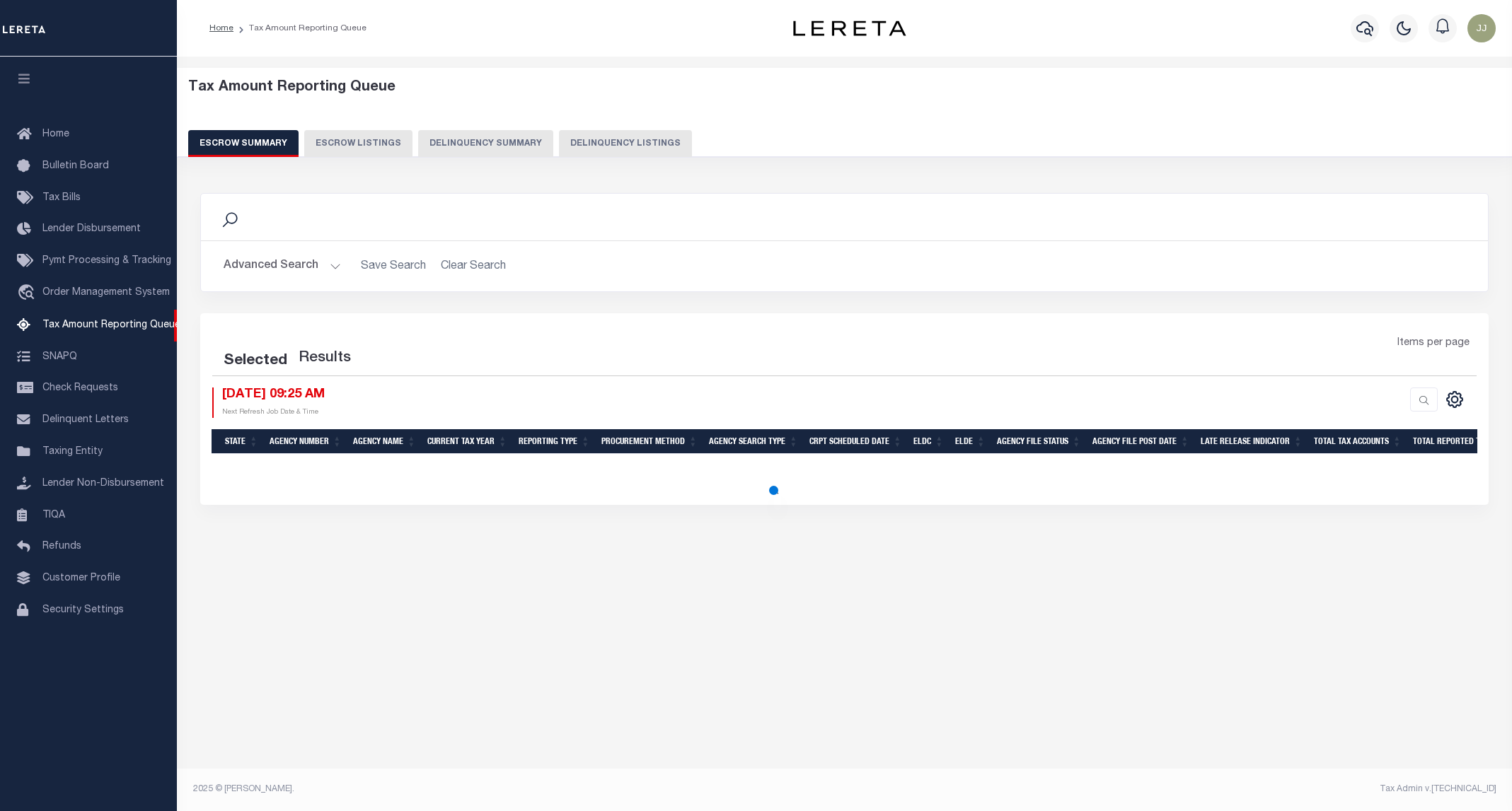
select select "100"
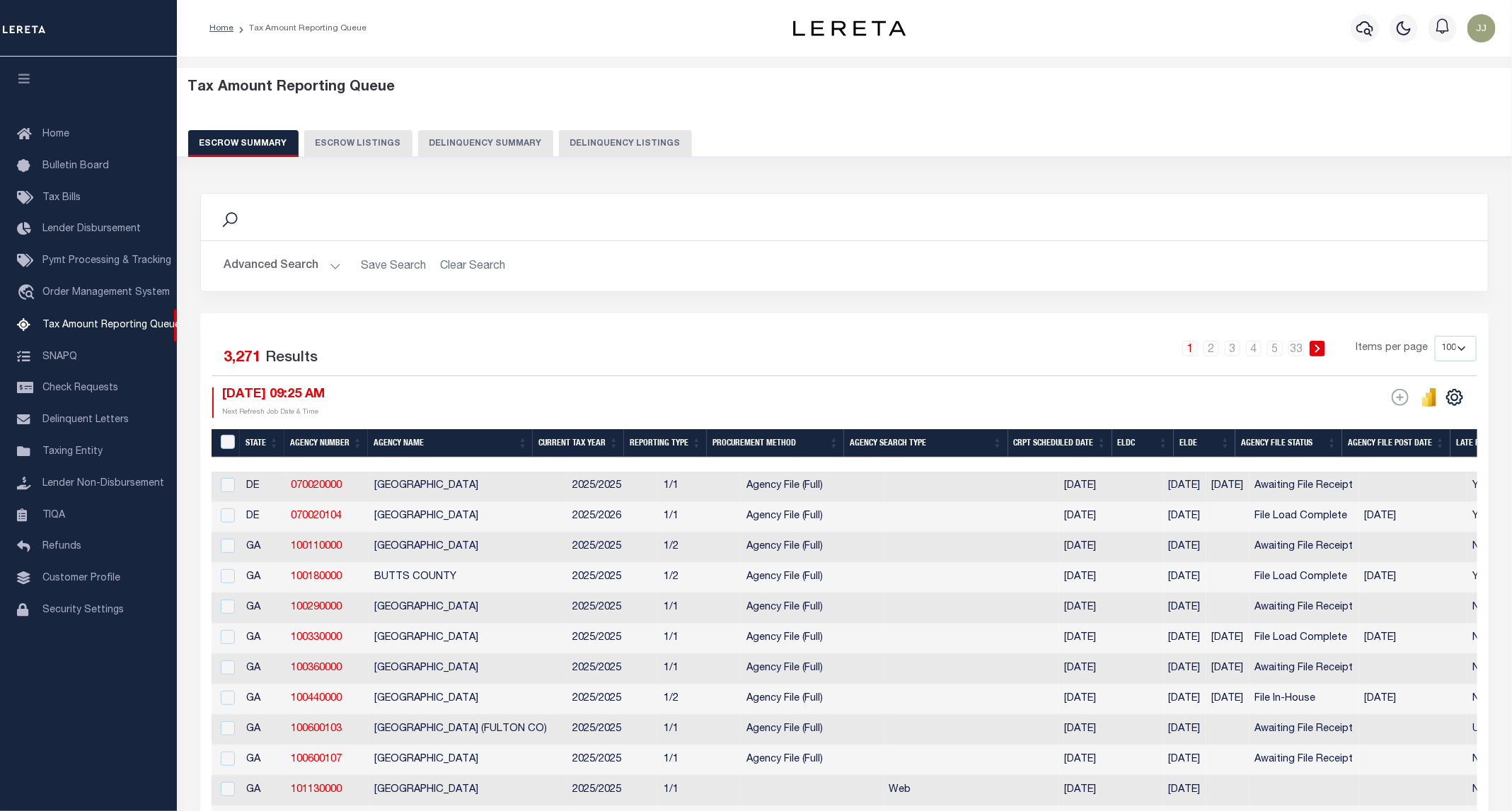
click at [541, 153] on div "Escrow Summary Escrow Listings Delinquency Summary Delinquency Listings" at bounding box center [844, 143] width 1313 height 26
click at [623, 143] on button "Delinquency Listings" at bounding box center [625, 143] width 133 height 27
select select "KS"
select select "100"
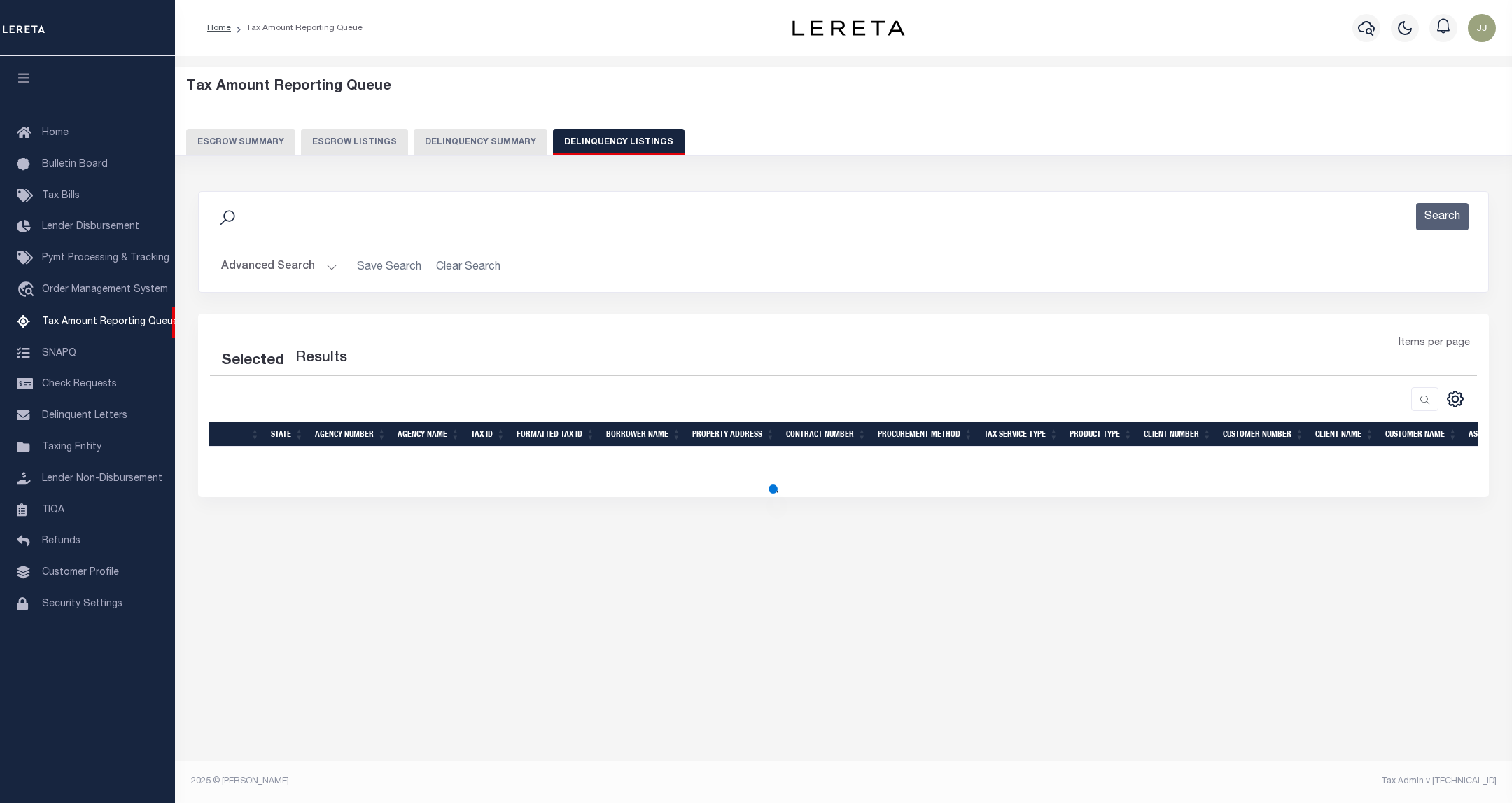
select select "100"
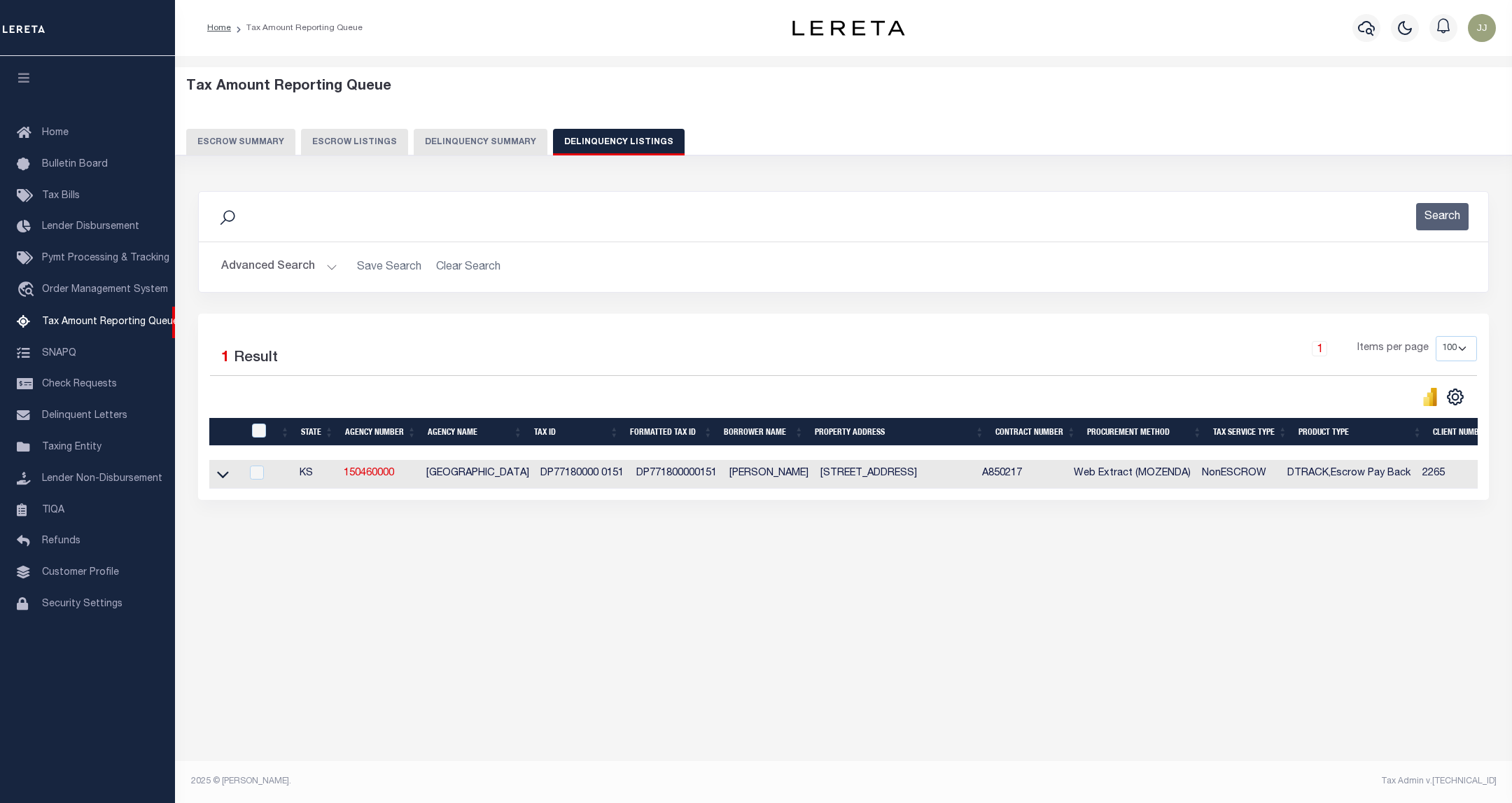
click at [301, 269] on button "Advanced Search" at bounding box center [279, 267] width 116 height 27
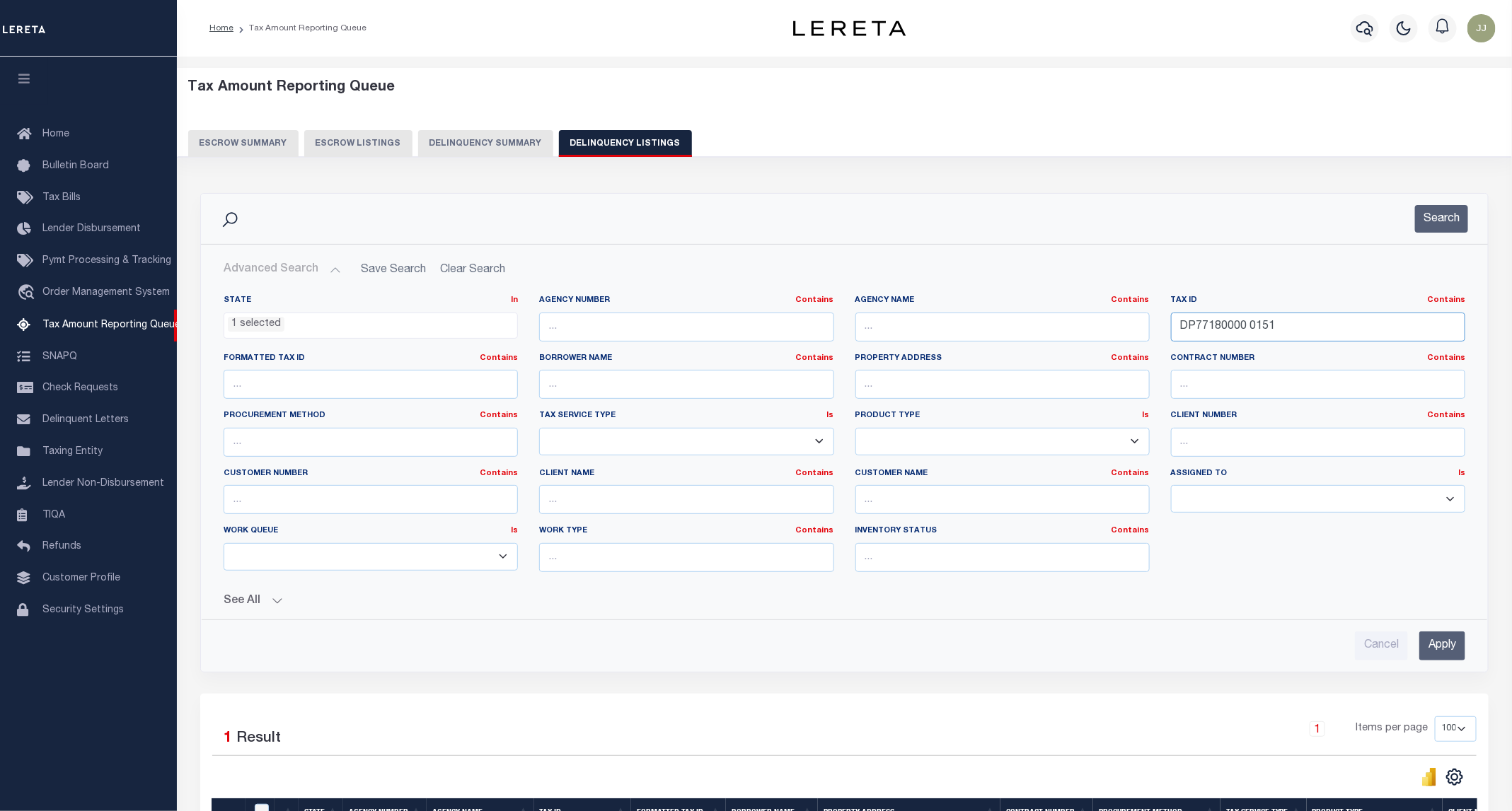
drag, startPoint x: 1297, startPoint y: 330, endPoint x: 1152, endPoint y: 333, distance: 145.0
click at [1152, 333] on div "State In In AK AL AR AZ CA CO CT DC DE FL GA GU HI IA ID IL IN KS [GEOGRAPHIC_D…" at bounding box center [844, 439] width 1263 height 288
paste input "82500000 0119"
type input "DP82500000 0119"
click at [1424, 223] on button "Search" at bounding box center [1441, 219] width 53 height 28
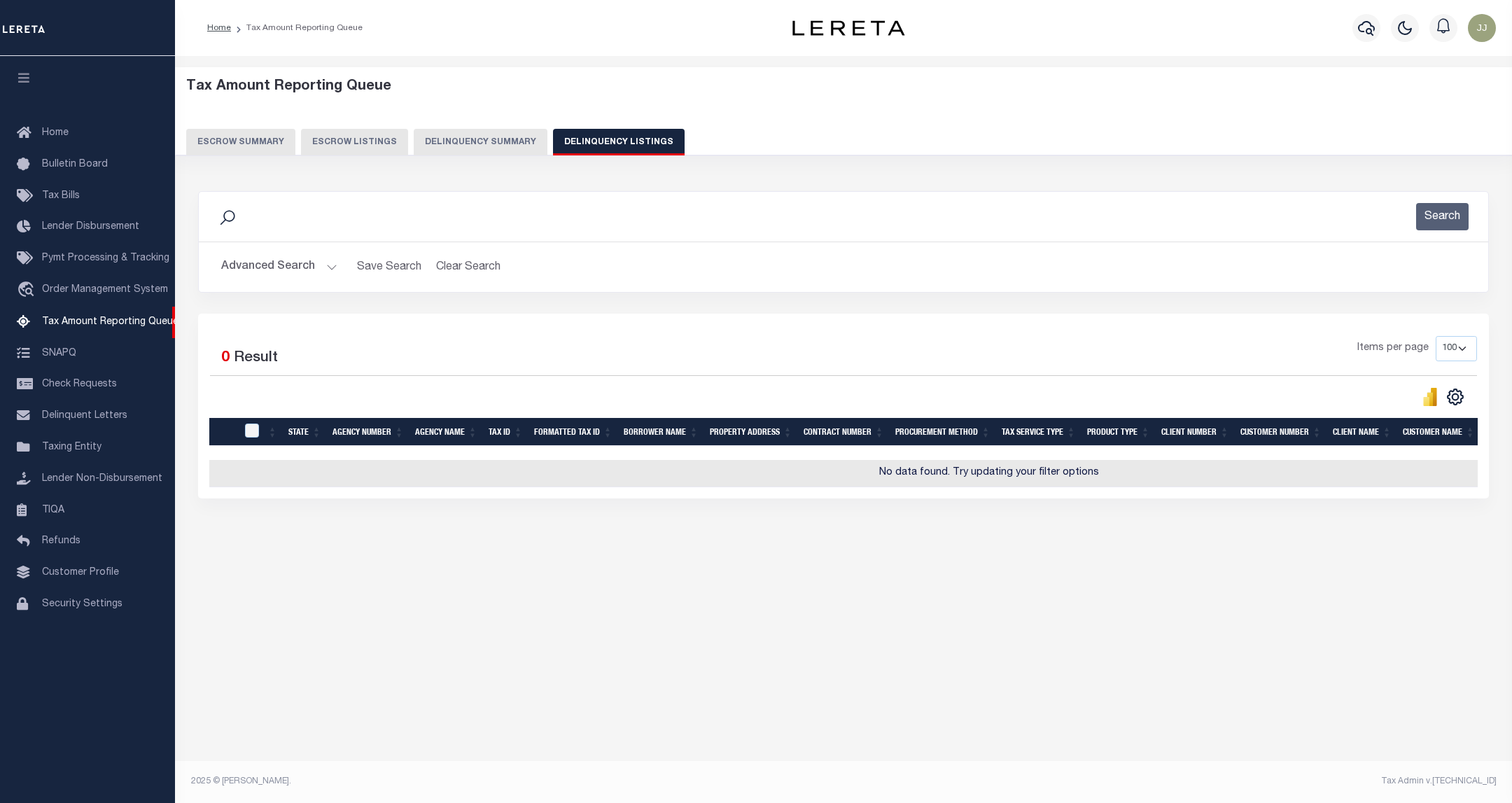
click at [296, 269] on button "Advanced Search" at bounding box center [279, 267] width 116 height 27
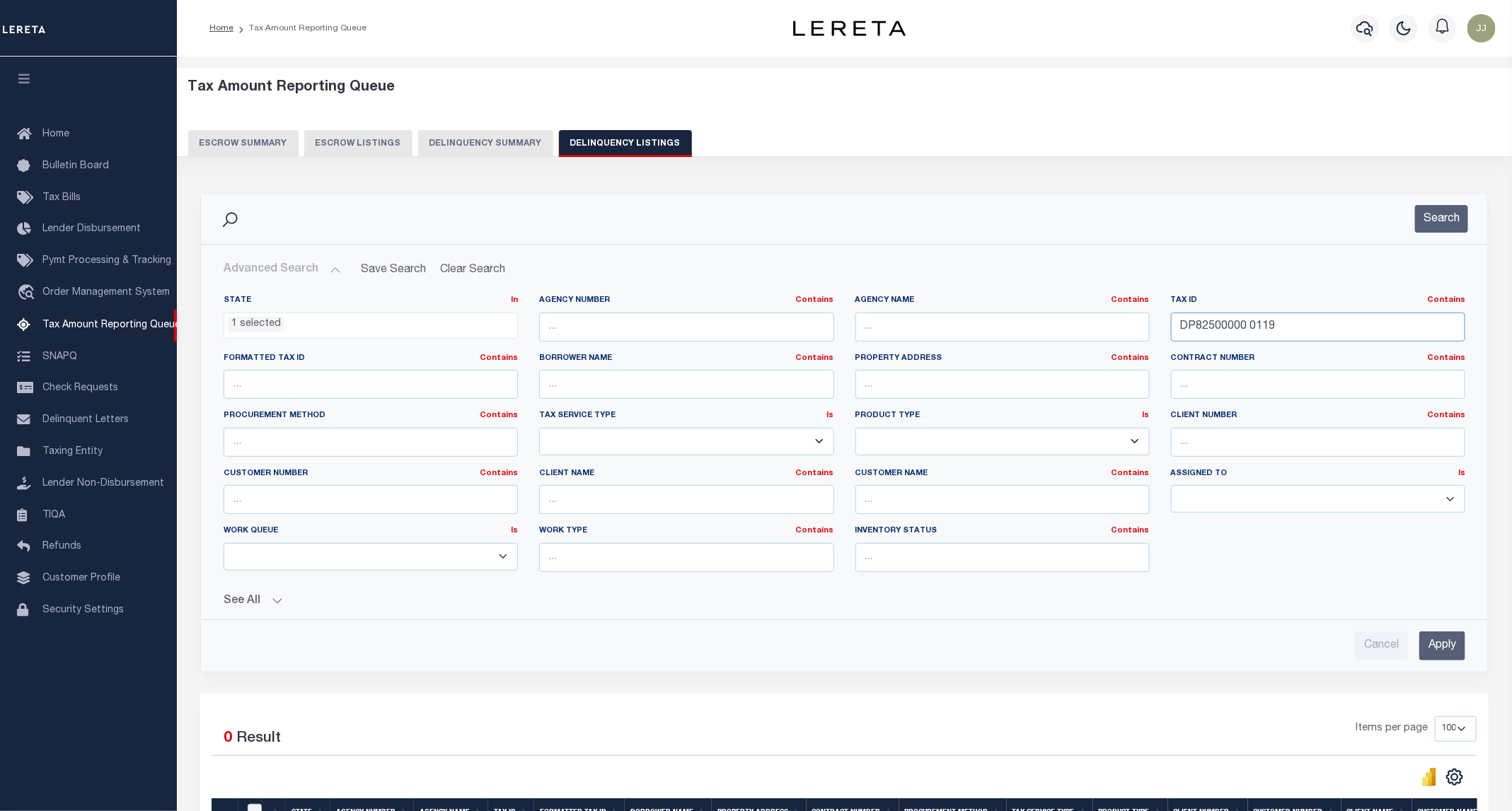
drag, startPoint x: 1296, startPoint y: 333, endPoint x: 1136, endPoint y: 339, distance: 160.1
click at [1136, 339] on div "State In In AK AL AR AZ CA CO CT DC DE FL GA GU HI IA ID IL IN KS [GEOGRAPHIC_D…" at bounding box center [844, 439] width 1263 height 288
click at [1448, 221] on button "Search" at bounding box center [1441, 219] width 53 height 28
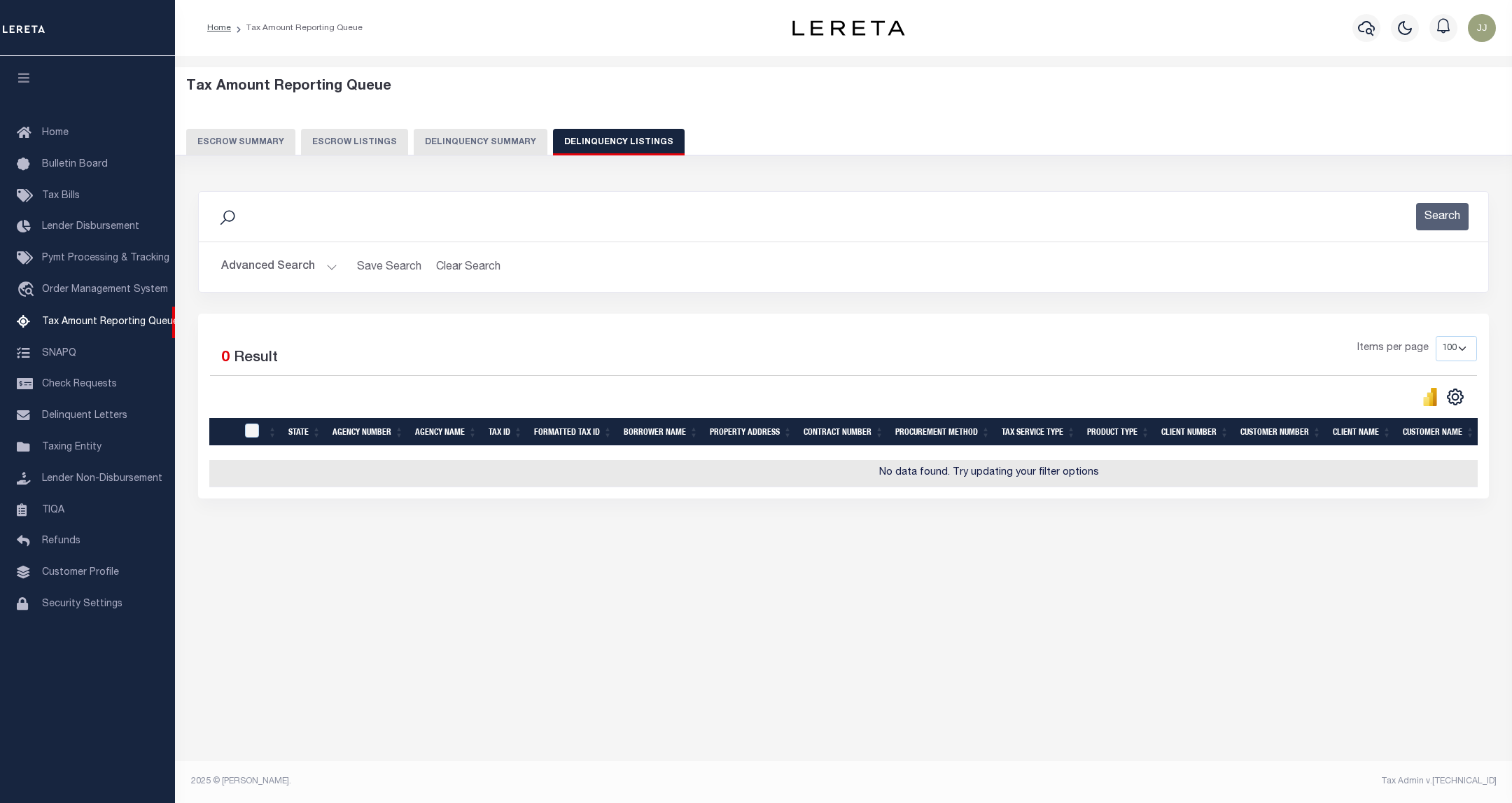
click at [1349, 30] on div at bounding box center [1366, 28] width 38 height 49
click at [1365, 30] on icon "button" at bounding box center [1366, 27] width 17 height 17
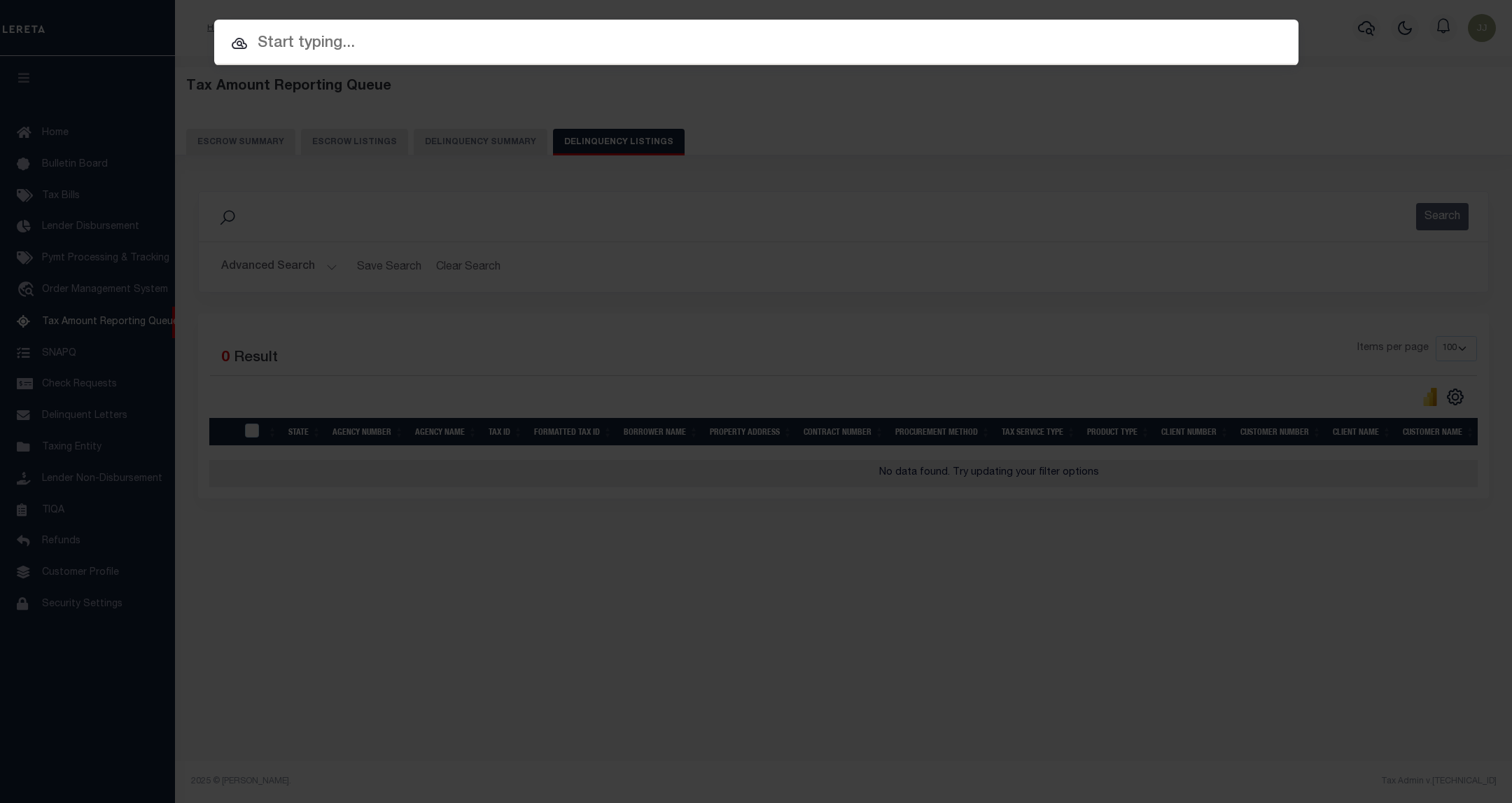
paste input "34831152"
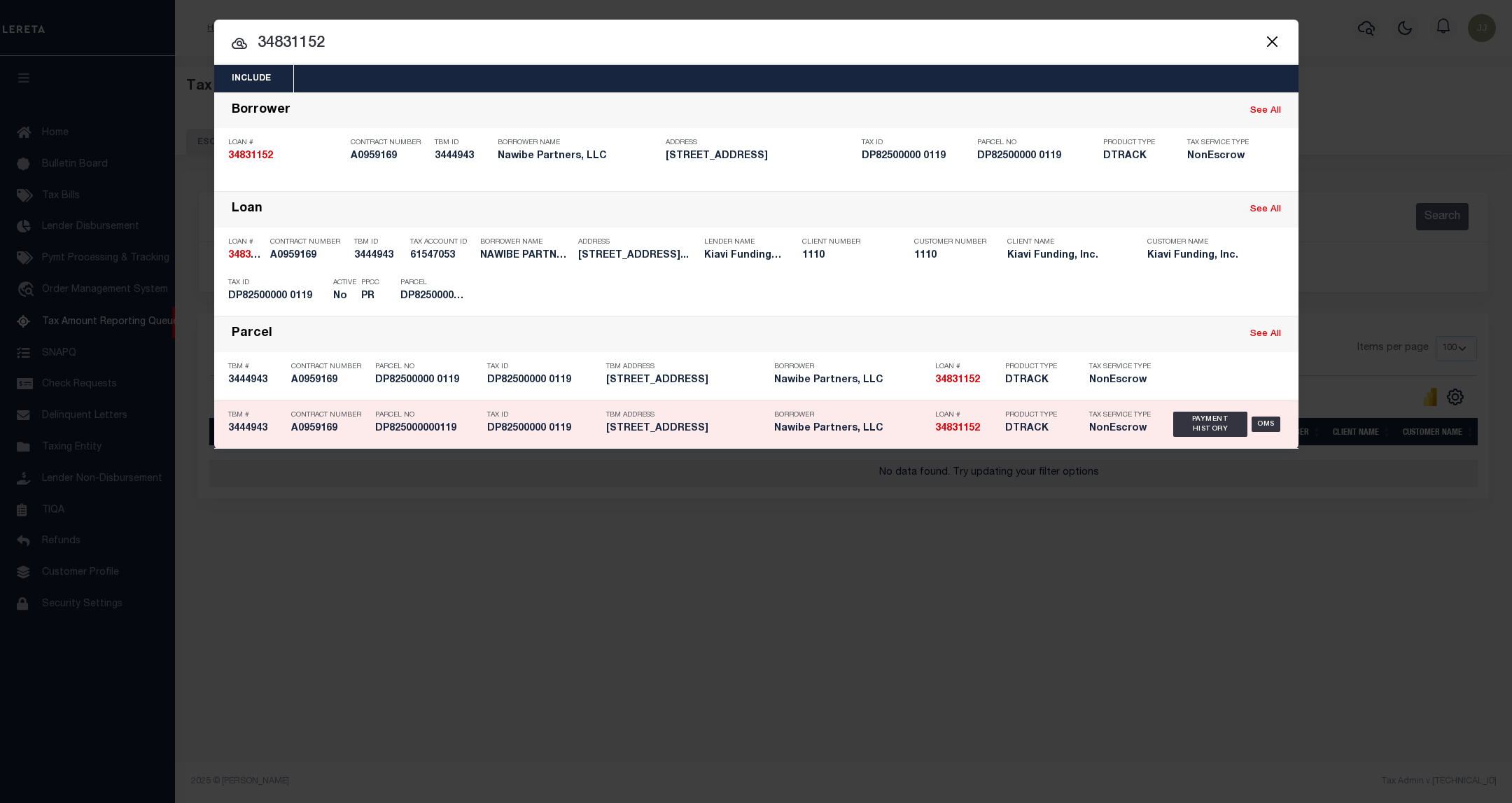
type input "34831152"
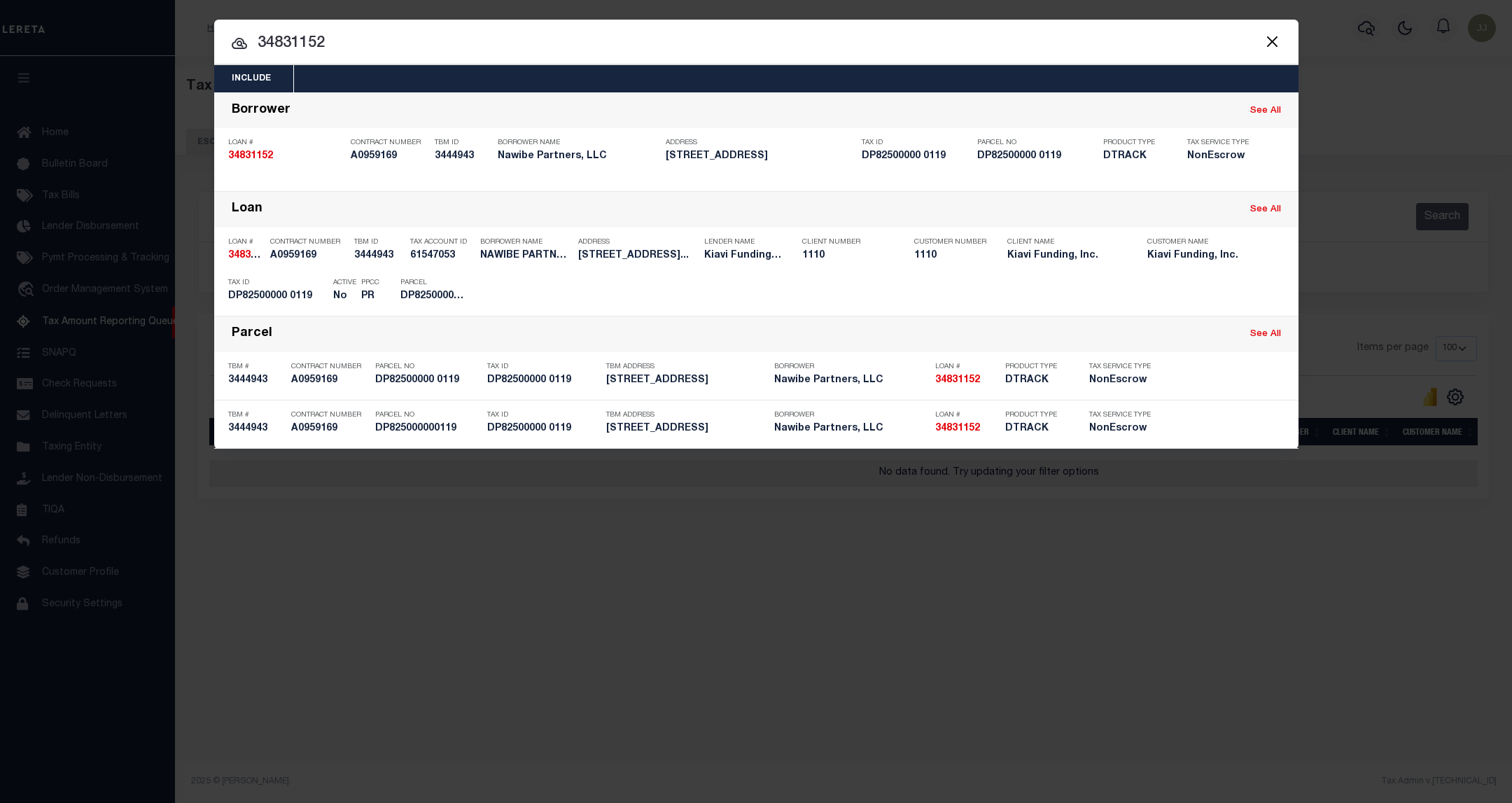
click at [1281, 38] on button "Close" at bounding box center [1272, 41] width 18 height 18
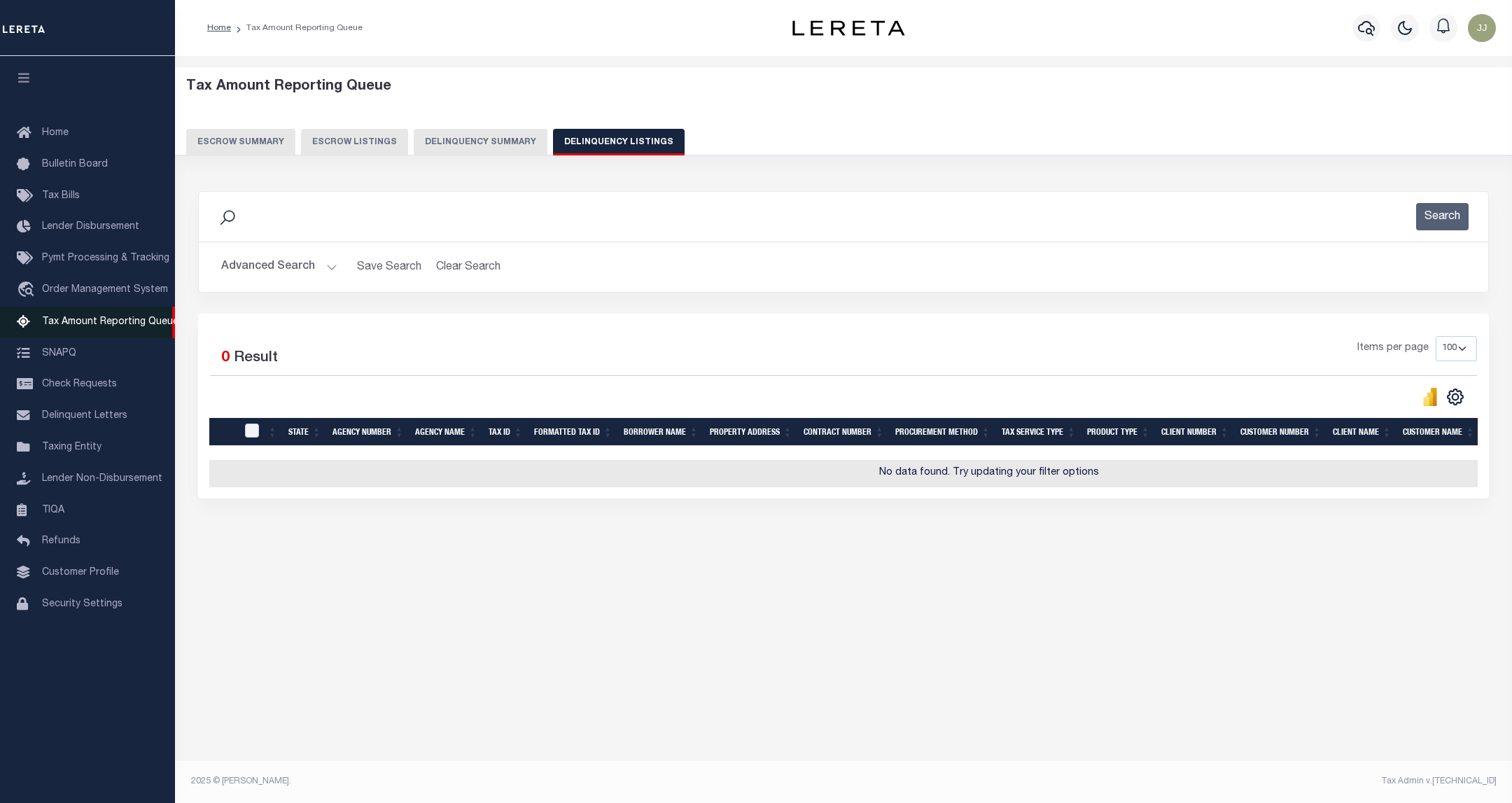
click at [92, 326] on span "Tax Amount Reporting Queue" at bounding box center [110, 322] width 136 height 10
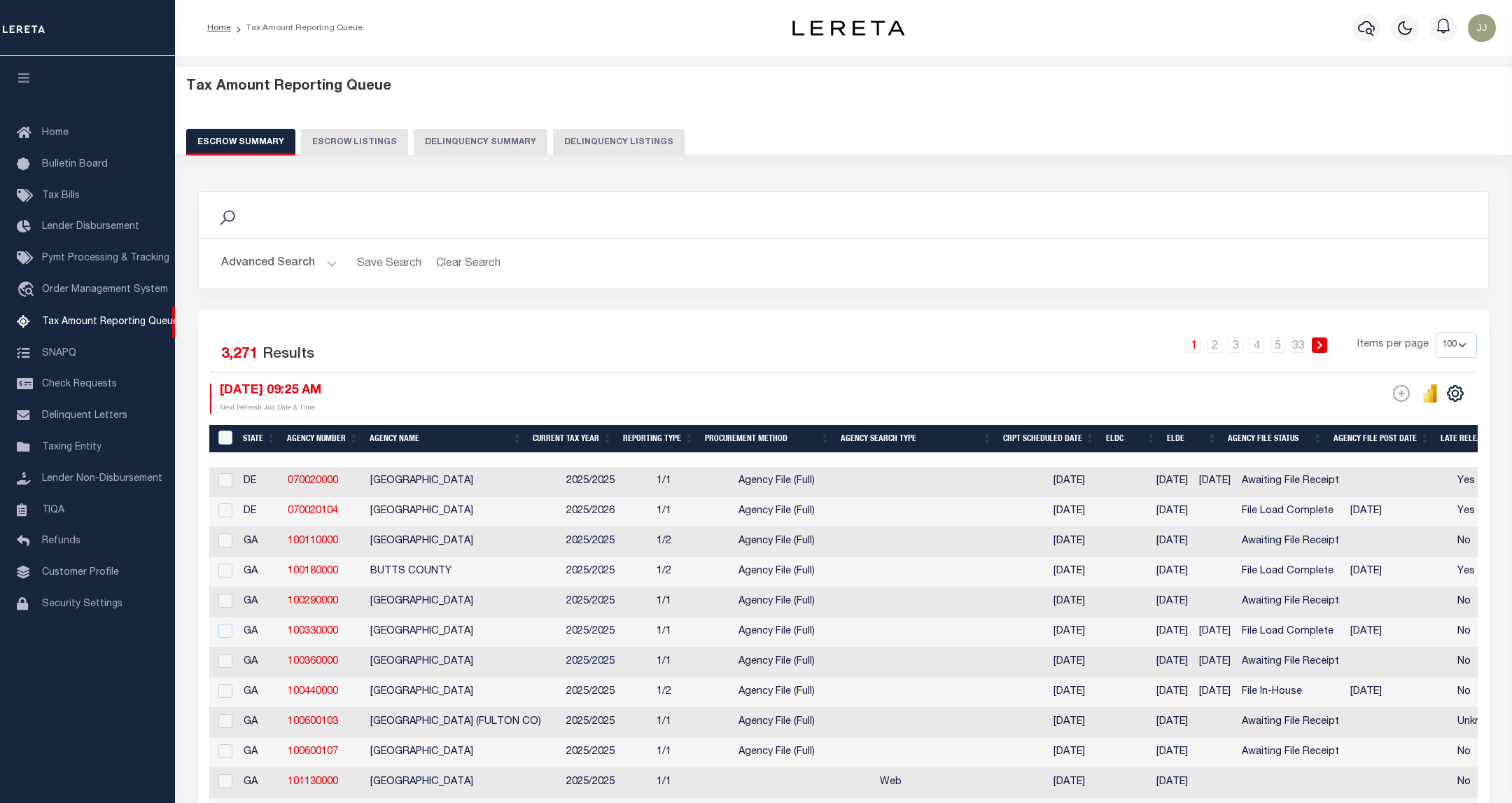
select select "100"
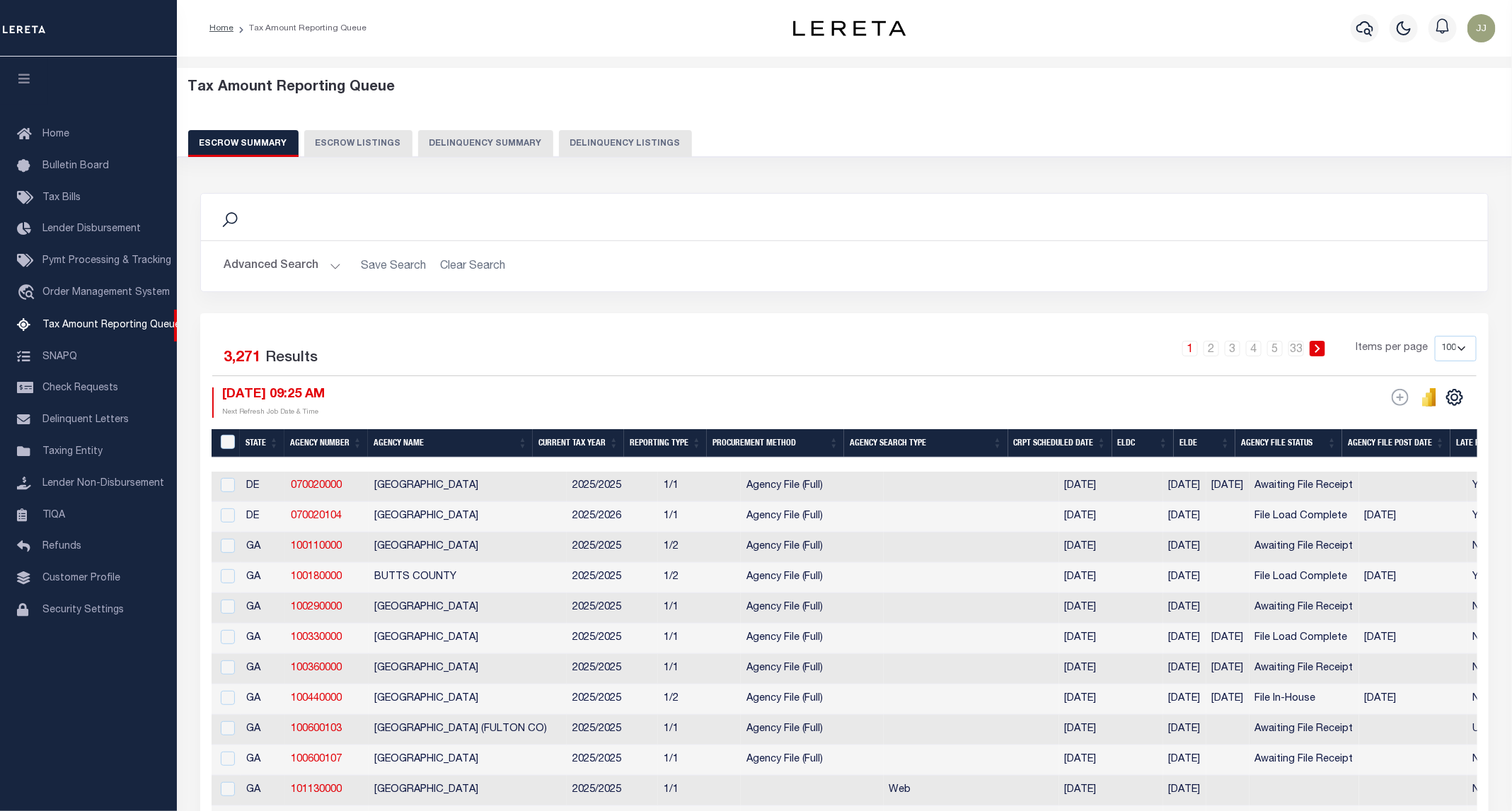
click at [626, 144] on button "Delinquency Listings" at bounding box center [625, 143] width 133 height 27
select select "100"
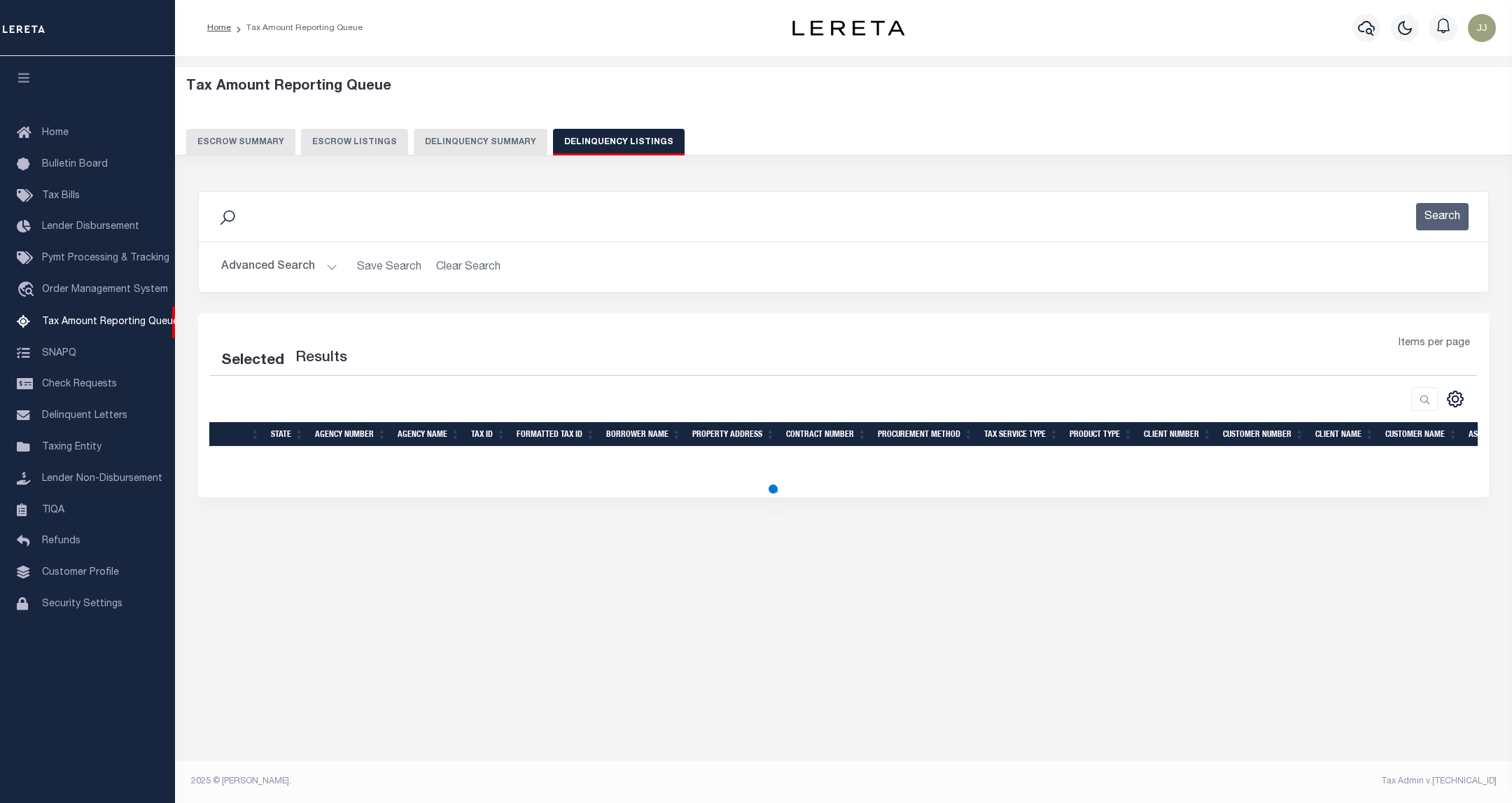
select select "100"
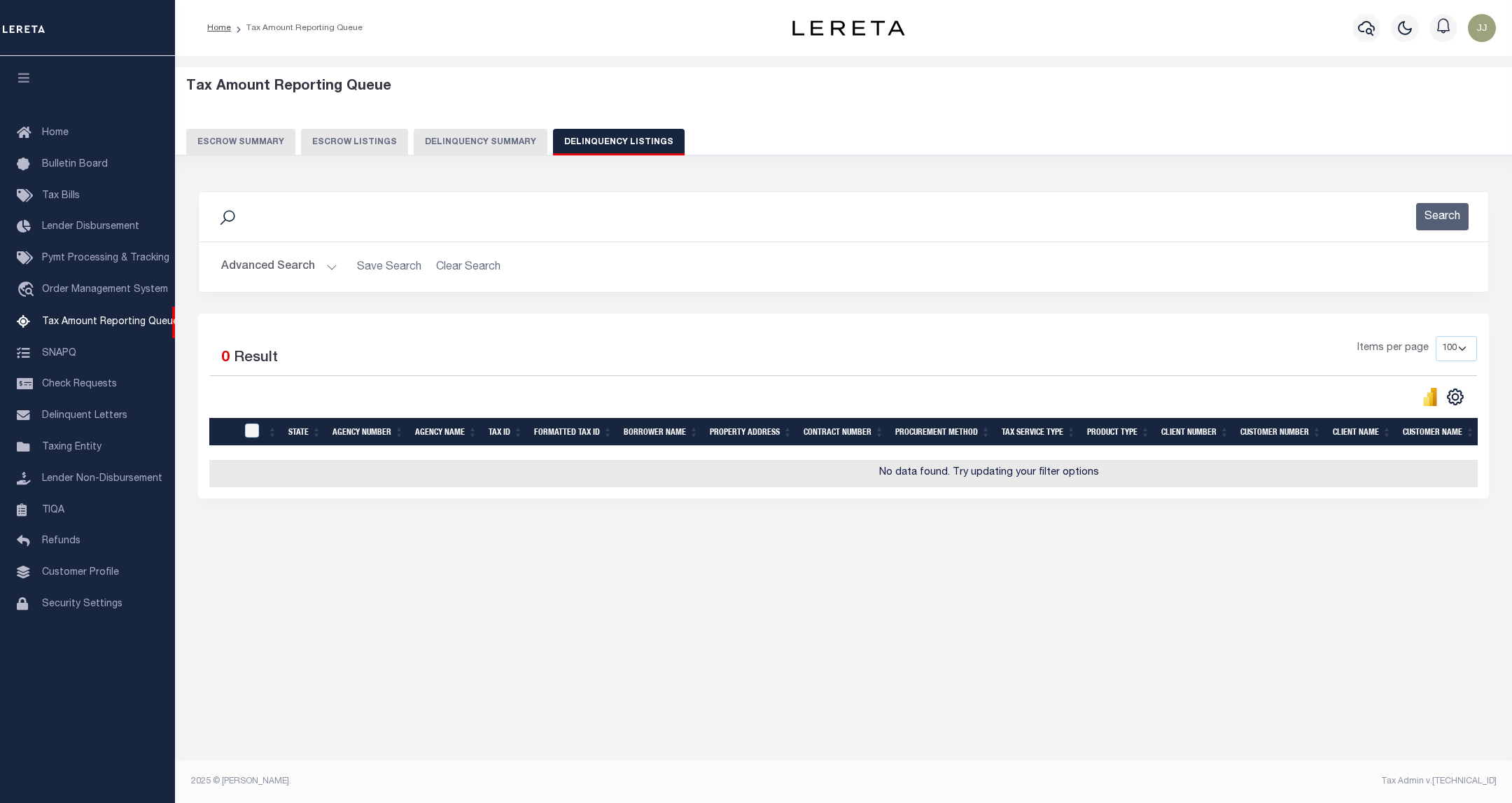
click at [293, 267] on button "Advanced Search" at bounding box center [279, 267] width 116 height 27
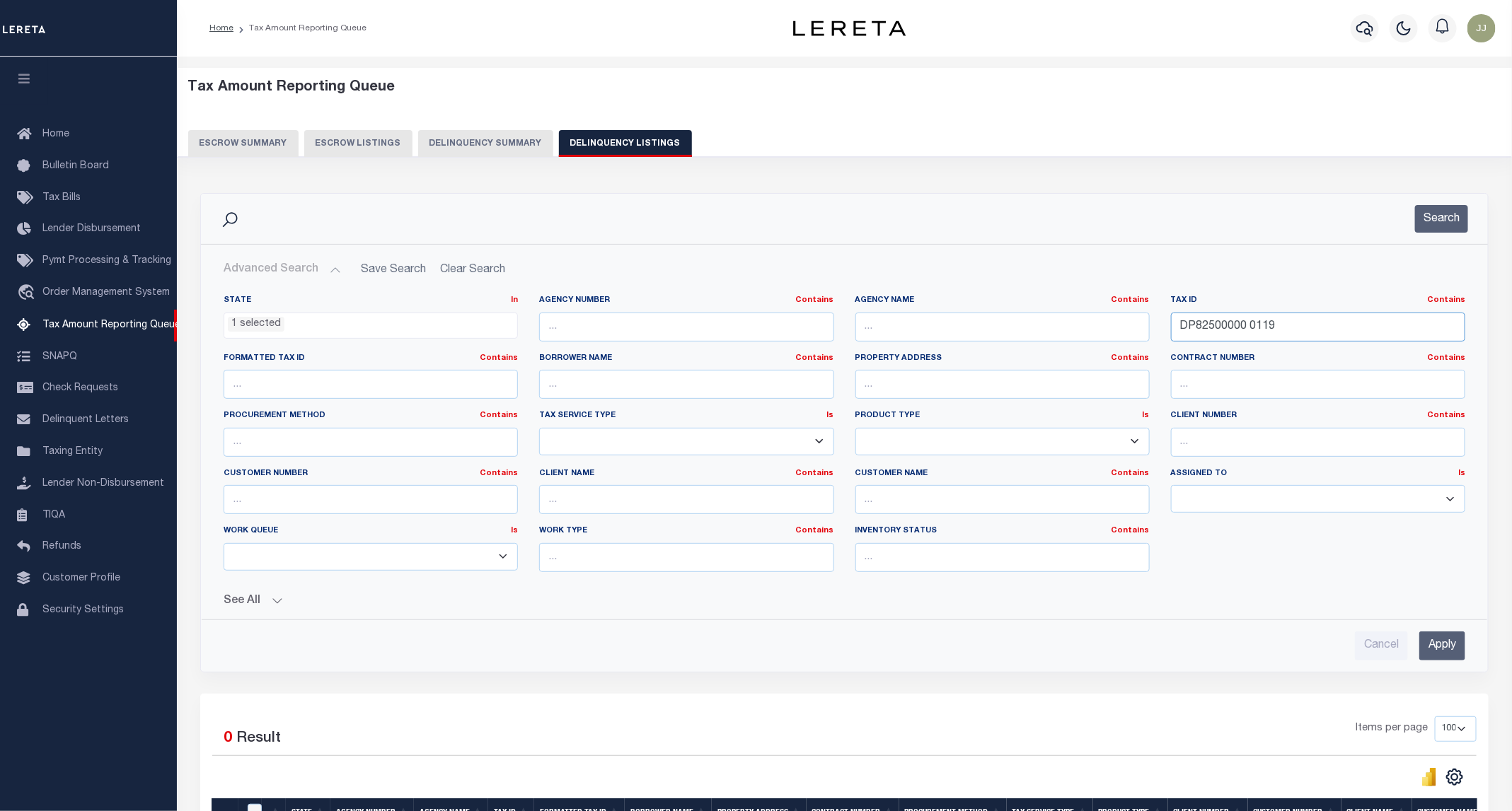
drag, startPoint x: 1341, startPoint y: 321, endPoint x: 1146, endPoint y: 323, distance: 195.0
click at [1146, 323] on div "State In In AK AL AR AZ CA CO CT DC DE FL GA GU HI IA ID IL IN KS [GEOGRAPHIC_D…" at bounding box center [844, 439] width 1263 height 288
paste input "HP91000005 0010"
type input "HP91000005 0010"
click at [1441, 223] on button "Search" at bounding box center [1441, 219] width 53 height 28
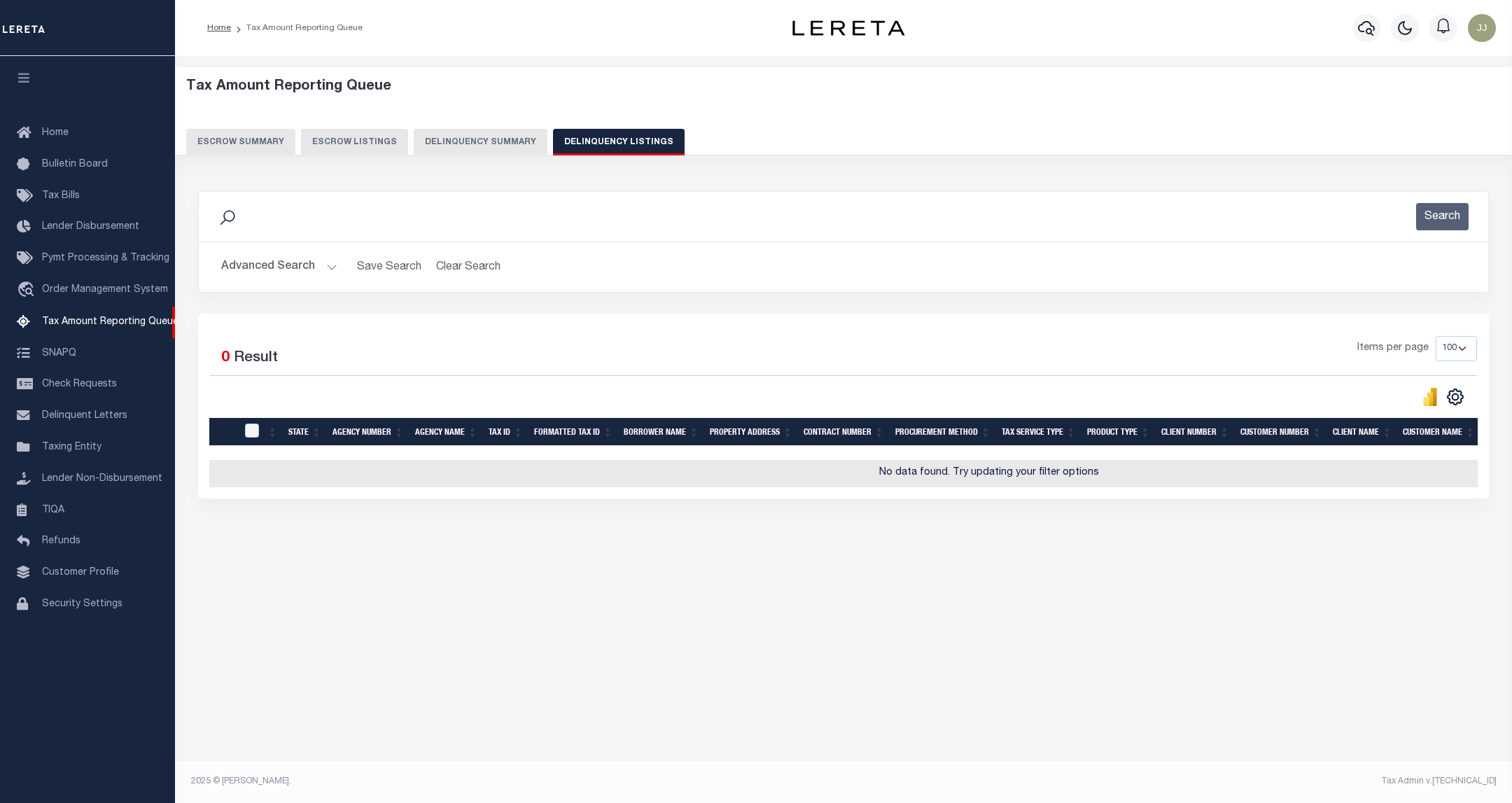
click at [286, 265] on button "Advanced Search" at bounding box center [279, 267] width 116 height 27
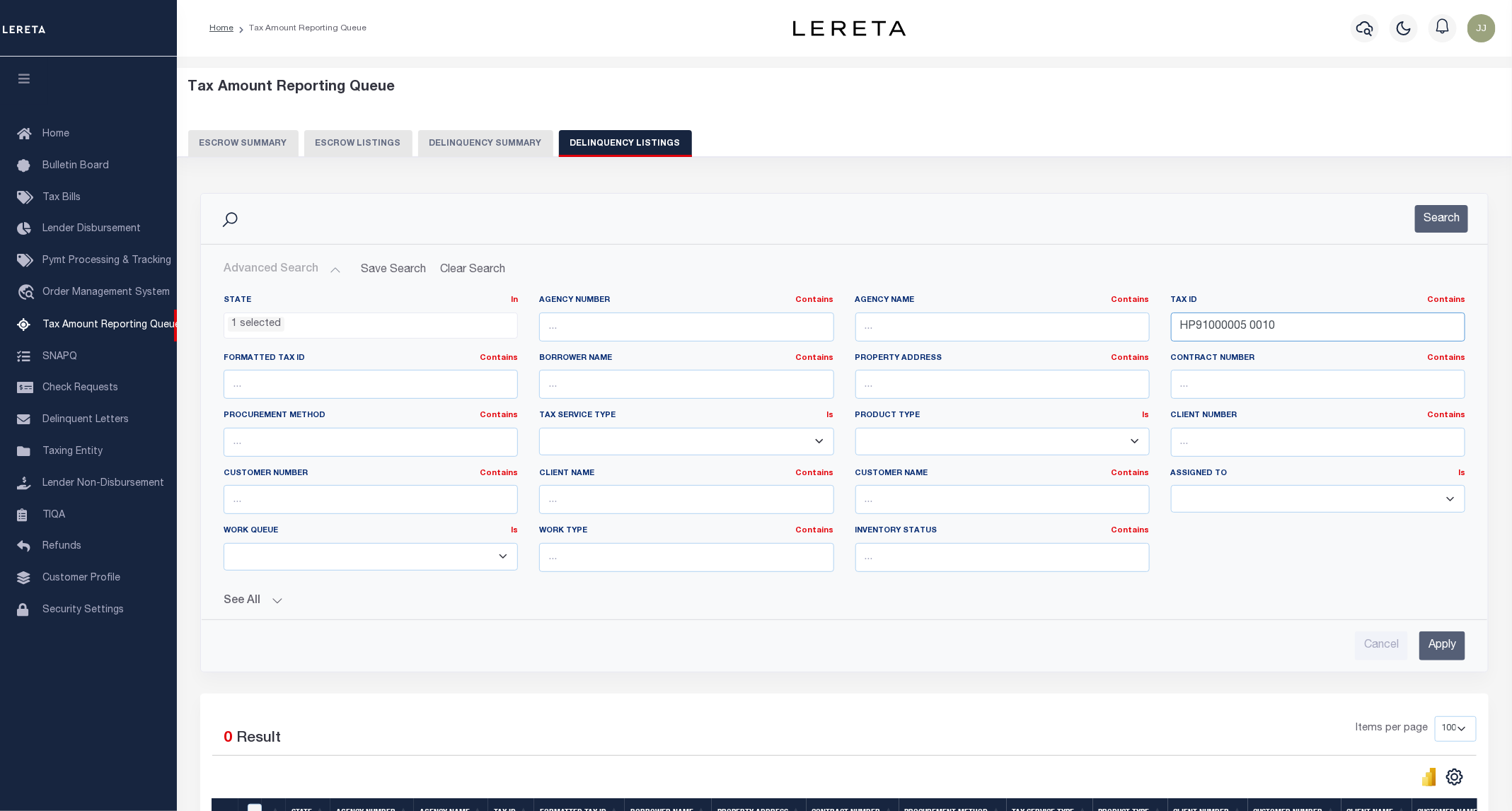
drag, startPoint x: 1320, startPoint y: 325, endPoint x: 1123, endPoint y: 327, distance: 197.0
click at [1123, 327] on div "State In In AK AL AR AZ CA CO CT DC DE FL GA GU HI IA ID IL IN KS [GEOGRAPHIC_D…" at bounding box center [844, 439] width 1263 height 288
click at [1422, 210] on button "Search" at bounding box center [1441, 219] width 53 height 28
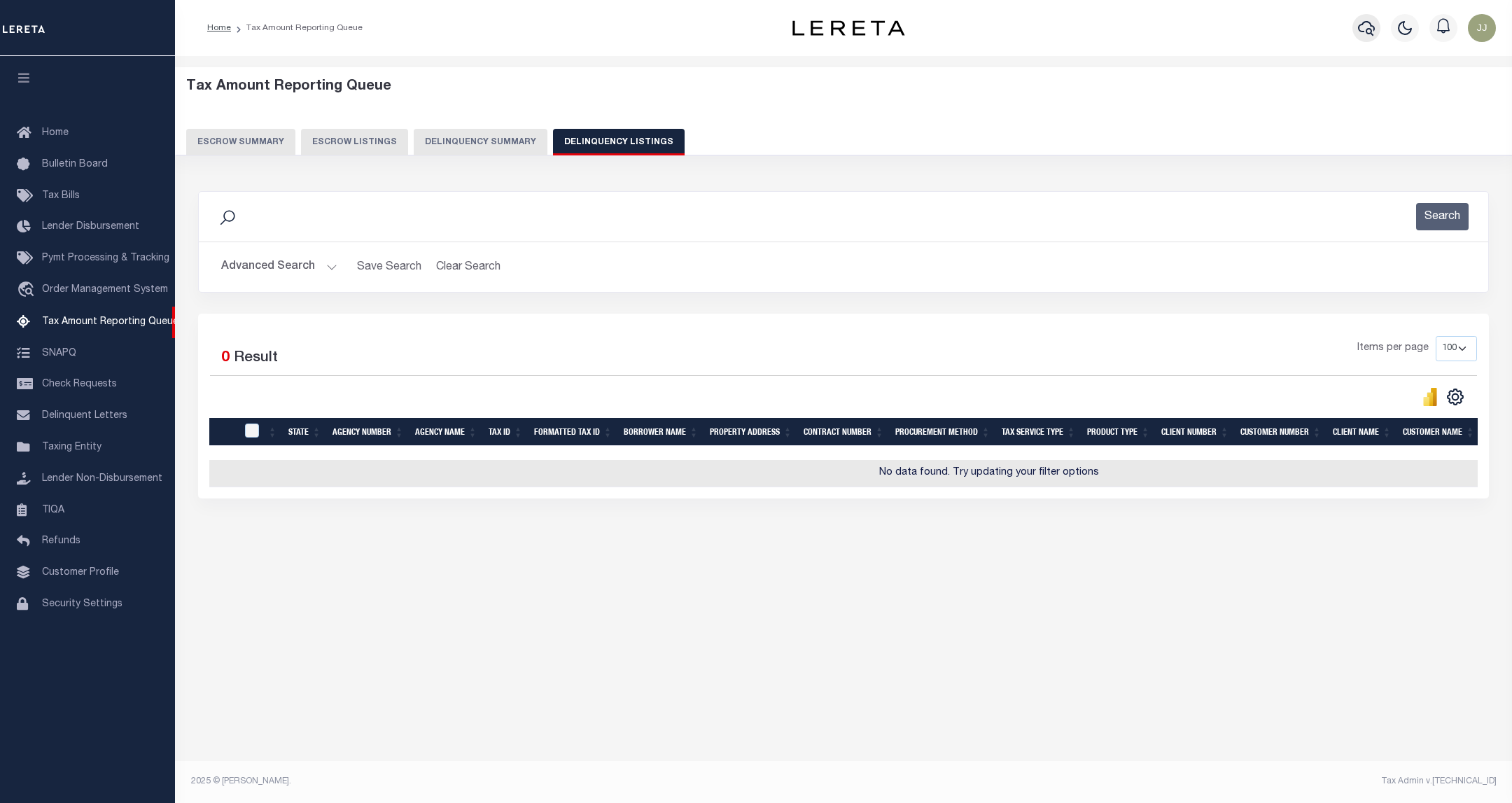
click at [1363, 27] on icon "button" at bounding box center [1366, 27] width 17 height 17
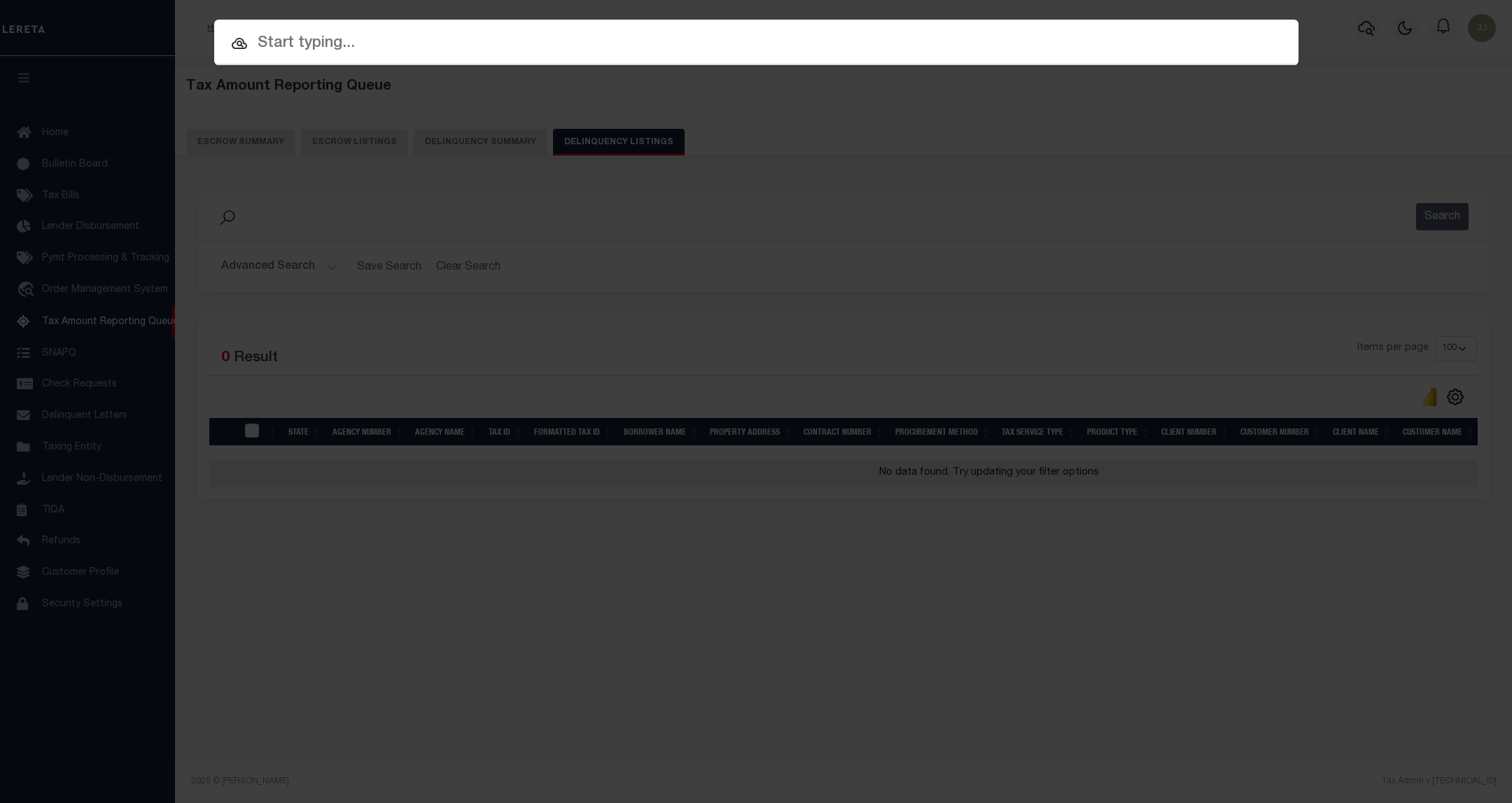
paste input "34792731"
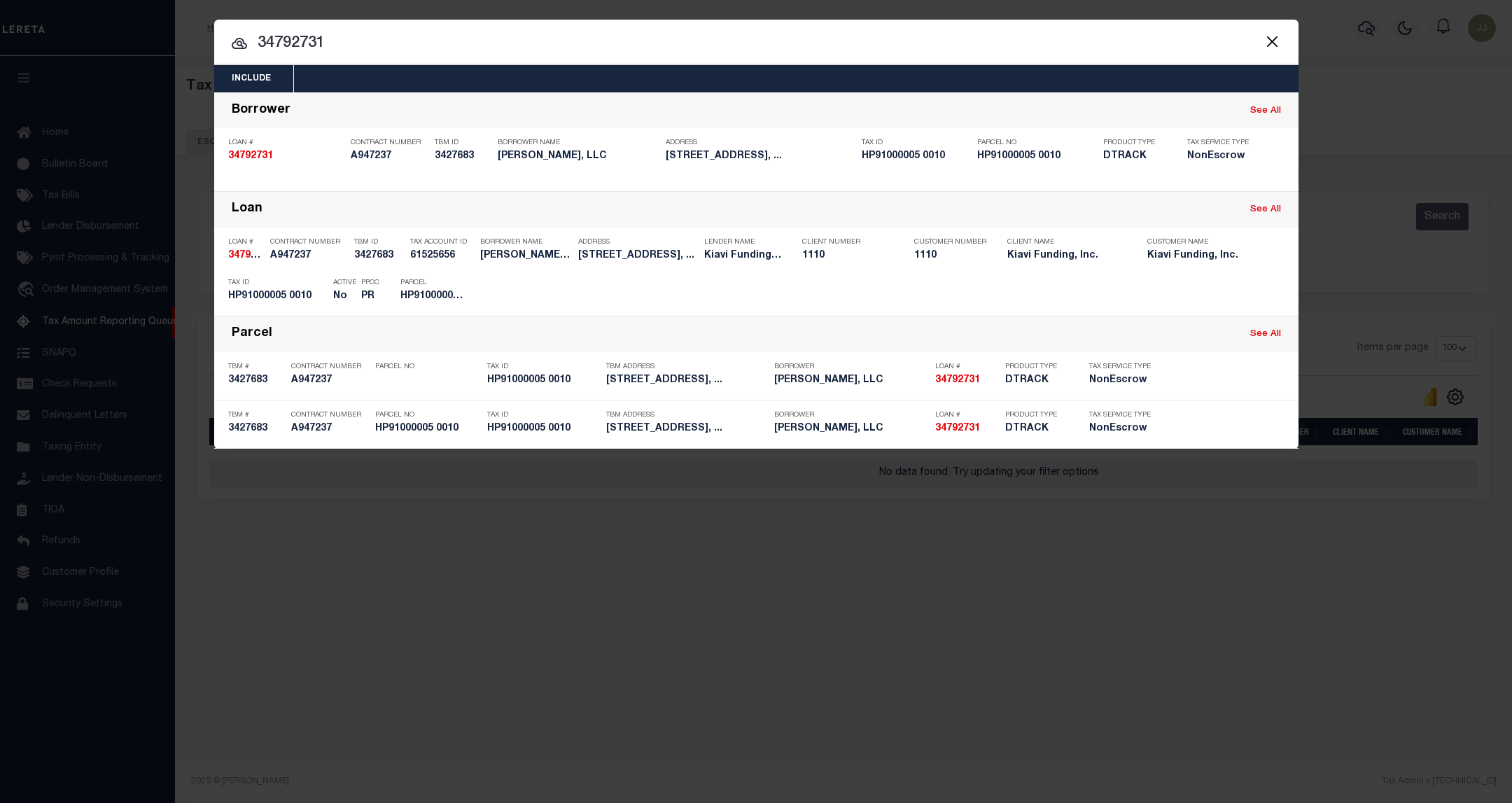
type input "34792731"
click at [1271, 43] on button "Close" at bounding box center [1272, 41] width 18 height 18
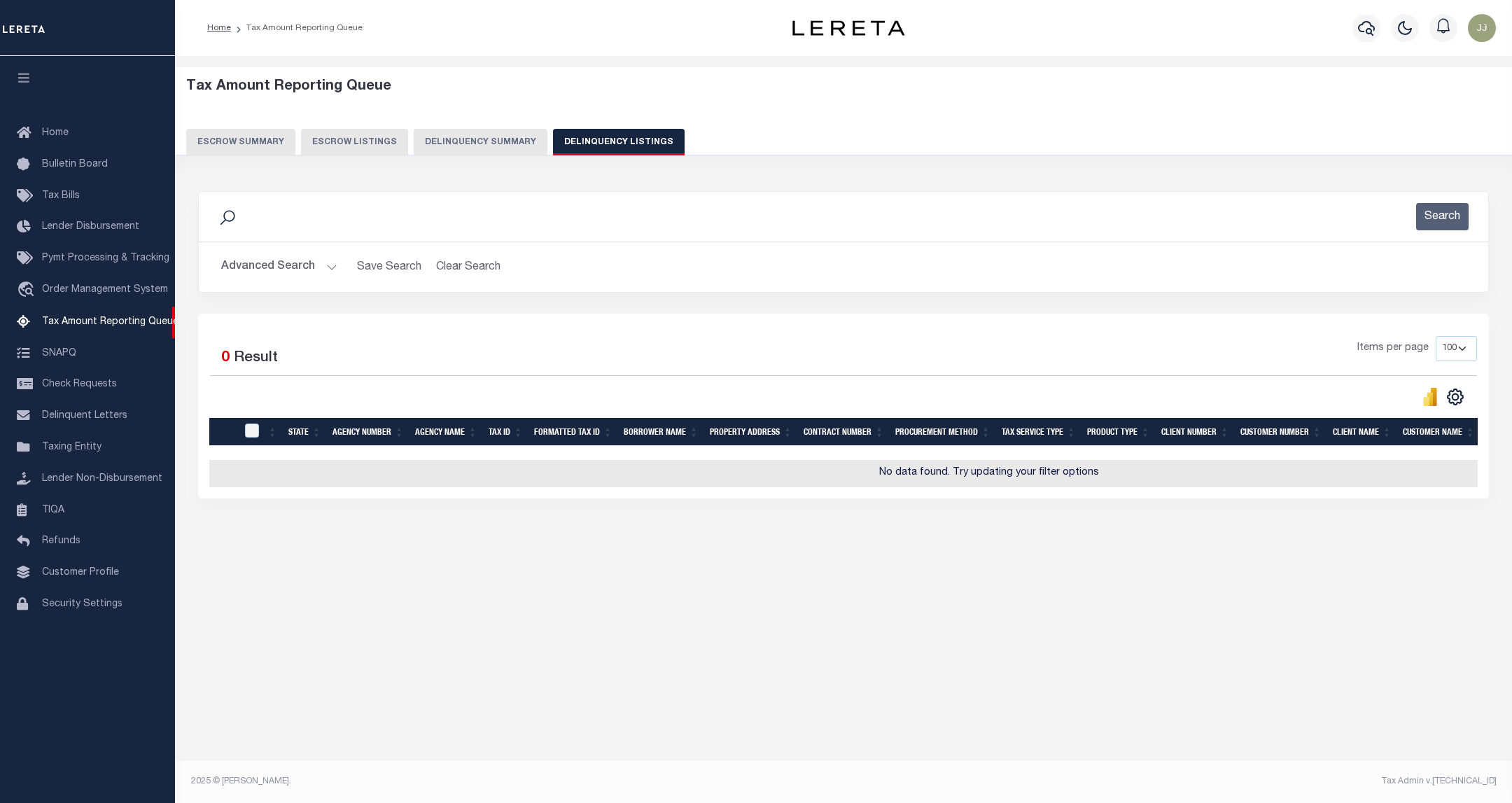
click at [301, 259] on button "Advanced Search" at bounding box center [279, 267] width 116 height 27
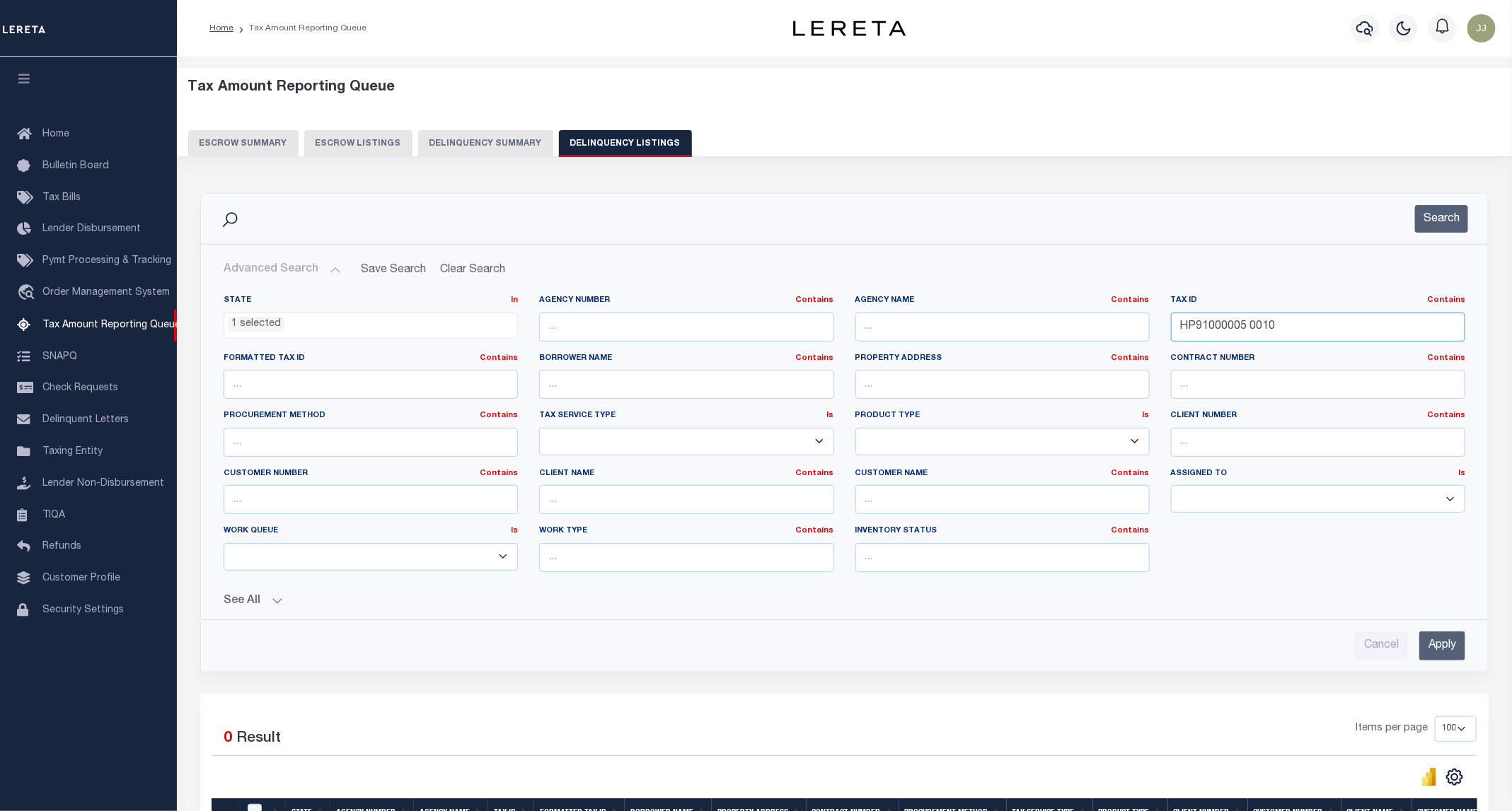
drag, startPoint x: 1333, startPoint y: 329, endPoint x: 1182, endPoint y: 328, distance: 151.0
click at [1182, 328] on input "HP91000005 0010" at bounding box center [1318, 327] width 294 height 29
paste input "7400001 0023"
type input "HP97400001 0023"
click at [1433, 221] on button "Search" at bounding box center [1441, 219] width 53 height 28
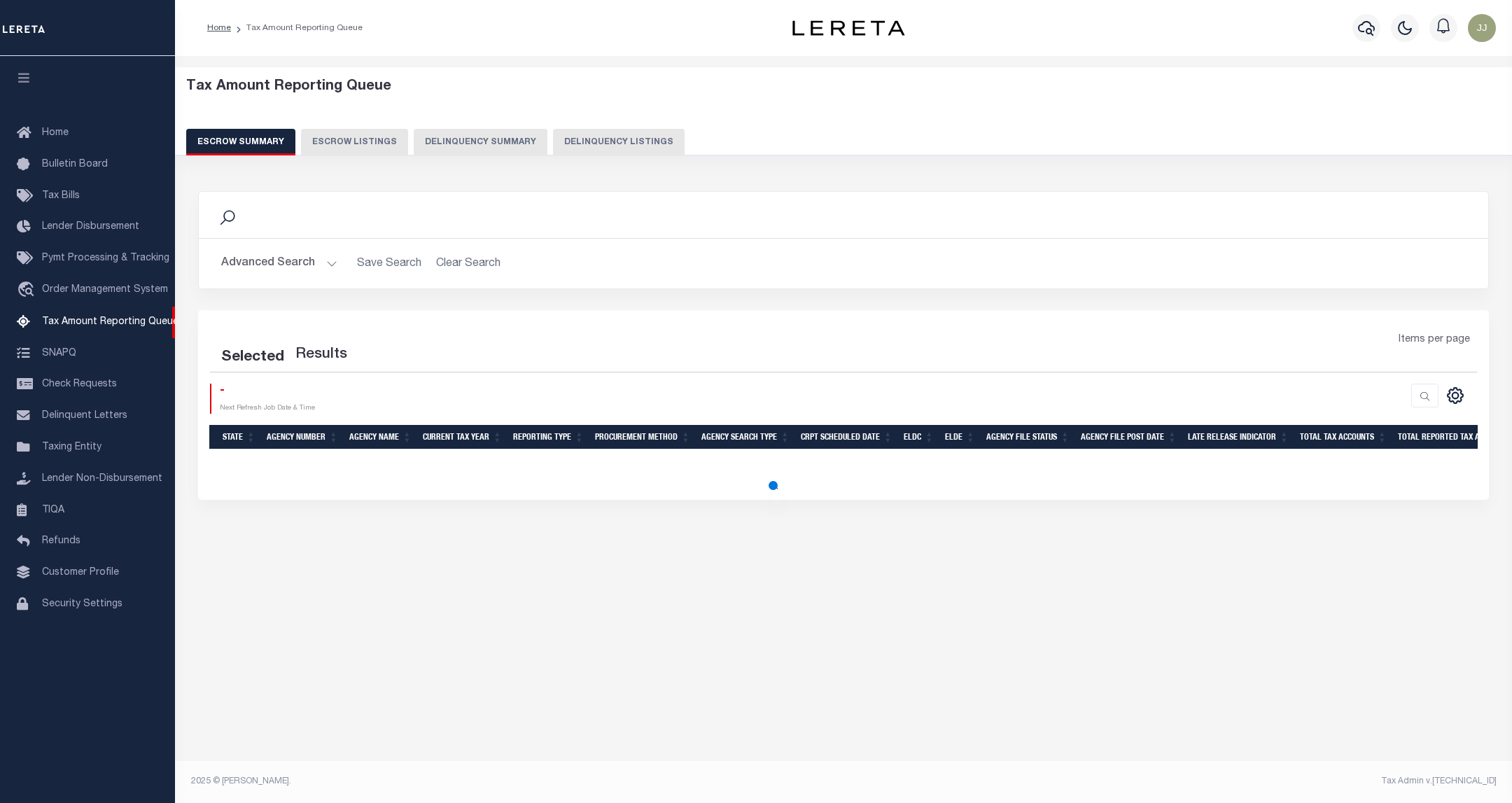
select select "100"
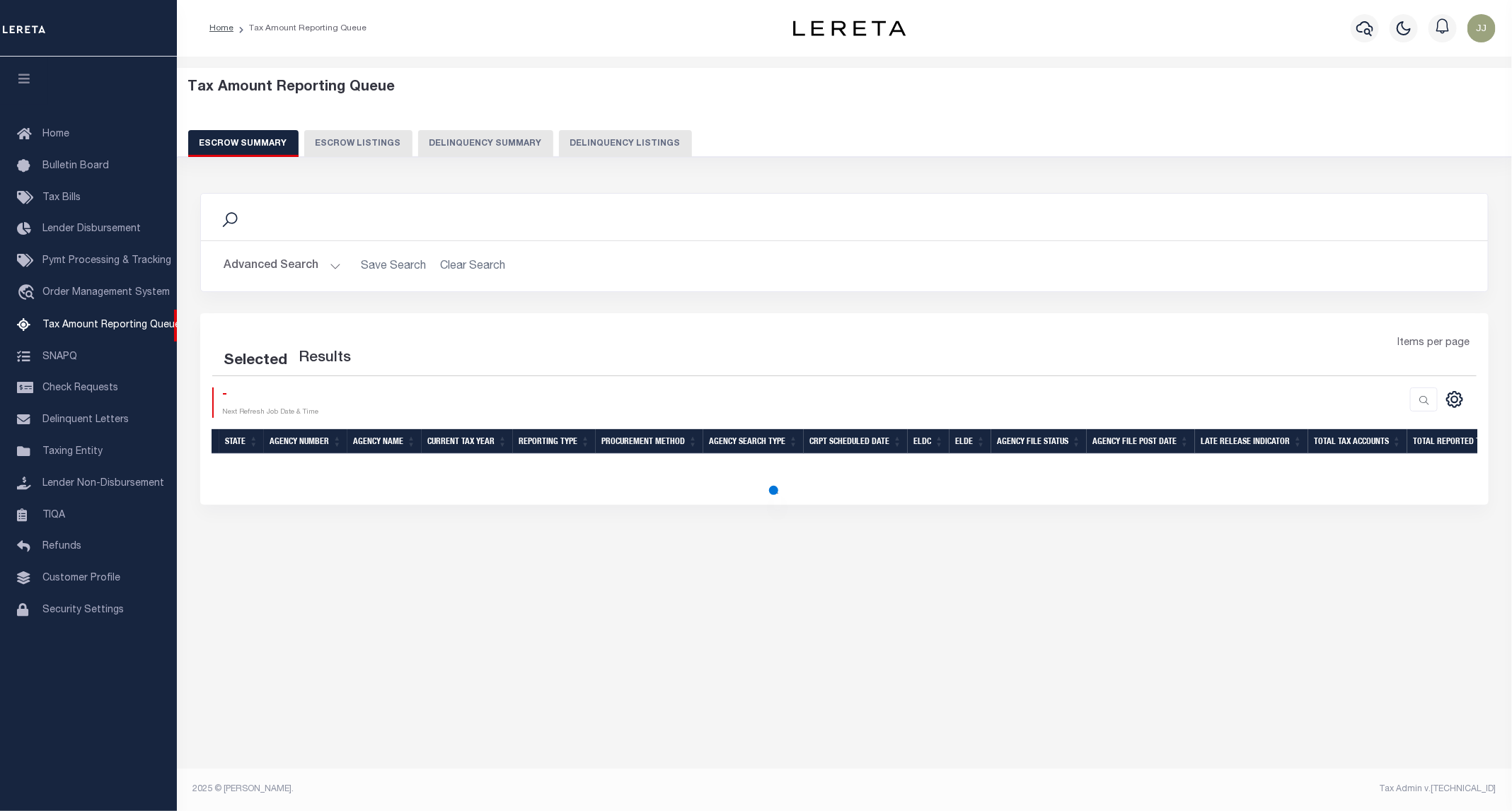
select select "100"
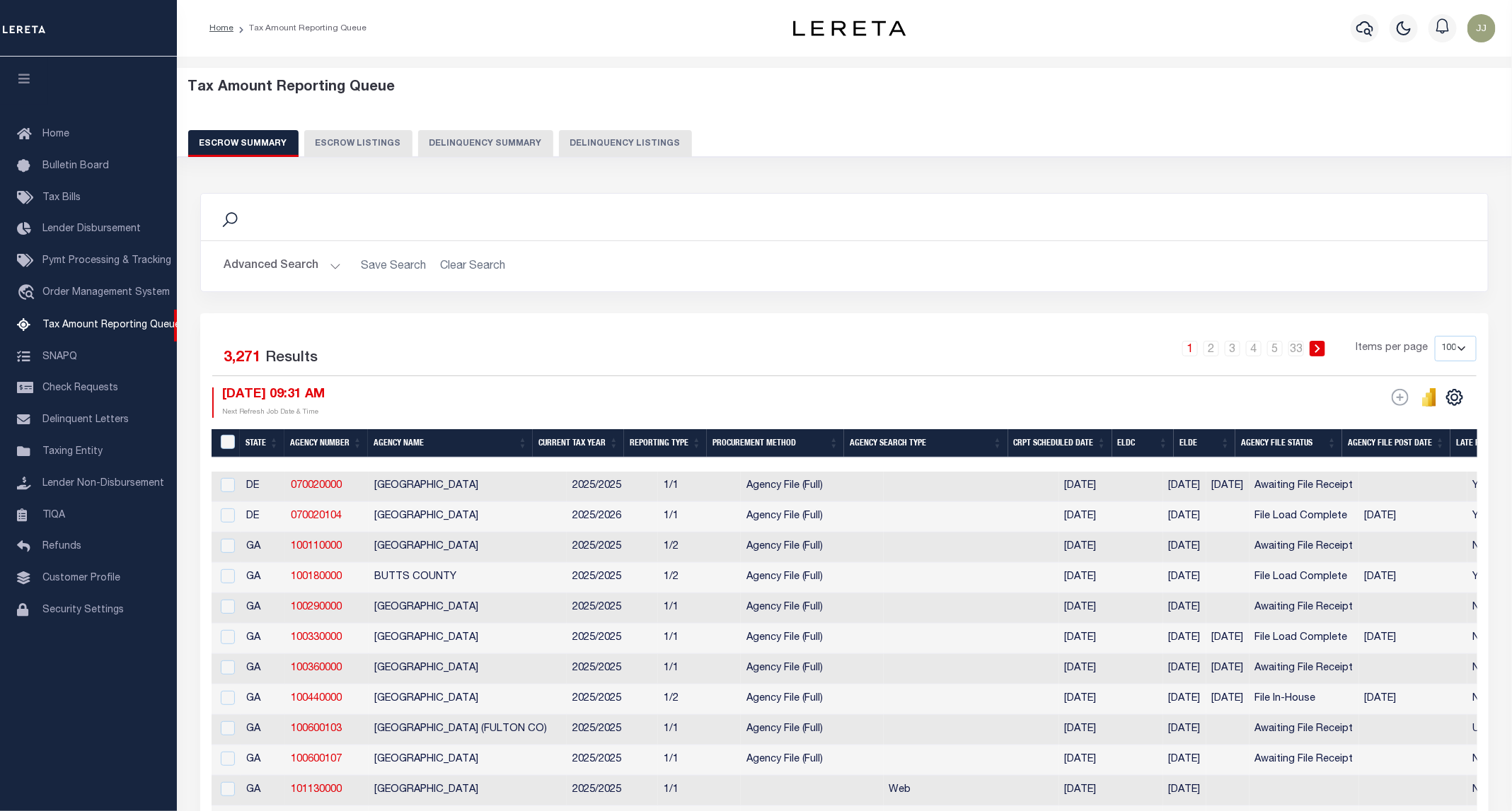
click at [490, 132] on button "Delinquency Summary" at bounding box center [486, 143] width 135 height 27
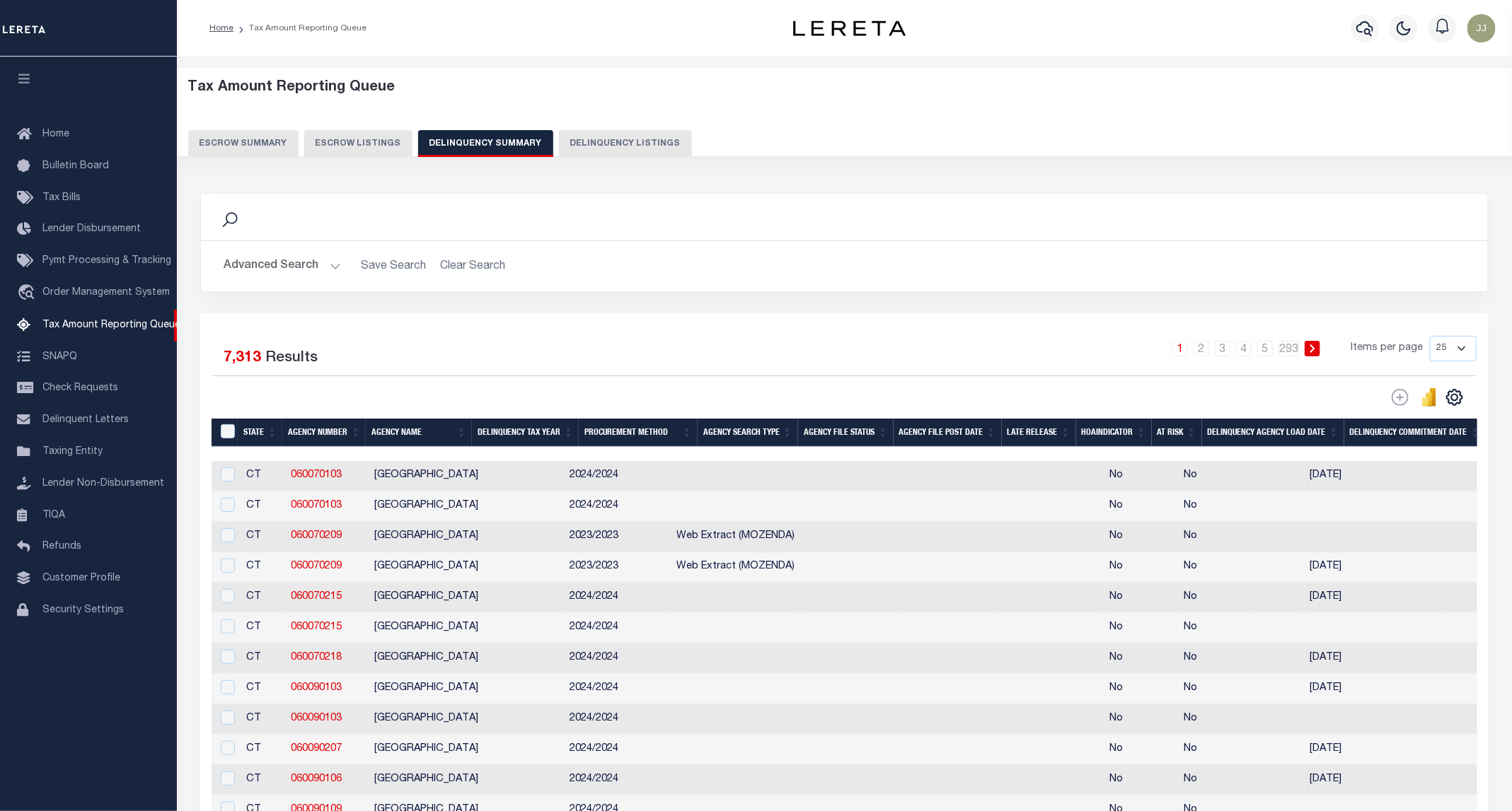
click at [509, 151] on button "Delinquency Summary" at bounding box center [486, 143] width 135 height 27
click at [637, 138] on button "Delinquency Listings" at bounding box center [625, 143] width 133 height 27
select select "100"
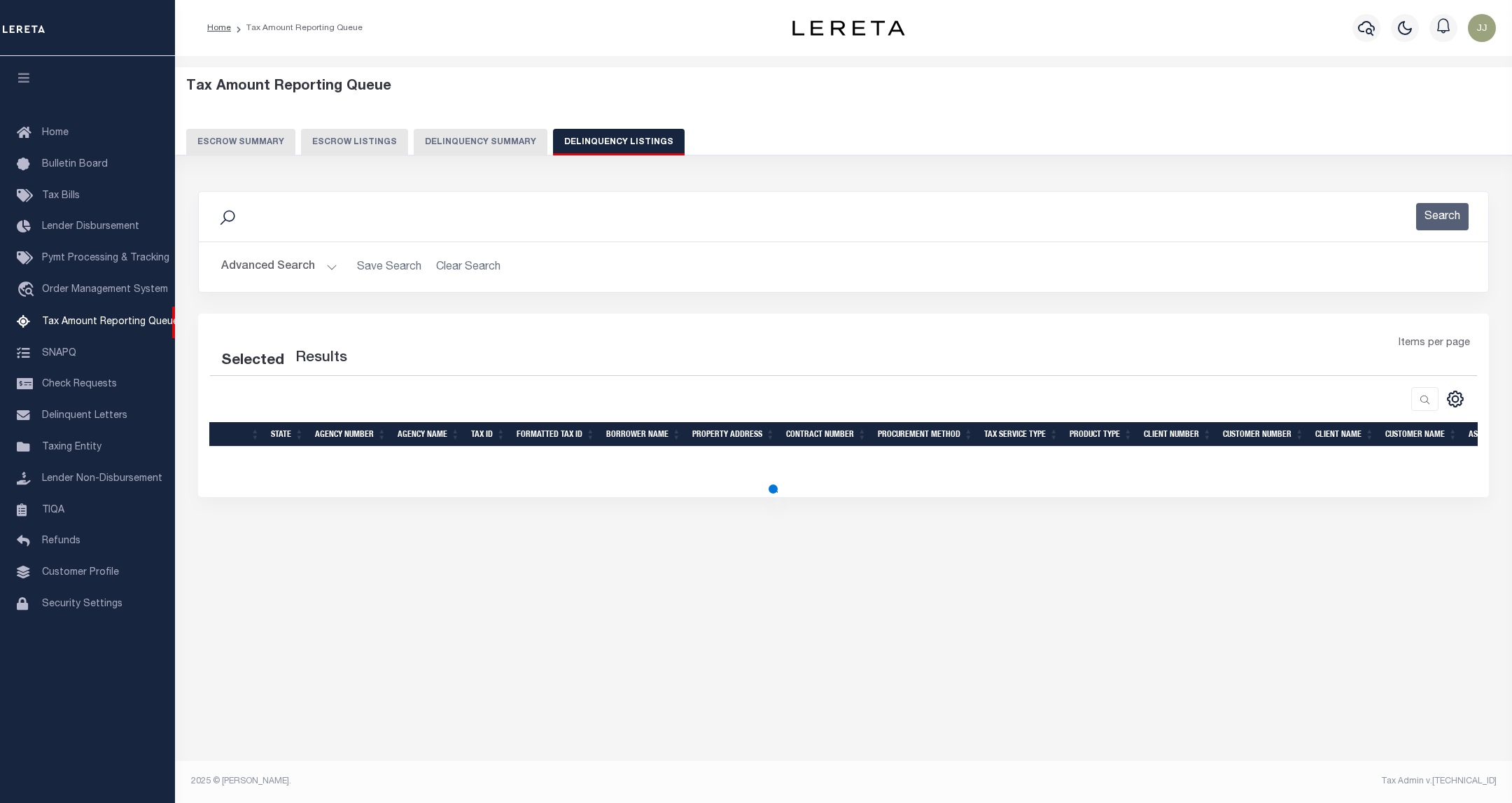
select select "100"
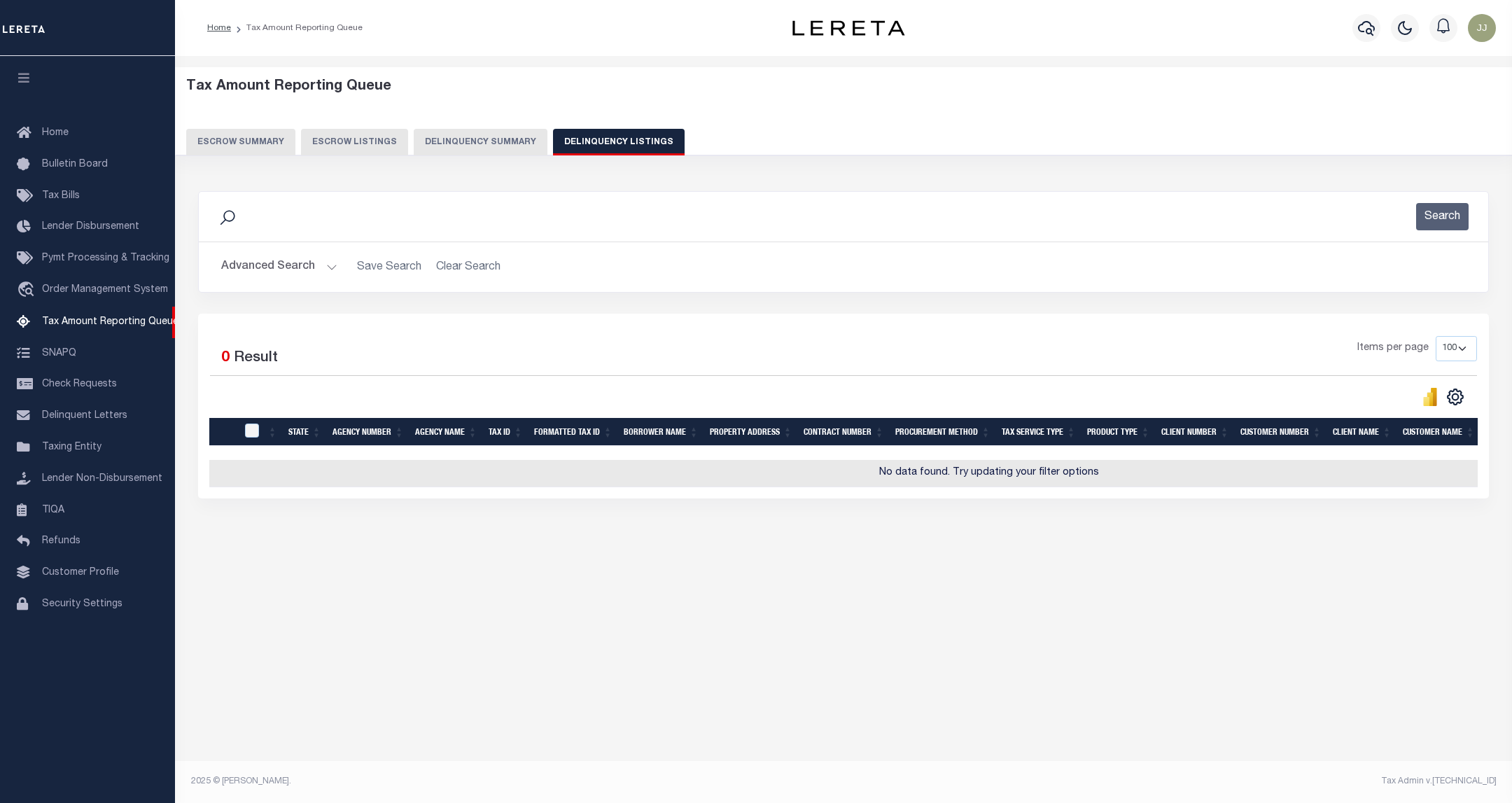
click at [274, 267] on button "Advanced Search" at bounding box center [279, 267] width 116 height 27
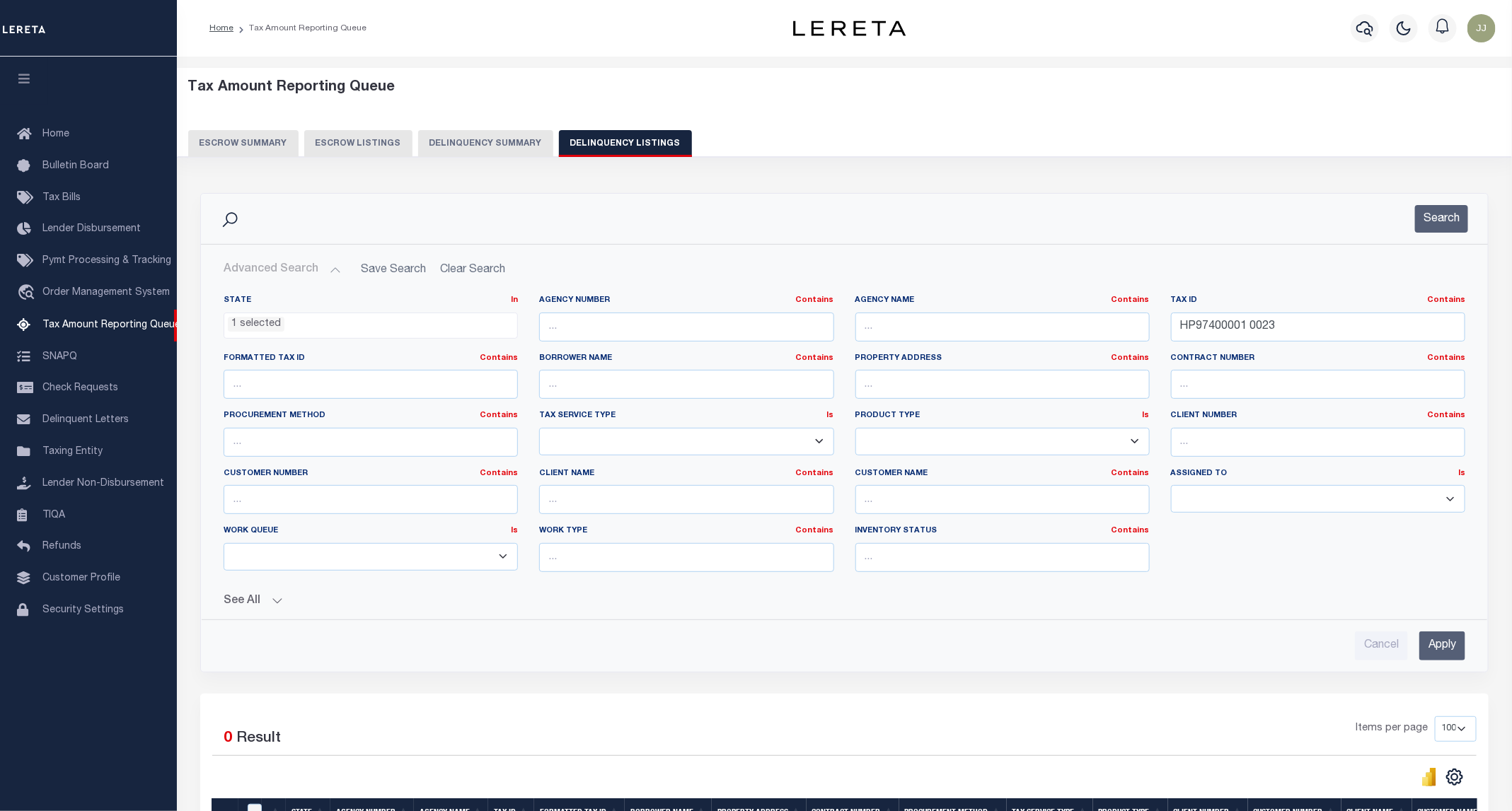
click at [270, 330] on li "1 selected" at bounding box center [256, 324] width 57 height 15
drag, startPoint x: 1293, startPoint y: 327, endPoint x: 1110, endPoint y: 329, distance: 183.0
click at [1110, 329] on div "State In In AK AL AR AZ CA CO CT DC DE FL GA GU HI IA ID IL IN KS [GEOGRAPHIC_D…" at bounding box center [844, 439] width 1263 height 288
click at [1437, 227] on button "Search" at bounding box center [1441, 219] width 53 height 28
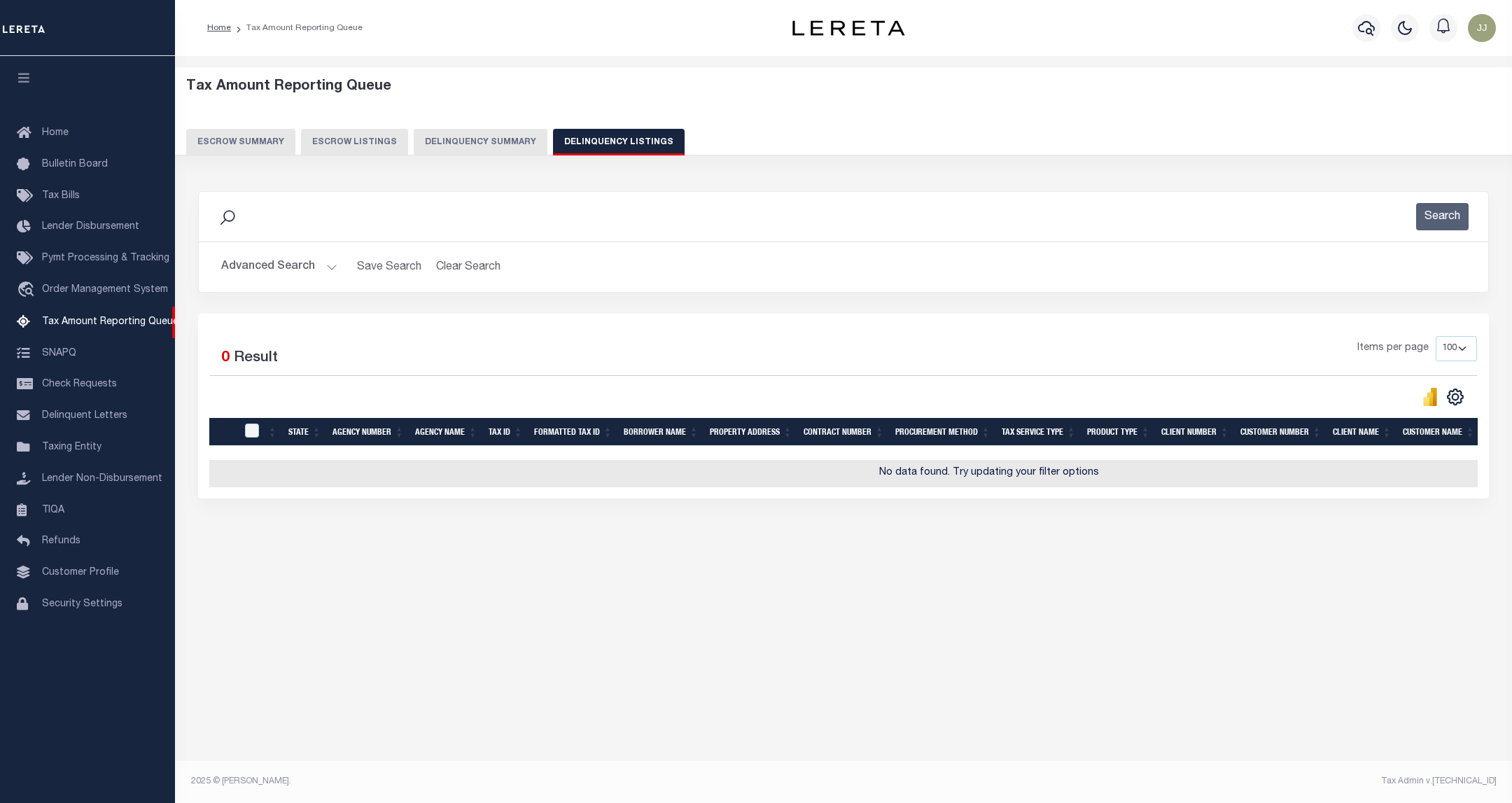
click at [301, 270] on button "Advanced Search" at bounding box center [279, 267] width 116 height 27
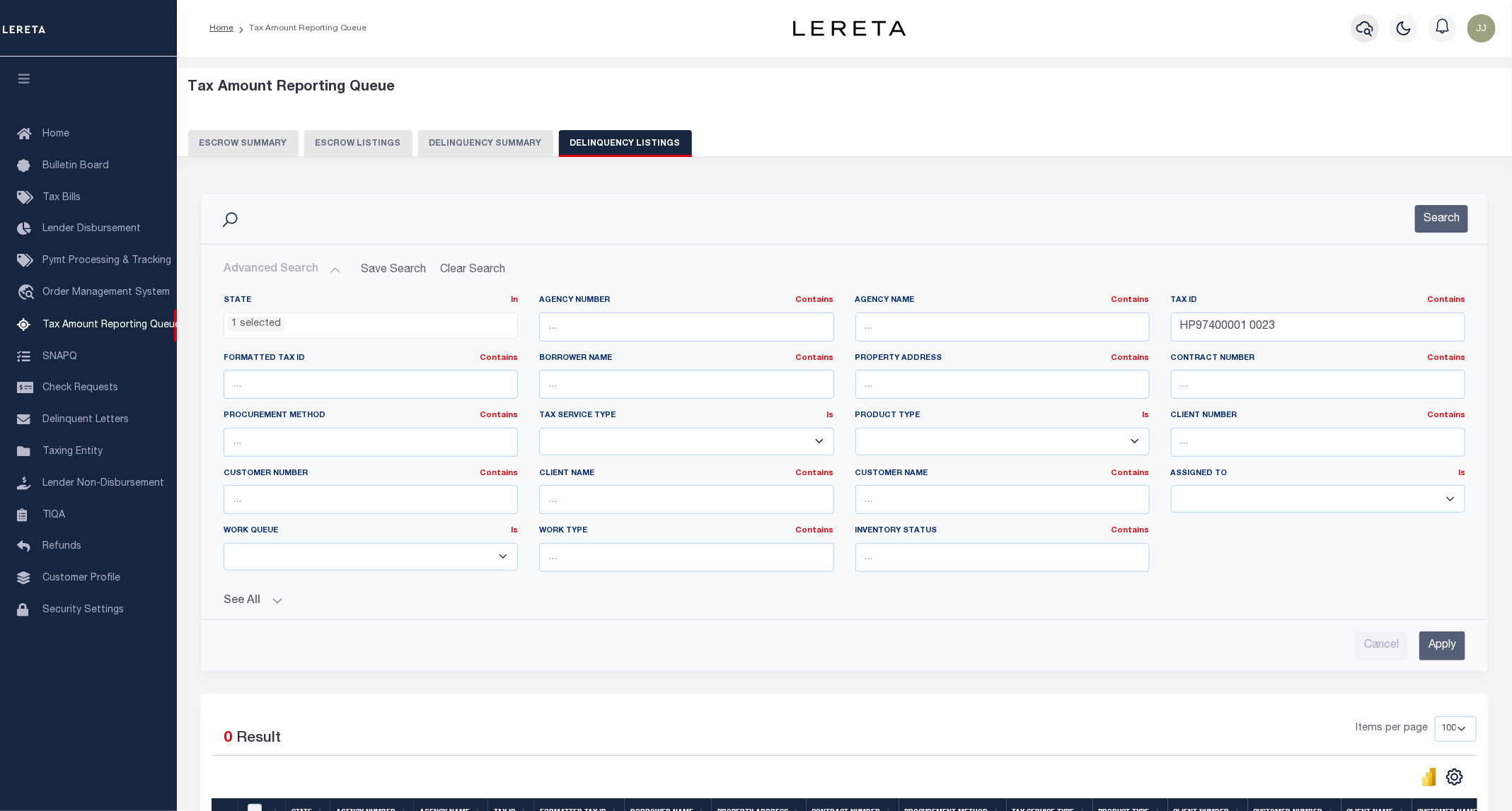
click at [1365, 26] on icon "button" at bounding box center [1364, 28] width 17 height 17
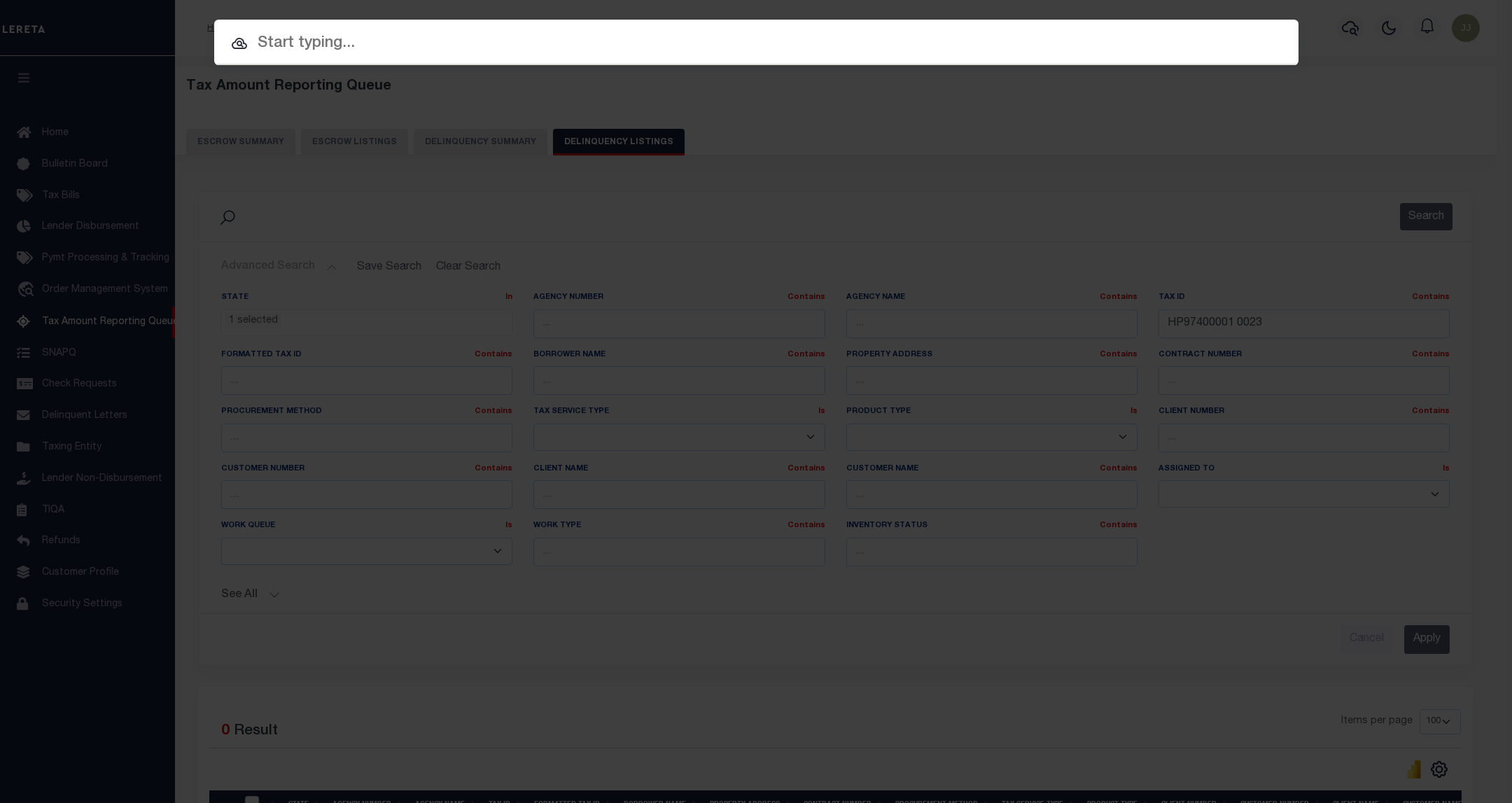
paste input "34799434"
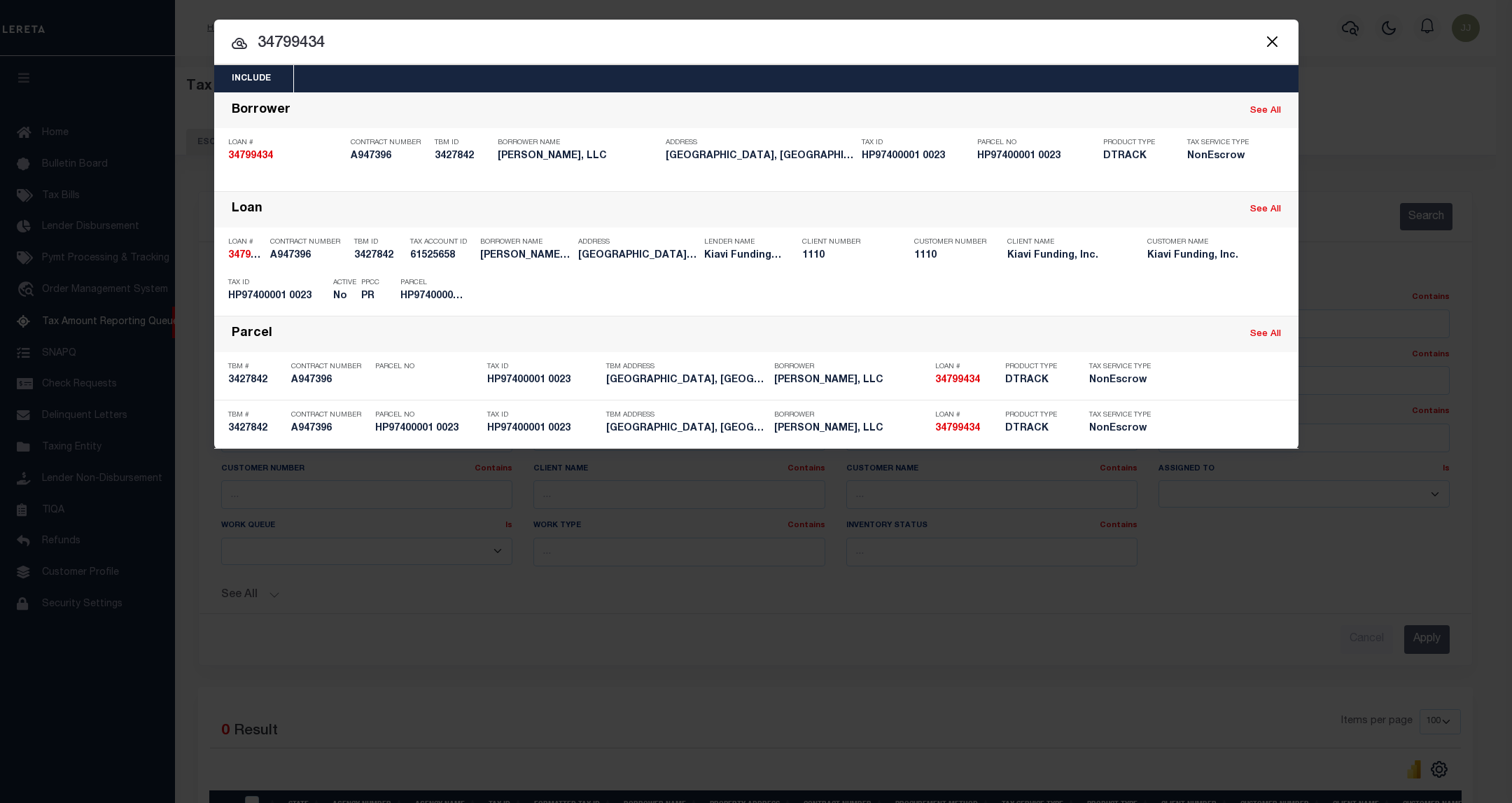
click at [1264, 42] on button "Close" at bounding box center [1272, 41] width 18 height 18
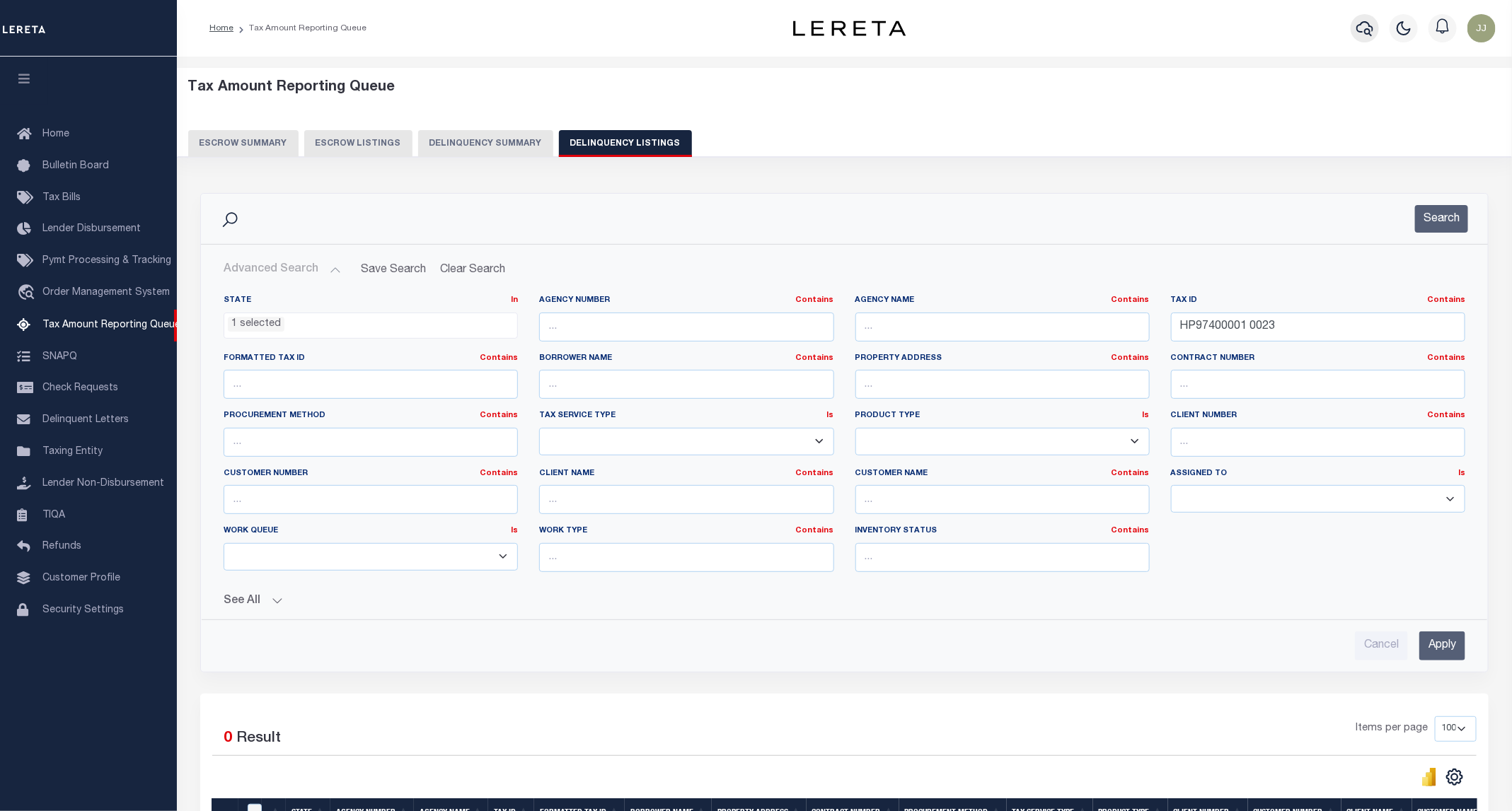
click at [1363, 28] on icon "button" at bounding box center [1364, 28] width 17 height 17
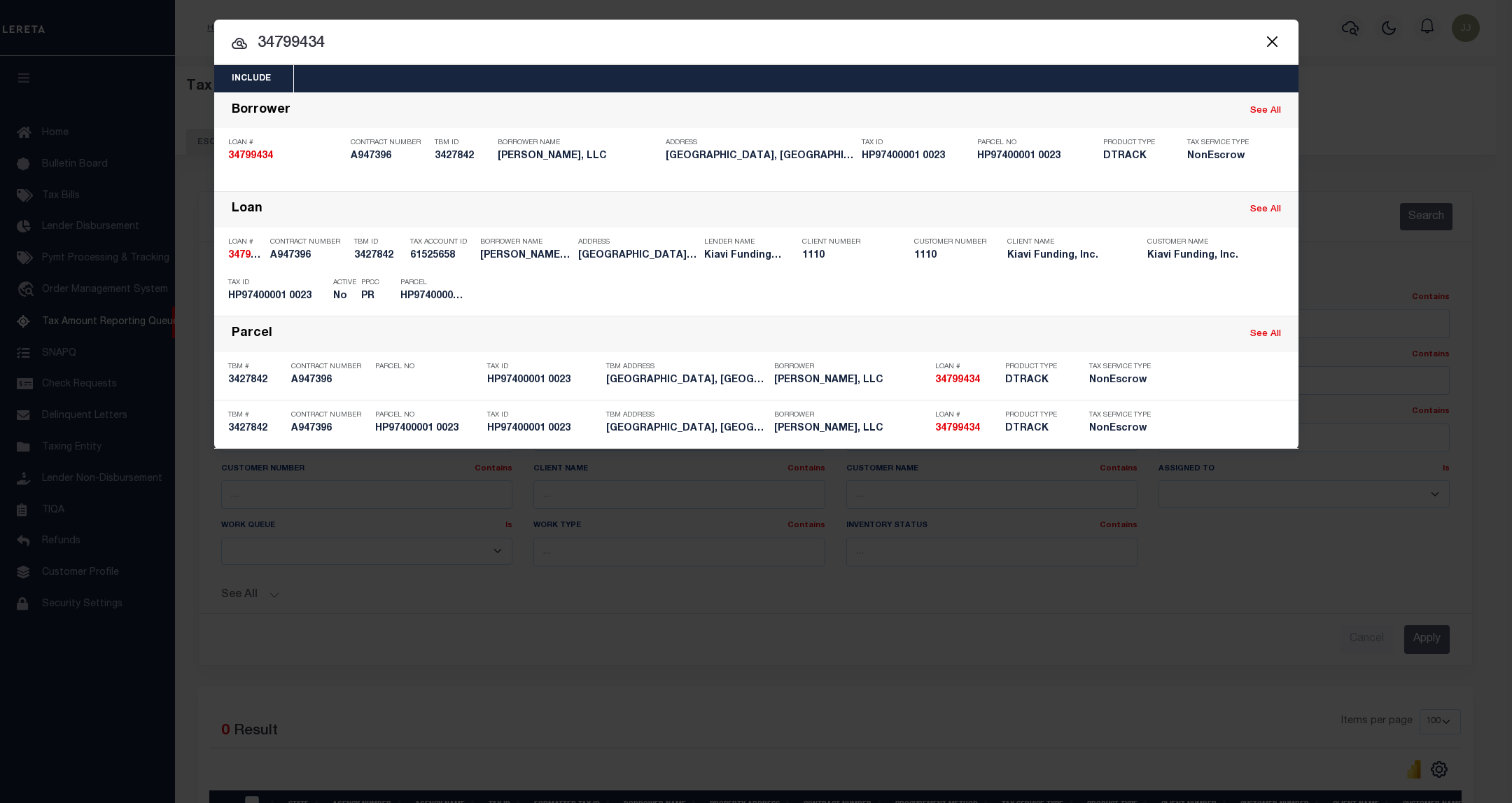
drag, startPoint x: 353, startPoint y: 37, endPoint x: 202, endPoint y: 53, distance: 151.8
click at [202, 53] on div "Include Loans TBM Customers Borrowers Payments (Lender Non-Disb) Payments (Lend…" at bounding box center [756, 402] width 1512 height 803
paste input "0009493-15"
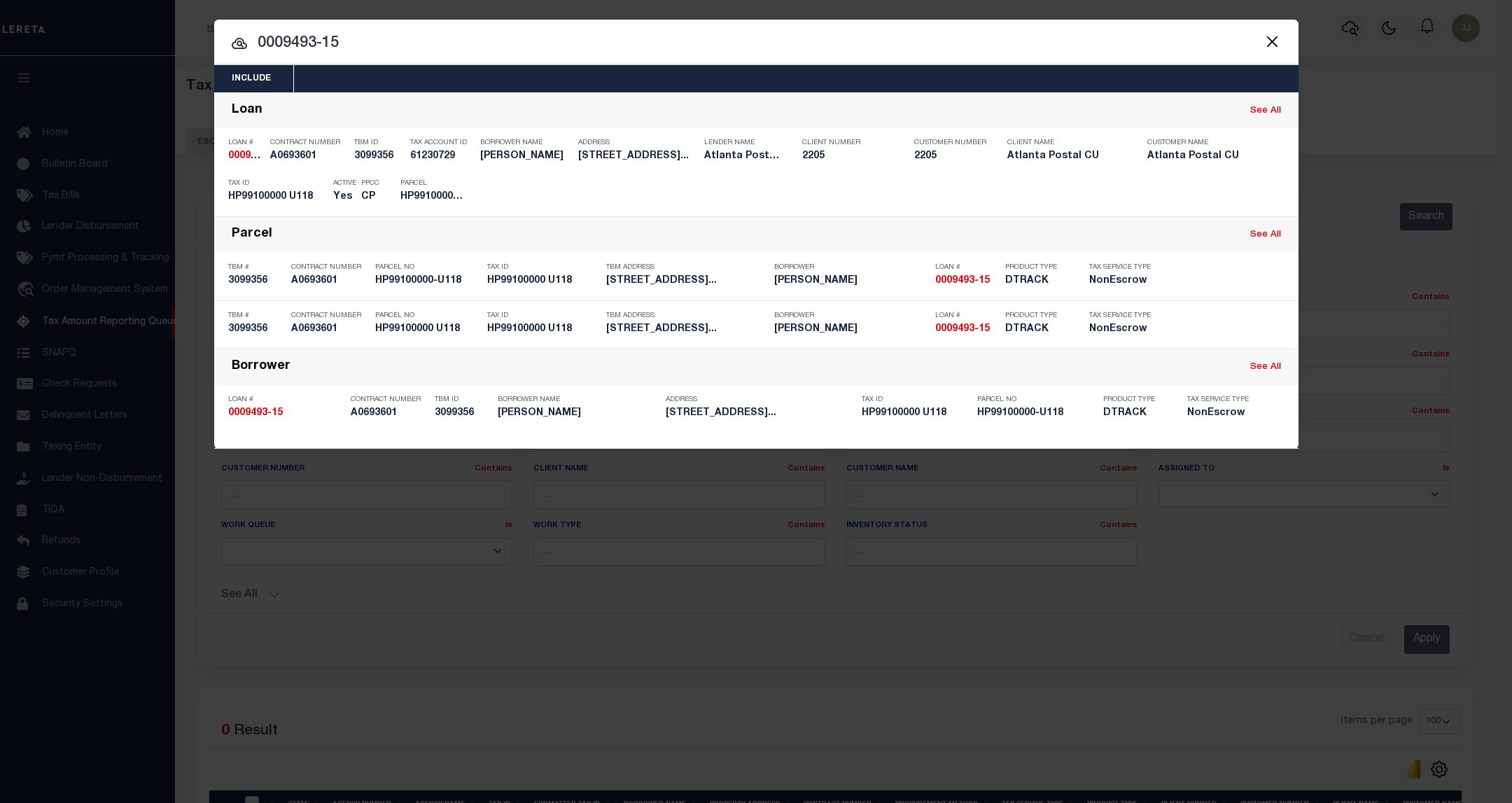
type input "0009493-15"
click at [1271, 42] on button "Close" at bounding box center [1272, 41] width 18 height 18
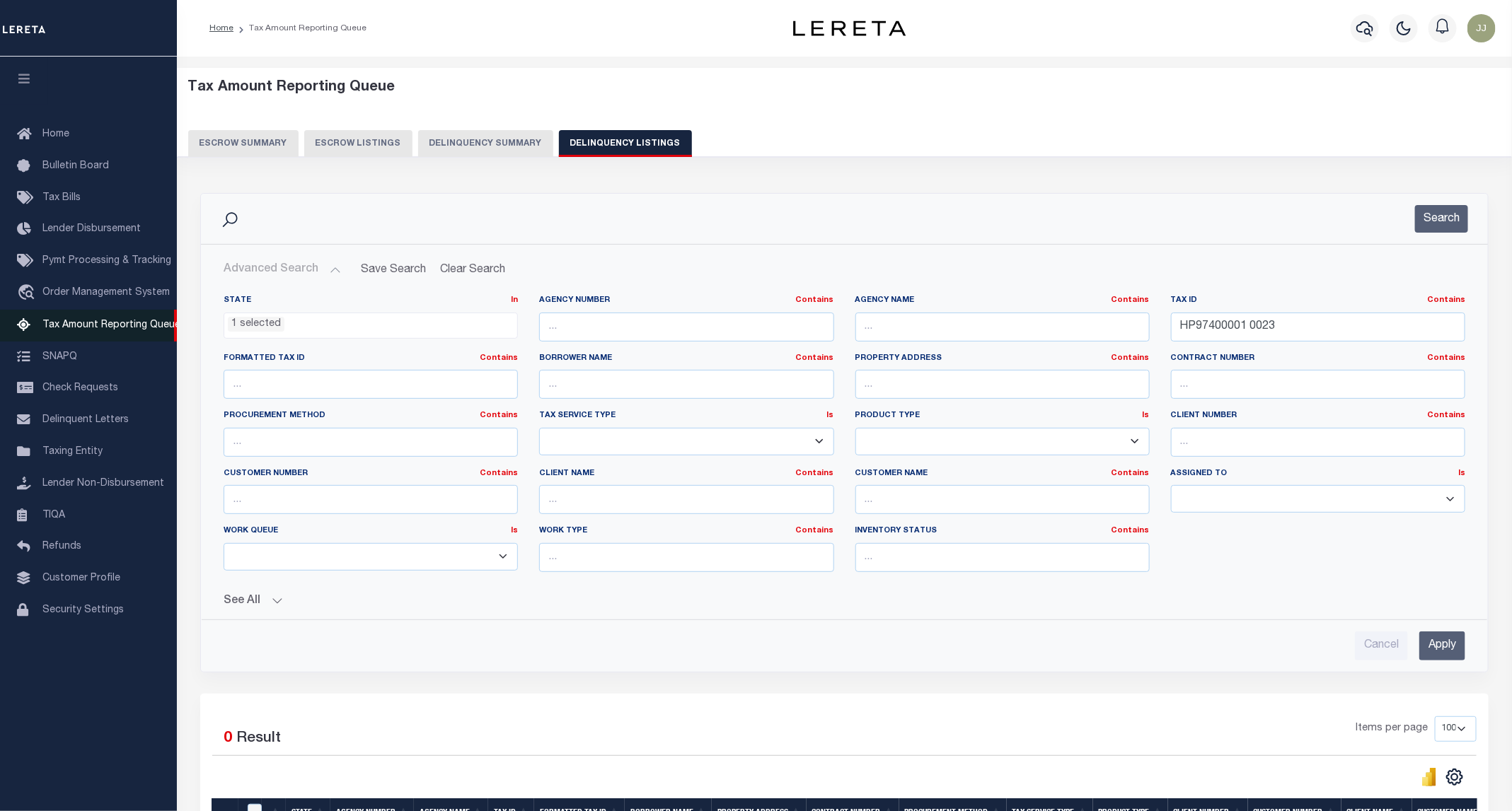
click at [114, 329] on span "Tax Amount Reporting Queue" at bounding box center [111, 325] width 138 height 10
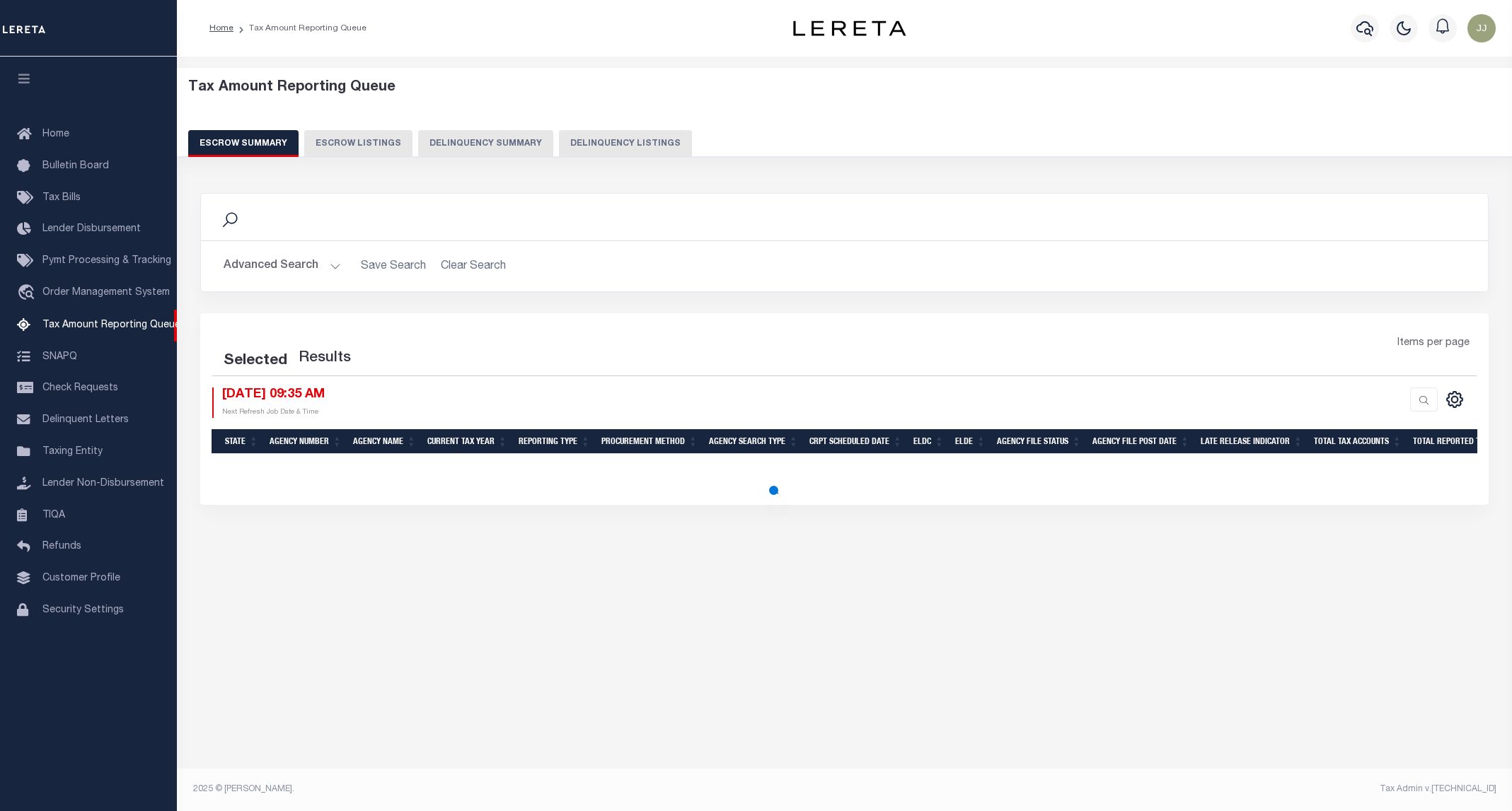
select select "100"
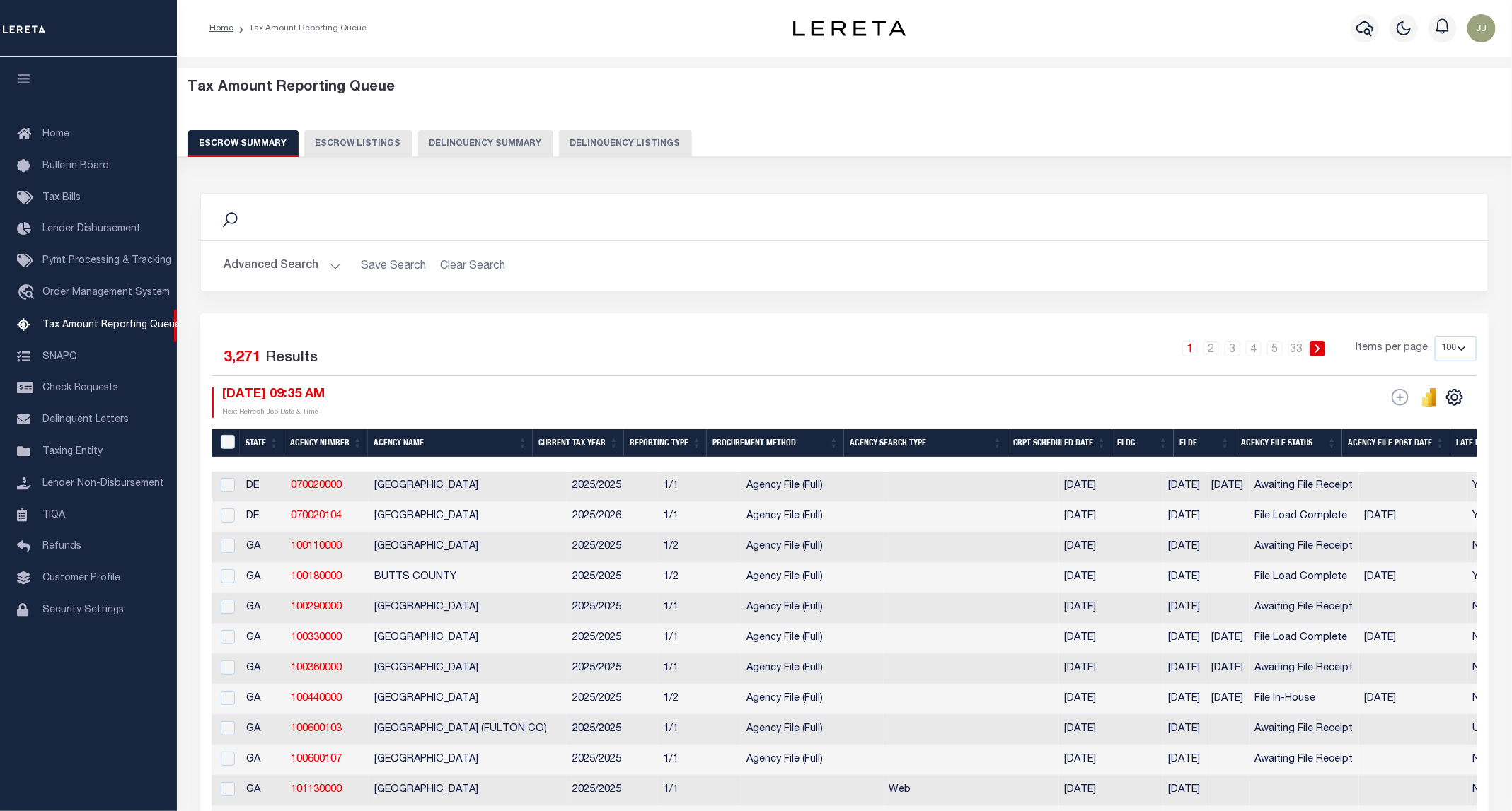
click at [612, 151] on button "Delinquency Listings" at bounding box center [625, 143] width 133 height 27
select select "100"
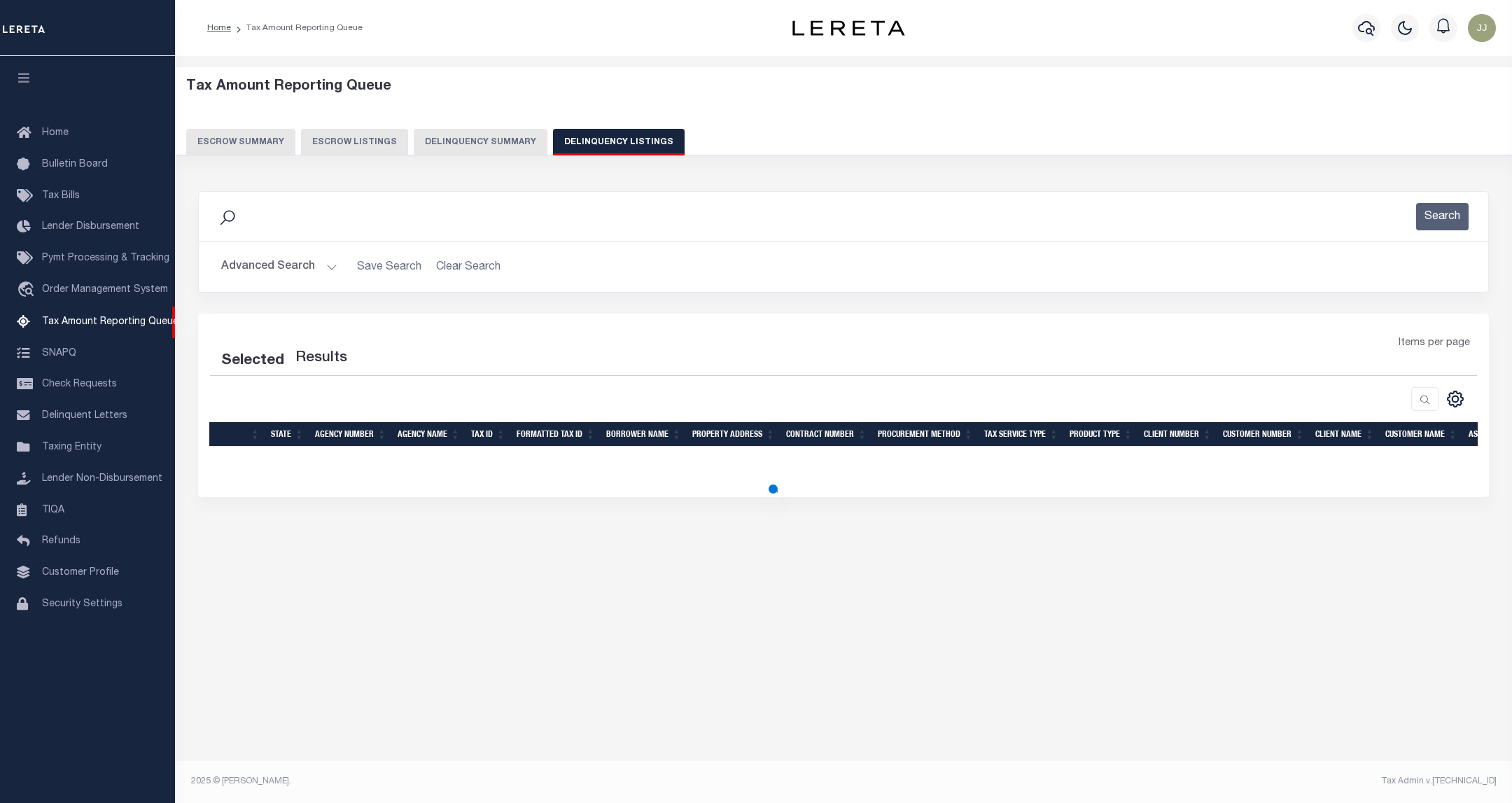
select select "100"
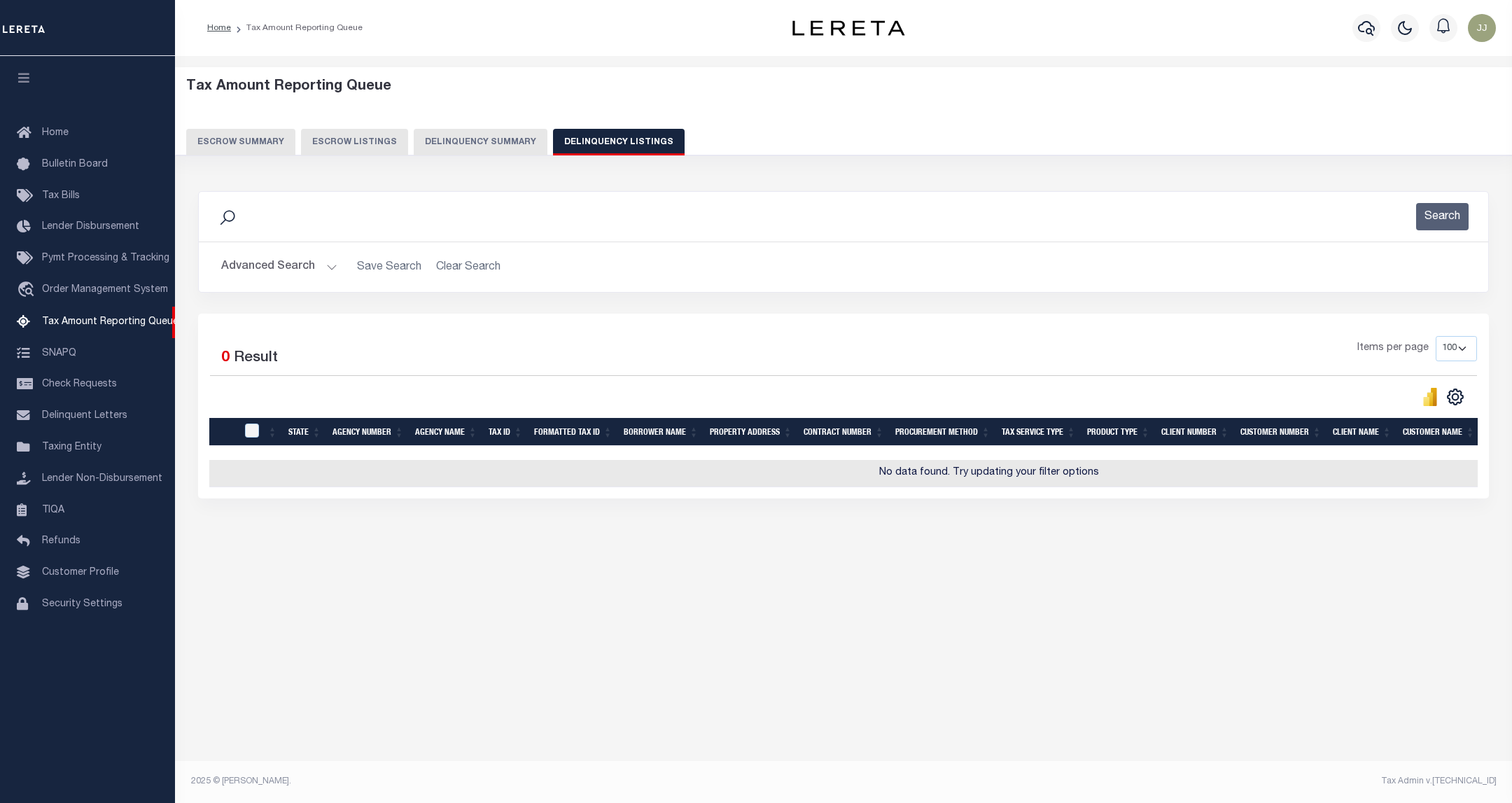
click at [304, 274] on button "Advanced Search" at bounding box center [279, 267] width 116 height 27
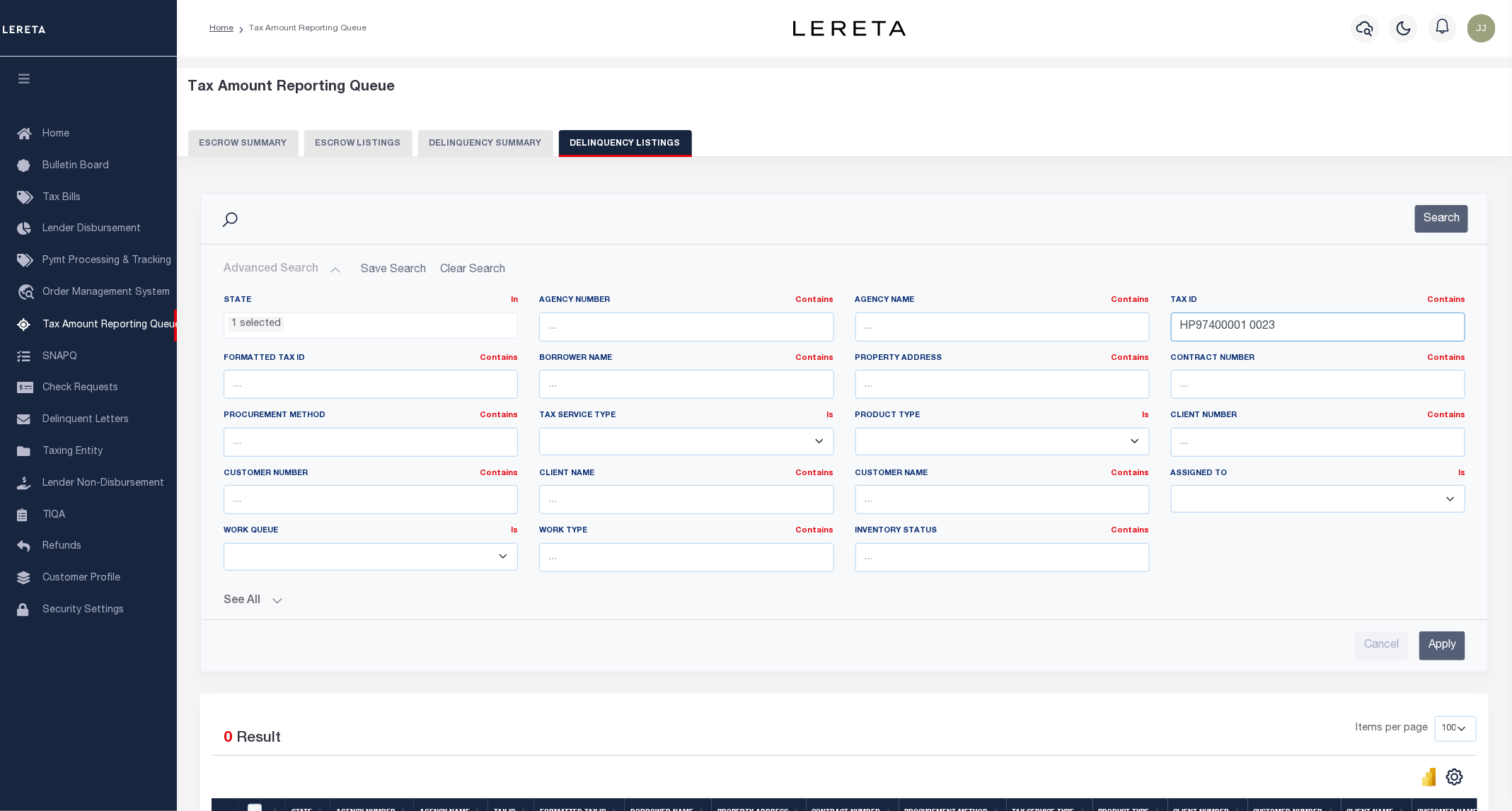
drag, startPoint x: 1328, startPoint y: 320, endPoint x: 1129, endPoint y: 320, distance: 199.0
click at [1129, 320] on div "State In In AK AL AR AZ CA CO CT DC DE FL GA GU HI IA ID IL IN KS [GEOGRAPHIC_D…" at bounding box center [844, 439] width 1263 height 288
paste input "9100000 U118"
type input "HP99100000 U118"
click at [1450, 228] on button "Search" at bounding box center [1441, 219] width 53 height 28
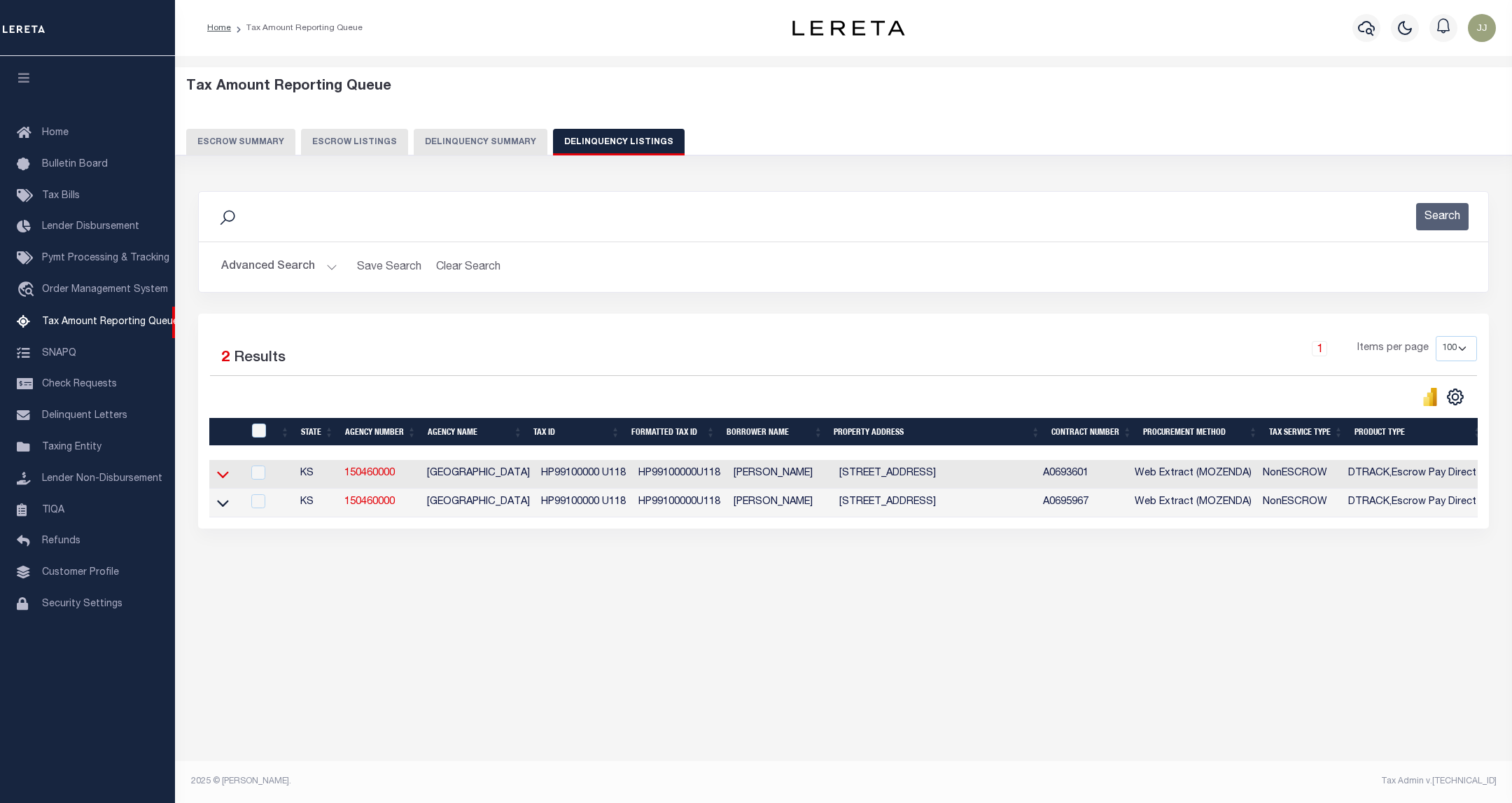
click at [226, 475] on icon at bounding box center [223, 474] width 12 height 14
